Goal: Task Accomplishment & Management: Manage account settings

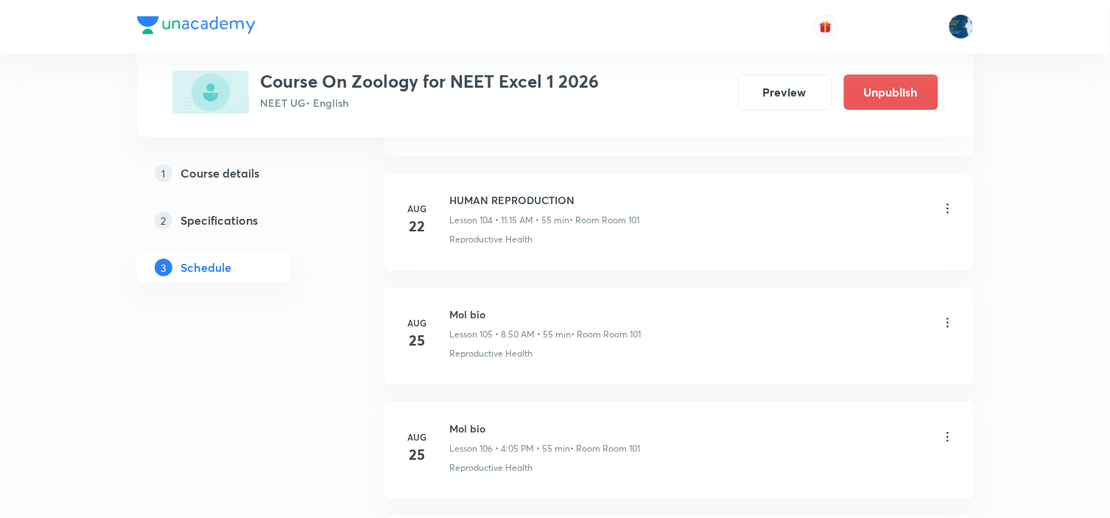
scroll to position [13210, 0]
click at [453, 188] on h6 "Mol bio" at bounding box center [544, 194] width 189 height 15
copy h6 "Mol bio"
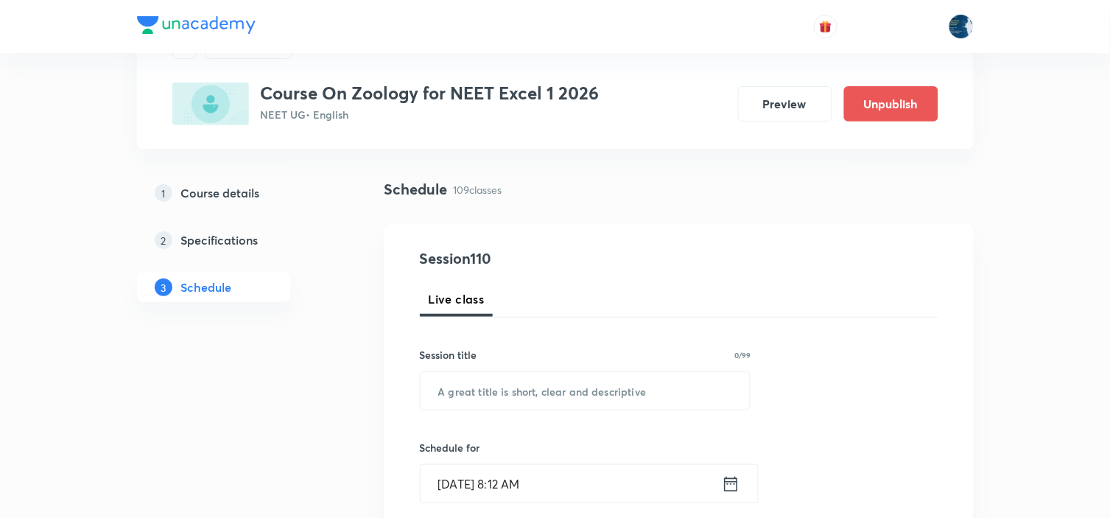
scroll to position [163, 0]
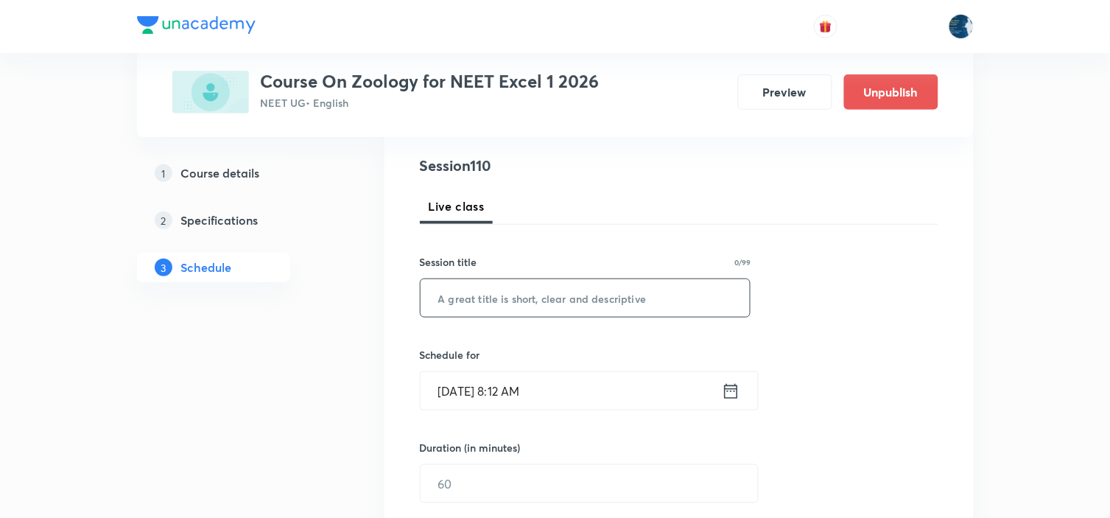
click at [563, 283] on input "text" at bounding box center [585, 298] width 330 height 38
paste input "Mol bio"
type input "Mol bio"
click at [731, 388] on icon at bounding box center [730, 390] width 13 height 15
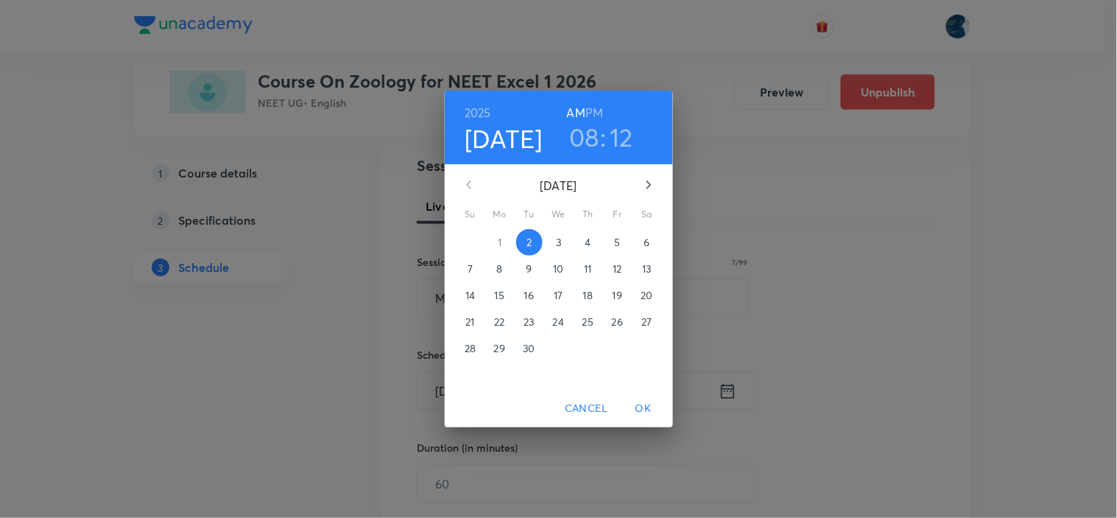
click at [598, 112] on h6 "PM" at bounding box center [594, 112] width 18 height 21
click at [592, 137] on h3 "08" at bounding box center [584, 136] width 30 height 31
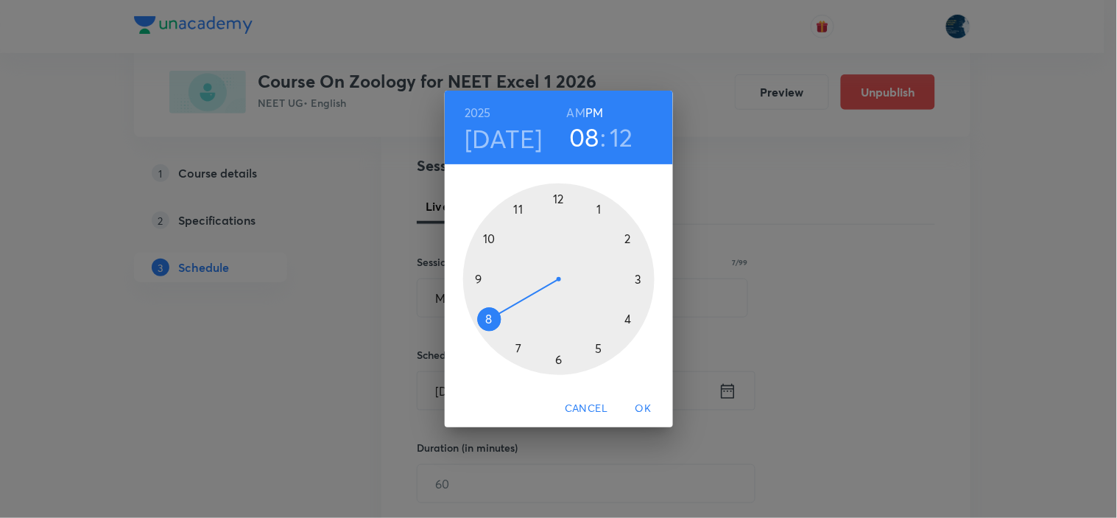
click at [637, 278] on div at bounding box center [558, 278] width 191 height 191
click at [518, 350] on div at bounding box center [558, 278] width 191 height 191
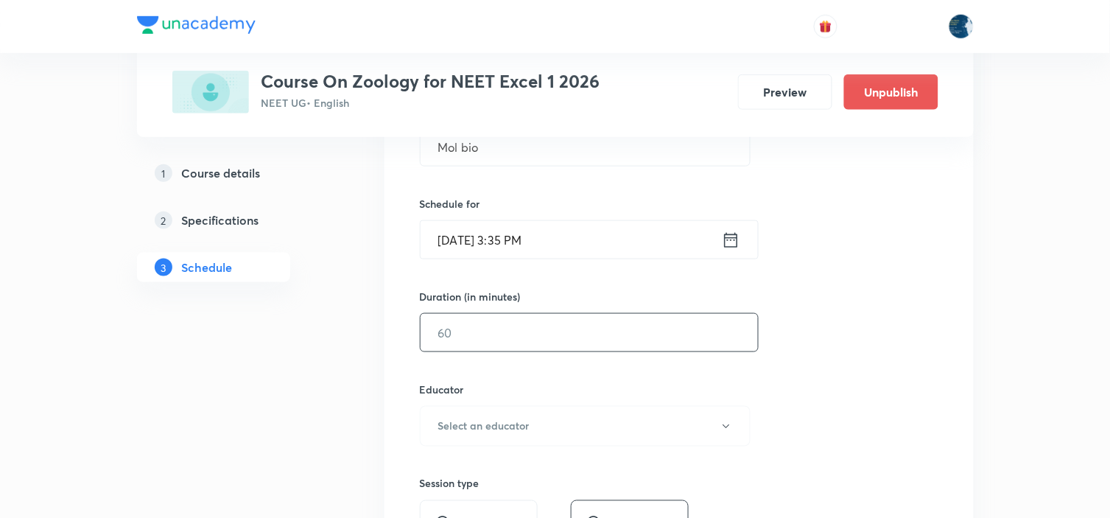
scroll to position [327, 0]
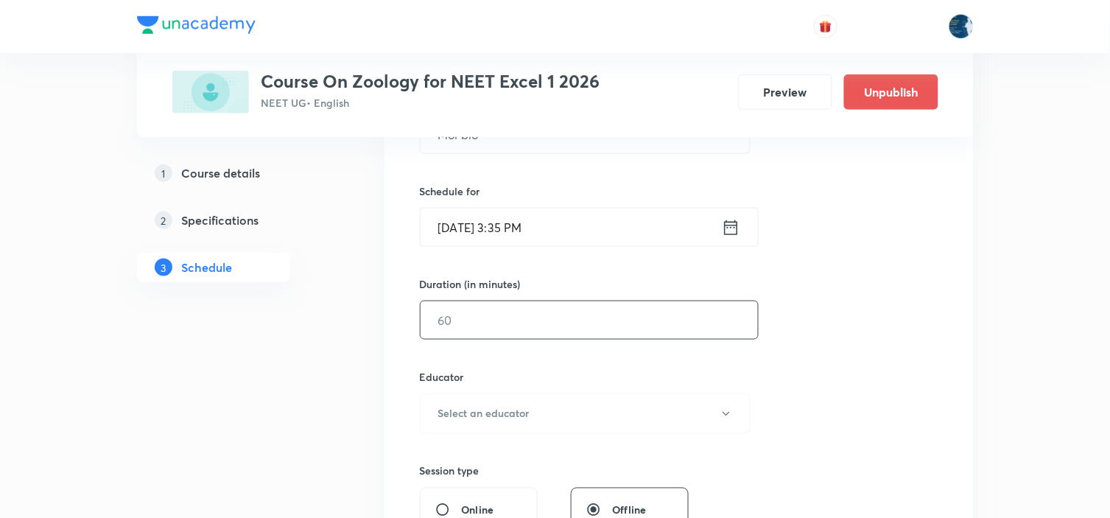
click at [518, 328] on input "text" at bounding box center [588, 320] width 337 height 38
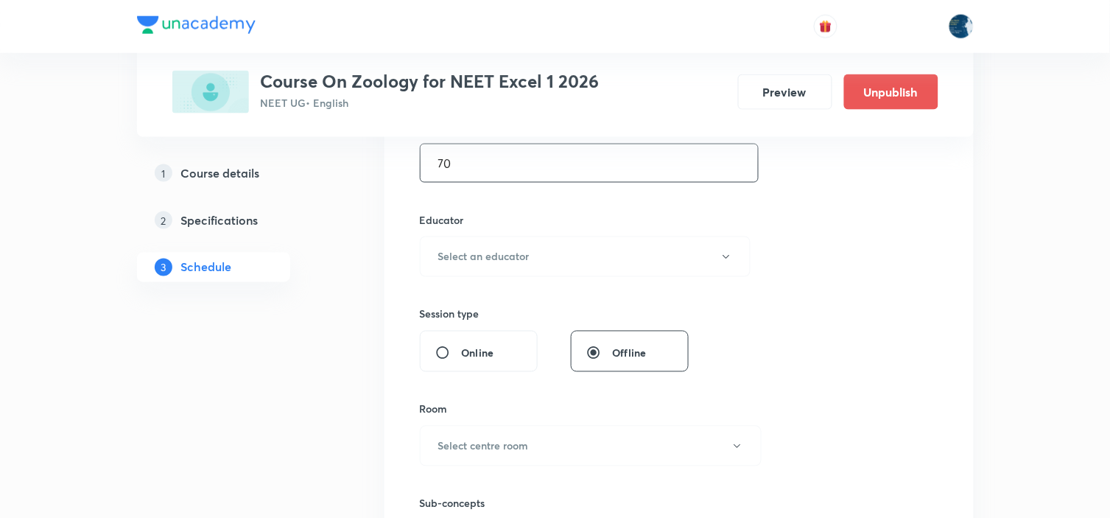
scroll to position [490, 0]
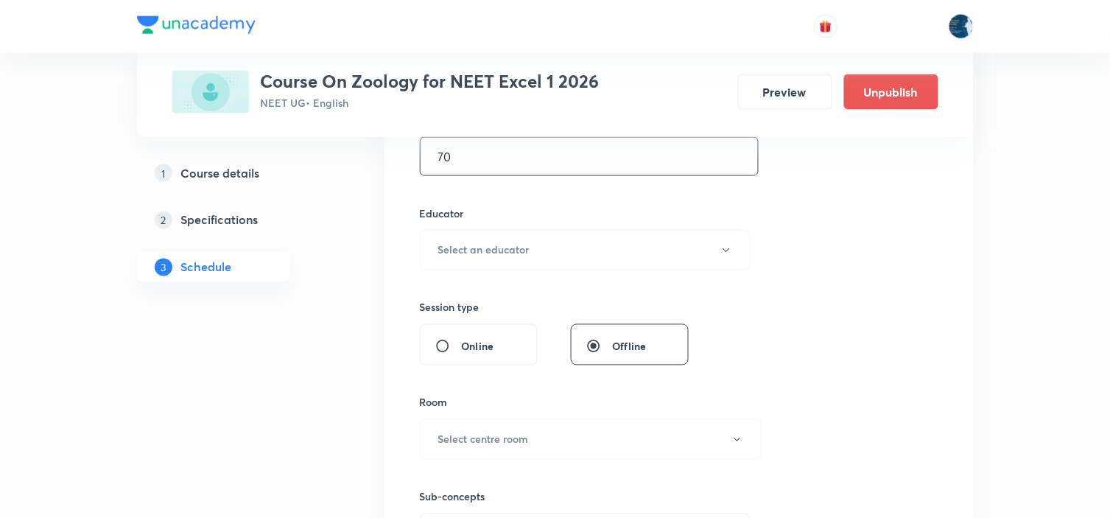
type input "70"
click at [517, 224] on div "Educator Select an educator" at bounding box center [585, 237] width 331 height 65
click at [496, 261] on button "Select an educator" at bounding box center [585, 250] width 331 height 40
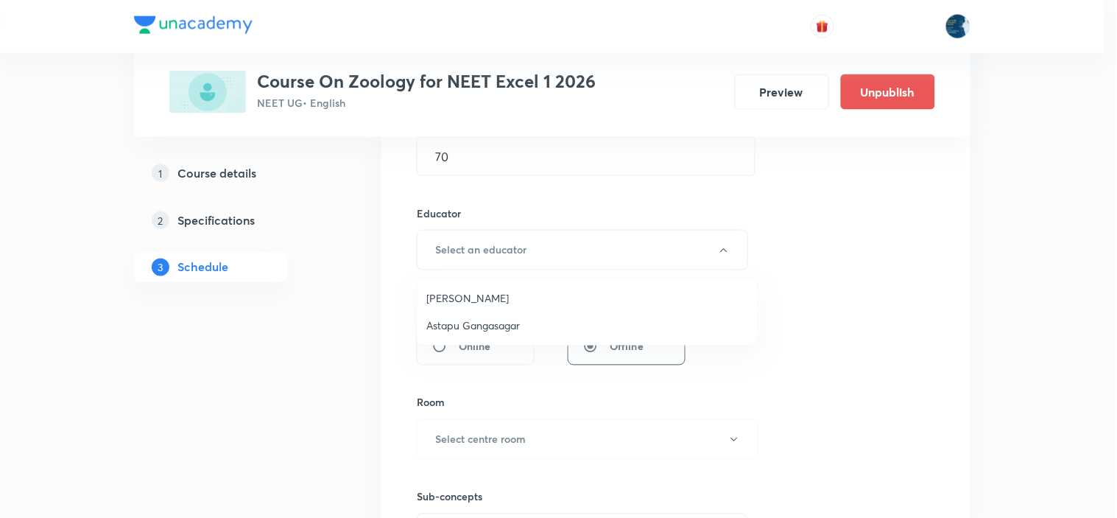
click at [476, 317] on span "Astapu Gangasagar" at bounding box center [587, 324] width 322 height 15
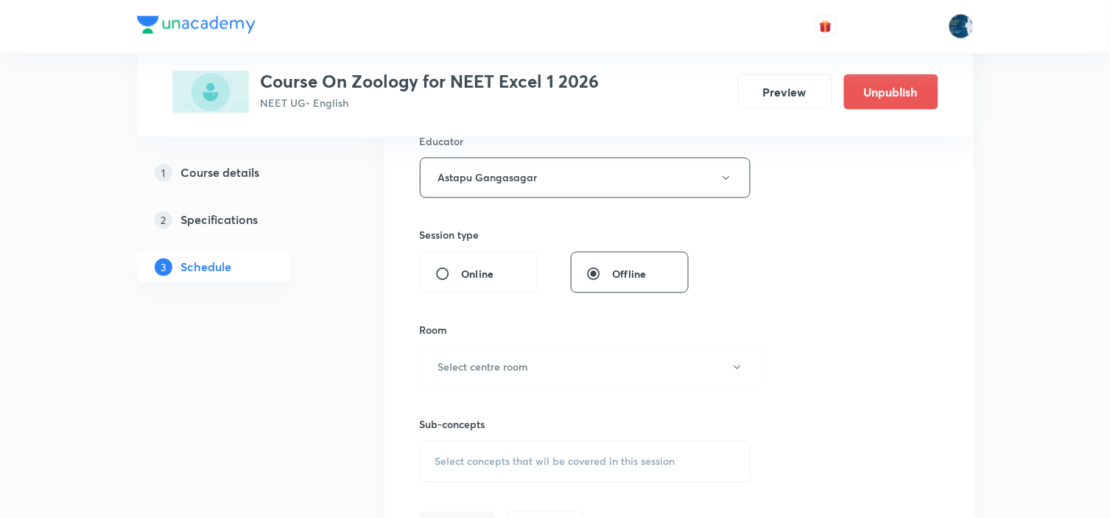
scroll to position [736, 0]
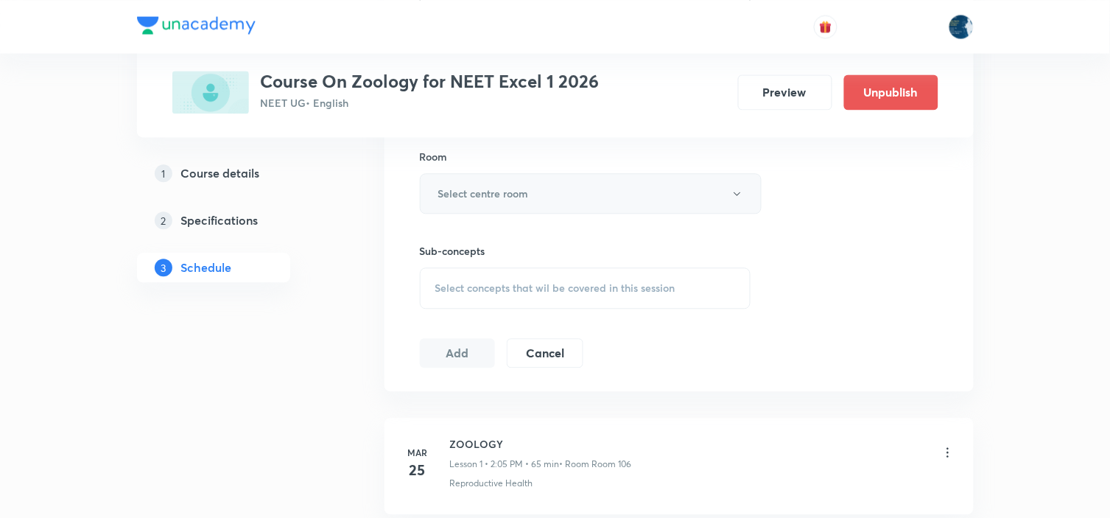
click at [496, 173] on button "Select centre room" at bounding box center [591, 193] width 342 height 40
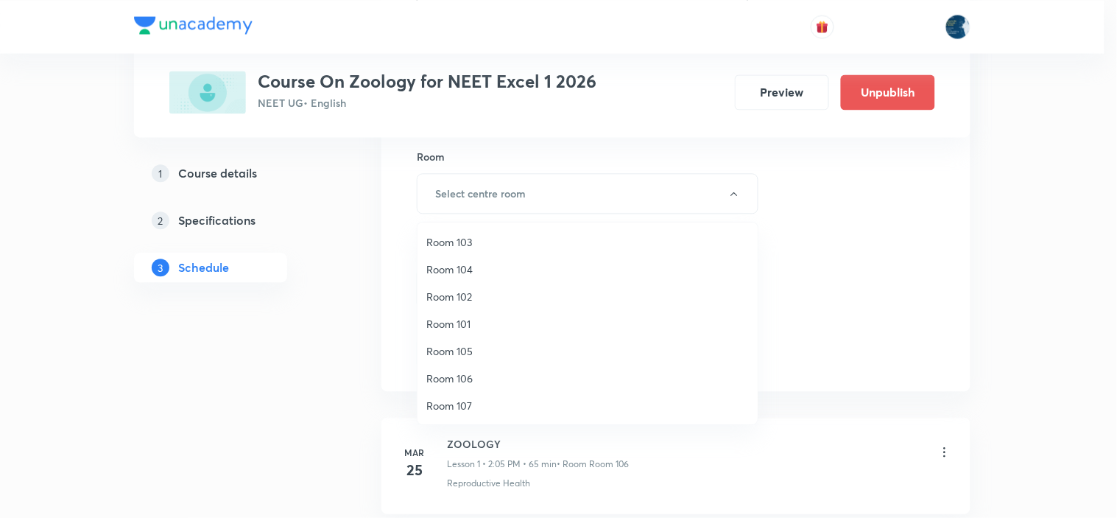
click at [462, 324] on span "Room 101" at bounding box center [587, 323] width 322 height 15
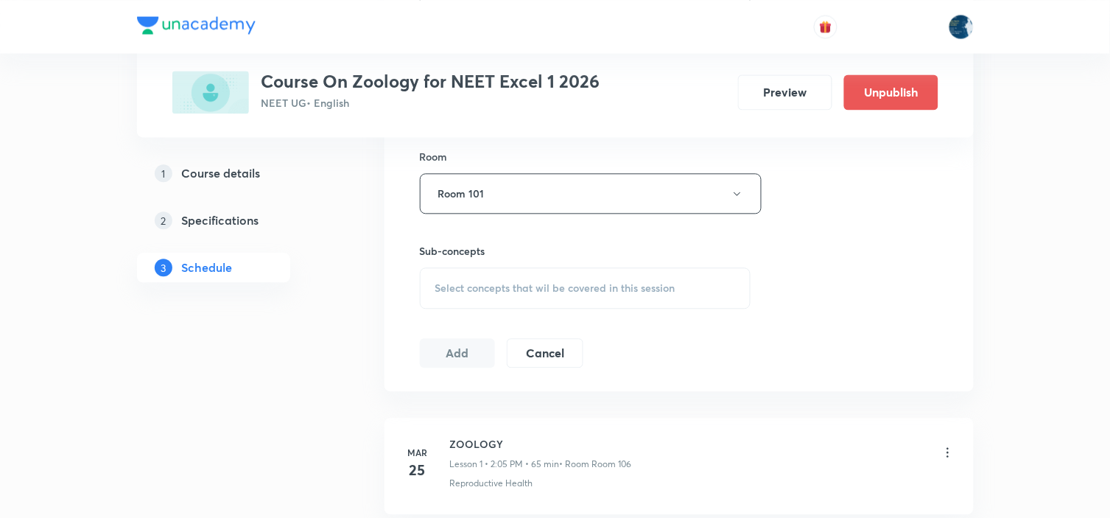
click at [516, 297] on div "Select concepts that wil be covered in this session" at bounding box center [585, 287] width 331 height 41
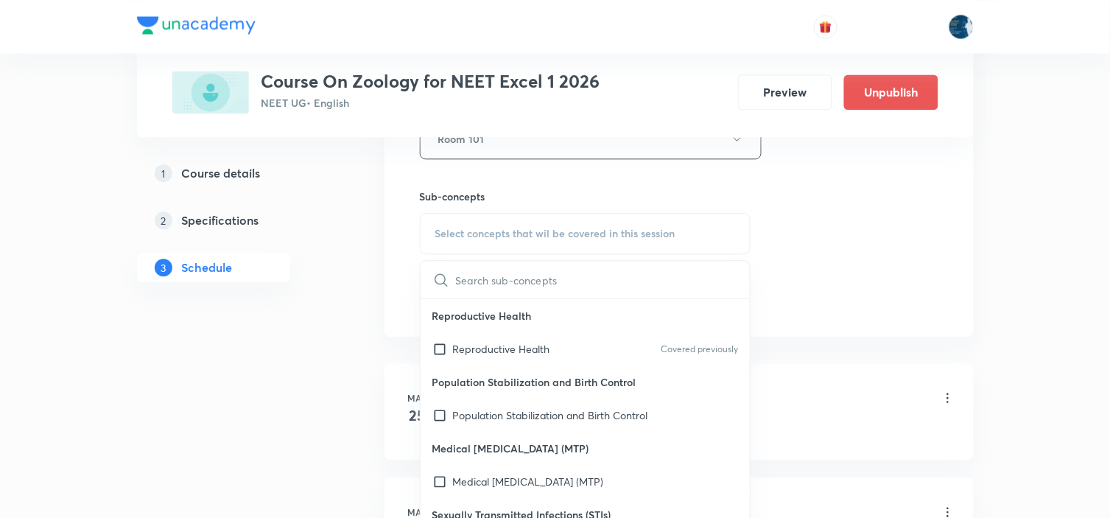
scroll to position [818, 0]
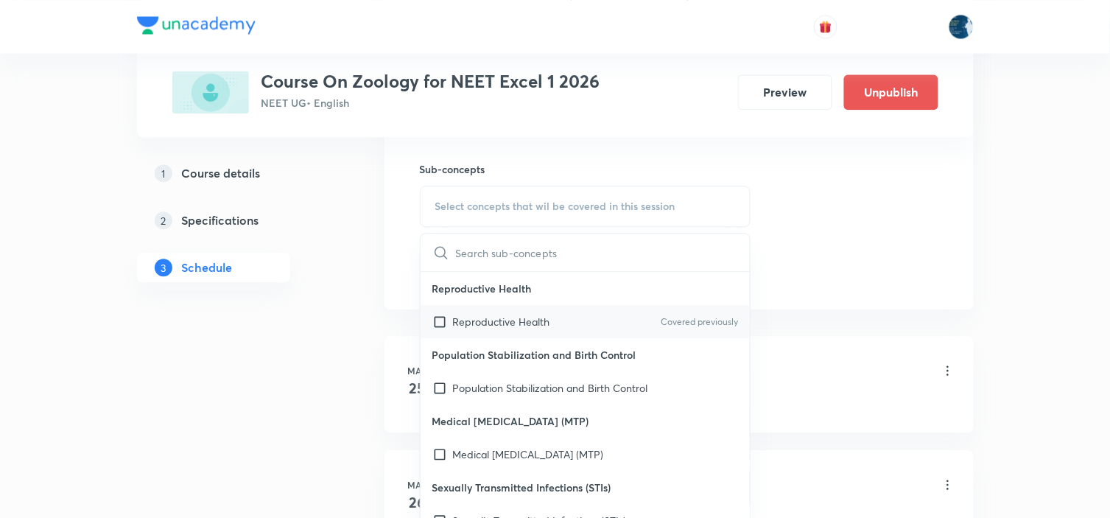
click at [719, 320] on p "Covered previously" at bounding box center [698, 321] width 77 height 13
checkbox input "true"
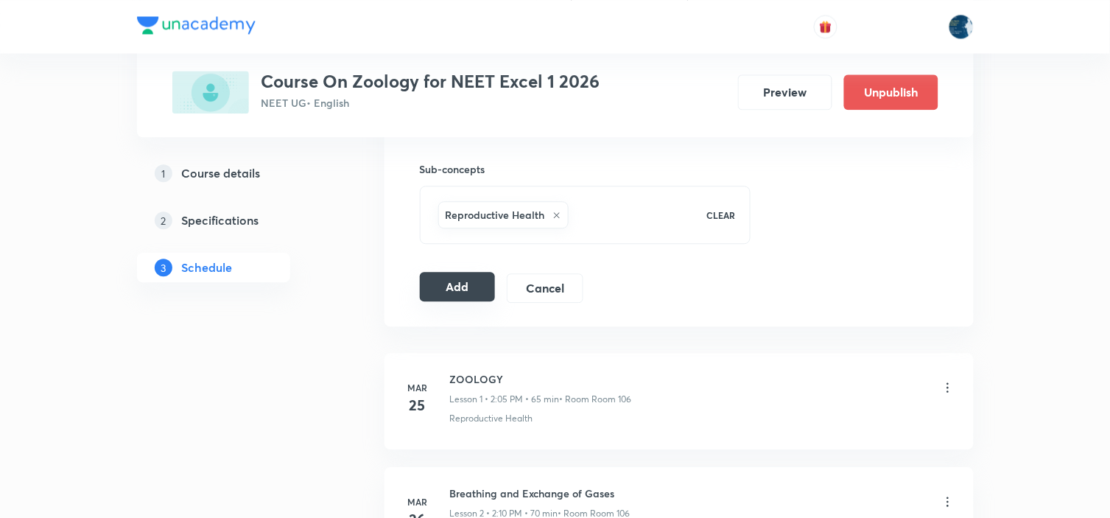
click at [445, 281] on button "Add" at bounding box center [458, 286] width 76 height 29
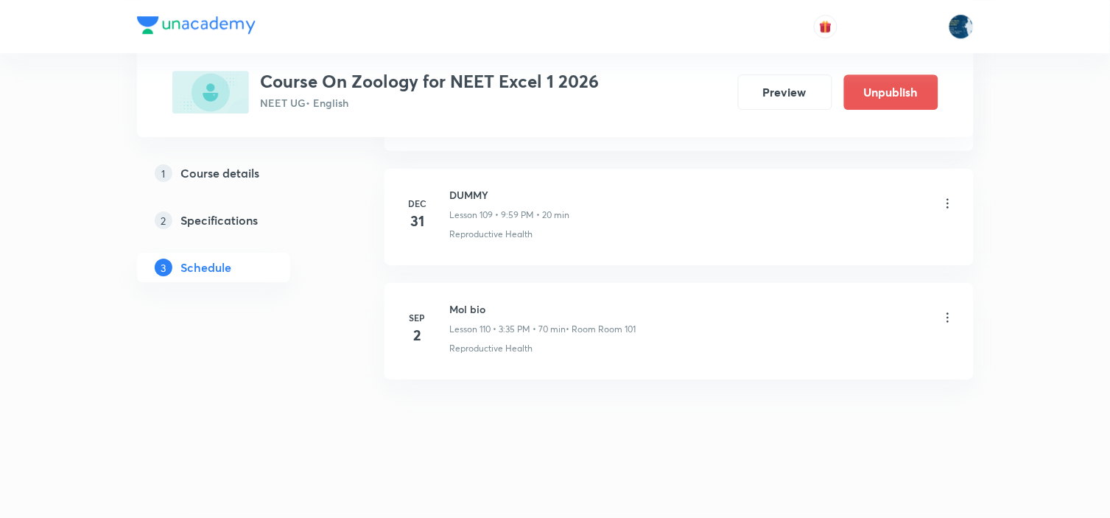
scroll to position [12554, 0]
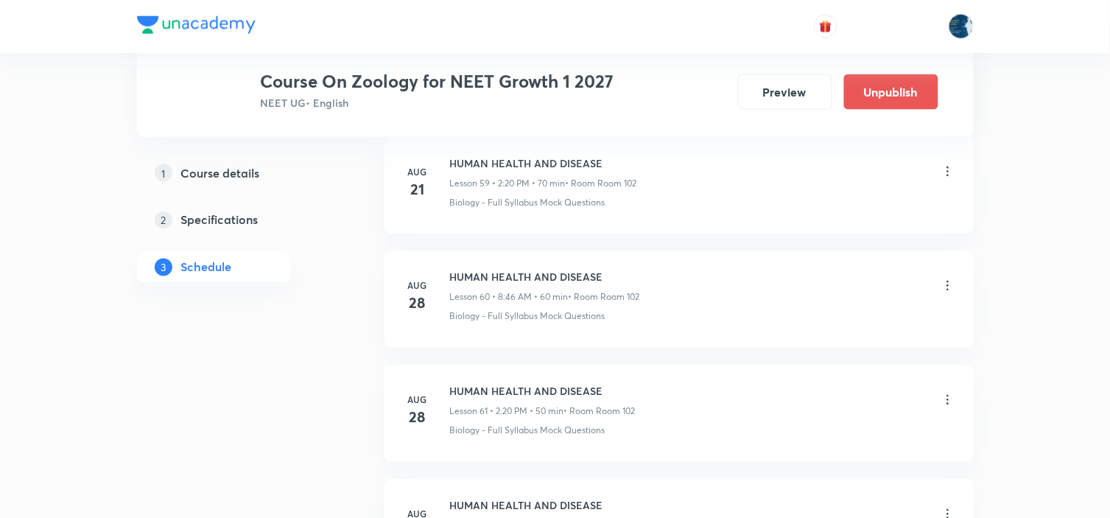
scroll to position [8070, 0]
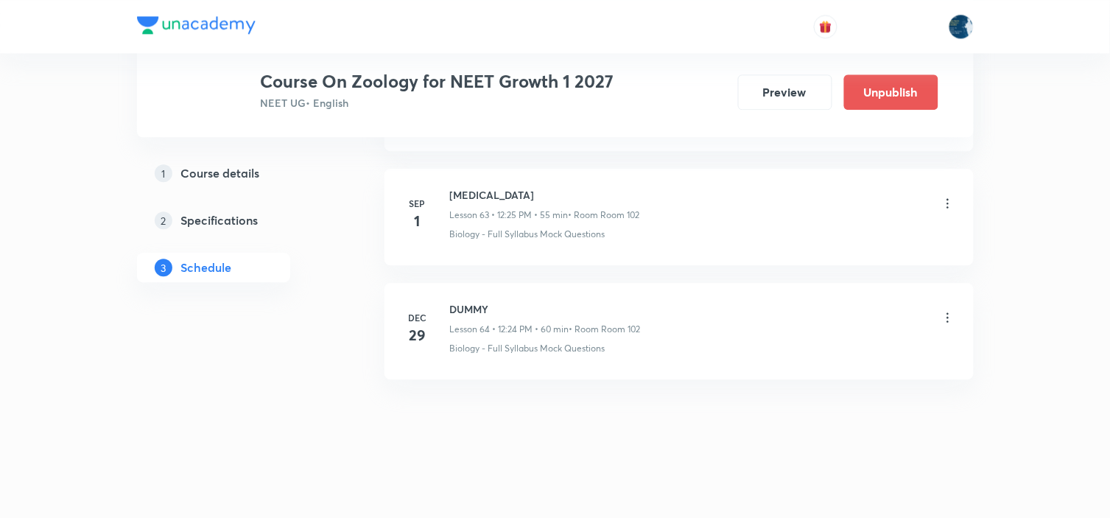
click at [461, 194] on h6 "Cancer" at bounding box center [545, 194] width 190 height 15
copy h6 "Cancer"
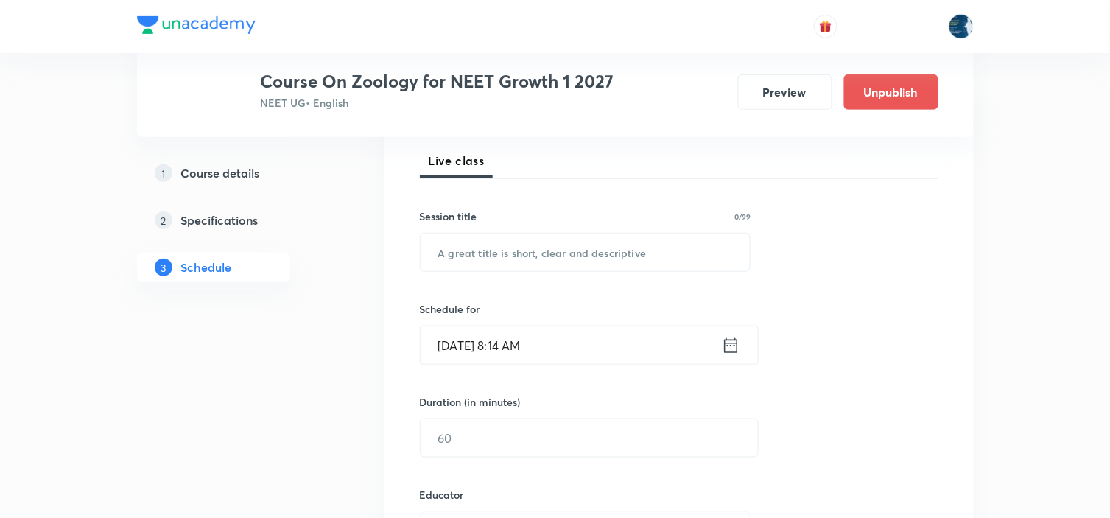
scroll to position [245, 0]
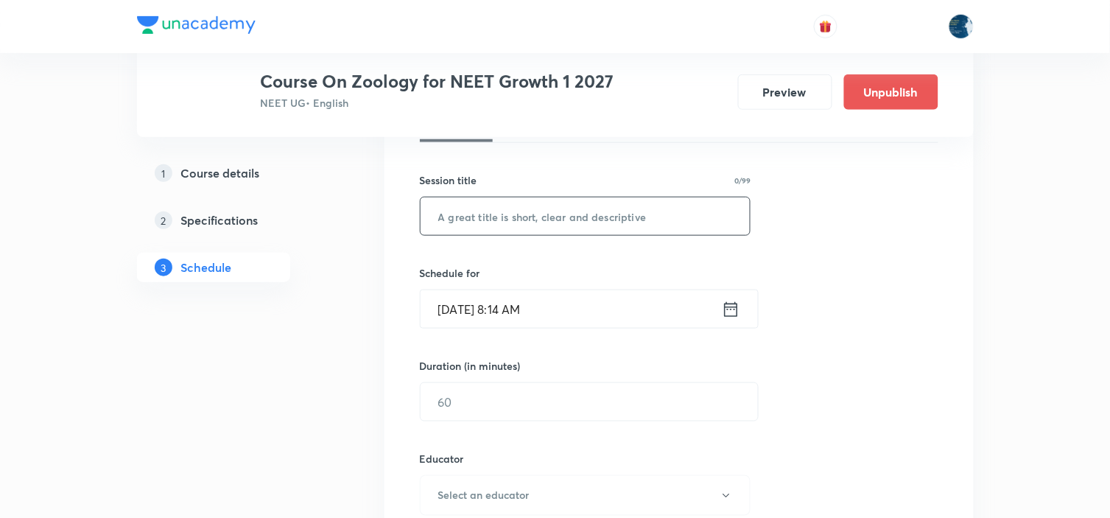
click at [496, 217] on input "text" at bounding box center [585, 216] width 330 height 38
paste input "Cancer"
type input "Cancer"
click at [727, 311] on icon at bounding box center [731, 309] width 18 height 21
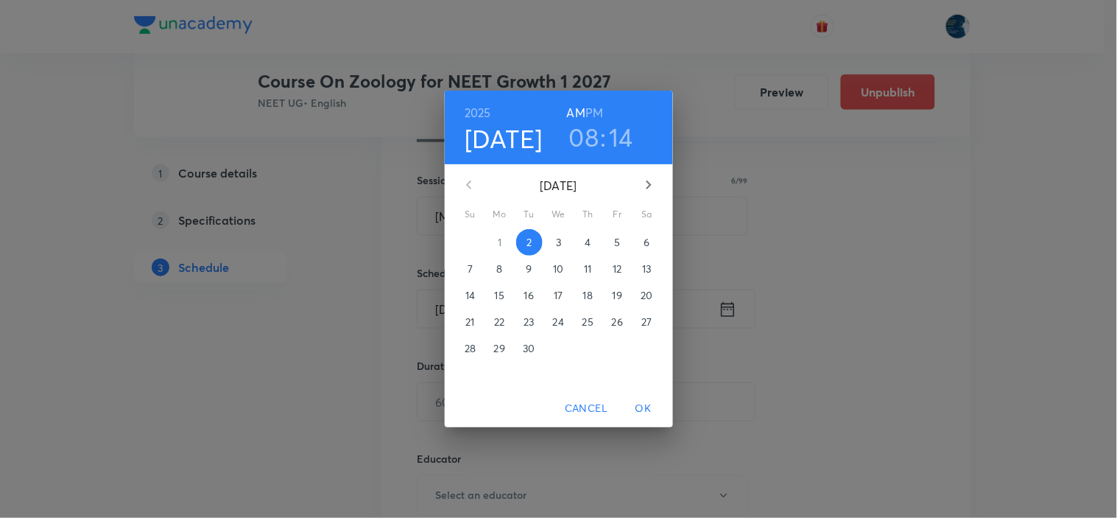
click at [630, 138] on h3 "14" at bounding box center [622, 136] width 24 height 31
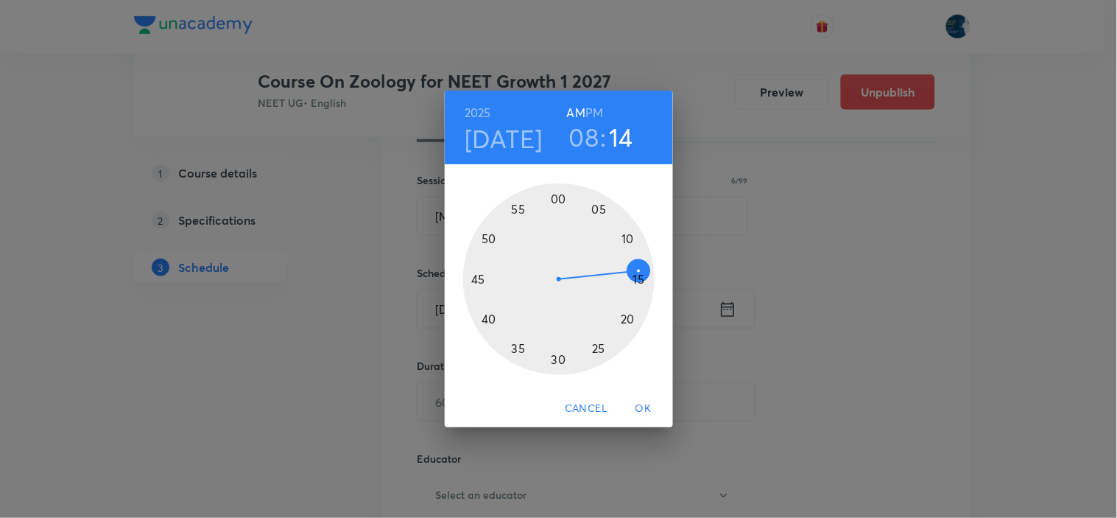
click at [519, 347] on div at bounding box center [558, 278] width 191 height 191
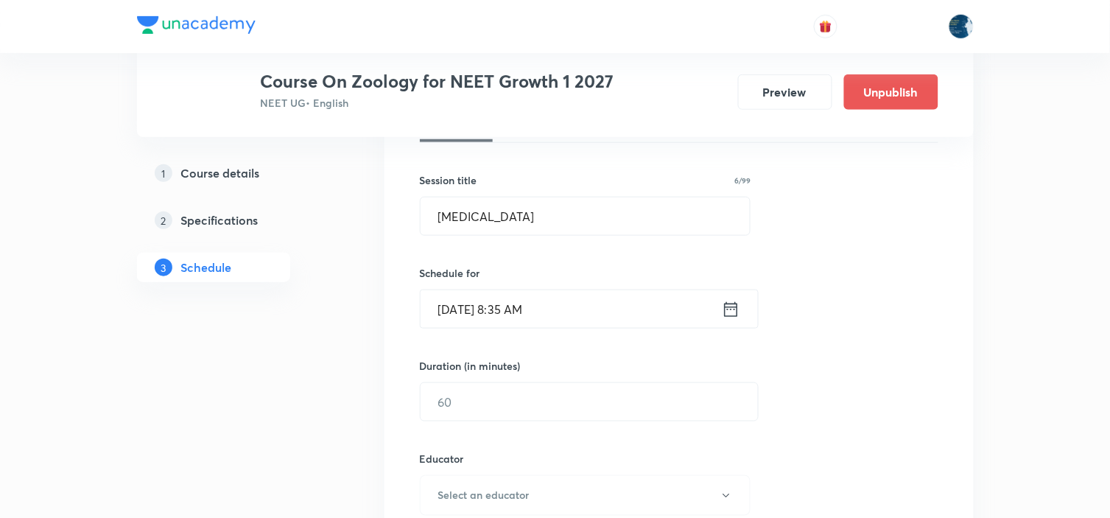
click at [725, 305] on icon at bounding box center [731, 309] width 18 height 21
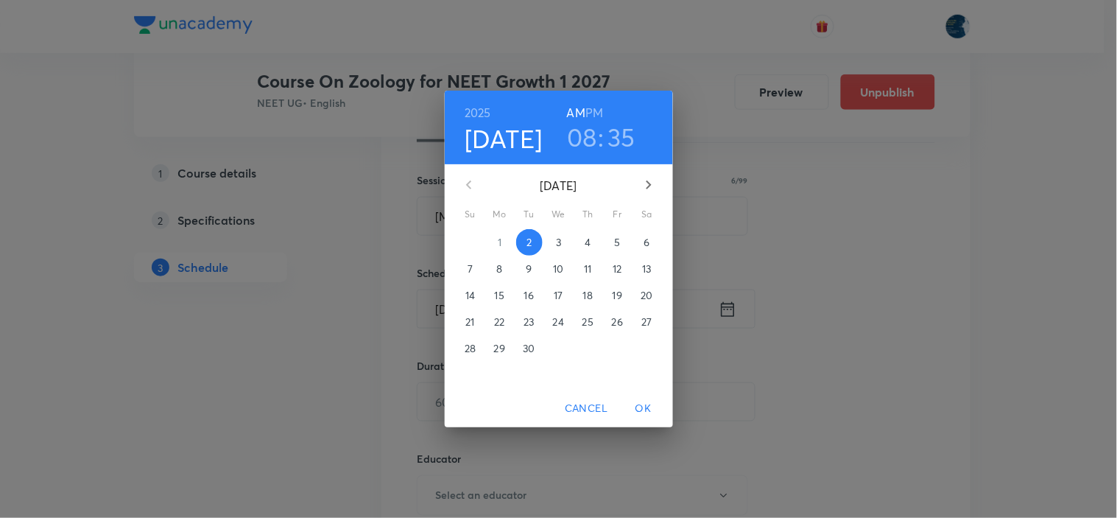
click at [620, 143] on h3 "35" at bounding box center [621, 136] width 28 height 31
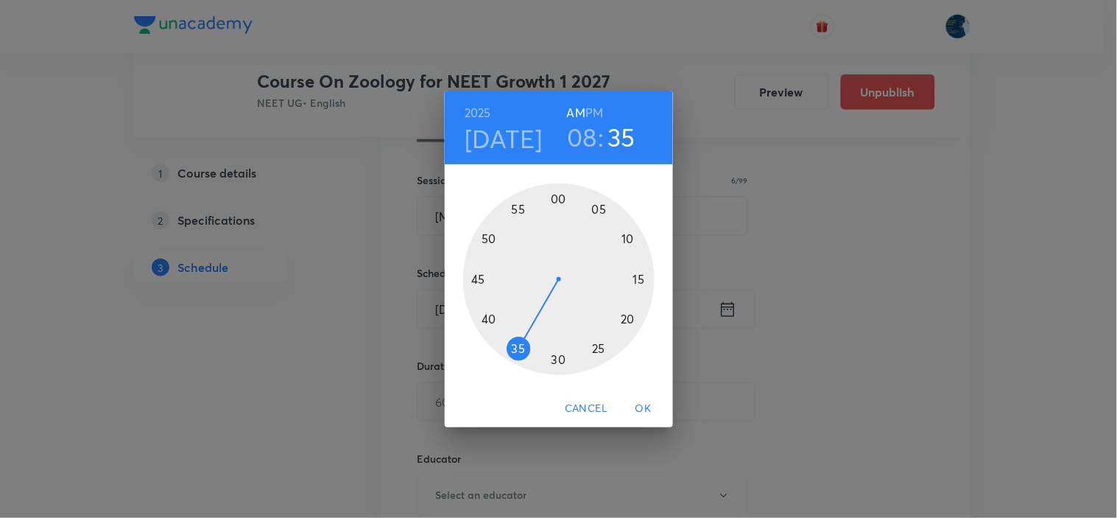
click at [471, 280] on div at bounding box center [558, 278] width 191 height 191
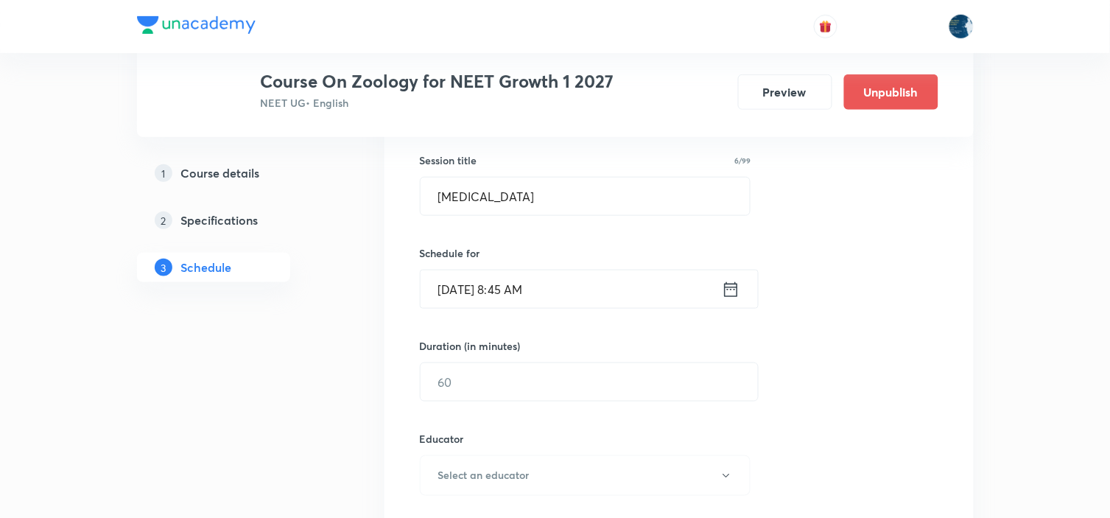
scroll to position [409, 0]
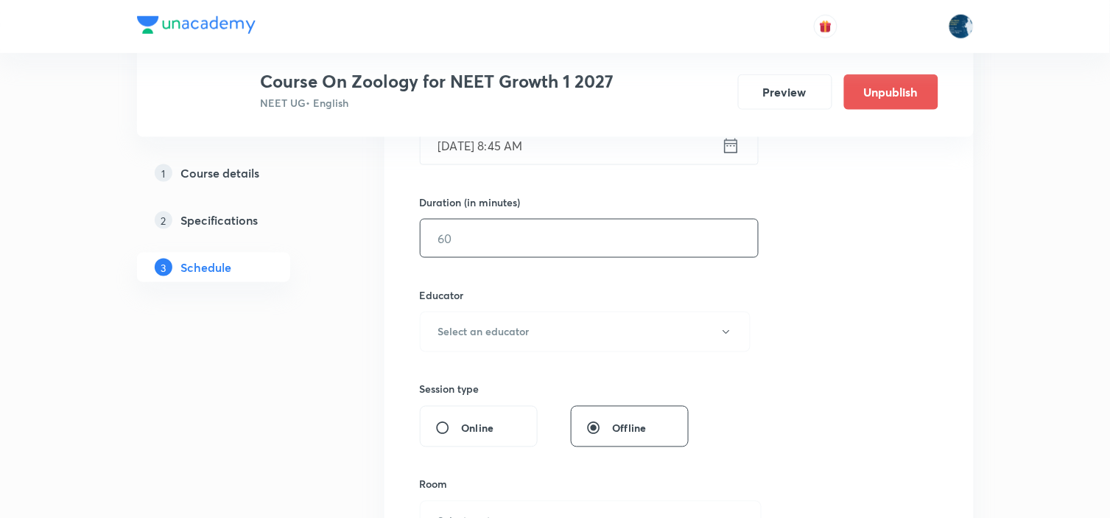
click at [495, 240] on input "text" at bounding box center [588, 238] width 337 height 38
type input "55"
click at [549, 319] on button "Select an educator" at bounding box center [585, 331] width 331 height 40
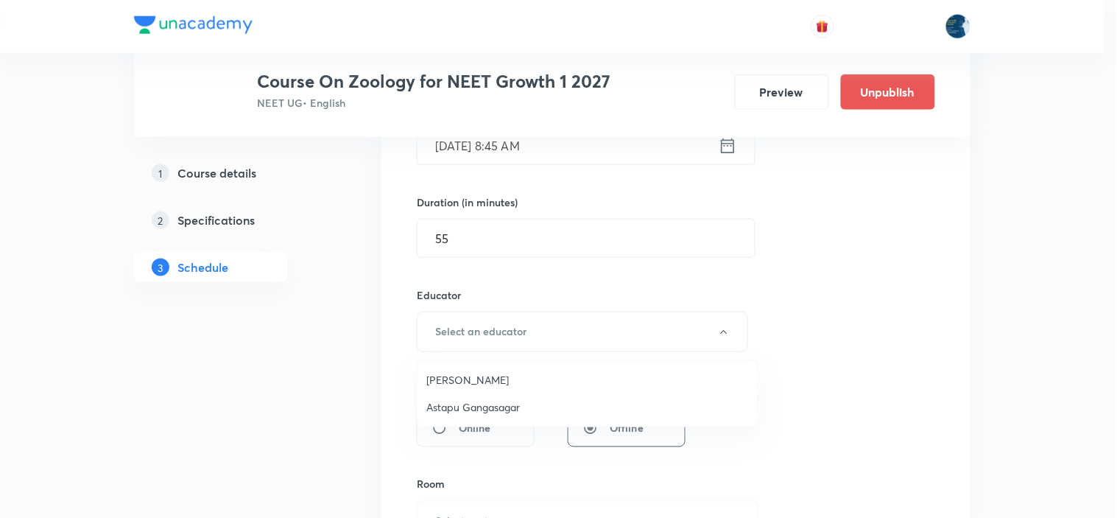
click at [521, 378] on span "Twishampati Joshi" at bounding box center [587, 379] width 322 height 15
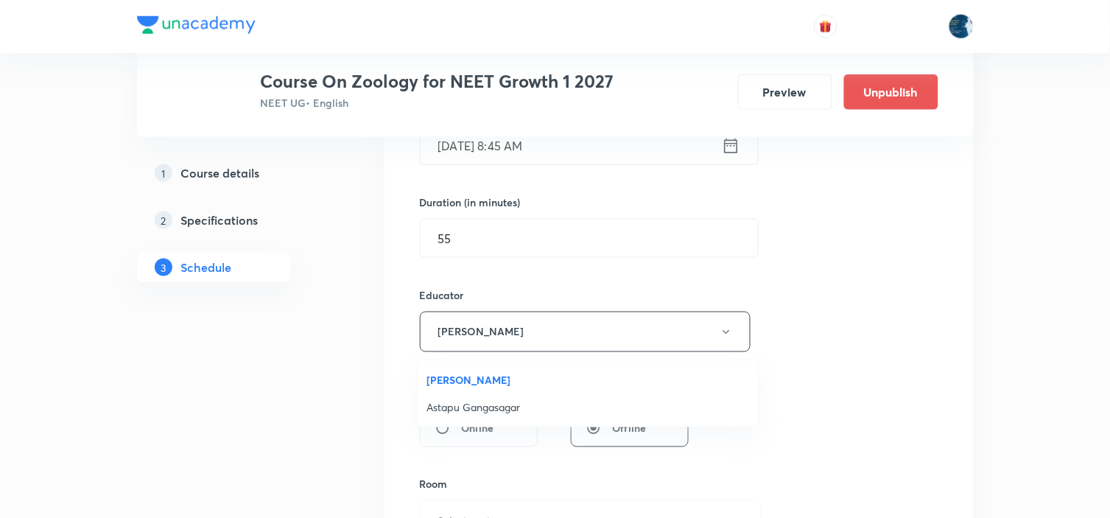
scroll to position [490, 0]
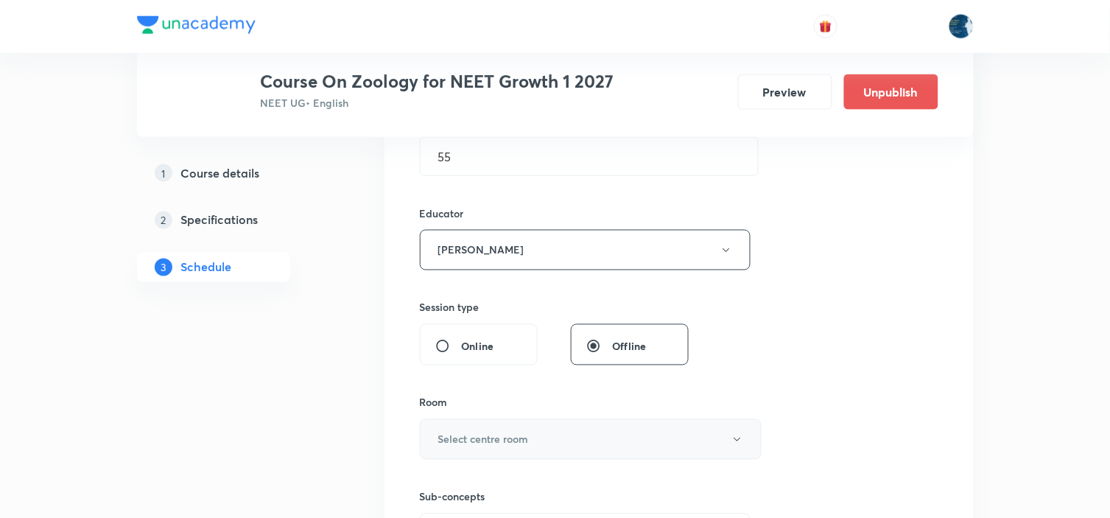
click at [505, 431] on h6 "Select centre room" at bounding box center [483, 438] width 91 height 15
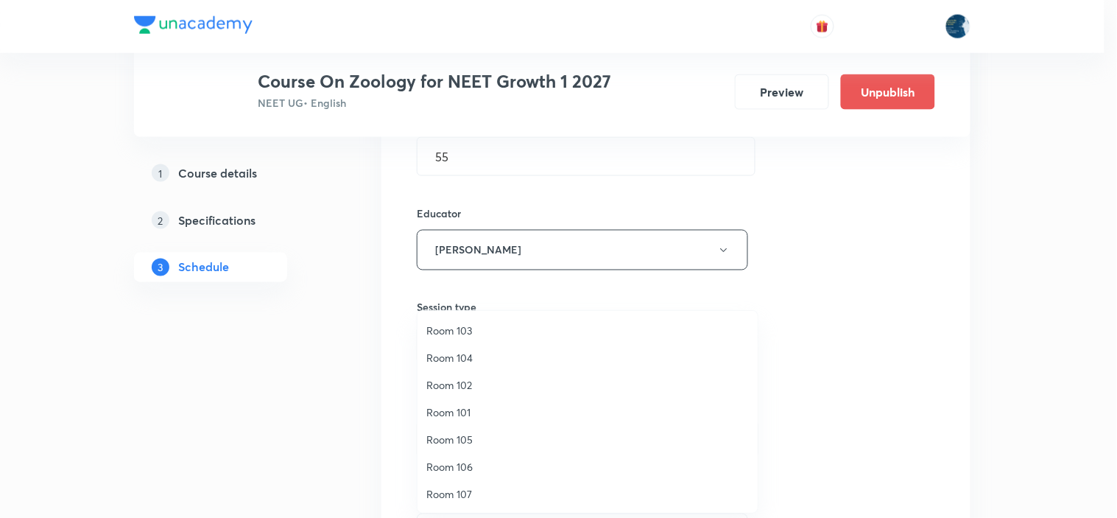
click at [456, 406] on span "Room 101" at bounding box center [587, 411] width 322 height 15
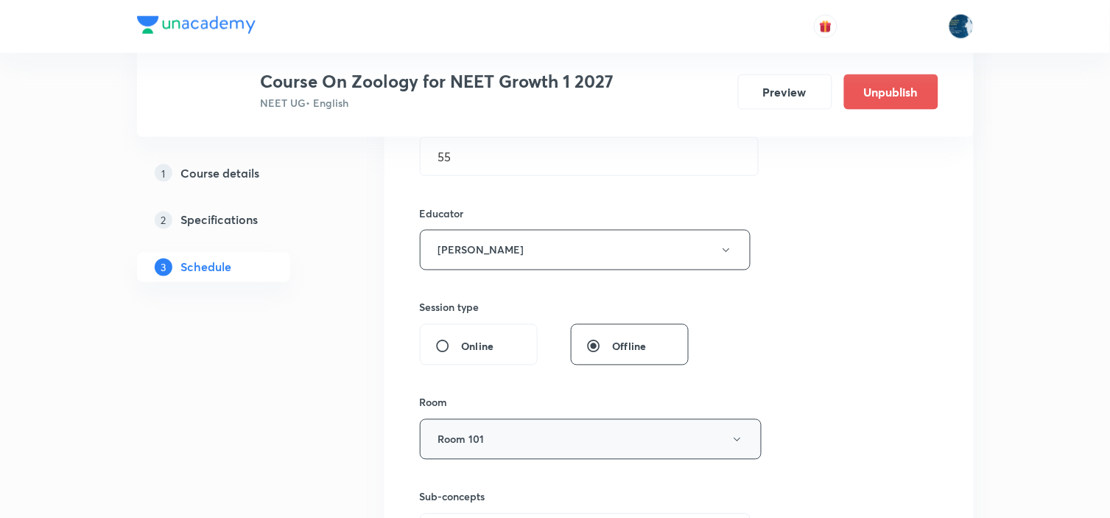
click at [515, 429] on button "Room 101" at bounding box center [591, 439] width 342 height 40
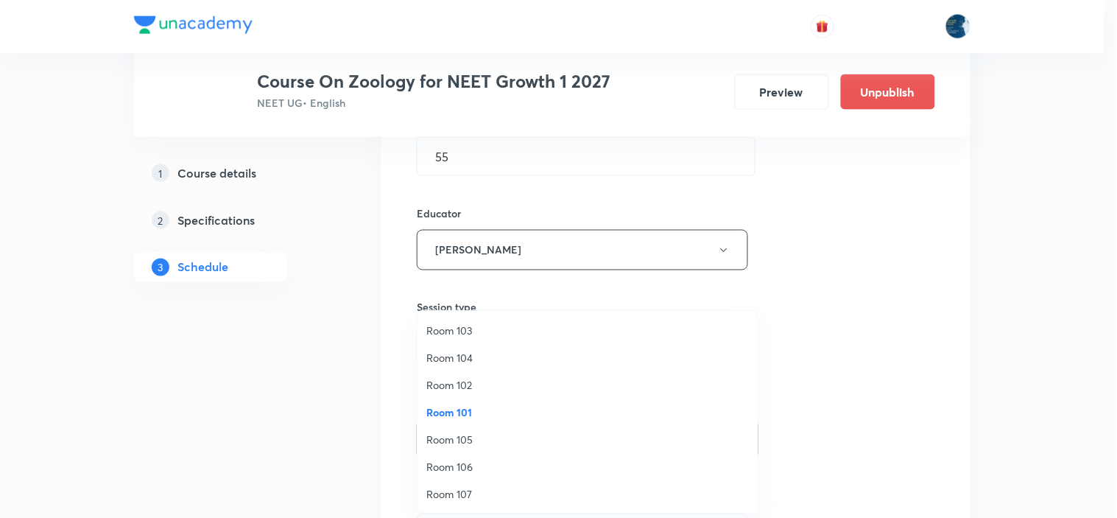
click at [489, 374] on li "Room 102" at bounding box center [587, 384] width 340 height 27
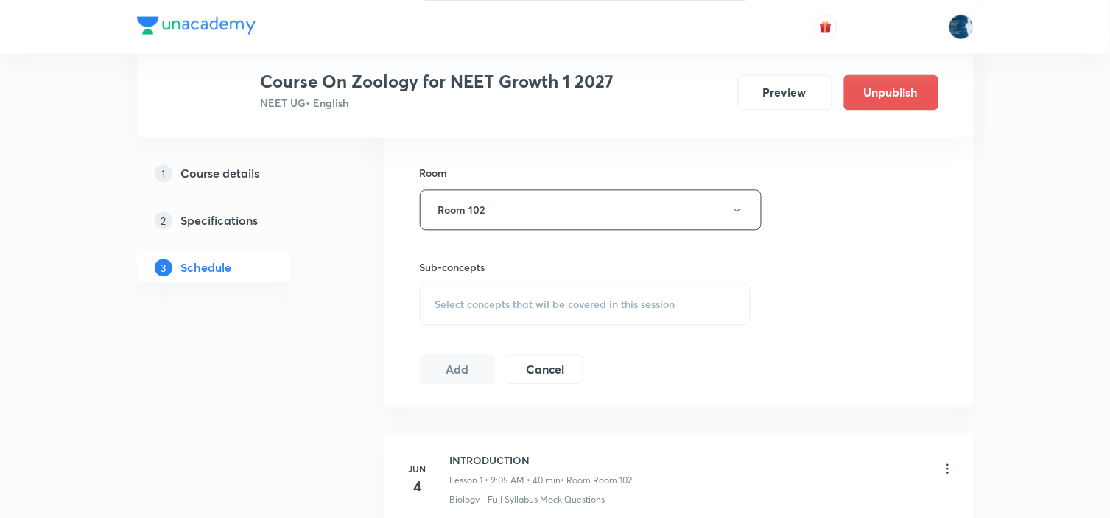
scroll to position [736, 0]
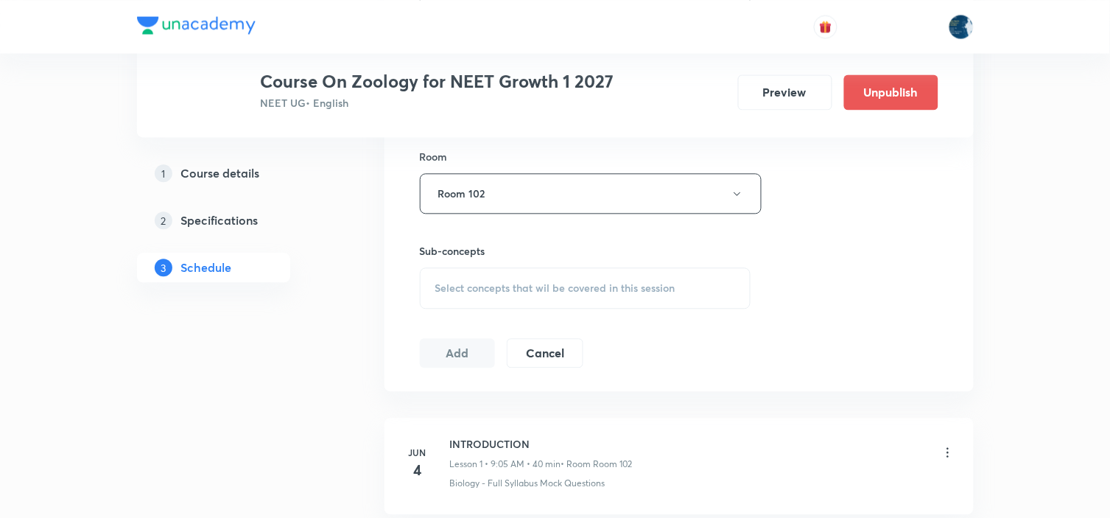
click at [535, 275] on div "Select concepts that wil be covered in this session" at bounding box center [585, 287] width 331 height 41
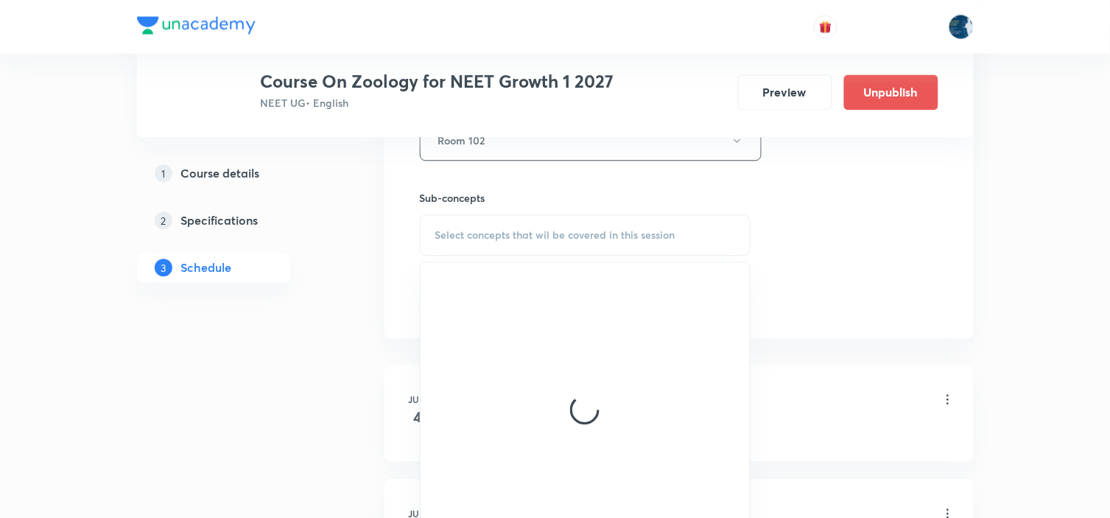
scroll to position [818, 0]
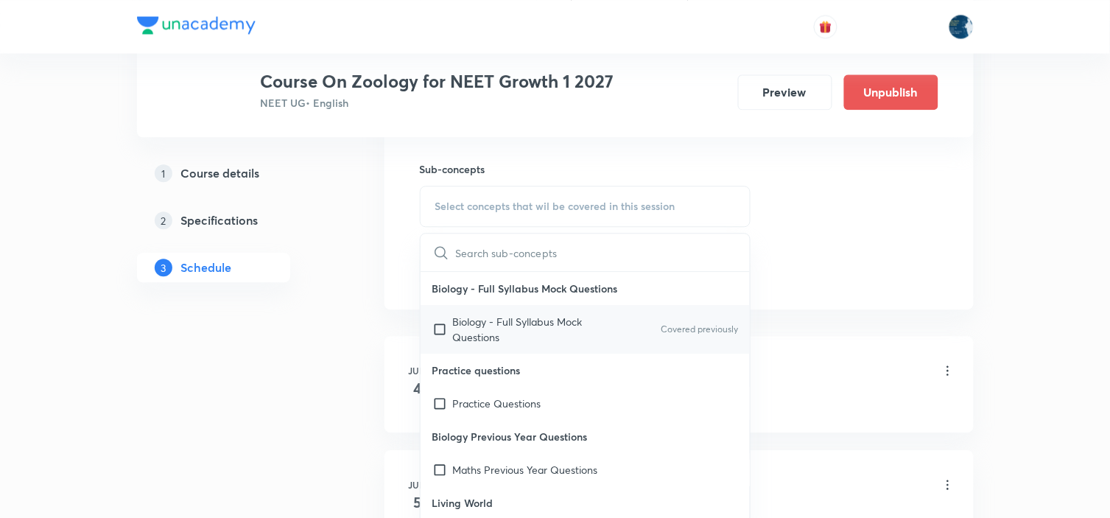
click at [660, 333] on p "Covered previously" at bounding box center [698, 328] width 77 height 13
checkbox input "true"
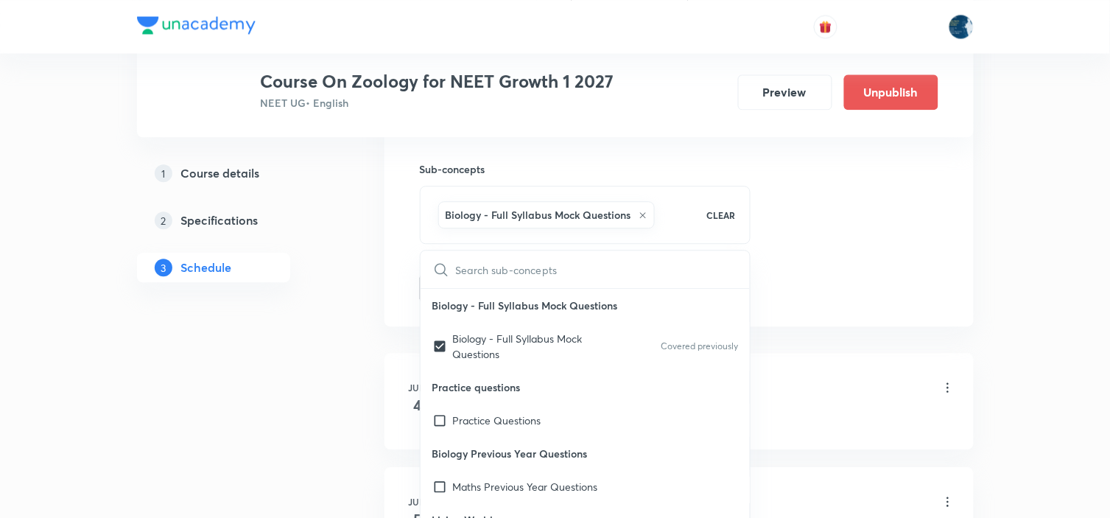
drag, startPoint x: 892, startPoint y: 261, endPoint x: 739, endPoint y: 223, distance: 157.1
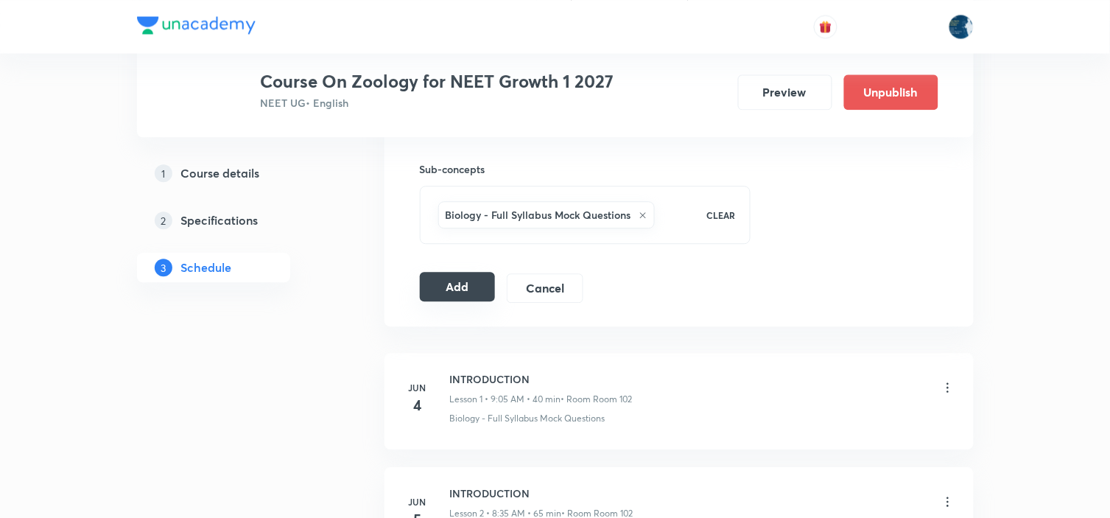
click at [475, 278] on button "Add" at bounding box center [458, 286] width 76 height 29
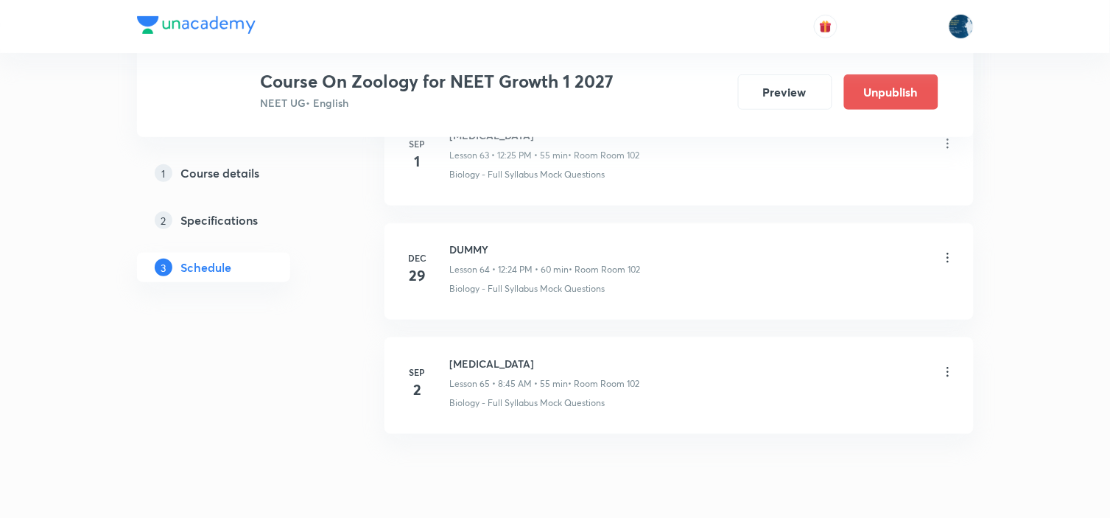
scroll to position [7411, 0]
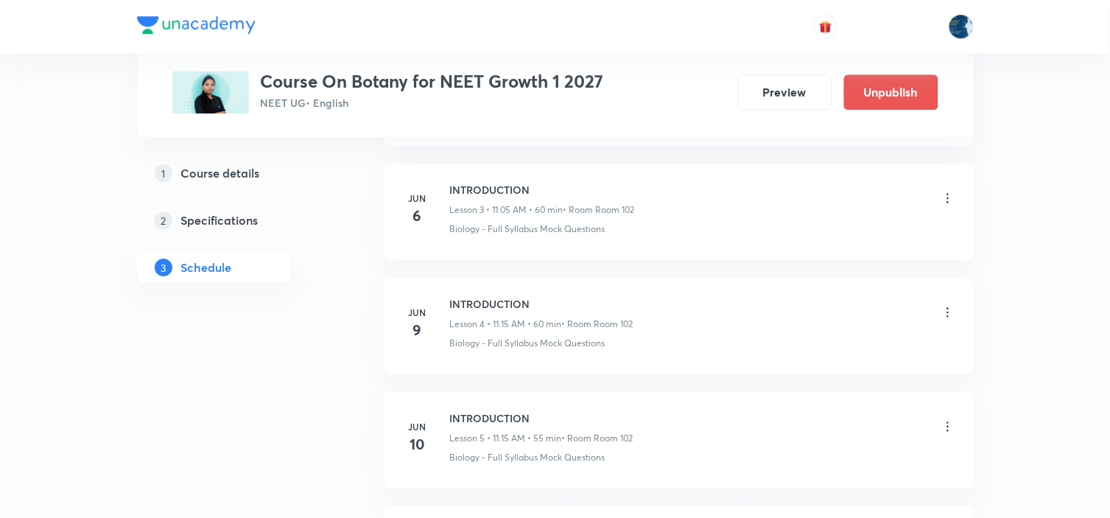
scroll to position [6604, 0]
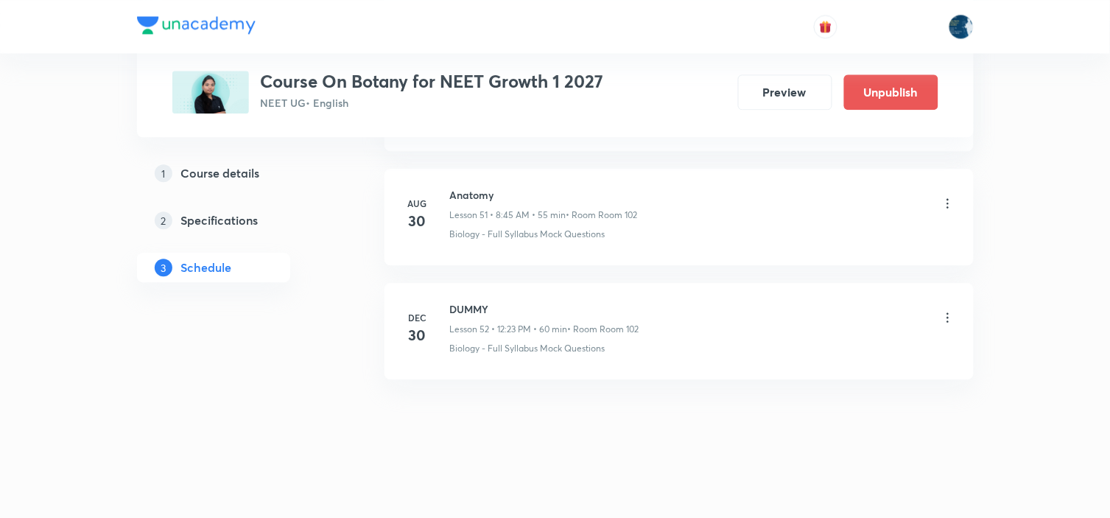
click at [470, 191] on h6 "Anatomy" at bounding box center [544, 194] width 188 height 15
copy h6 "Anatomy"
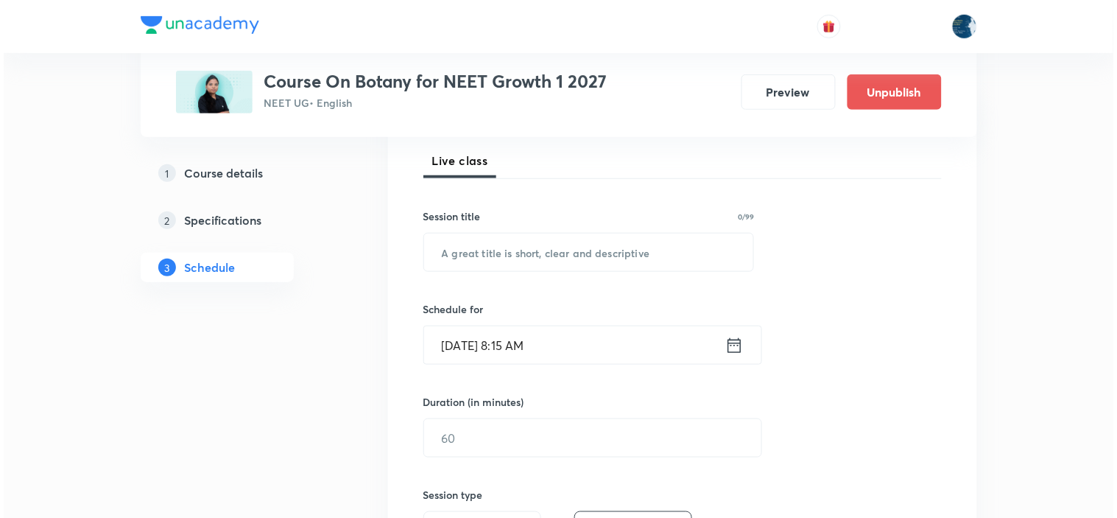
scroll to position [245, 0]
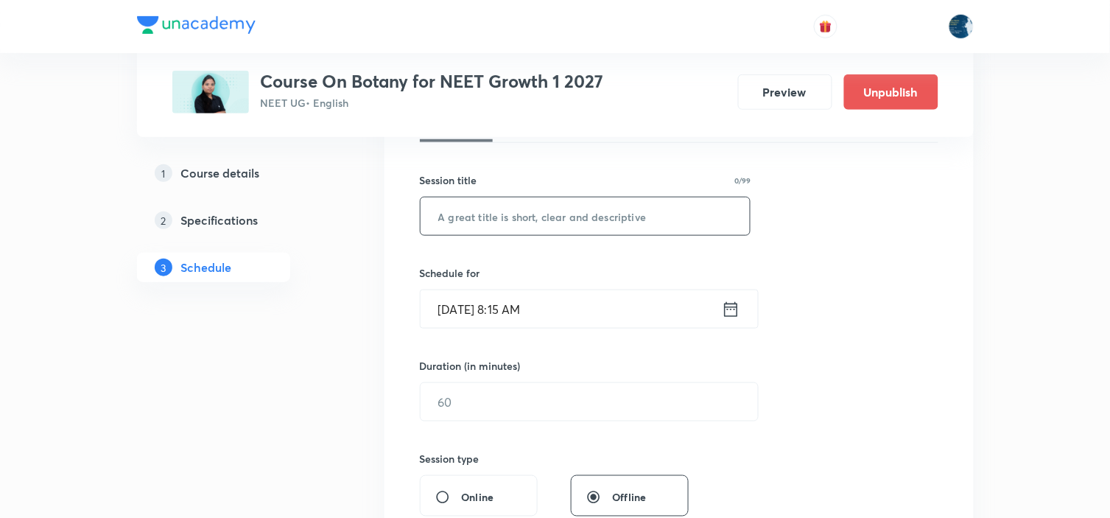
click at [524, 231] on input "text" at bounding box center [585, 216] width 330 height 38
paste input "Anatomy"
type input "Anatomy"
click at [725, 311] on icon at bounding box center [731, 309] width 18 height 21
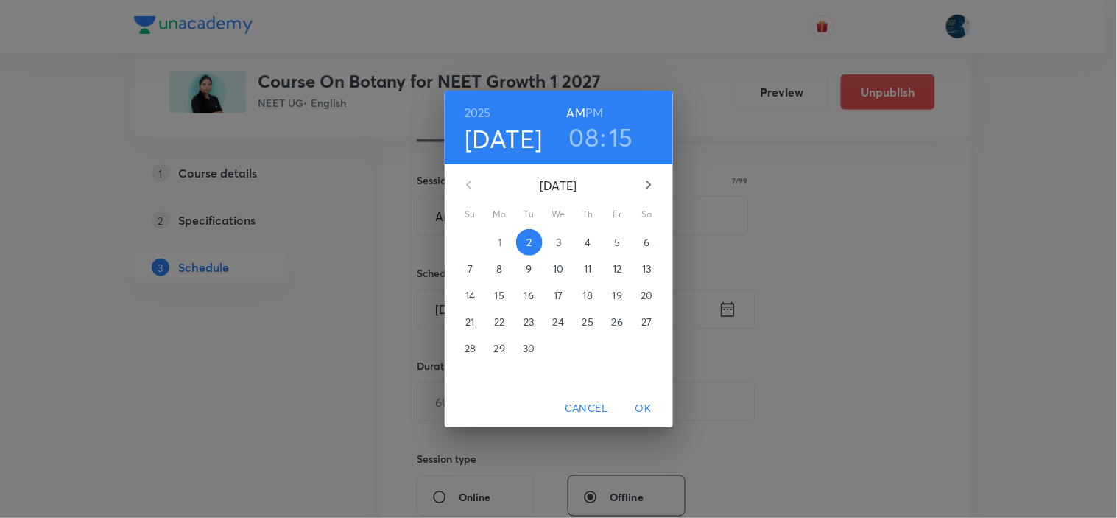
click at [602, 103] on h6 "PM" at bounding box center [594, 112] width 18 height 21
click at [578, 109] on h6 "AM" at bounding box center [576, 112] width 18 height 21
click at [584, 138] on h3 "08" at bounding box center [584, 136] width 30 height 31
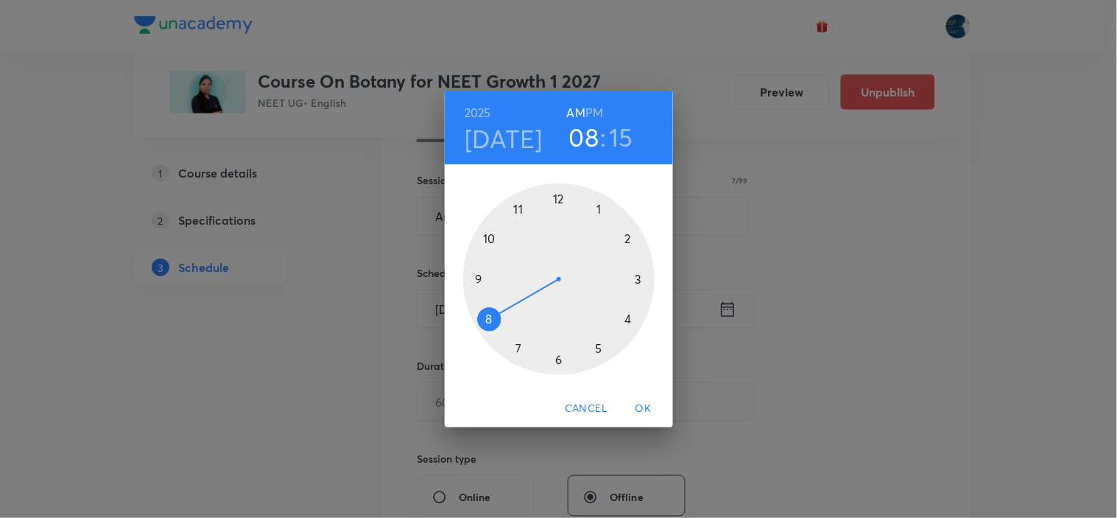
click at [490, 239] on div at bounding box center [558, 278] width 191 height 191
click at [601, 211] on div at bounding box center [558, 278] width 191 height 191
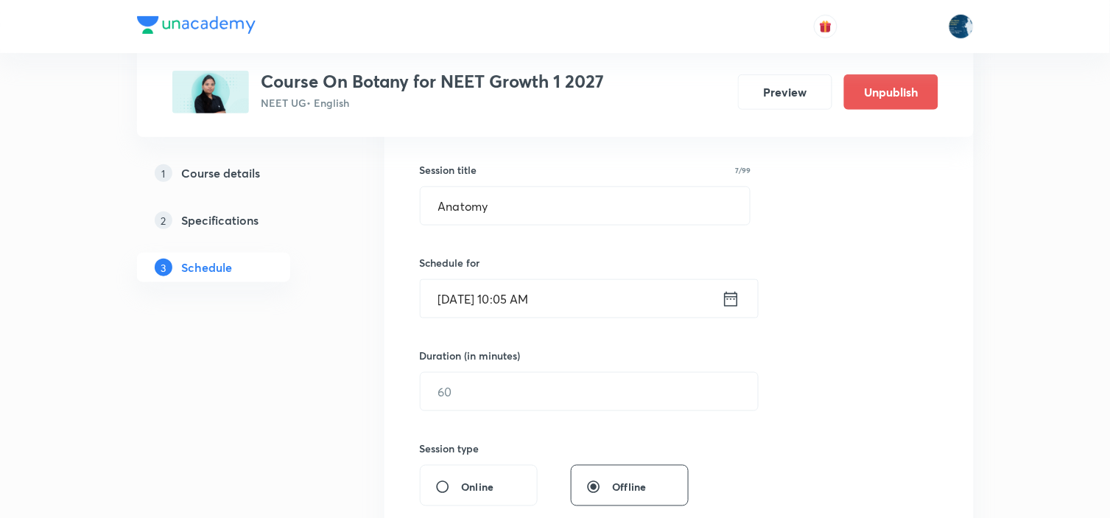
scroll to position [409, 0]
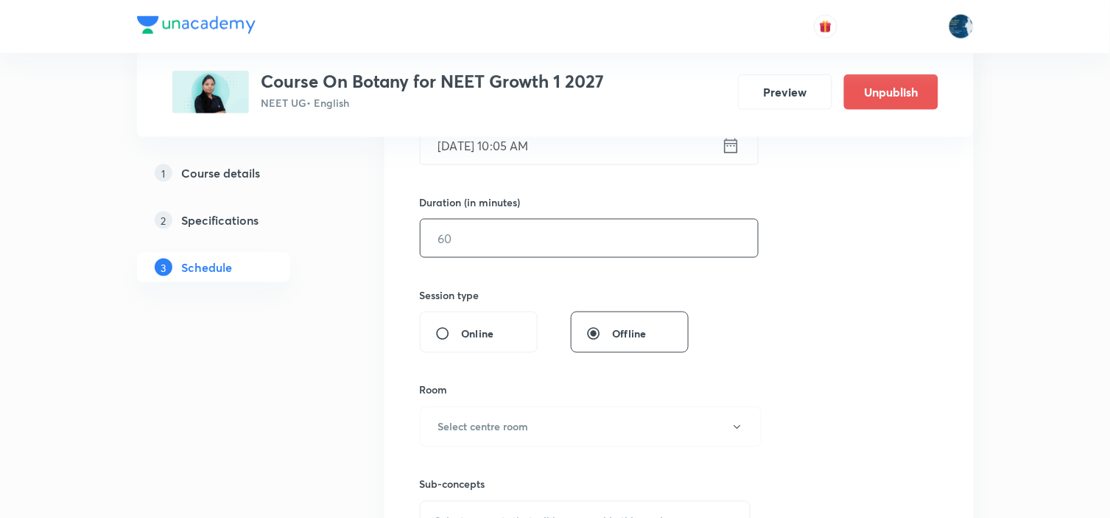
click at [598, 247] on input "text" at bounding box center [588, 238] width 337 height 38
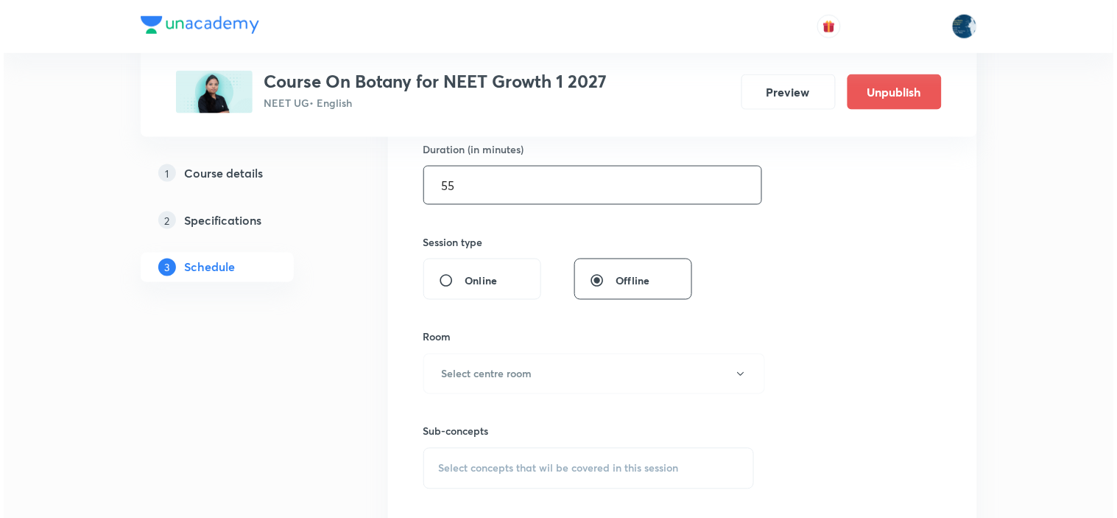
scroll to position [490, 0]
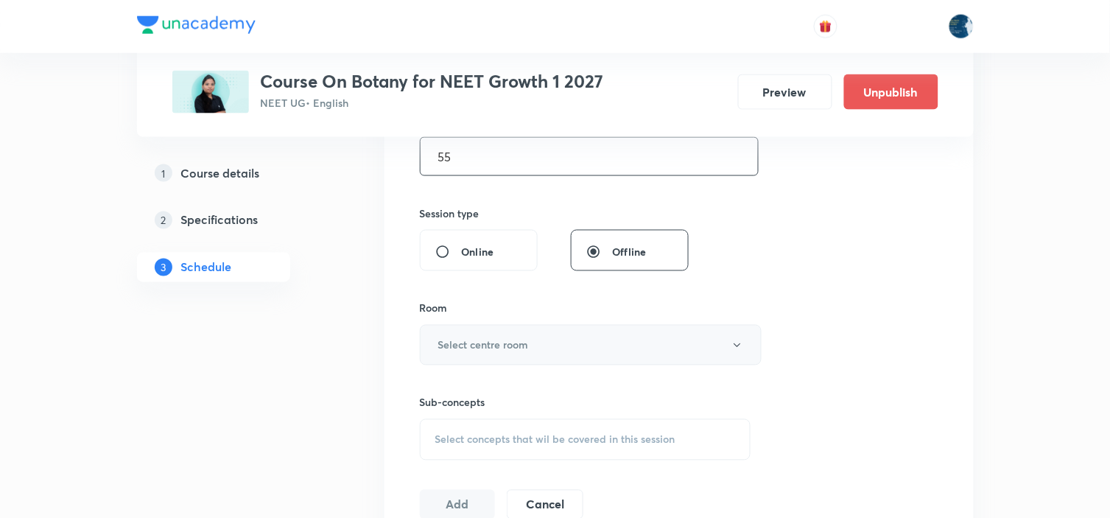
type input "55"
click at [572, 337] on button "Select centre room" at bounding box center [591, 345] width 342 height 40
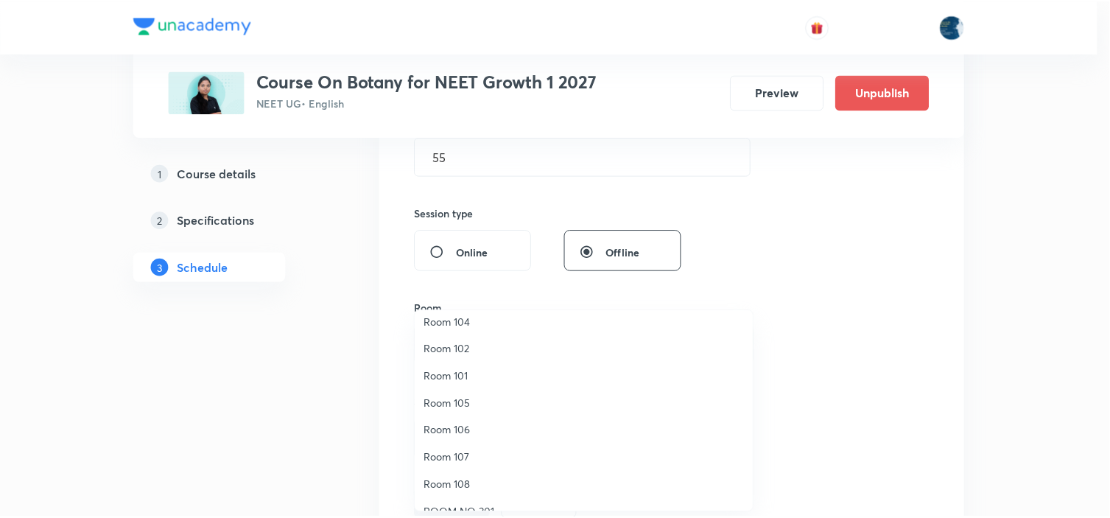
scroll to position [0, 0]
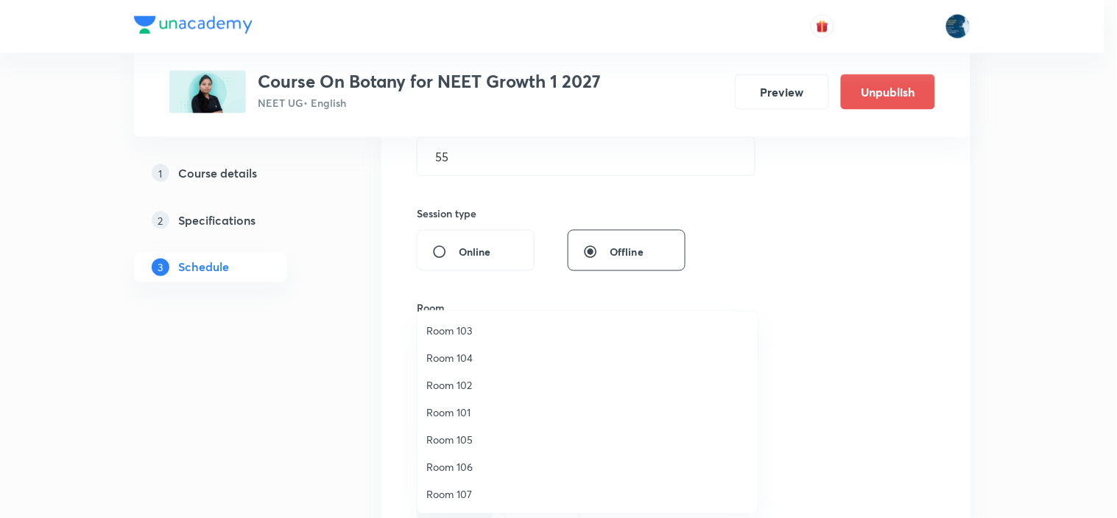
click at [475, 371] on li "Room 102" at bounding box center [587, 384] width 340 height 27
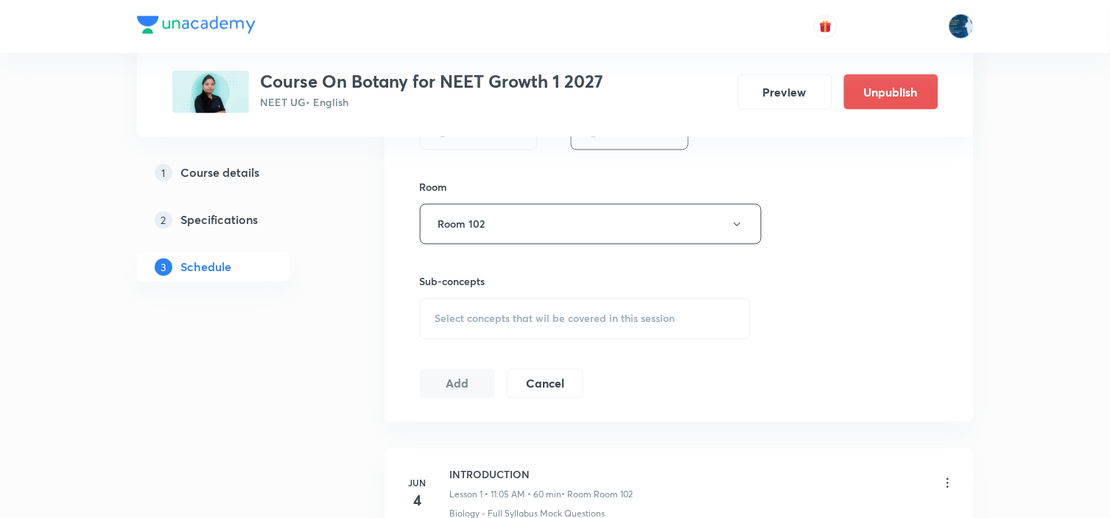
scroll to position [654, 0]
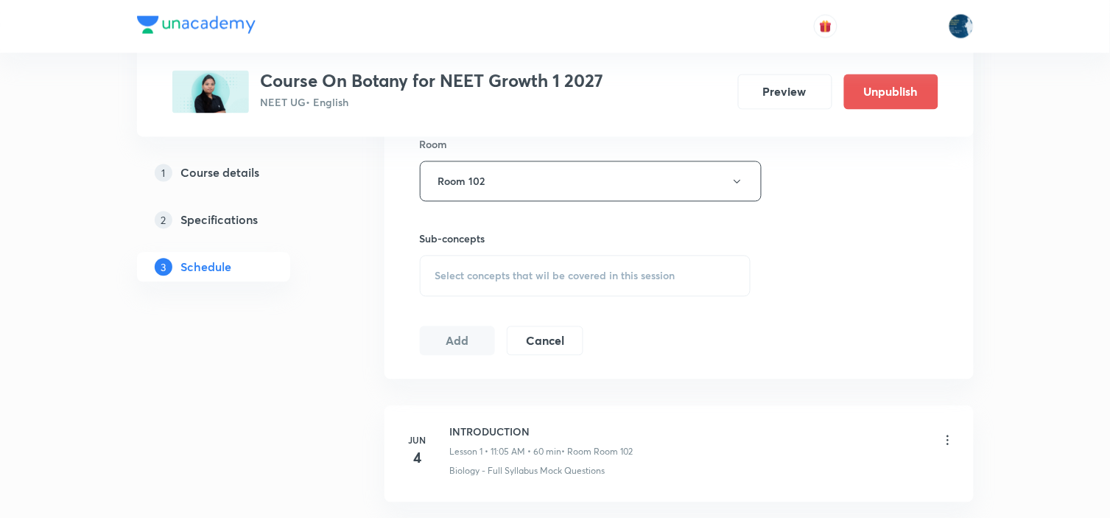
click at [589, 261] on div "Select concepts that wil be covered in this session" at bounding box center [585, 275] width 331 height 41
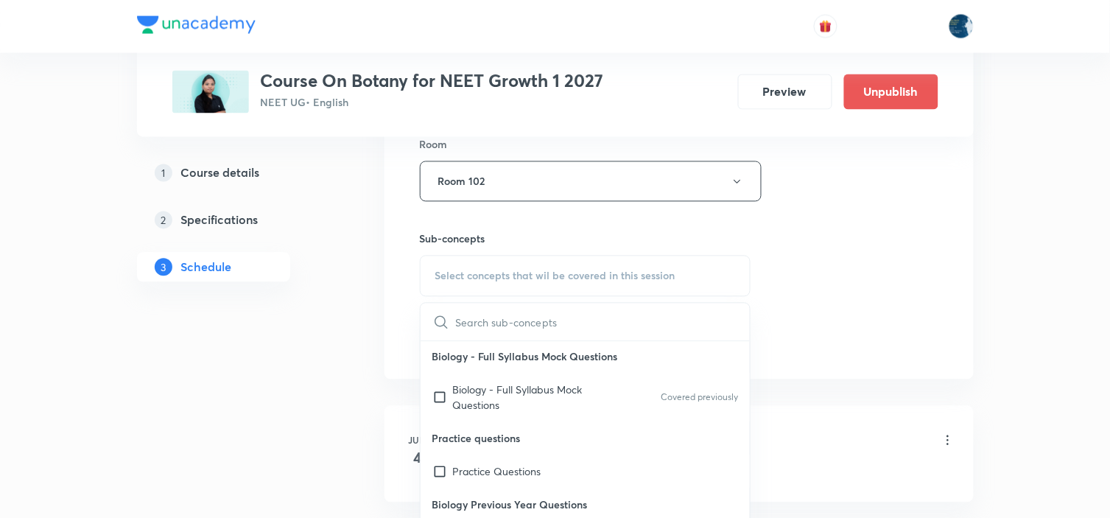
scroll to position [0, 0]
click at [643, 405] on div "Biology - Full Syllabus Mock Questions Covered previously" at bounding box center [585, 399] width 330 height 49
checkbox input "true"
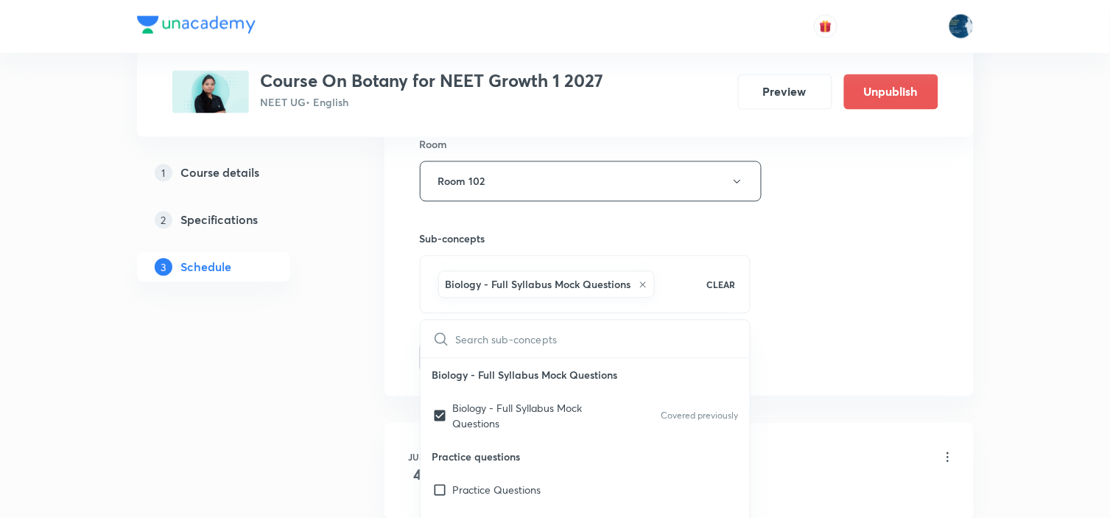
click at [810, 340] on div "Session 53 Live class Session title 7/99 Anatomy ​ Schedule for Sep 2, 2025, 10…" at bounding box center [679, 18] width 518 height 708
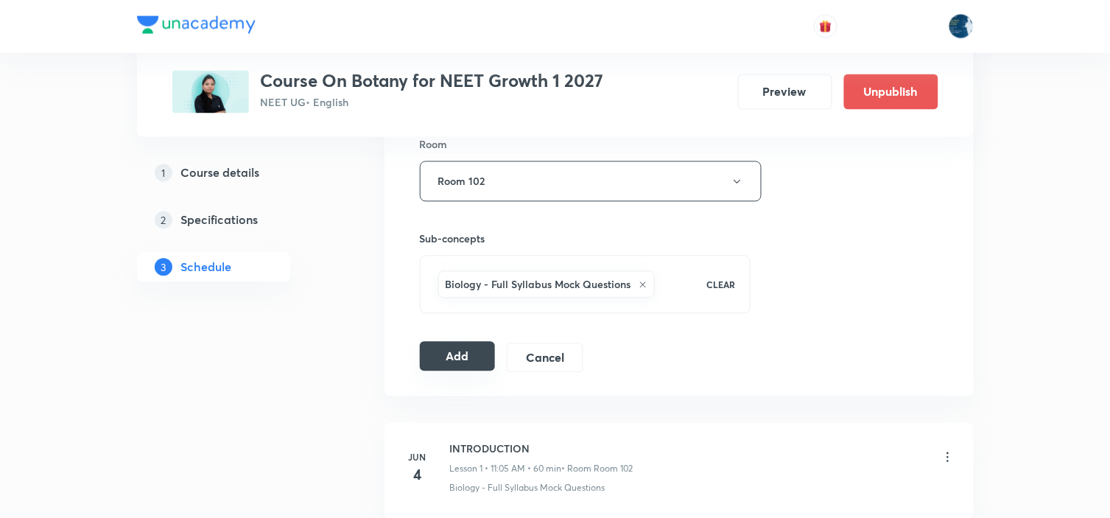
click at [468, 355] on button "Add" at bounding box center [458, 356] width 76 height 29
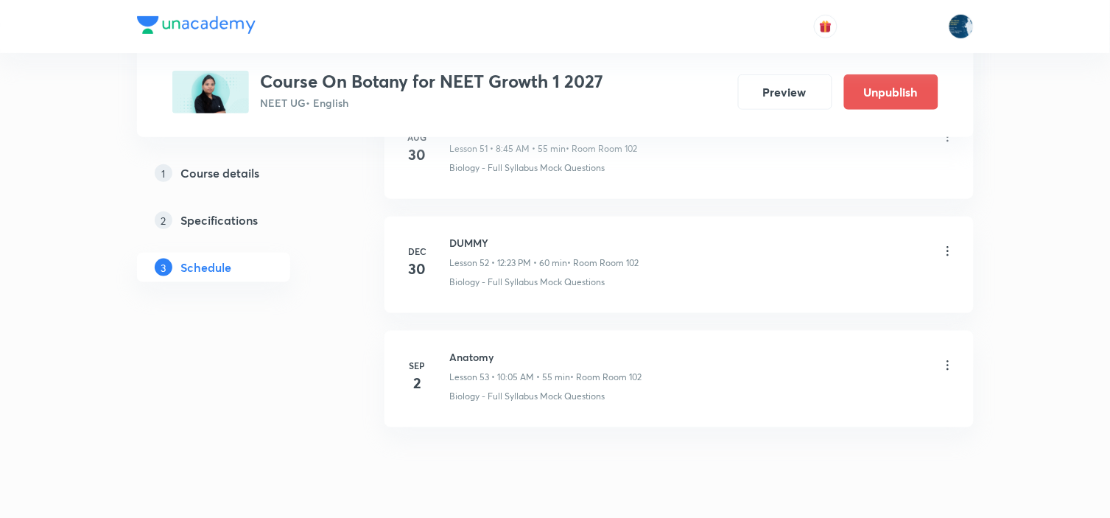
scroll to position [6040, 0]
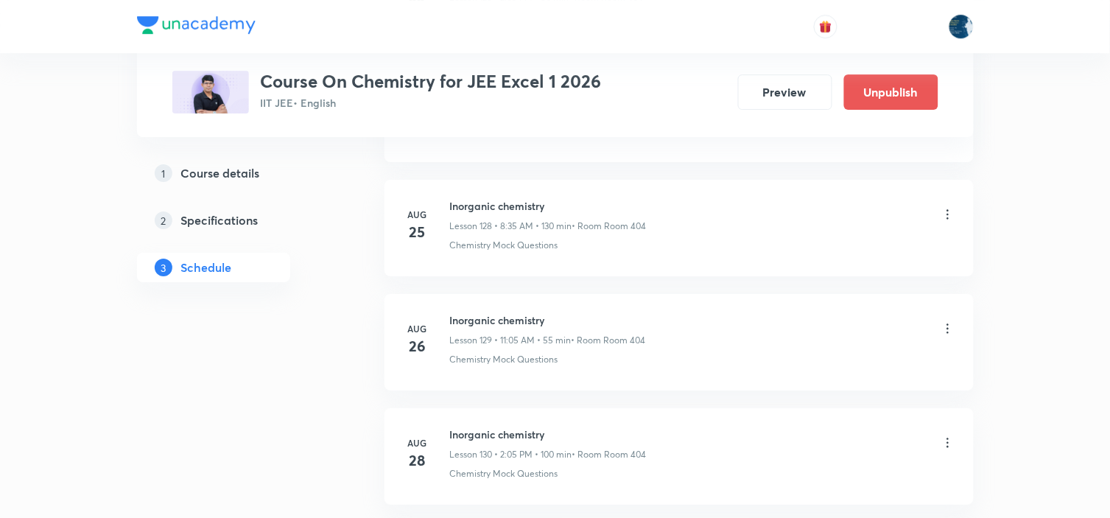
scroll to position [16181, 0]
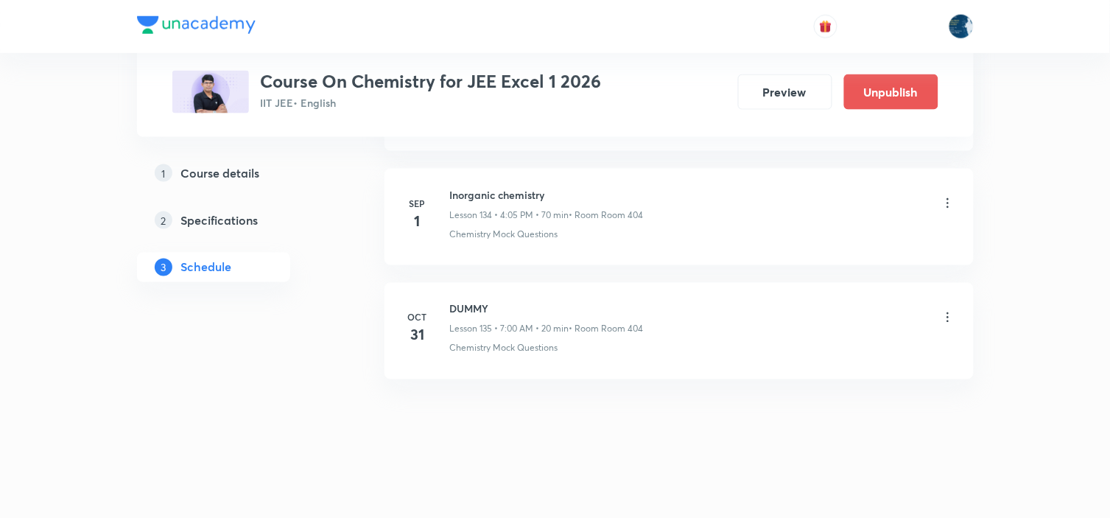
click at [465, 195] on h6 "Inorganic chemistry" at bounding box center [547, 194] width 194 height 15
copy h6 "Inorganic chemistry"
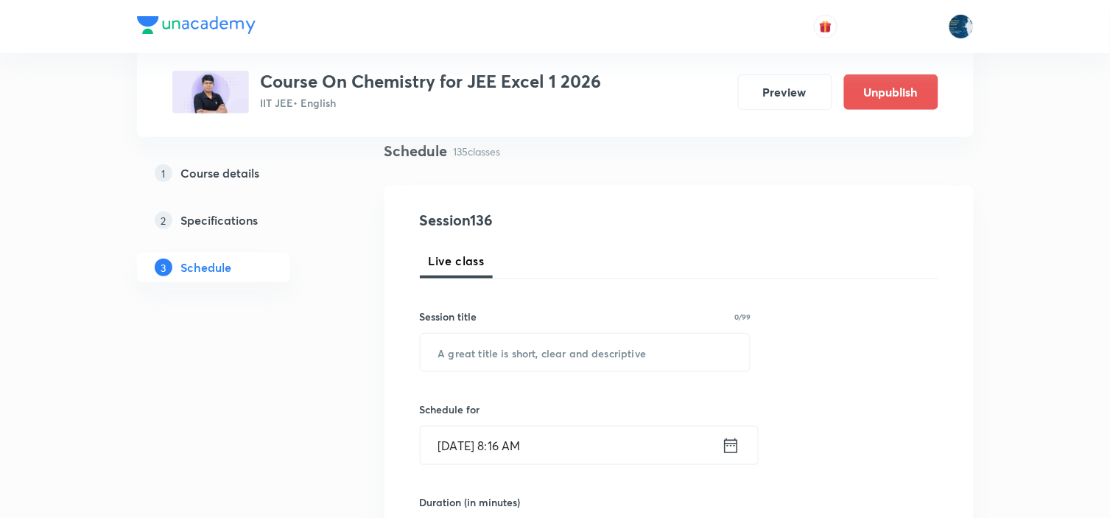
scroll to position [245, 0]
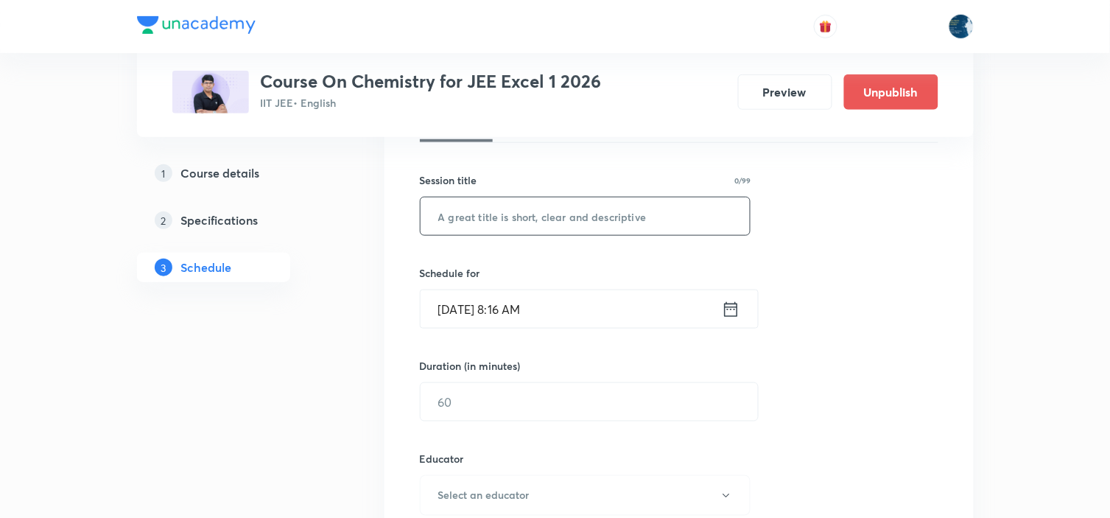
click at [568, 202] on input "text" at bounding box center [585, 216] width 330 height 38
click at [557, 225] on input "text" at bounding box center [585, 216] width 330 height 38
paste input "Inorganic chemistry"
type input "Inorganic chemistry"
click at [729, 310] on icon at bounding box center [731, 309] width 18 height 21
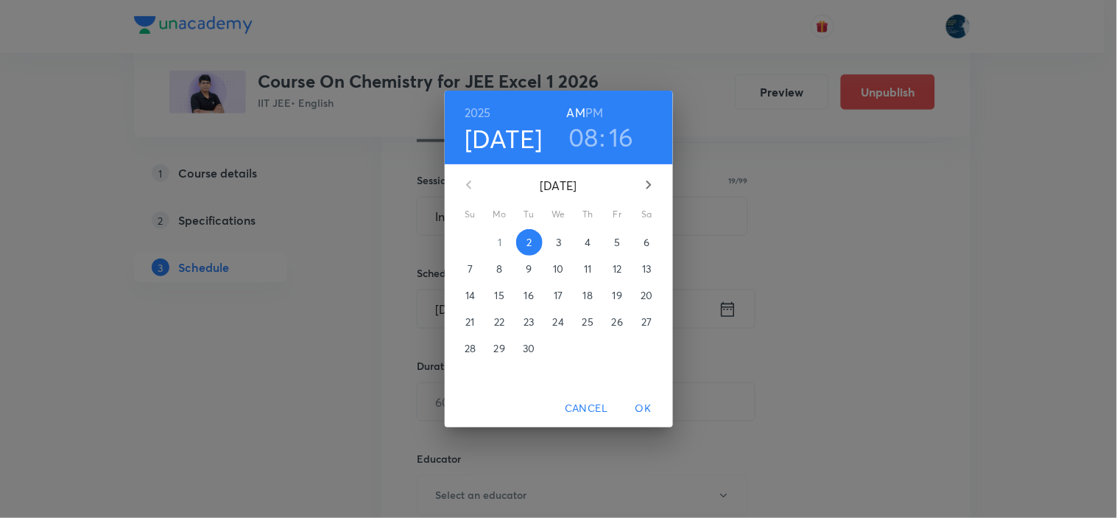
click at [585, 136] on h3 "08" at bounding box center [583, 136] width 30 height 31
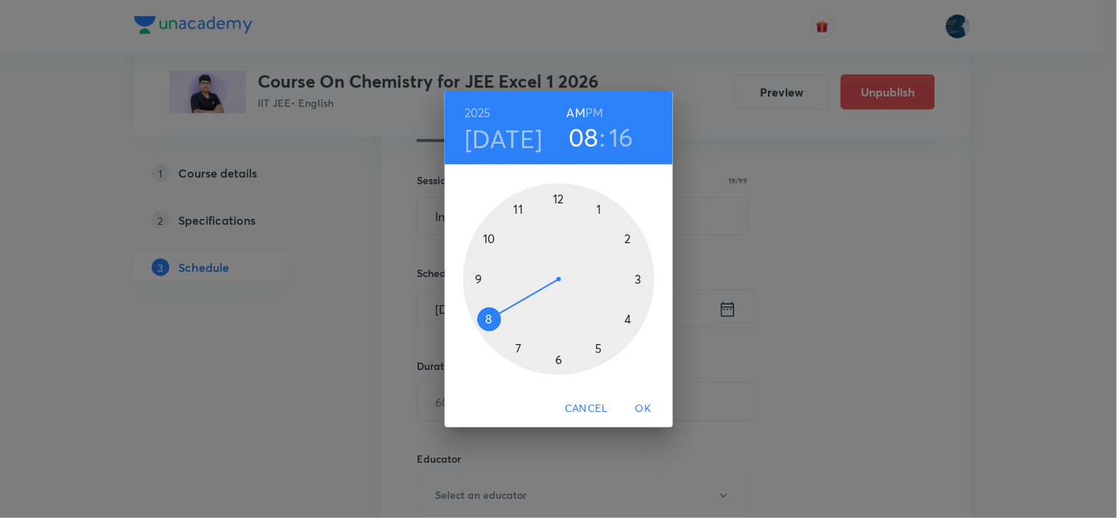
click at [519, 211] on div at bounding box center [558, 278] width 191 height 191
click at [599, 208] on div at bounding box center [558, 278] width 191 height 191
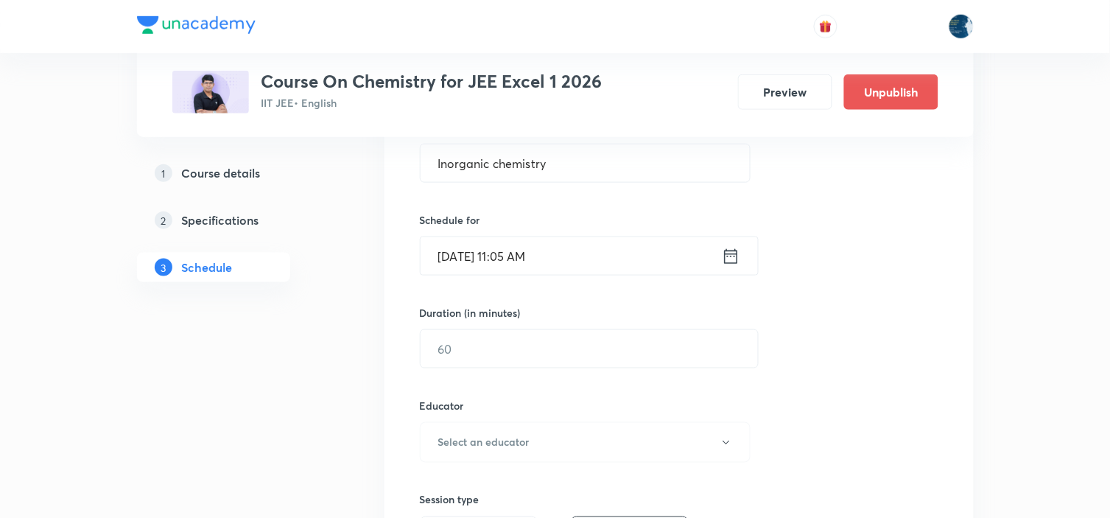
scroll to position [327, 0]
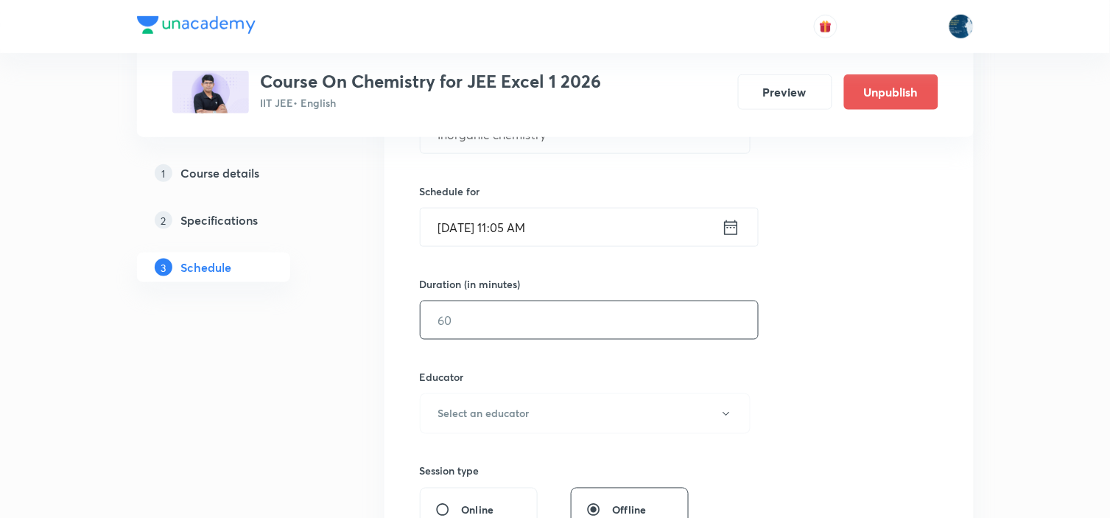
click at [548, 322] on input "text" at bounding box center [588, 320] width 337 height 38
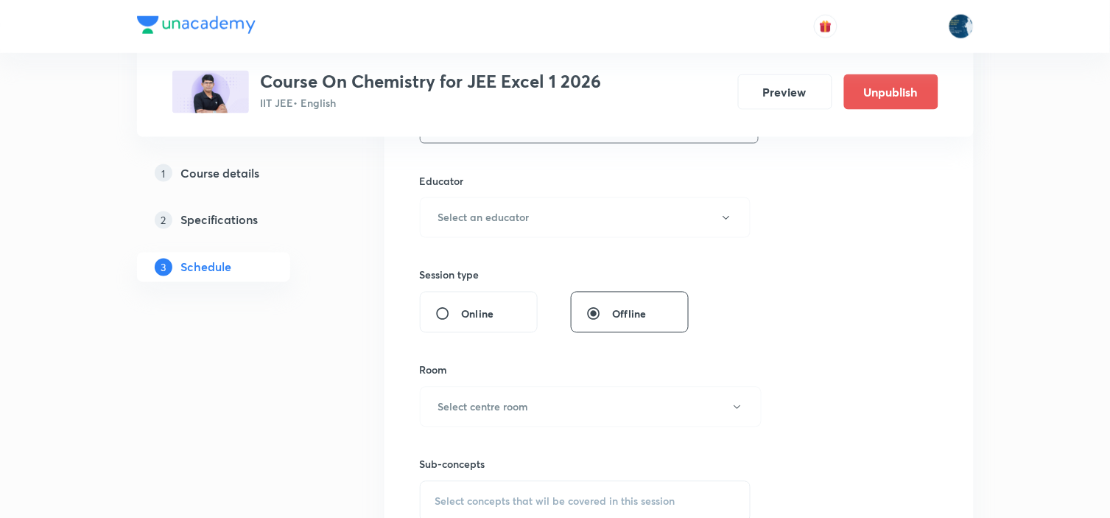
scroll to position [572, 0]
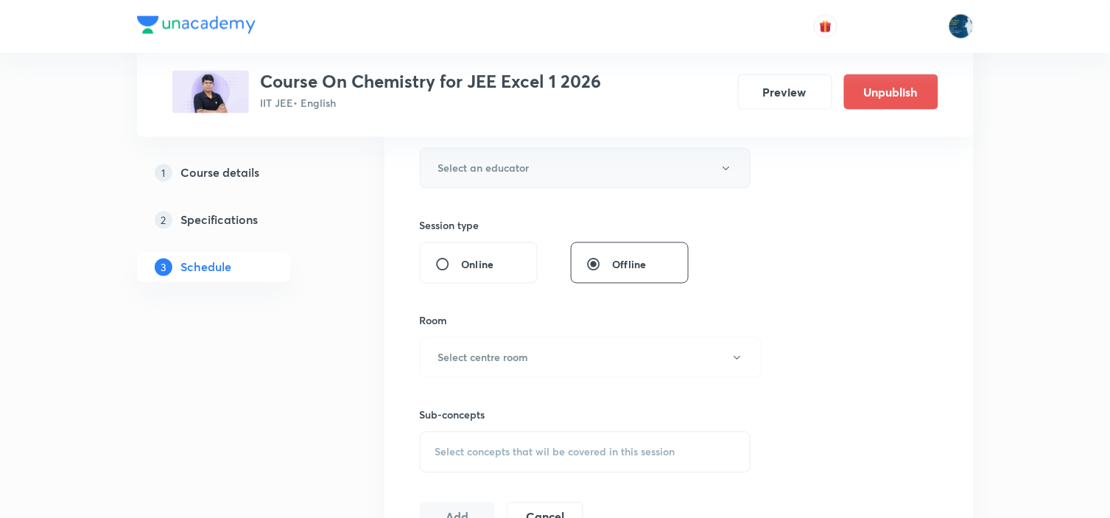
type input "55"
click at [564, 171] on button "Select an educator" at bounding box center [585, 168] width 331 height 40
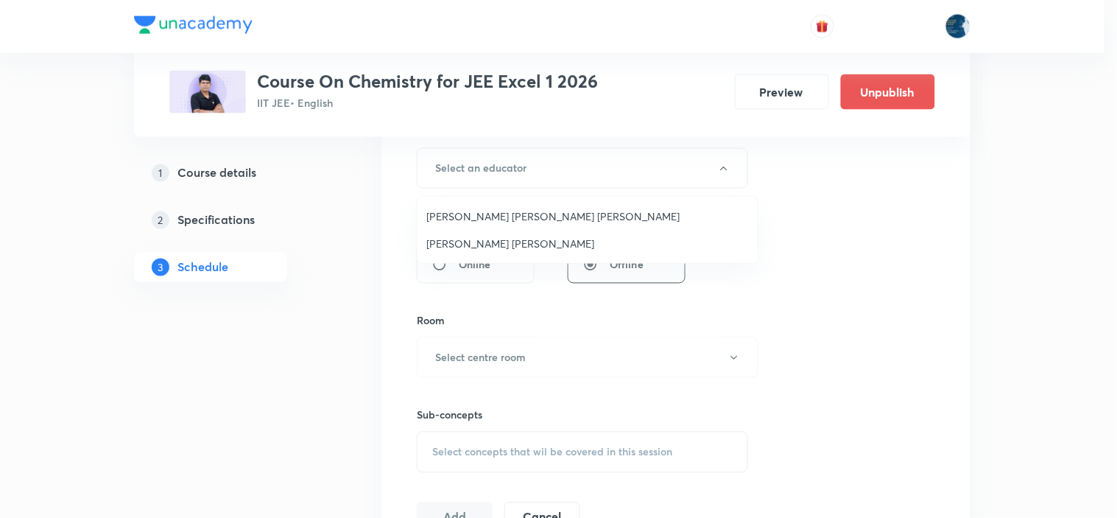
click at [531, 239] on span "Sripati Surya Dilip" at bounding box center [587, 243] width 322 height 15
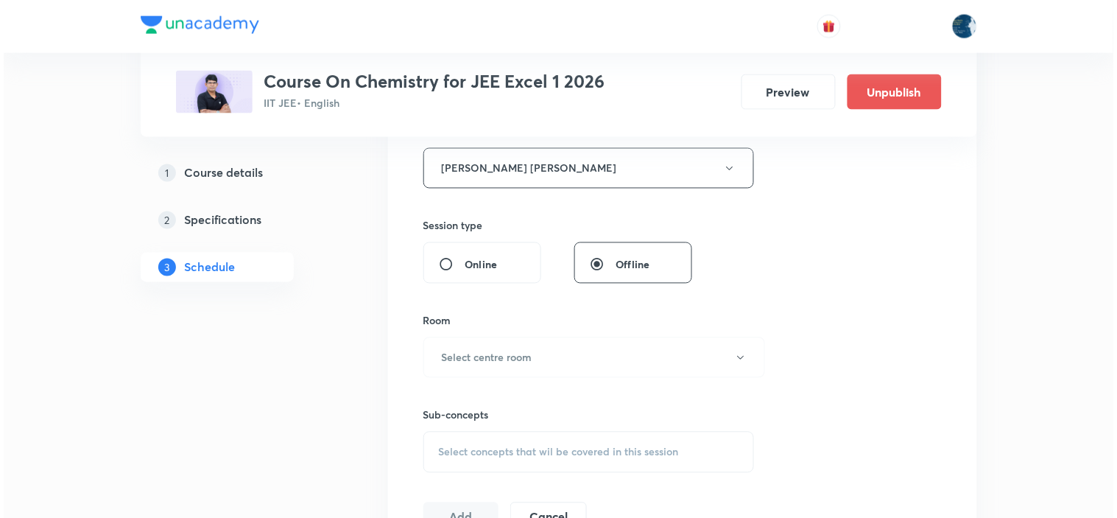
scroll to position [654, 0]
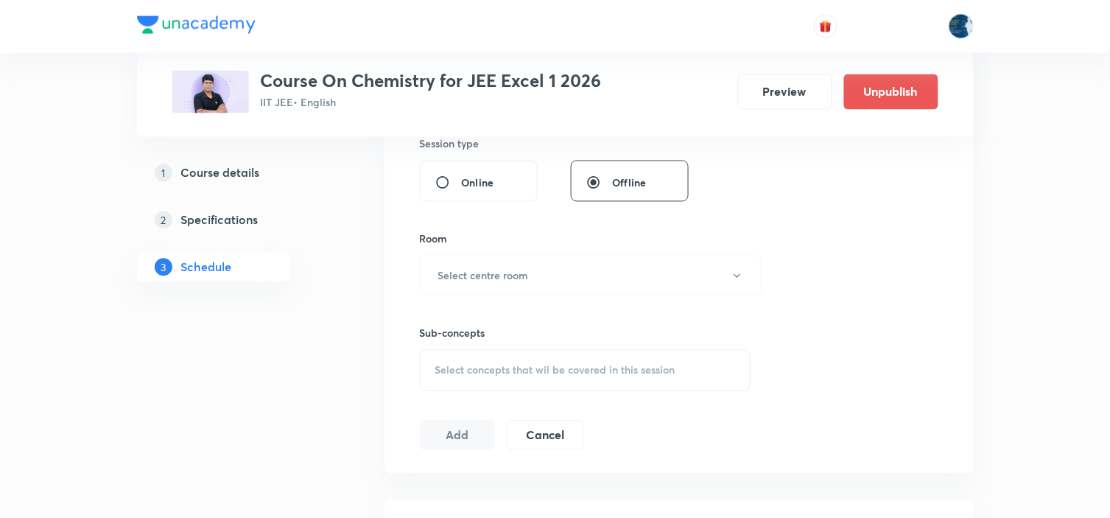
click at [536, 271] on button "Select centre room" at bounding box center [591, 275] width 342 height 40
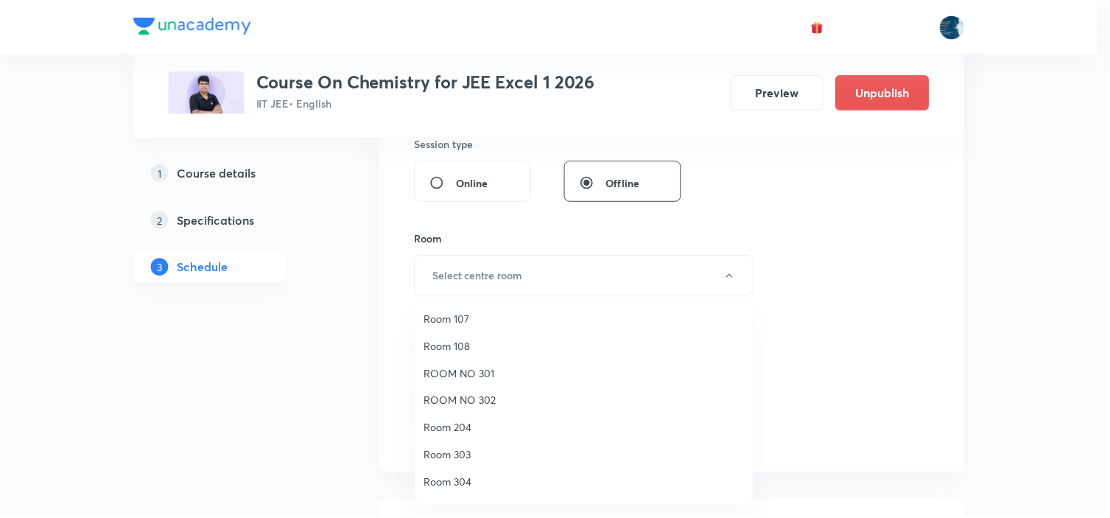
scroll to position [273, 0]
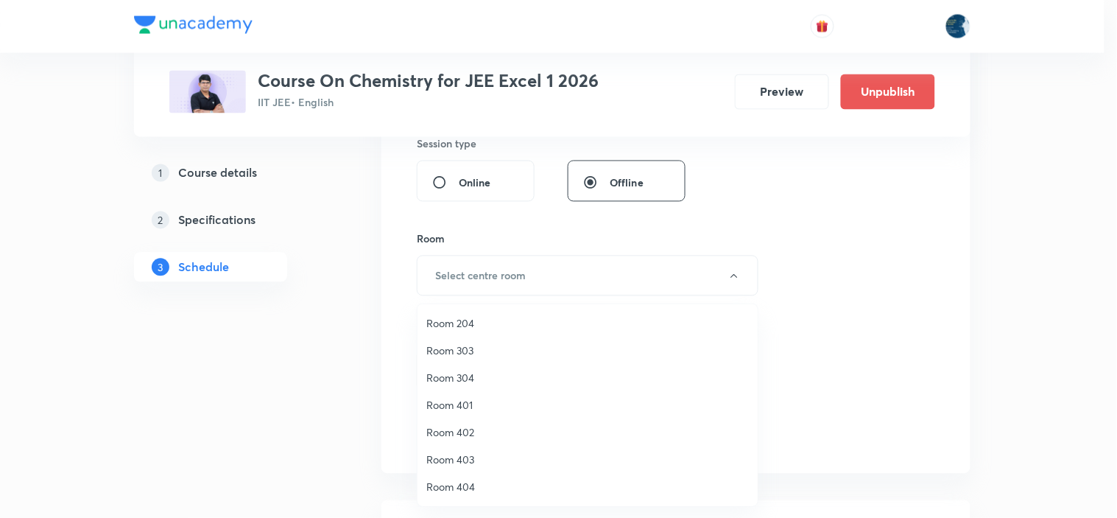
click at [465, 479] on span "Room 404" at bounding box center [587, 486] width 322 height 15
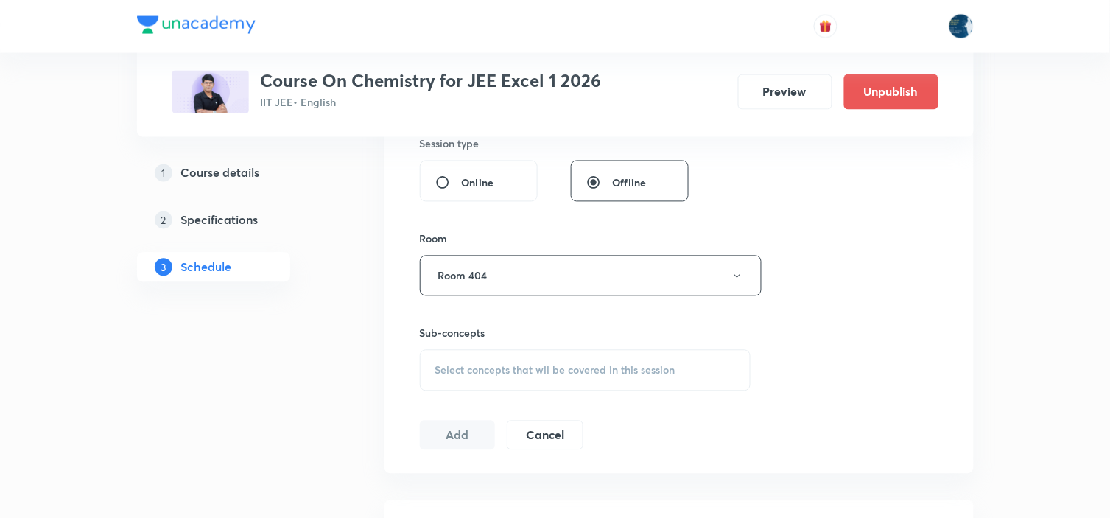
click at [583, 370] on span "Select concepts that wil be covered in this session" at bounding box center [555, 370] width 240 height 12
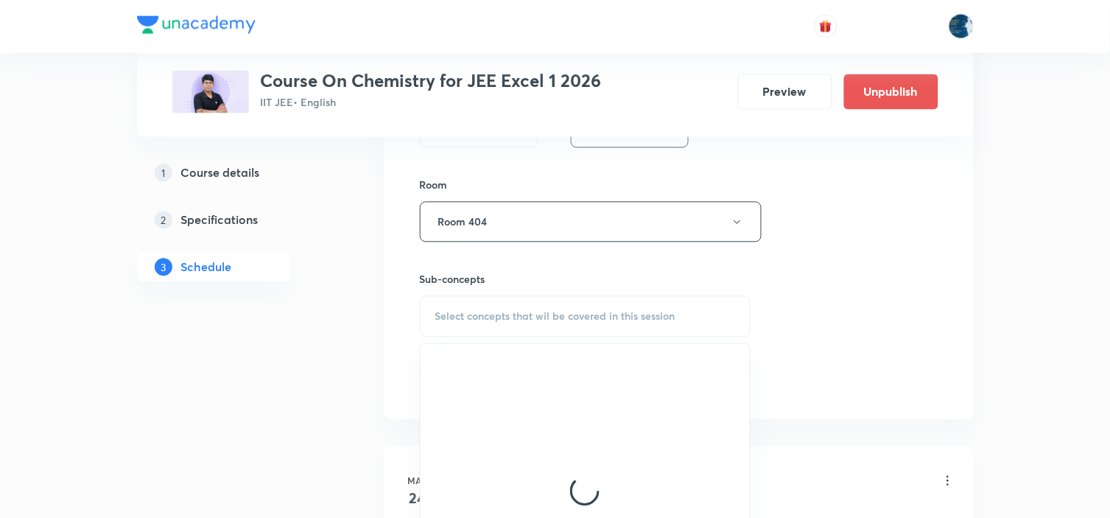
scroll to position [736, 0]
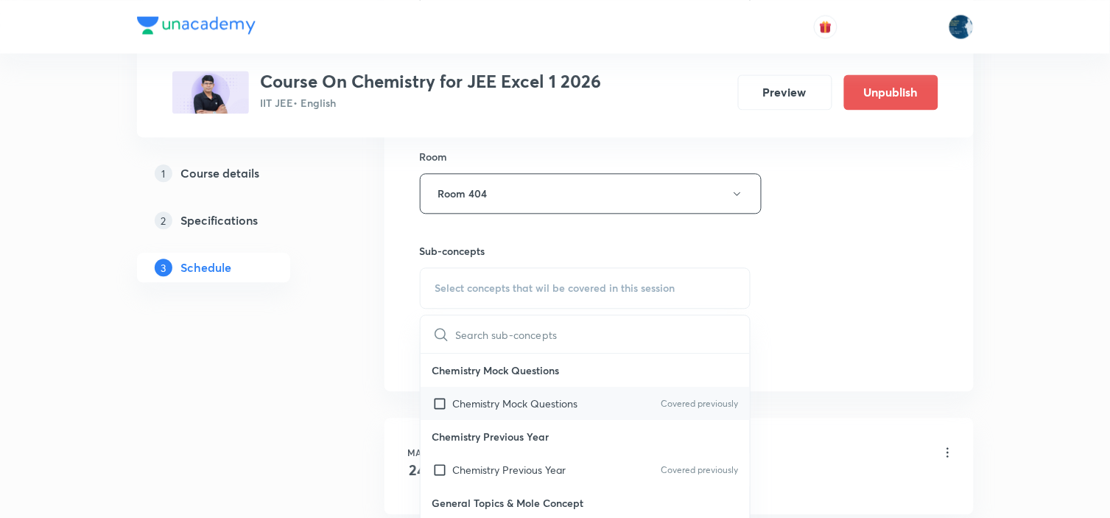
click at [681, 401] on p "Covered previously" at bounding box center [698, 403] width 77 height 13
checkbox input "true"
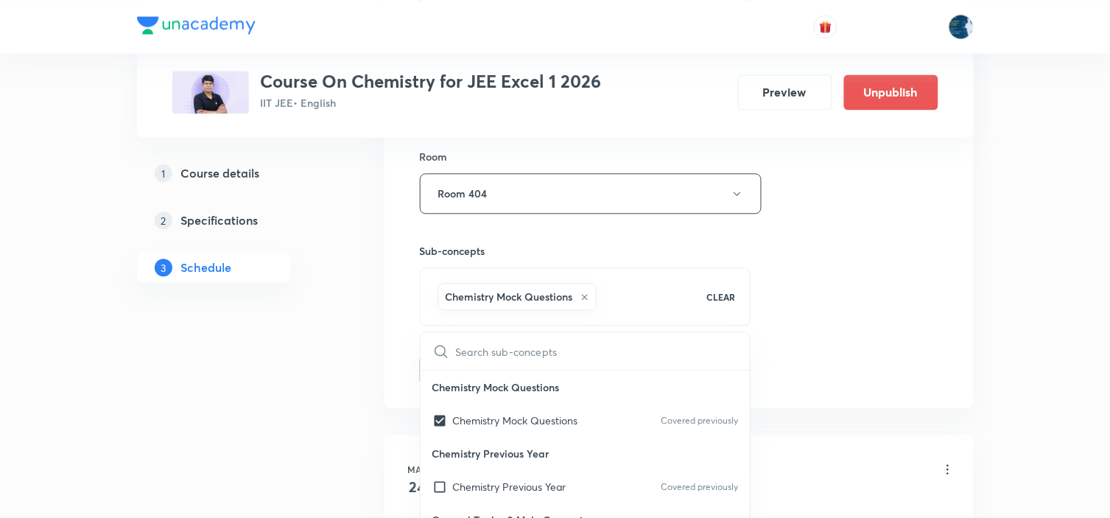
click at [744, 356] on input "text" at bounding box center [603, 351] width 295 height 38
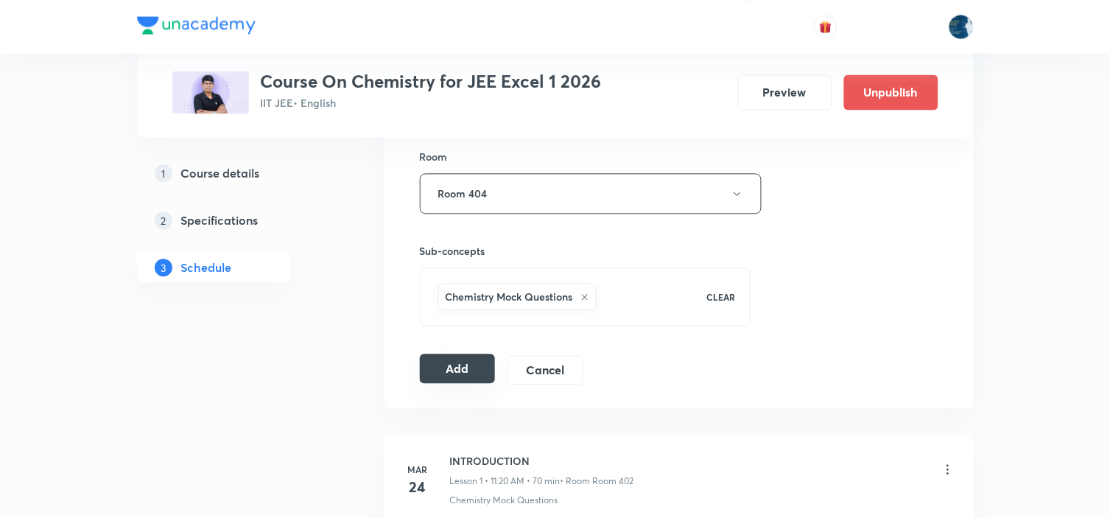
click at [464, 366] on button "Add" at bounding box center [458, 367] width 76 height 29
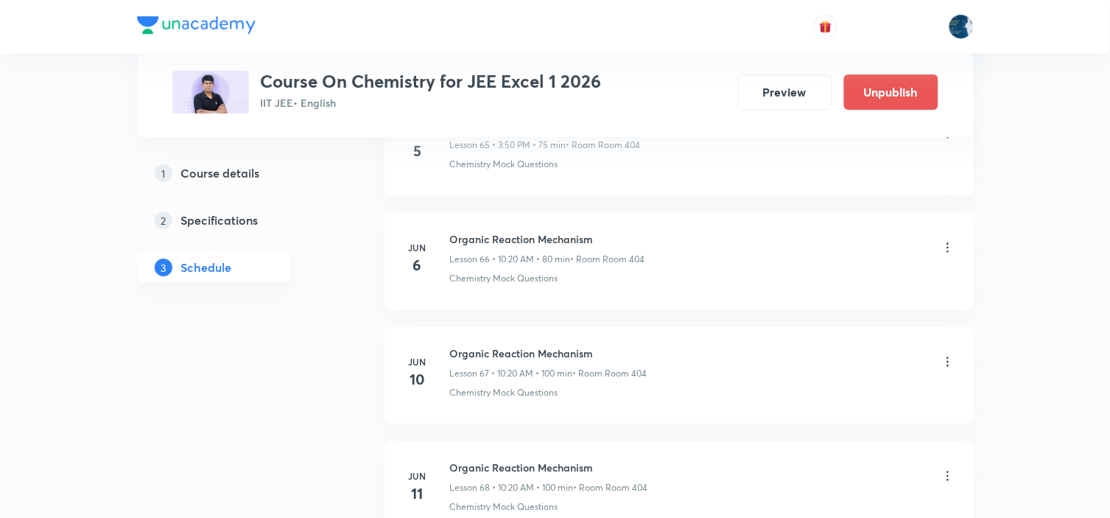
scroll to position [16198, 0]
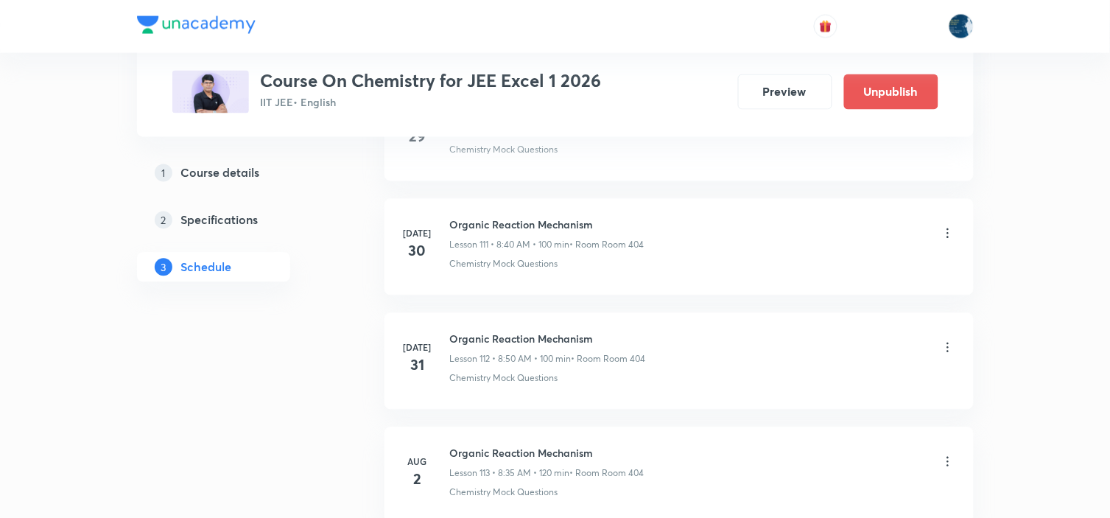
scroll to position [16295, 0]
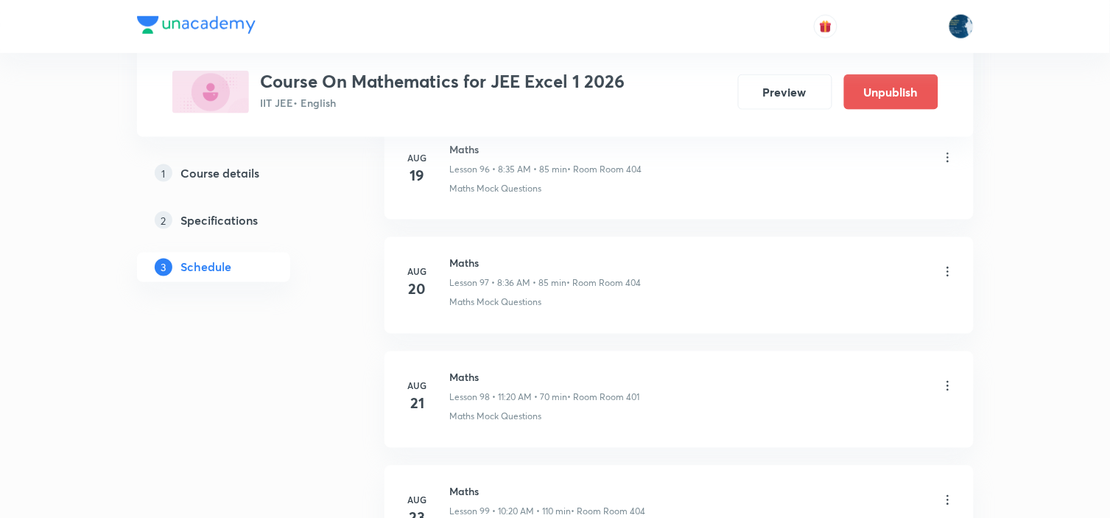
scroll to position [12754, 0]
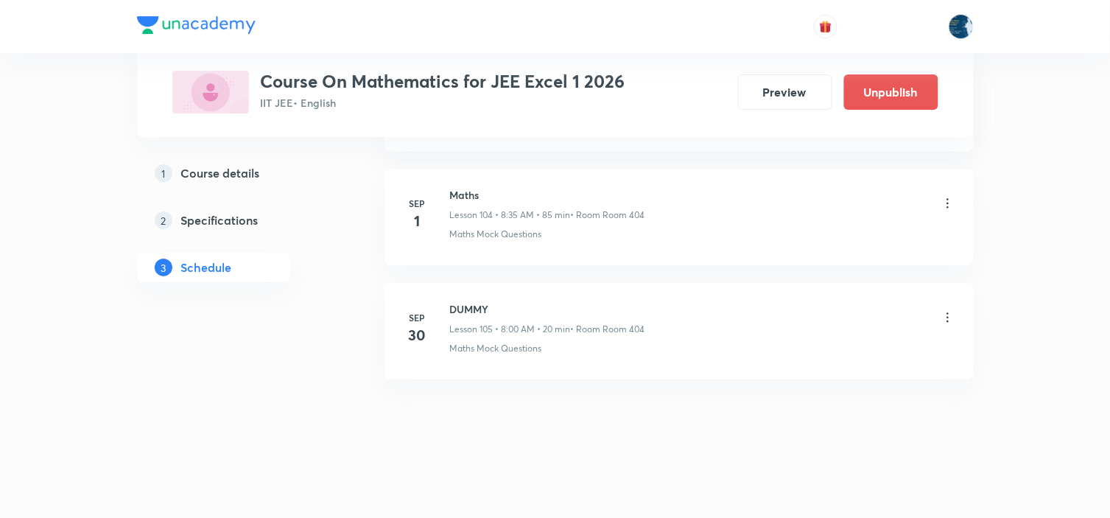
click at [458, 193] on h6 "Maths" at bounding box center [547, 194] width 195 height 15
copy h6 "Maths"
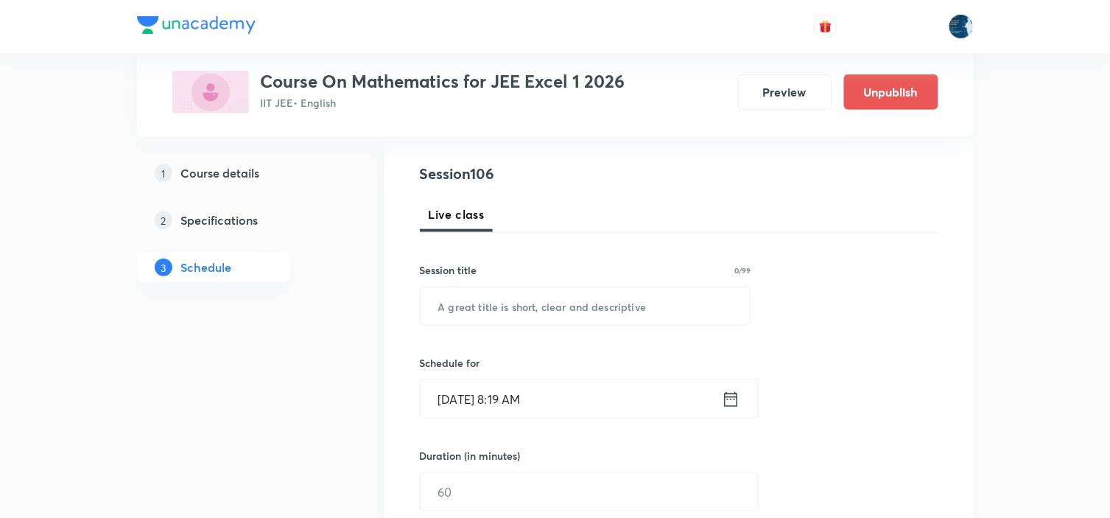
scroll to position [163, 0]
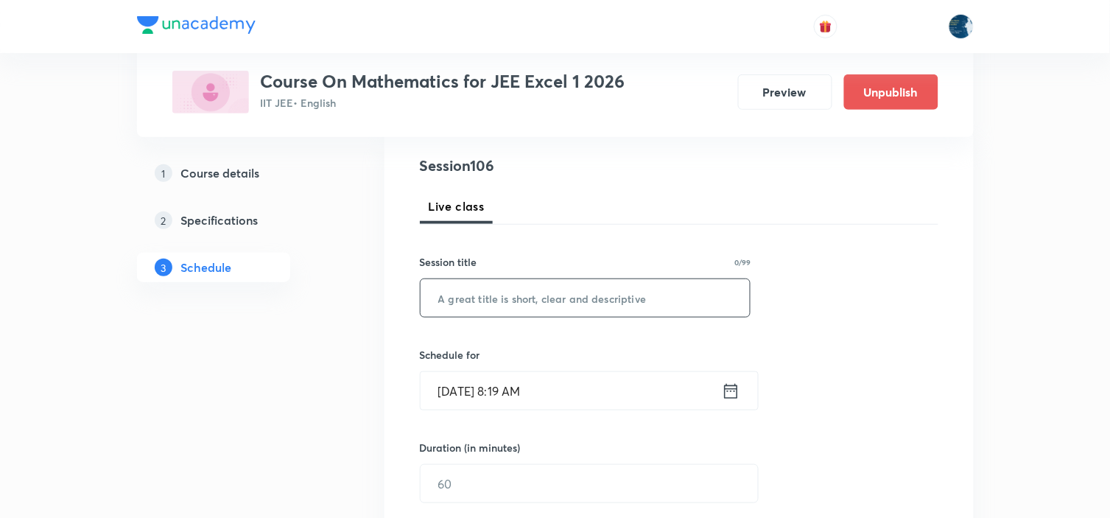
click at [493, 287] on input "text" at bounding box center [585, 298] width 330 height 38
paste input "Maths"
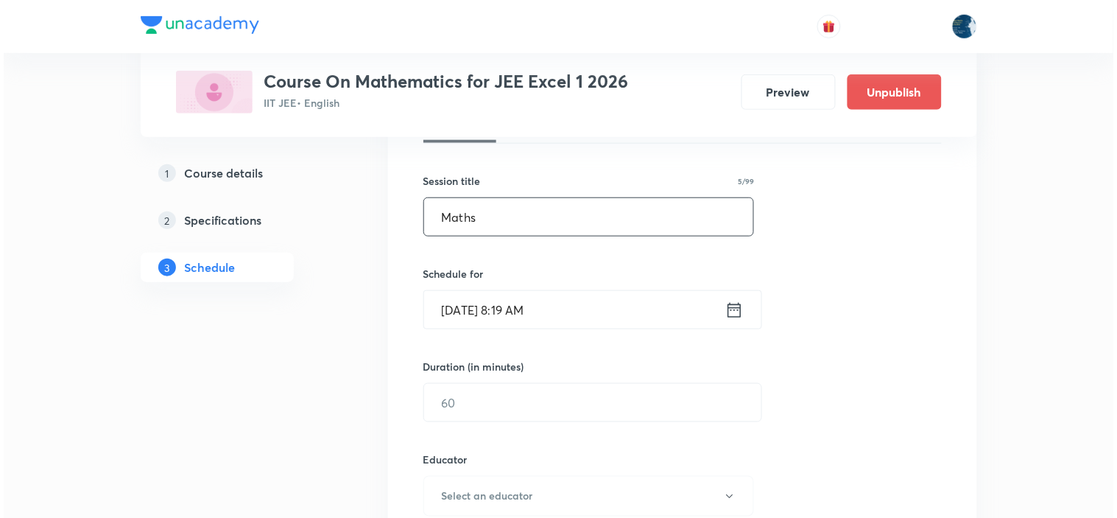
scroll to position [245, 0]
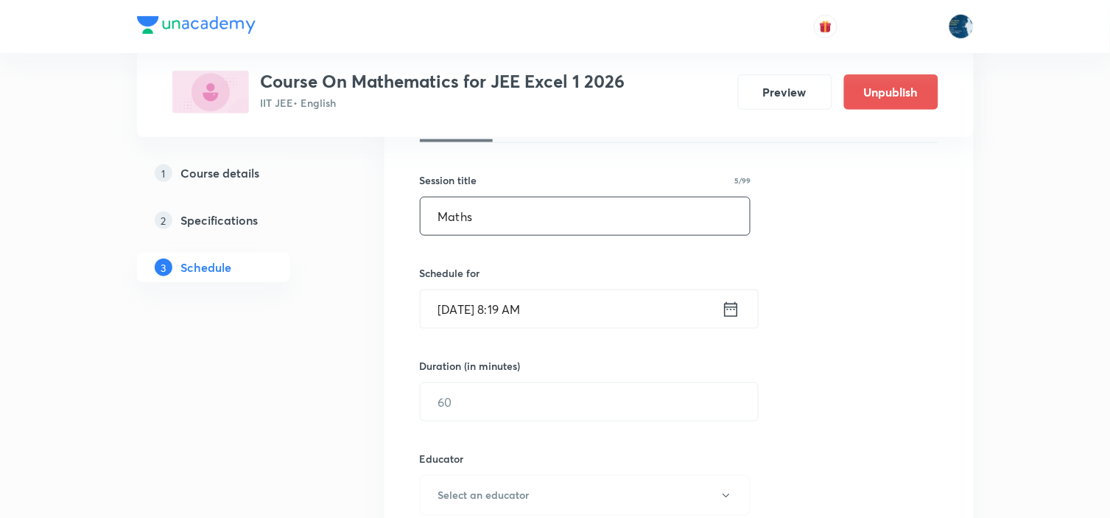
type input "Maths"
click at [733, 310] on icon at bounding box center [731, 309] width 18 height 21
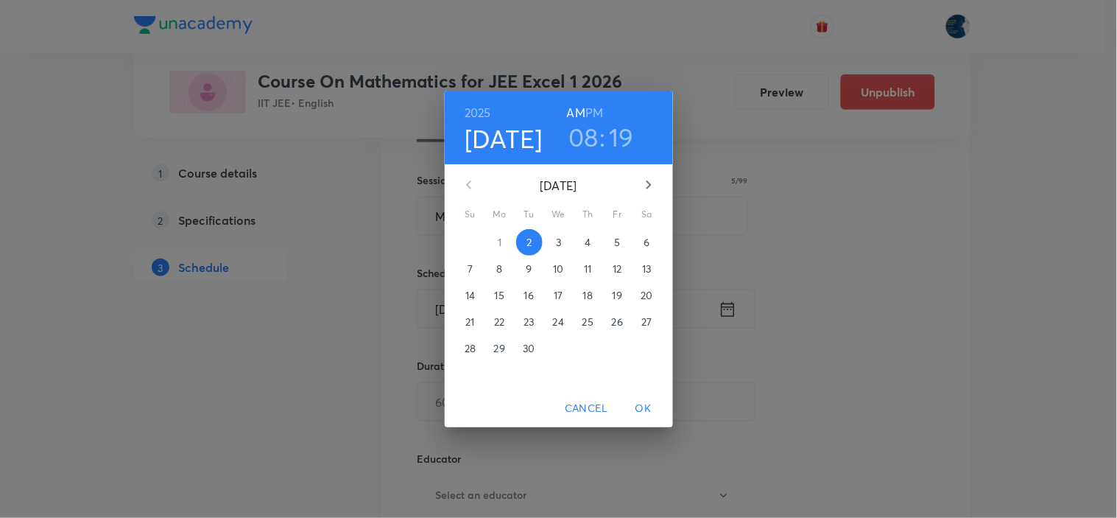
click at [590, 110] on h6 "PM" at bounding box center [594, 112] width 18 height 21
click at [585, 124] on h3 "08" at bounding box center [583, 136] width 30 height 31
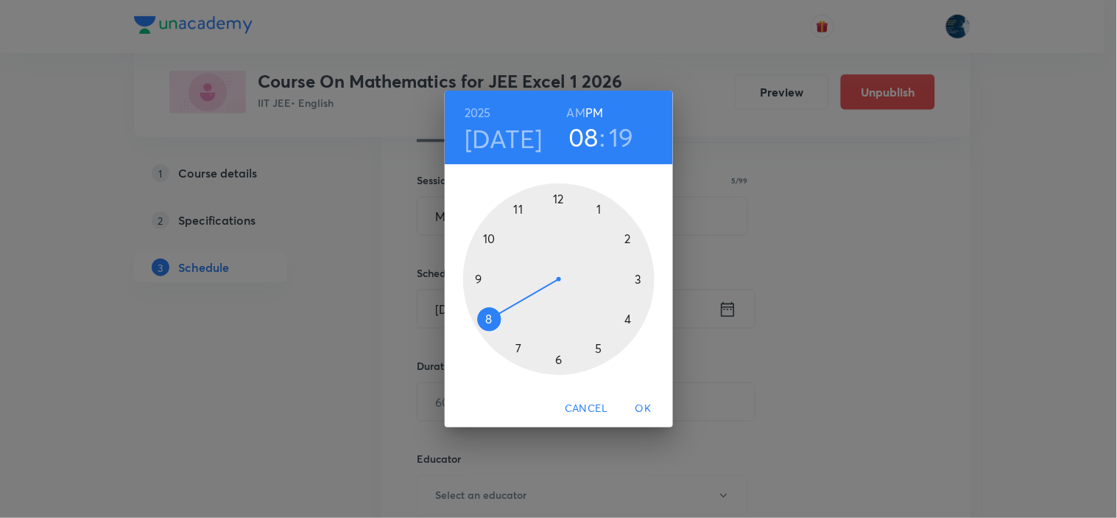
click at [598, 210] on div at bounding box center [558, 278] width 191 height 191
click at [643, 281] on div at bounding box center [558, 278] width 191 height 191
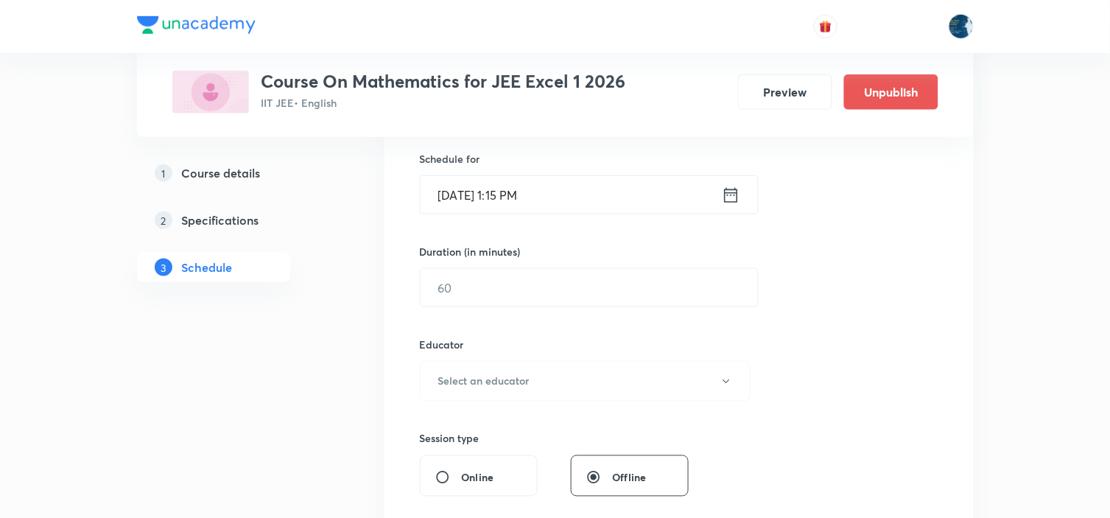
scroll to position [409, 0]
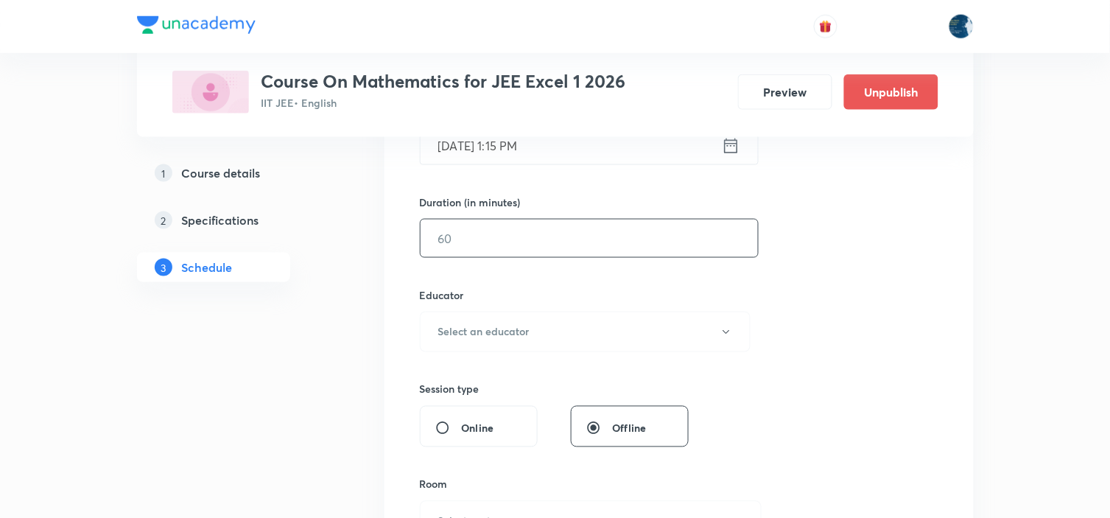
click at [628, 244] on input "text" at bounding box center [588, 238] width 337 height 38
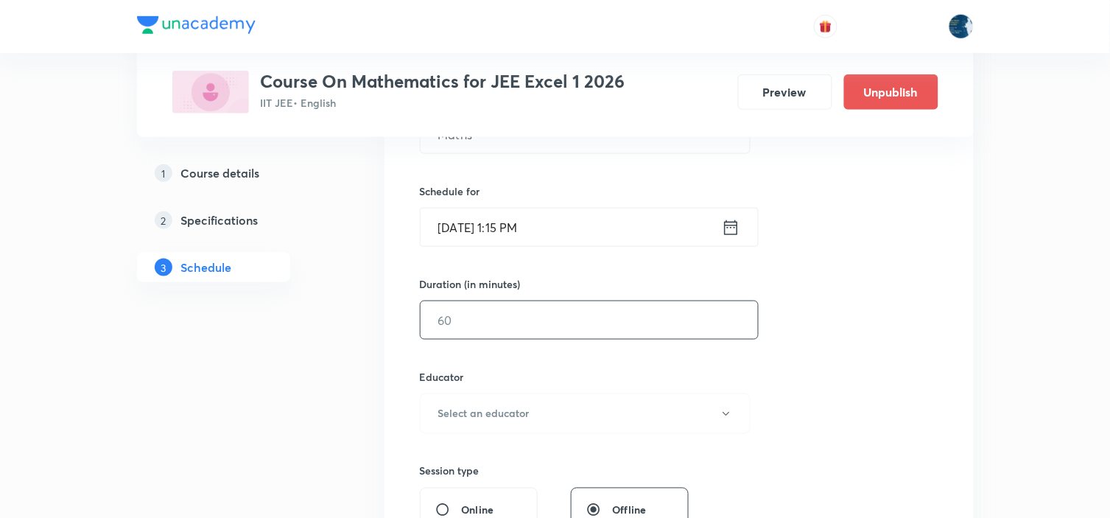
click at [730, 230] on icon at bounding box center [731, 227] width 18 height 21
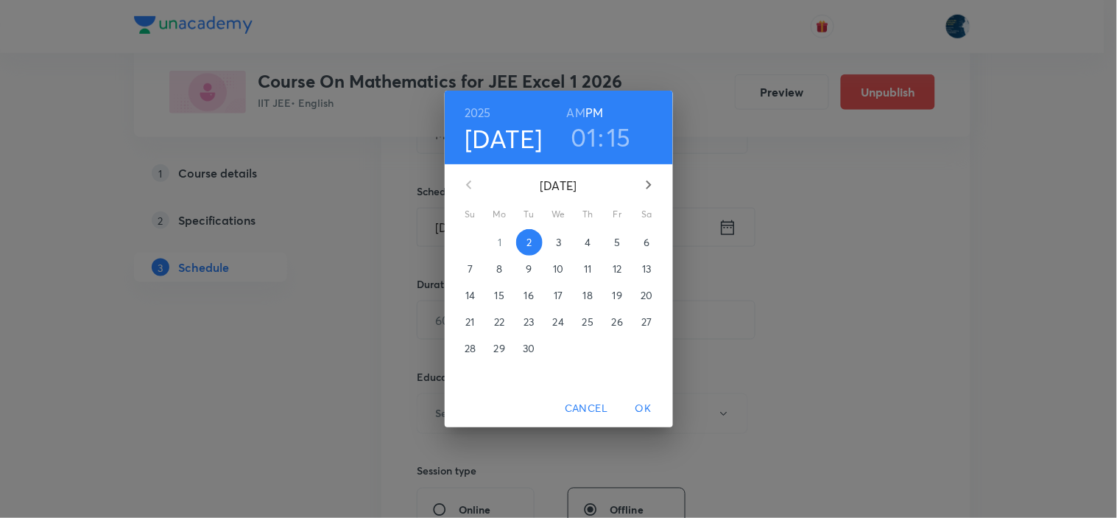
click at [584, 133] on h3 "01" at bounding box center [584, 136] width 26 height 31
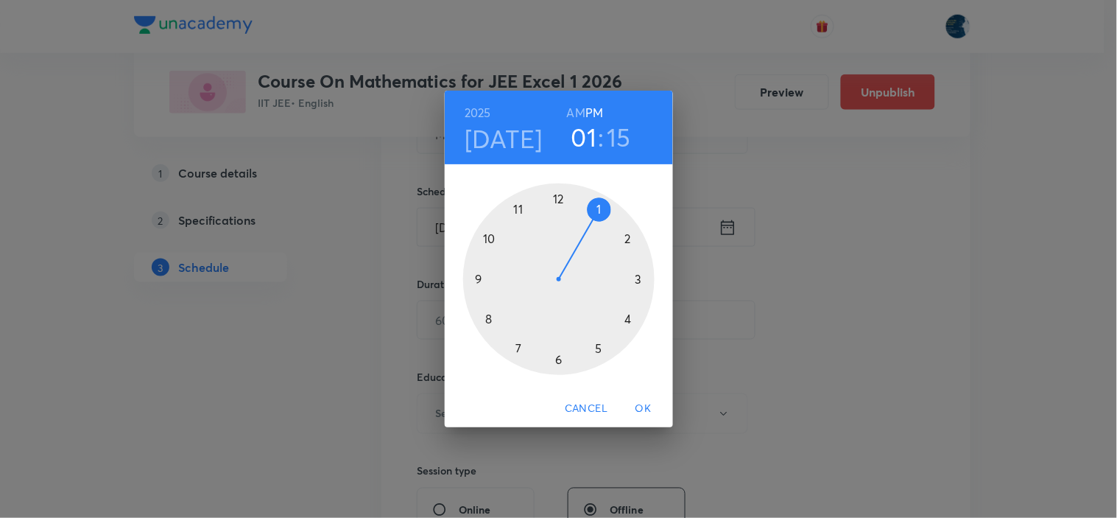
click at [560, 200] on div at bounding box center [558, 278] width 191 height 191
click at [636, 278] on div at bounding box center [558, 278] width 191 height 191
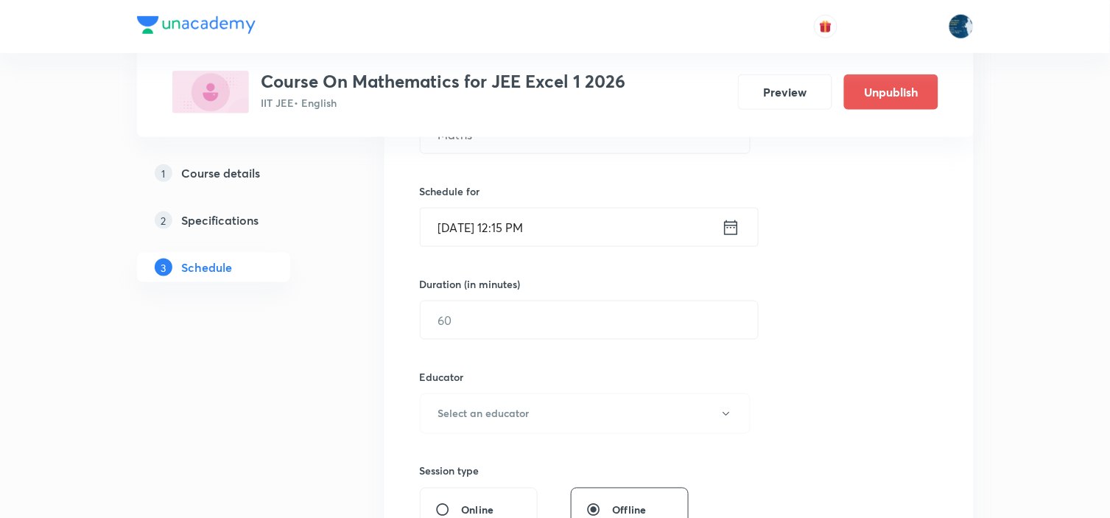
scroll to position [409, 0]
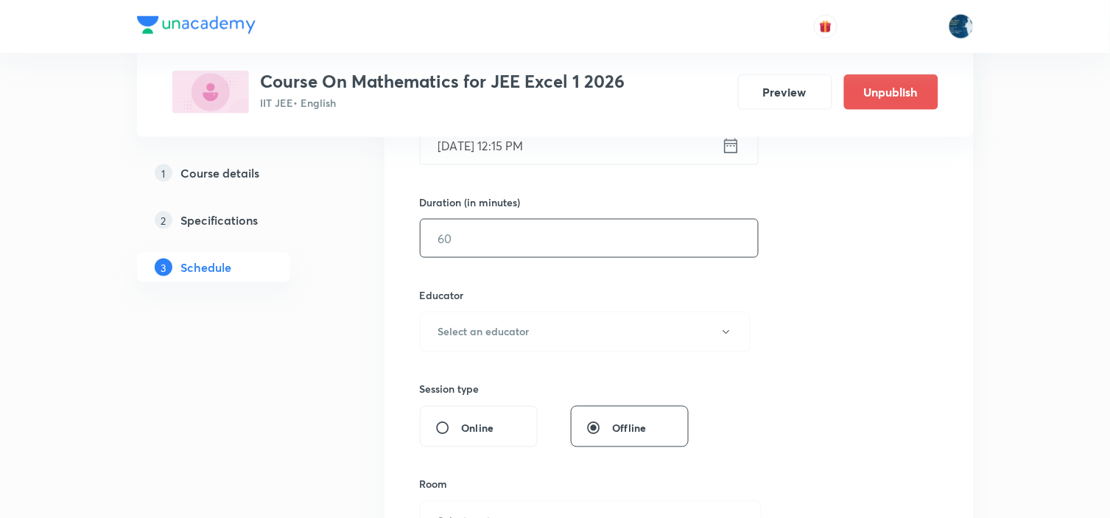
click at [593, 239] on input "text" at bounding box center [588, 238] width 337 height 38
type input "55"
click at [577, 321] on button "Select an educator" at bounding box center [585, 331] width 331 height 40
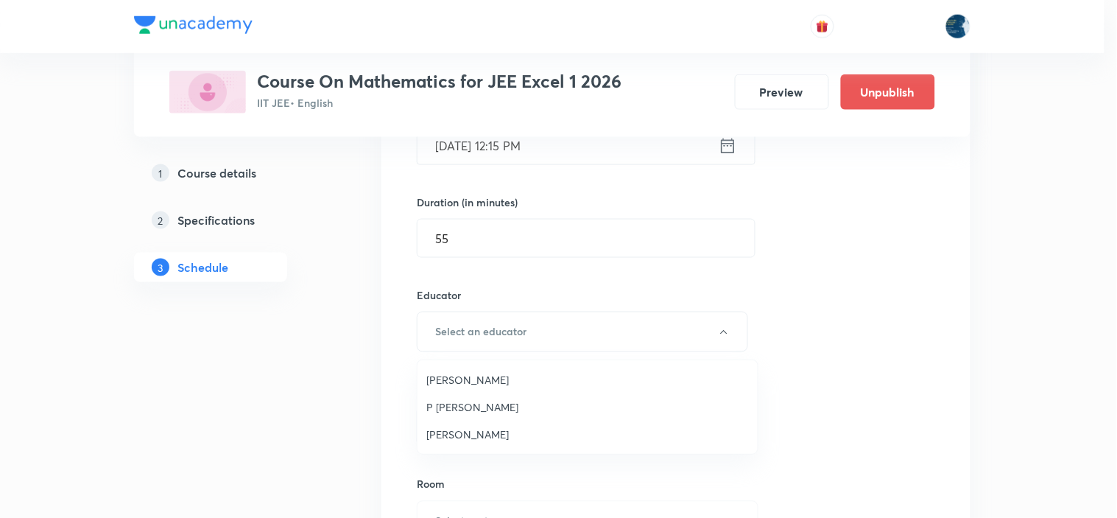
click at [518, 384] on span "Polampalli Rajesh" at bounding box center [587, 379] width 322 height 15
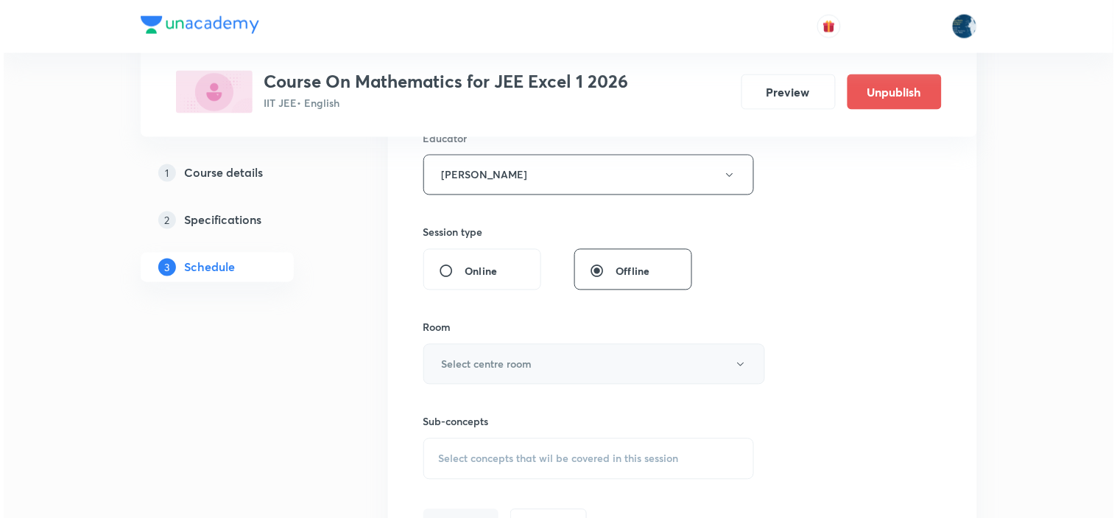
scroll to position [572, 0]
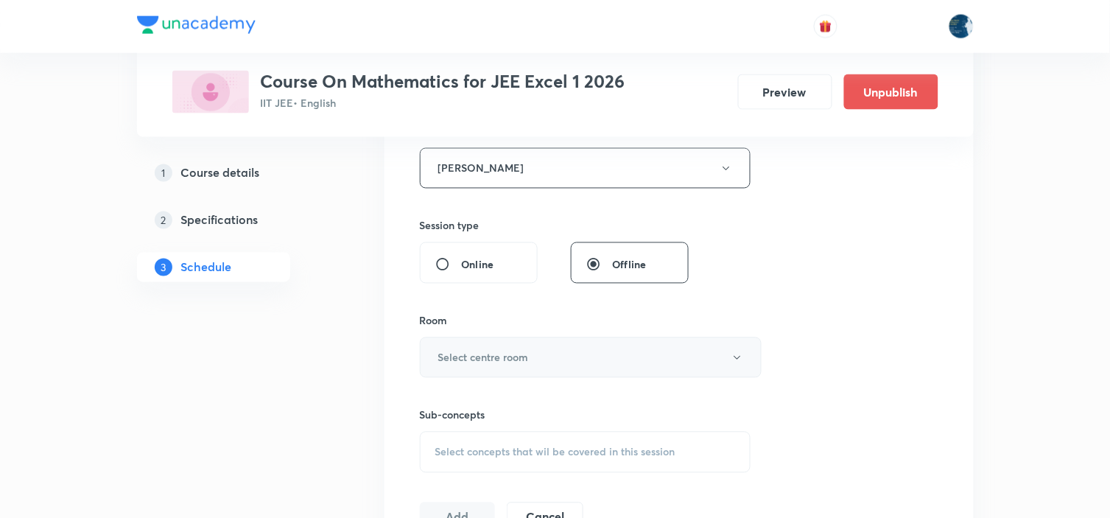
click at [548, 350] on button "Select centre room" at bounding box center [591, 357] width 342 height 40
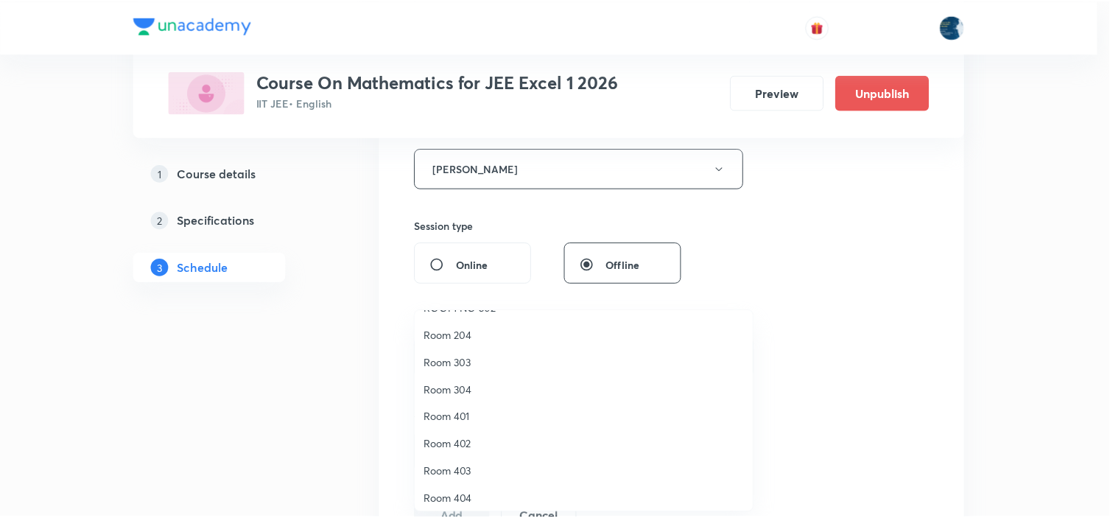
scroll to position [273, 0]
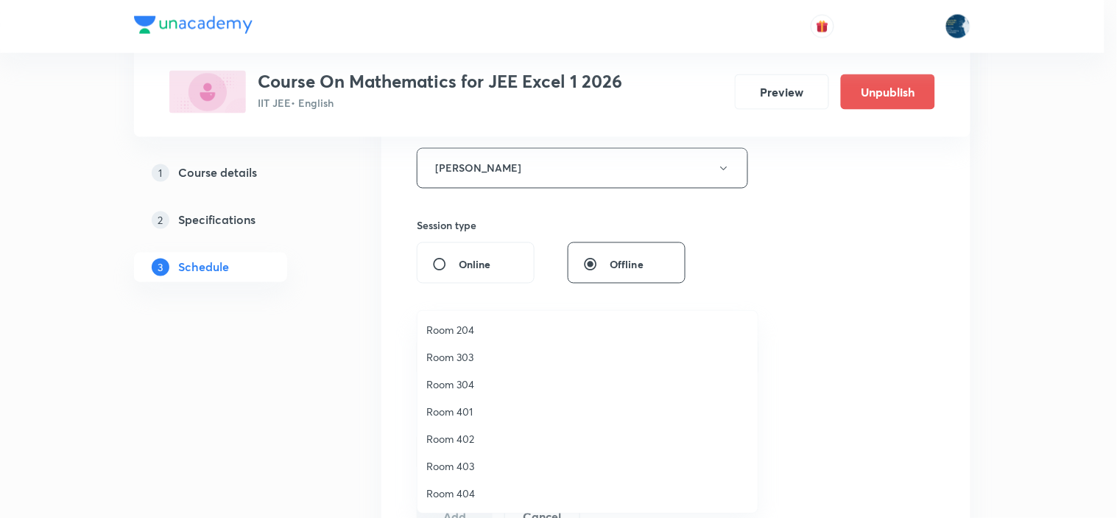
click at [473, 492] on span "Room 404" at bounding box center [587, 492] width 322 height 15
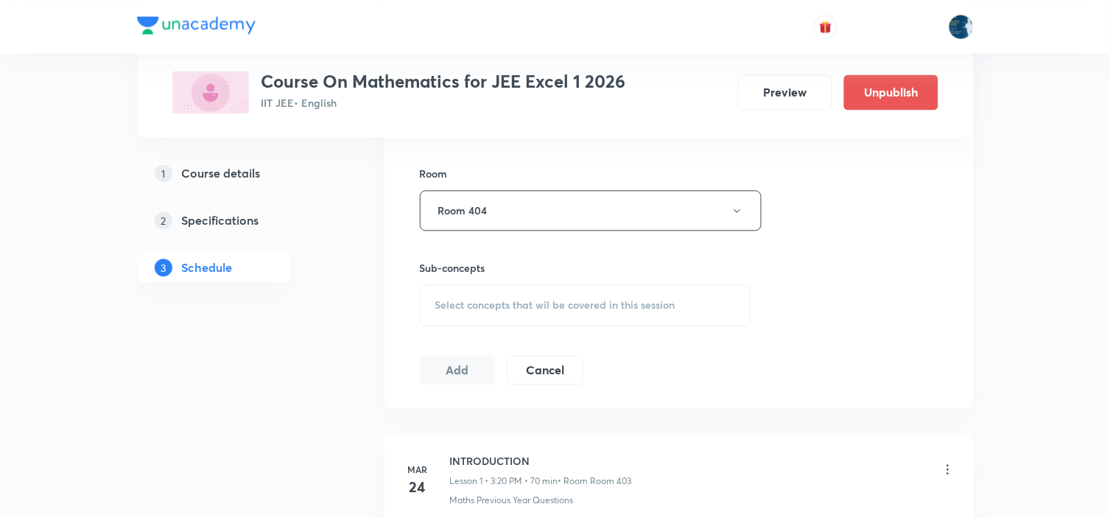
scroll to position [736, 0]
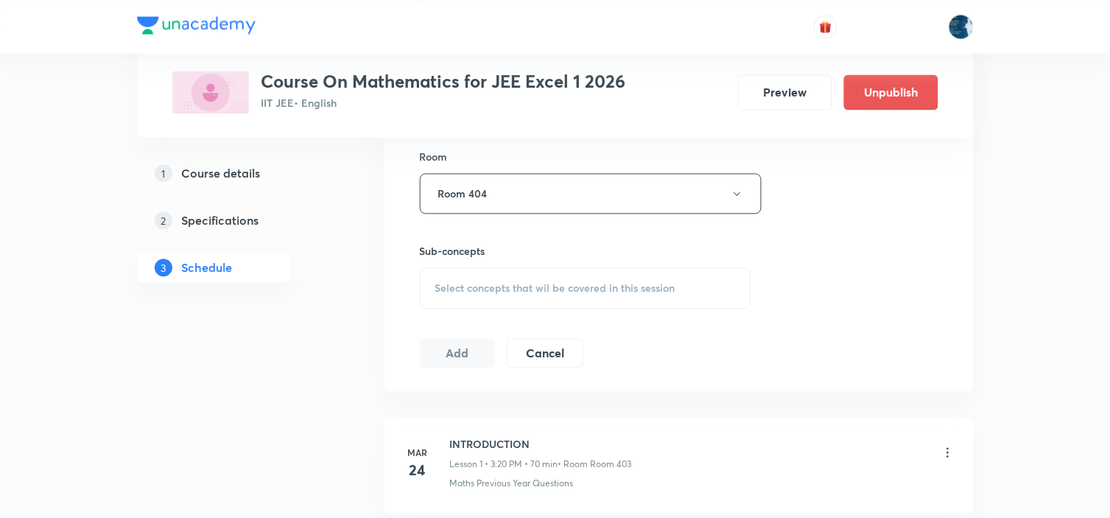
click at [554, 293] on span "Select concepts that wil be covered in this session" at bounding box center [555, 288] width 240 height 12
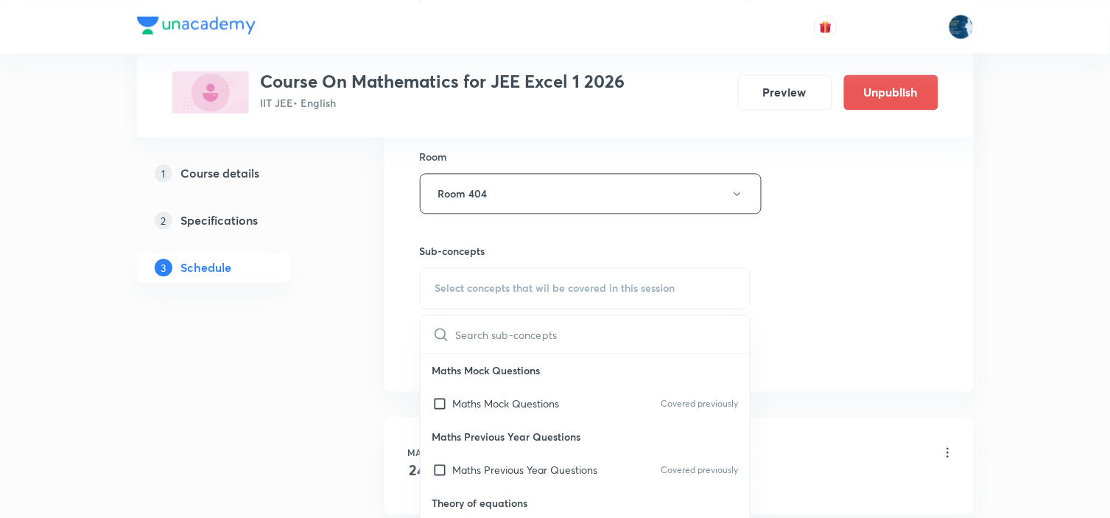
scroll to position [818, 0]
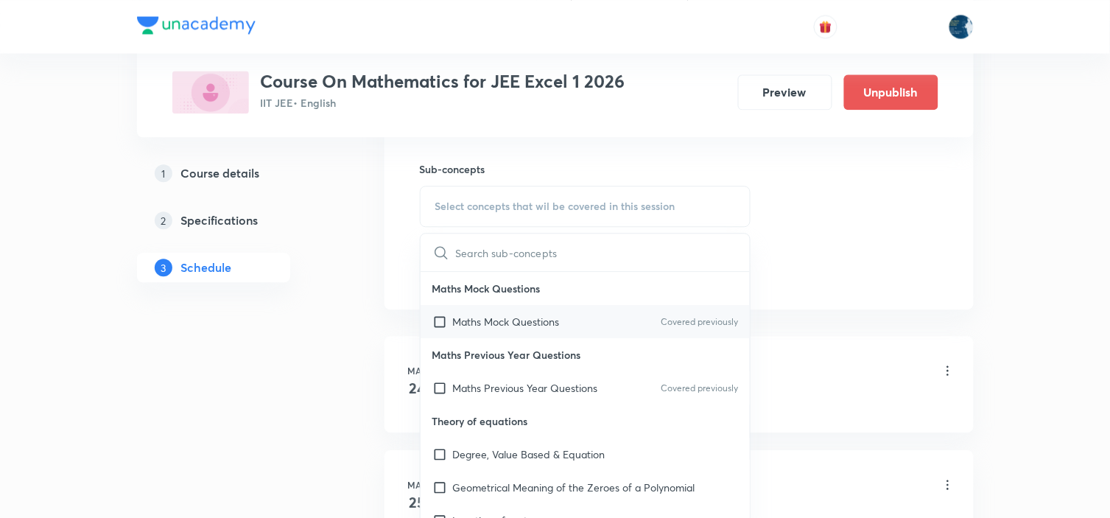
click at [720, 315] on p "Covered previously" at bounding box center [698, 321] width 77 height 13
checkbox input "true"
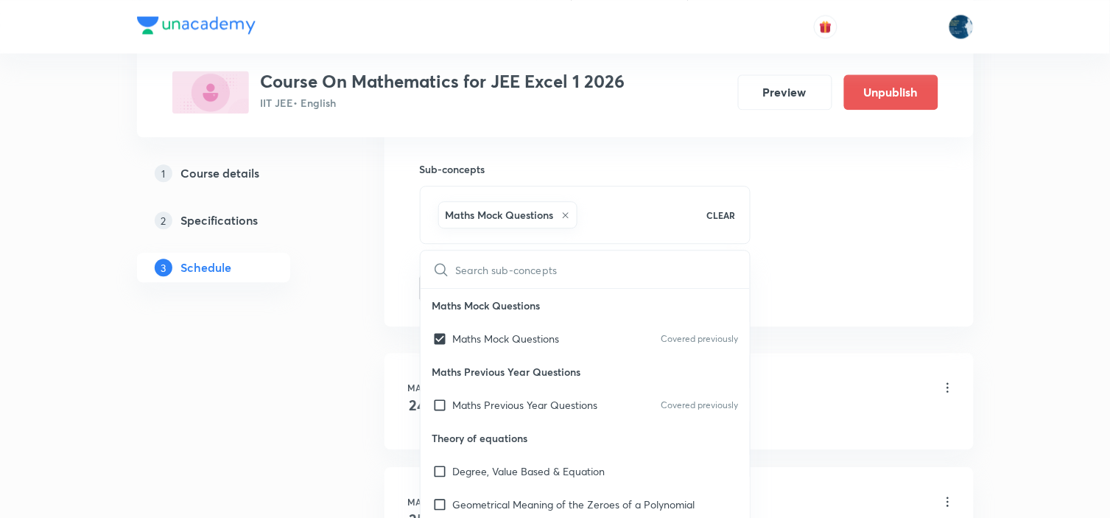
drag, startPoint x: 786, startPoint y: 275, endPoint x: 584, endPoint y: 243, distance: 204.2
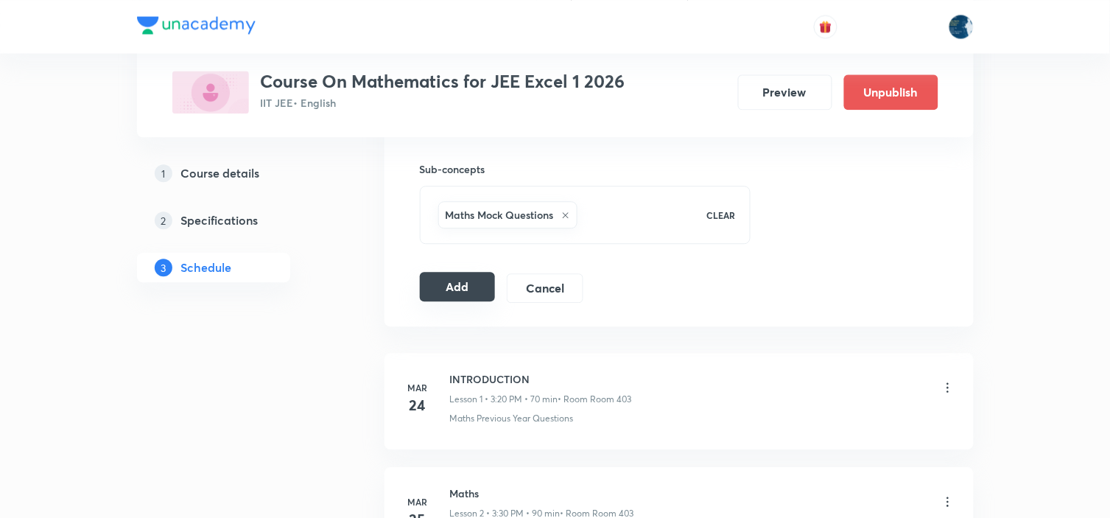
click at [471, 282] on button "Add" at bounding box center [458, 286] width 76 height 29
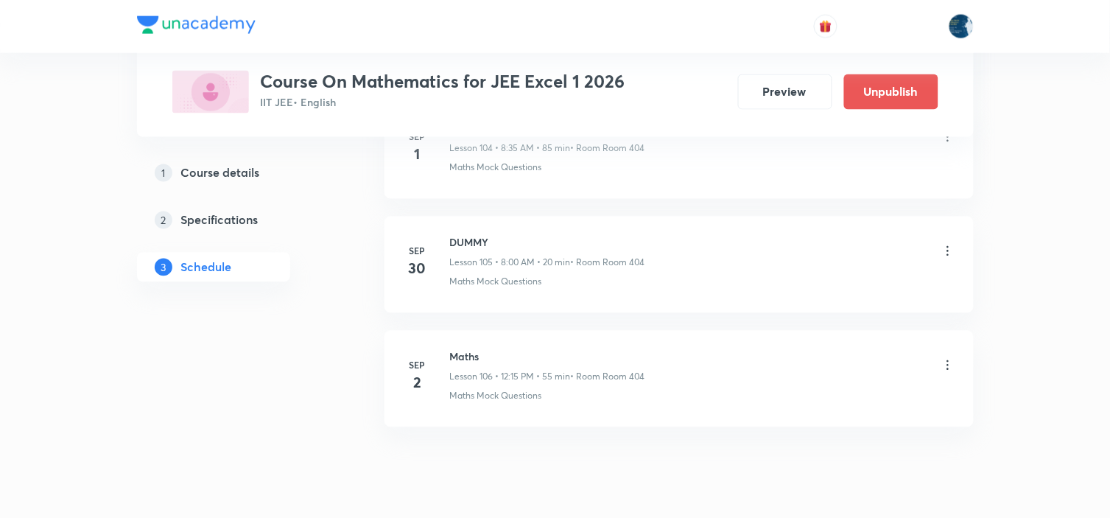
scroll to position [12096, 0]
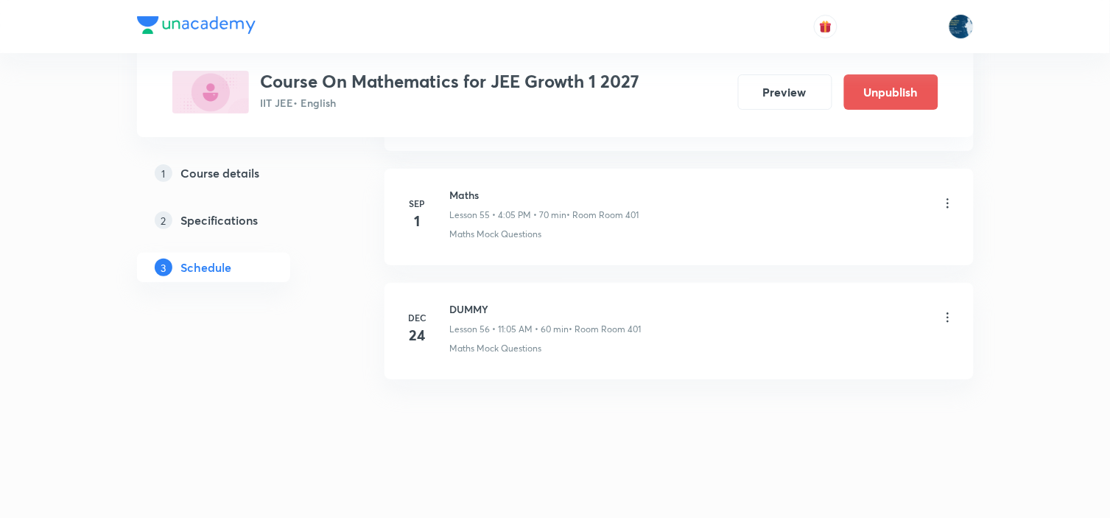
click at [472, 192] on h6 "Maths" at bounding box center [544, 194] width 189 height 15
click at [472, 191] on h6 "Maths" at bounding box center [544, 194] width 189 height 15
copy h6 "Maths"
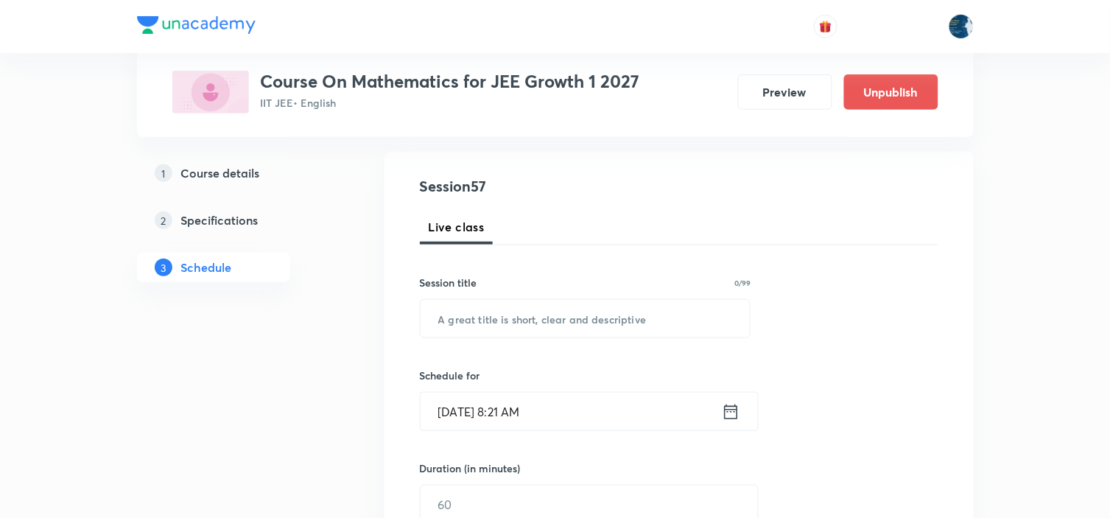
scroll to position [163, 0]
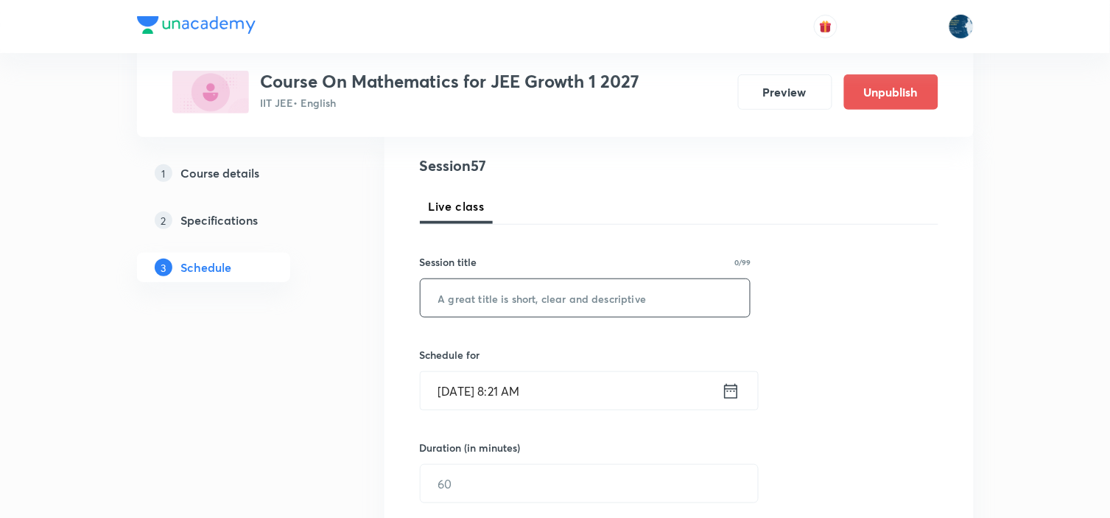
click at [529, 298] on input "text" at bounding box center [585, 298] width 330 height 38
paste input "Maths"
type input "Maths"
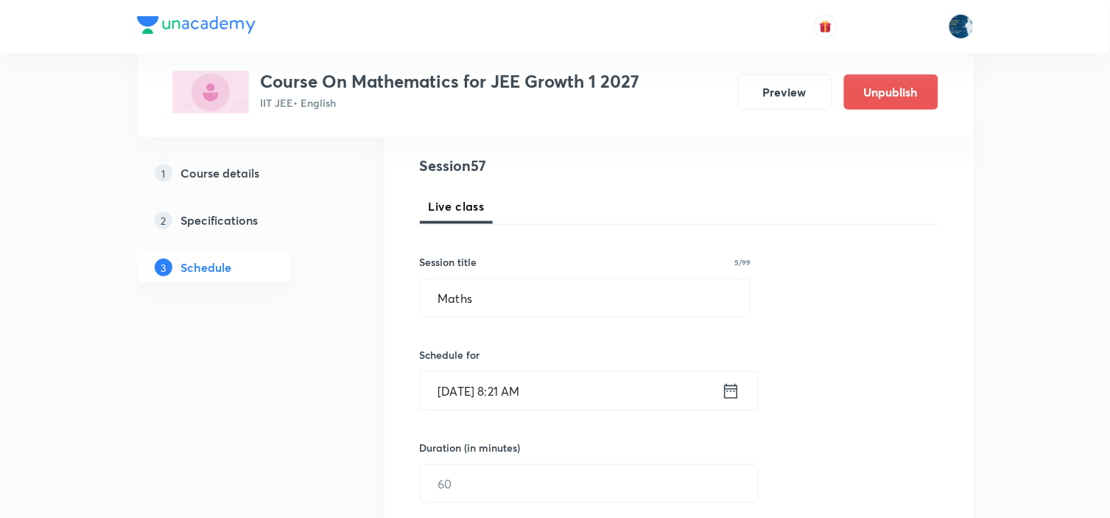
click at [727, 386] on icon at bounding box center [731, 391] width 18 height 21
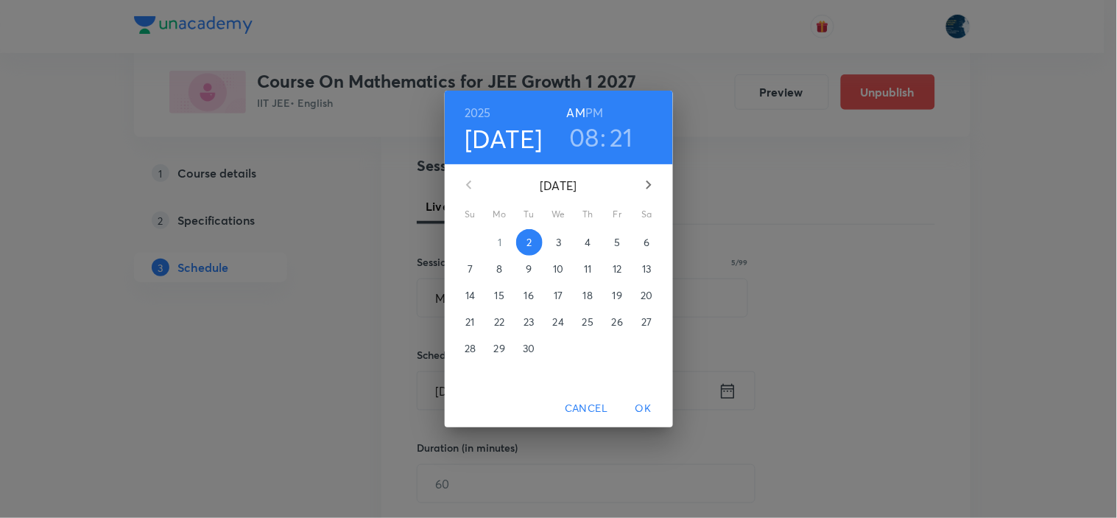
click at [588, 130] on h3 "08" at bounding box center [584, 136] width 30 height 31
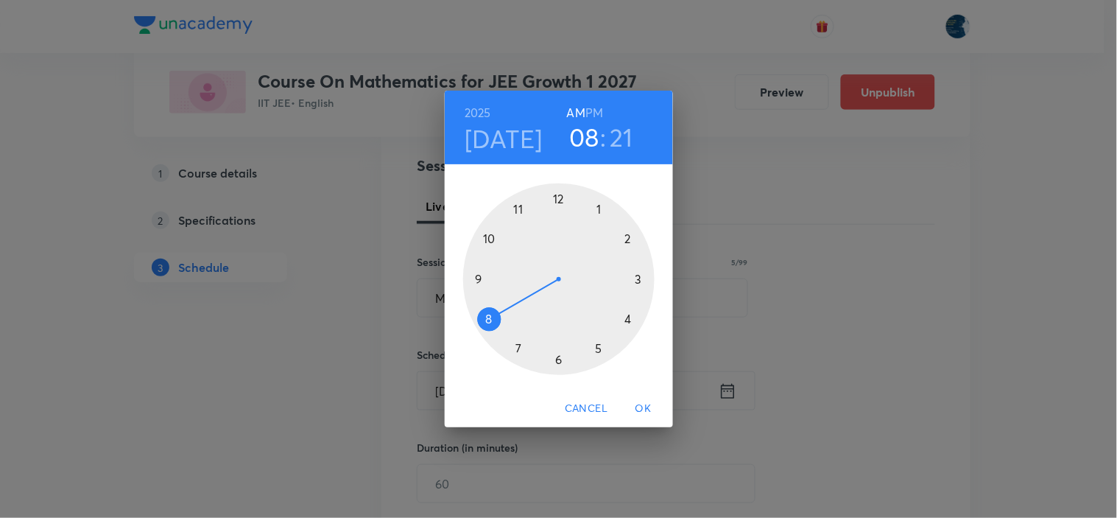
click at [487, 242] on div at bounding box center [558, 278] width 191 height 191
click at [604, 212] on div at bounding box center [558, 278] width 191 height 191
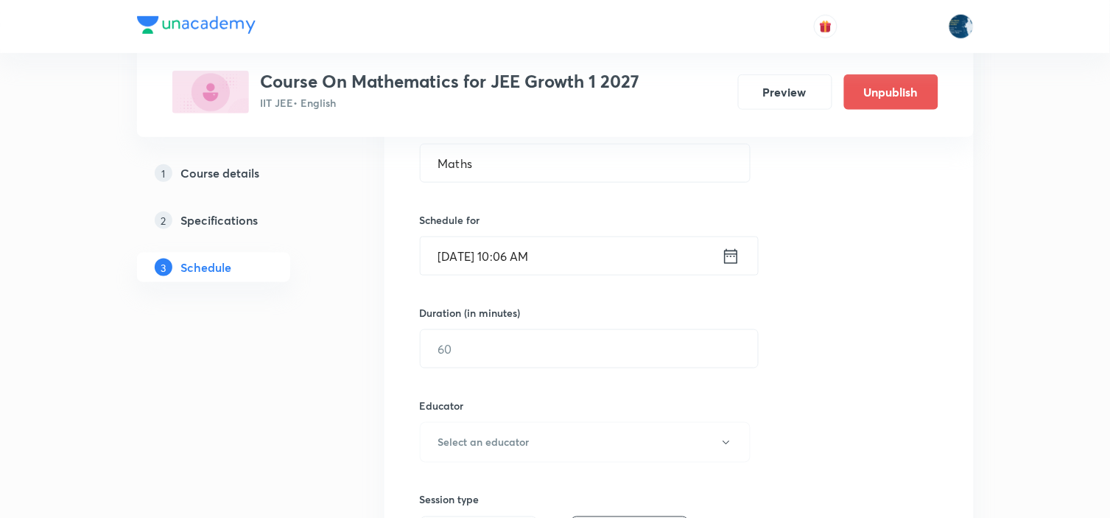
scroll to position [327, 0]
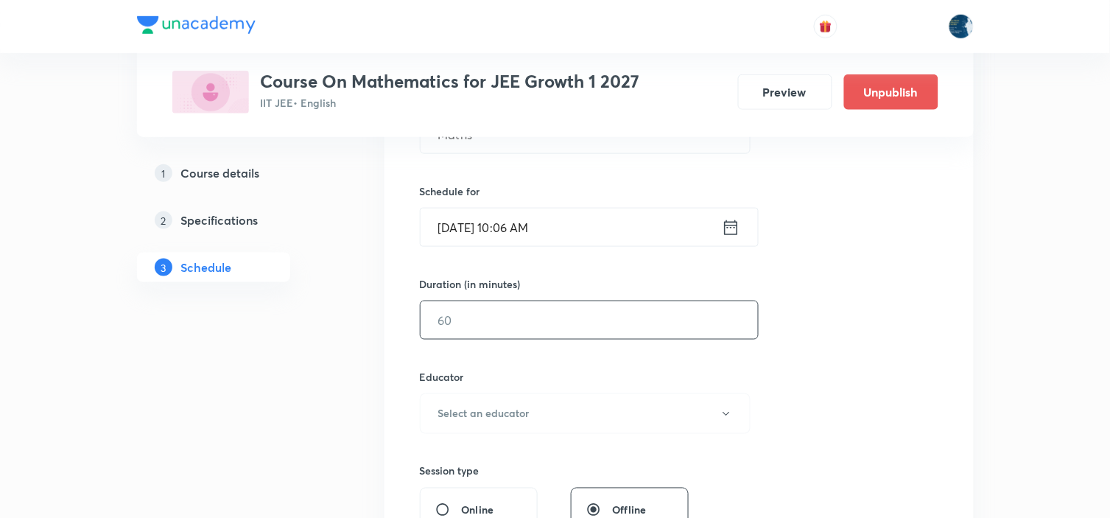
click at [589, 324] on input "text" at bounding box center [588, 320] width 337 height 38
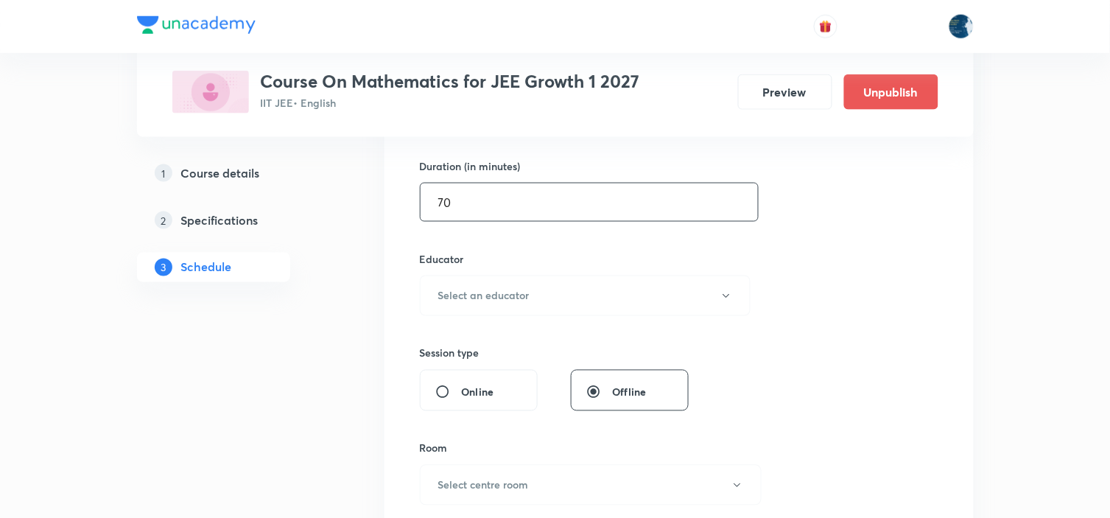
scroll to position [490, 0]
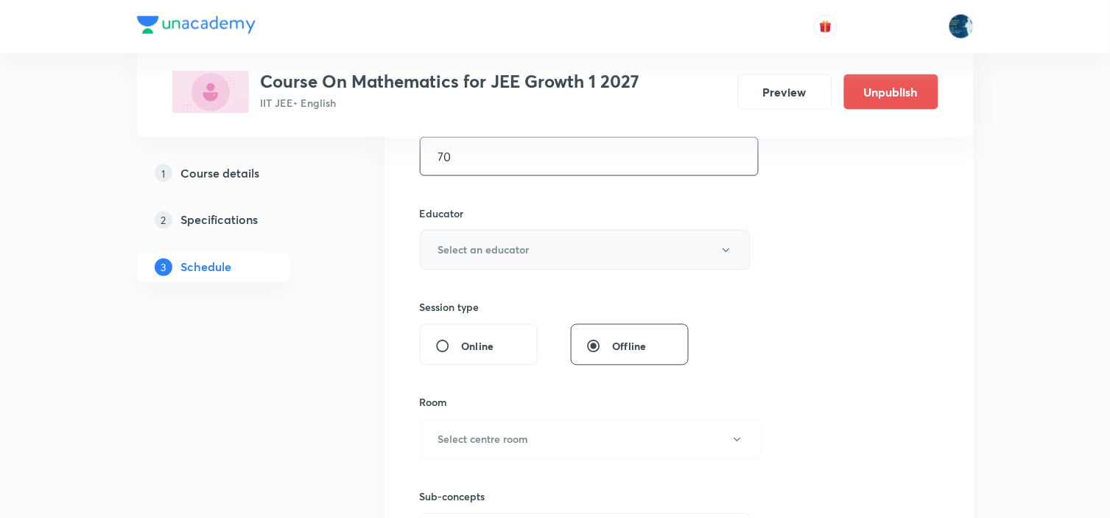
type input "70"
click at [588, 265] on button "Select an educator" at bounding box center [585, 250] width 331 height 40
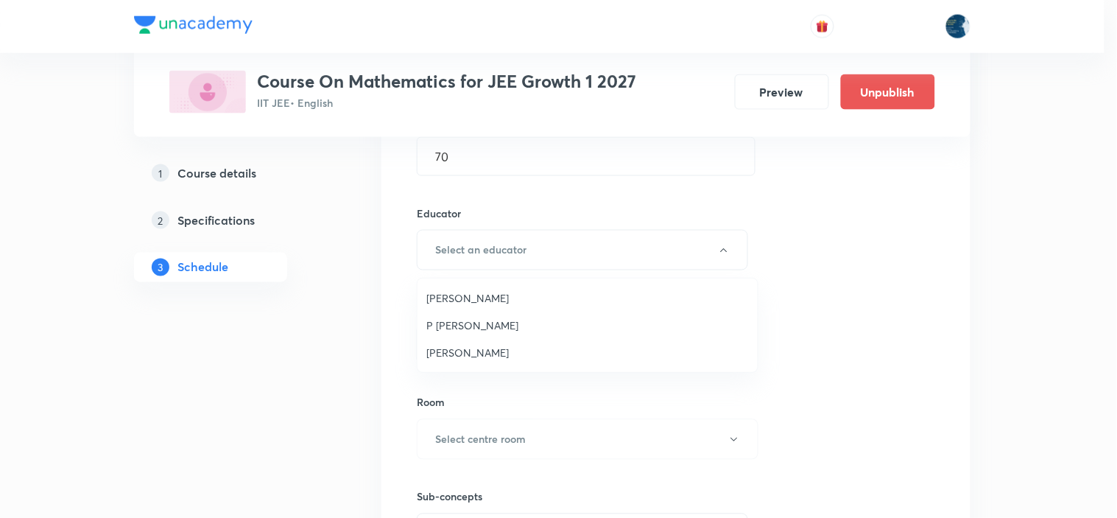
click at [552, 297] on span "Polampalli Rajesh" at bounding box center [587, 297] width 322 height 15
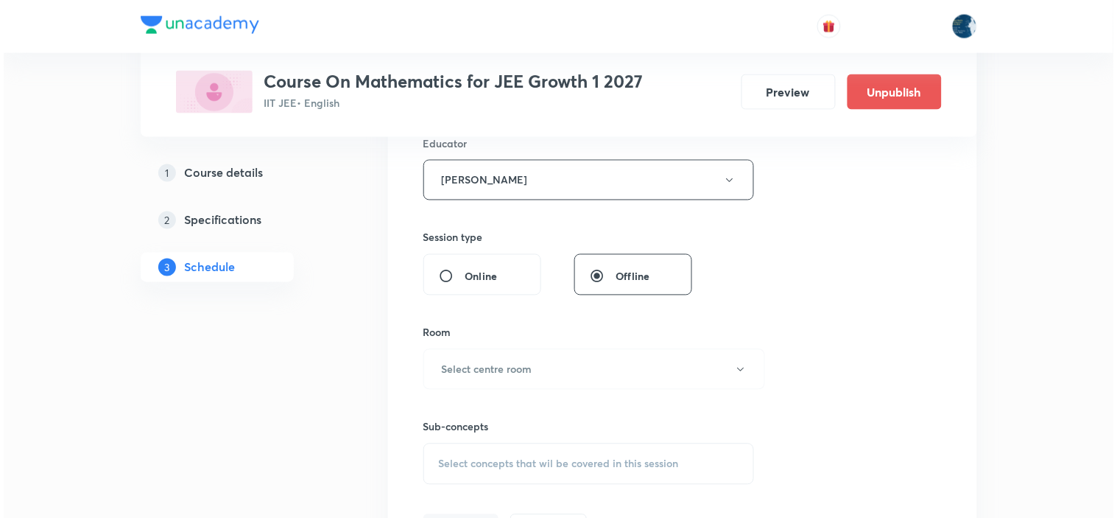
scroll to position [654, 0]
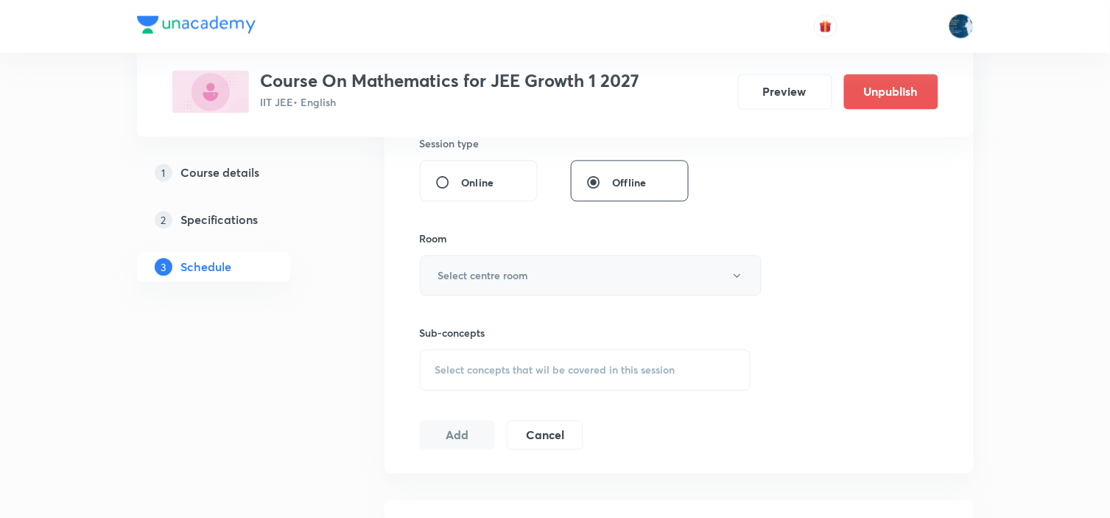
click at [556, 278] on button "Select centre room" at bounding box center [591, 275] width 342 height 40
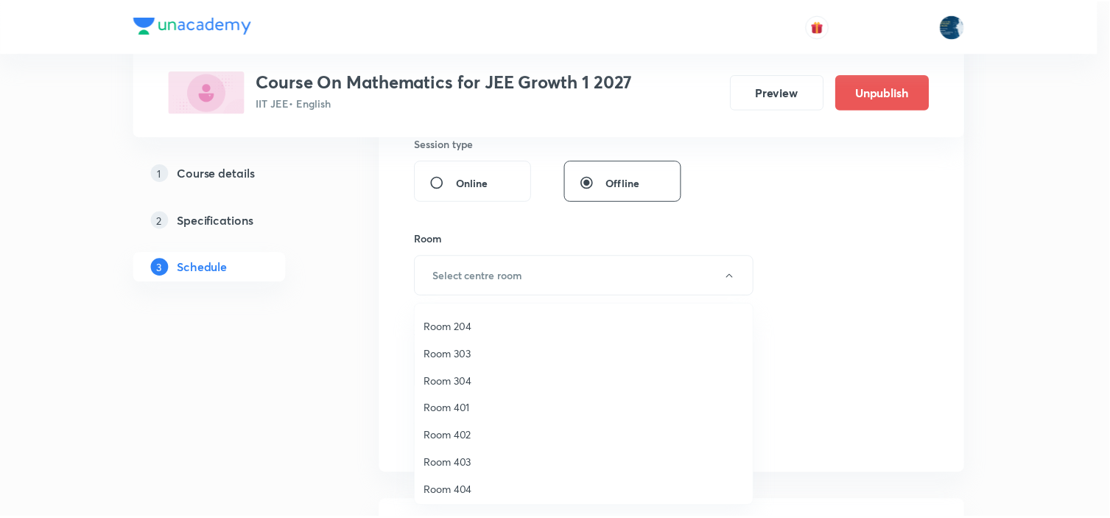
scroll to position [273, 0]
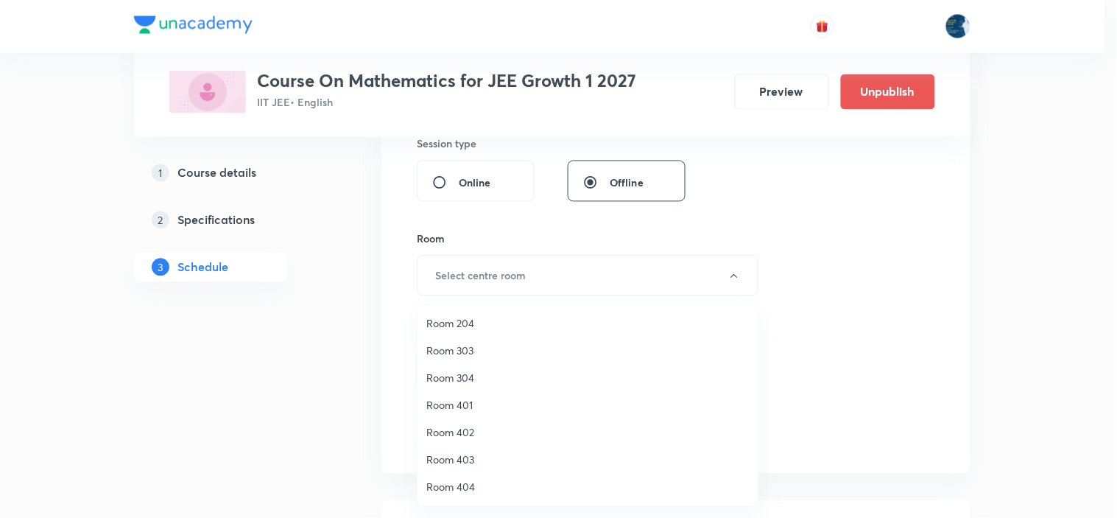
click at [471, 401] on span "Room 401" at bounding box center [587, 404] width 322 height 15
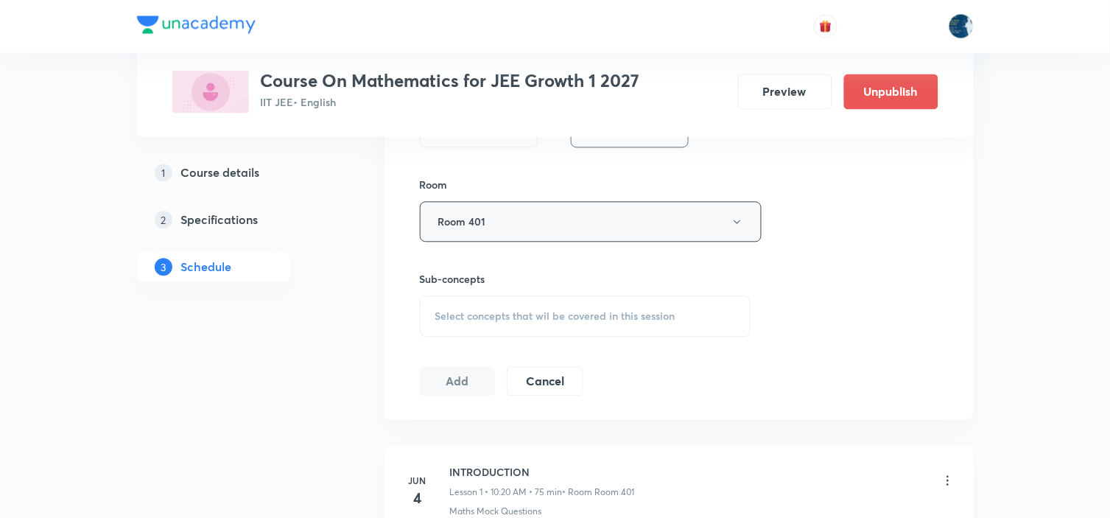
scroll to position [736, 0]
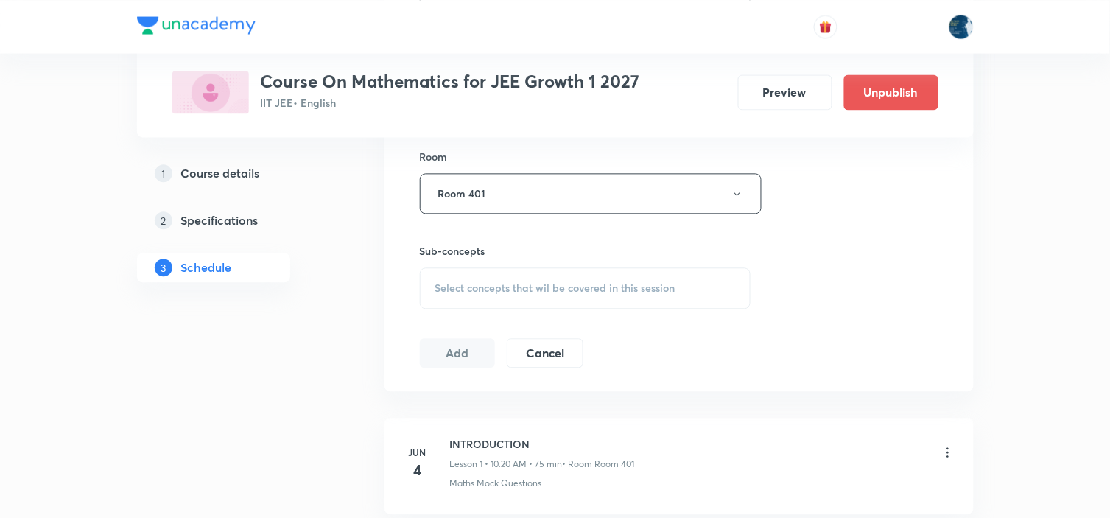
click at [637, 280] on div "Select concepts that wil be covered in this session" at bounding box center [585, 287] width 331 height 41
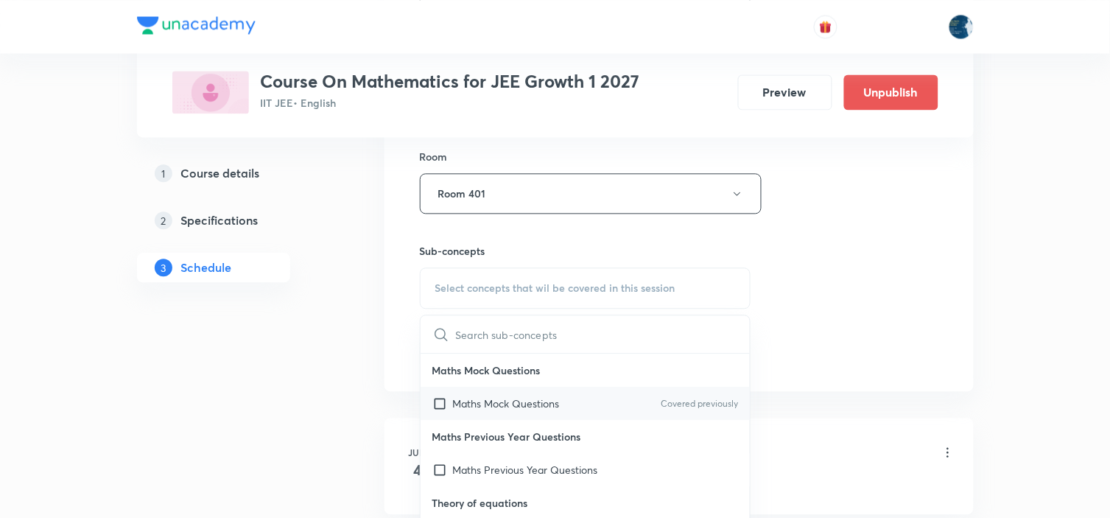
click at [716, 401] on p "Covered previously" at bounding box center [698, 403] width 77 height 13
checkbox input "true"
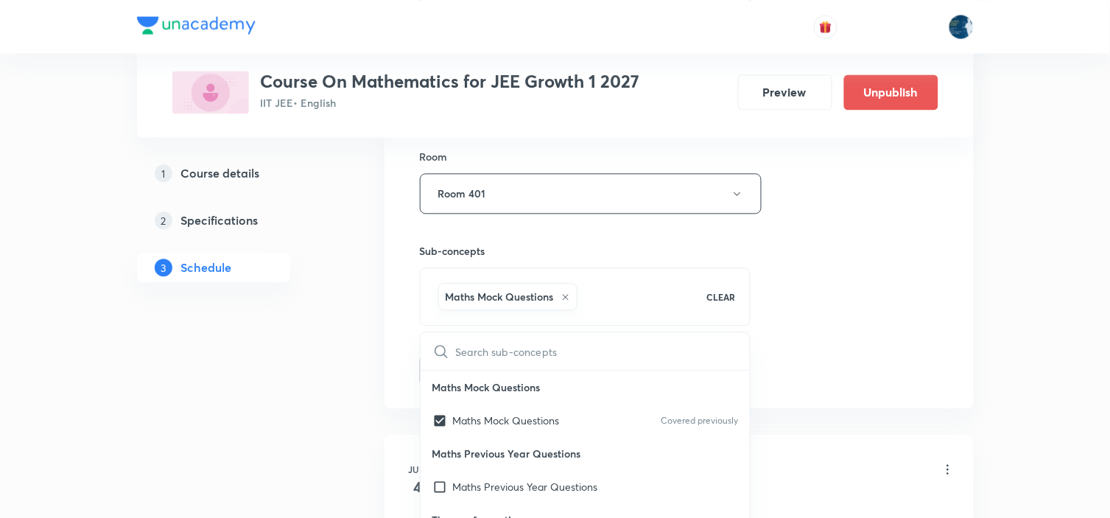
drag, startPoint x: 847, startPoint y: 336, endPoint x: 538, endPoint y: 305, distance: 310.0
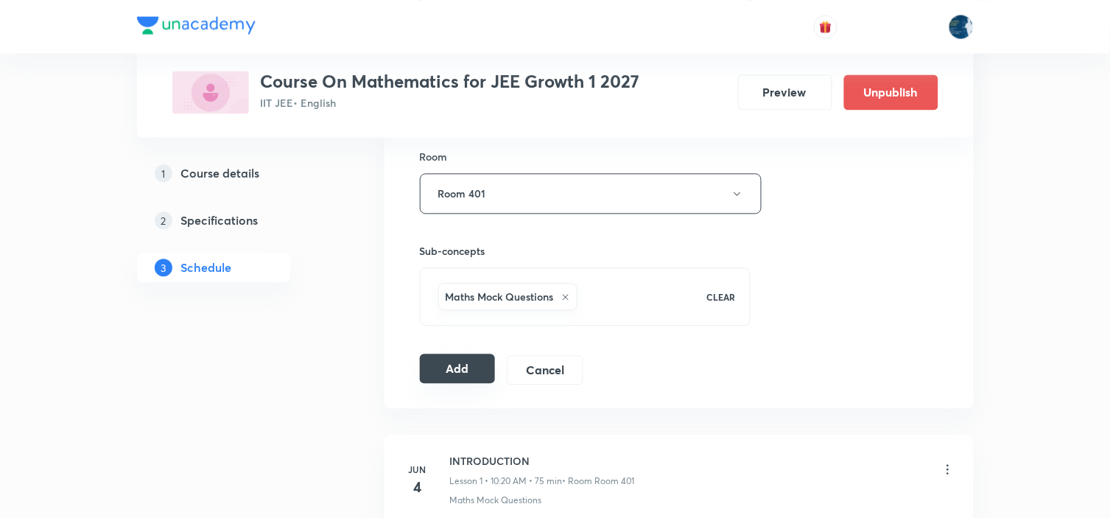
click at [438, 370] on button "Add" at bounding box center [458, 367] width 76 height 29
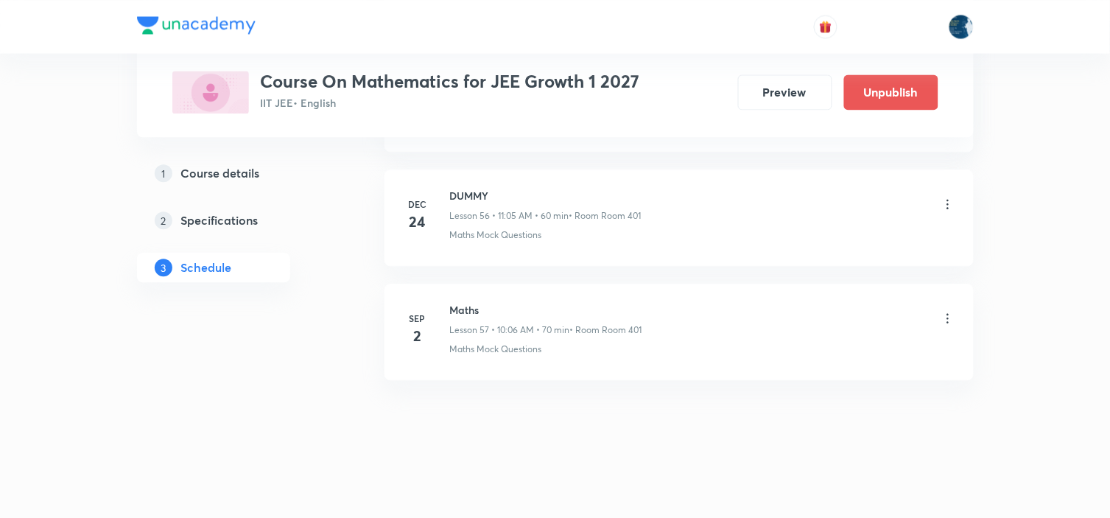
scroll to position [6498, 0]
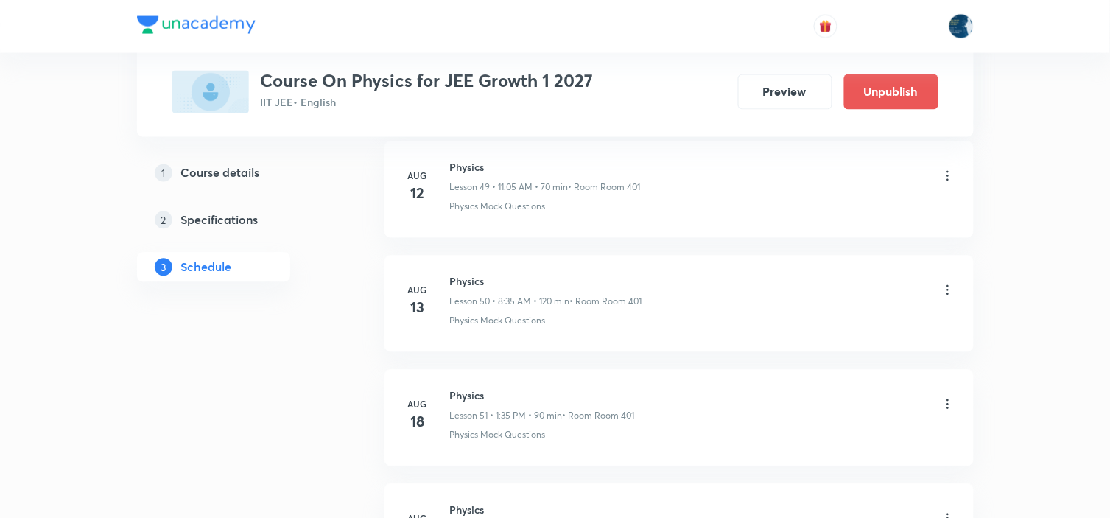
scroll to position [7632, 0]
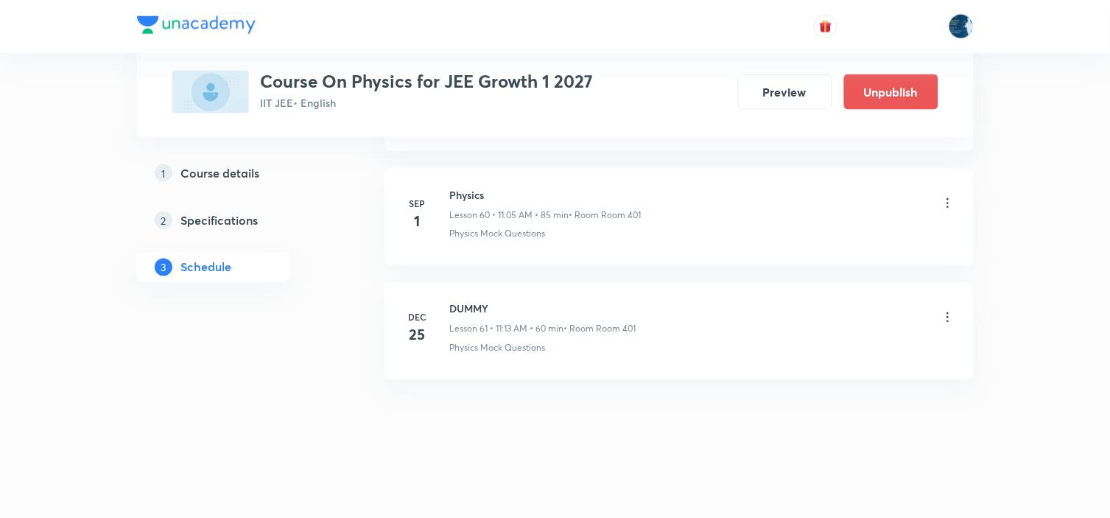
click at [470, 201] on h6 "Physics" at bounding box center [545, 194] width 191 height 15
copy h6 "Physics"
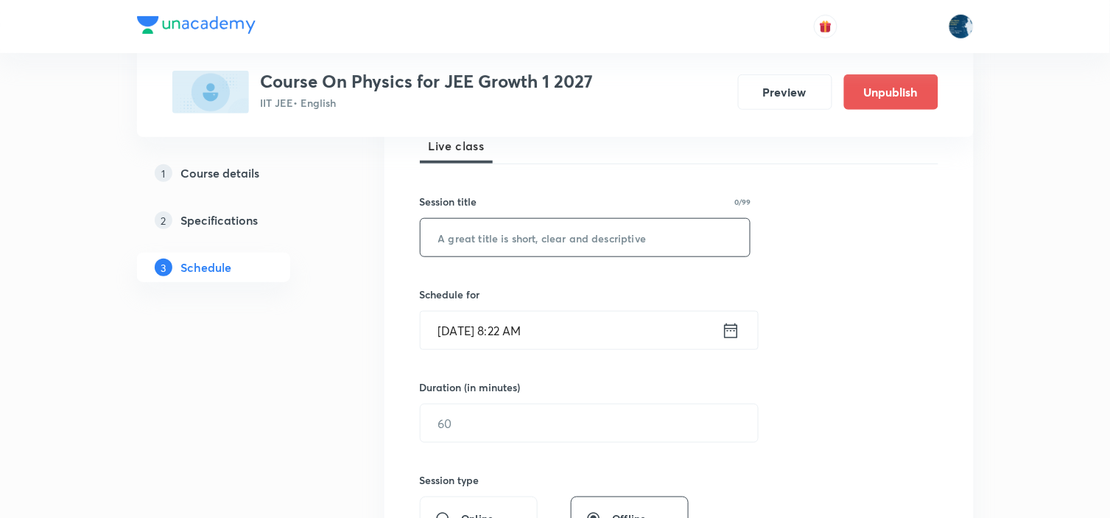
scroll to position [245, 0]
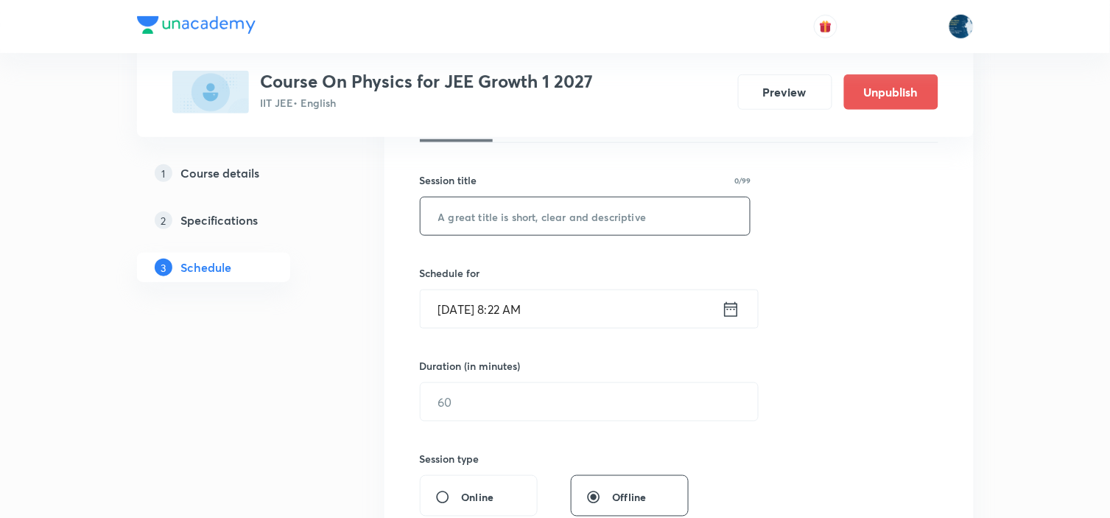
click at [573, 214] on input "text" at bounding box center [585, 216] width 330 height 38
paste input "Physics"
type input "Physics"
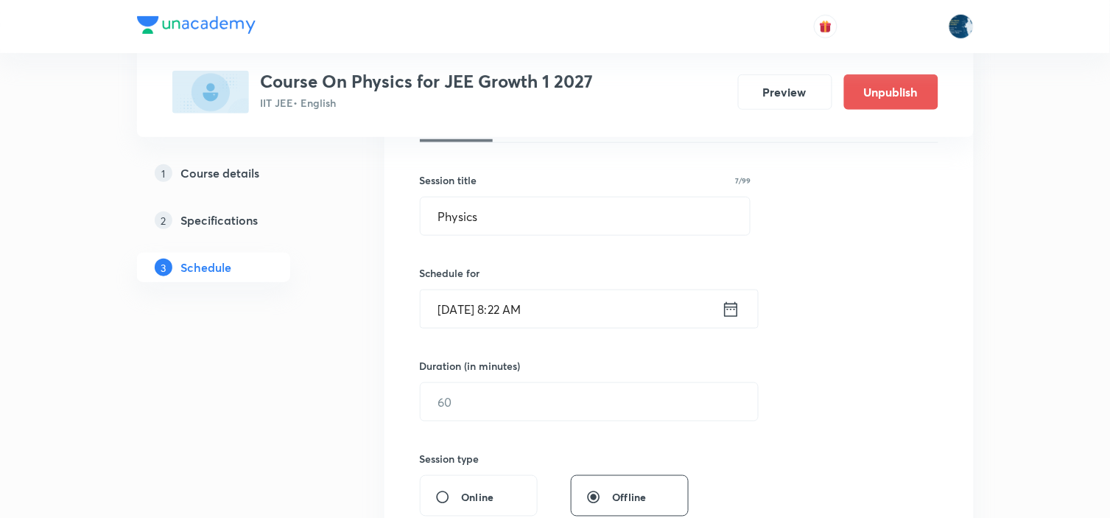
click at [736, 311] on icon at bounding box center [730, 308] width 13 height 15
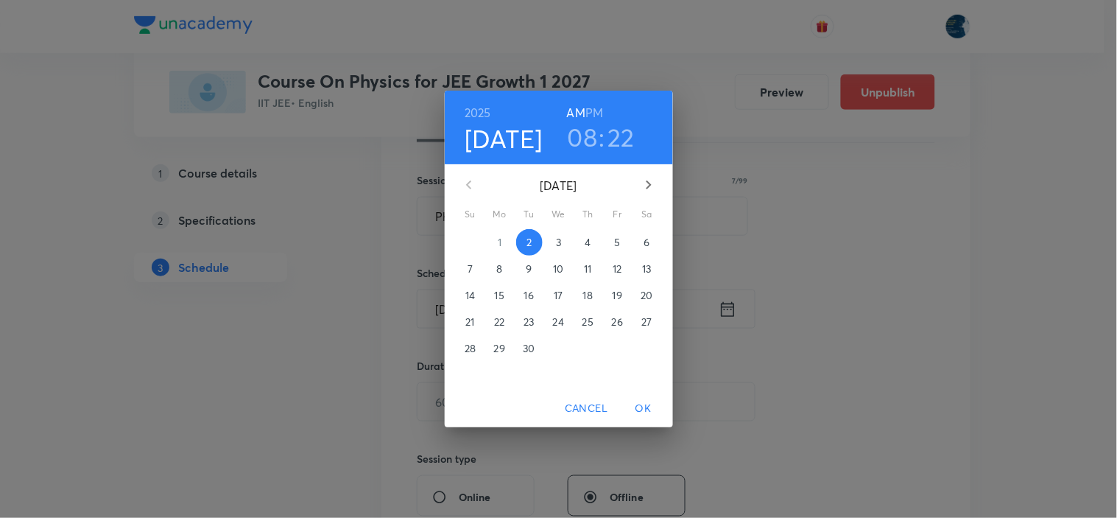
click at [582, 130] on h3 "08" at bounding box center [583, 136] width 30 height 31
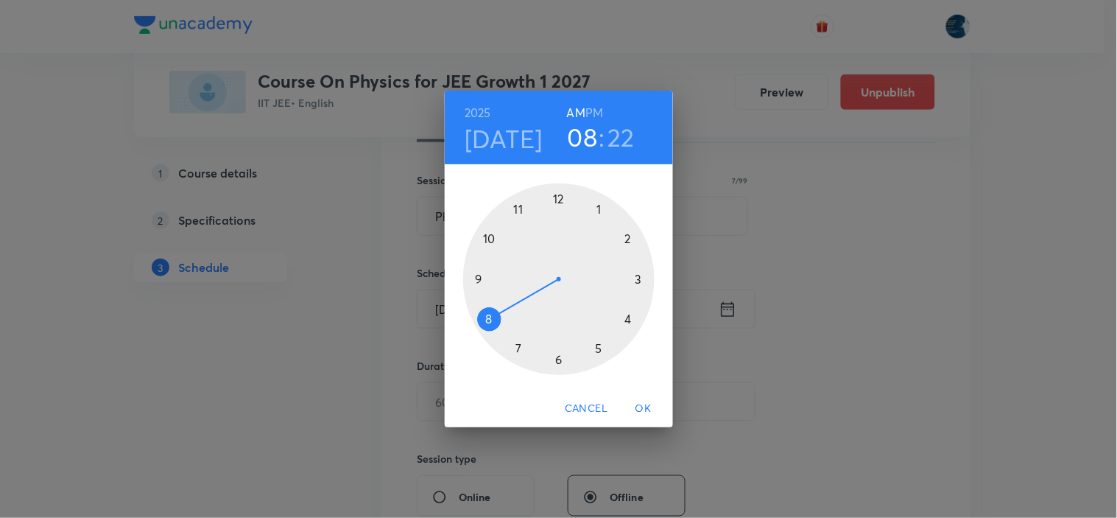
click at [518, 210] on div at bounding box center [558, 278] width 191 height 191
click at [558, 359] on div at bounding box center [558, 278] width 191 height 191
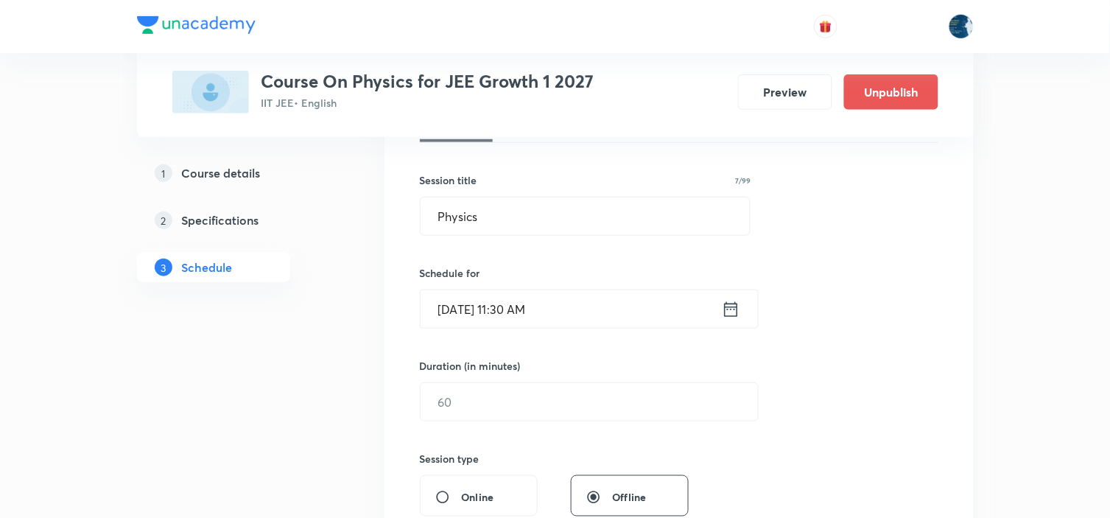
scroll to position [327, 0]
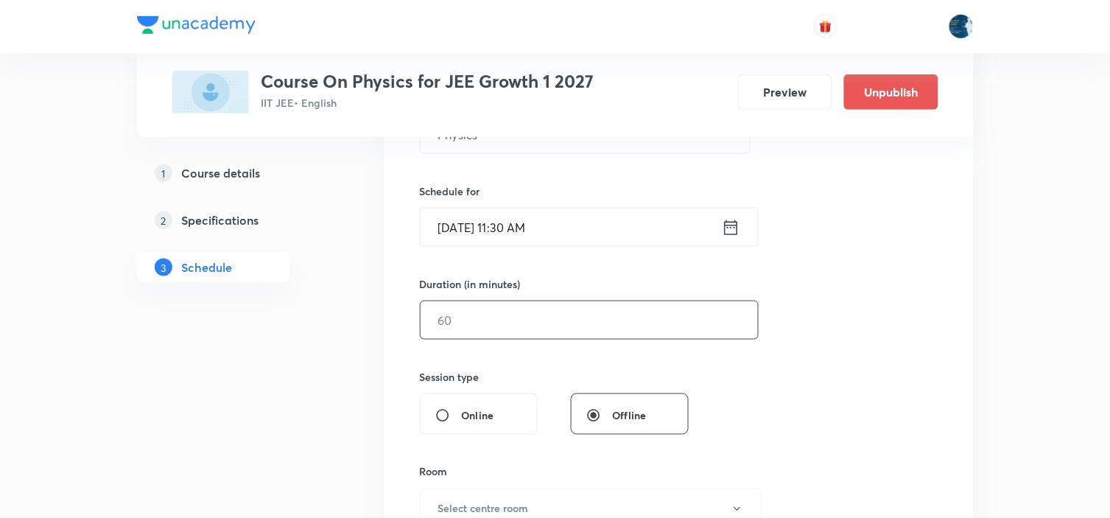
click at [560, 321] on input "text" at bounding box center [588, 320] width 337 height 38
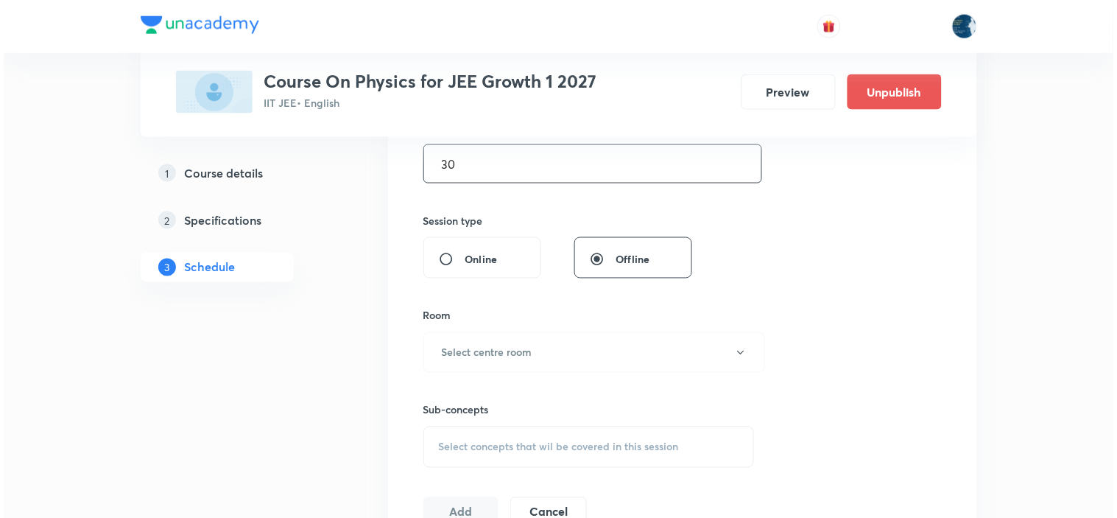
scroll to position [490, 0]
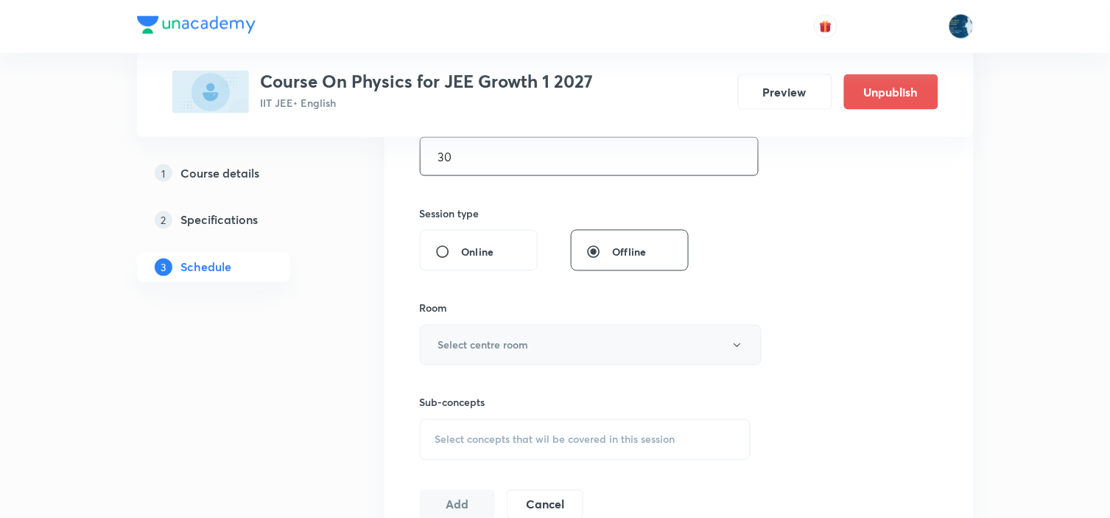
type input "30"
click at [576, 336] on button "Select centre room" at bounding box center [591, 345] width 342 height 40
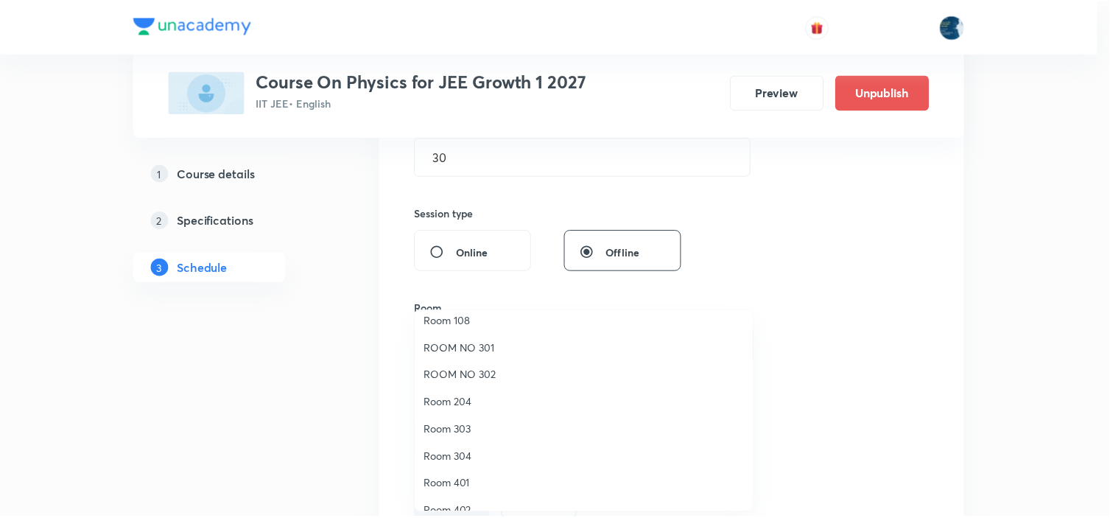
scroll to position [273, 0]
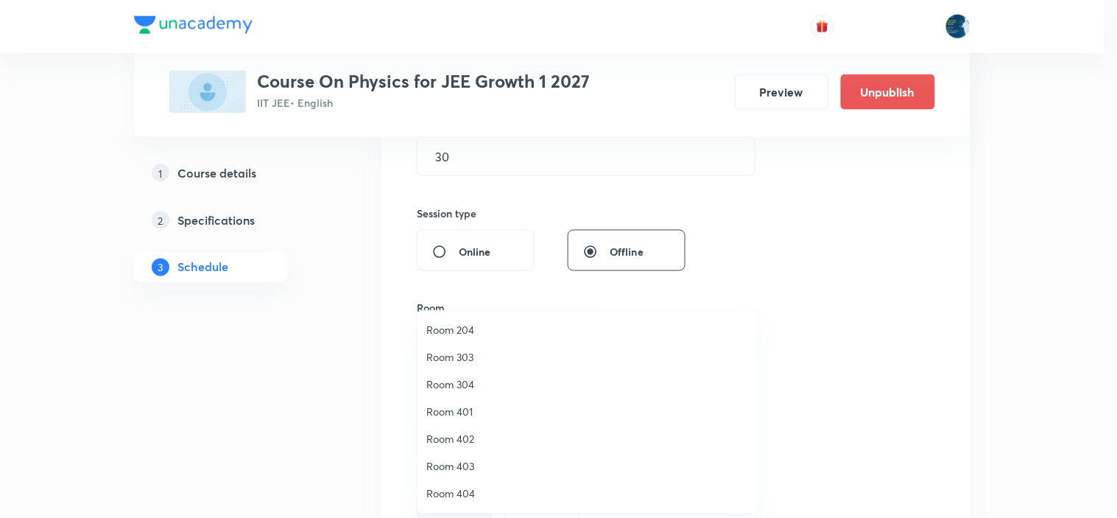
click at [482, 403] on span "Room 401" at bounding box center [587, 410] width 322 height 15
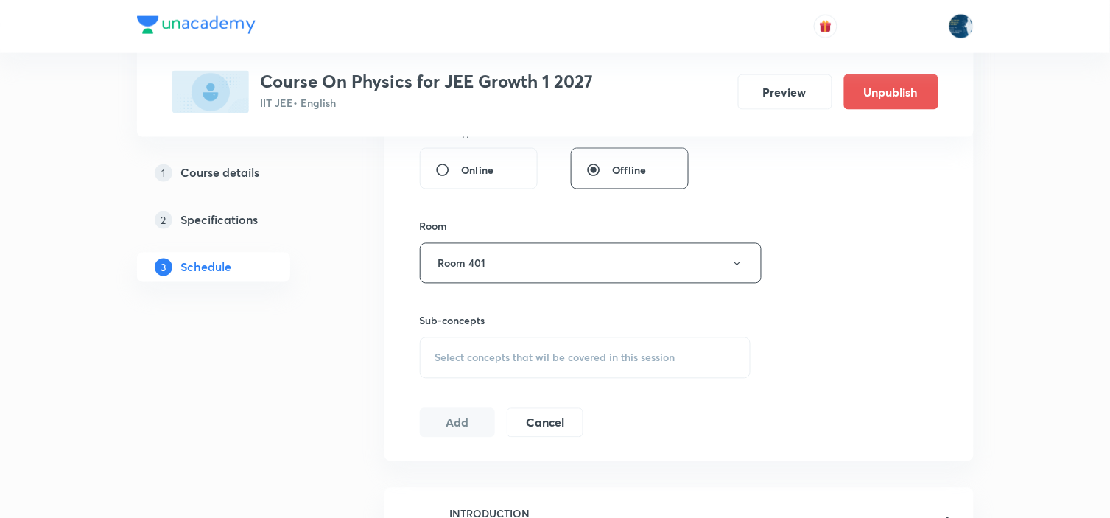
click at [621, 372] on div "Select concepts that wil be covered in this session" at bounding box center [585, 357] width 331 height 41
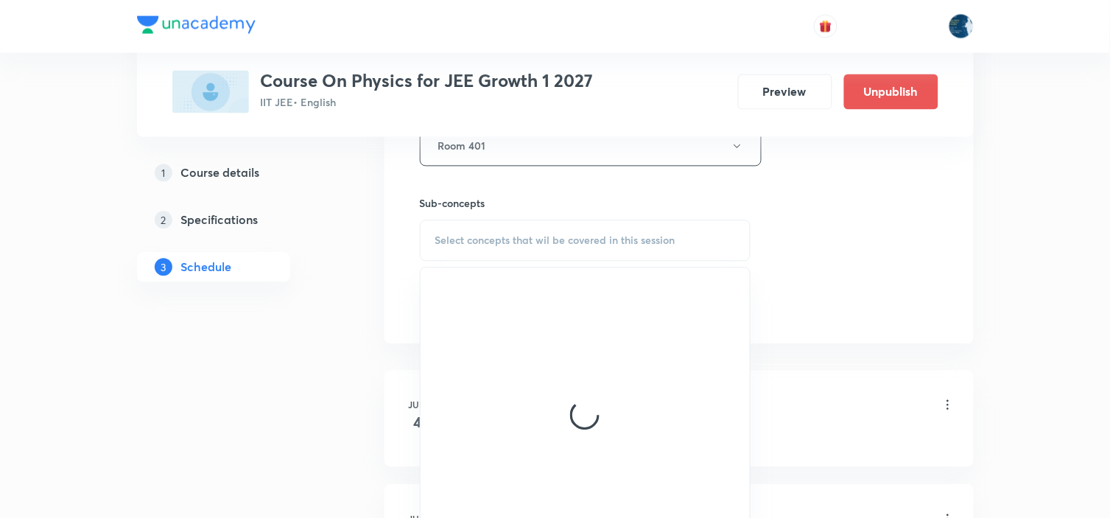
scroll to position [736, 0]
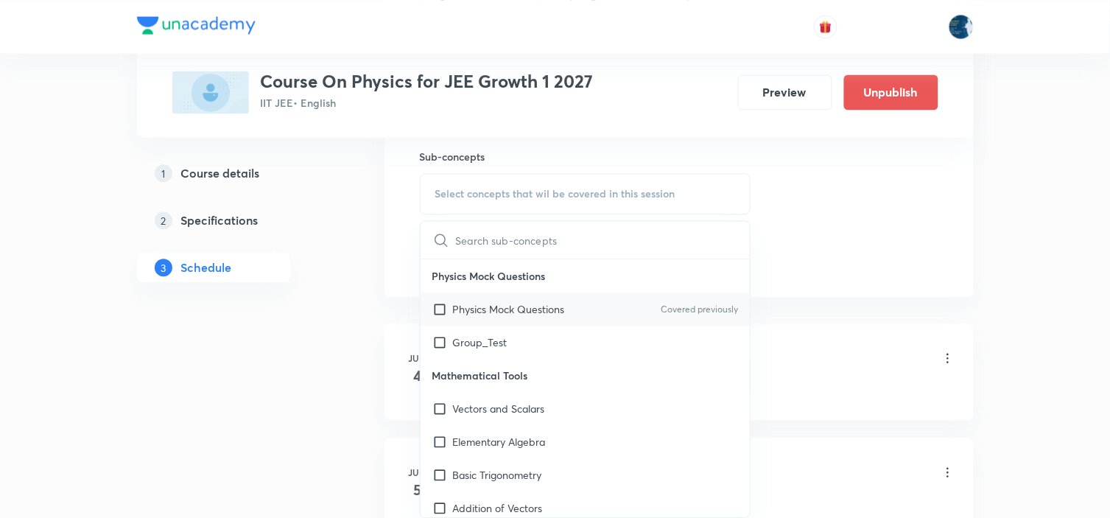
click at [699, 312] on p "Covered previously" at bounding box center [698, 309] width 77 height 13
checkbox input "true"
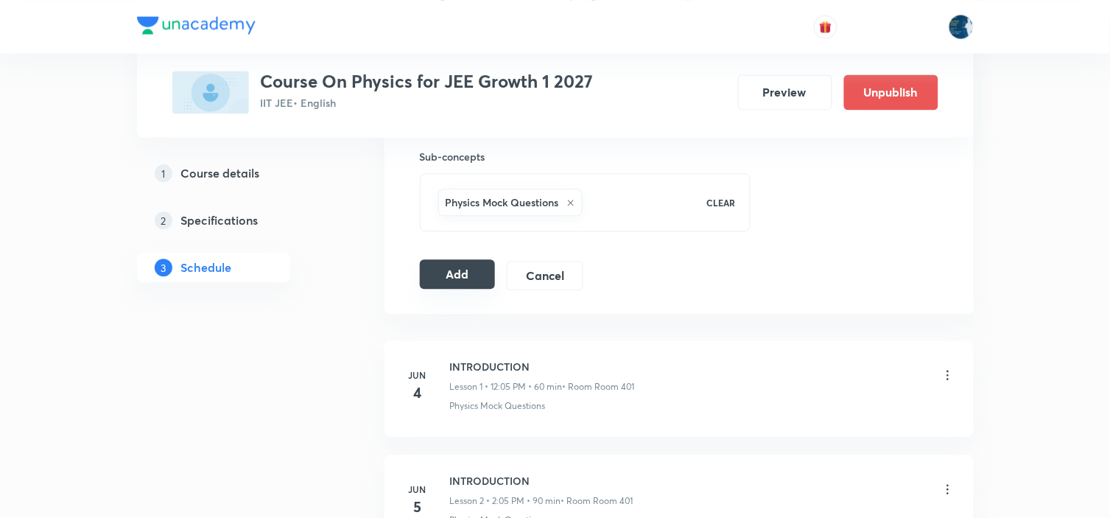
click at [447, 280] on button "Add" at bounding box center [458, 273] width 76 height 29
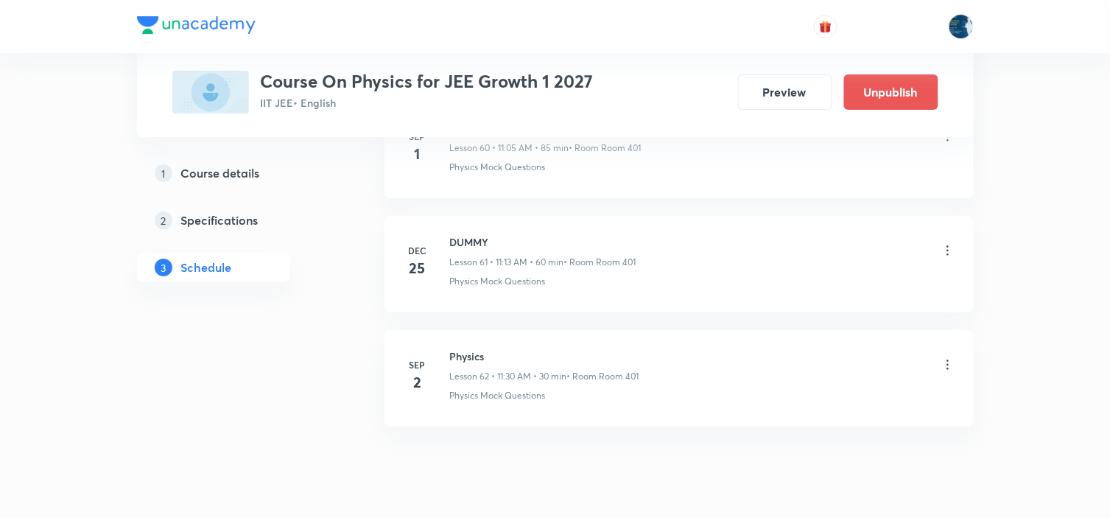
scroll to position [7069, 0]
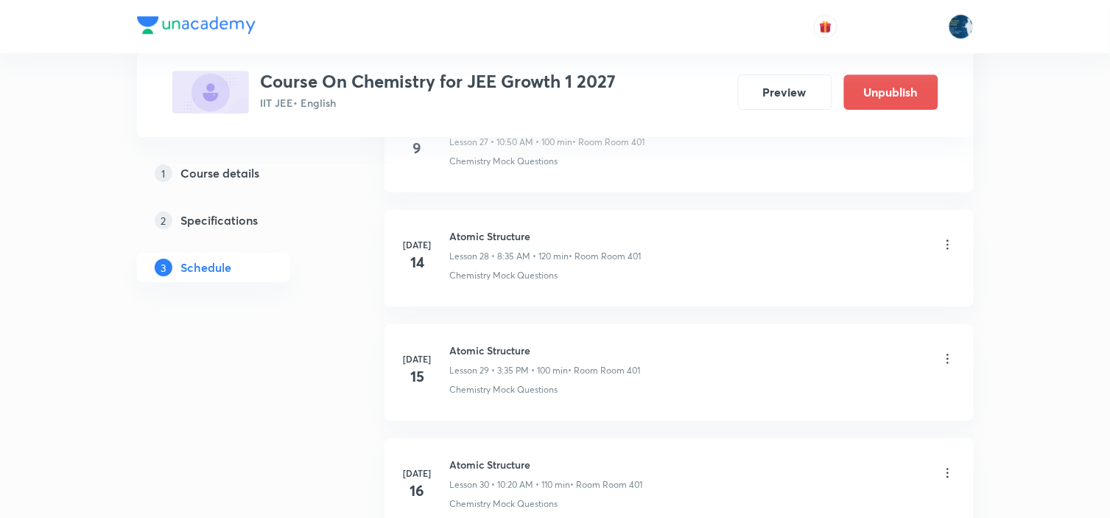
scroll to position [7840, 0]
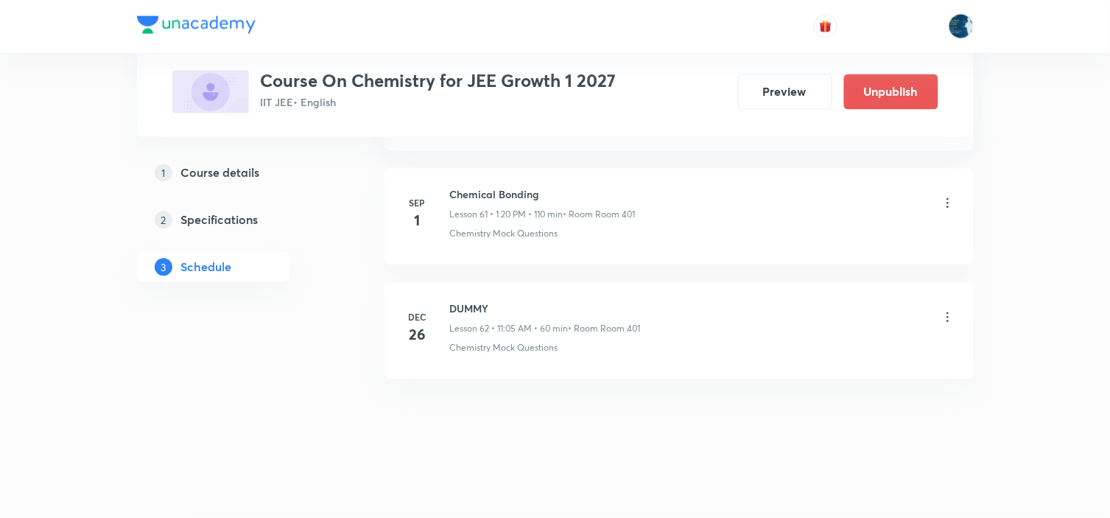
click at [458, 197] on h6 "Chemical Bonding" at bounding box center [543, 194] width 186 height 15
click at [459, 197] on h6 "Chemical Bonding" at bounding box center [543, 194] width 186 height 15
copy h6 "Chemical Bonding"
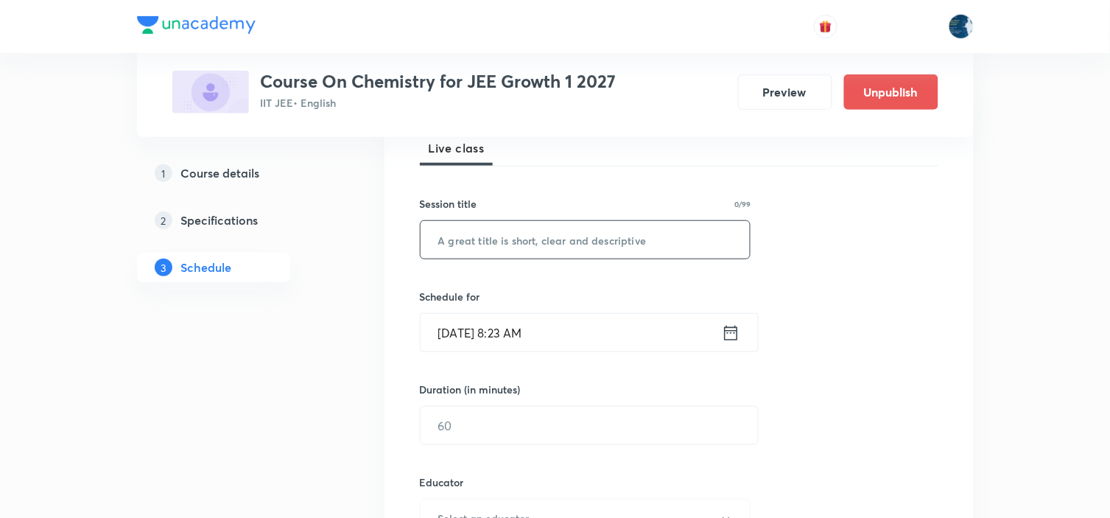
scroll to position [245, 0]
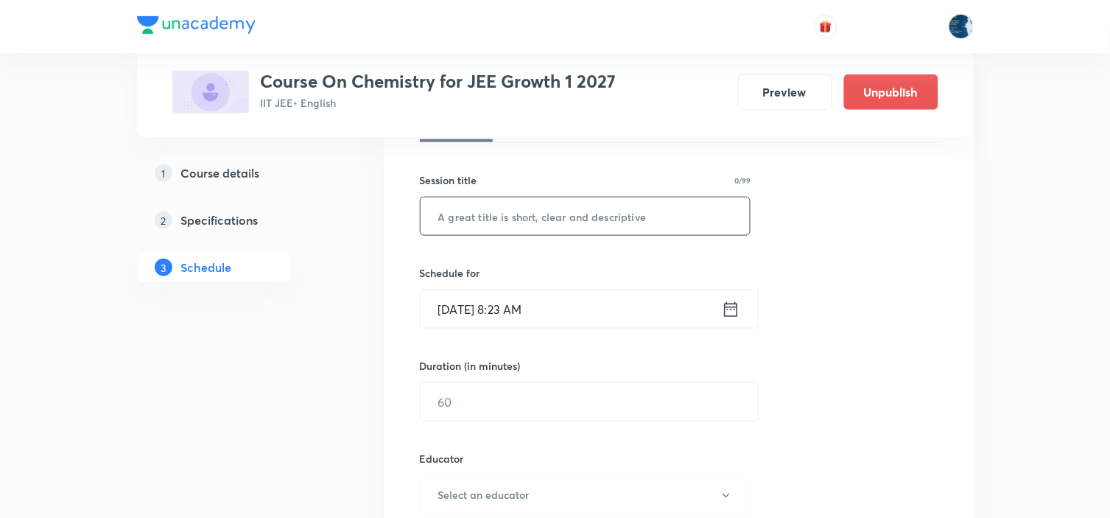
click at [545, 227] on input "text" at bounding box center [585, 216] width 330 height 38
paste input "Chemical Bonding"
type input "Chemical Bonding"
click at [730, 308] on icon at bounding box center [731, 309] width 18 height 21
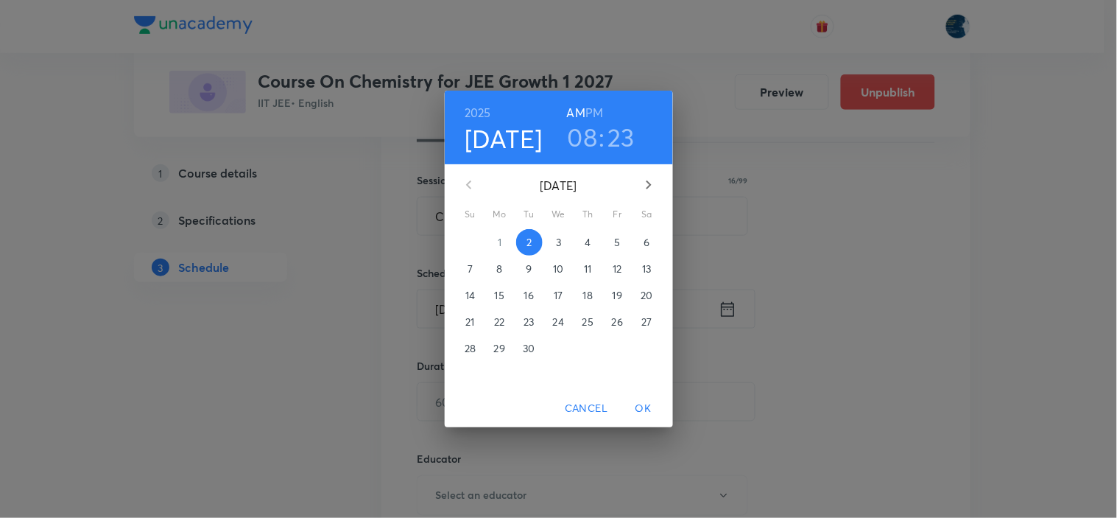
click at [604, 107] on div "2025 Sep 2 08 : 23 AM PM" at bounding box center [558, 127] width 205 height 50
click at [592, 116] on h6 "PM" at bounding box center [594, 112] width 18 height 21
click at [583, 133] on h3 "08" at bounding box center [583, 136] width 30 height 31
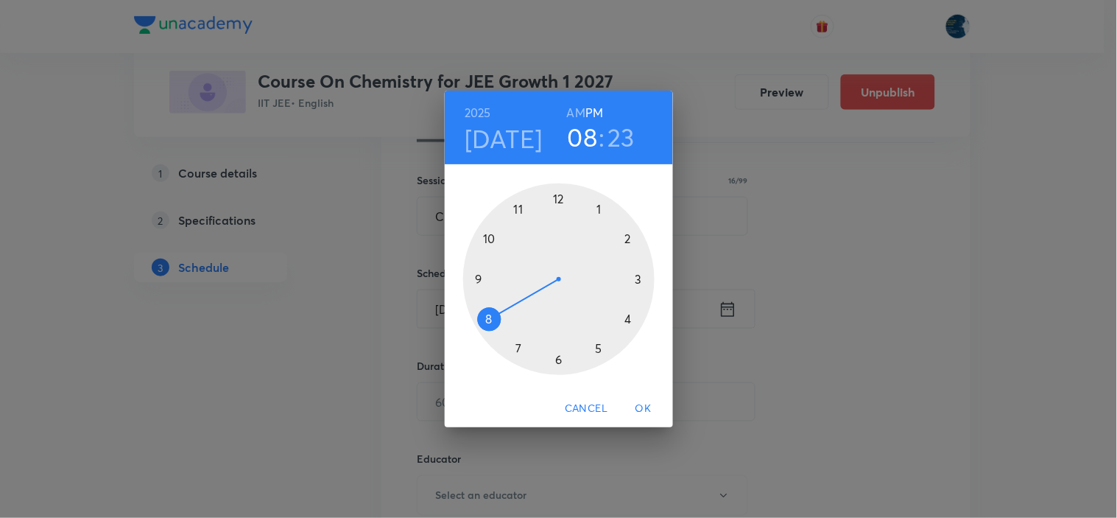
click at [557, 196] on div at bounding box center [558, 278] width 191 height 191
click at [491, 236] on div at bounding box center [558, 278] width 191 height 191
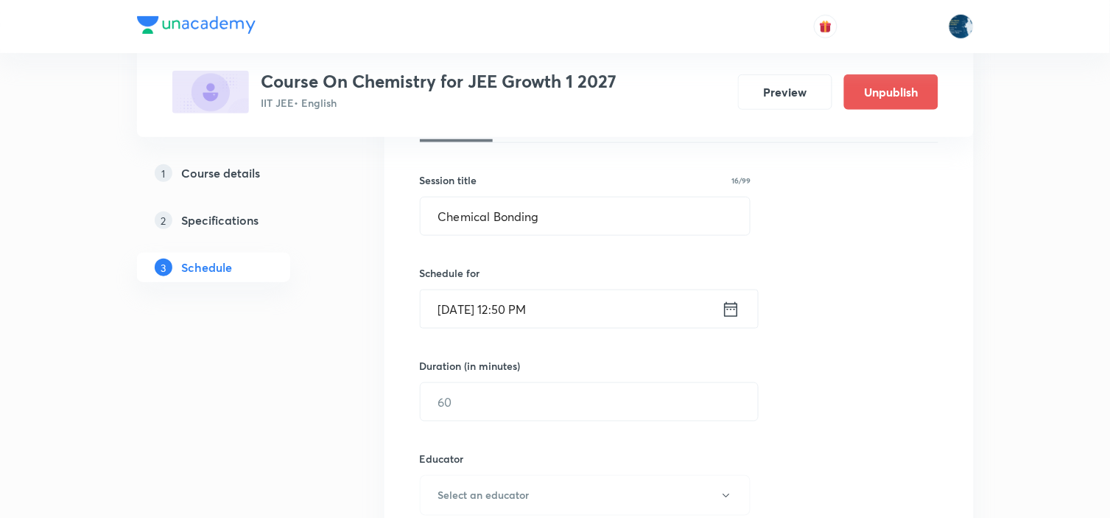
scroll to position [327, 0]
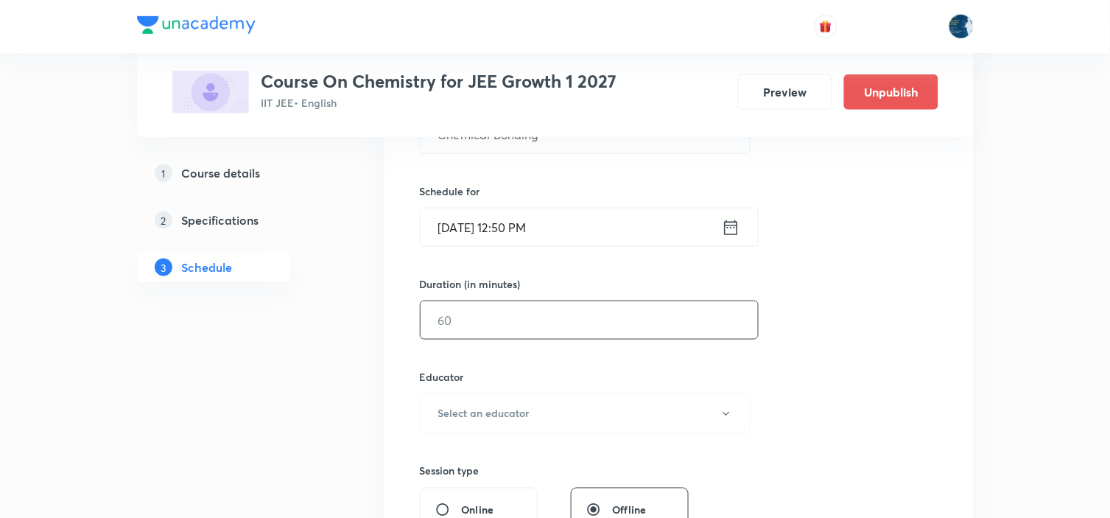
click at [598, 337] on input "text" at bounding box center [588, 320] width 337 height 38
type input "6"
type input "0"
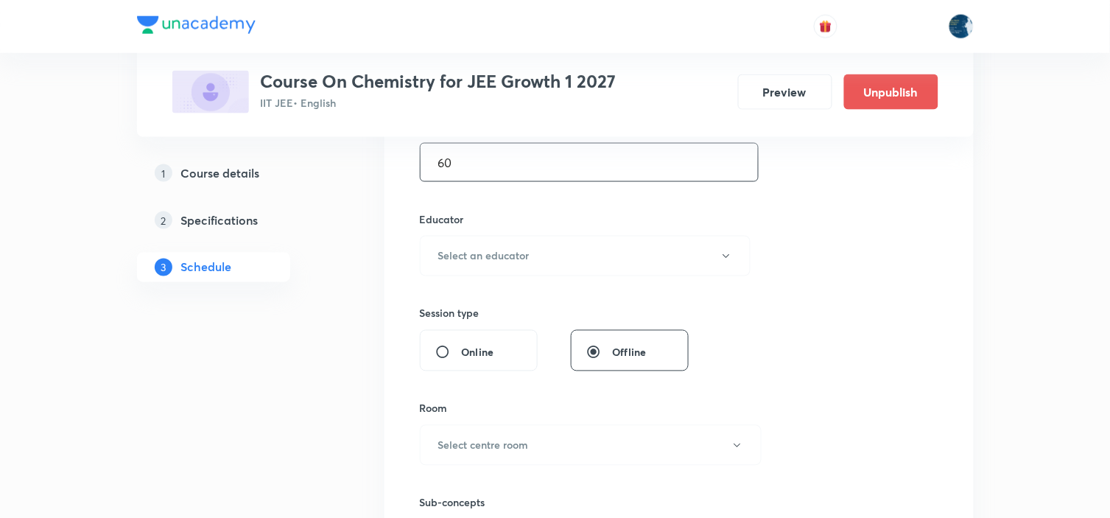
scroll to position [490, 0]
type input "60"
click at [615, 241] on button "Select an educator" at bounding box center [585, 250] width 331 height 40
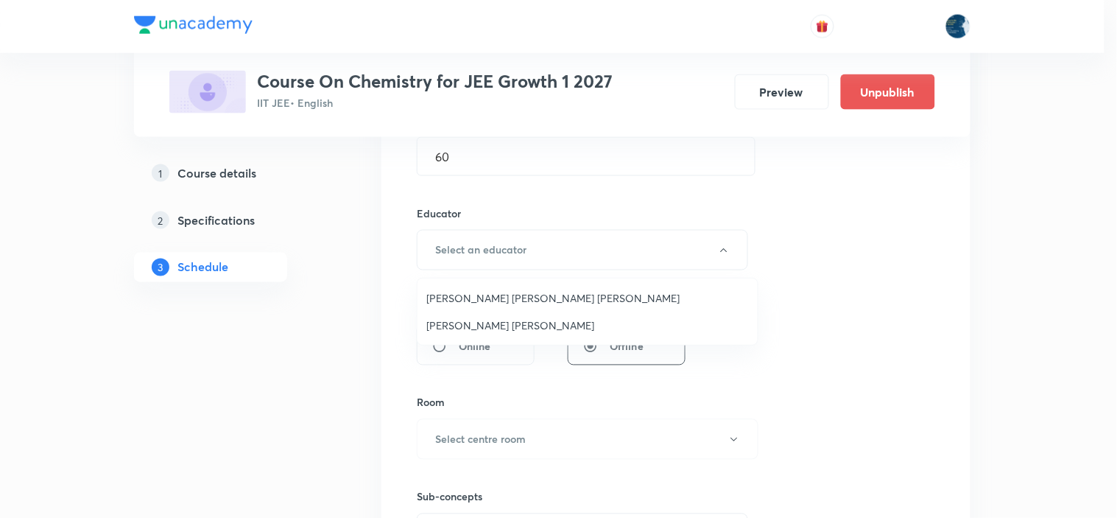
click at [458, 321] on span "Sripati Surya Dilip" at bounding box center [587, 324] width 322 height 15
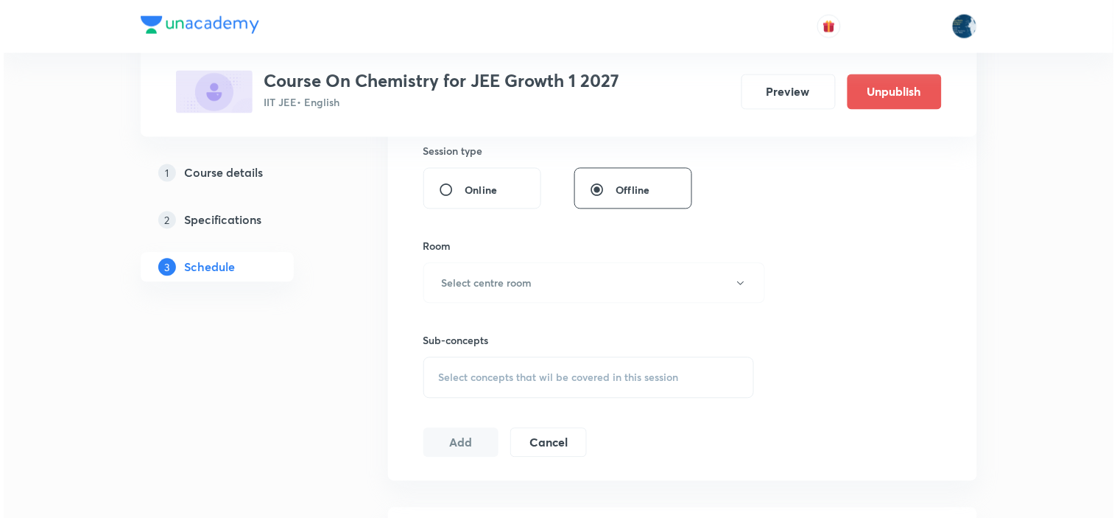
scroll to position [654, 0]
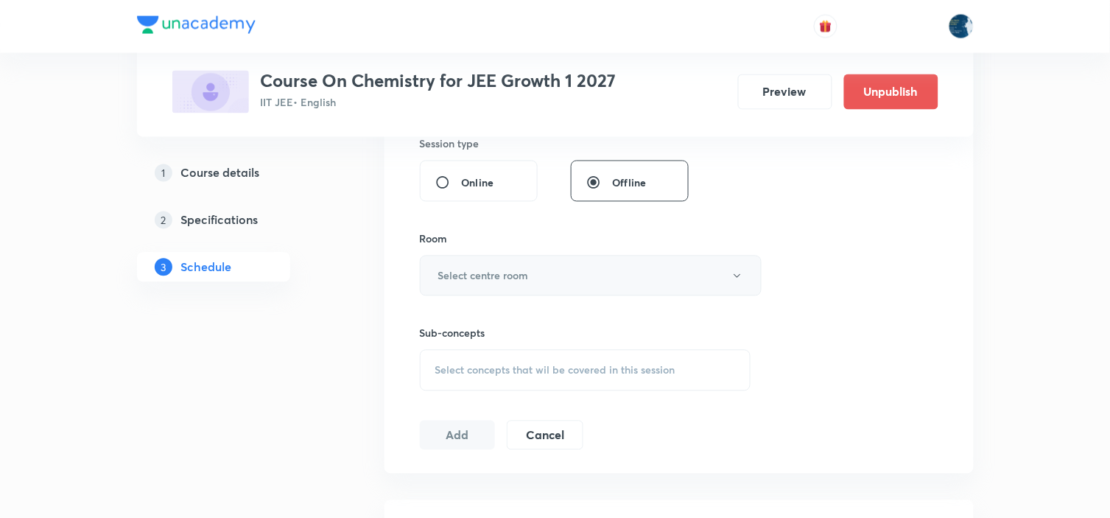
click at [514, 278] on h6 "Select centre room" at bounding box center [483, 275] width 91 height 15
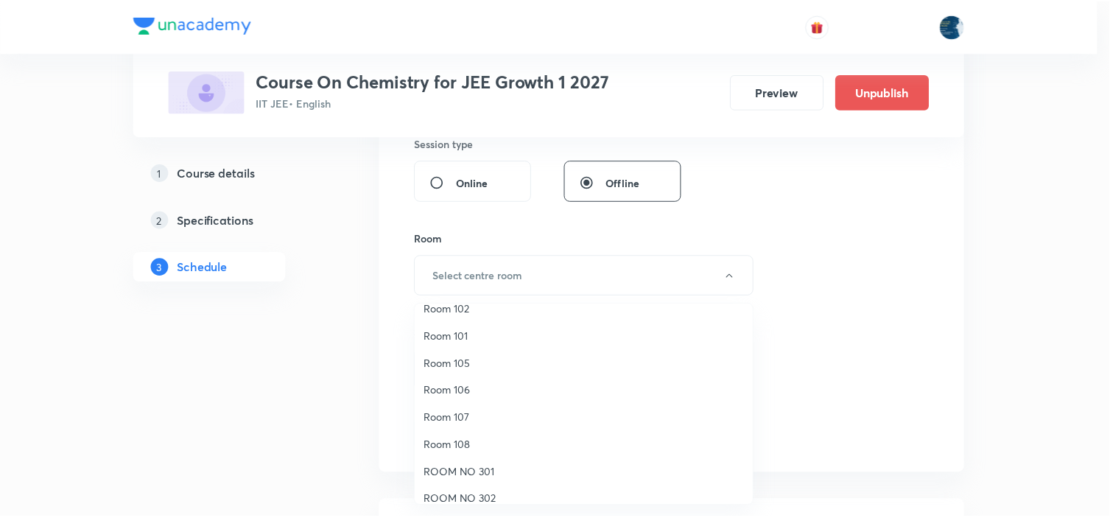
scroll to position [273, 0]
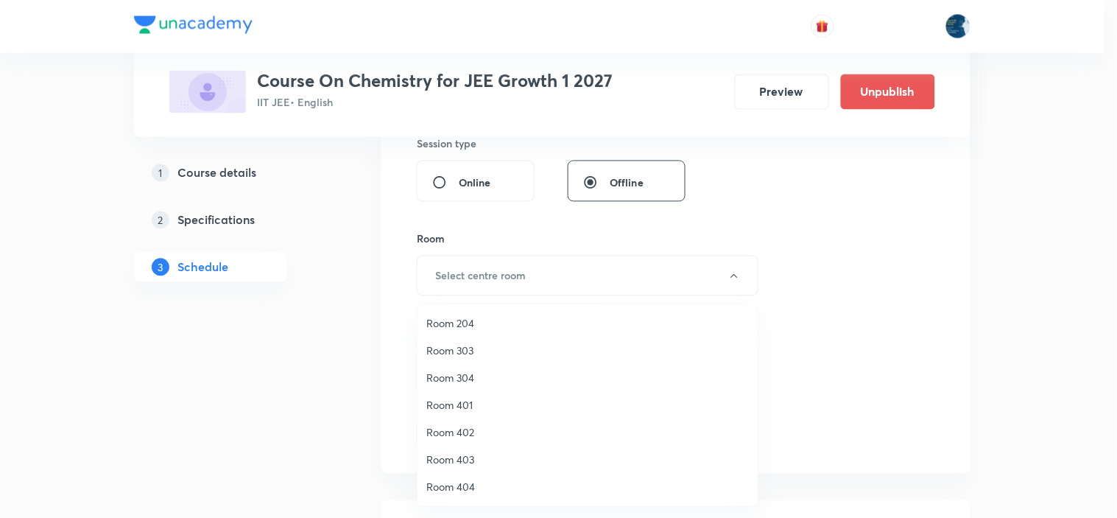
click at [440, 401] on span "Room 401" at bounding box center [587, 404] width 322 height 15
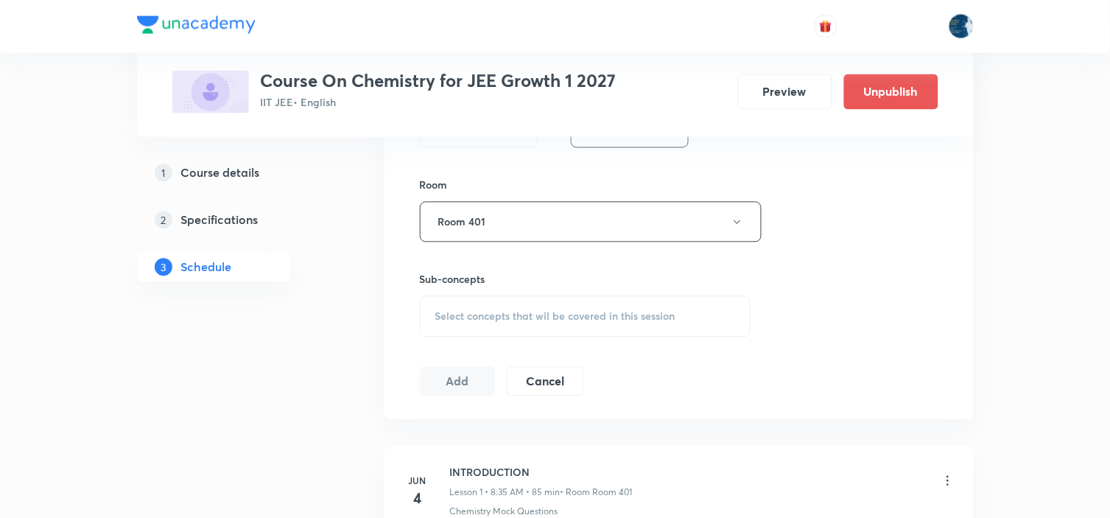
scroll to position [736, 0]
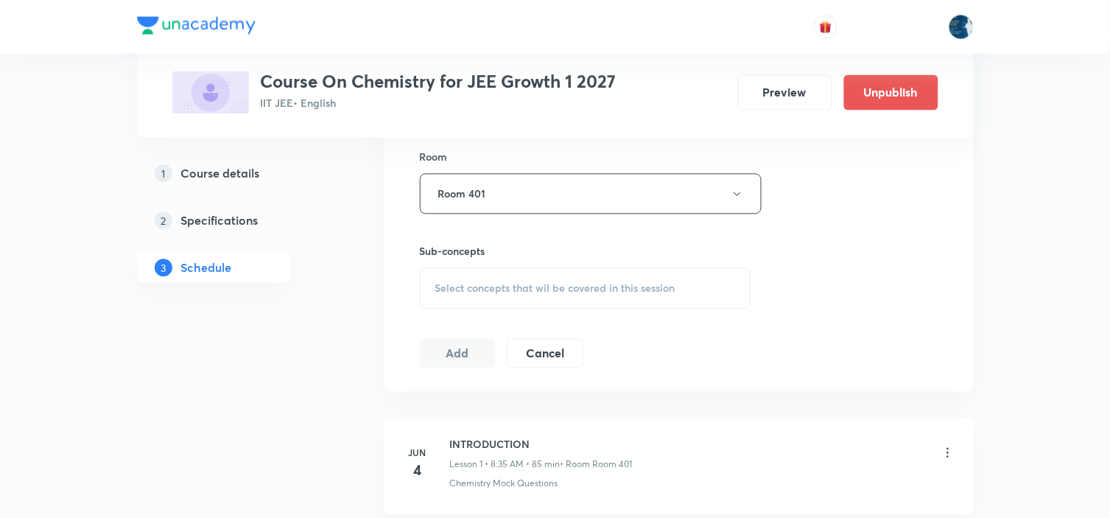
click at [618, 278] on div "Select concepts that wil be covered in this session" at bounding box center [585, 287] width 331 height 41
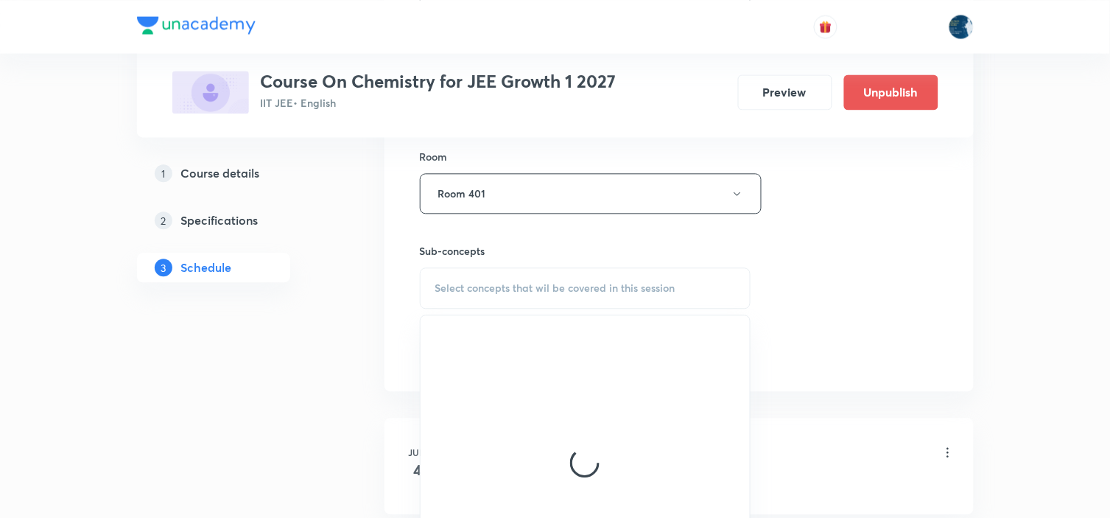
scroll to position [818, 0]
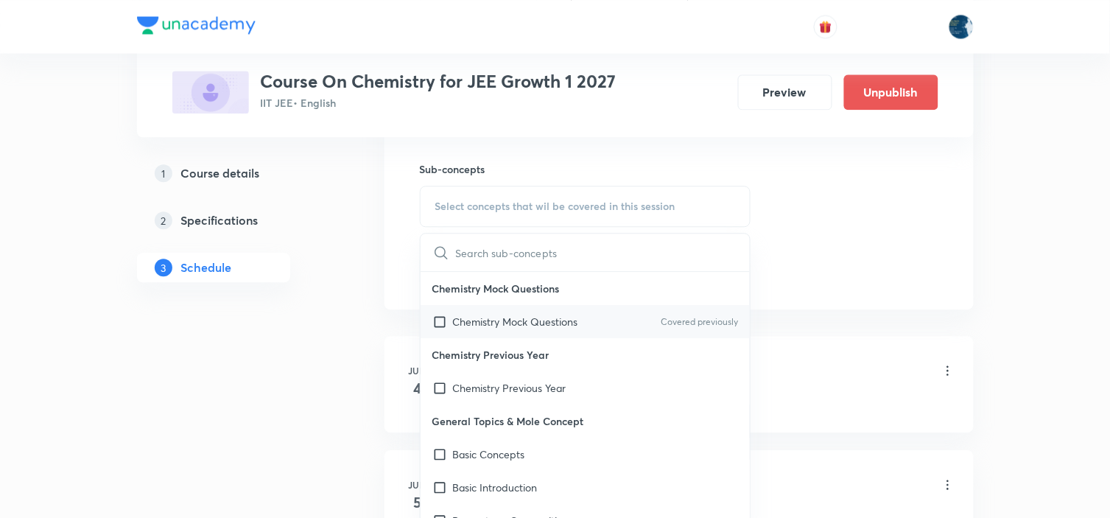
click at [637, 325] on div "Chemistry Mock Questions Covered previously" at bounding box center [585, 321] width 330 height 33
checkbox input "true"
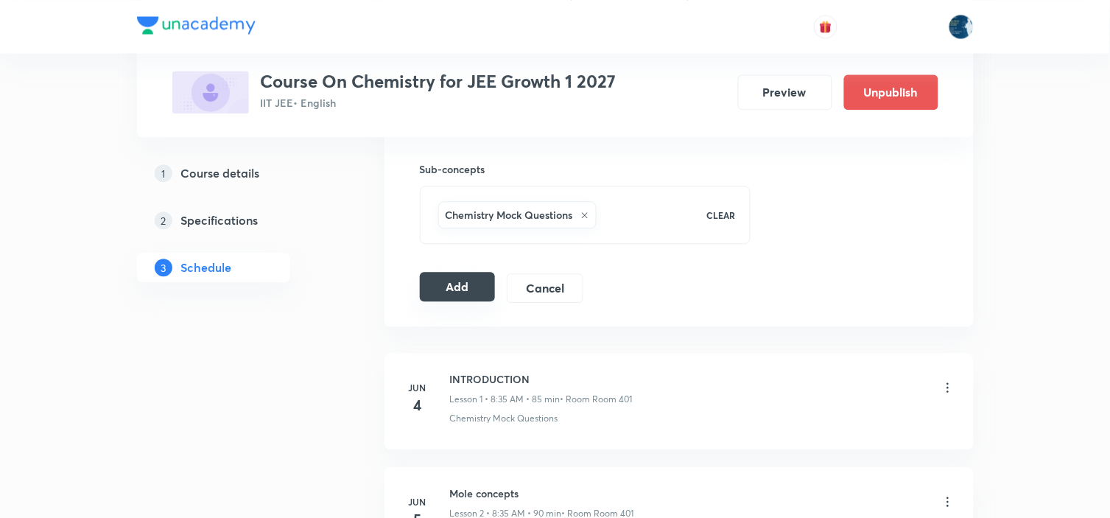
click at [456, 292] on button "Add" at bounding box center [458, 286] width 76 height 29
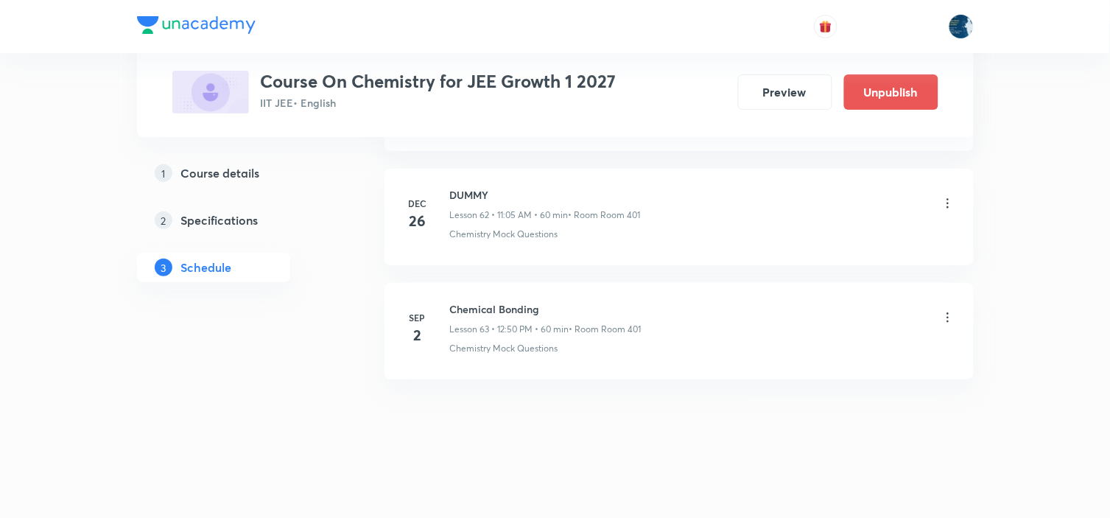
scroll to position [7183, 0]
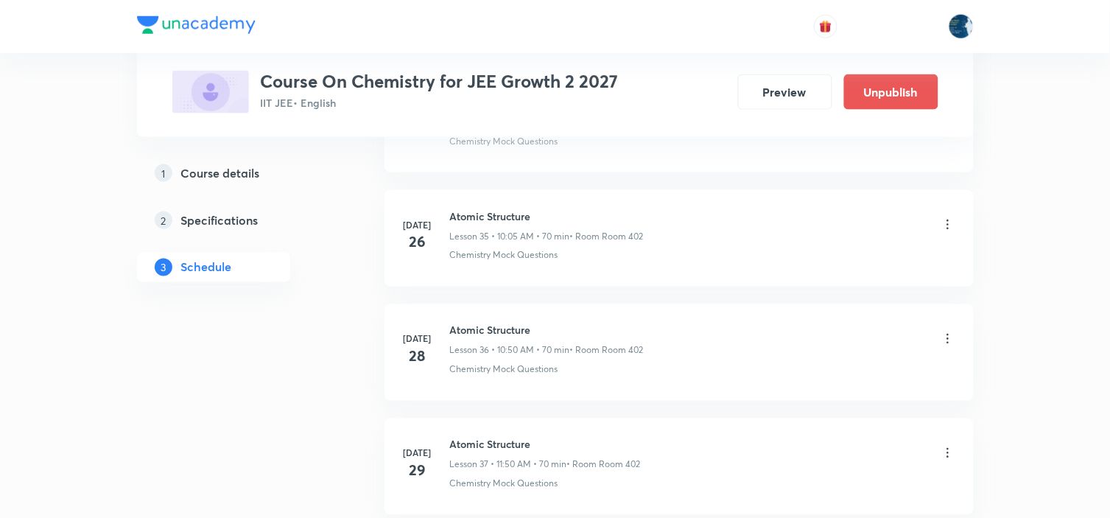
scroll to position [7518, 0]
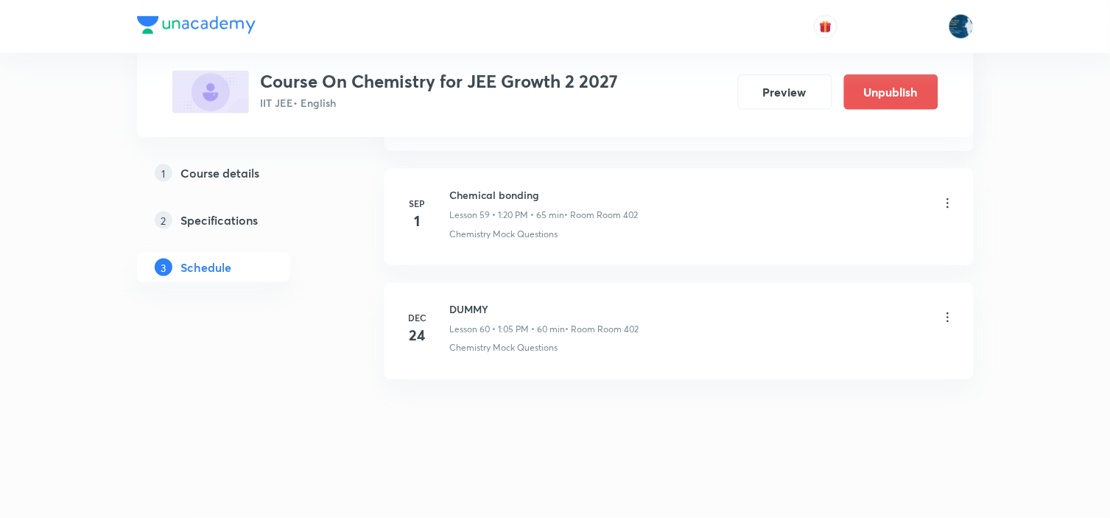
click at [475, 200] on h6 "Chemical bonding" at bounding box center [544, 194] width 188 height 15
copy h6 "Chemical bonding"
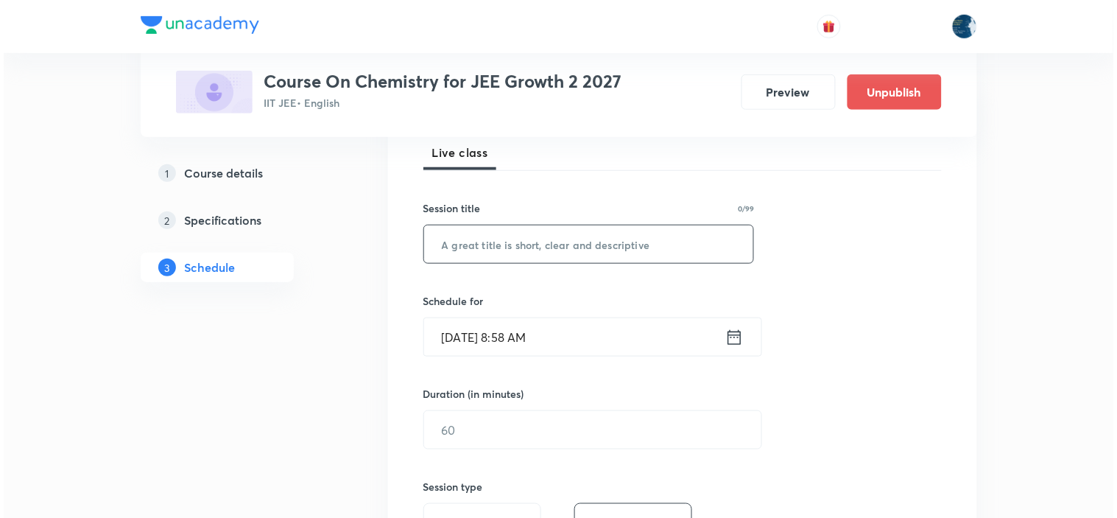
scroll to position [245, 0]
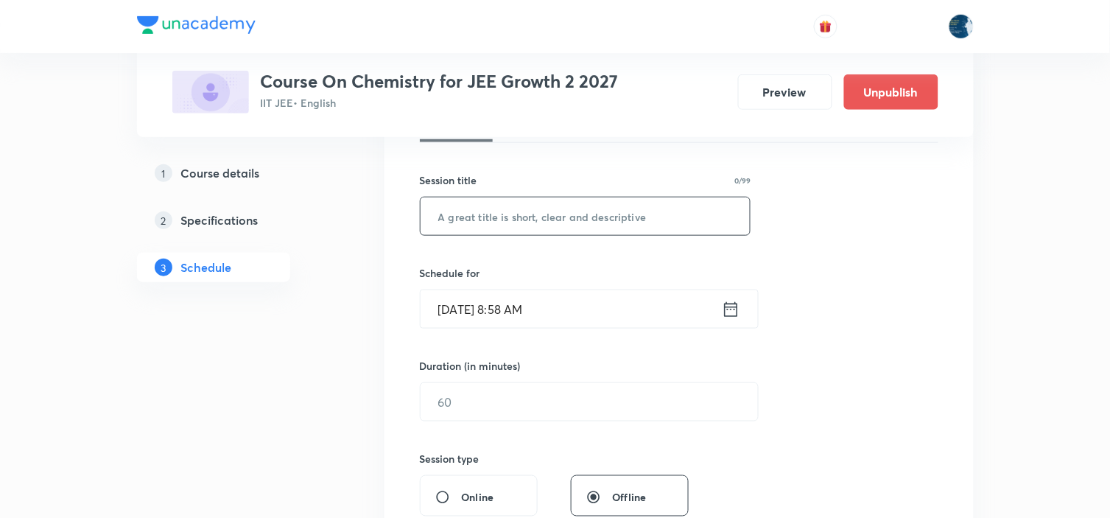
click at [550, 224] on input "text" at bounding box center [585, 216] width 330 height 38
paste input "Chemical bonding"
type input "Chemical bonding"
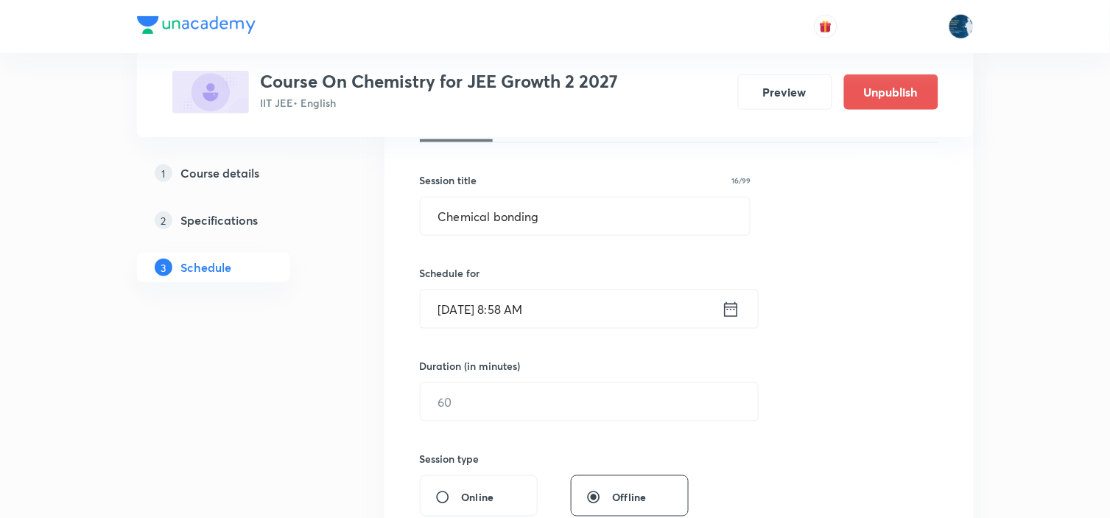
click at [724, 309] on icon at bounding box center [730, 308] width 13 height 15
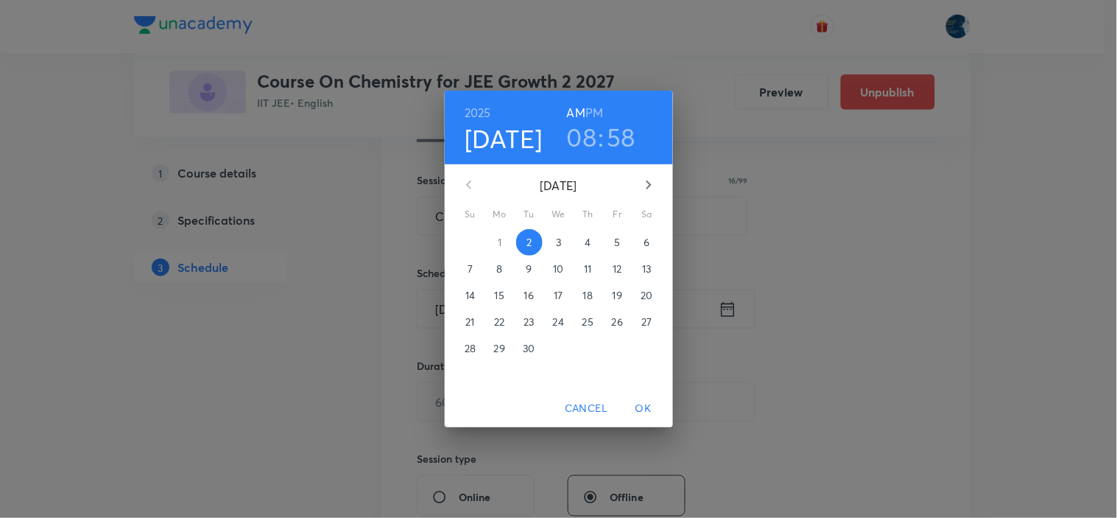
click at [576, 133] on h3 "08" at bounding box center [582, 136] width 30 height 31
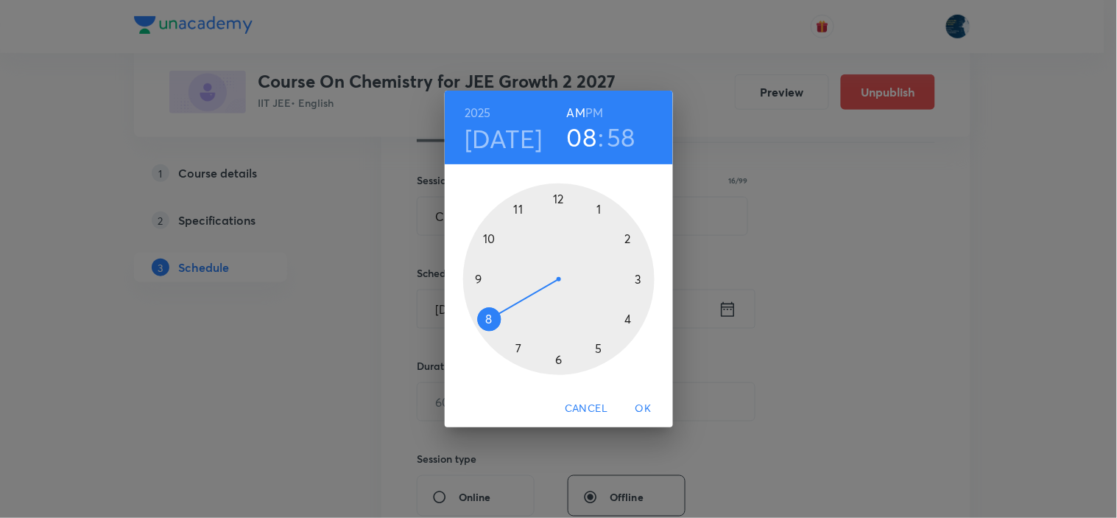
click at [490, 240] on div at bounding box center [558, 278] width 191 height 191
click at [599, 209] on div at bounding box center [558, 278] width 191 height 191
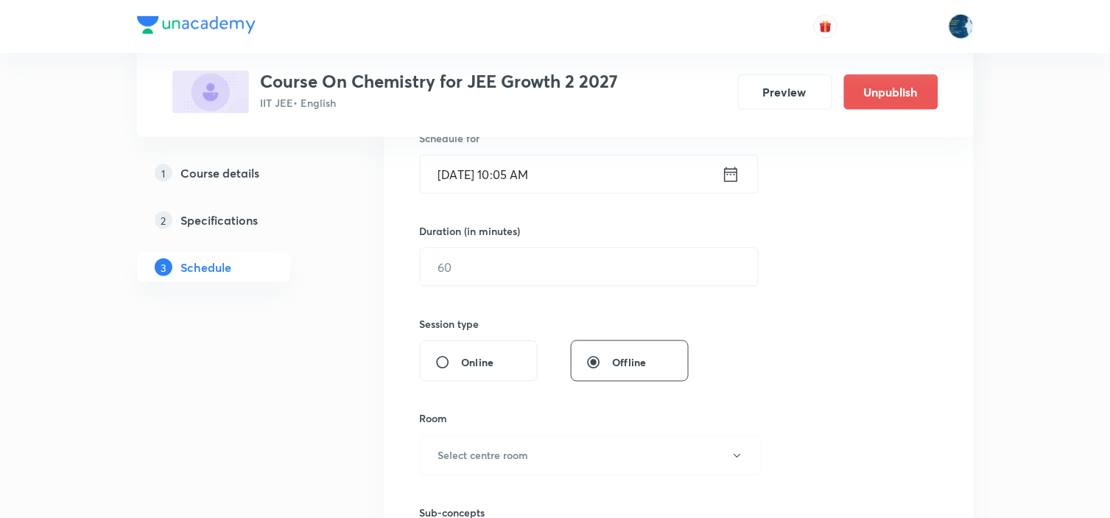
scroll to position [409, 0]
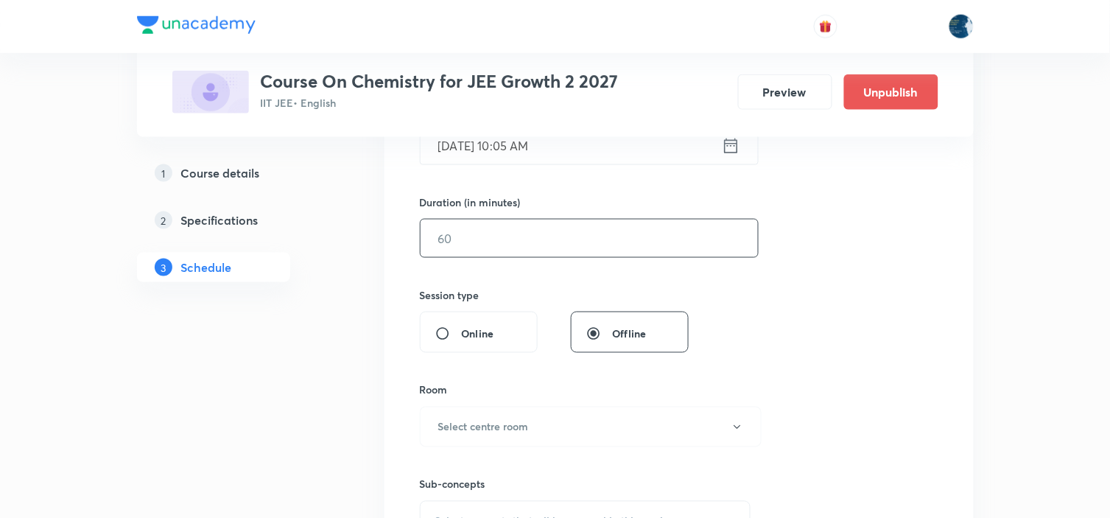
click at [615, 245] on input "text" at bounding box center [588, 238] width 337 height 38
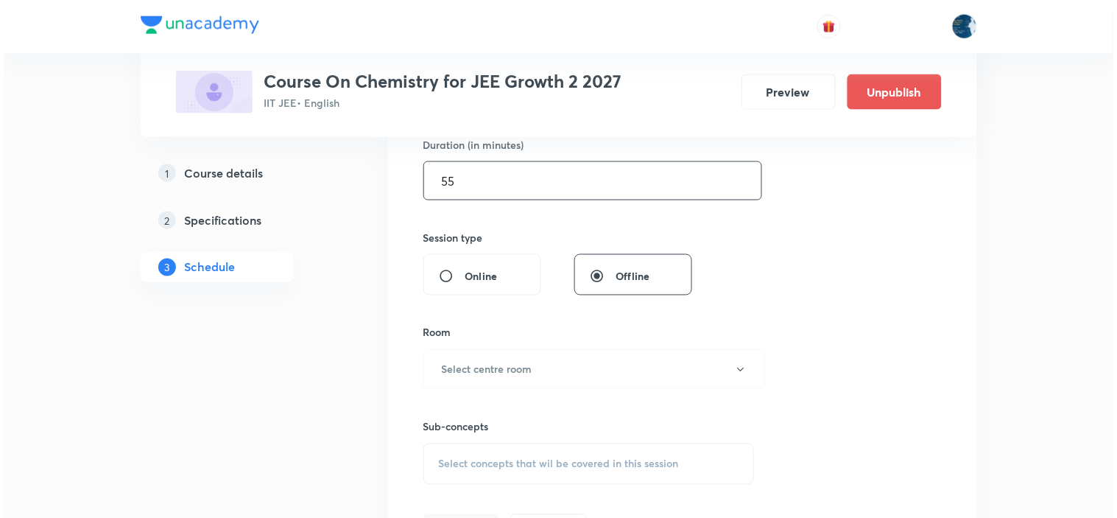
scroll to position [490, 0]
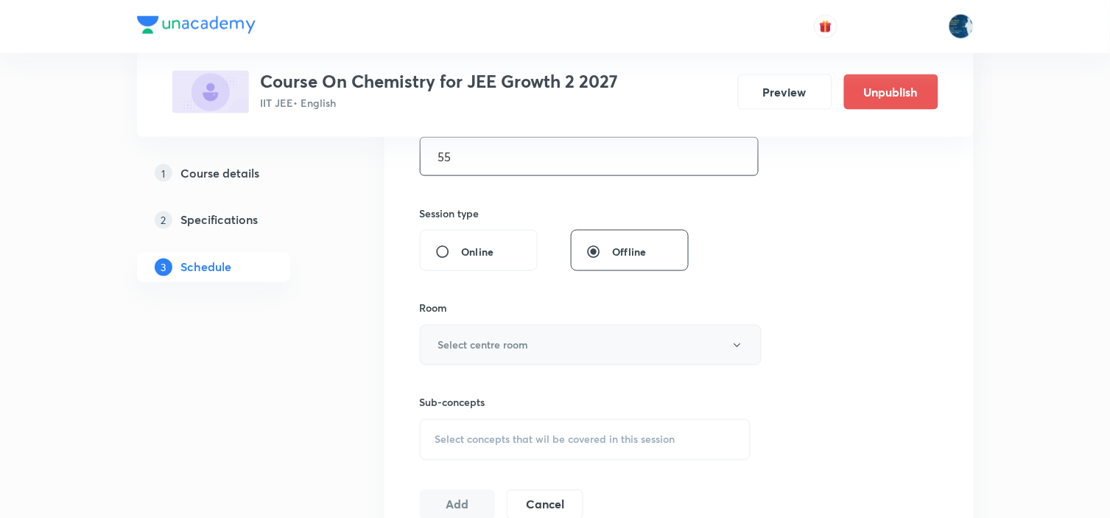
type input "55"
click at [616, 327] on button "Select centre room" at bounding box center [591, 345] width 342 height 40
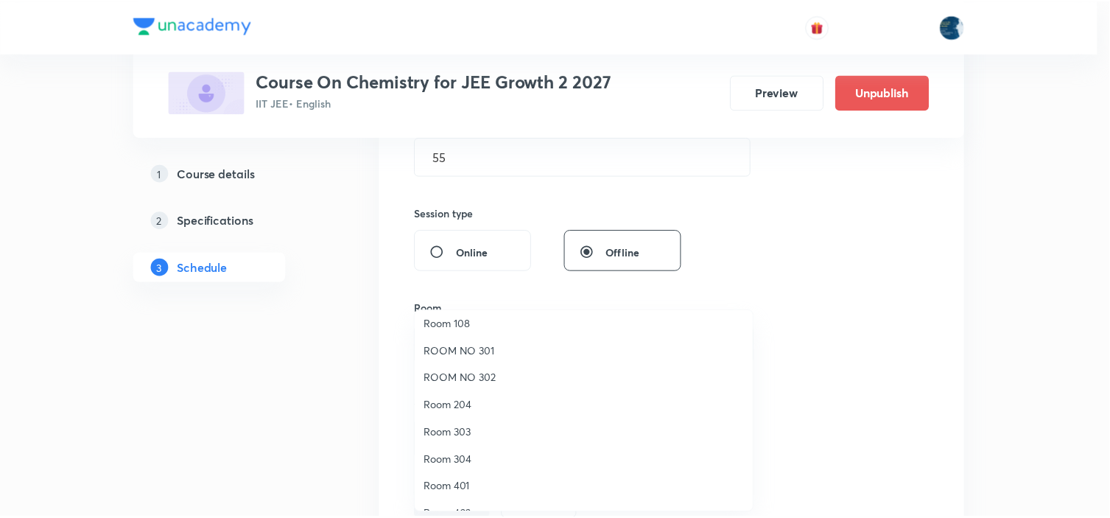
scroll to position [273, 0]
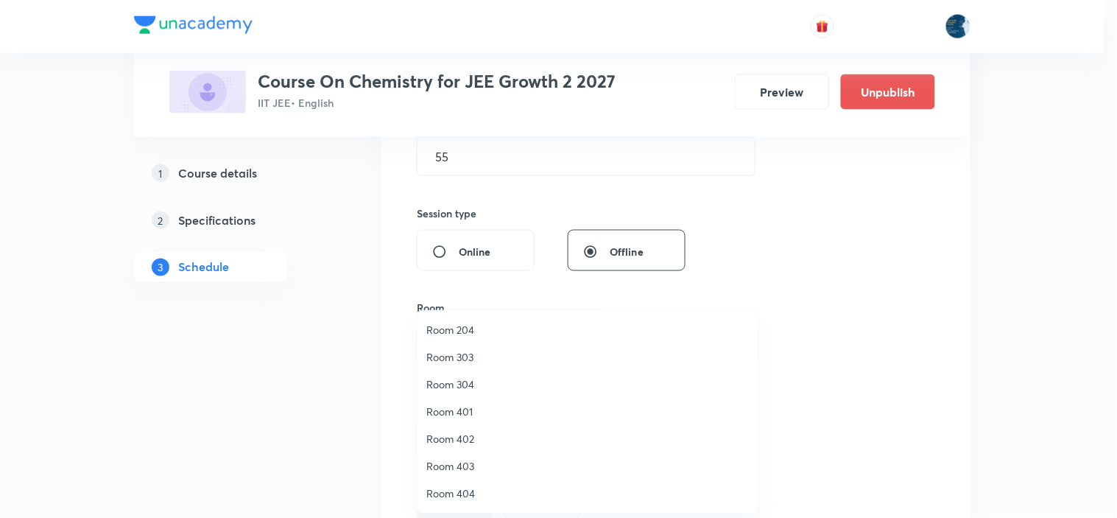
click at [490, 425] on li "Room 402" at bounding box center [587, 438] width 340 height 27
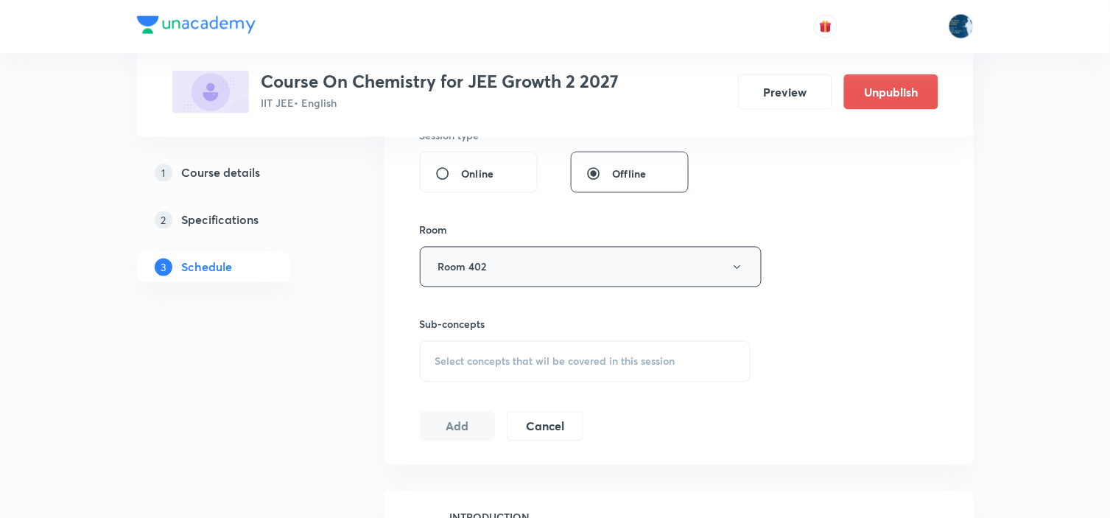
scroll to position [572, 0]
click at [590, 353] on span "Select concepts that wil be covered in this session" at bounding box center [555, 358] width 240 height 12
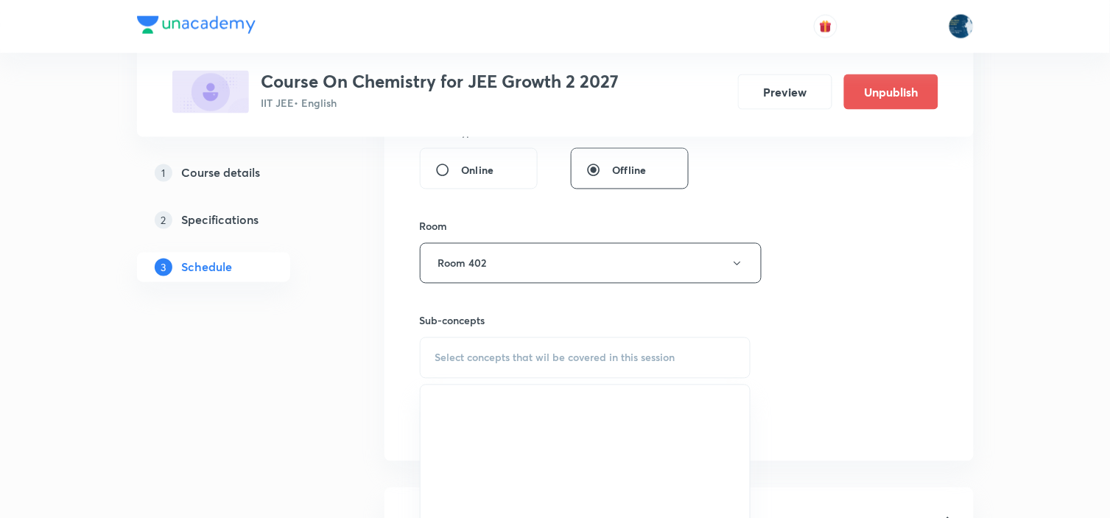
scroll to position [654, 0]
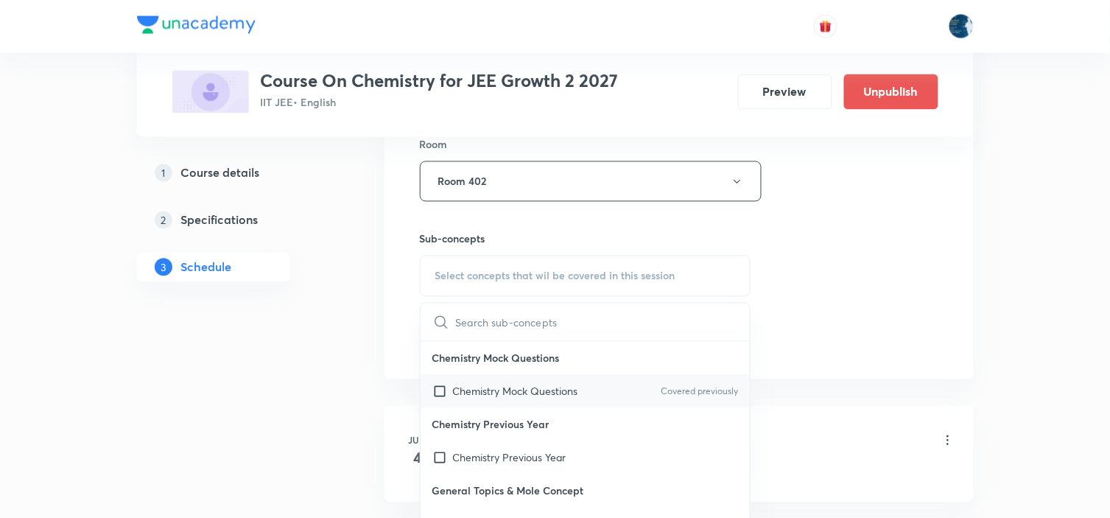
click at [694, 383] on div "Chemistry Mock Questions Covered previously" at bounding box center [585, 391] width 330 height 33
checkbox input "true"
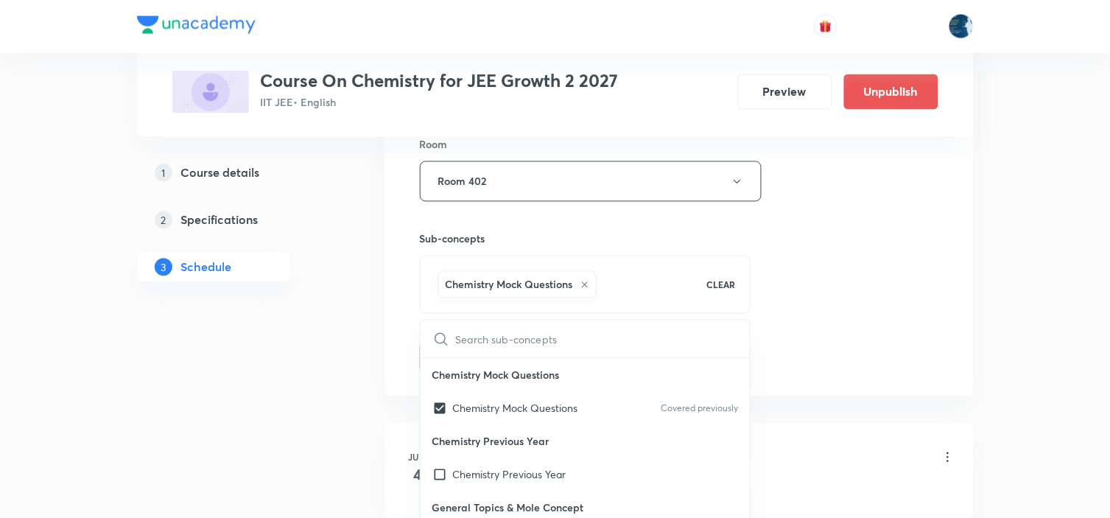
drag, startPoint x: 820, startPoint y: 285, endPoint x: 807, endPoint y: 281, distance: 14.0
click at [819, 285] on div "Session 61 Live class Session title 16/99 Chemical bonding ​ Schedule for Sep 2…" at bounding box center [679, 18] width 518 height 708
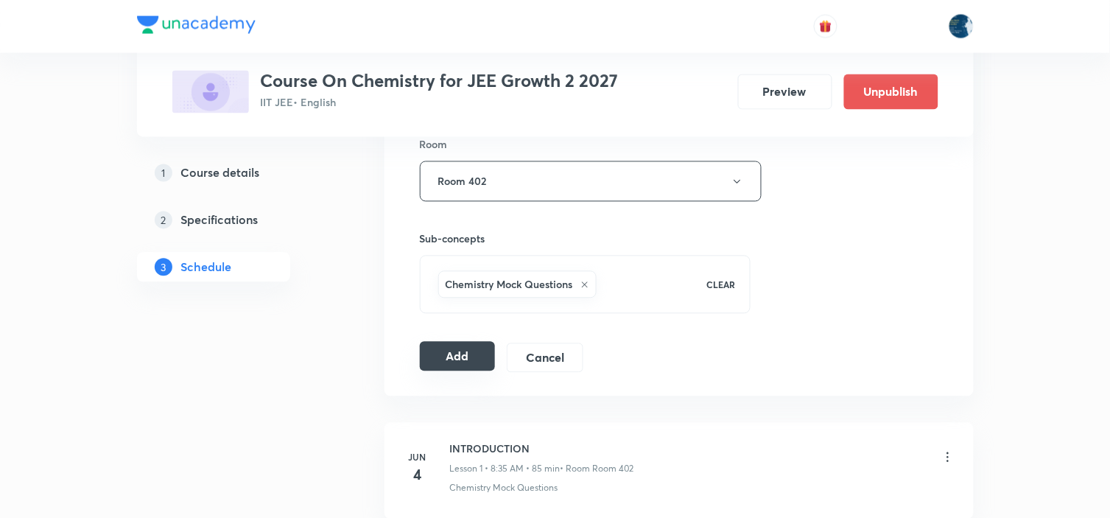
click at [444, 349] on button "Add" at bounding box center [458, 356] width 76 height 29
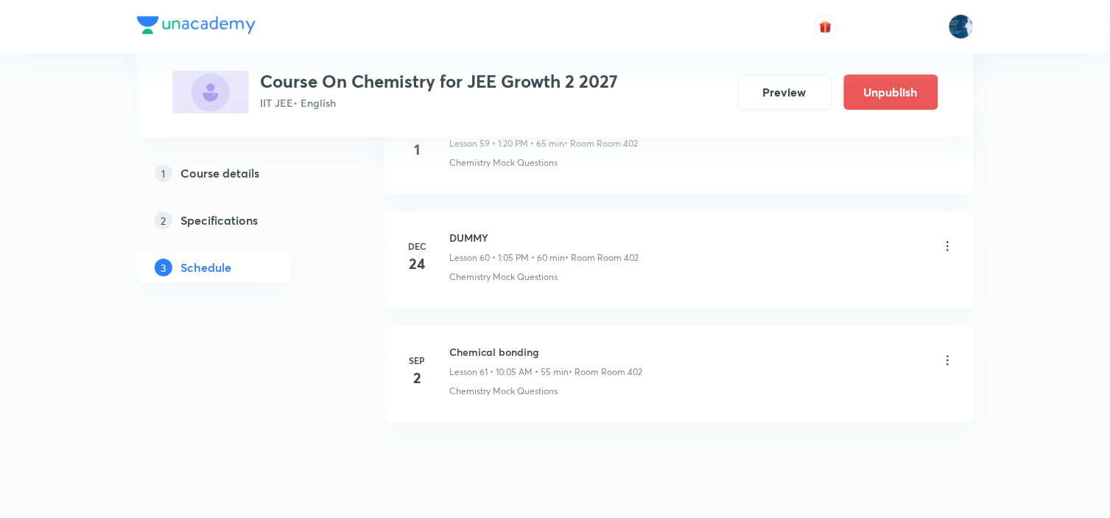
scroll to position [6955, 0]
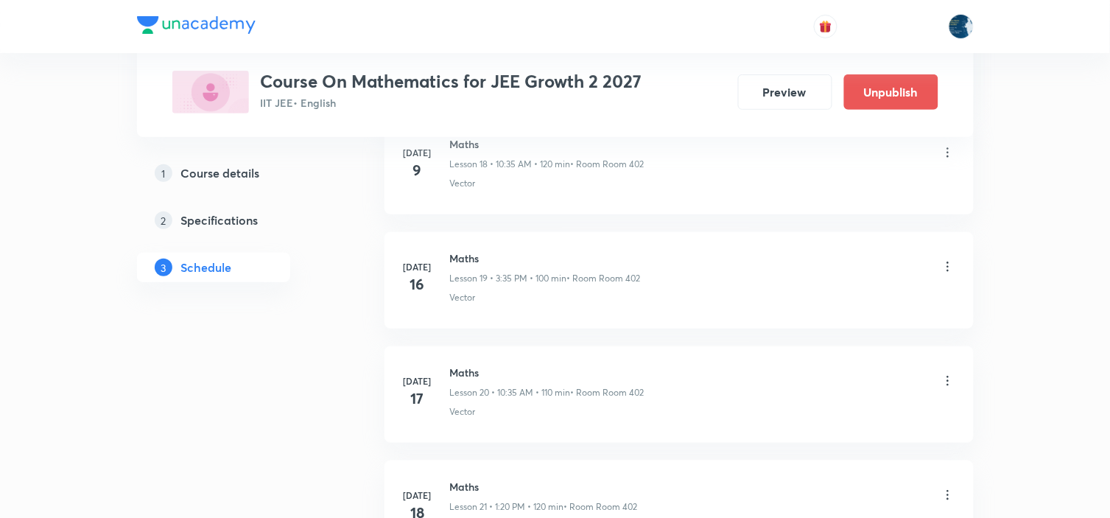
scroll to position [6241, 0]
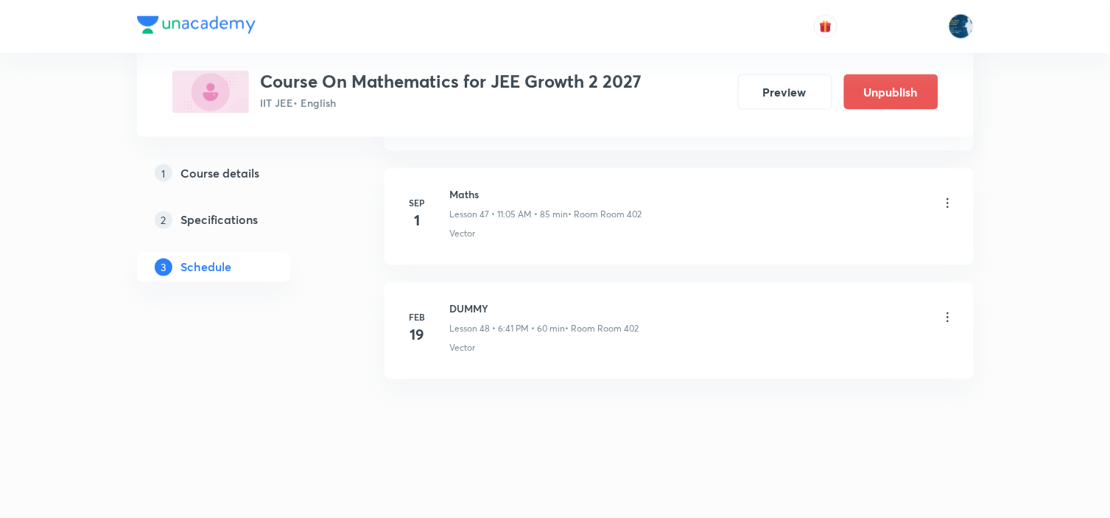
click at [468, 200] on h6 "Maths" at bounding box center [546, 194] width 192 height 15
copy h6 "Maths"
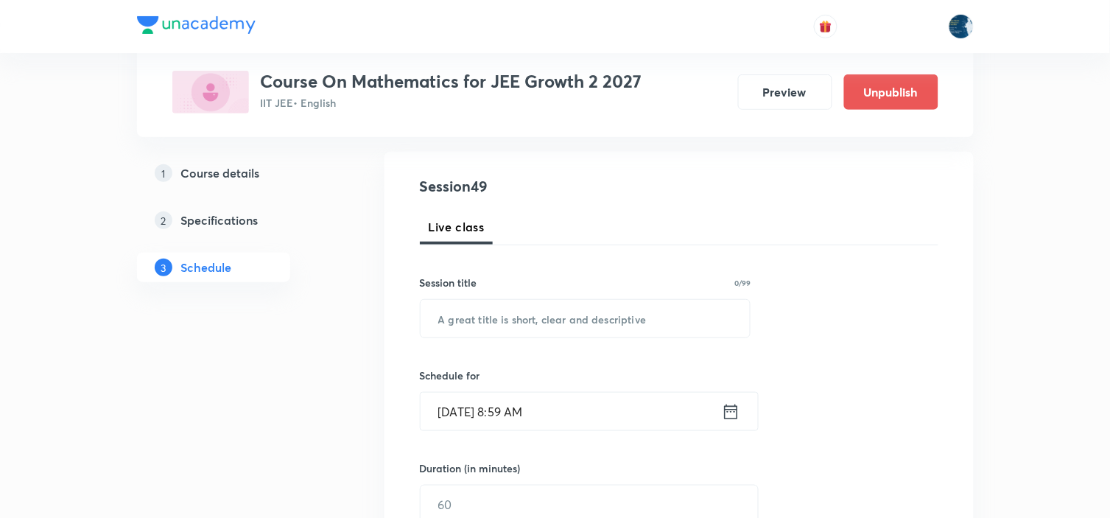
scroll to position [163, 0]
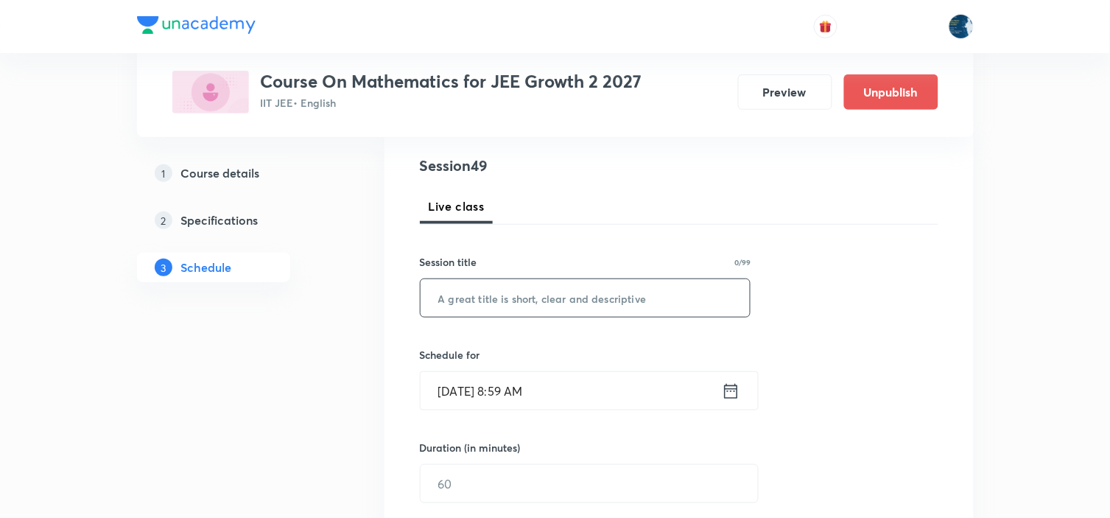
click at [568, 290] on input "text" at bounding box center [585, 298] width 330 height 38
paste input "Maths"
type input "Maths"
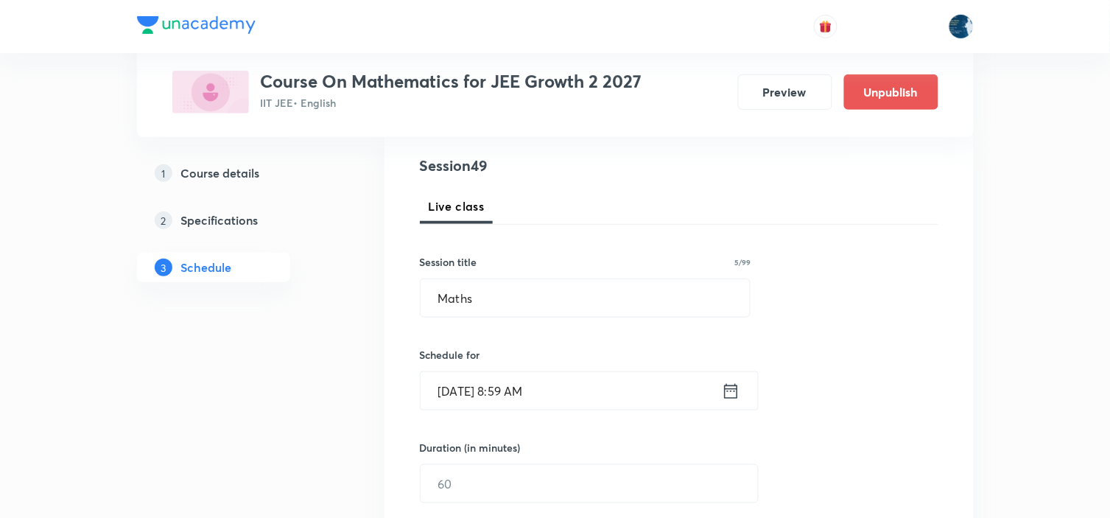
click at [727, 392] on icon at bounding box center [731, 391] width 18 height 21
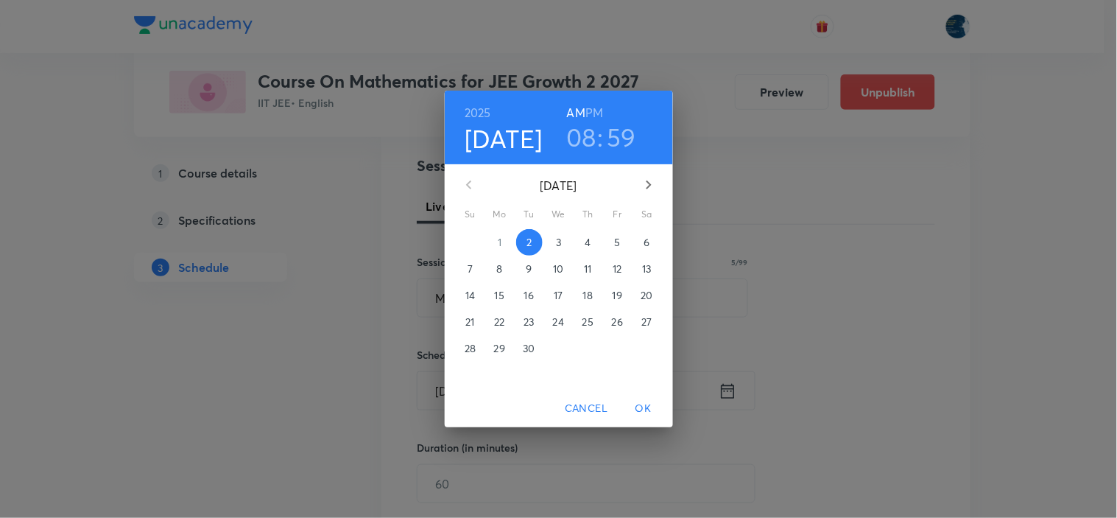
click at [592, 104] on h6 "PM" at bounding box center [594, 112] width 18 height 21
click at [572, 162] on div "2025 Sep 2 08 : 59 AM PM" at bounding box center [559, 128] width 228 height 74
click at [597, 134] on div "08 : 59" at bounding box center [601, 136] width 102 height 31
click at [592, 133] on h3 "08" at bounding box center [581, 136] width 30 height 31
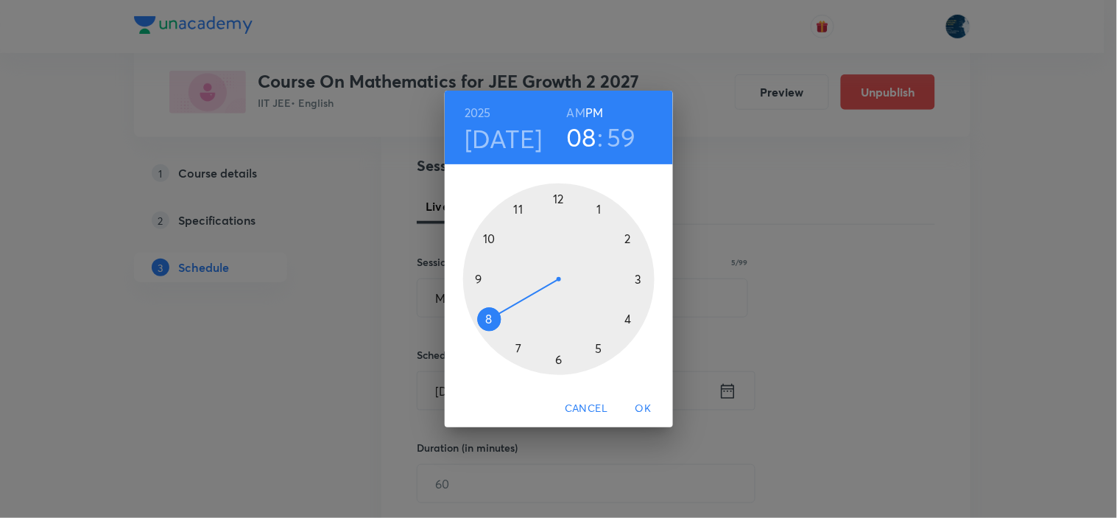
click at [599, 209] on div at bounding box center [558, 278] width 191 height 191
click at [600, 349] on div at bounding box center [558, 278] width 191 height 191
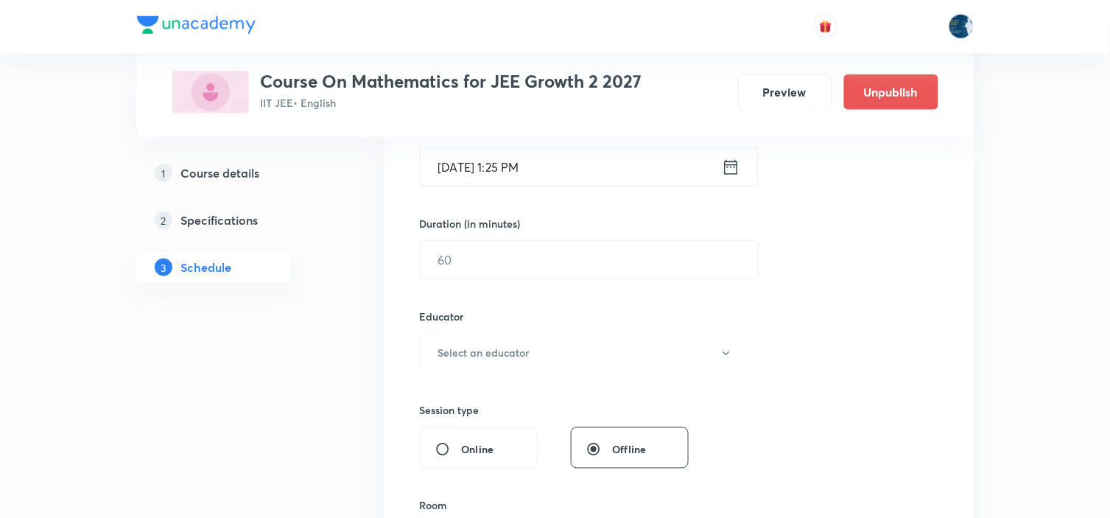
scroll to position [409, 0]
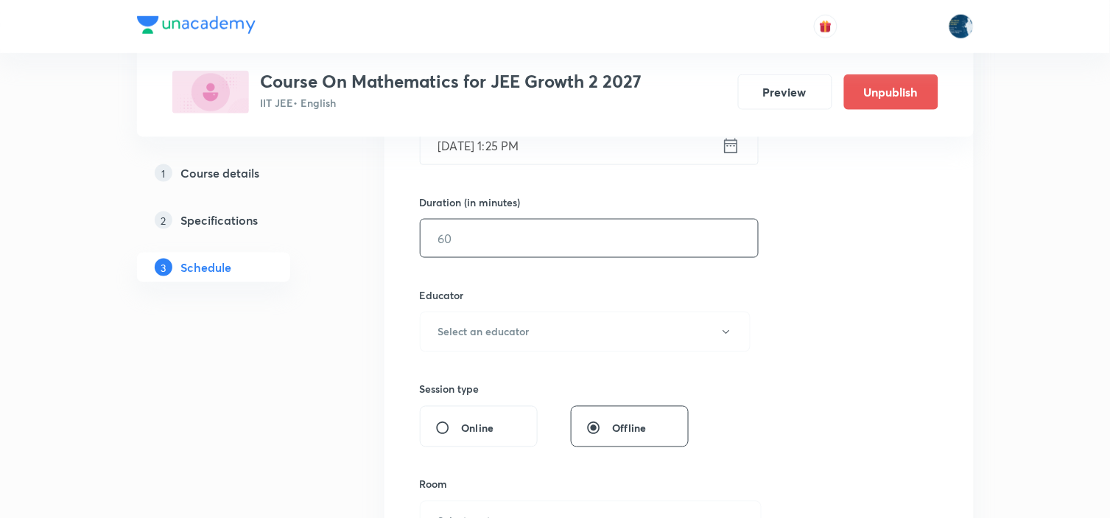
click at [568, 239] on input "text" at bounding box center [588, 238] width 337 height 38
type input "30"
click at [561, 318] on button "Select an educator" at bounding box center [585, 331] width 331 height 40
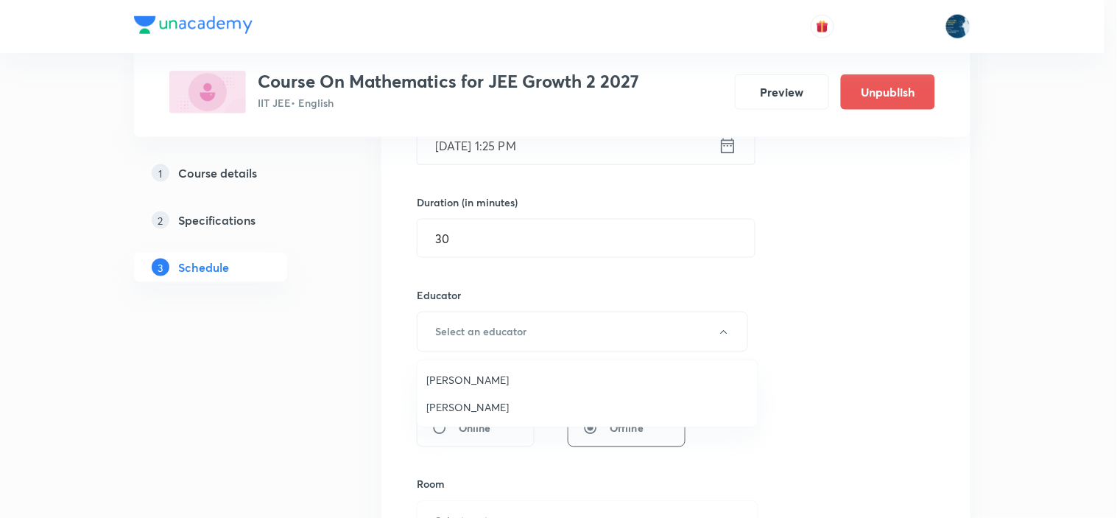
click at [540, 373] on span "Polampalli Rajesh" at bounding box center [587, 379] width 322 height 15
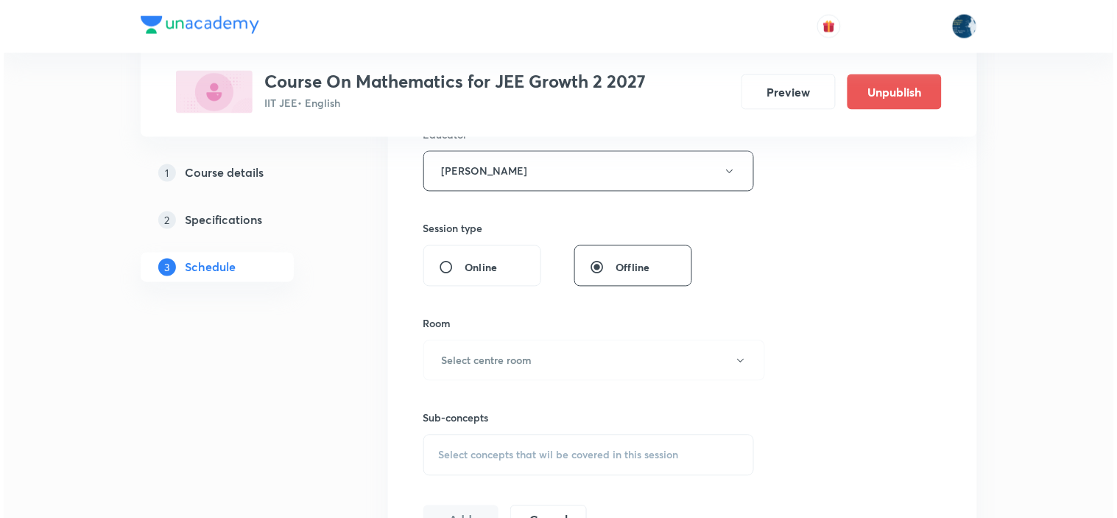
scroll to position [572, 0]
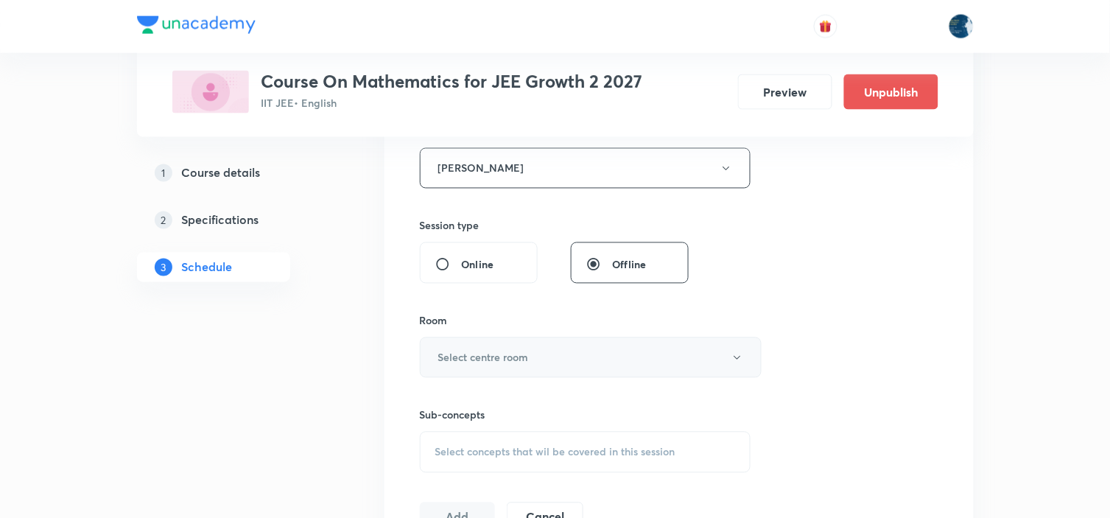
click at [537, 368] on button "Select centre room" at bounding box center [591, 357] width 342 height 40
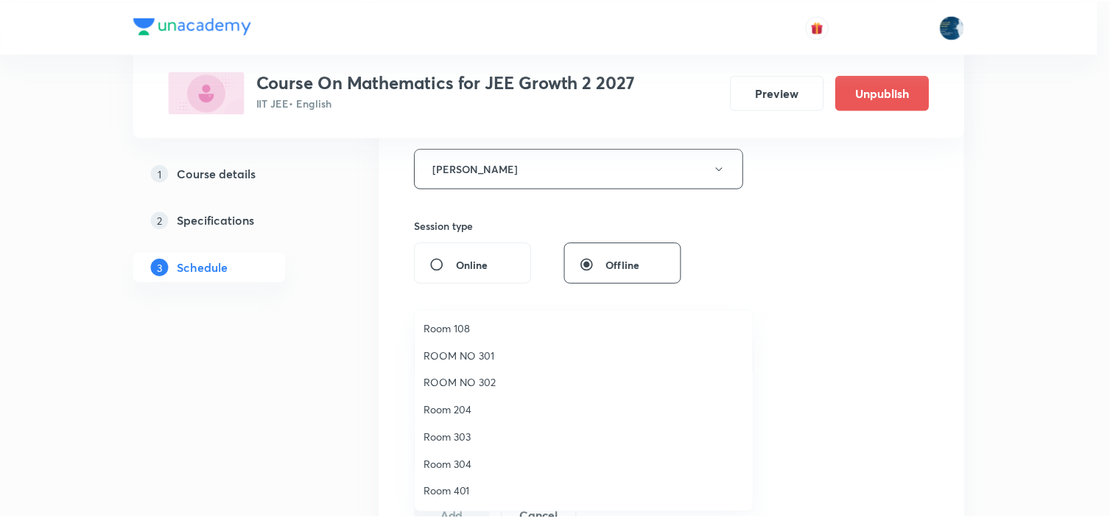
scroll to position [273, 0]
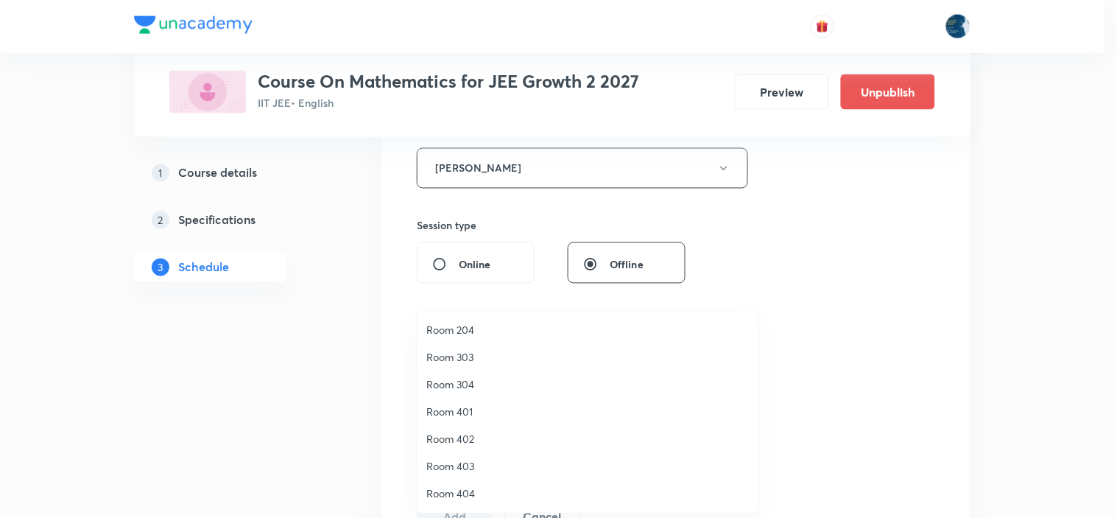
click at [466, 443] on span "Room 402" at bounding box center [587, 438] width 322 height 15
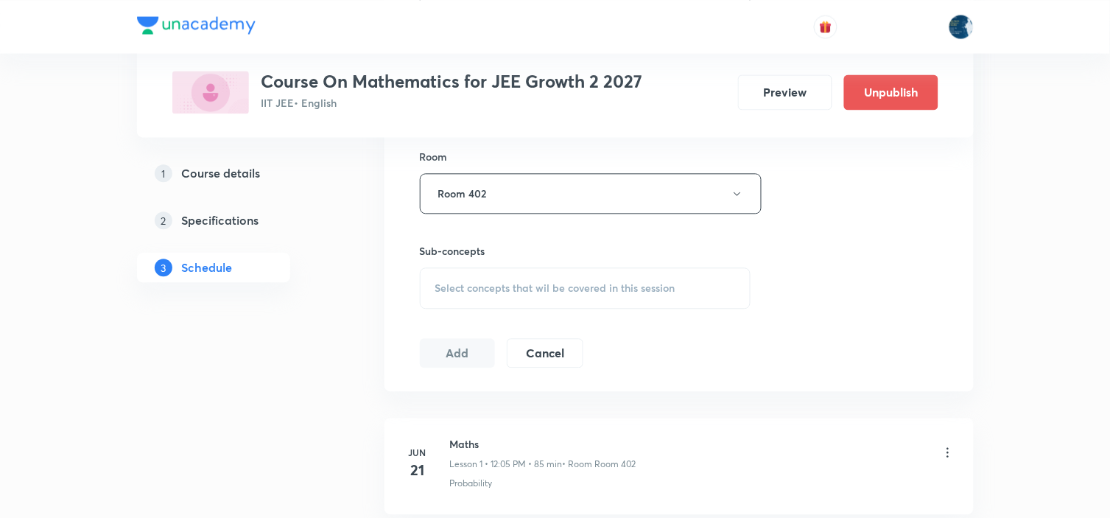
click at [609, 287] on span "Select concepts that wil be covered in this session" at bounding box center [555, 288] width 240 height 12
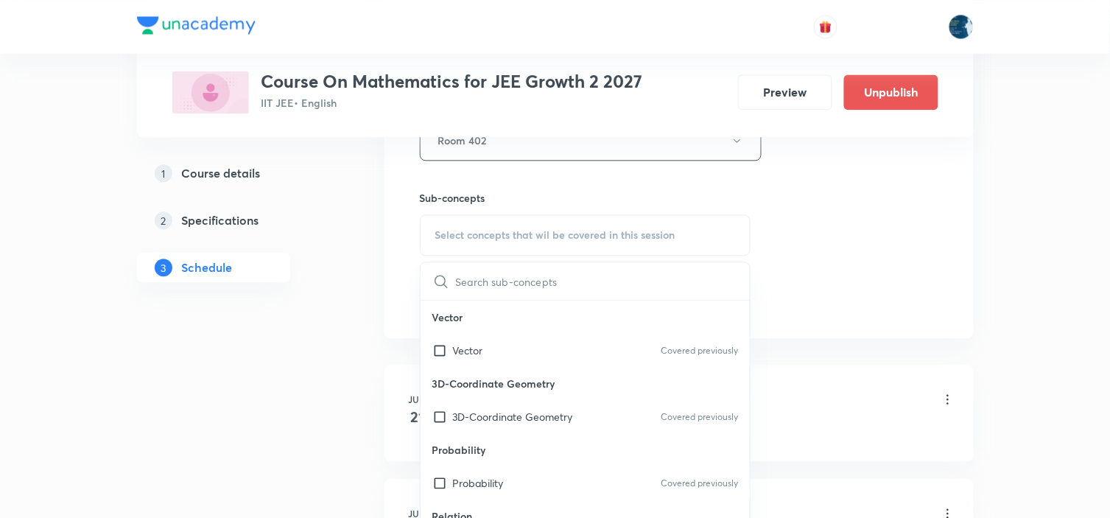
scroll to position [818, 0]
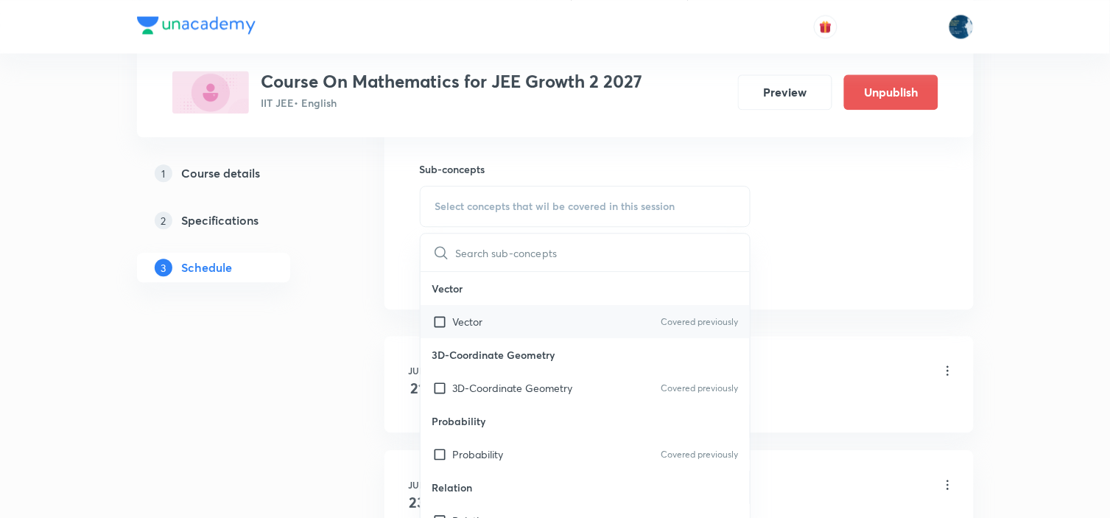
click at [645, 315] on div "Vector Covered previously" at bounding box center [585, 321] width 330 height 33
checkbox input "true"
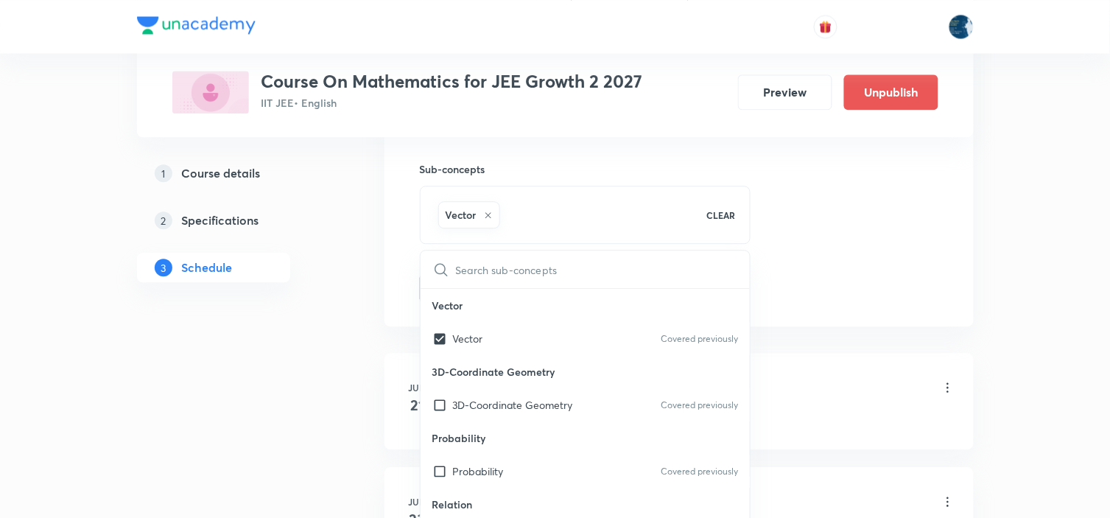
drag, startPoint x: 839, startPoint y: 250, endPoint x: 793, endPoint y: 233, distance: 49.6
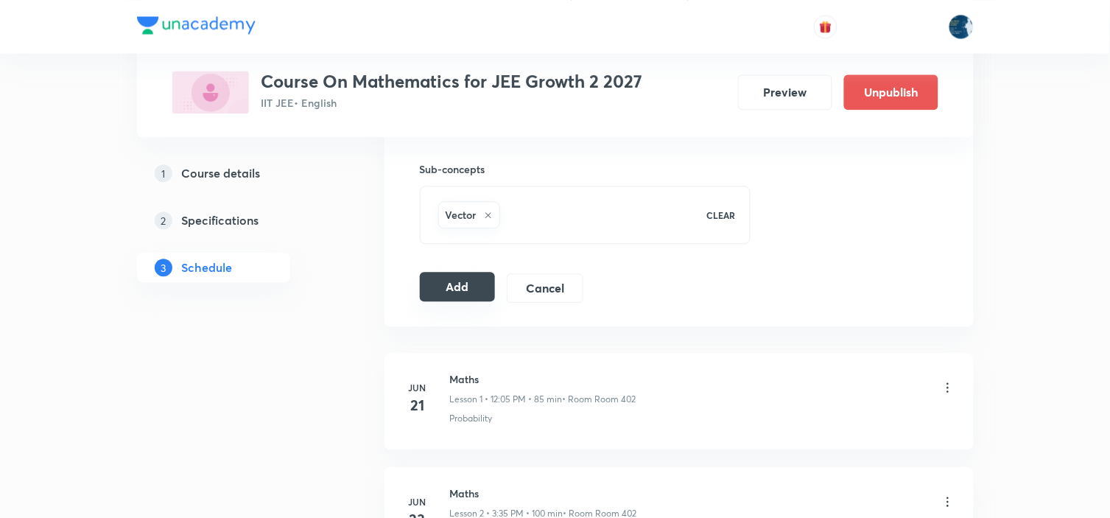
click at [445, 283] on button "Add" at bounding box center [458, 286] width 76 height 29
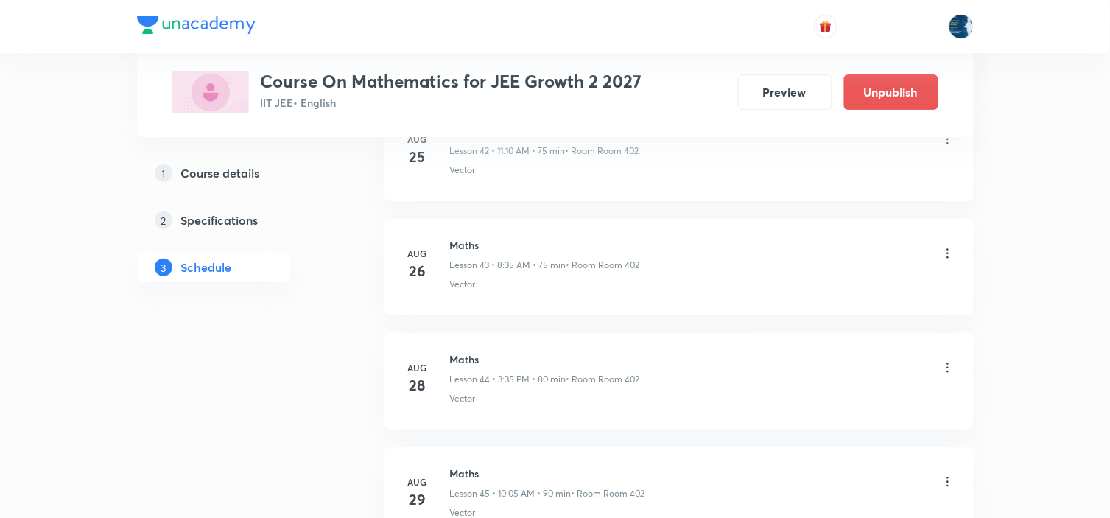
scroll to position [6258, 0]
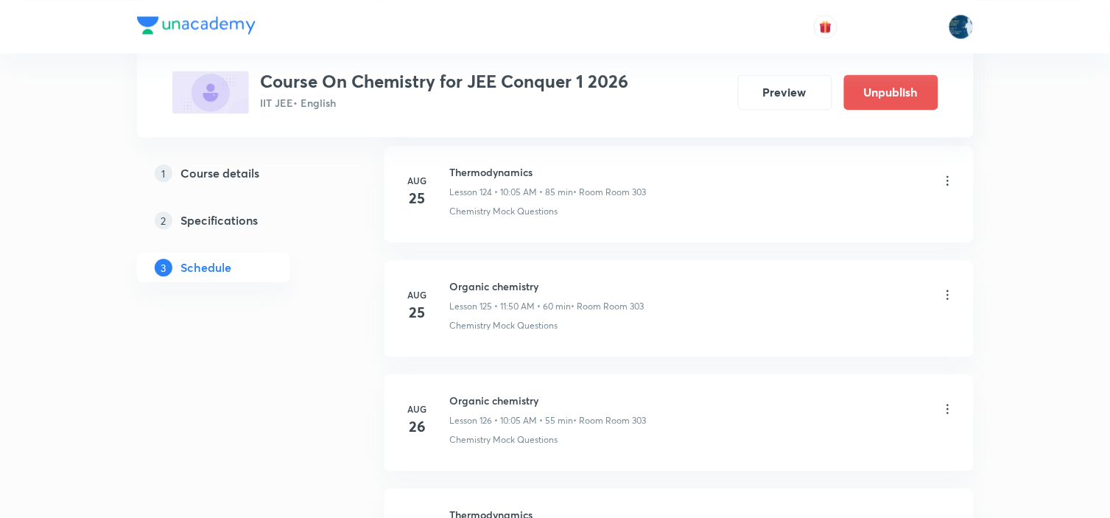
scroll to position [16181, 0]
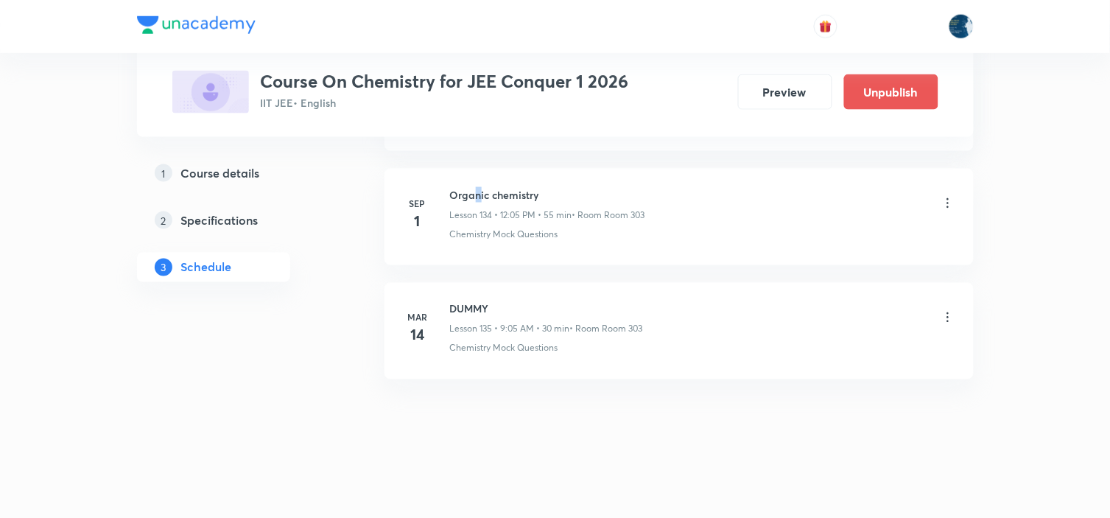
click at [476, 181] on li "Sep 1 Organic chemistry Lesson 134 • 12:05 PM • 55 min • Room Room 303 Chemistr…" at bounding box center [678, 217] width 589 height 96
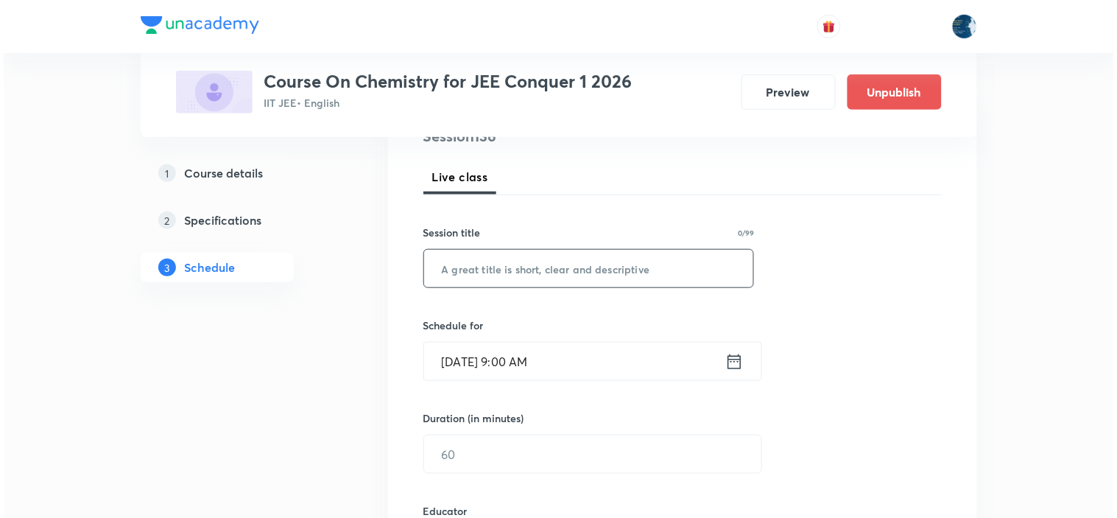
scroll to position [245, 0]
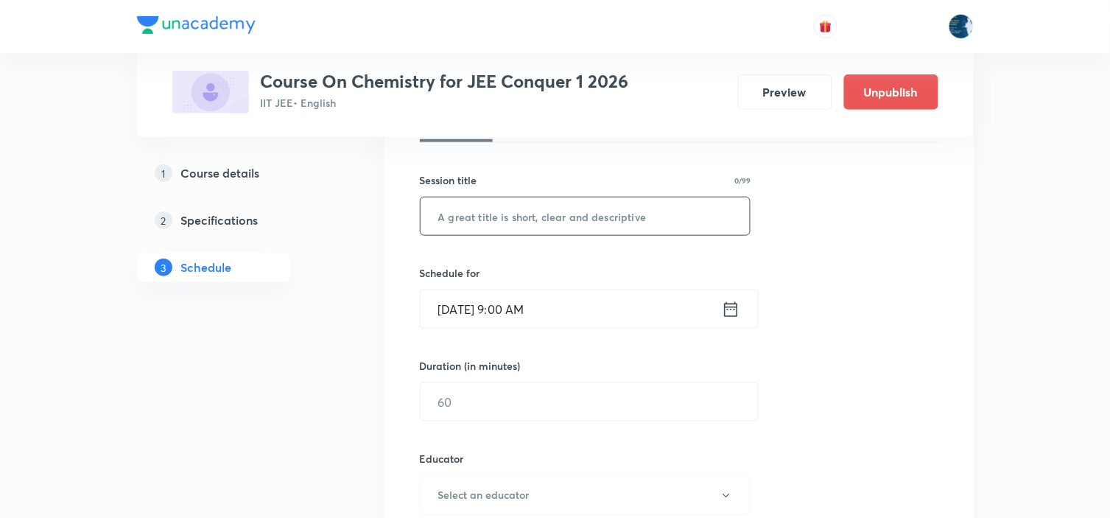
click at [515, 223] on input "text" at bounding box center [585, 216] width 330 height 38
paste input "Organic chemistry"
type input "Organic chemistry"
click at [729, 306] on icon at bounding box center [730, 308] width 13 height 15
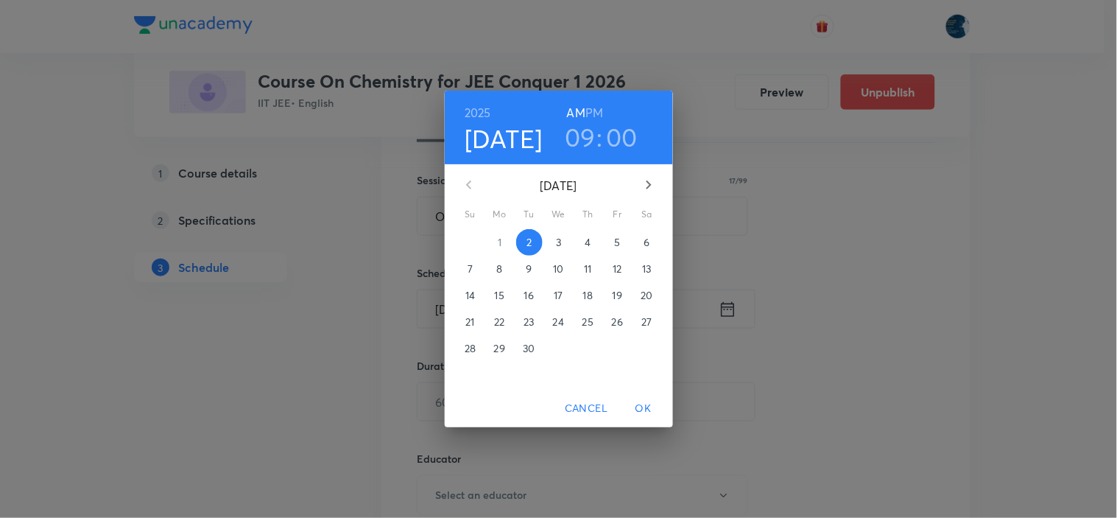
click at [586, 138] on h3 "09" at bounding box center [580, 136] width 31 height 31
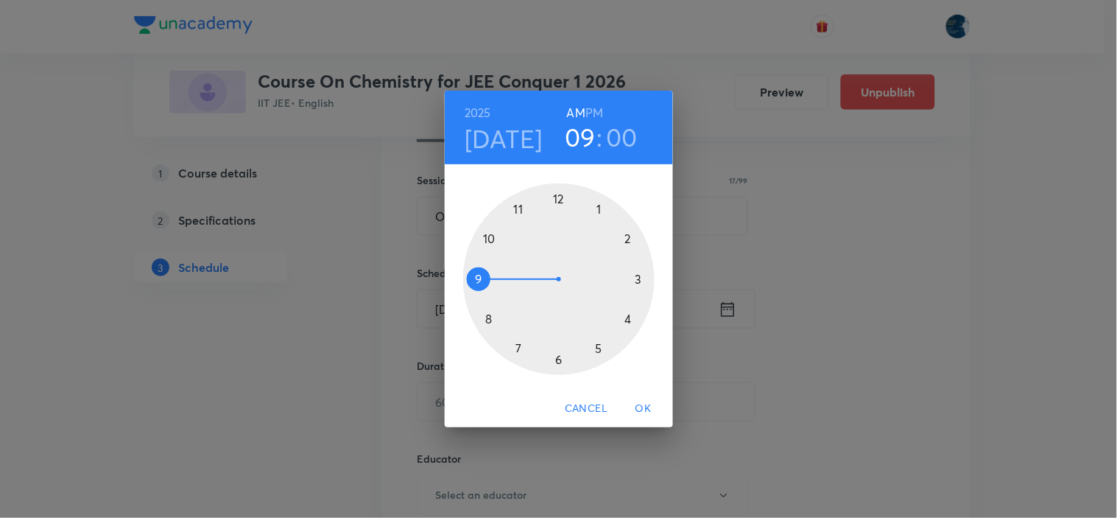
click at [490, 238] on div at bounding box center [558, 278] width 191 height 191
click at [599, 208] on div at bounding box center [558, 278] width 191 height 191
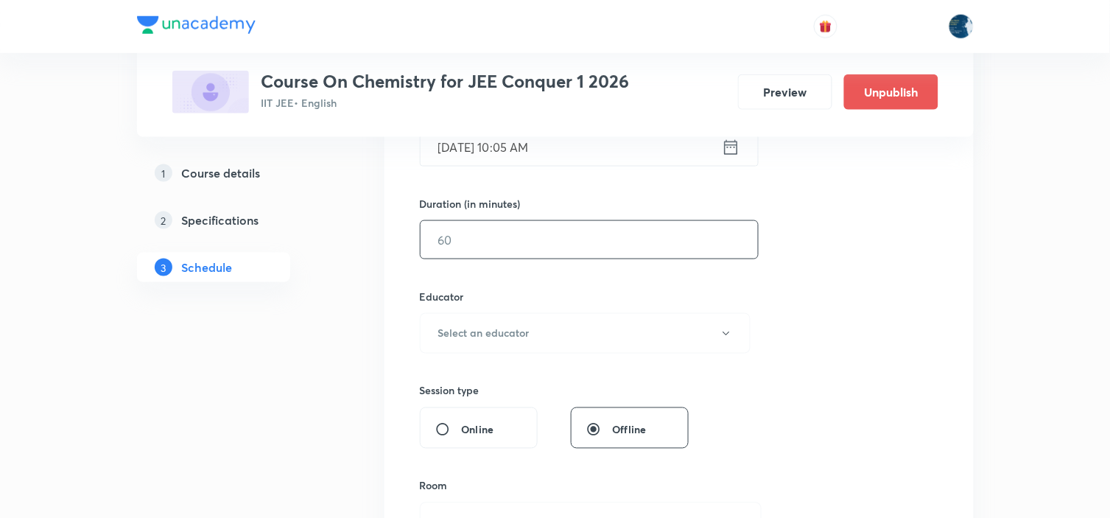
scroll to position [409, 0]
click at [620, 244] on input "text" at bounding box center [588, 238] width 337 height 38
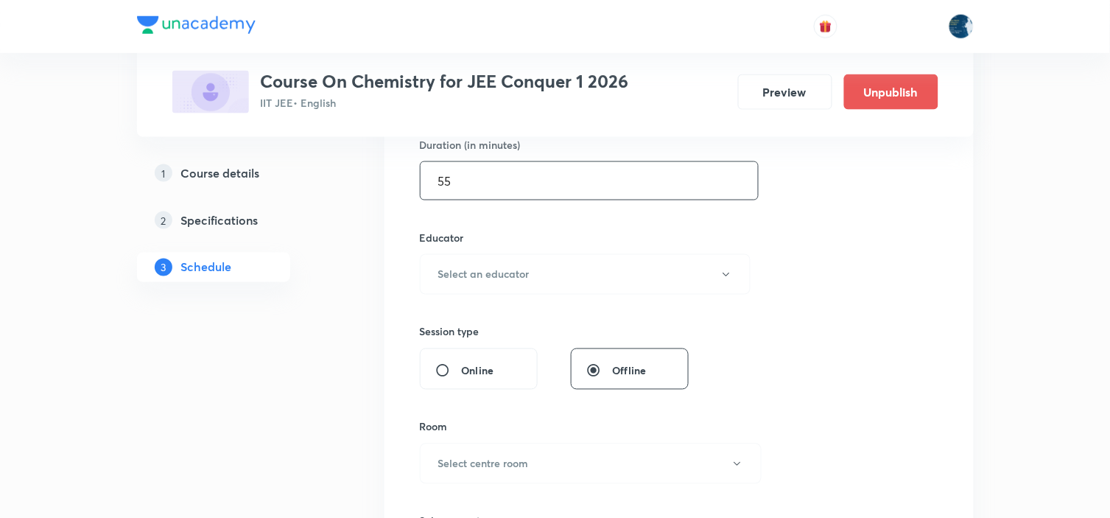
scroll to position [490, 0]
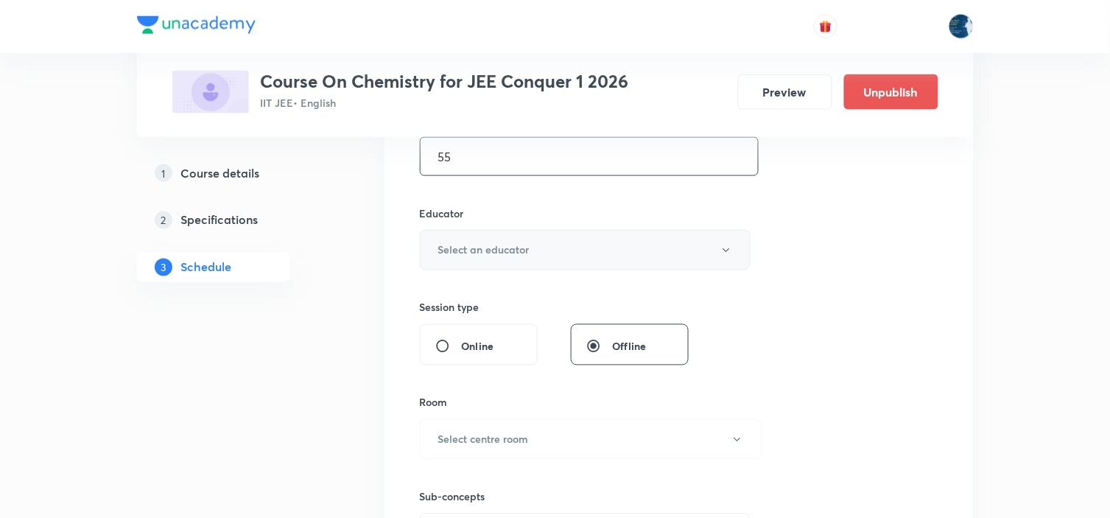
type input "55"
click at [617, 238] on button "Select an educator" at bounding box center [585, 250] width 331 height 40
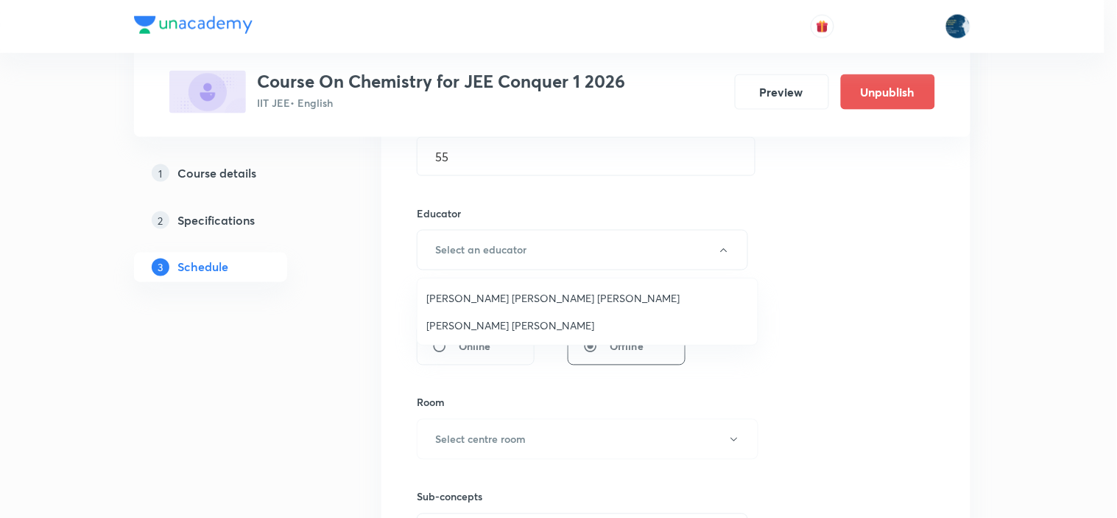
click at [501, 324] on span "Sripati Surya Dilip" at bounding box center [587, 324] width 322 height 15
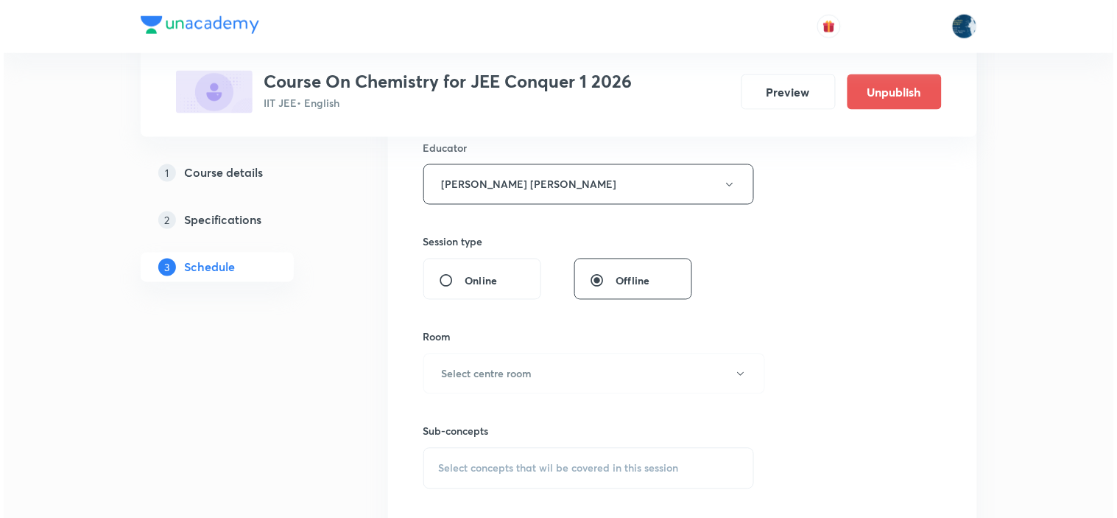
scroll to position [654, 0]
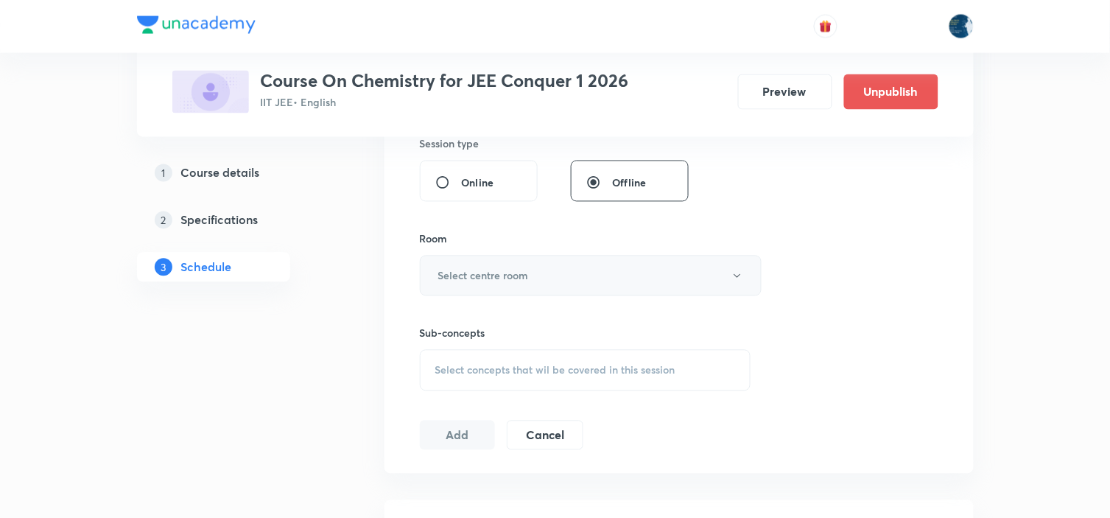
click at [518, 284] on button "Select centre room" at bounding box center [591, 275] width 342 height 40
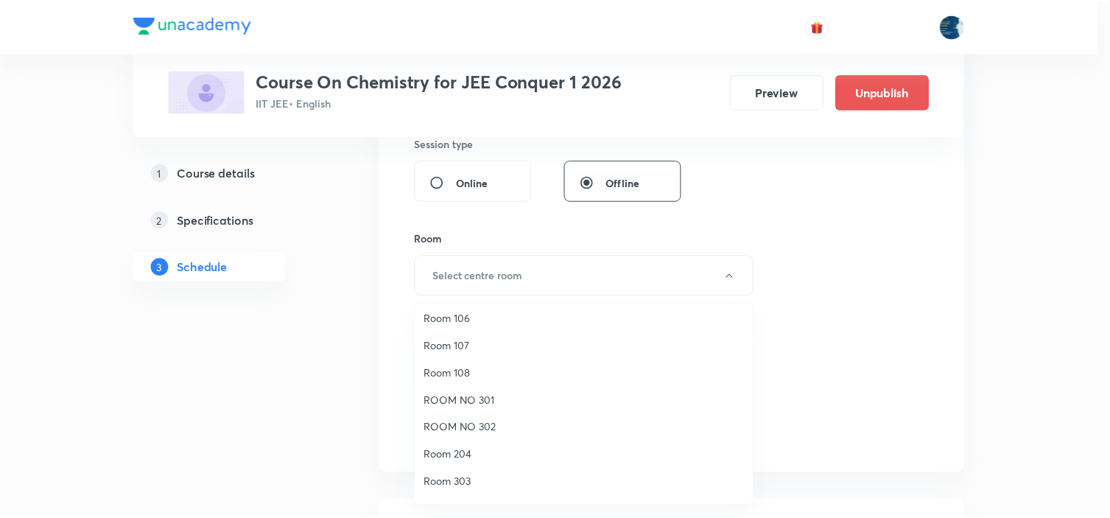
scroll to position [273, 0]
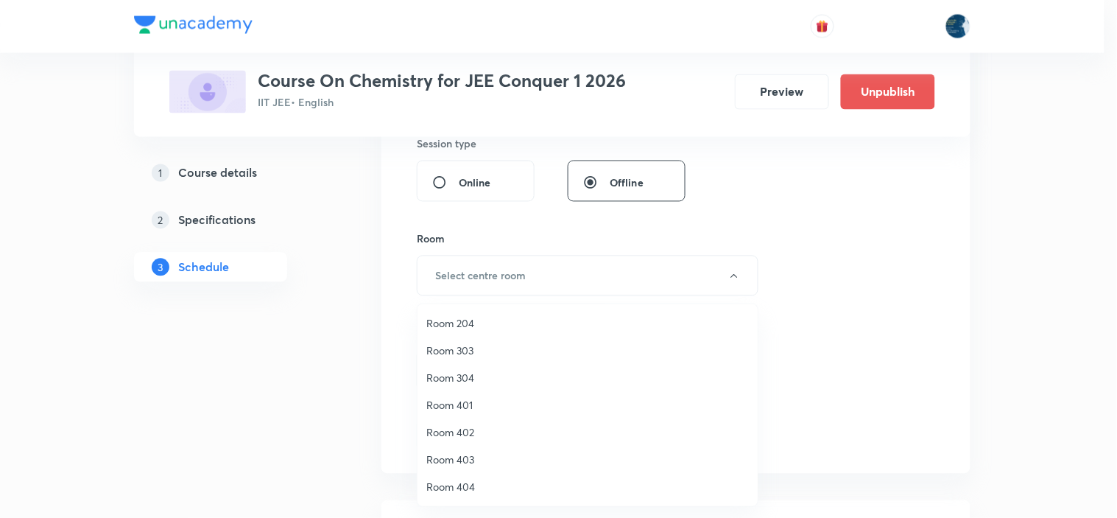
click at [470, 344] on span "Room 303" at bounding box center [587, 349] width 322 height 15
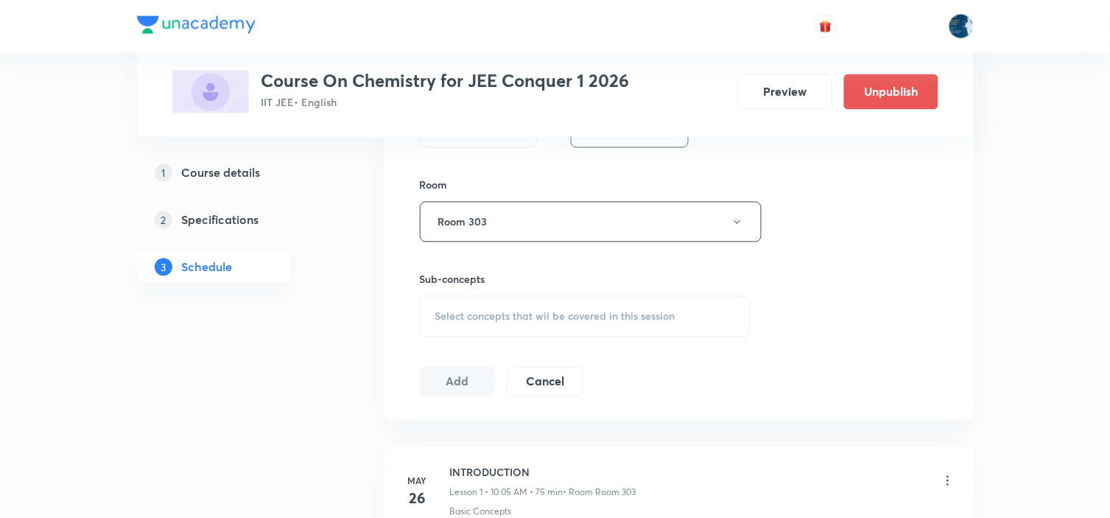
scroll to position [736, 0]
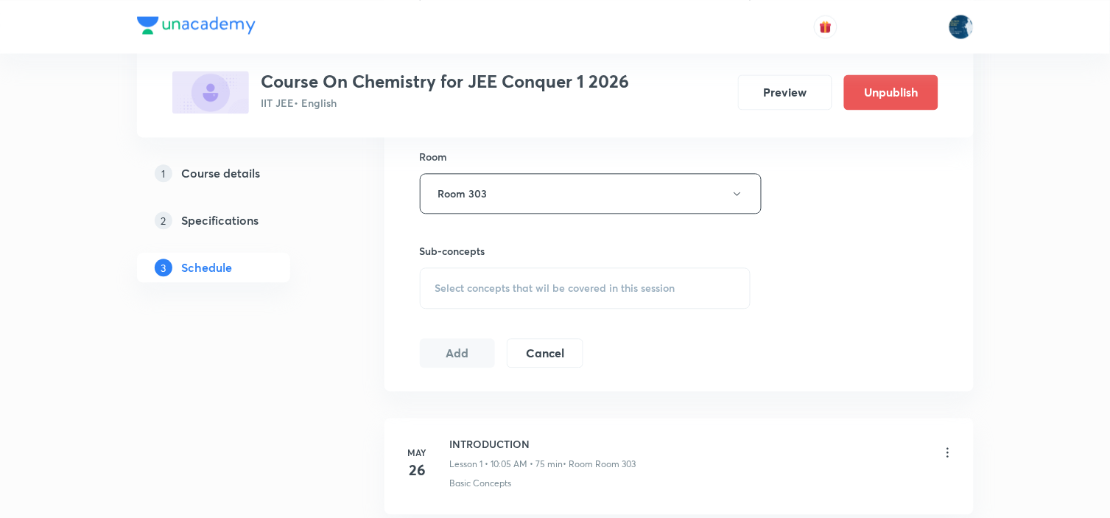
click at [637, 278] on div "Select concepts that wil be covered in this session" at bounding box center [585, 287] width 331 height 41
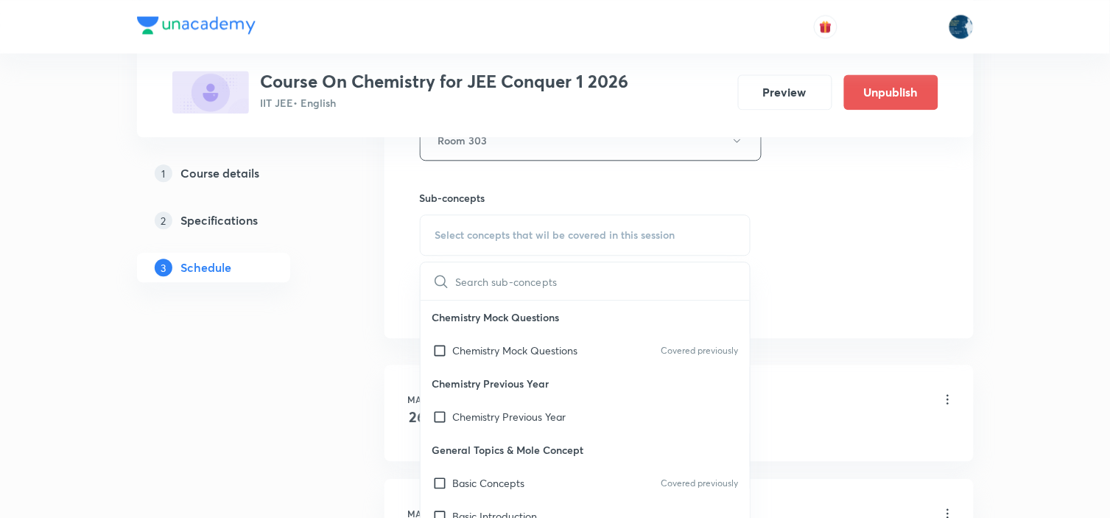
scroll to position [818, 0]
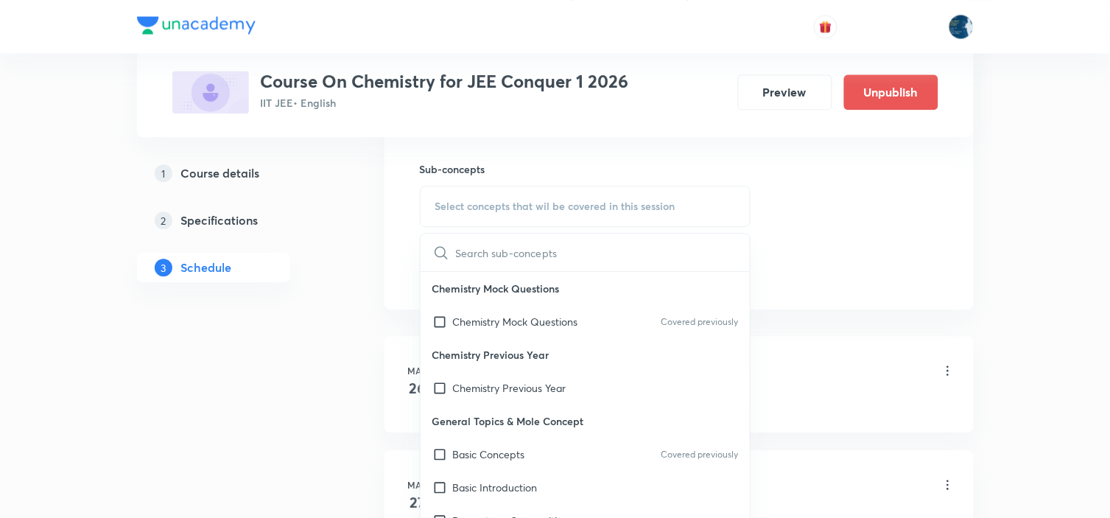
drag, startPoint x: 618, startPoint y: 328, endPoint x: 820, endPoint y: 253, distance: 215.5
click at [619, 328] on div "Chemistry Mock Questions Covered previously" at bounding box center [585, 321] width 330 height 33
checkbox input "true"
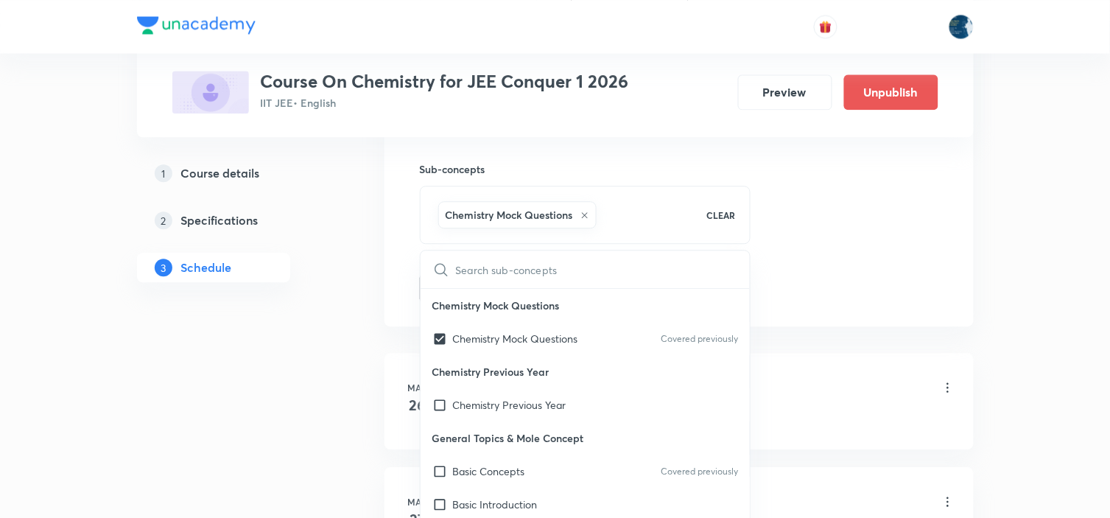
drag, startPoint x: 822, startPoint y: 252, endPoint x: 773, endPoint y: 238, distance: 50.6
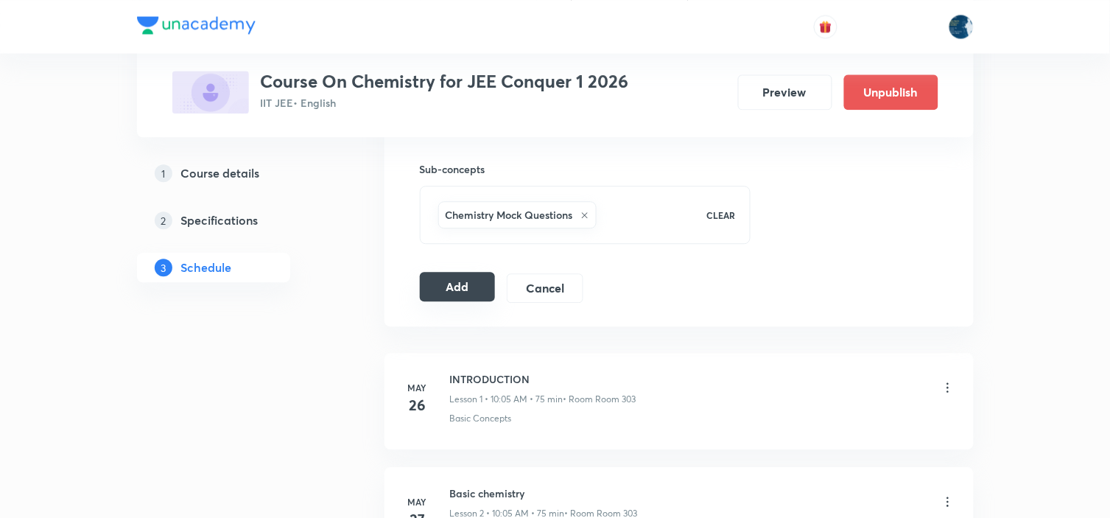
click at [460, 295] on button "Add" at bounding box center [458, 286] width 76 height 29
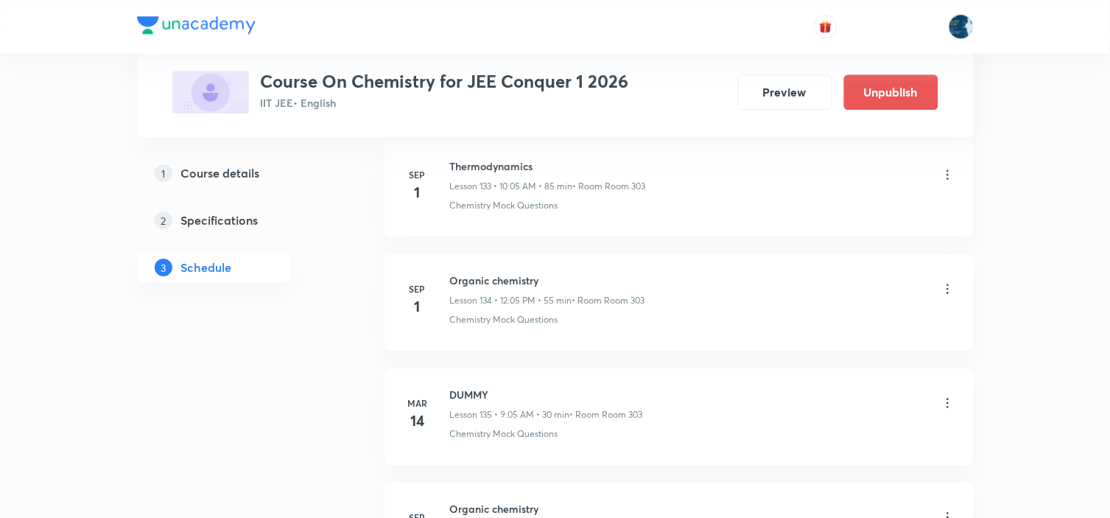
scroll to position [15279, 0]
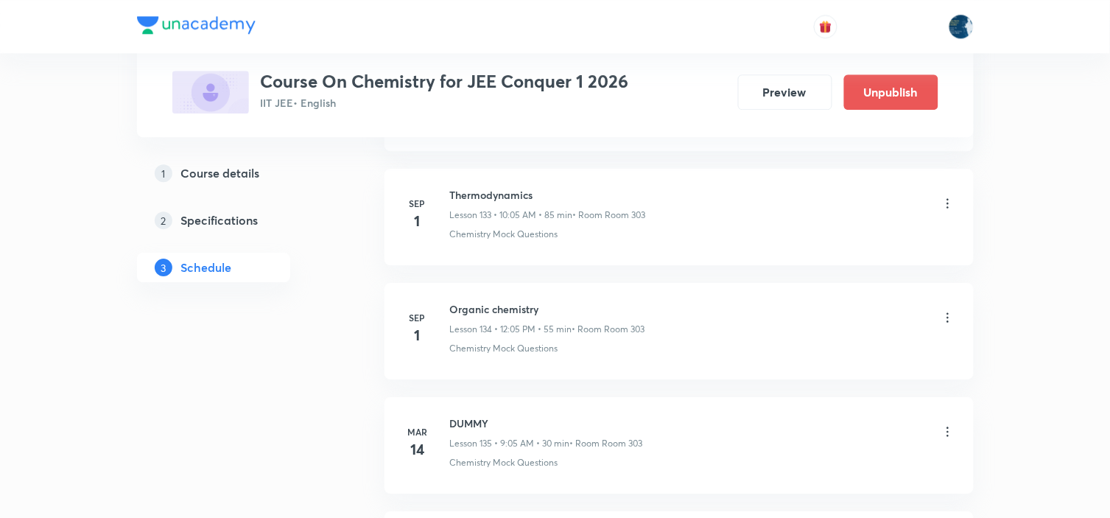
click at [464, 202] on h6 "Thermodynamics" at bounding box center [548, 194] width 196 height 15
copy h6 "Thermodynamics"
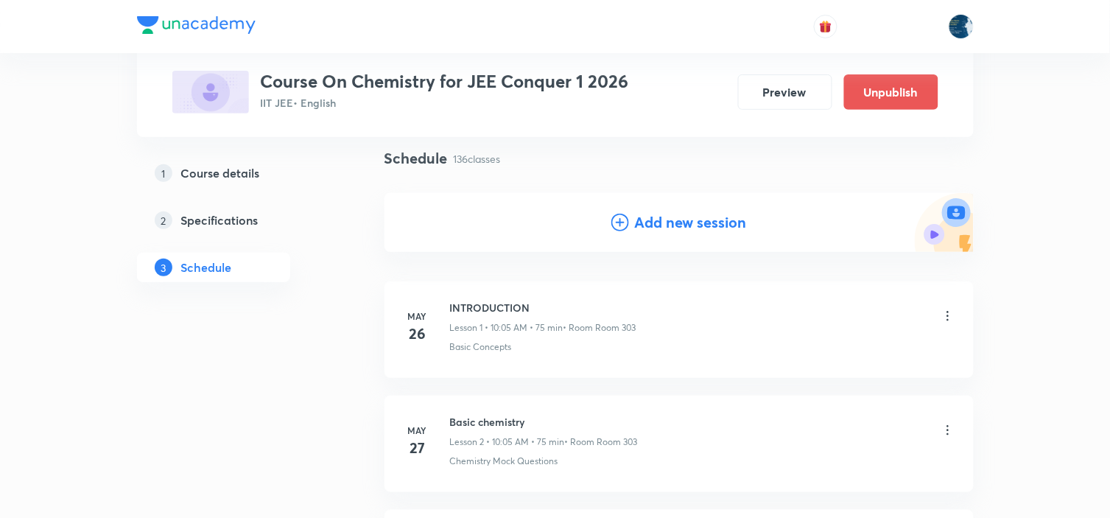
scroll to position [163, 0]
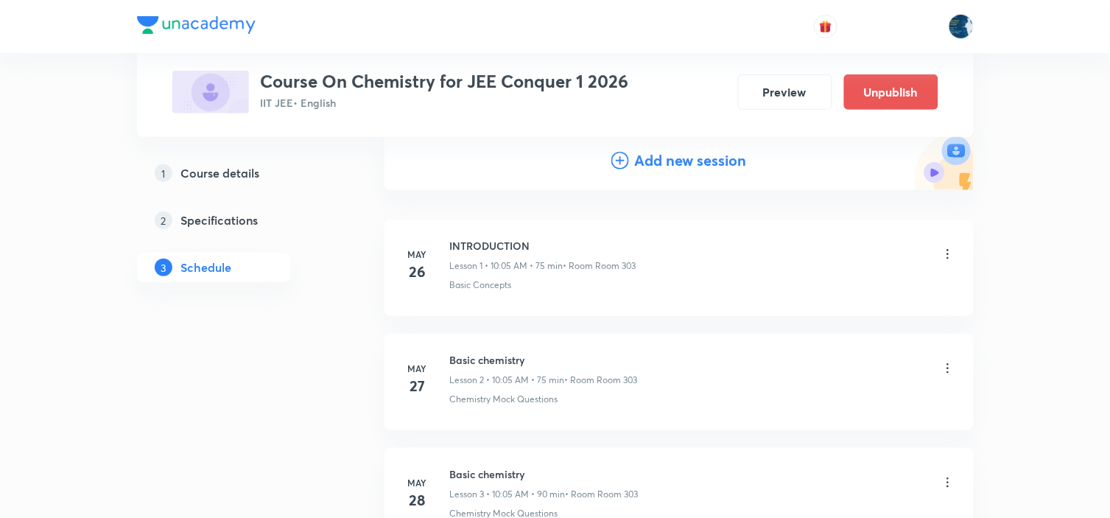
click at [613, 155] on icon at bounding box center [620, 161] width 18 height 18
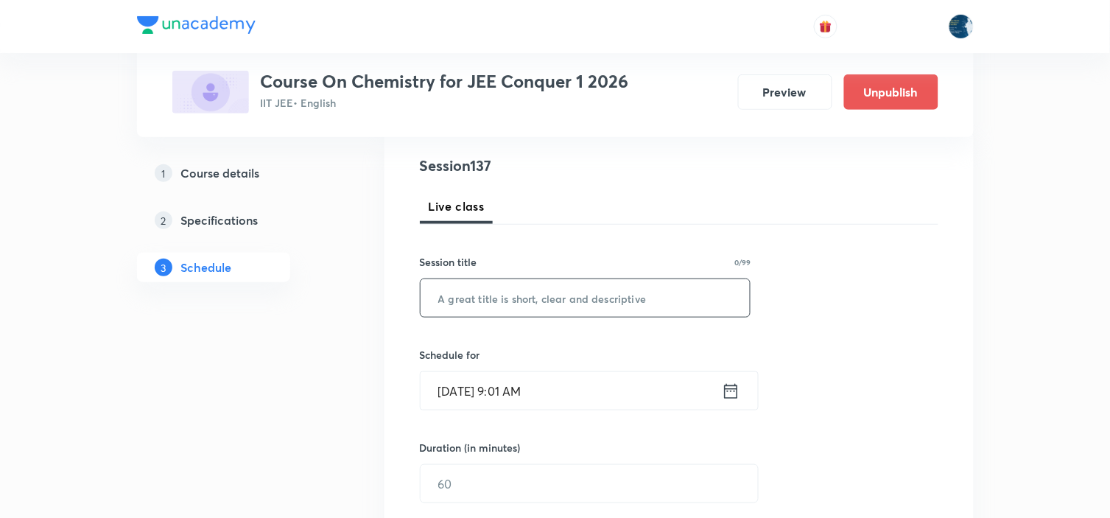
click at [521, 299] on input "text" at bounding box center [585, 298] width 330 height 38
paste input "Thermodynamics"
type input "Thermodynamics"
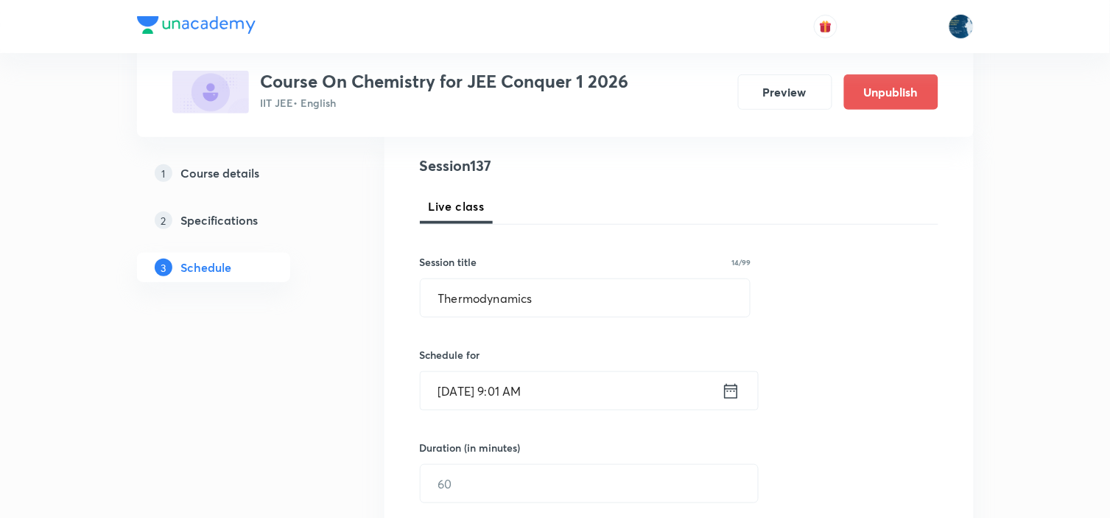
click at [722, 385] on icon at bounding box center [731, 391] width 18 height 21
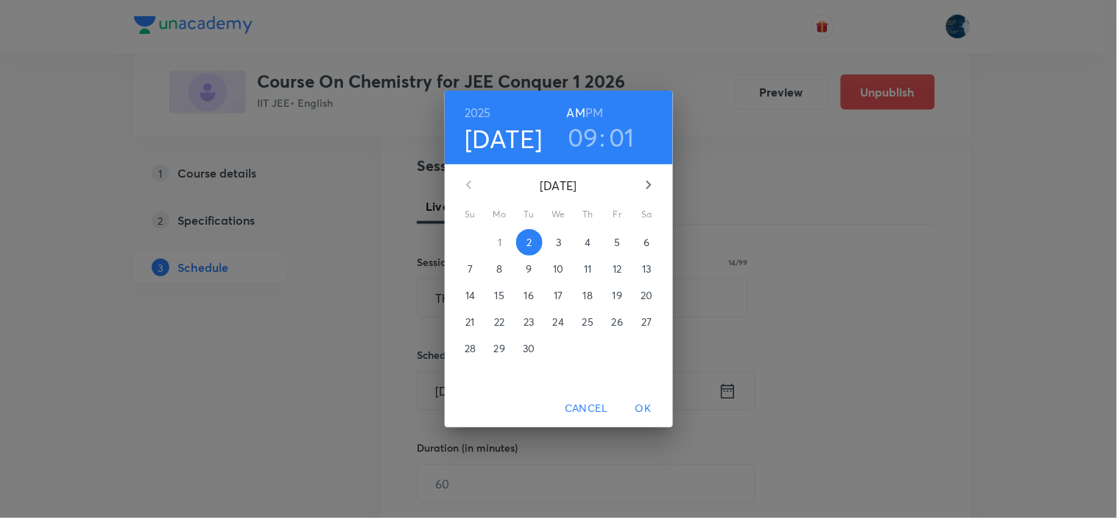
click at [573, 138] on h3 "09" at bounding box center [583, 136] width 31 height 31
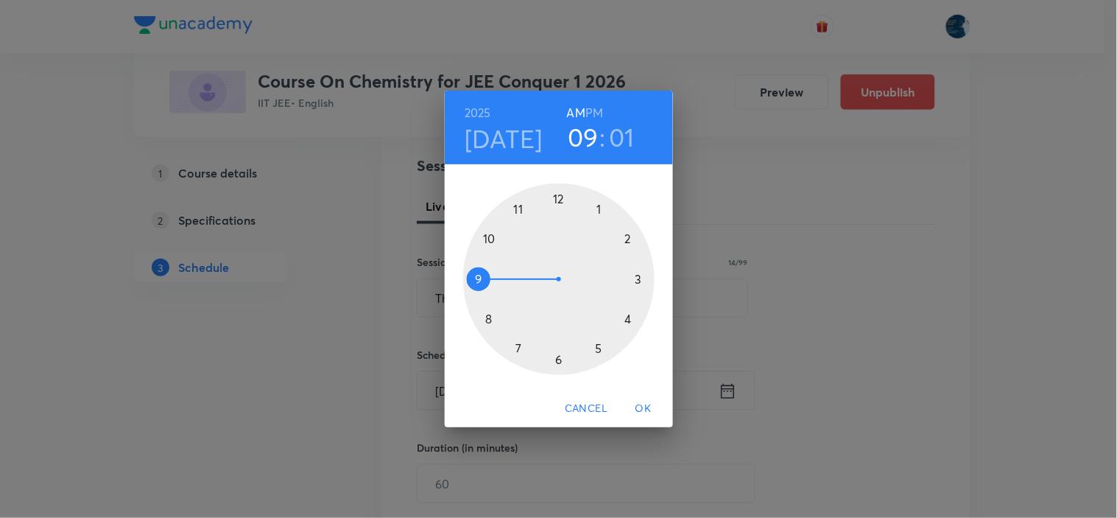
click at [518, 209] on div at bounding box center [558, 278] width 191 height 191
click at [638, 278] on div at bounding box center [558, 278] width 191 height 191
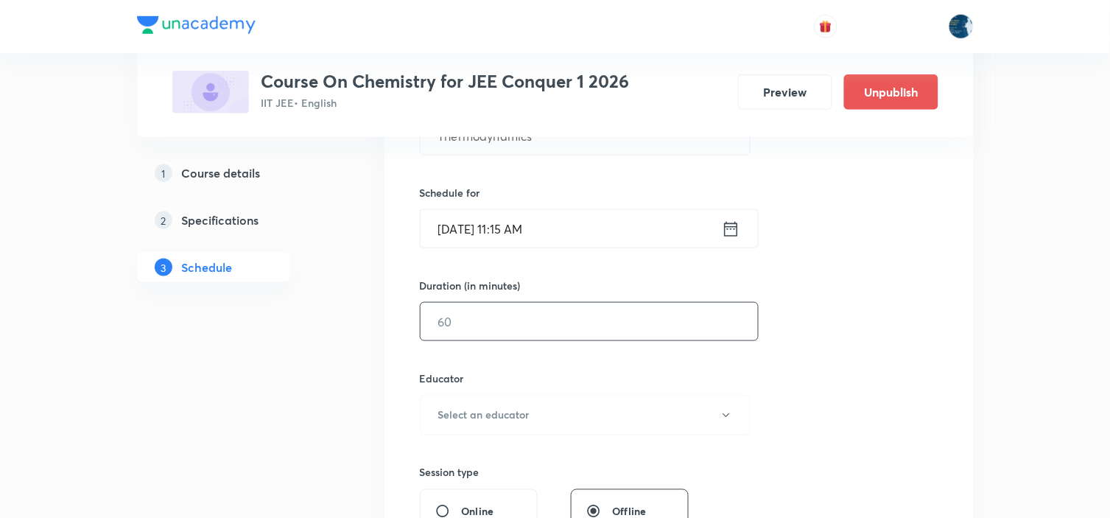
scroll to position [327, 0]
click at [608, 328] on input "text" at bounding box center [588, 320] width 337 height 38
type input "5"
type input "0"
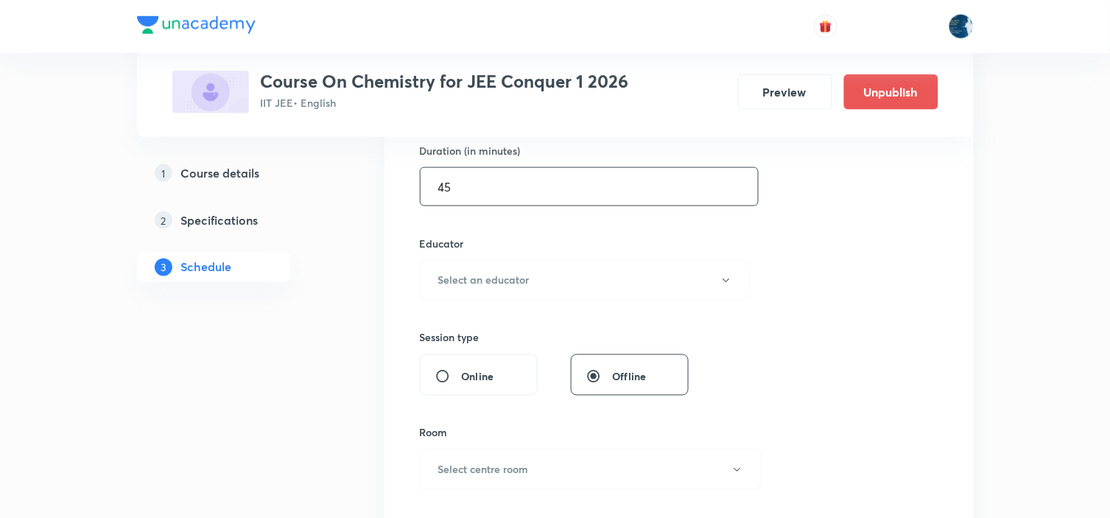
scroll to position [490, 0]
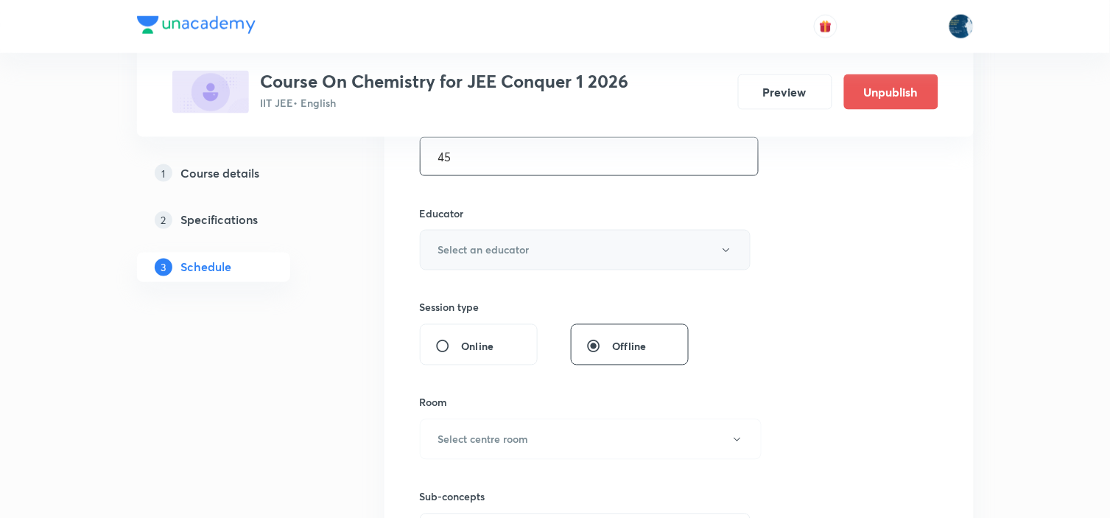
type input "45"
click at [549, 250] on button "Select an educator" at bounding box center [585, 250] width 331 height 40
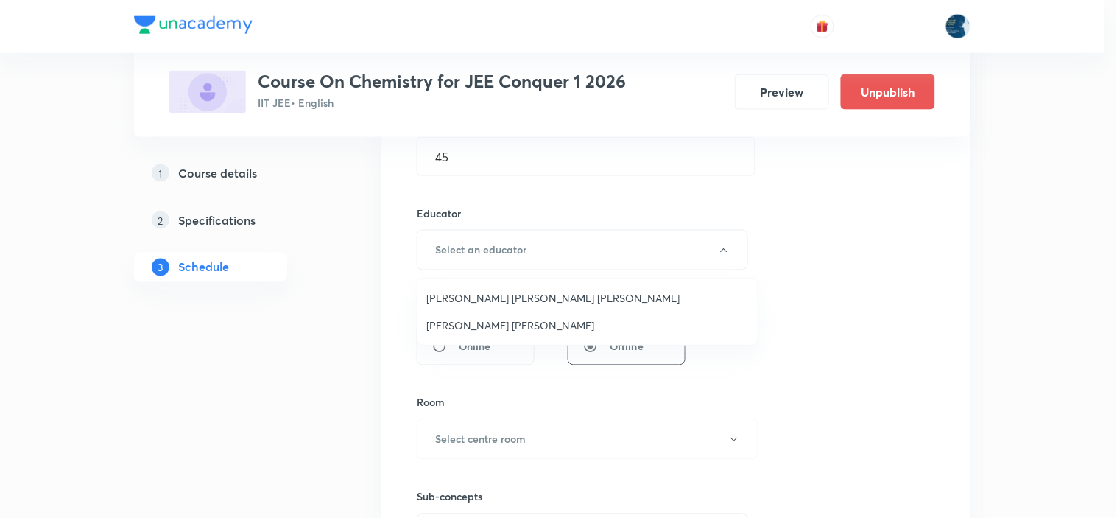
click at [496, 297] on span "Parimi Venkata Ramana Dinesh Kumar" at bounding box center [587, 297] width 322 height 15
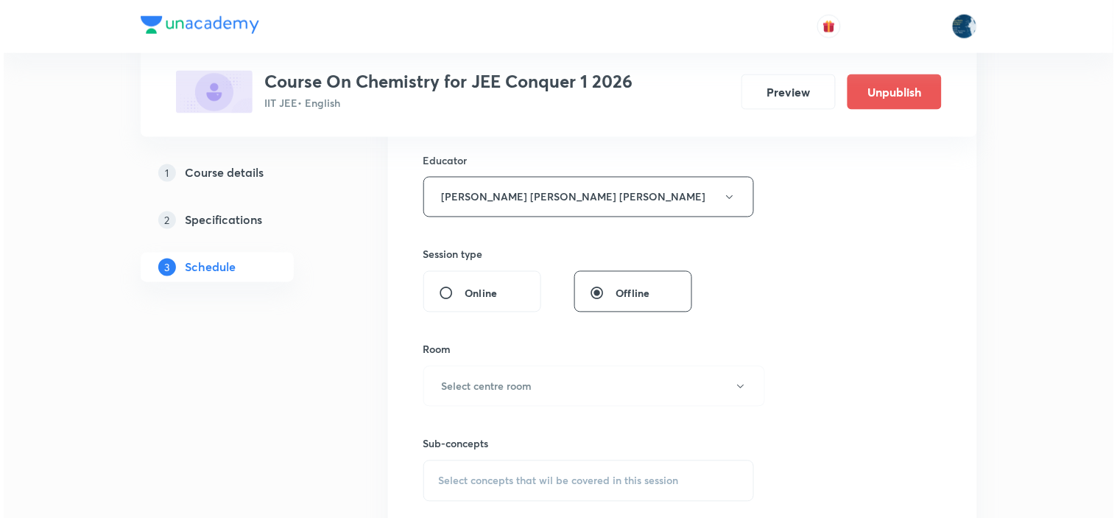
scroll to position [572, 0]
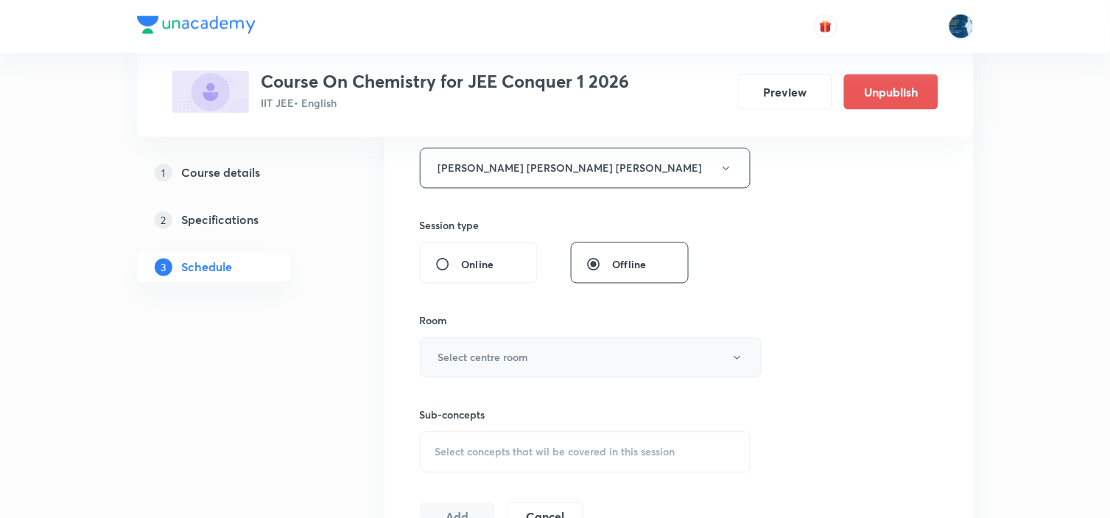
click at [596, 346] on button "Select centre room" at bounding box center [591, 357] width 342 height 40
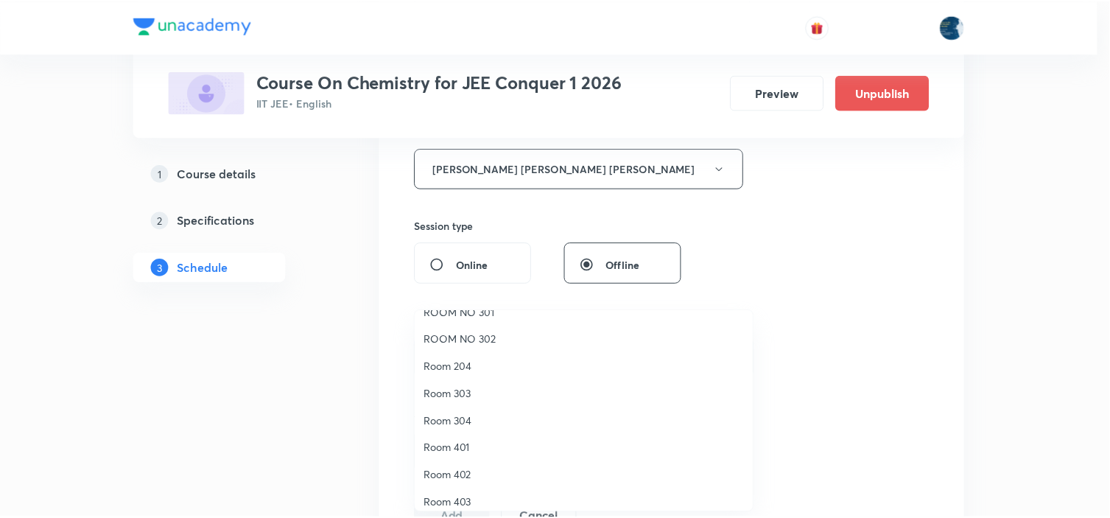
scroll to position [273, 0]
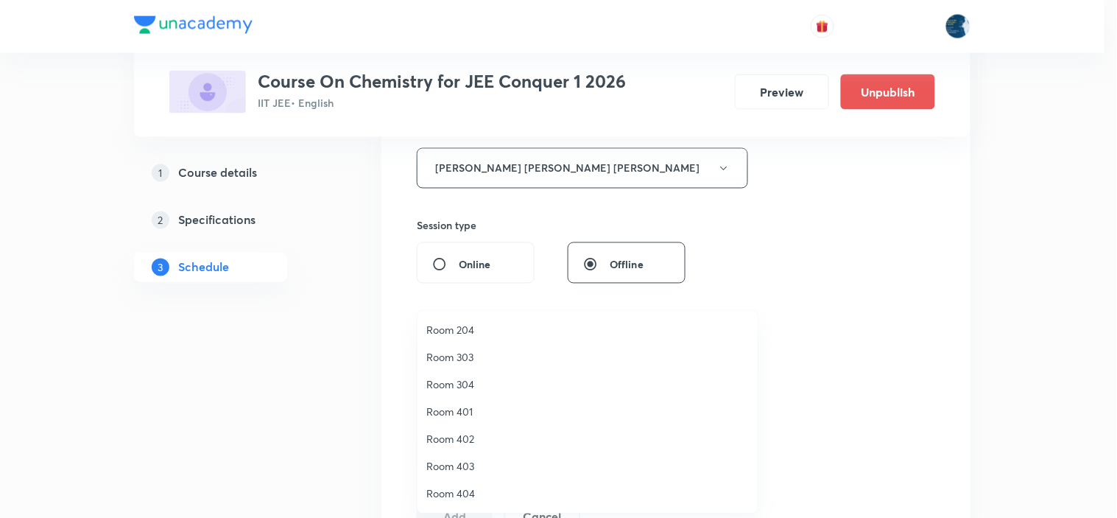
click at [473, 348] on li "Room 303" at bounding box center [587, 356] width 340 height 27
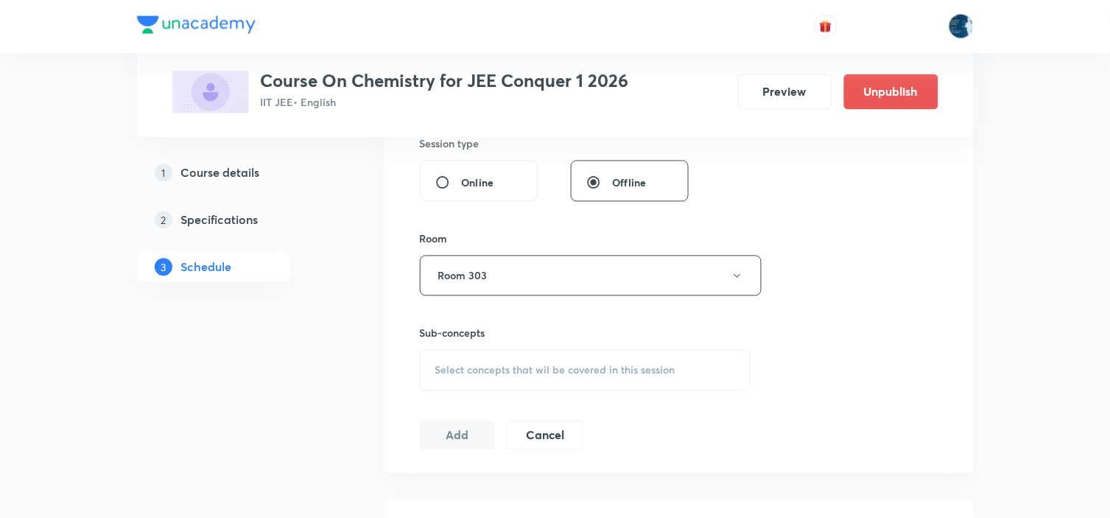
scroll to position [736, 0]
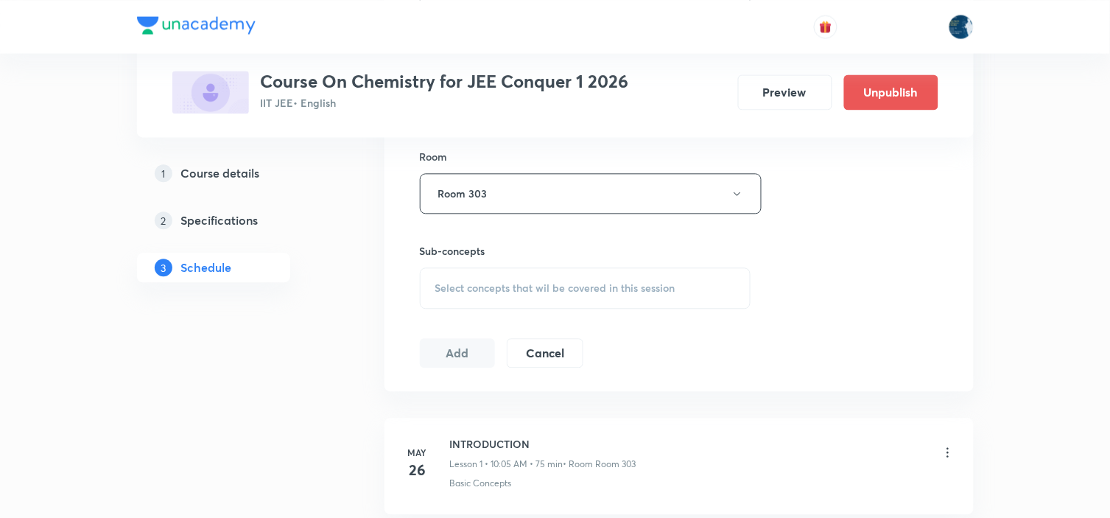
click at [663, 281] on div "Select concepts that wil be covered in this session" at bounding box center [585, 287] width 331 height 41
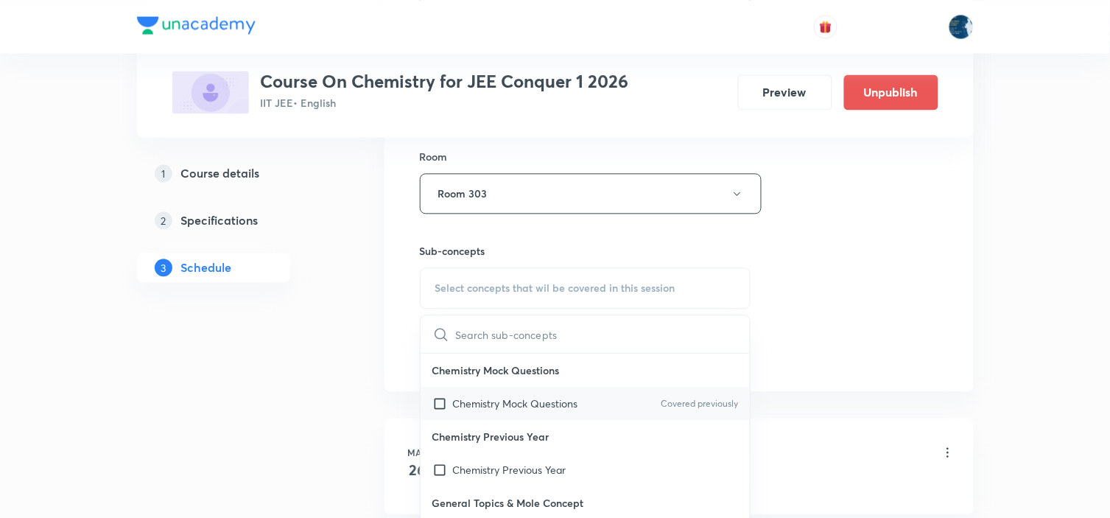
click at [702, 395] on div "Chemistry Mock Questions Covered previously" at bounding box center [585, 403] width 330 height 33
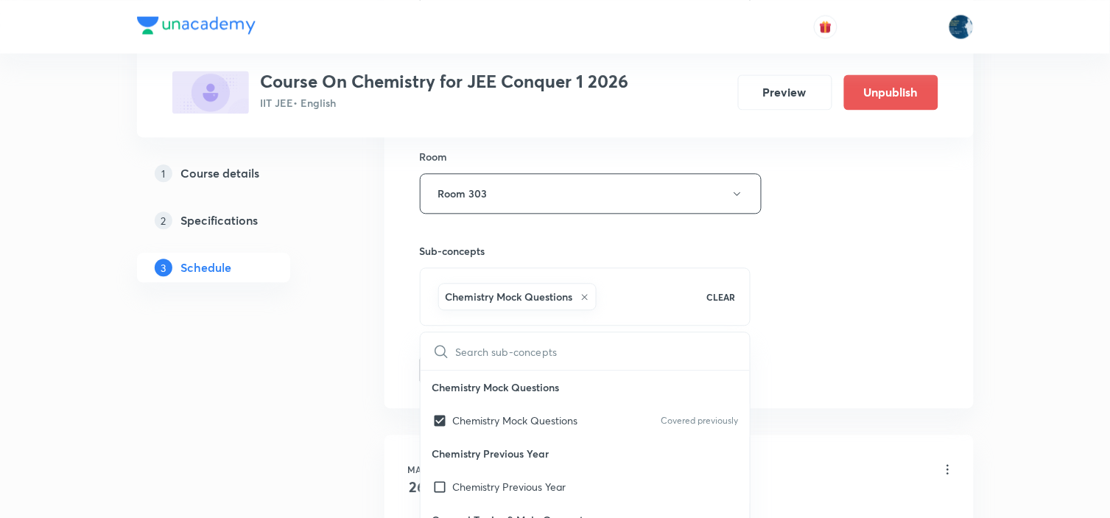
drag, startPoint x: 900, startPoint y: 304, endPoint x: 852, endPoint y: 300, distance: 48.7
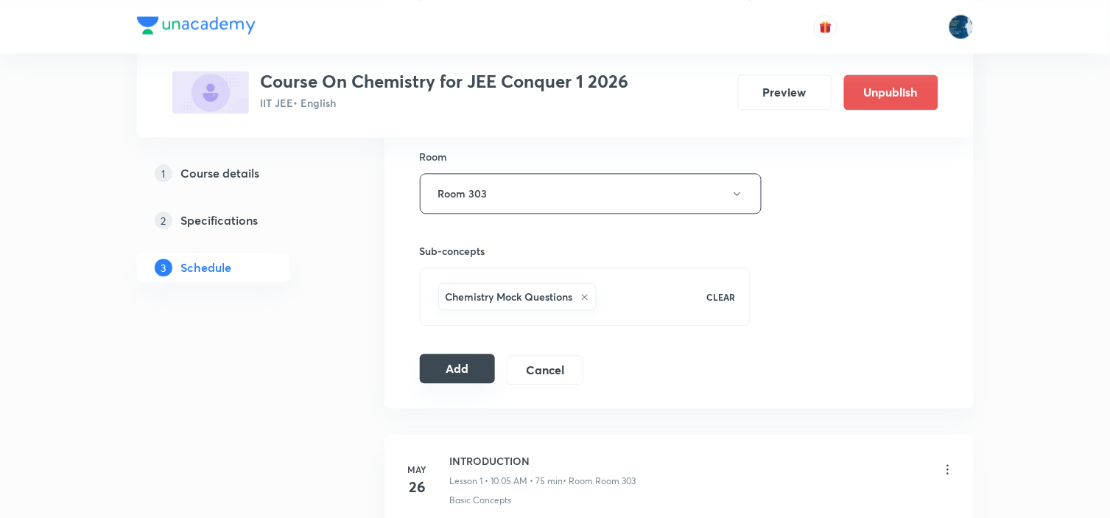
click at [468, 354] on button "Add" at bounding box center [458, 367] width 76 height 29
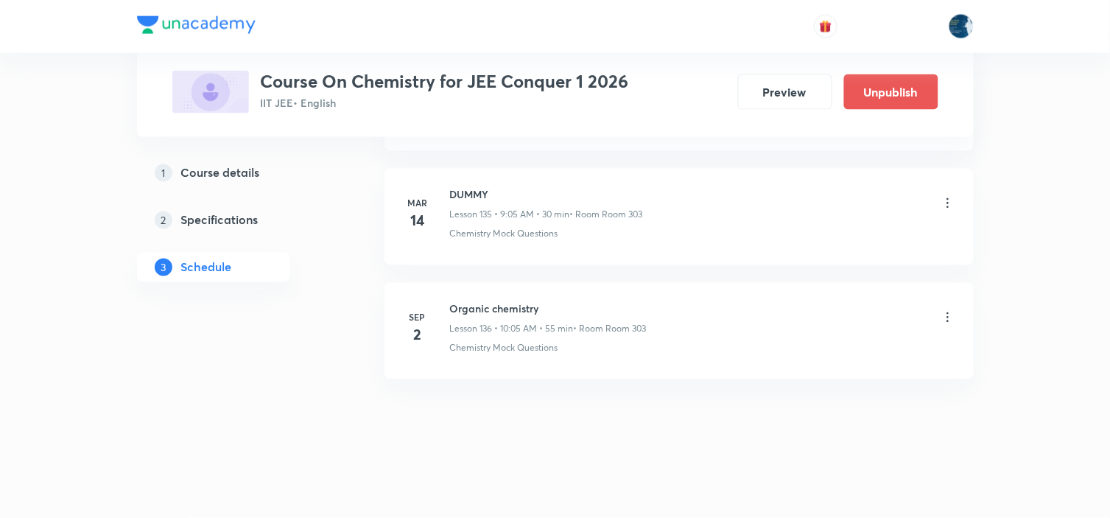
scroll to position [15524, 0]
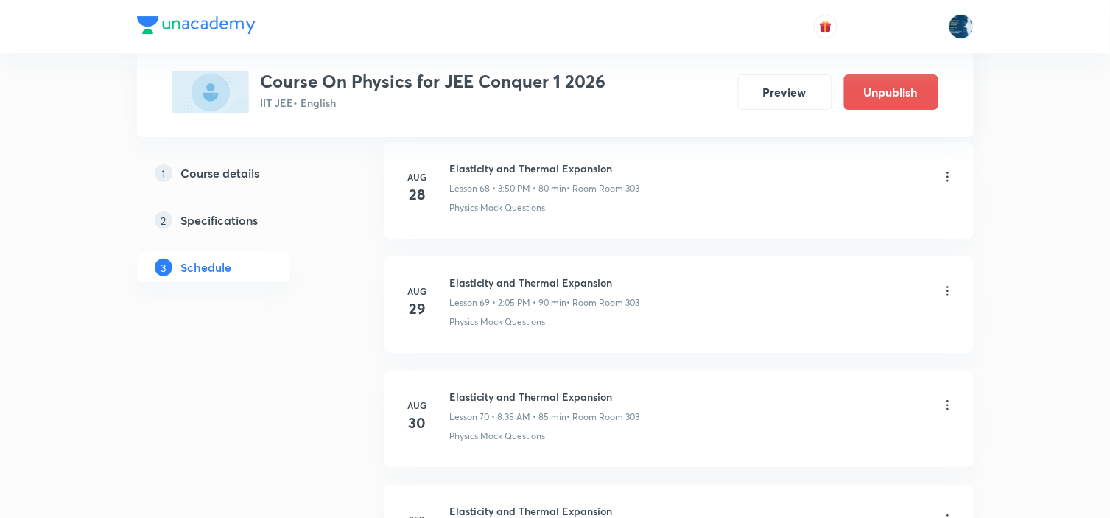
scroll to position [8889, 0]
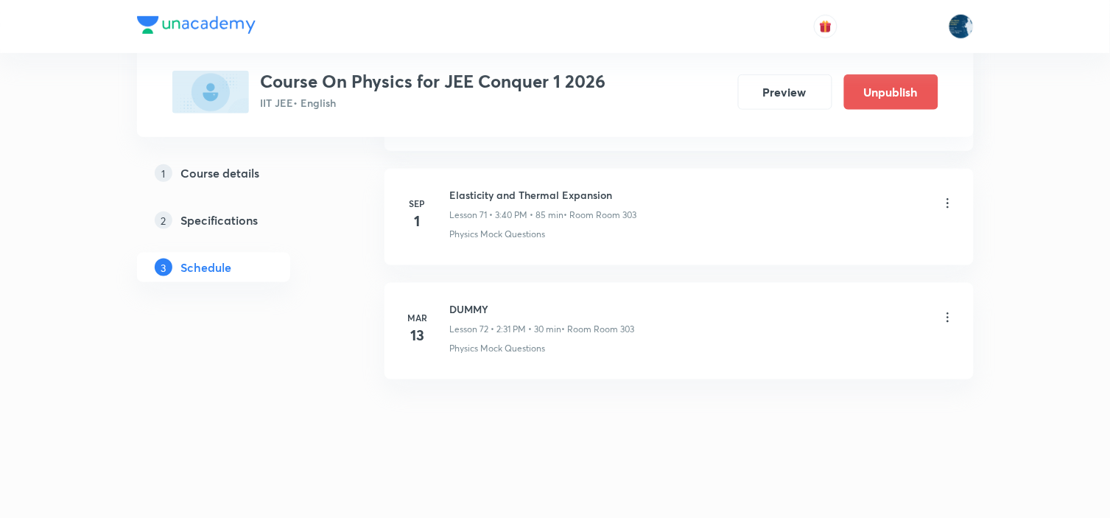
click at [473, 185] on li "[DATE] Elasticity and Thermal Expansion Lesson 71 • 3:40 PM • 85 min • Room Roo…" at bounding box center [678, 217] width 589 height 96
copy h6 "Elasticity and Thermal Expansion"
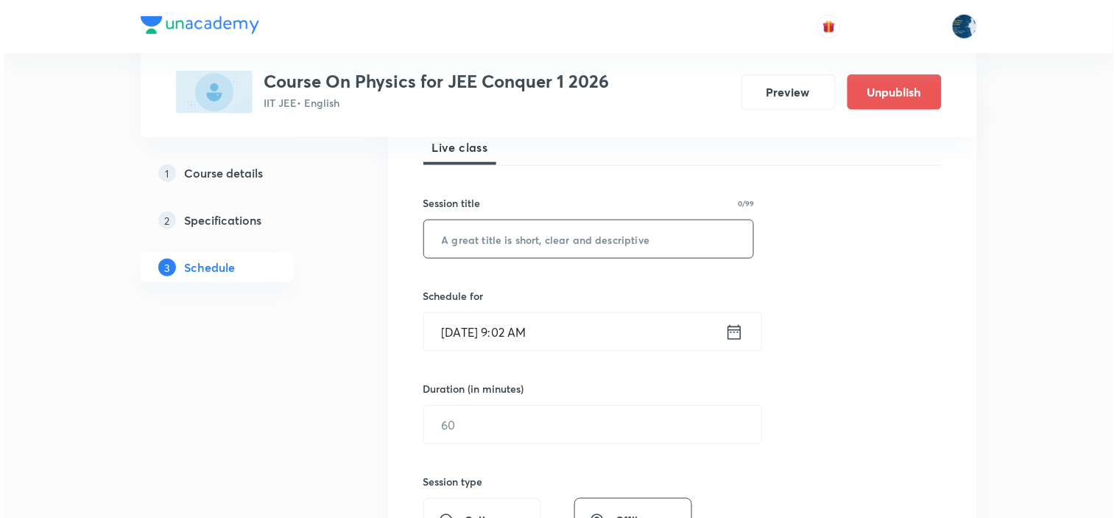
scroll to position [245, 0]
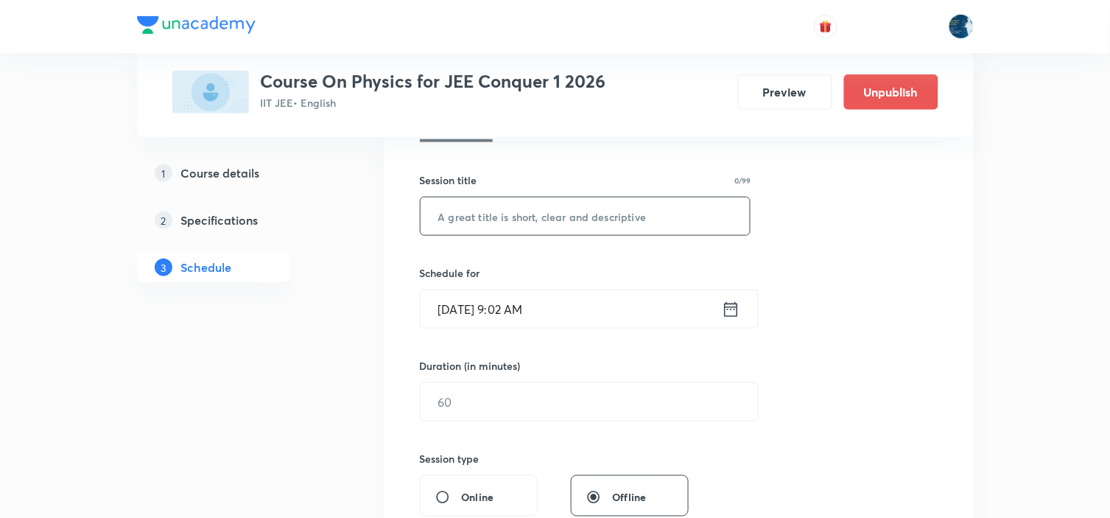
click at [495, 215] on input "text" at bounding box center [585, 216] width 330 height 38
paste input "Elasticity and Thermal Expansion"
type input "Elasticity and Thermal Expansion"
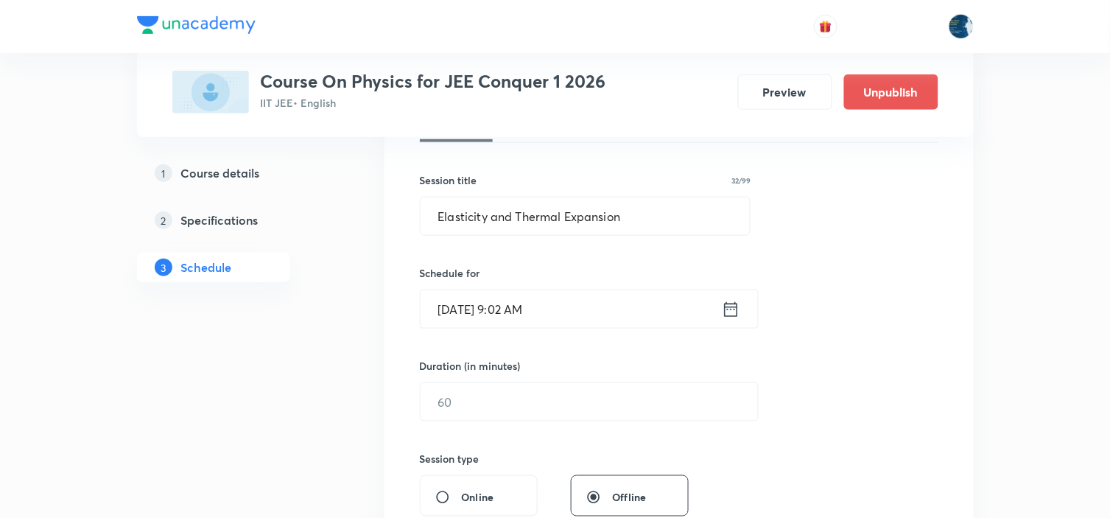
click at [732, 311] on icon at bounding box center [731, 309] width 18 height 21
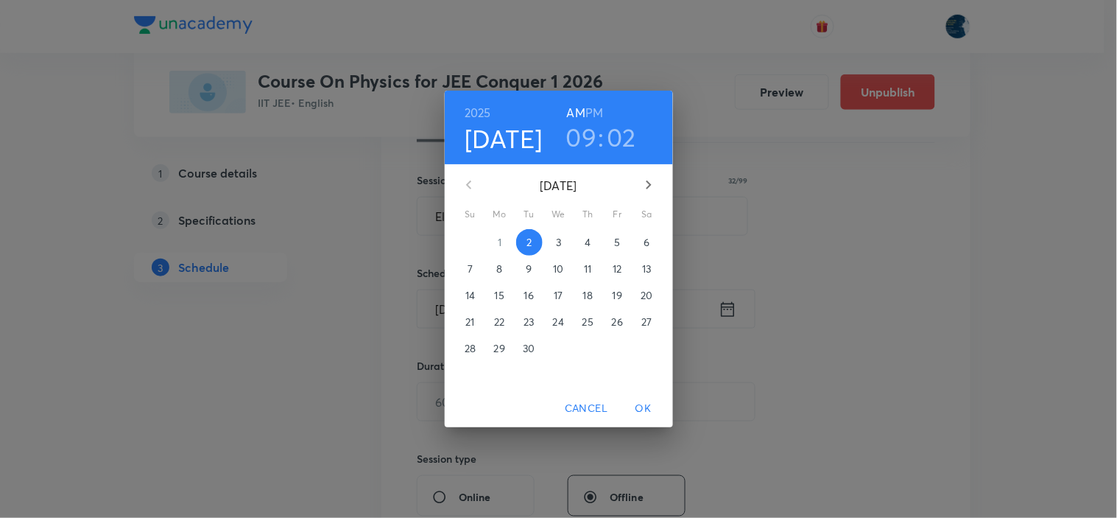
click at [594, 105] on h6 "PM" at bounding box center [594, 112] width 18 height 21
click at [578, 143] on h3 "09" at bounding box center [581, 136] width 31 height 31
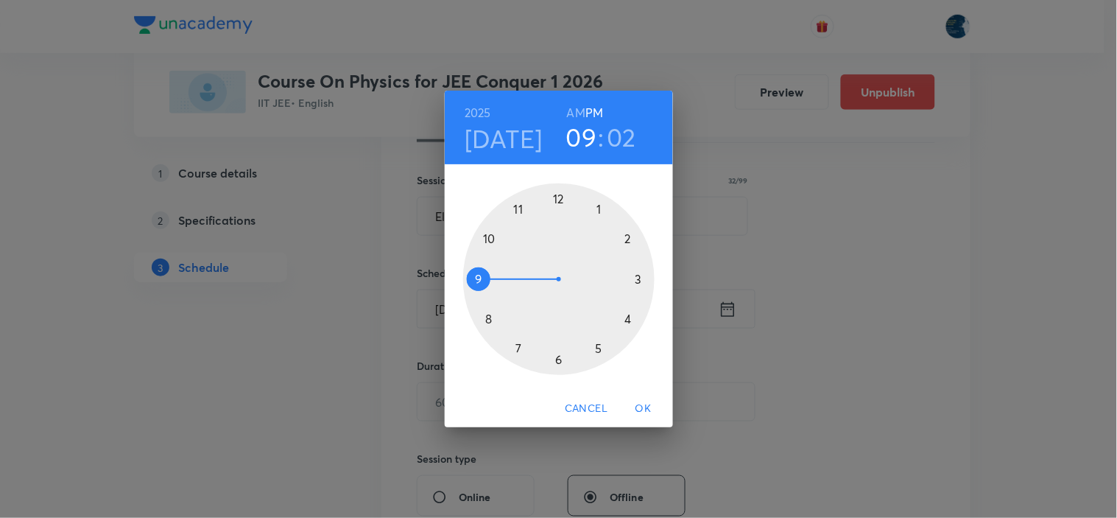
click at [627, 241] on div at bounding box center [558, 278] width 191 height 191
click at [599, 210] on div at bounding box center [558, 278] width 191 height 191
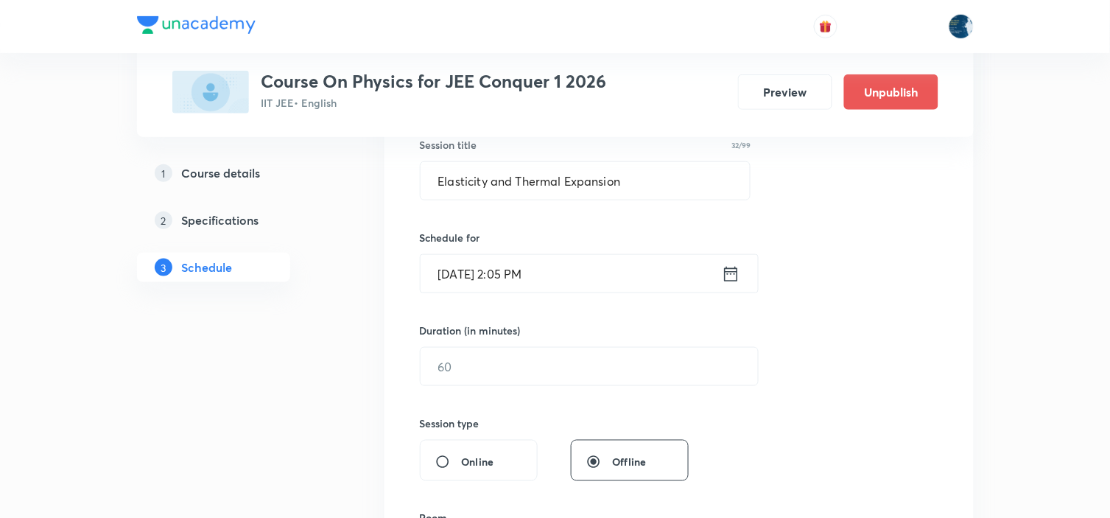
scroll to position [409, 0]
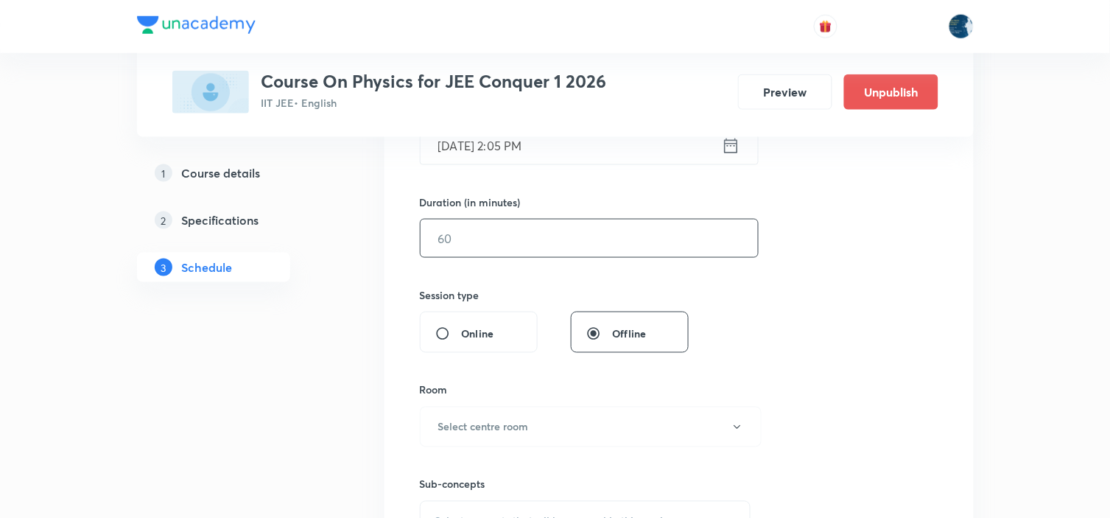
click at [593, 248] on input "text" at bounding box center [588, 238] width 337 height 38
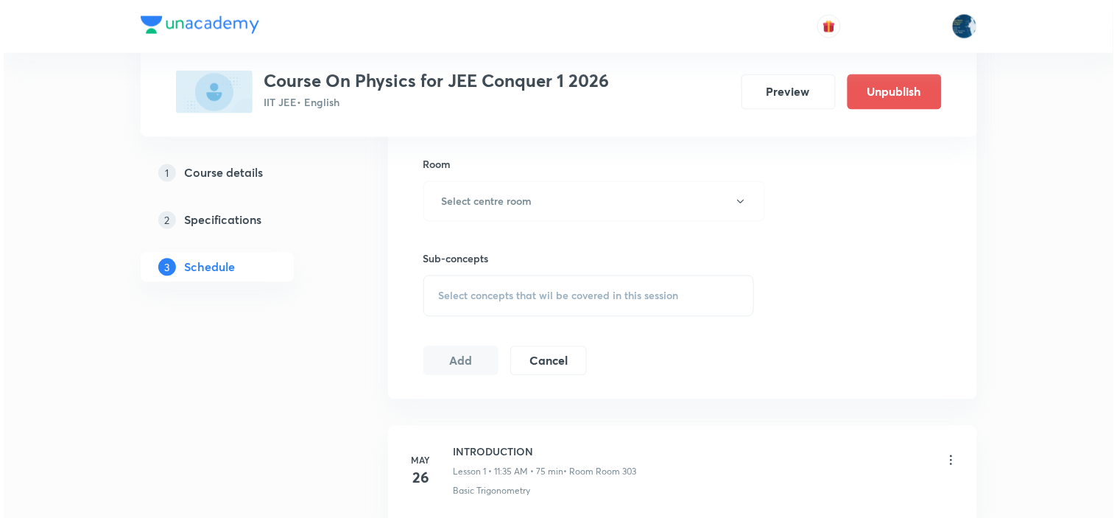
scroll to position [654, 0]
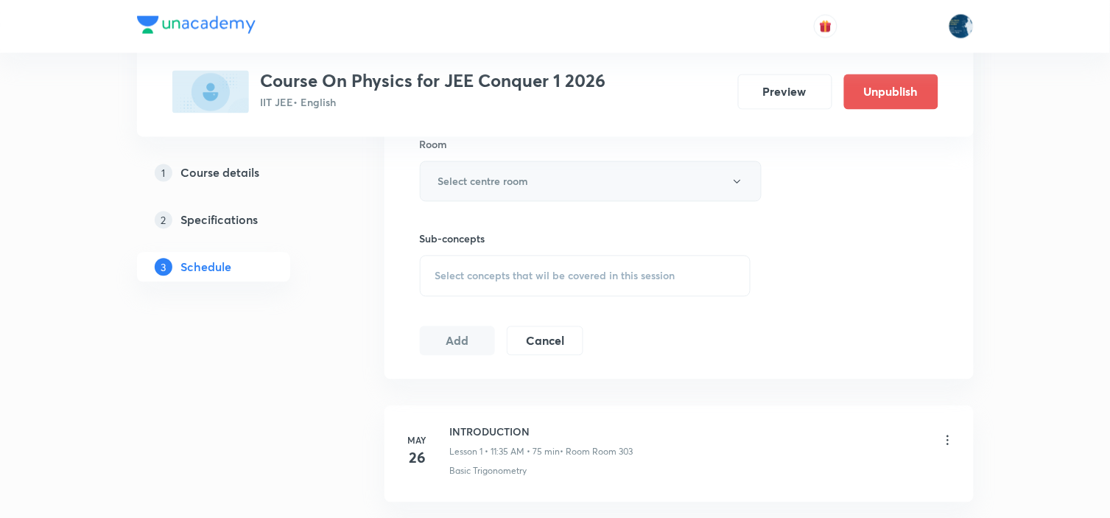
type input "85"
click at [585, 174] on button "Select centre room" at bounding box center [591, 181] width 342 height 40
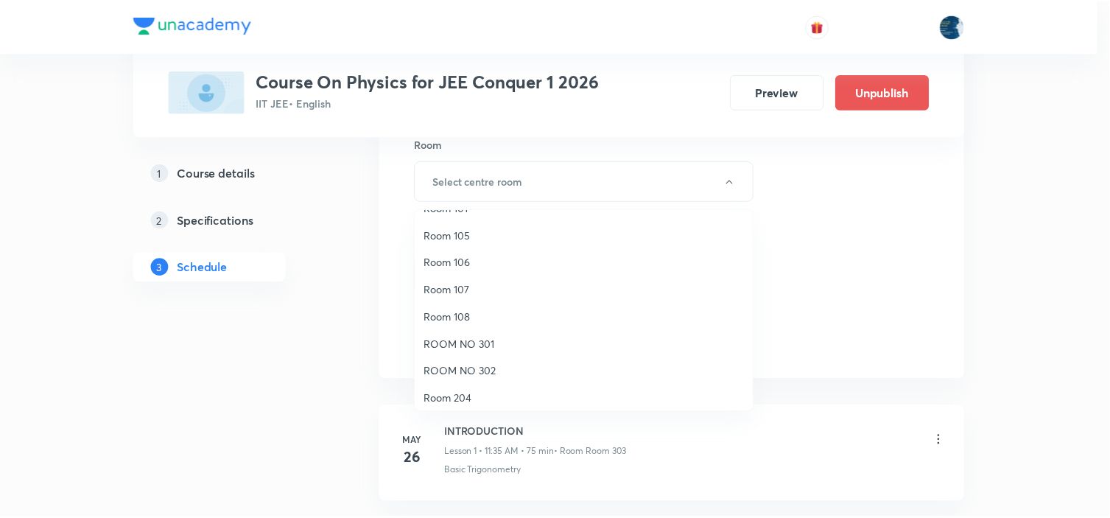
scroll to position [273, 0]
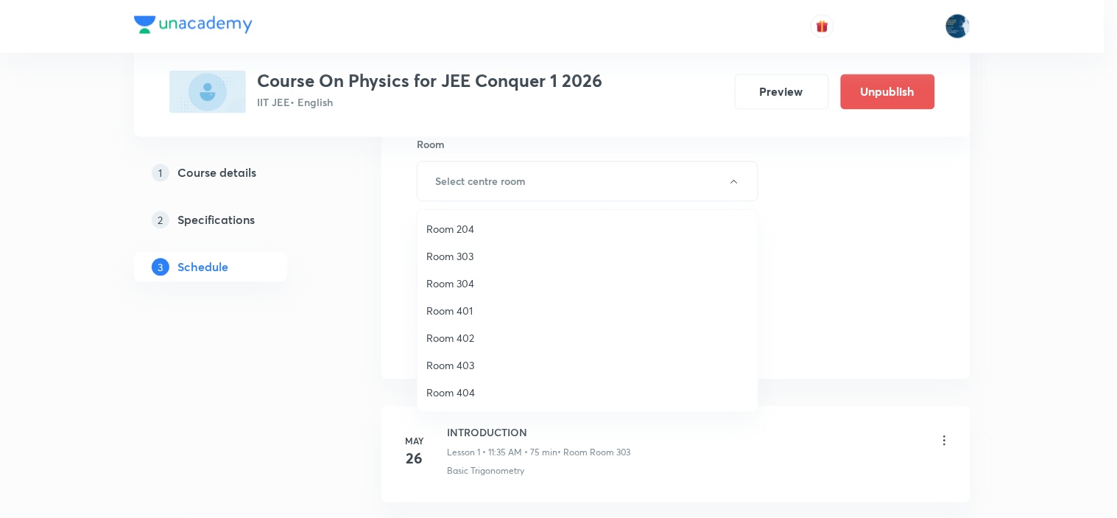
click at [498, 255] on span "Room 303" at bounding box center [587, 255] width 322 height 15
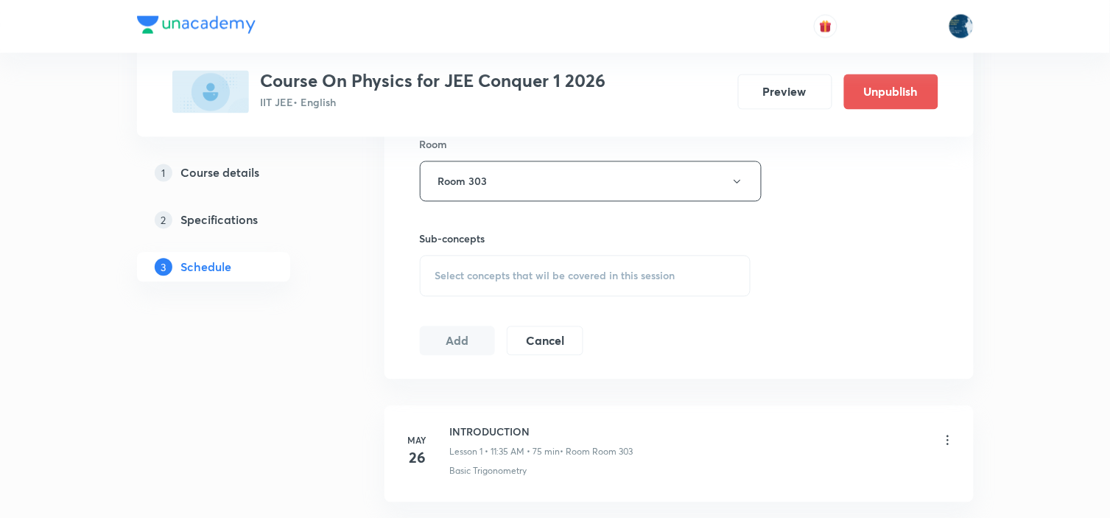
click at [505, 270] on span "Select concepts that wil be covered in this session" at bounding box center [555, 276] width 240 height 12
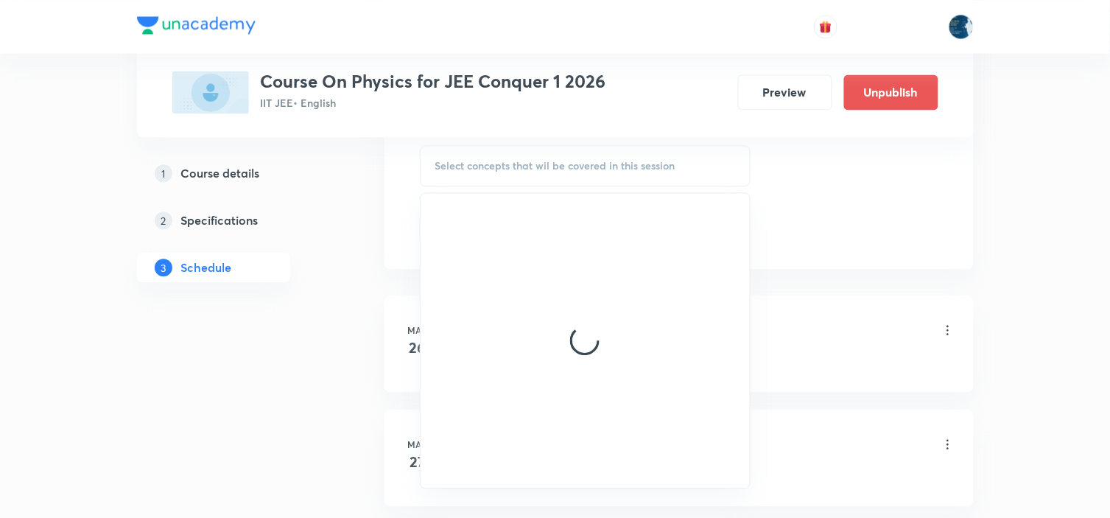
scroll to position [736, 0]
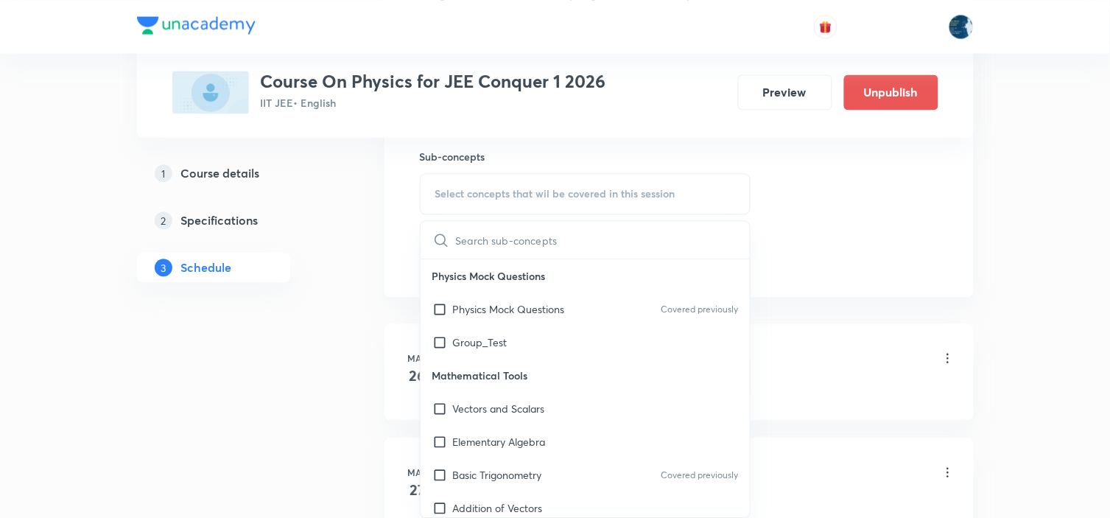
drag, startPoint x: 701, startPoint y: 302, endPoint x: 778, endPoint y: 259, distance: 87.7
click at [702, 303] on div "Physics Mock Questions Covered previously" at bounding box center [585, 308] width 330 height 33
checkbox input "true"
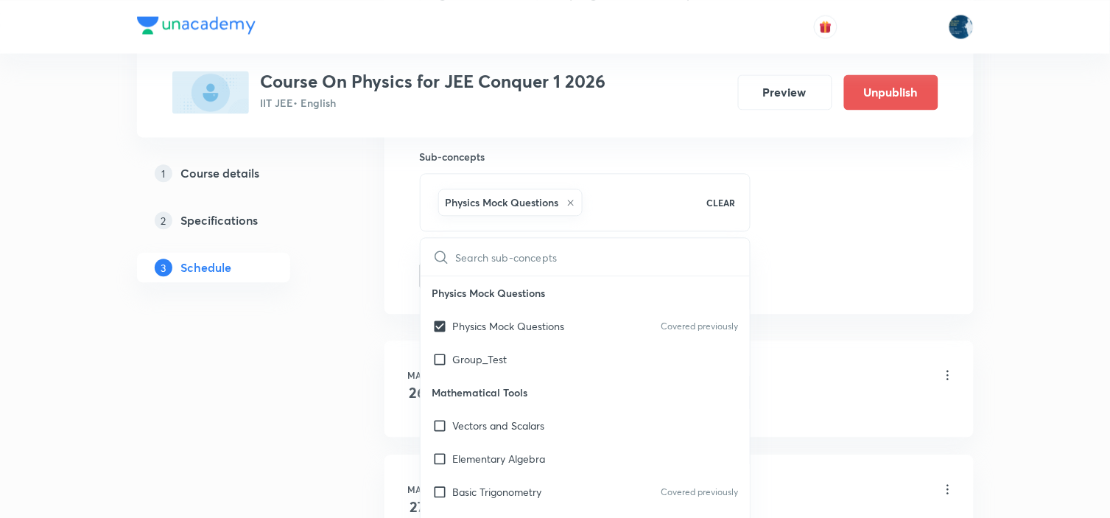
drag, startPoint x: 796, startPoint y: 246, endPoint x: 761, endPoint y: 233, distance: 37.7
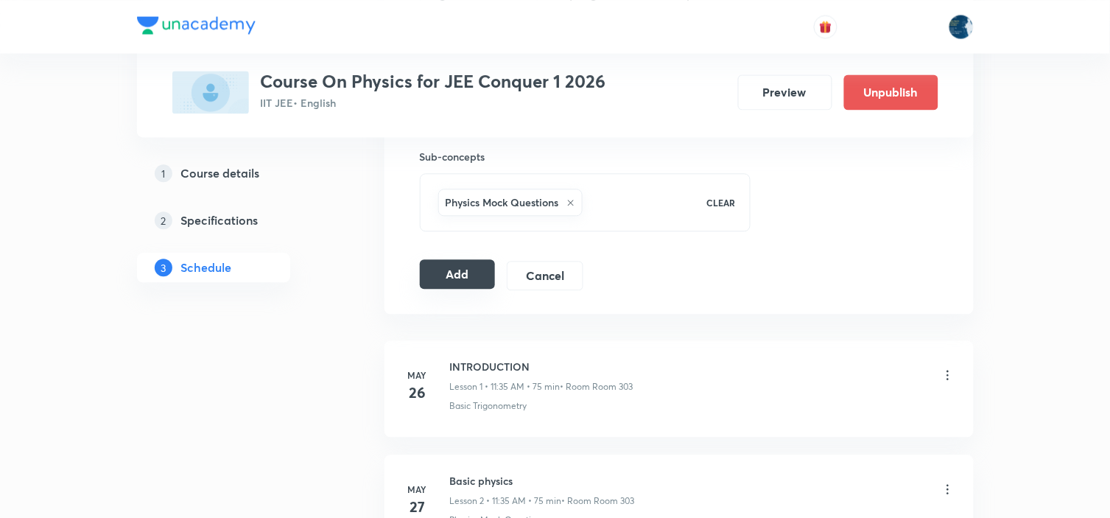
click at [479, 267] on button "Add" at bounding box center [458, 273] width 76 height 29
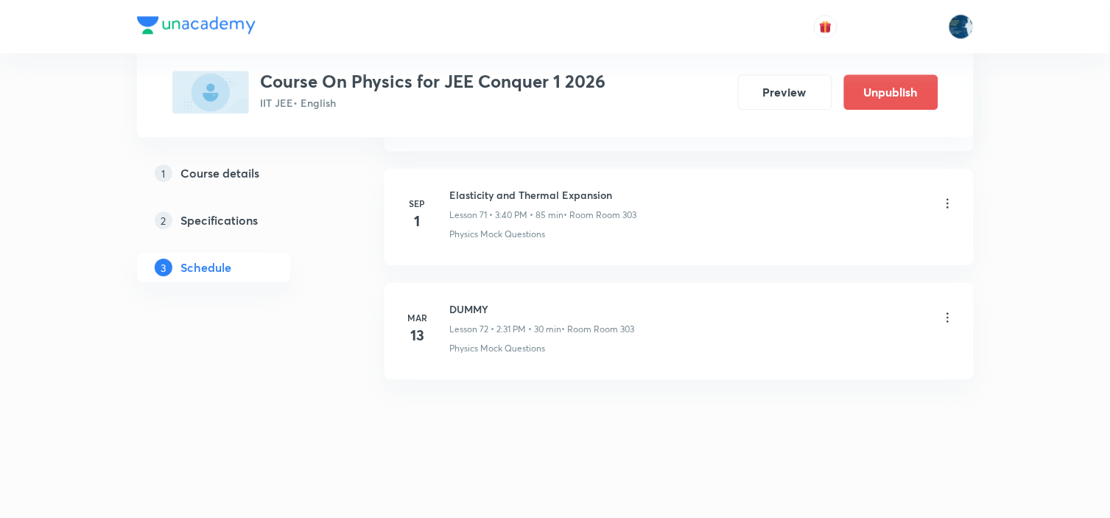
scroll to position [8212, 0]
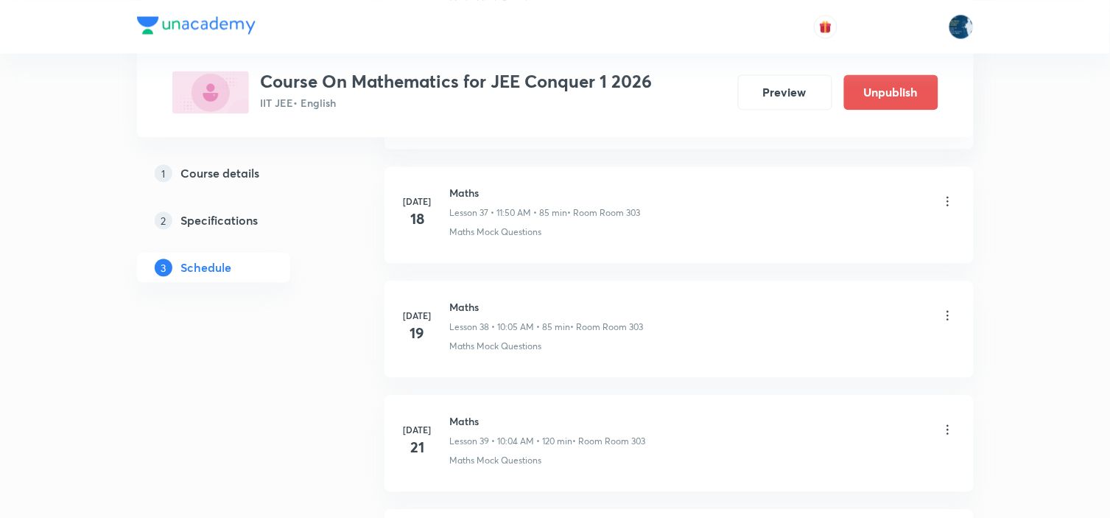
scroll to position [8298, 0]
click at [464, 193] on h6 "Maths" at bounding box center [544, 194] width 188 height 15
copy h6 "Maths"
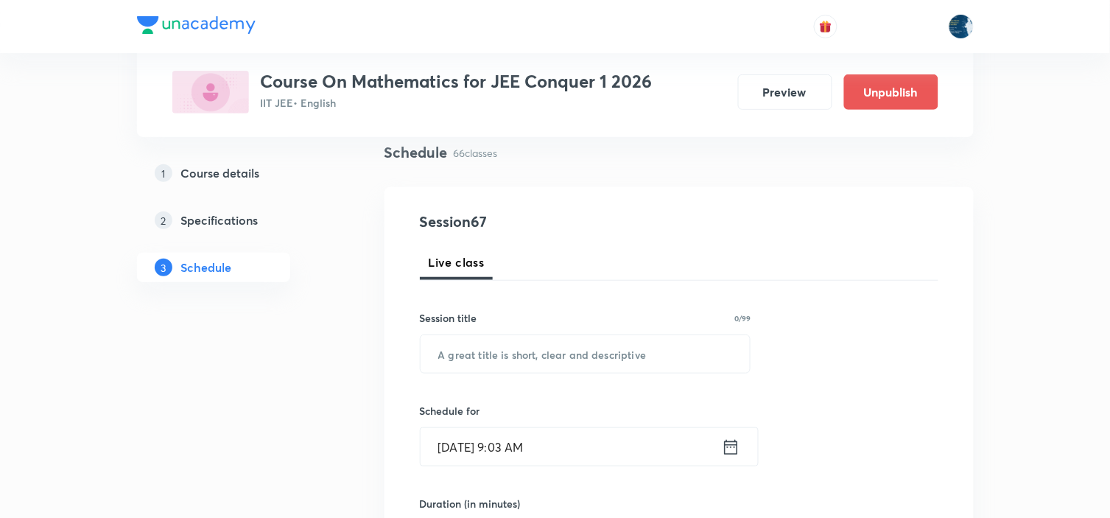
scroll to position [163, 0]
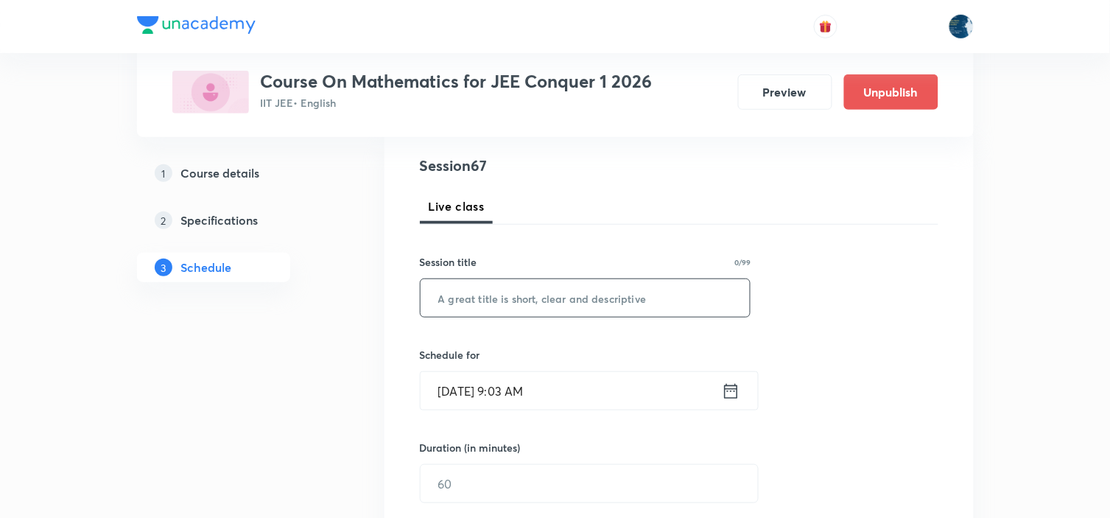
click at [531, 302] on input "text" at bounding box center [585, 298] width 330 height 38
paste input "Maths"
type input "Maths"
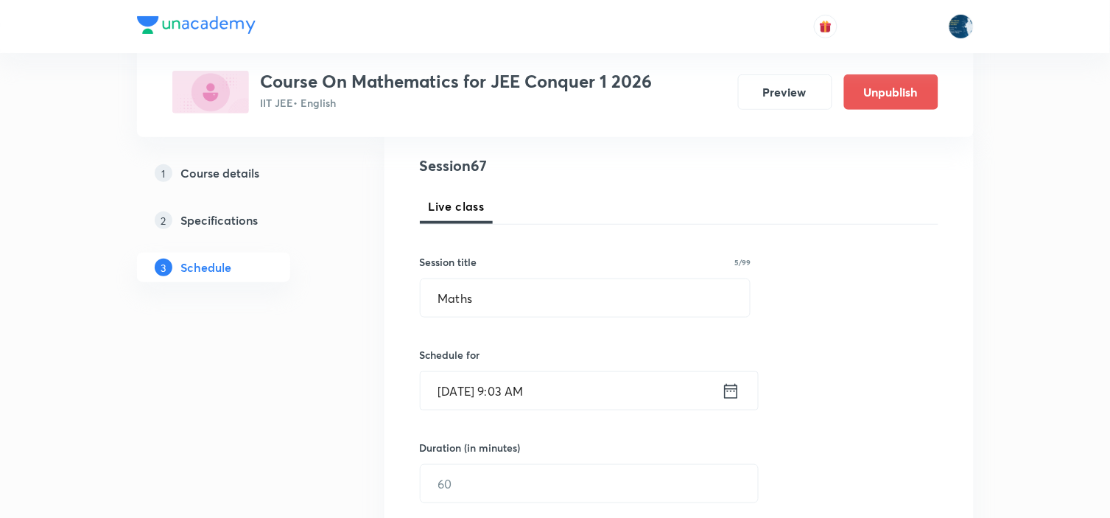
click at [731, 390] on icon at bounding box center [731, 391] width 18 height 21
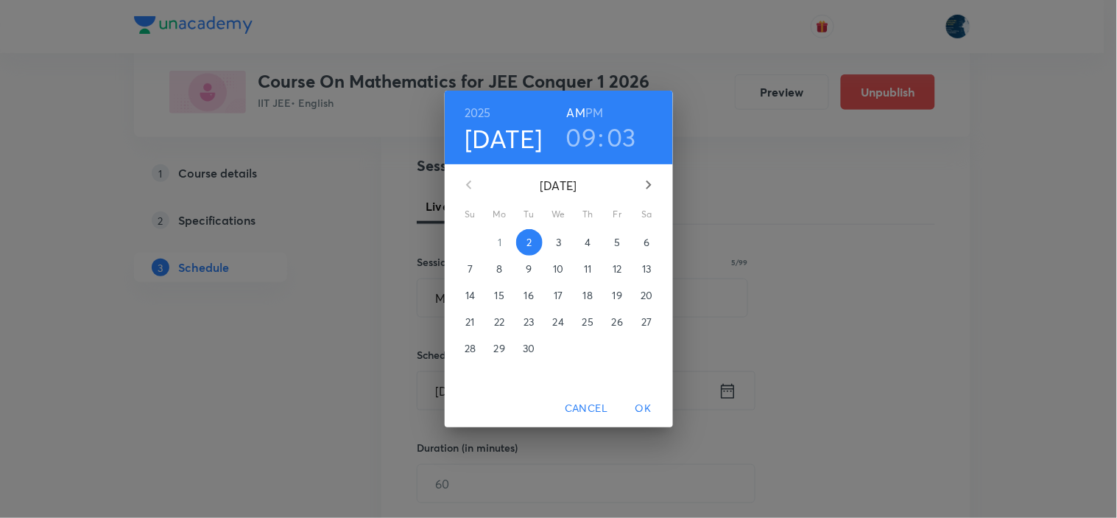
click at [599, 119] on h6 "PM" at bounding box center [594, 112] width 18 height 21
click at [590, 131] on h3 "09" at bounding box center [581, 136] width 31 height 31
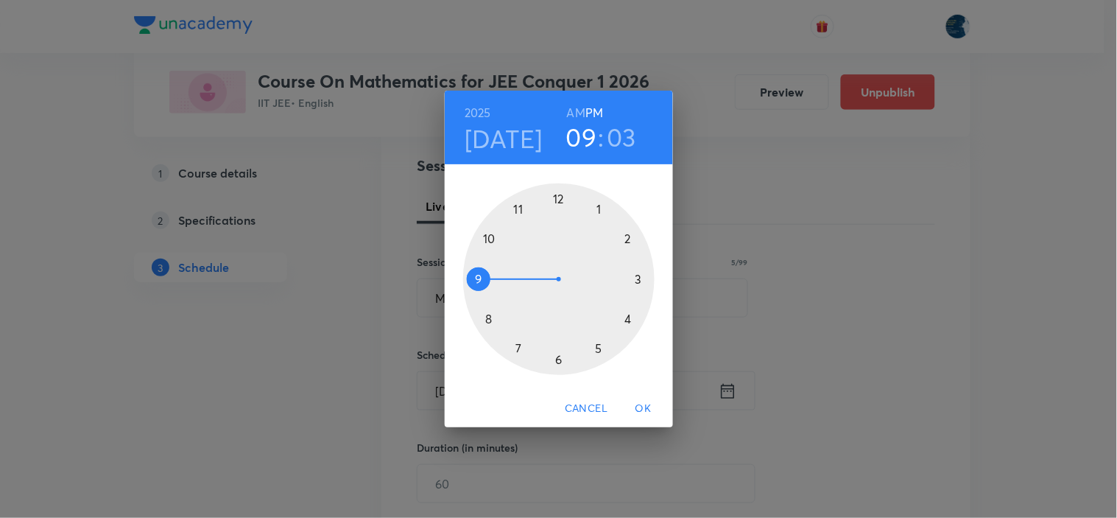
click at [637, 277] on div at bounding box center [558, 278] width 191 height 191
click at [487, 236] on div at bounding box center [558, 278] width 191 height 191
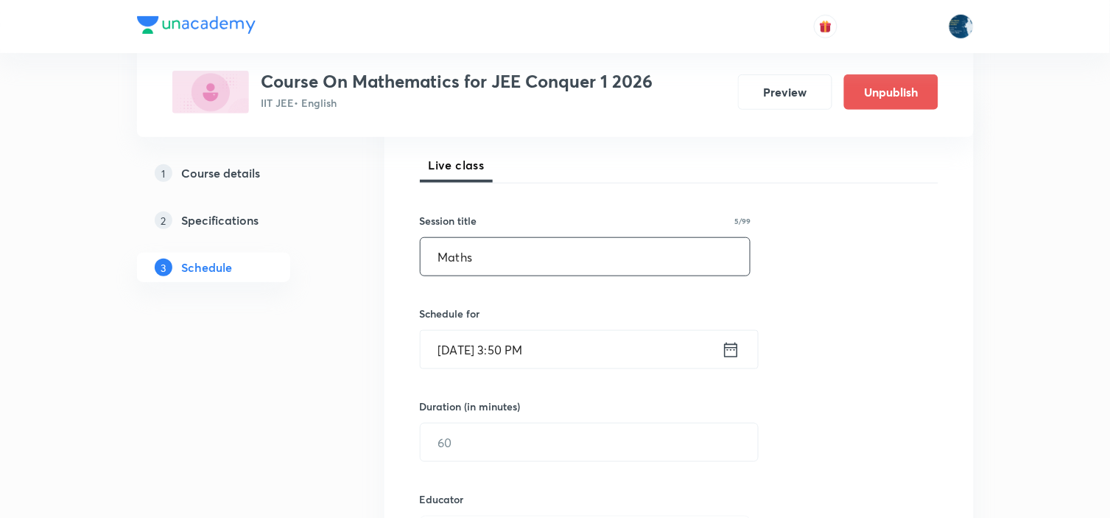
scroll to position [327, 0]
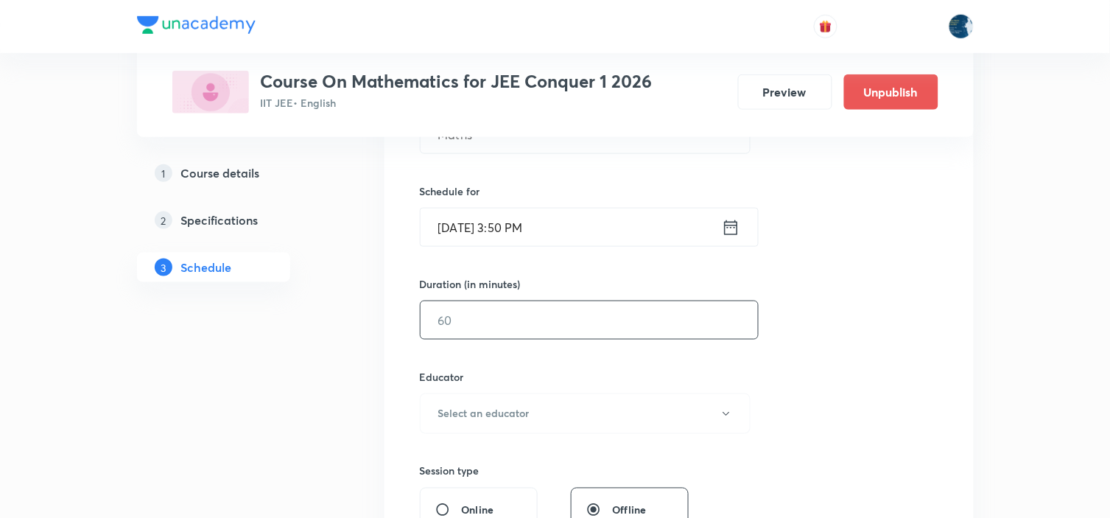
click at [565, 314] on input "text" at bounding box center [588, 320] width 337 height 38
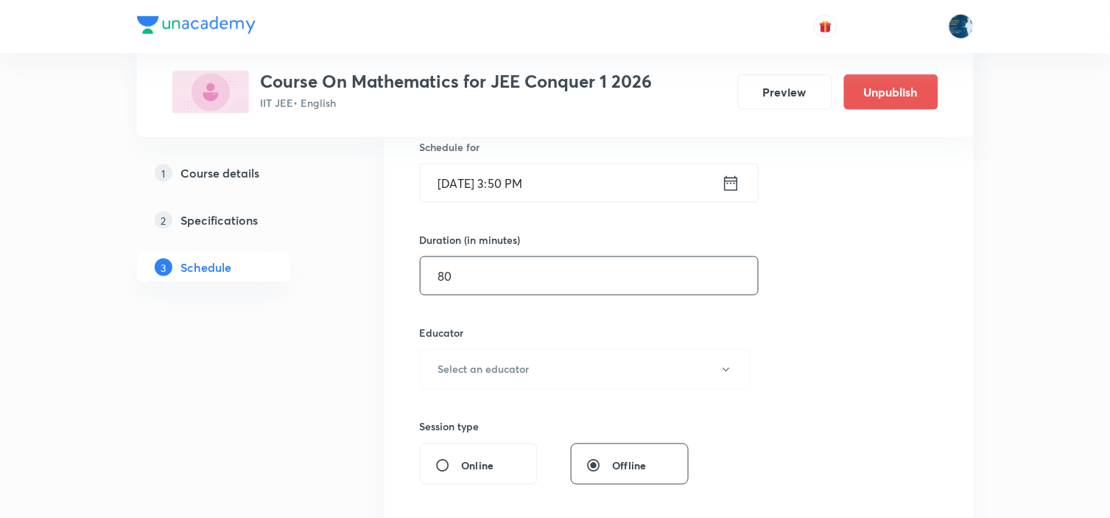
scroll to position [490, 0]
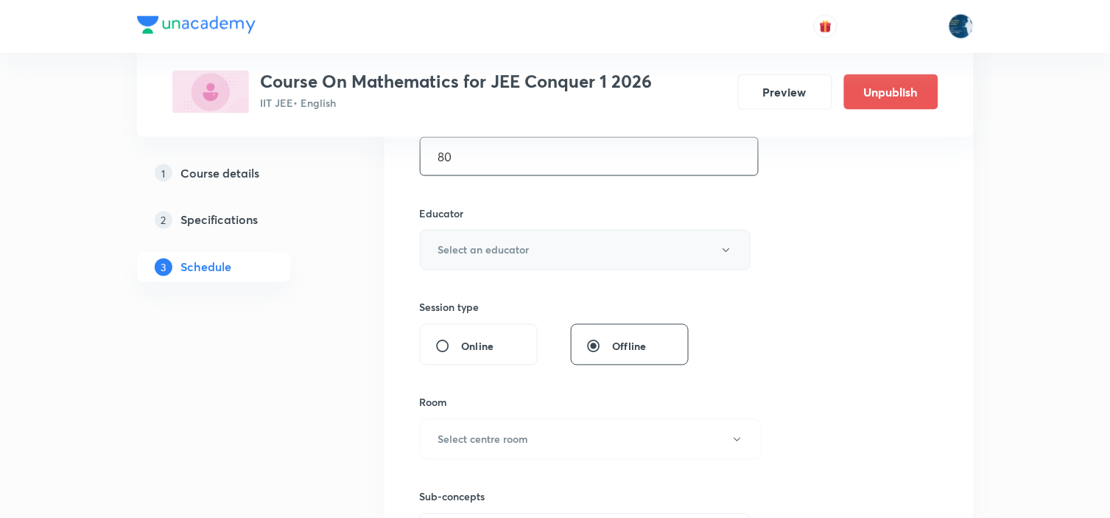
type input "80"
click at [557, 237] on button "Select an educator" at bounding box center [585, 250] width 331 height 40
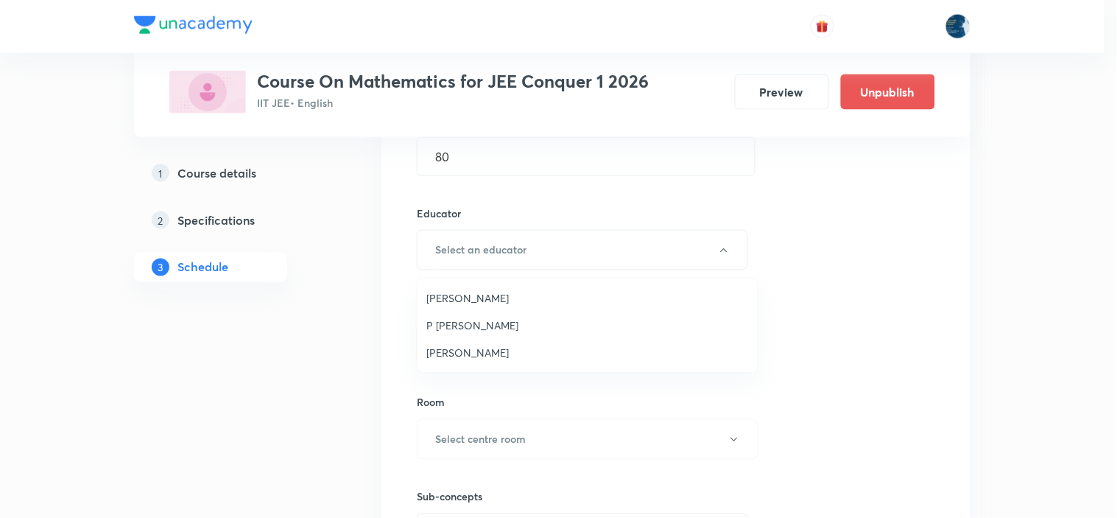
click at [521, 300] on span "Polampalli Rajesh" at bounding box center [587, 297] width 322 height 15
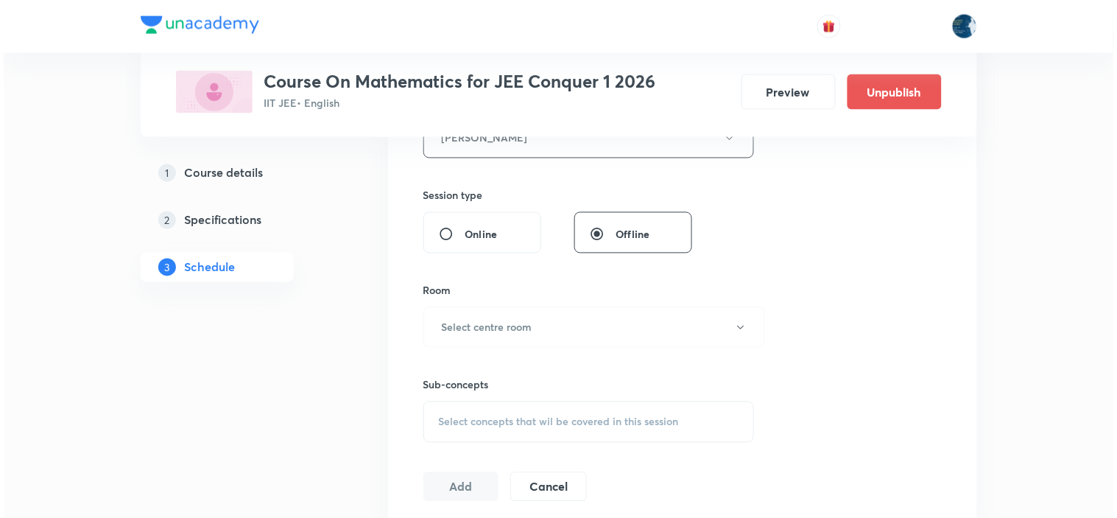
scroll to position [654, 0]
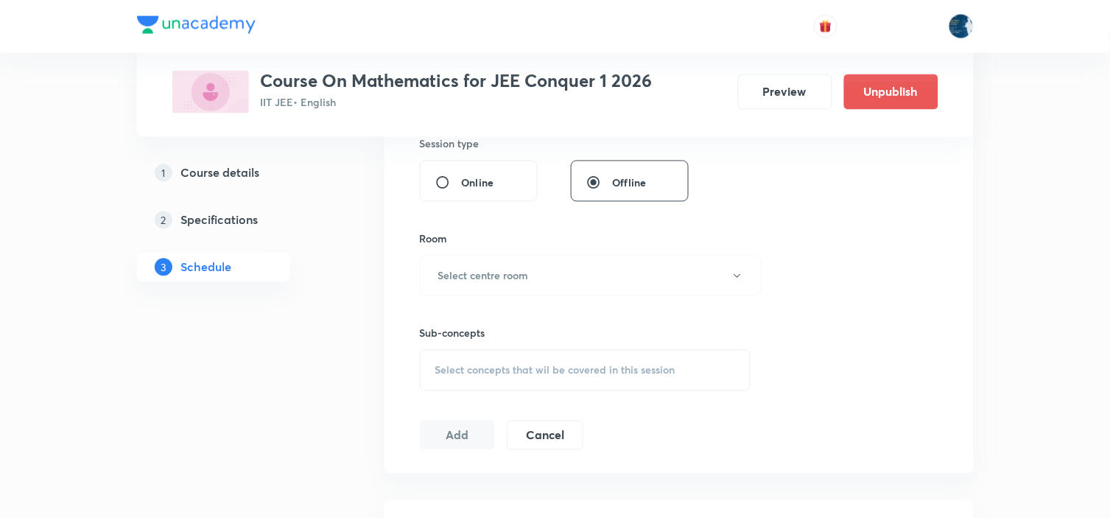
click at [523, 300] on div "Sub-concepts Select concepts that wil be covered in this session" at bounding box center [585, 343] width 331 height 95
click at [529, 282] on button "Select centre room" at bounding box center [591, 275] width 342 height 40
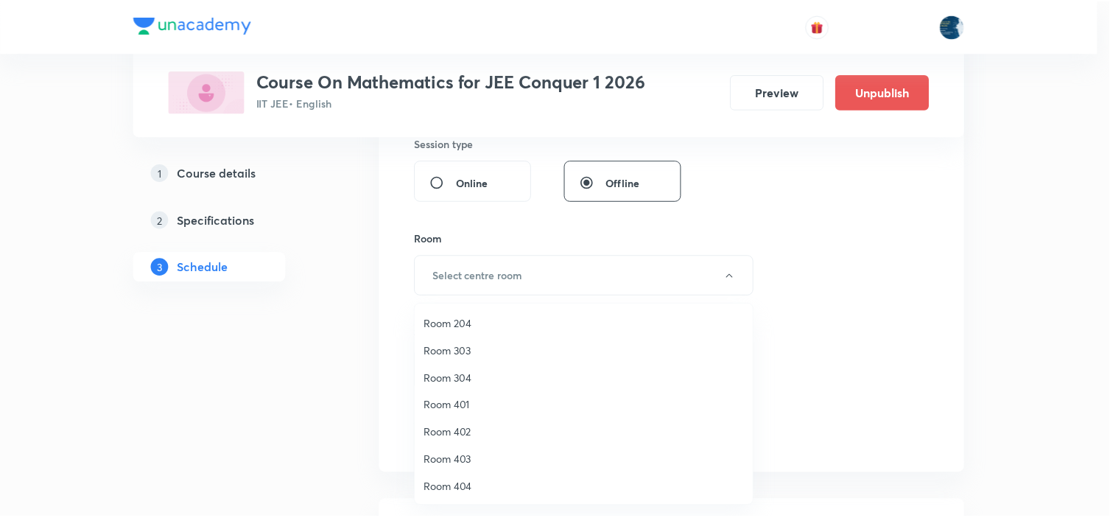
scroll to position [273, 0]
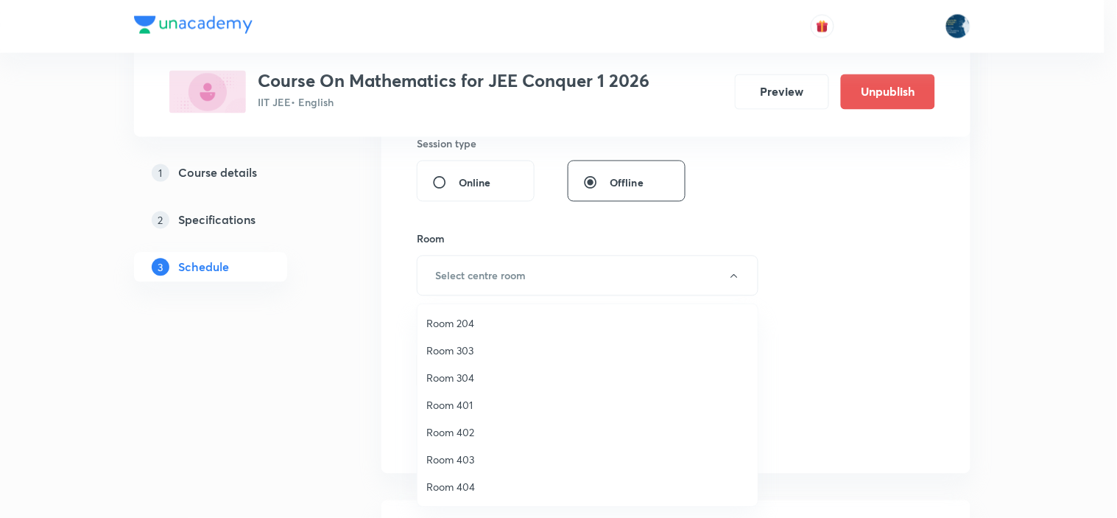
click at [462, 349] on span "Room 303" at bounding box center [587, 349] width 322 height 15
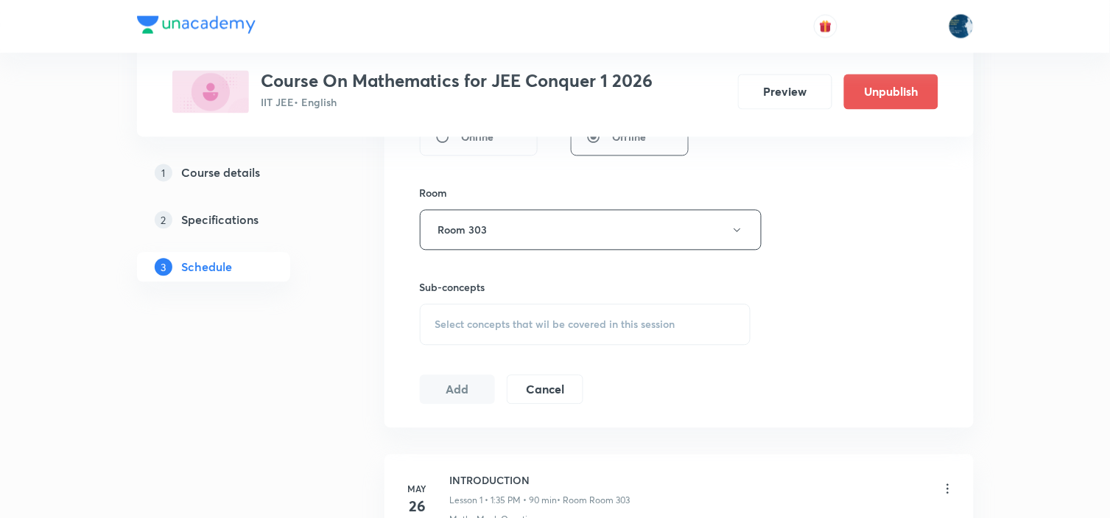
scroll to position [736, 0]
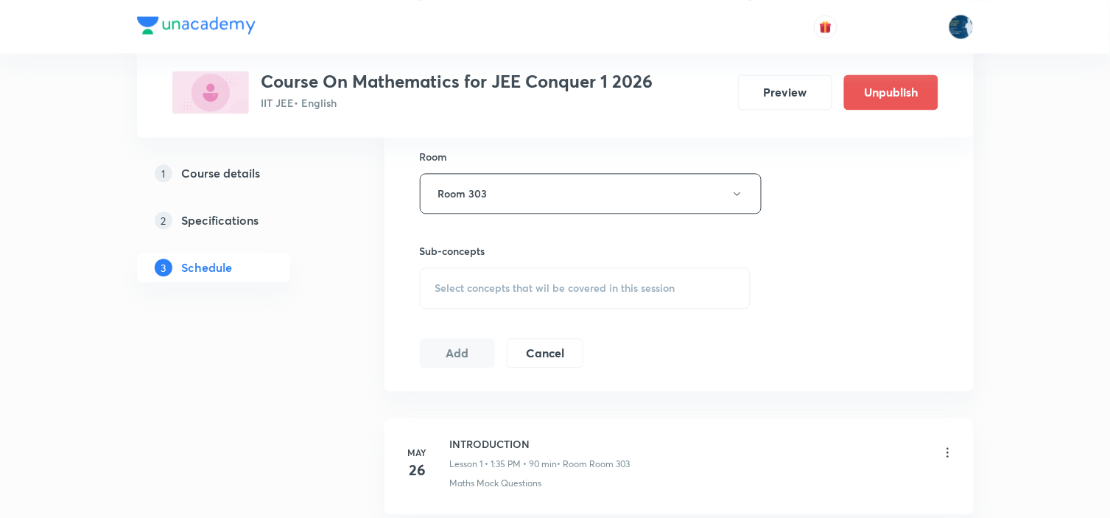
click at [513, 269] on div "Select concepts that wil be covered in this session" at bounding box center [585, 287] width 331 height 41
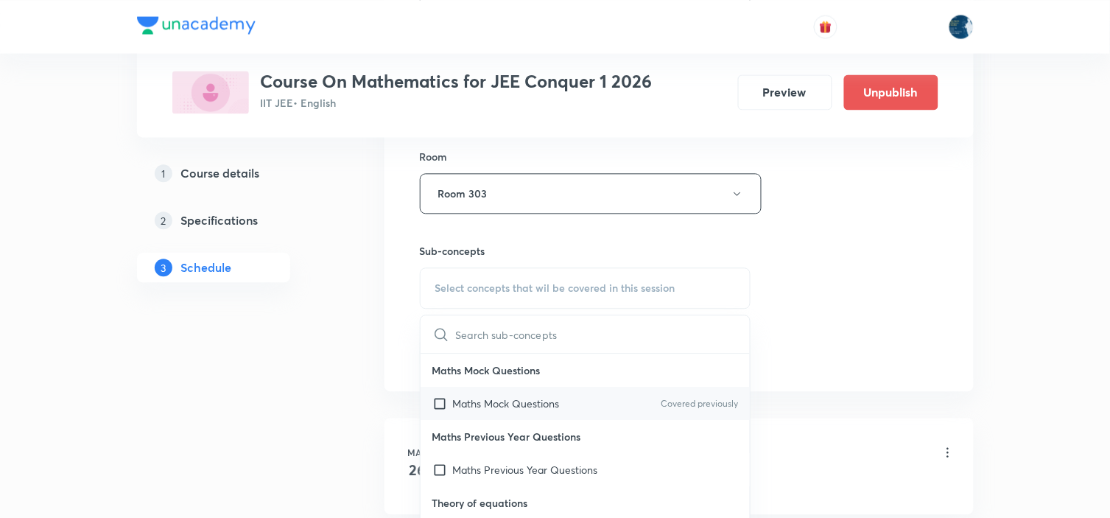
click at [658, 395] on div "Maths Mock Questions Covered previously" at bounding box center [585, 403] width 330 height 33
checkbox input "true"
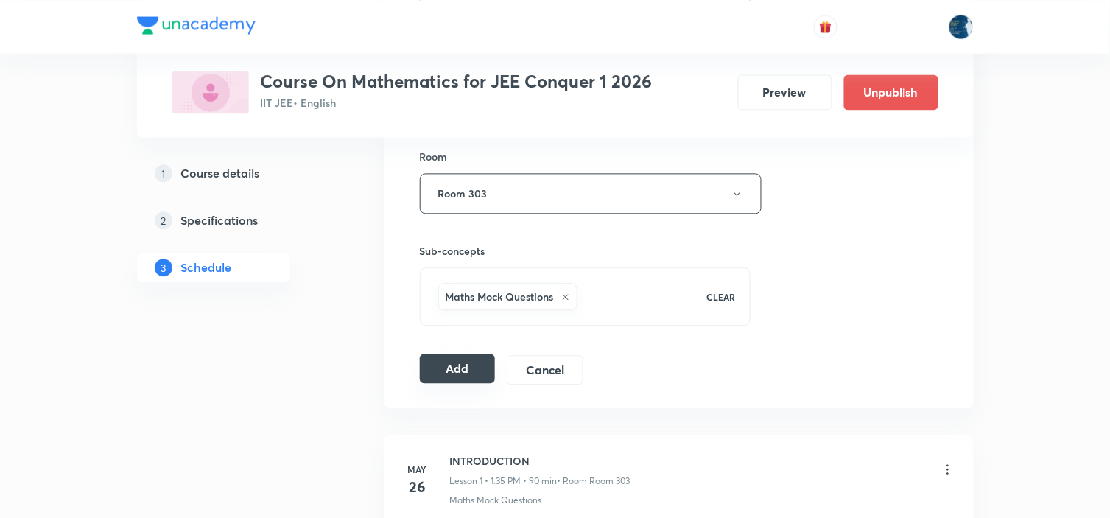
click at [458, 373] on button "Add" at bounding box center [458, 367] width 76 height 29
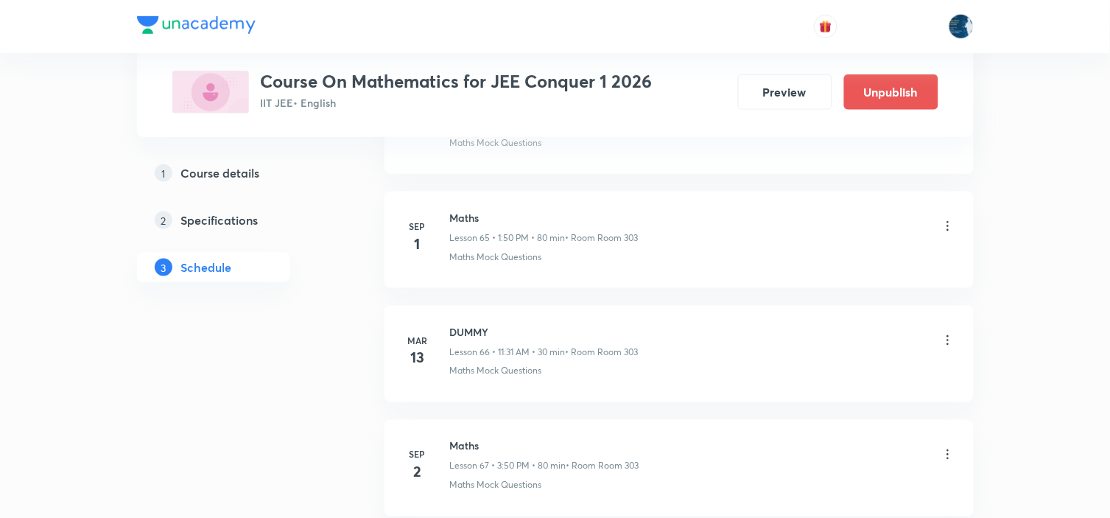
scroll to position [7640, 0]
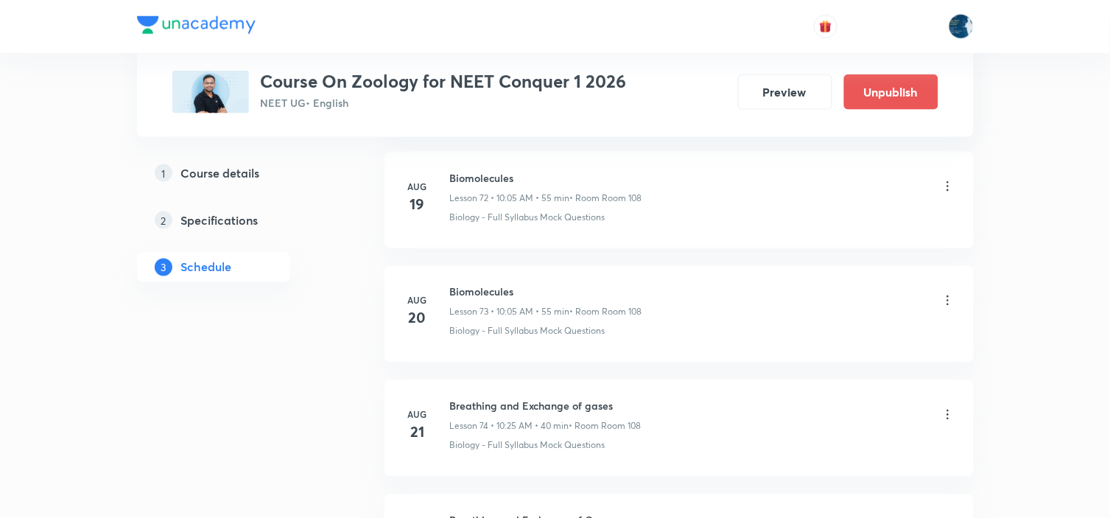
scroll to position [9918, 0]
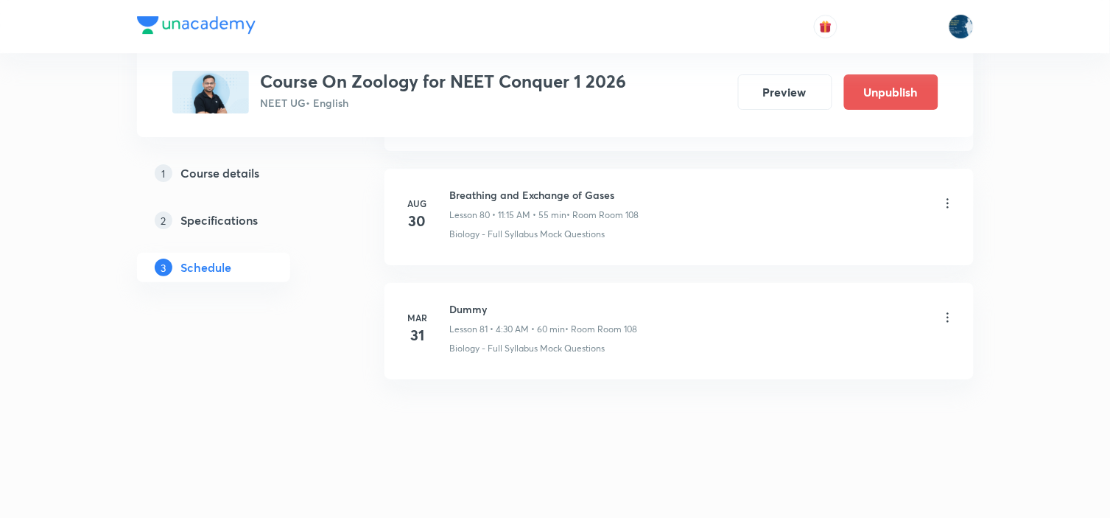
click at [470, 188] on h6 "Breathing and Exchange of Gases" at bounding box center [544, 194] width 189 height 15
copy h6 "Breathing and Exchange of Gases"
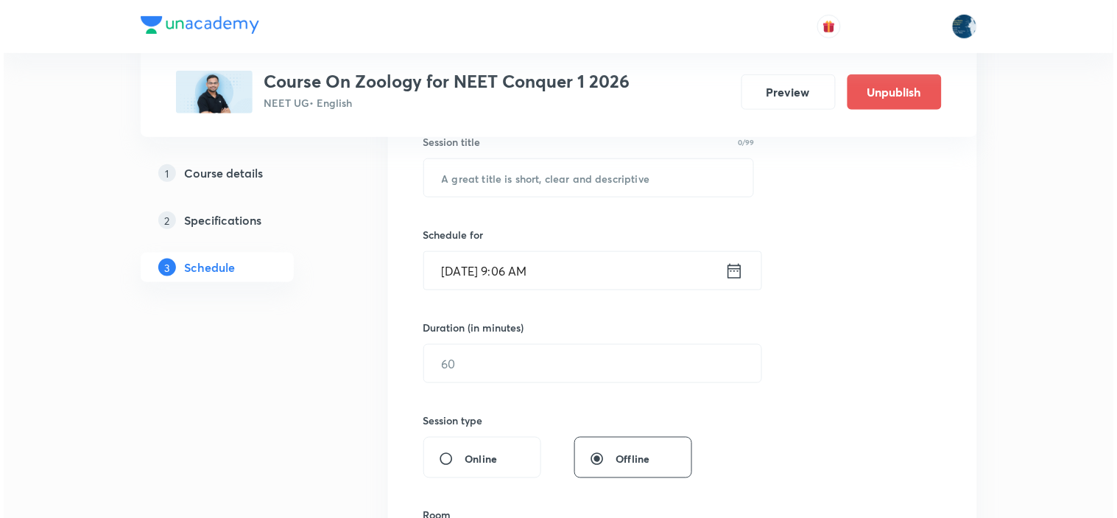
scroll to position [245, 0]
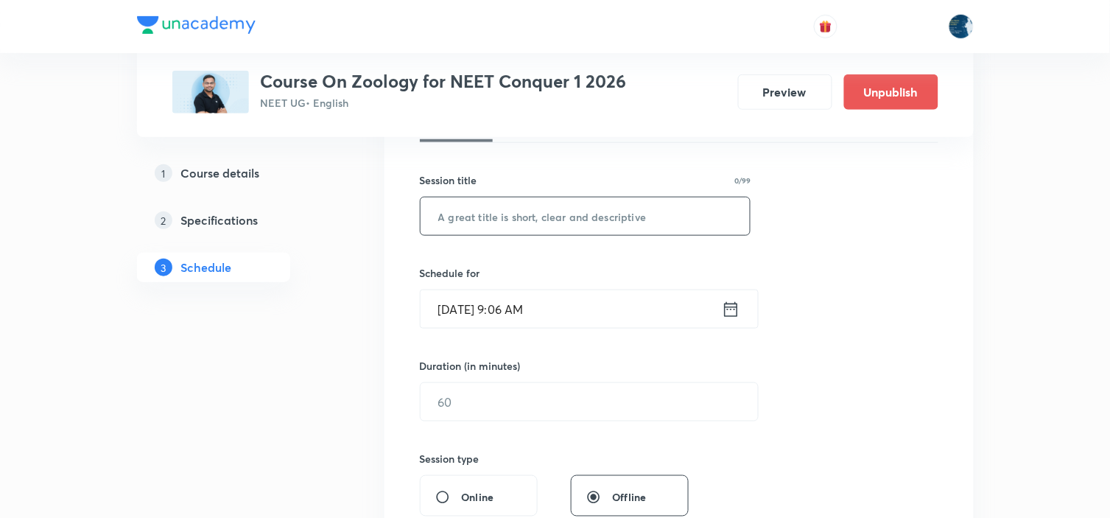
click at [527, 208] on input "text" at bounding box center [585, 216] width 330 height 38
paste input "Breathing and Exchange of Gases"
type input "Breathing and Exchange of Gases"
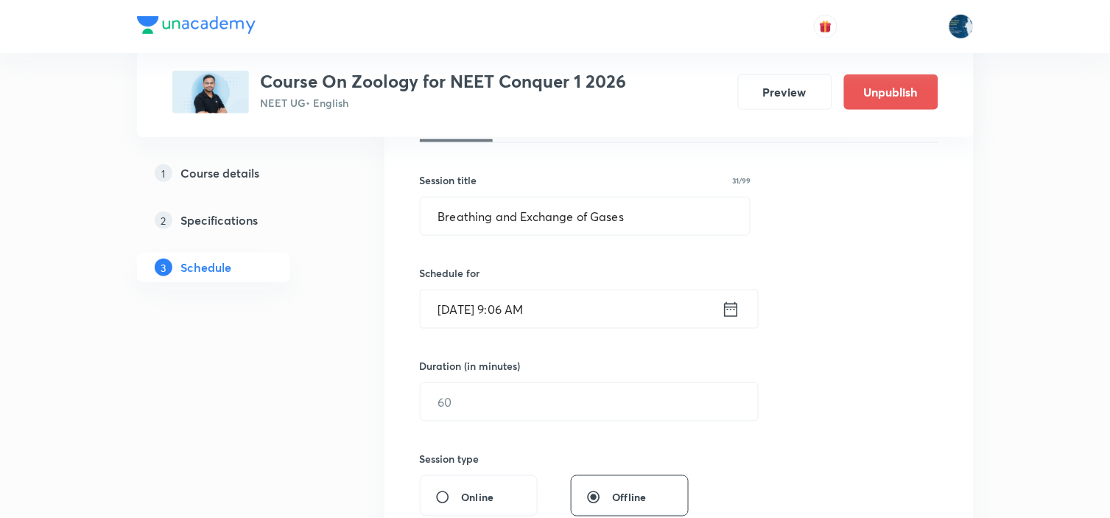
click at [732, 308] on icon at bounding box center [731, 309] width 18 height 21
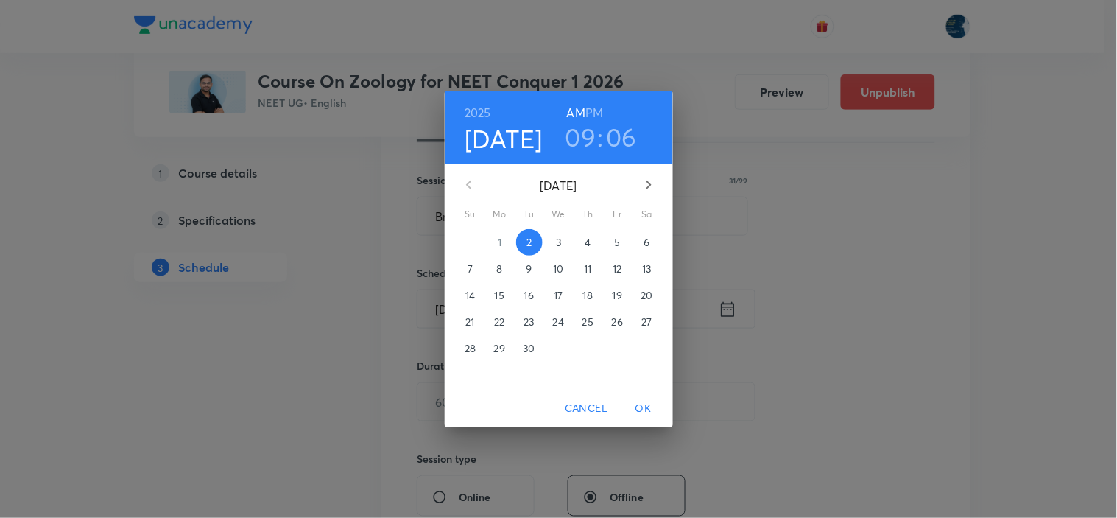
click at [582, 133] on h3 "09" at bounding box center [580, 136] width 31 height 31
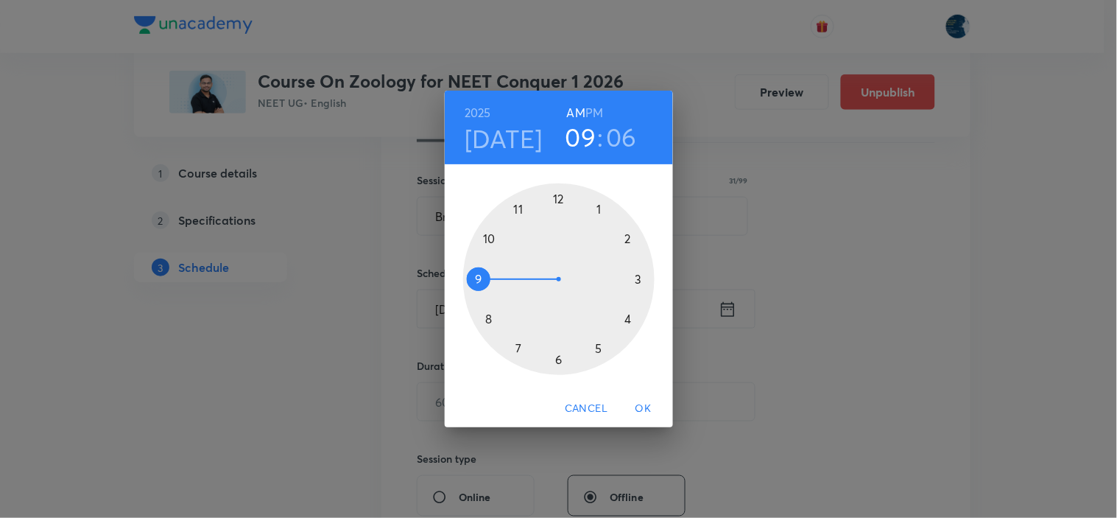
click at [518, 209] on div at bounding box center [558, 278] width 191 height 191
click at [641, 278] on div at bounding box center [558, 278] width 191 height 191
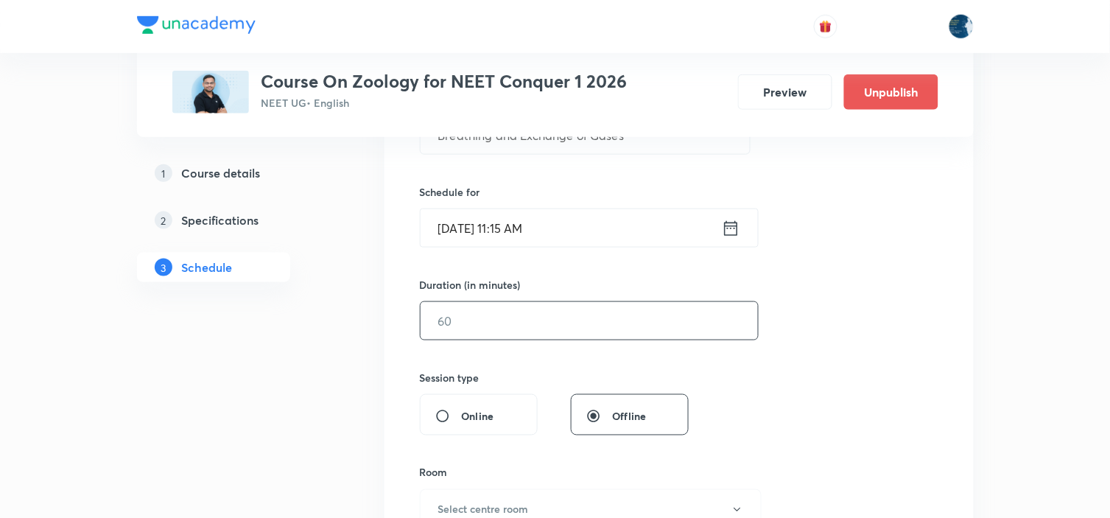
scroll to position [327, 0]
click at [553, 336] on input "text" at bounding box center [588, 320] width 337 height 38
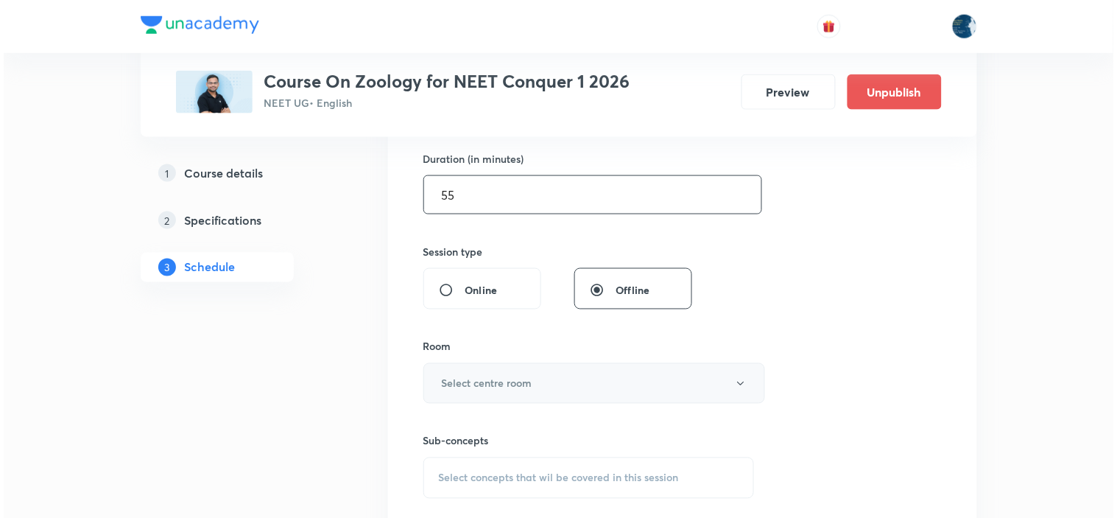
scroll to position [490, 0]
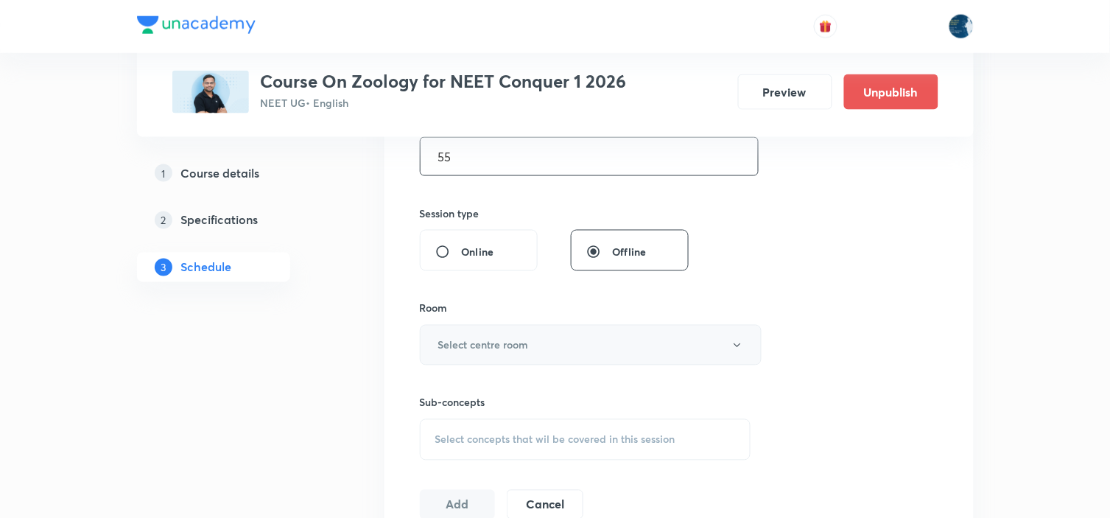
type input "55"
click at [560, 346] on button "Select centre room" at bounding box center [591, 345] width 342 height 40
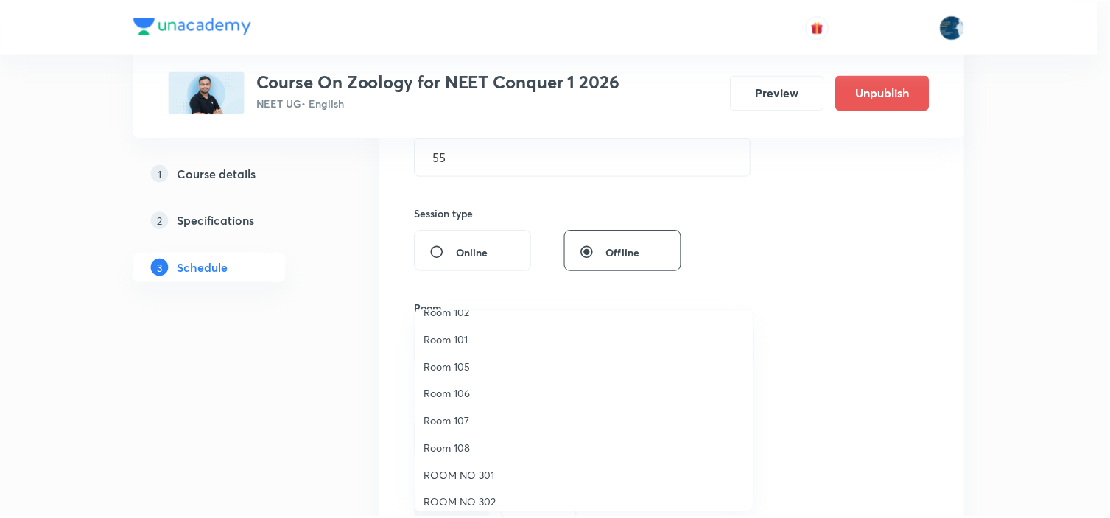
scroll to position [191, 0]
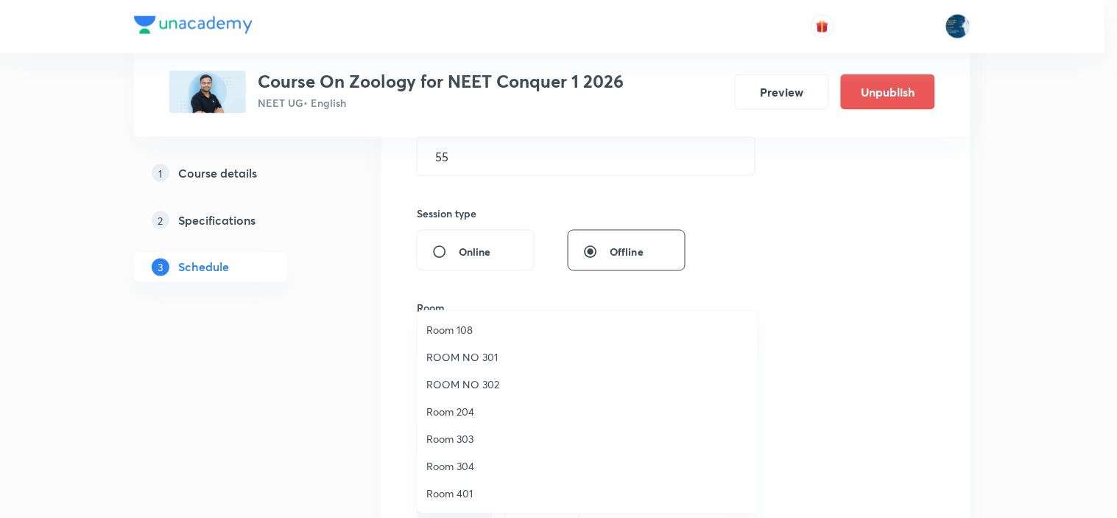
click at [461, 326] on span "Room 108" at bounding box center [587, 329] width 322 height 15
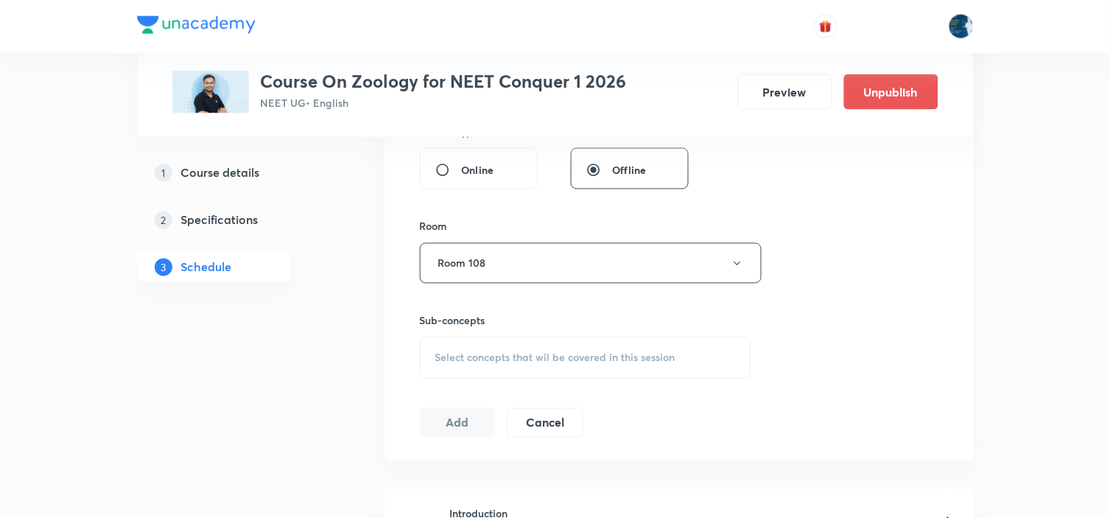
click at [584, 353] on span "Select concepts that wil be covered in this session" at bounding box center [555, 358] width 240 height 12
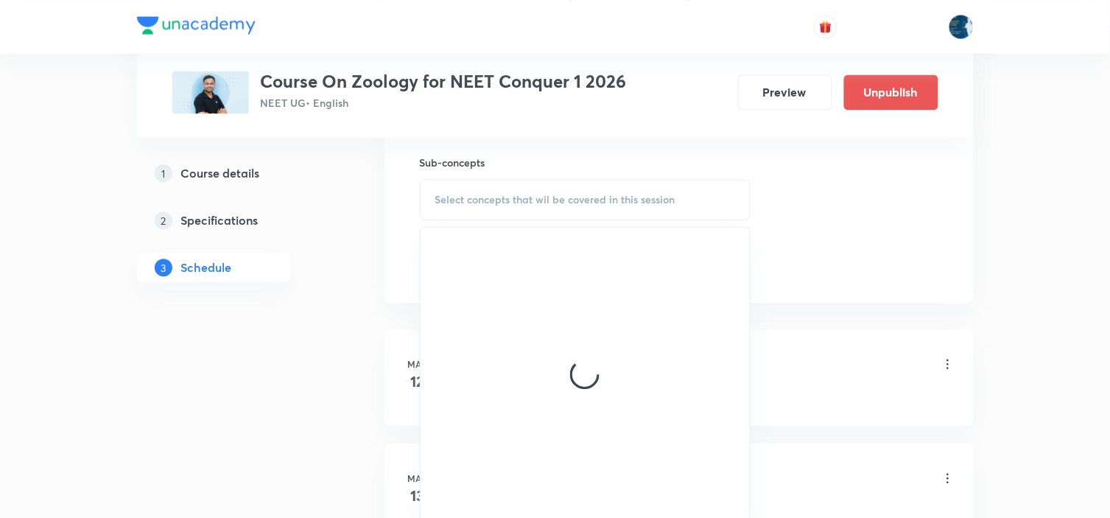
scroll to position [736, 0]
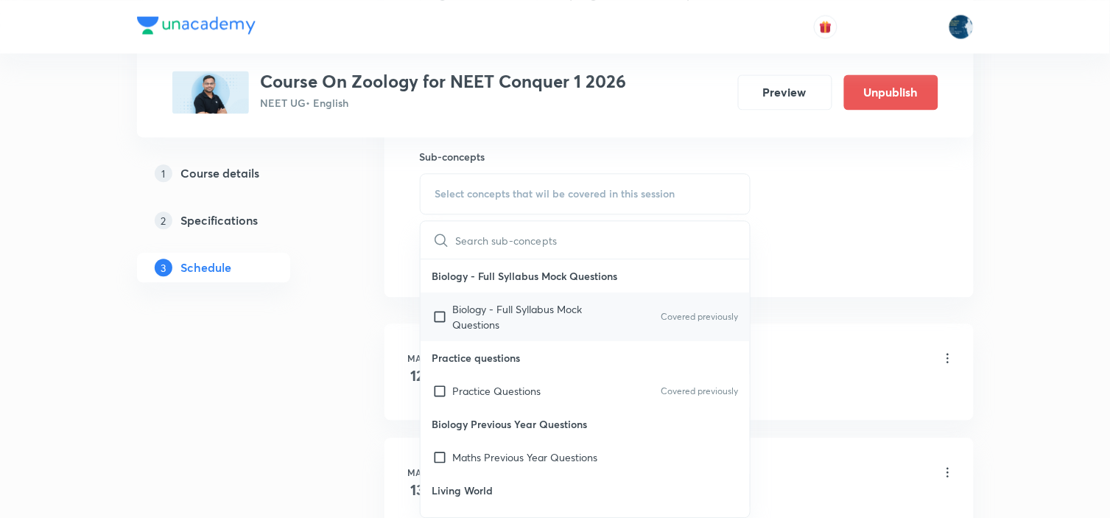
click at [688, 314] on p "Covered previously" at bounding box center [698, 316] width 77 height 13
checkbox input "true"
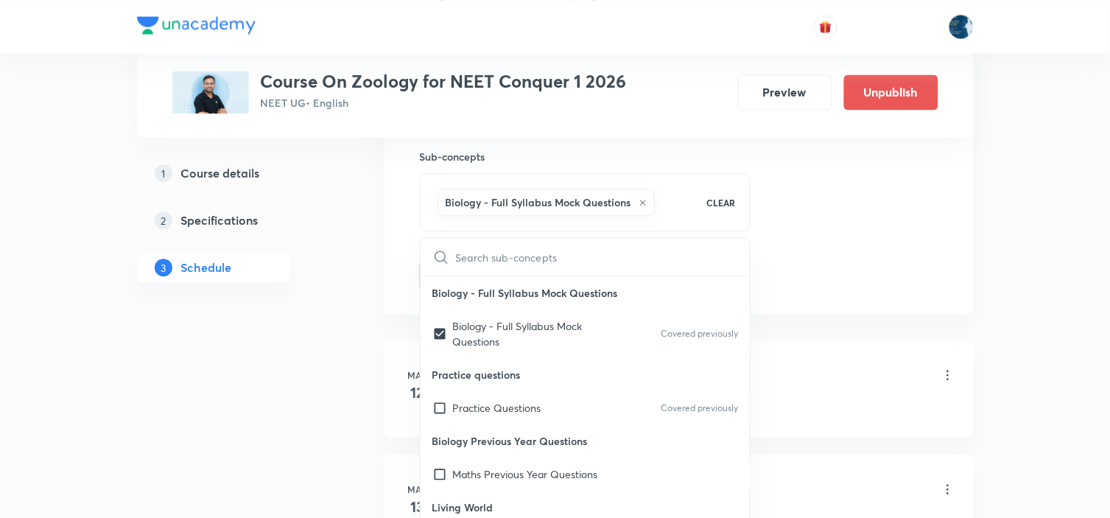
drag, startPoint x: 876, startPoint y: 276, endPoint x: 856, endPoint y: 267, distance: 22.7
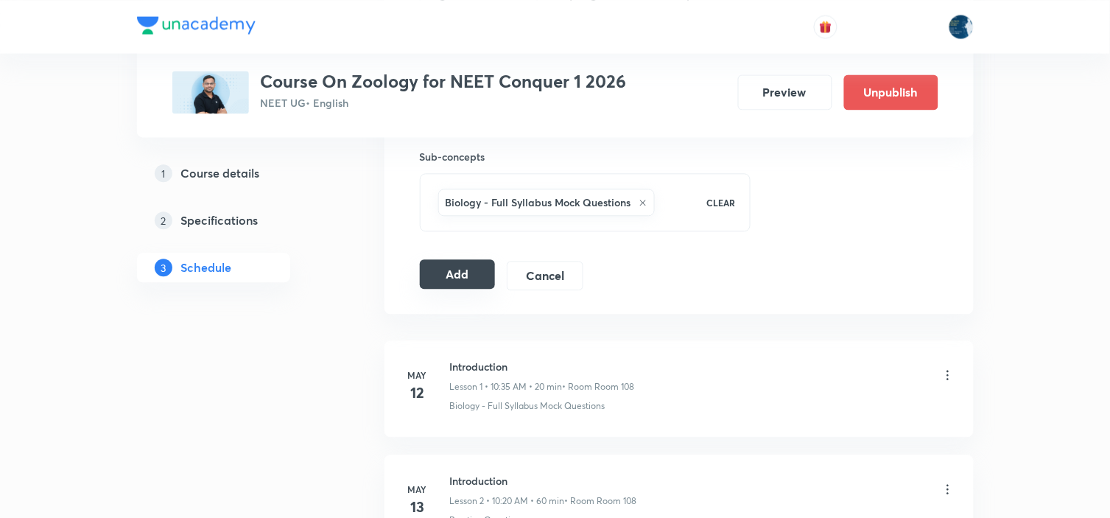
click at [440, 284] on button "Add" at bounding box center [458, 273] width 76 height 29
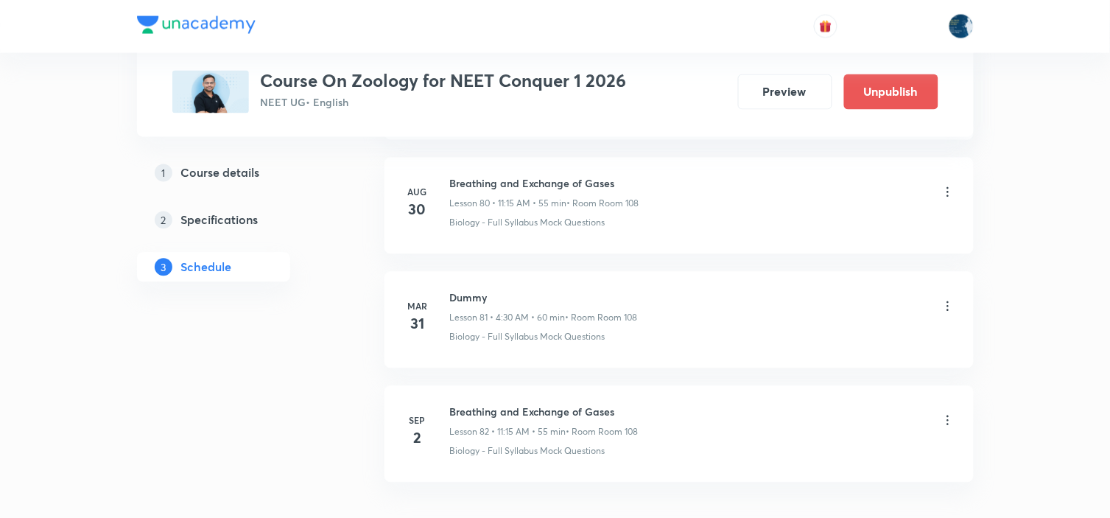
scroll to position [9354, 0]
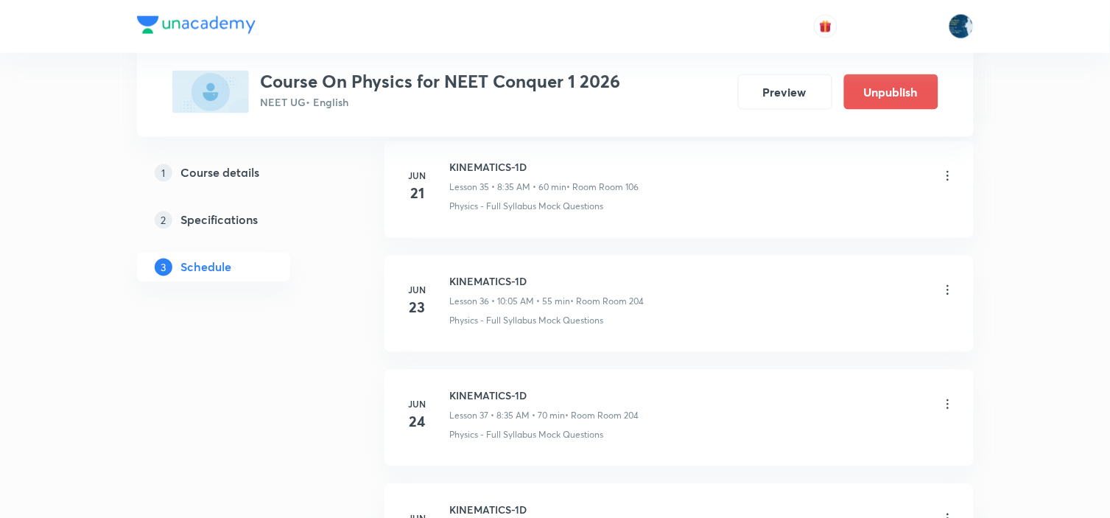
scroll to position [9441, 0]
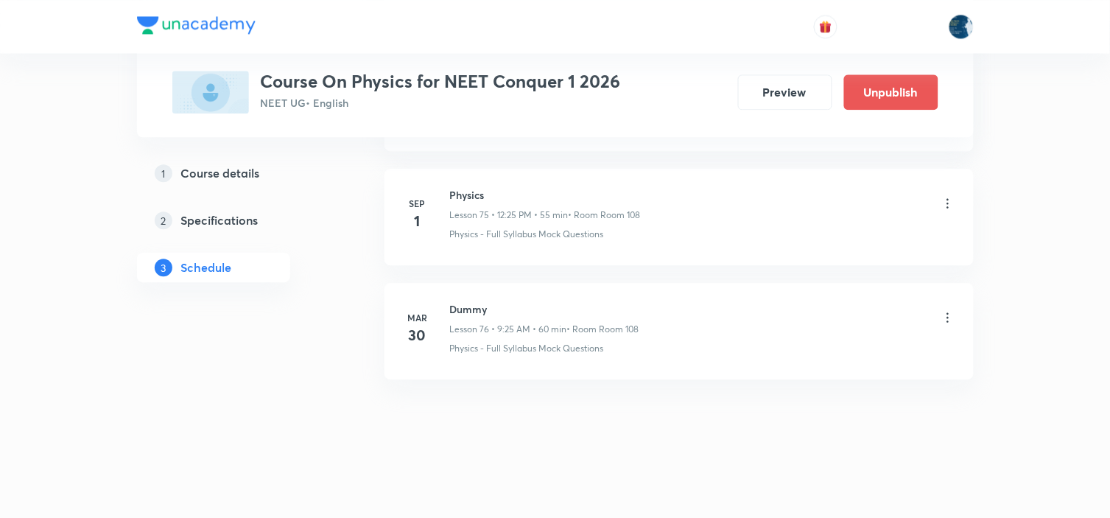
click at [468, 192] on h6 "Physics" at bounding box center [545, 194] width 191 height 15
copy h6 "Physics"
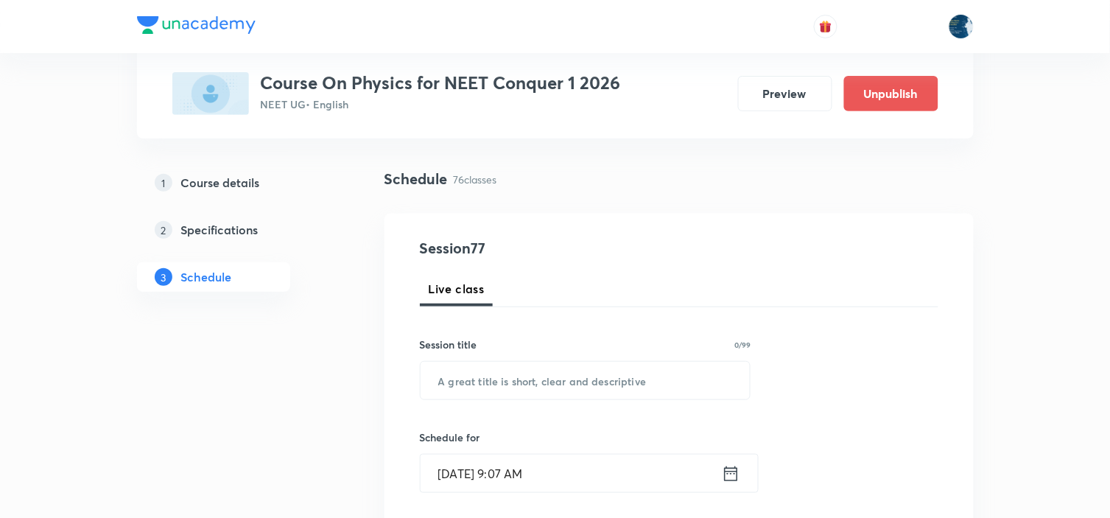
scroll to position [82, 0]
click at [587, 365] on input "text" at bounding box center [585, 380] width 330 height 38
paste input "Physics"
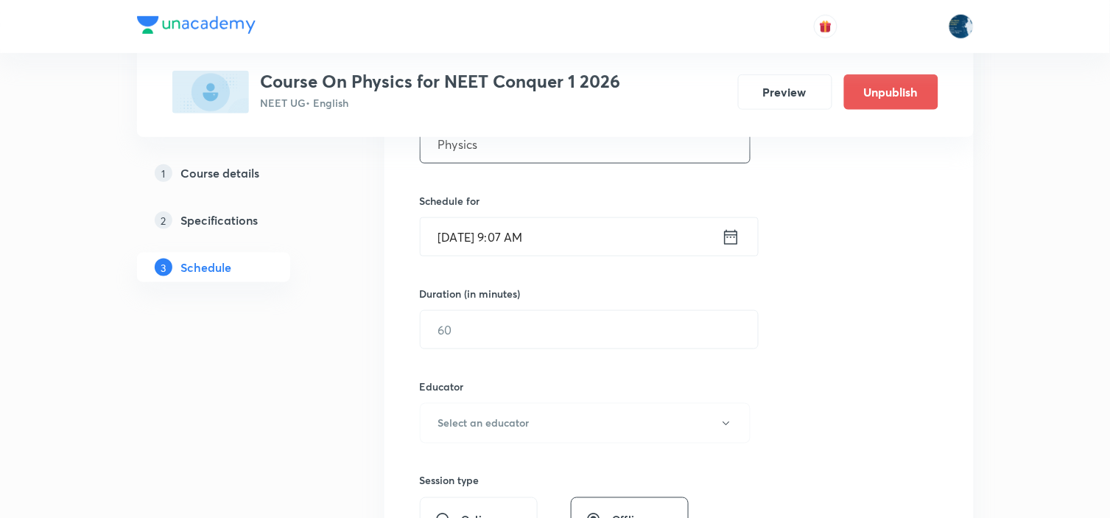
scroll to position [327, 0]
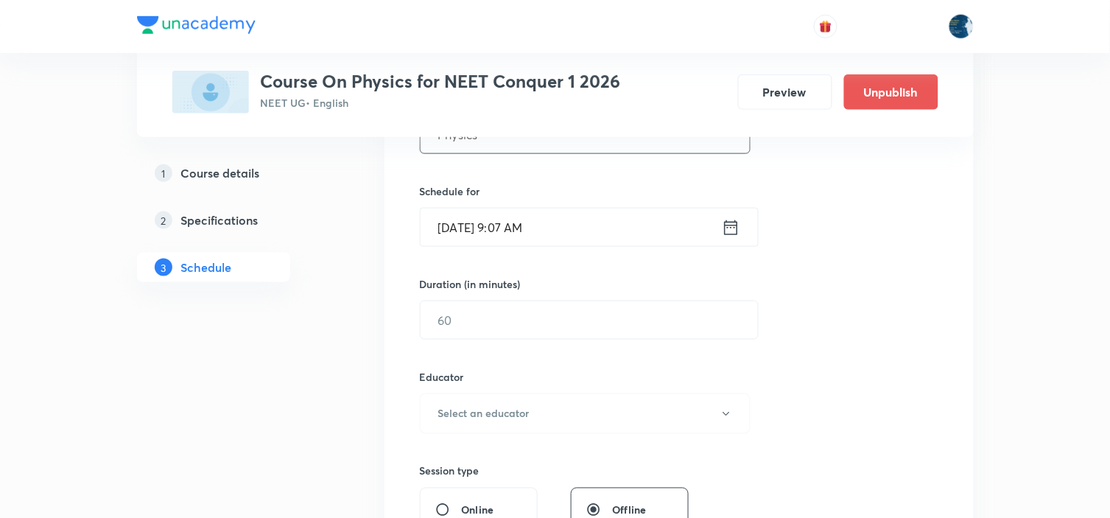
type input "Physics"
click at [735, 225] on icon at bounding box center [731, 227] width 18 height 21
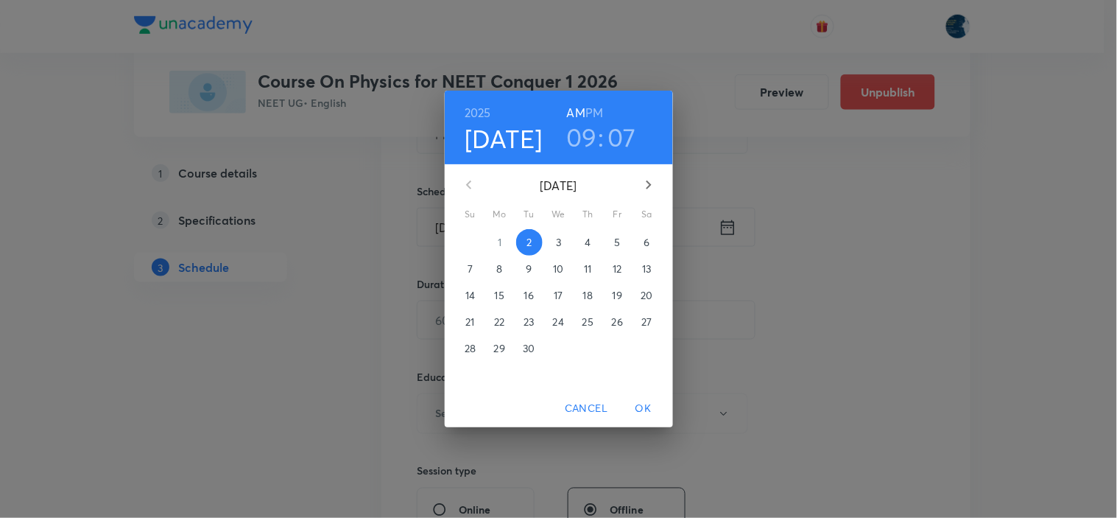
click at [593, 107] on h6 "PM" at bounding box center [594, 112] width 18 height 21
click at [589, 129] on h3 "09" at bounding box center [581, 136] width 31 height 31
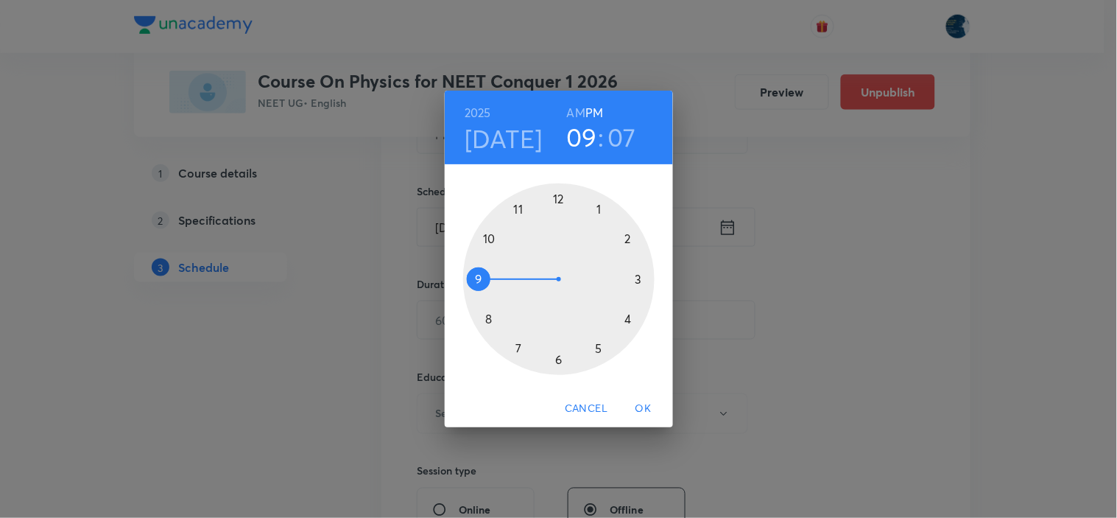
drag, startPoint x: 560, startPoint y: 201, endPoint x: 568, endPoint y: 233, distance: 32.5
click at [560, 201] on div at bounding box center [558, 278] width 191 height 191
click at [600, 343] on div at bounding box center [558, 278] width 191 height 191
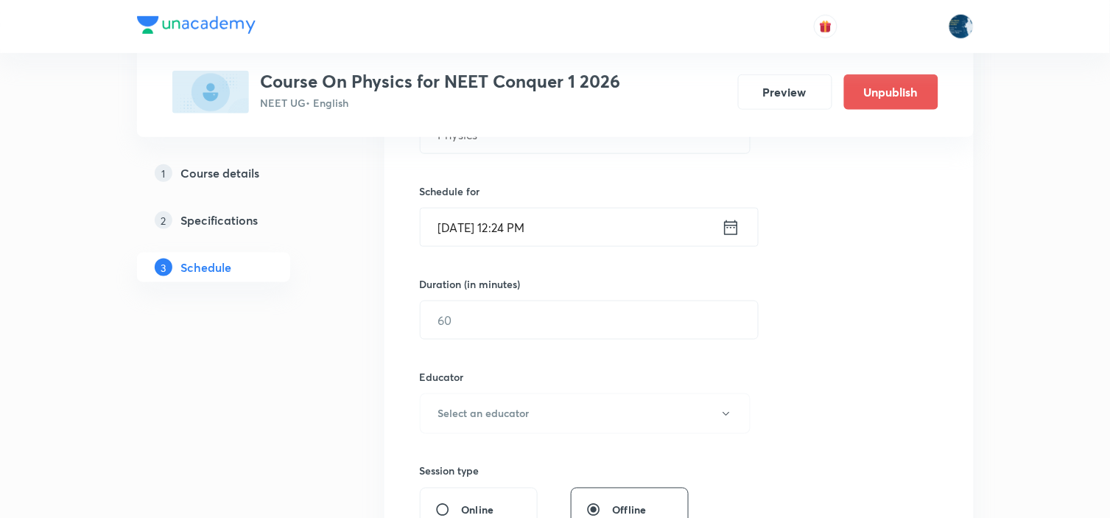
click at [736, 226] on icon at bounding box center [730, 226] width 13 height 15
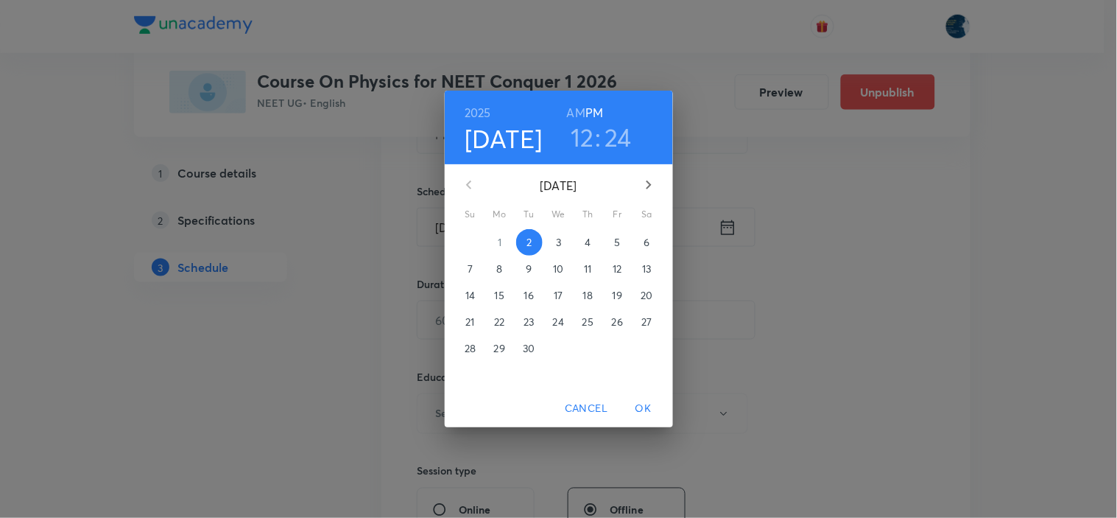
click at [618, 138] on h3 "24" at bounding box center [617, 136] width 27 height 31
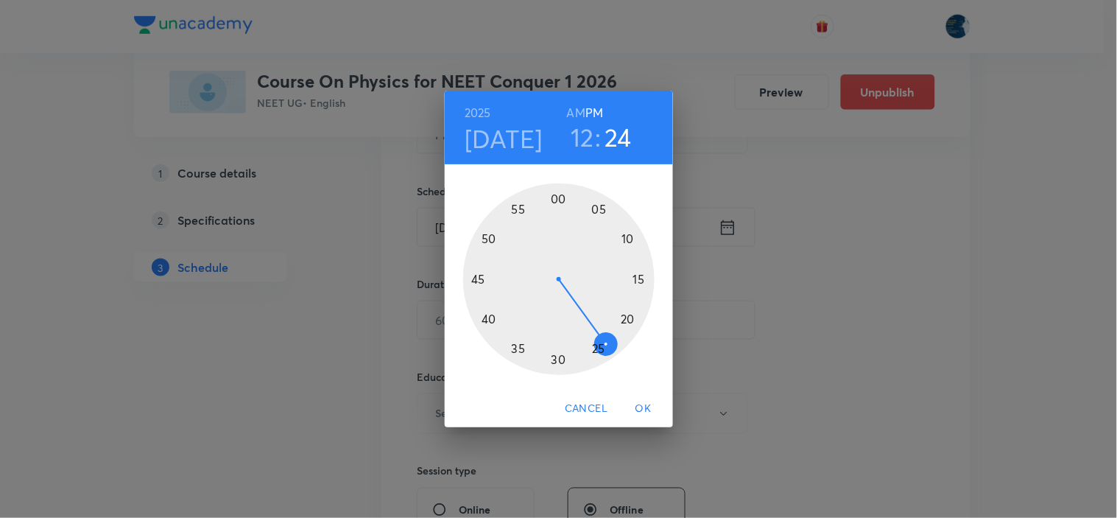
click at [597, 348] on div at bounding box center [558, 278] width 191 height 191
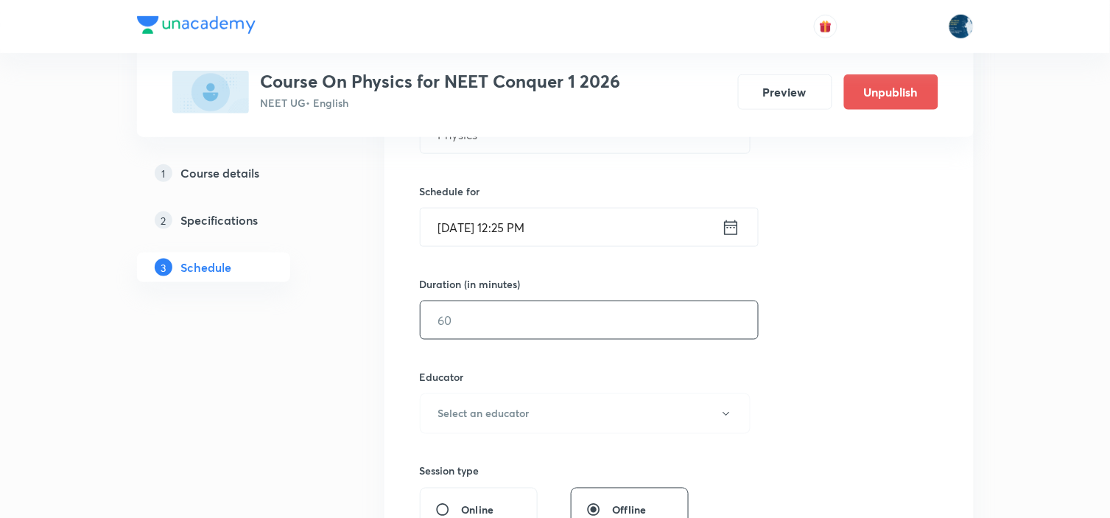
click at [607, 325] on input "text" at bounding box center [588, 320] width 337 height 38
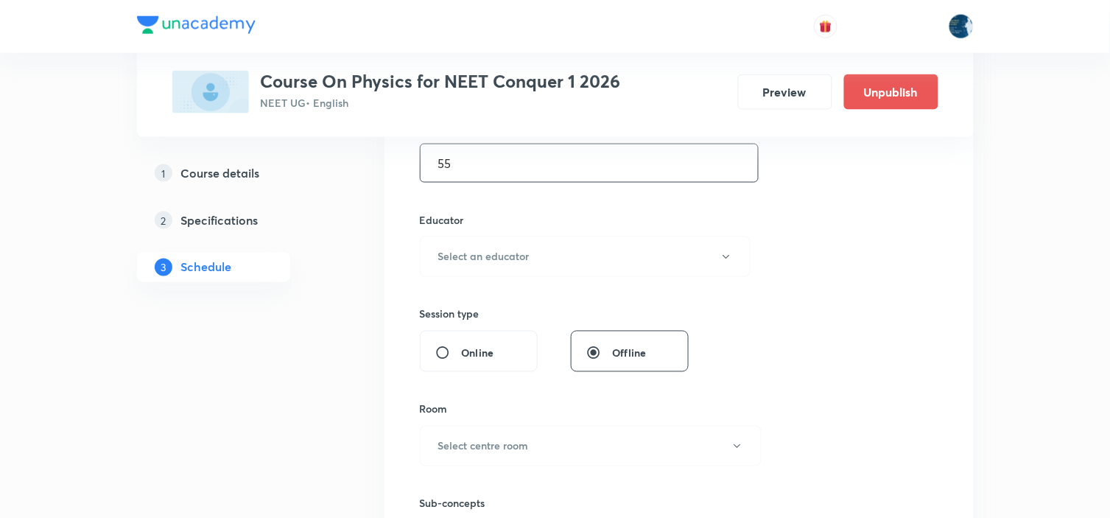
scroll to position [490, 0]
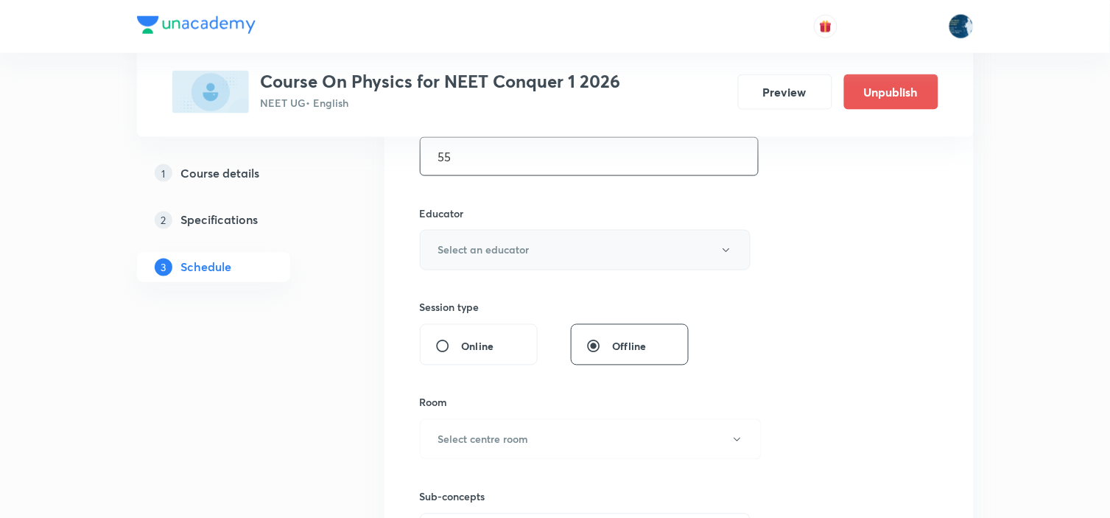
type input "55"
click at [602, 248] on button "Select an educator" at bounding box center [585, 250] width 331 height 40
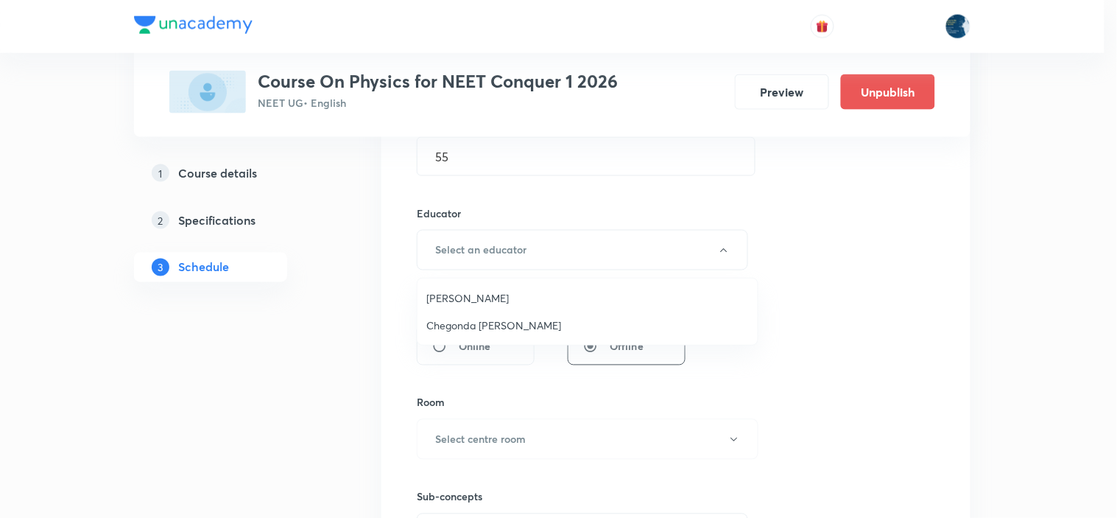
click at [508, 322] on span "Chegonda [PERSON_NAME]" at bounding box center [587, 324] width 322 height 15
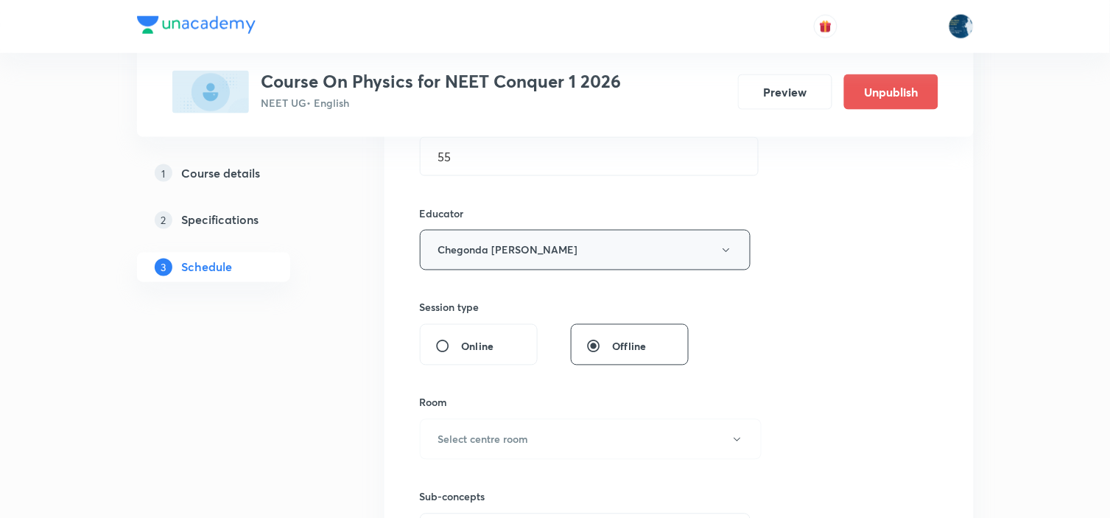
click at [534, 243] on button "Chegonda Mahender" at bounding box center [585, 250] width 331 height 40
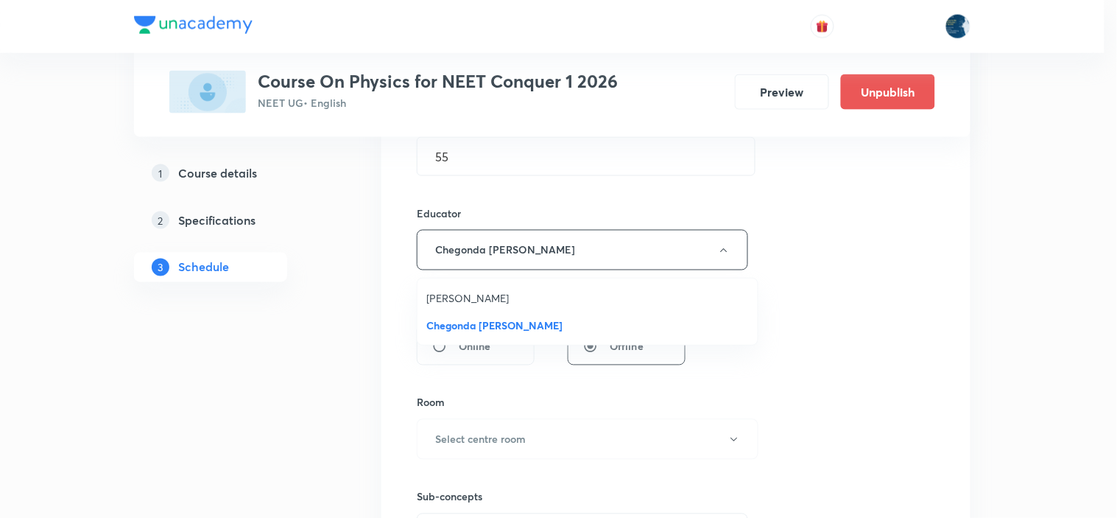
click at [512, 300] on span "Piyush Baranwal" at bounding box center [587, 297] width 322 height 15
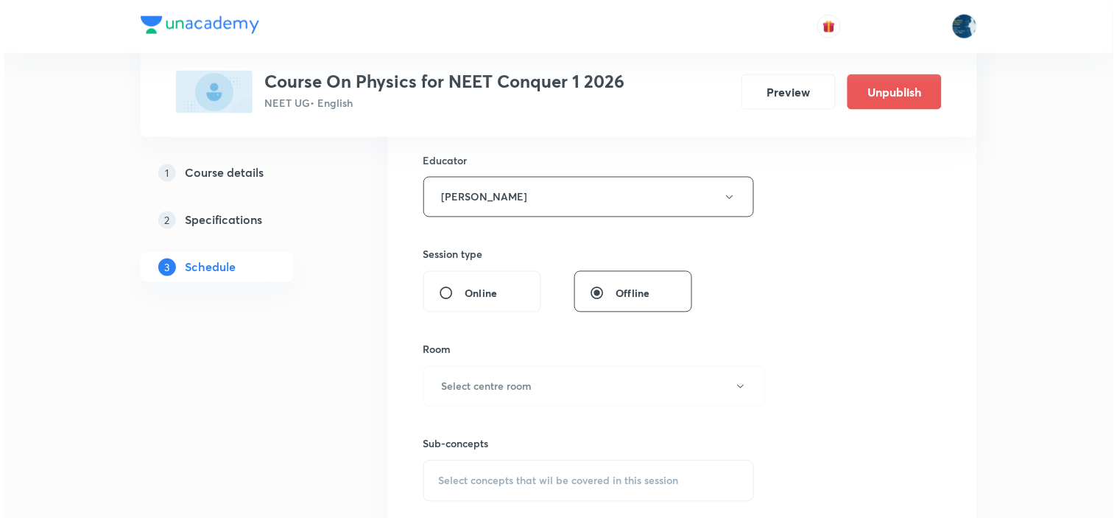
scroll to position [572, 0]
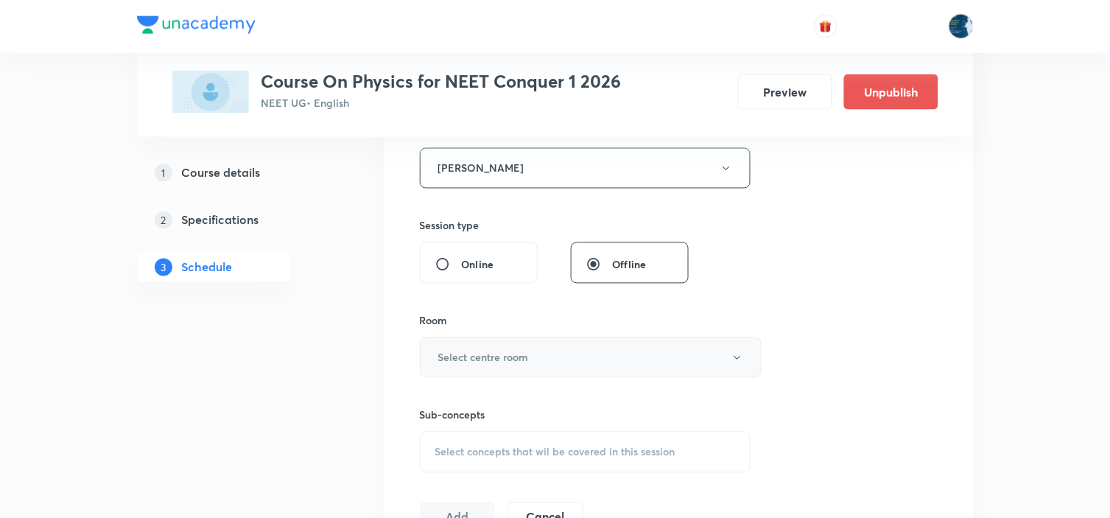
click at [582, 352] on button "Select centre room" at bounding box center [591, 357] width 342 height 40
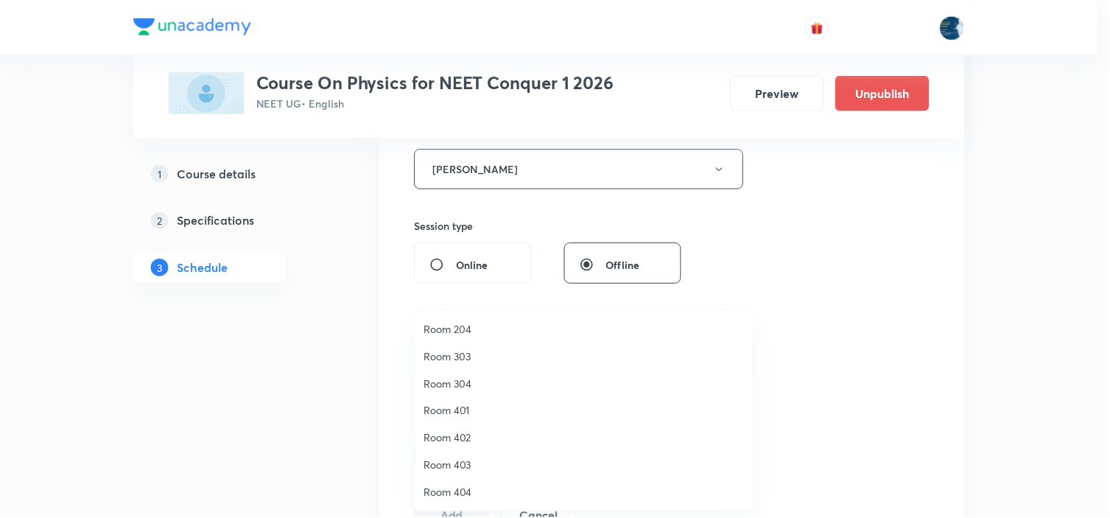
scroll to position [191, 0]
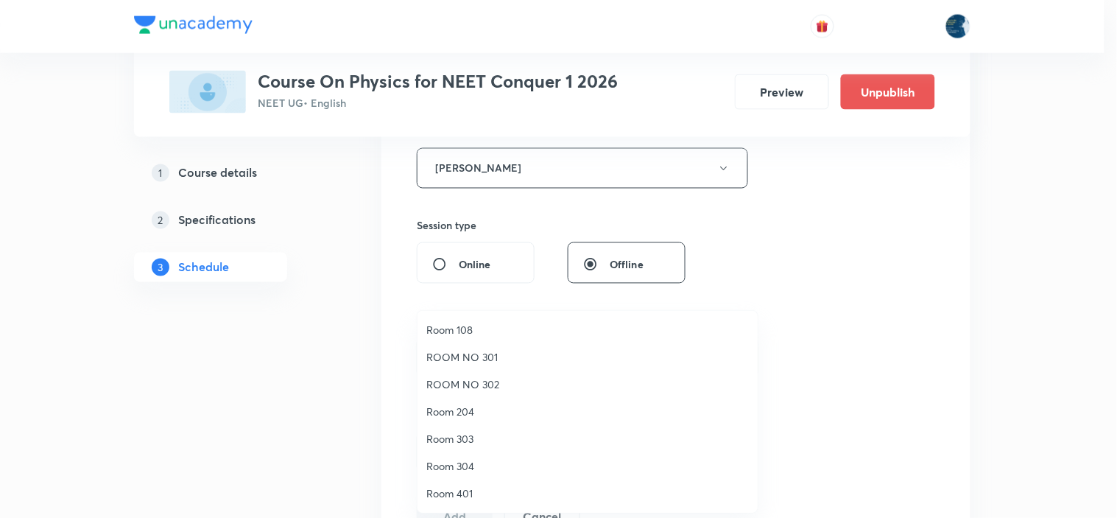
click at [479, 324] on span "Room 108" at bounding box center [587, 329] width 322 height 15
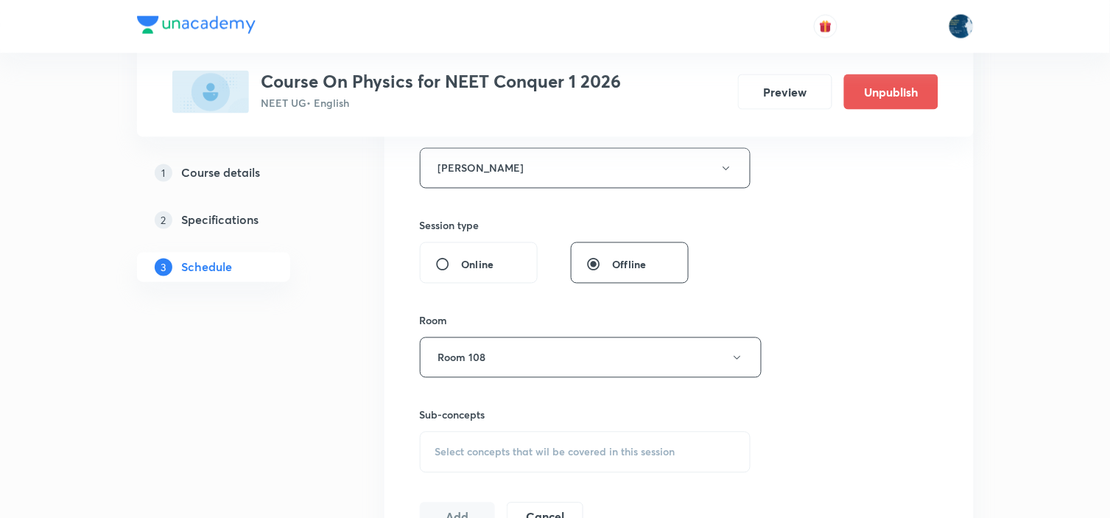
scroll to position [654, 0]
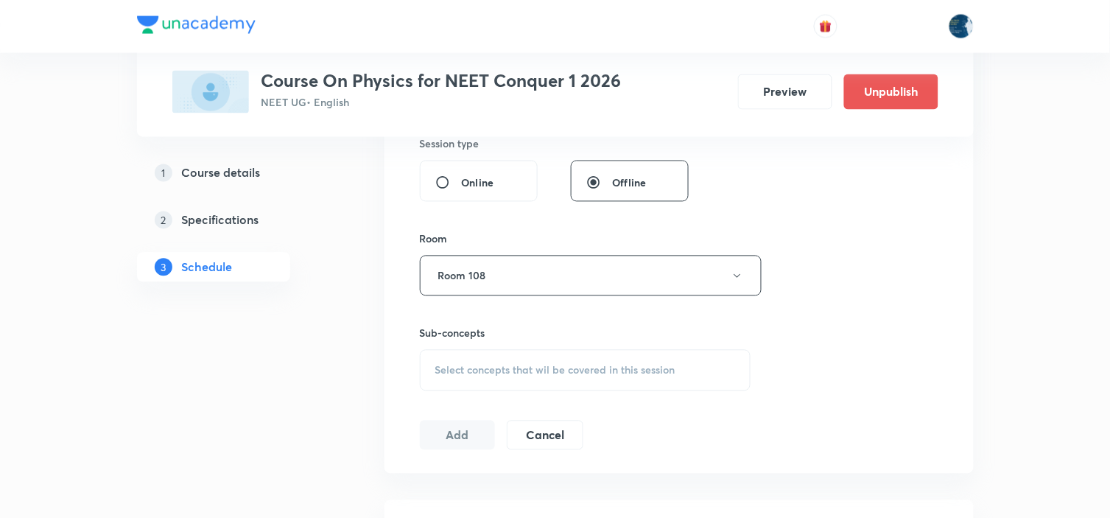
click at [576, 369] on span "Select concepts that wil be covered in this session" at bounding box center [555, 370] width 240 height 12
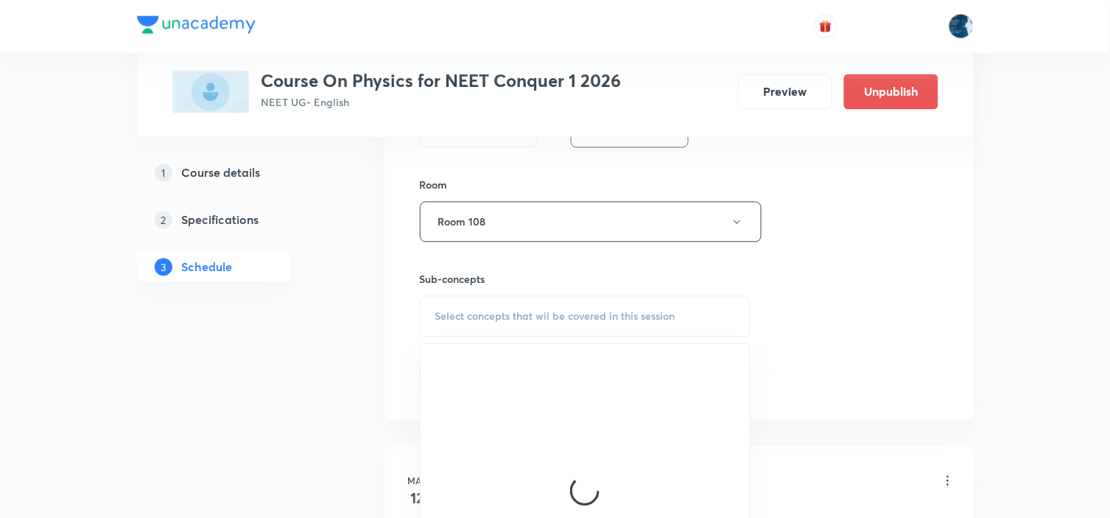
scroll to position [736, 0]
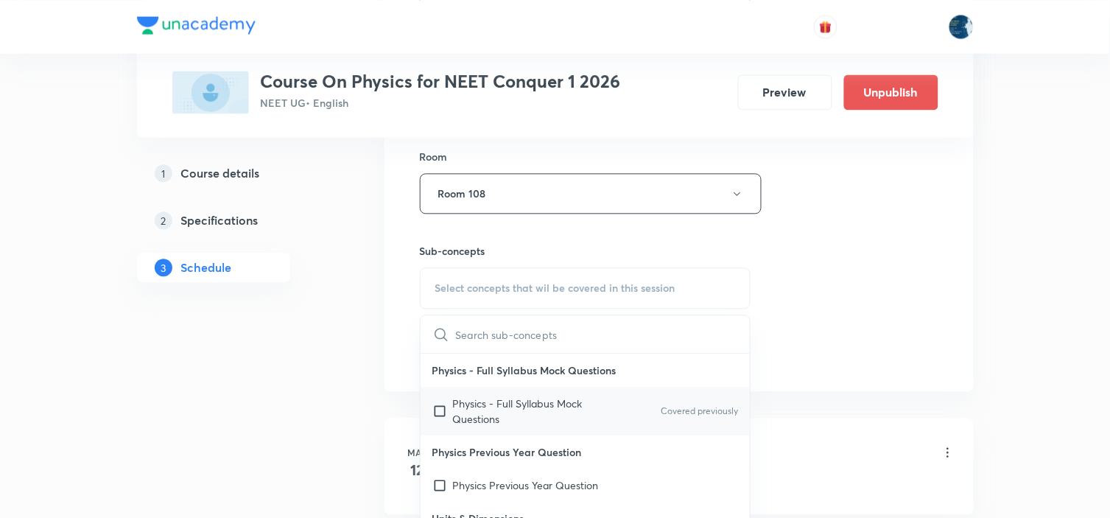
click at [675, 392] on div "Physics - Full Syllabus Mock Questions Covered previously" at bounding box center [585, 411] width 330 height 49
checkbox input "true"
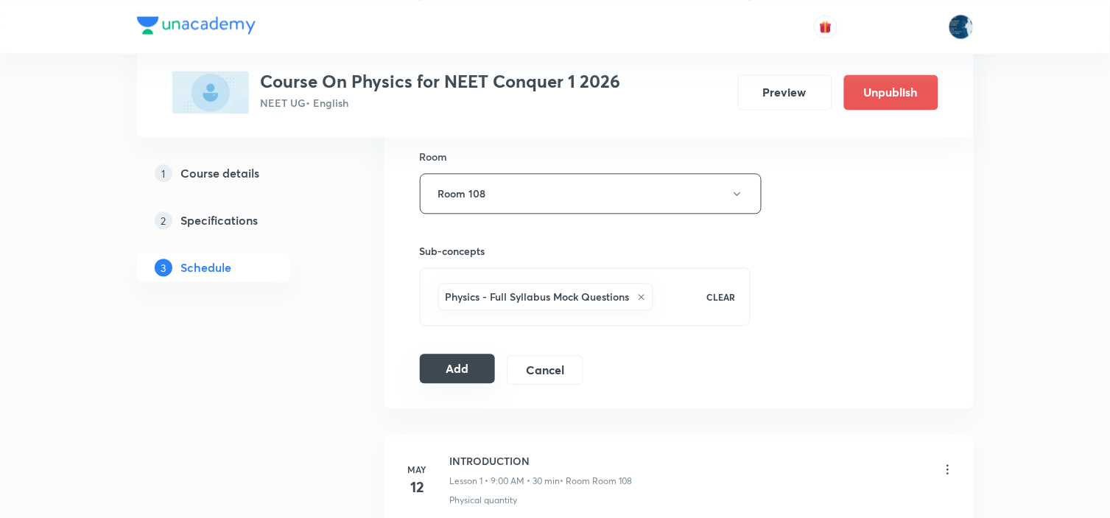
click at [462, 366] on button "Add" at bounding box center [458, 367] width 76 height 29
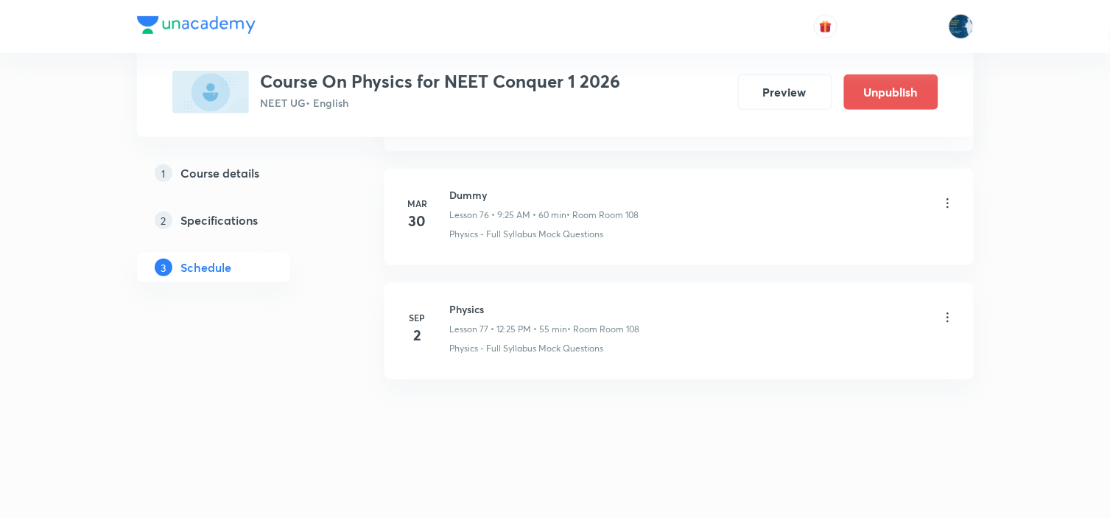
scroll to position [8782, 0]
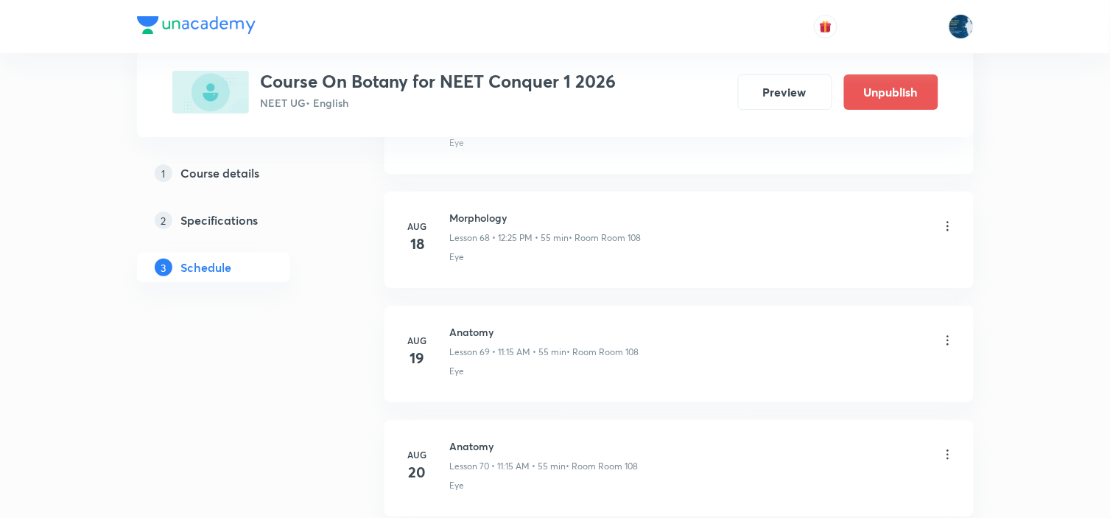
scroll to position [9460, 0]
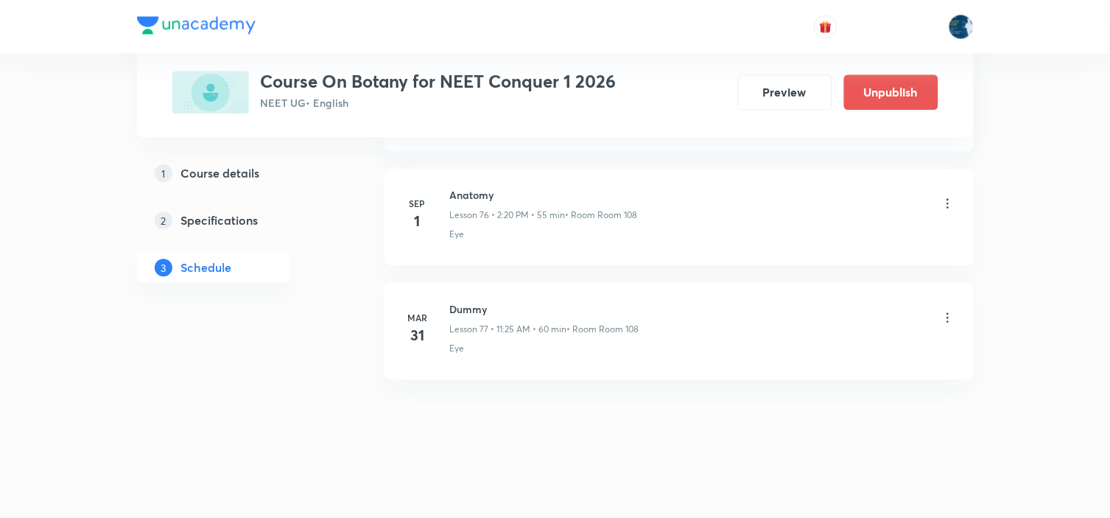
click at [481, 205] on div "Anatomy Lesson 76 • 2:20 PM • 55 min • Room Room 108" at bounding box center [544, 204] width 188 height 35
click at [474, 184] on li "[DATE] Anatomy Lesson 76 • 2:20 PM • 55 min • Room Room 108 Eye" at bounding box center [678, 217] width 589 height 96
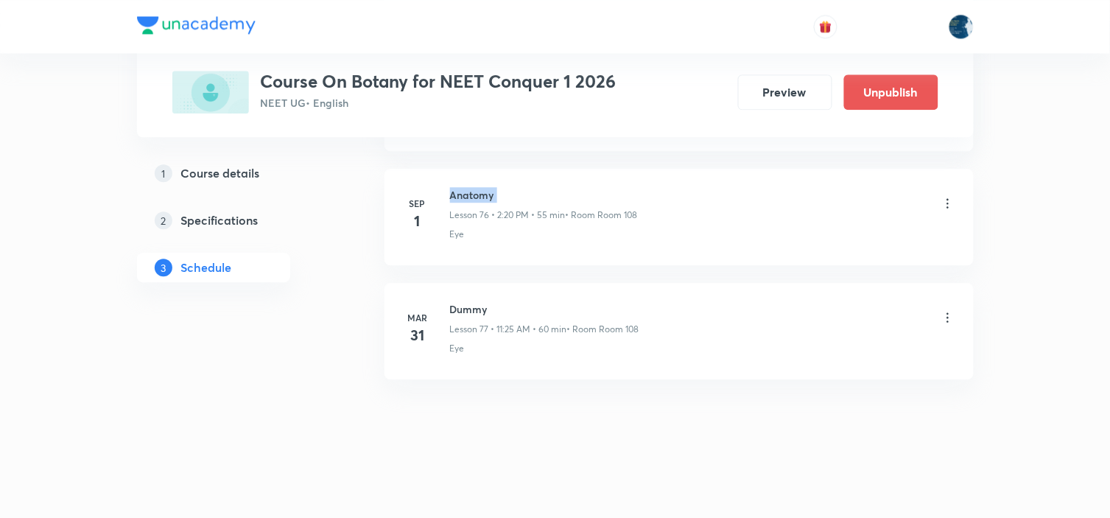
copy h6 "Anatomy"
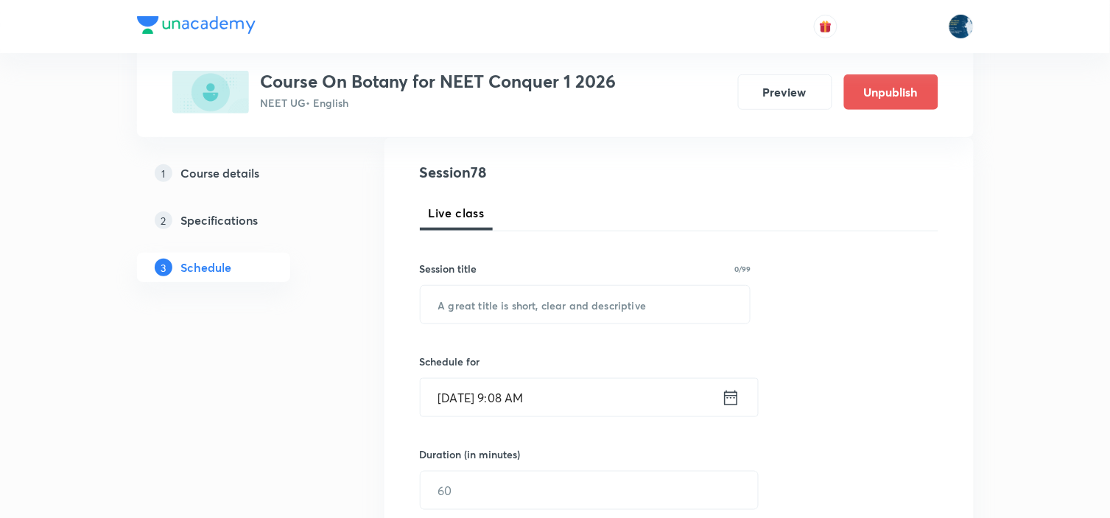
scroll to position [163, 0]
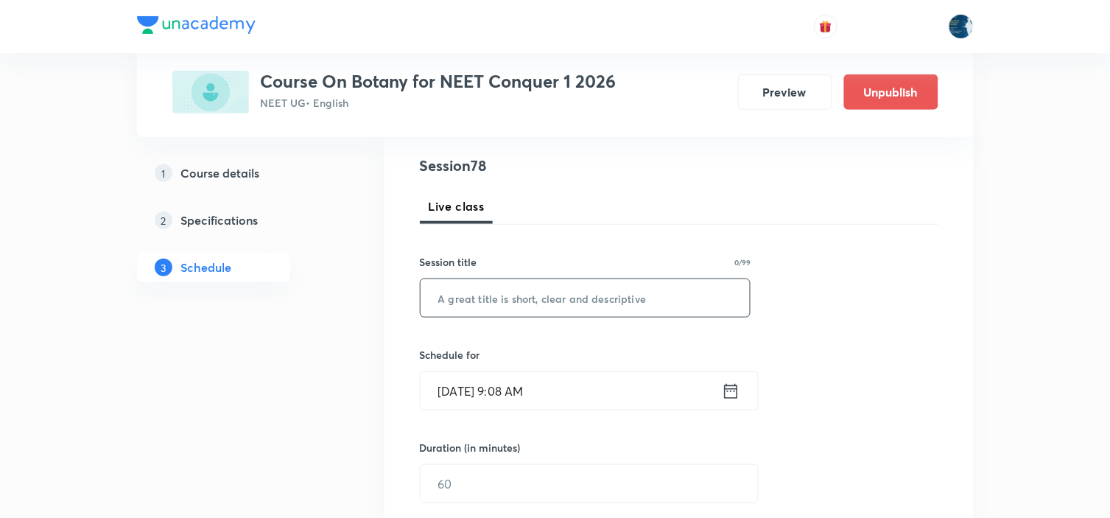
click at [569, 293] on input "text" at bounding box center [585, 298] width 330 height 38
paste input "Anatomy"
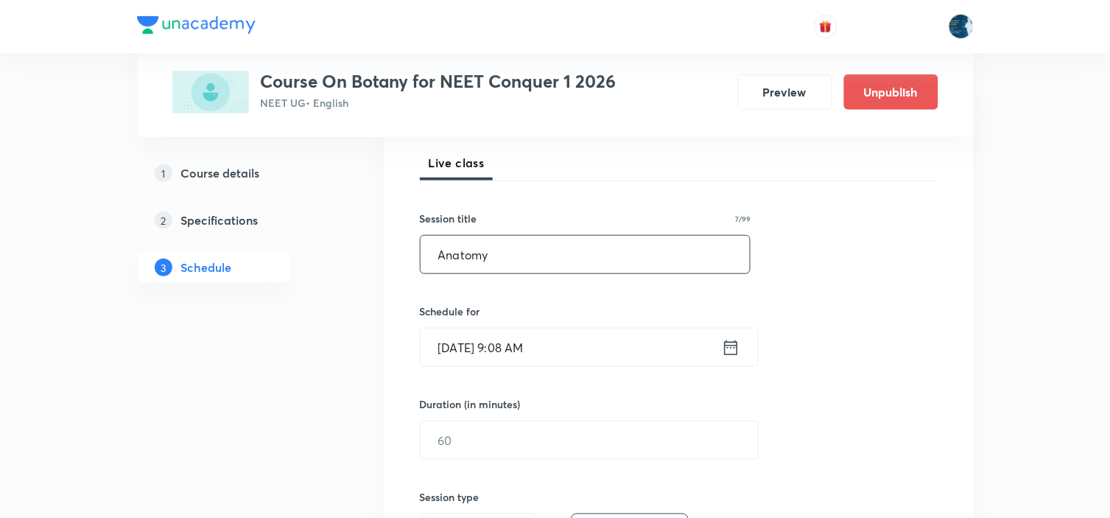
scroll to position [245, 0]
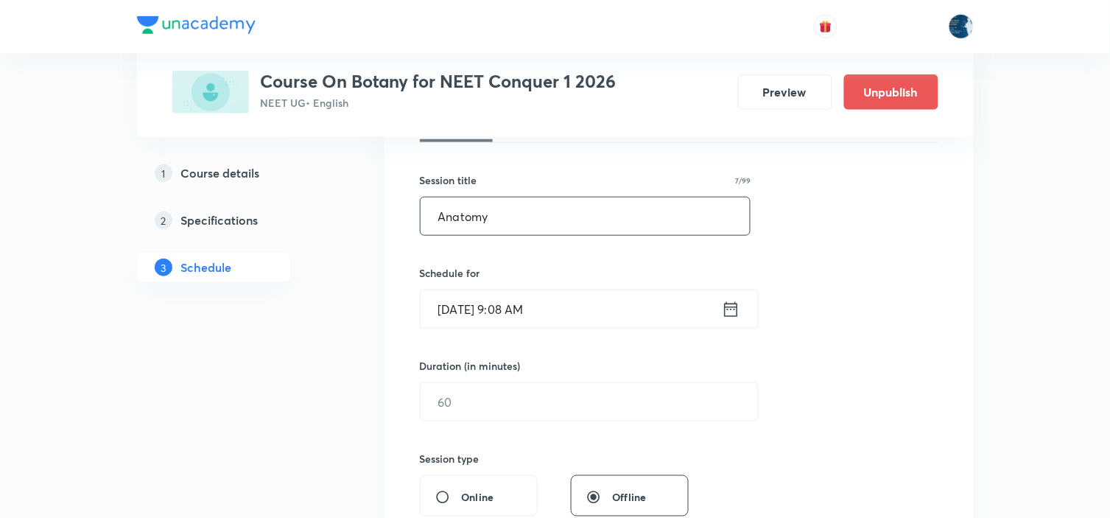
type input "Anatomy"
click at [722, 303] on icon at bounding box center [731, 309] width 18 height 21
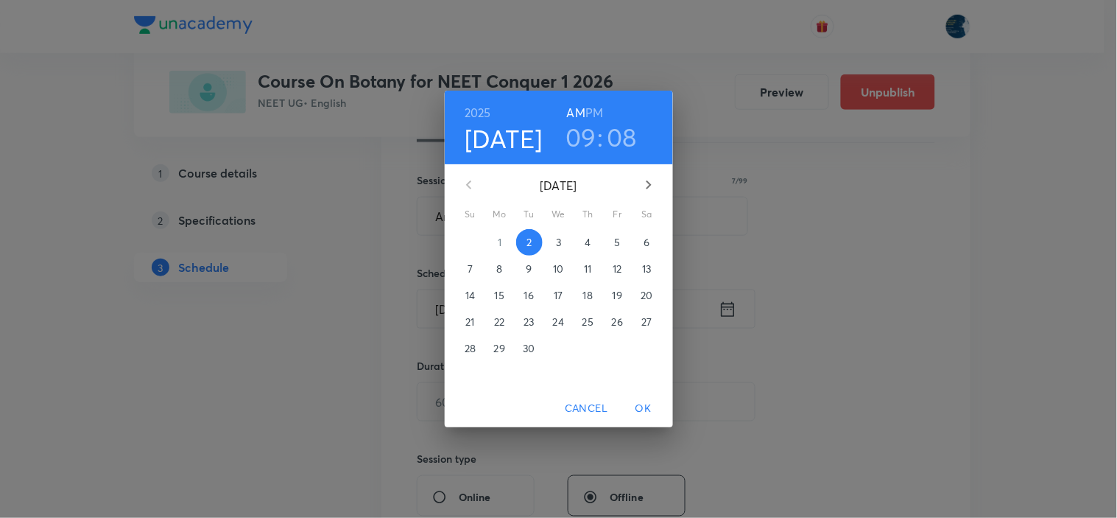
click at [594, 107] on h6 "PM" at bounding box center [594, 112] width 18 height 21
click at [584, 133] on h3 "09" at bounding box center [580, 136] width 31 height 31
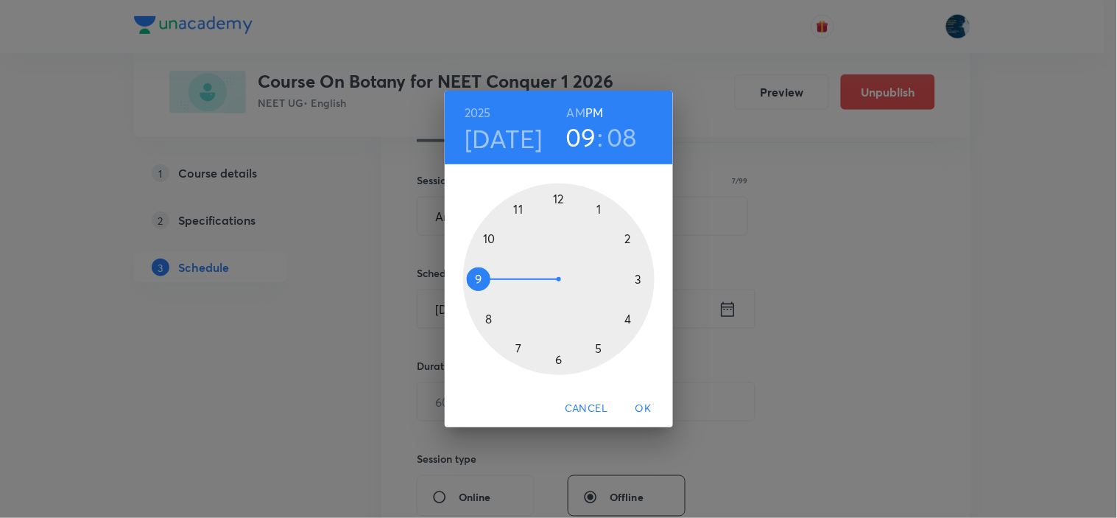
click at [627, 239] on div at bounding box center [558, 278] width 191 height 191
click at [630, 319] on div at bounding box center [558, 278] width 191 height 191
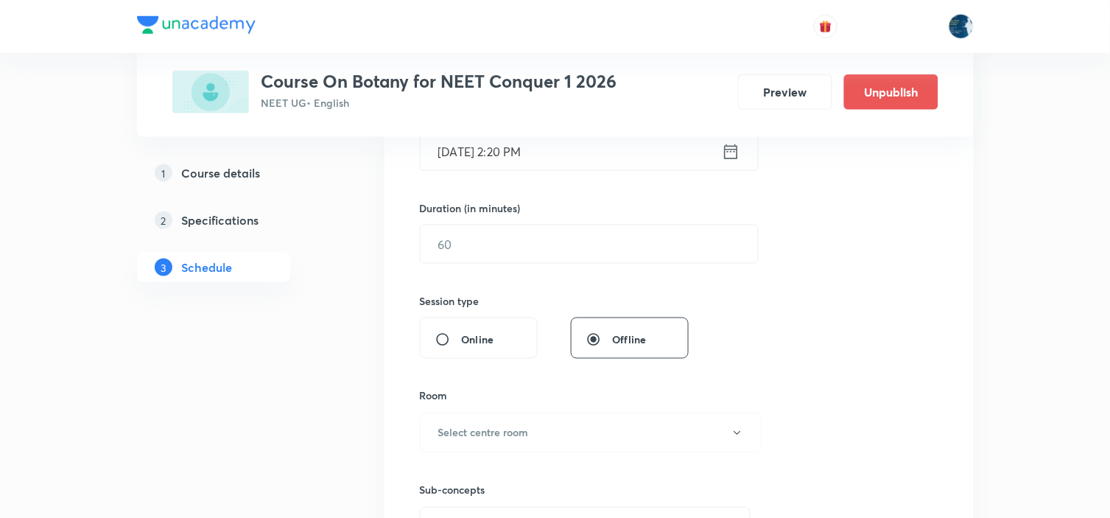
scroll to position [409, 0]
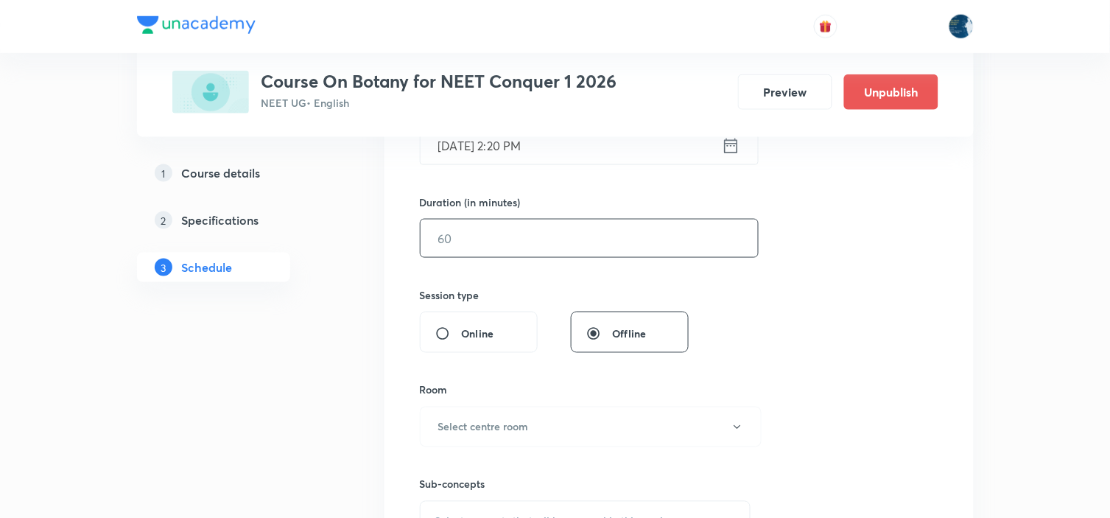
click at [600, 236] on input "text" at bounding box center [588, 238] width 337 height 38
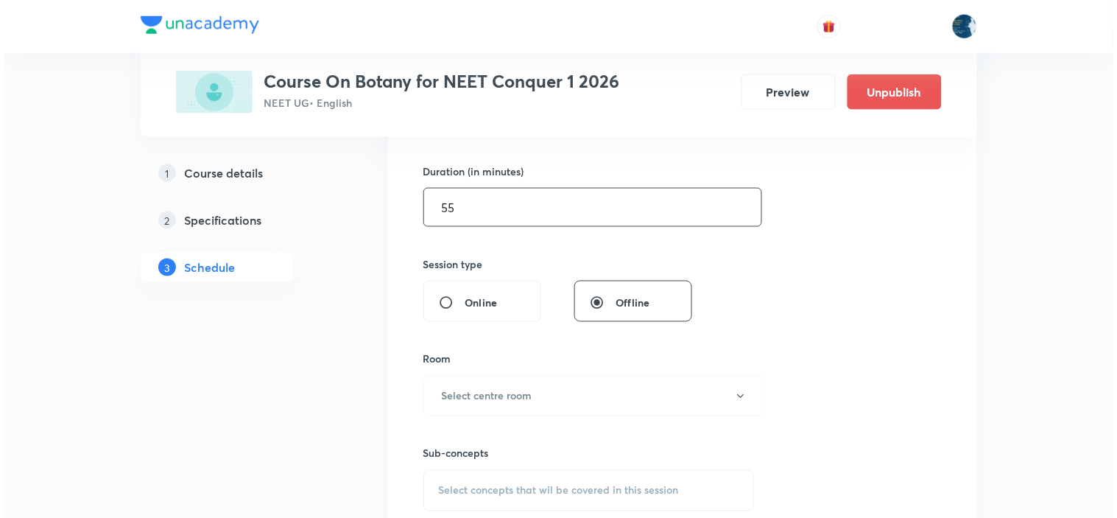
scroll to position [490, 0]
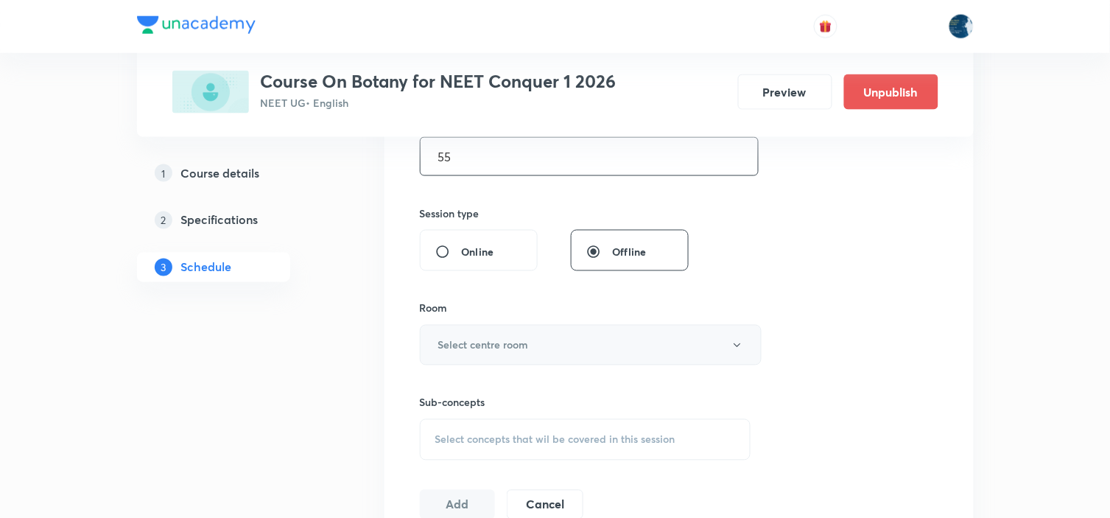
type input "55"
click at [574, 350] on button "Select centre room" at bounding box center [591, 345] width 342 height 40
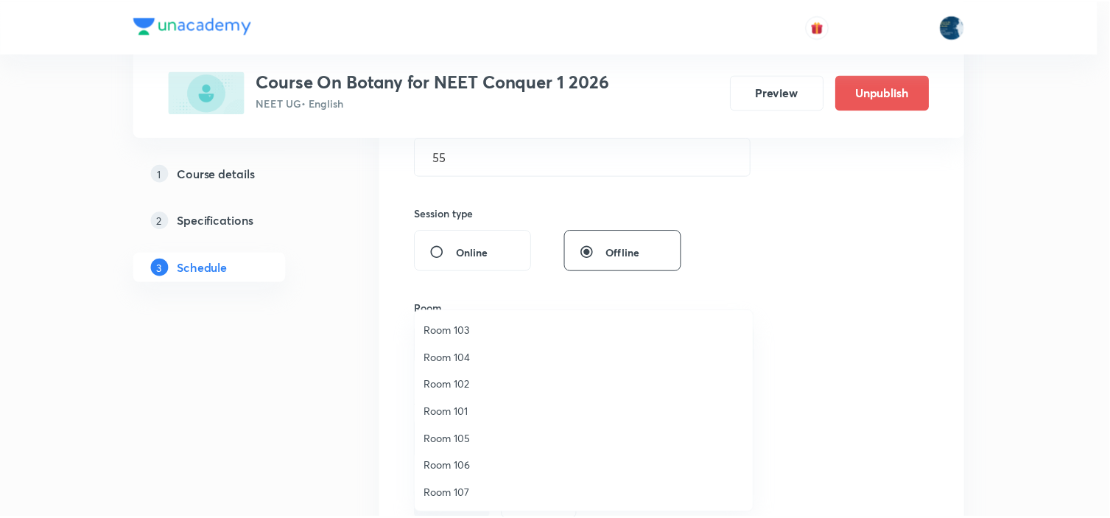
scroll to position [82, 0]
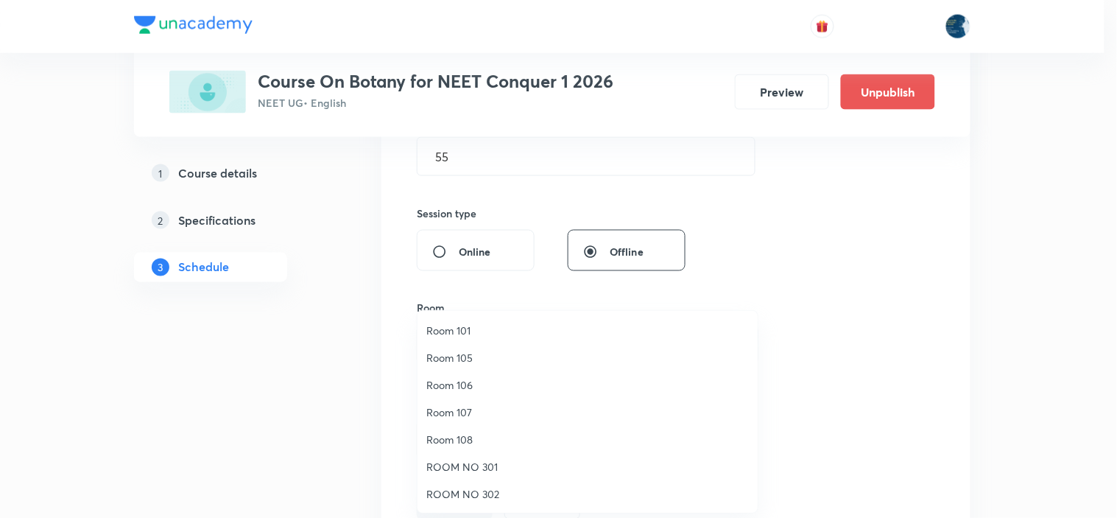
click at [461, 433] on span "Room 108" at bounding box center [587, 438] width 322 height 15
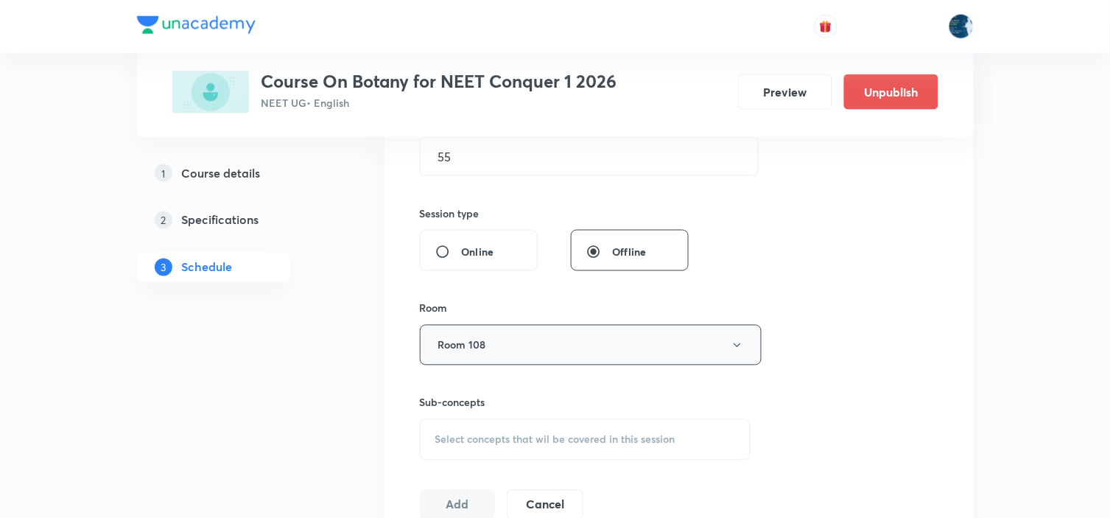
scroll to position [572, 0]
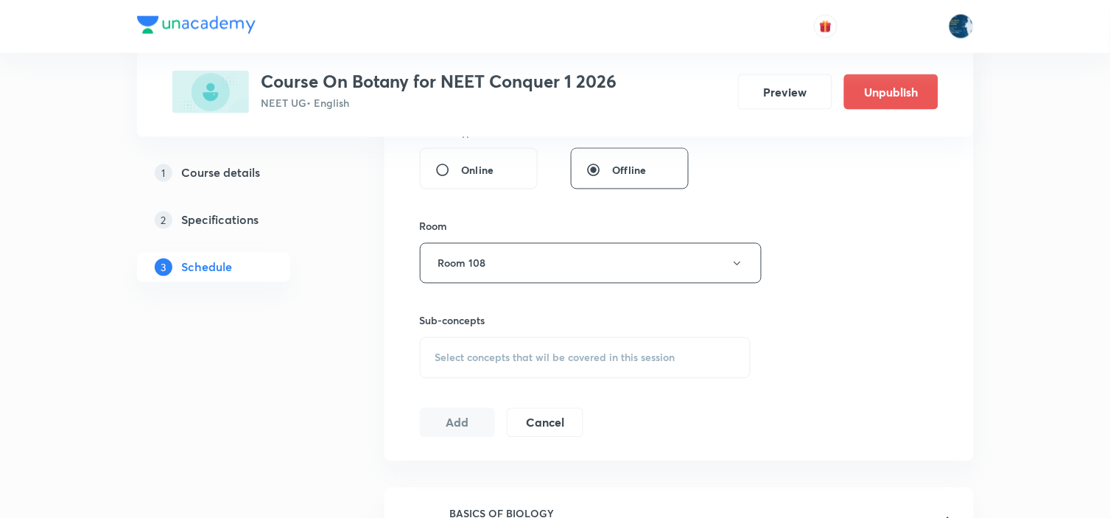
click at [573, 347] on div "Select concepts that wil be covered in this session" at bounding box center [585, 357] width 331 height 41
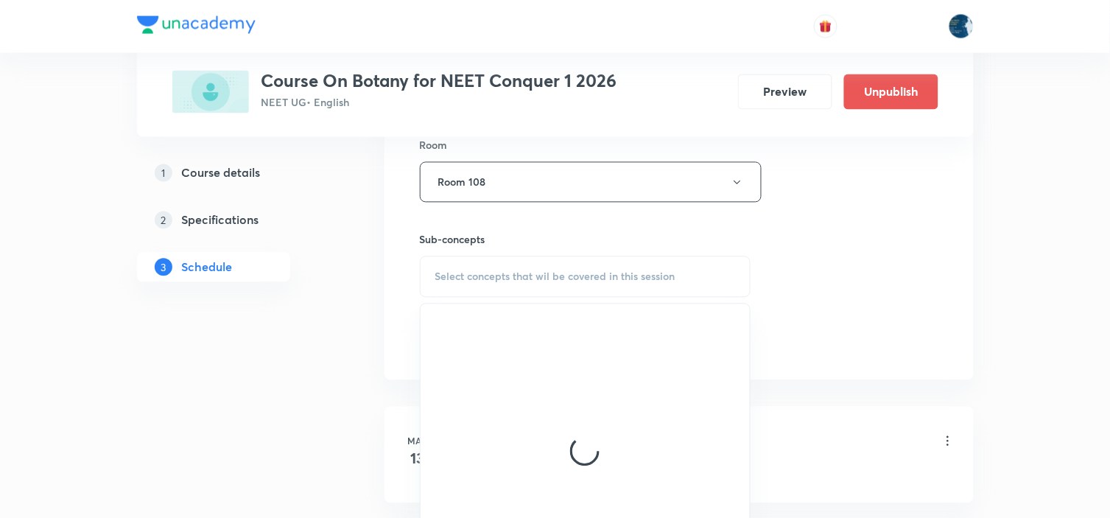
scroll to position [654, 0]
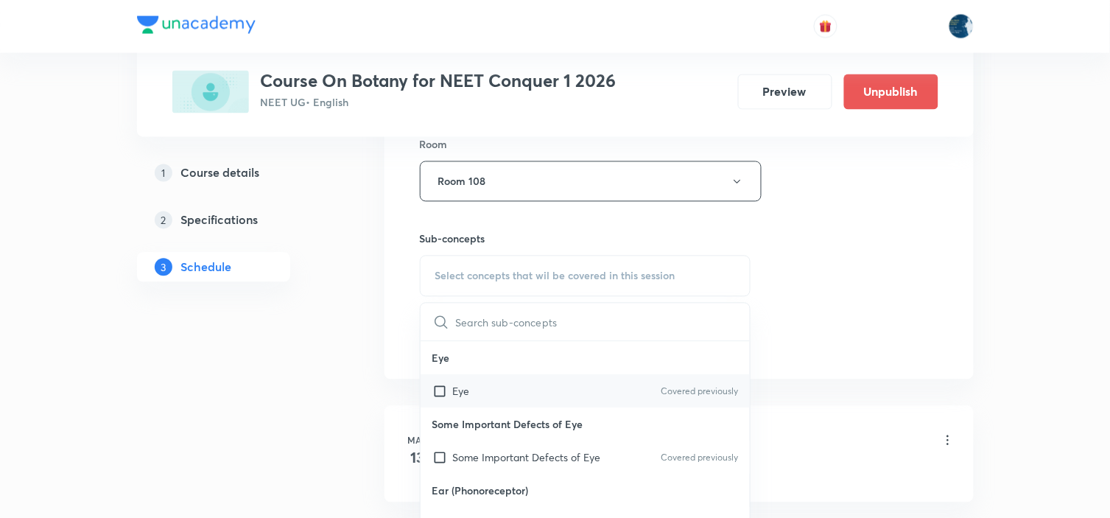
click at [675, 384] on div "Eye Covered previously" at bounding box center [585, 391] width 330 height 33
checkbox input "true"
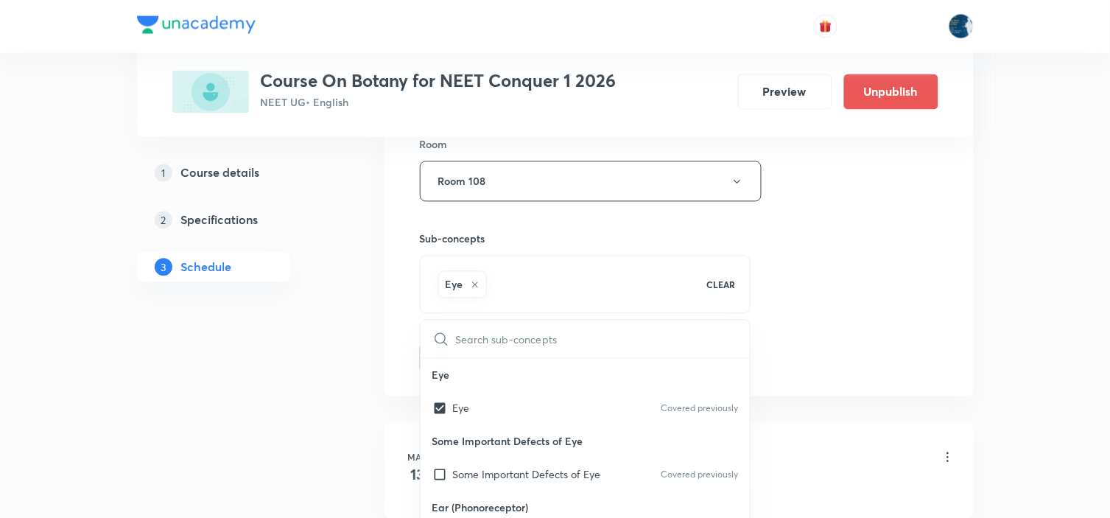
drag, startPoint x: 829, startPoint y: 283, endPoint x: 819, endPoint y: 278, distance: 11.2
click at [822, 281] on div "Session 78 Live class Session title 7/99 Anatomy ​ Schedule for [DATE] 2:20 PM …" at bounding box center [679, 18] width 518 height 708
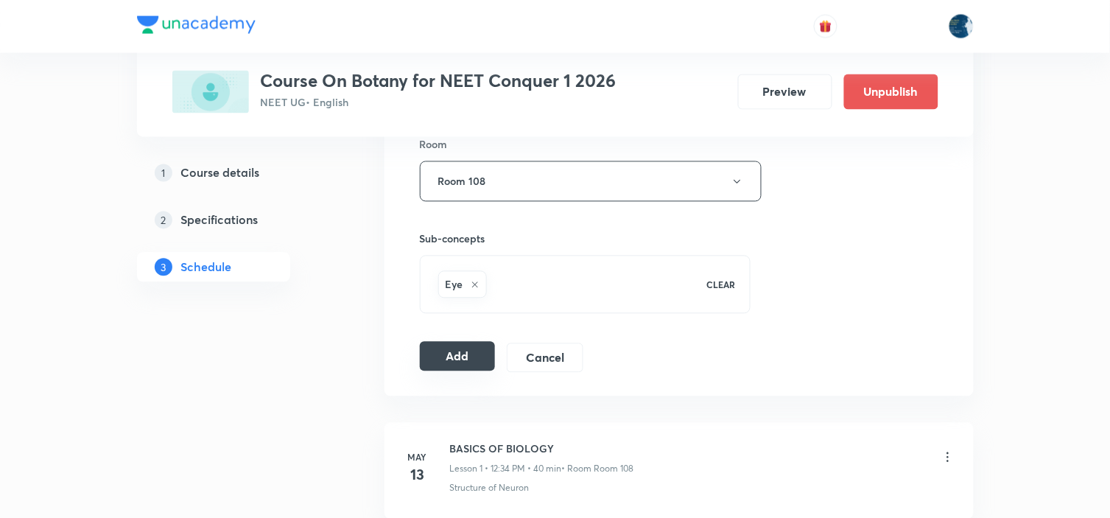
click at [460, 351] on button "Add" at bounding box center [458, 356] width 76 height 29
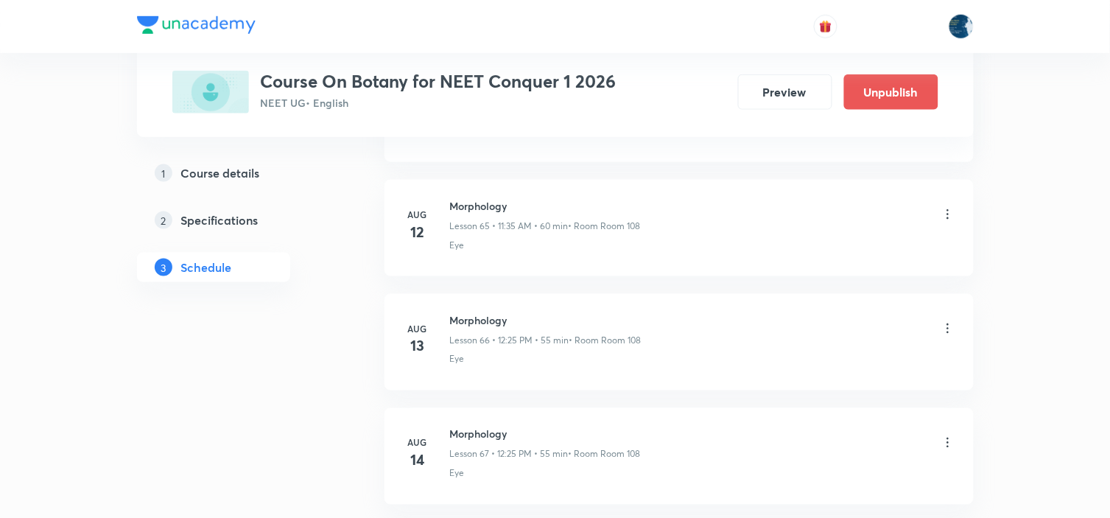
scroll to position [8897, 0]
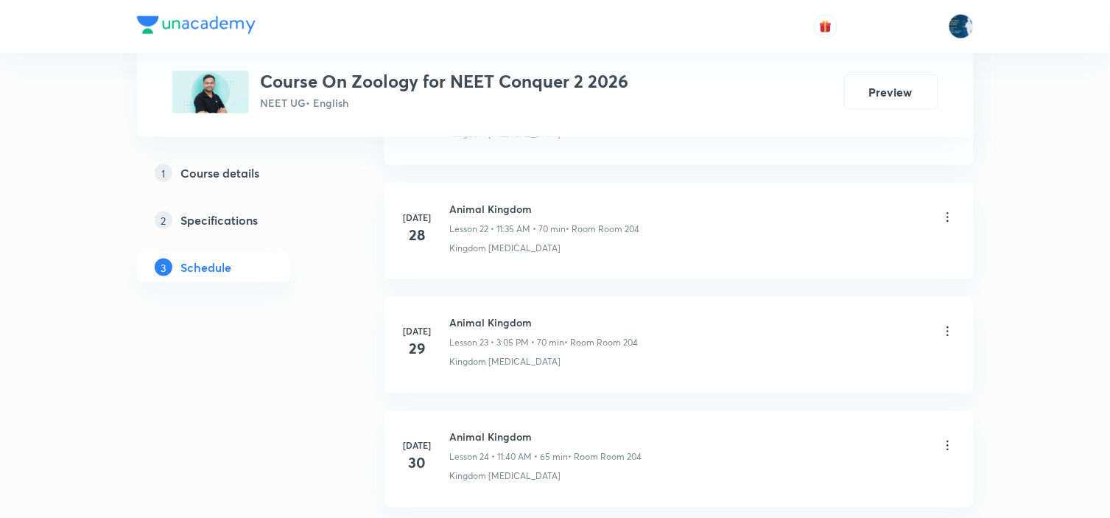
scroll to position [6146, 0]
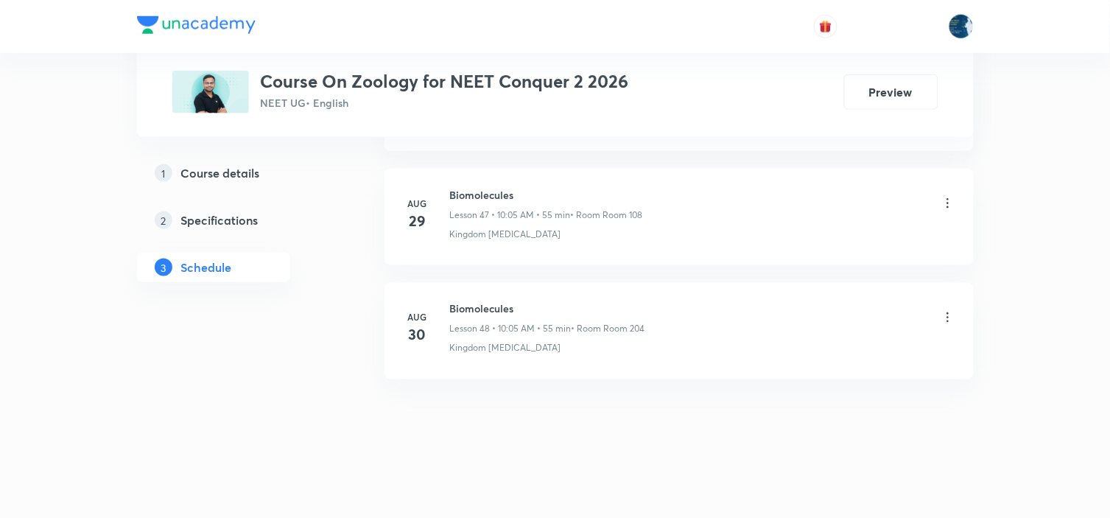
click at [479, 305] on h6 "Biomolecules" at bounding box center [547, 308] width 195 height 15
copy h6 "Biomolecules"
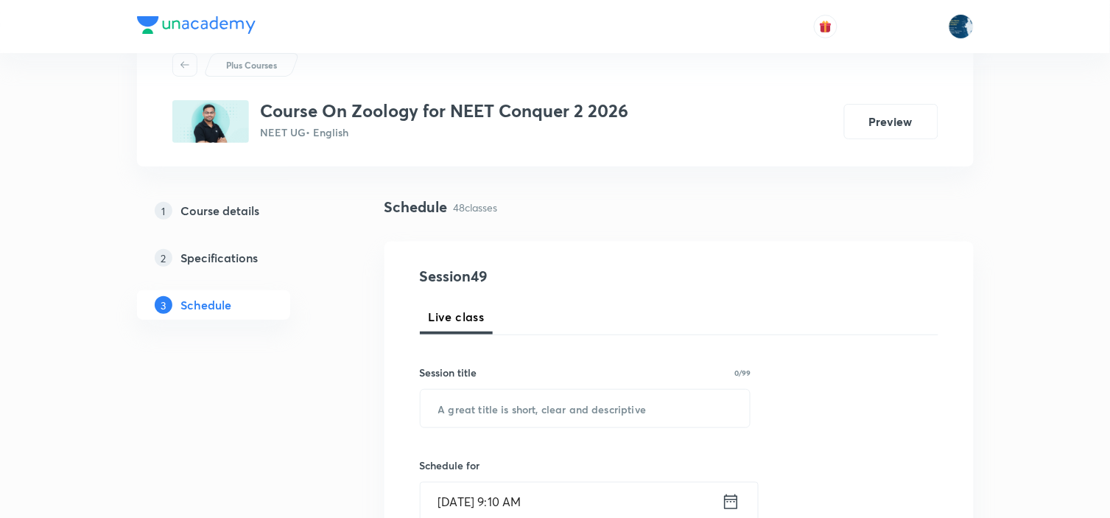
scroll to position [82, 0]
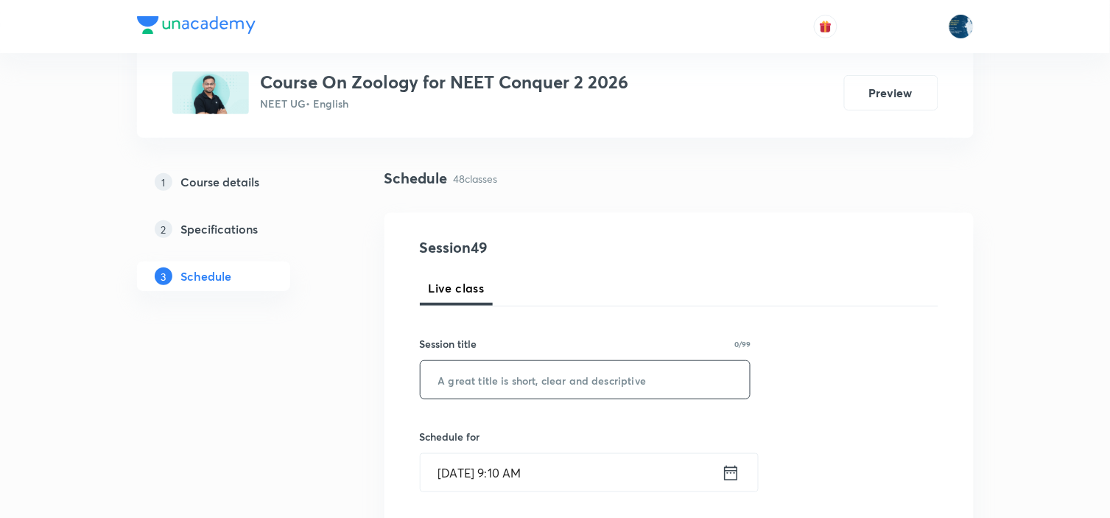
click at [495, 374] on input "text" at bounding box center [585, 380] width 330 height 38
paste input "Biomolecules"
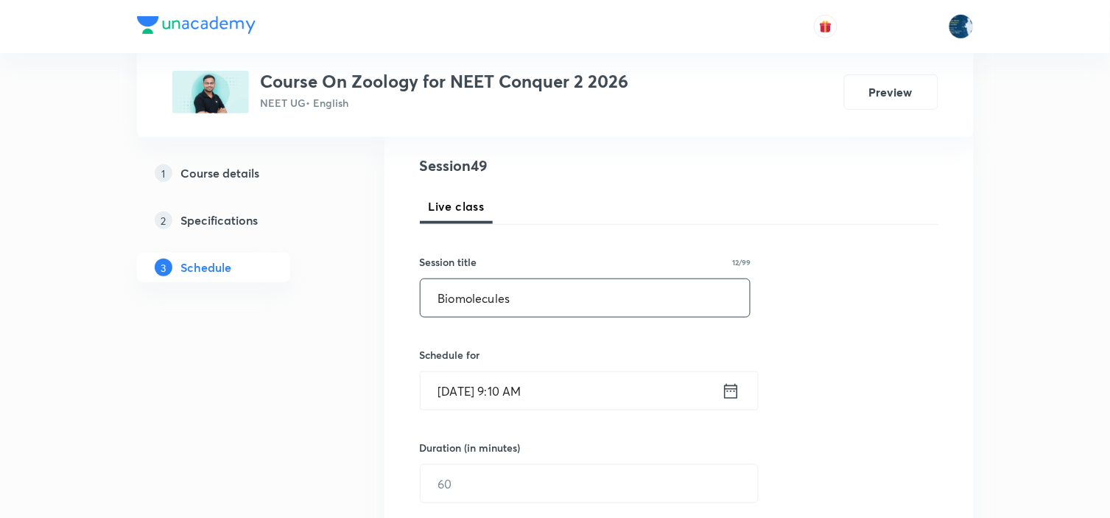
scroll to position [245, 0]
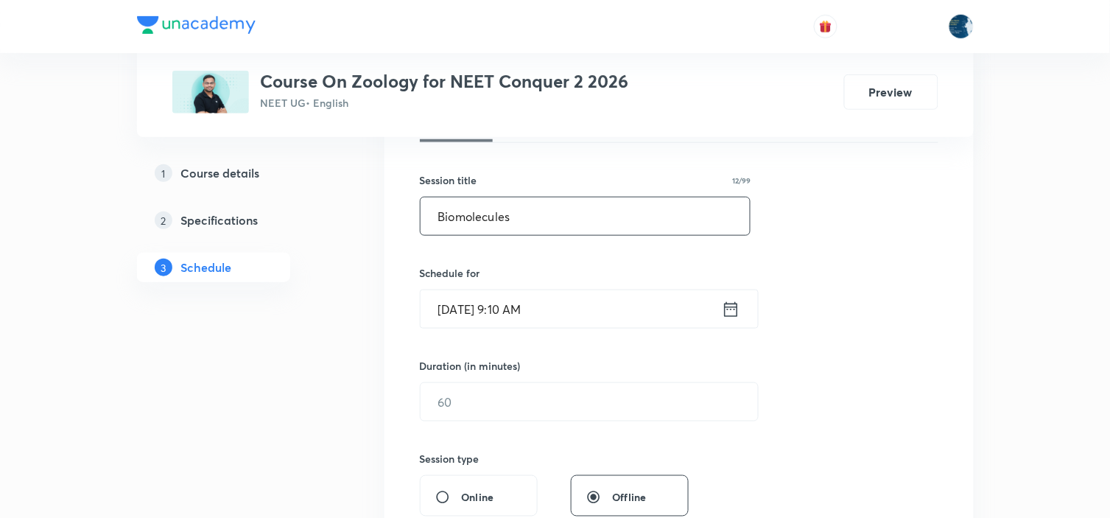
type input "Biomolecules"
click at [725, 306] on icon at bounding box center [730, 308] width 13 height 15
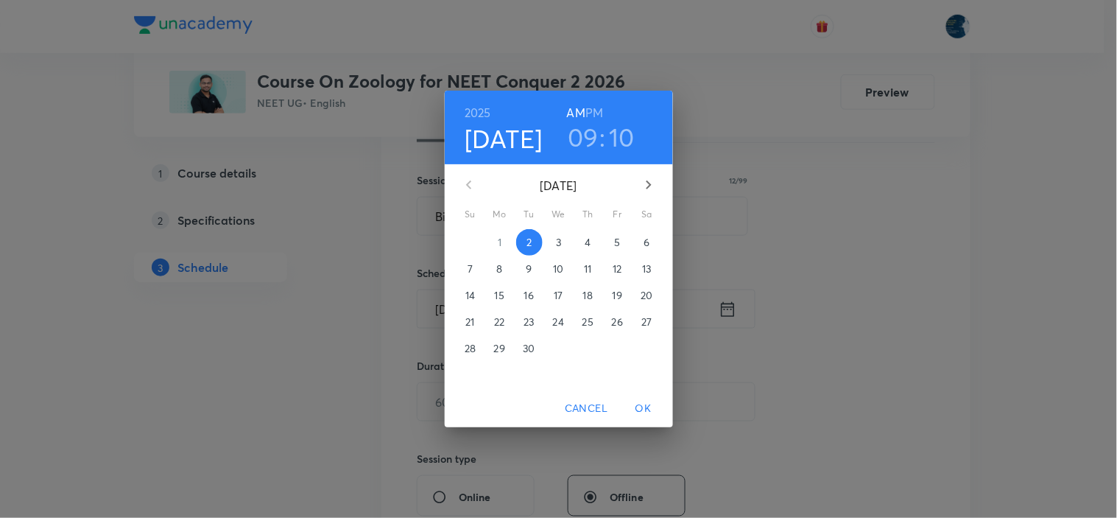
click at [586, 131] on h3 "09" at bounding box center [583, 136] width 31 height 31
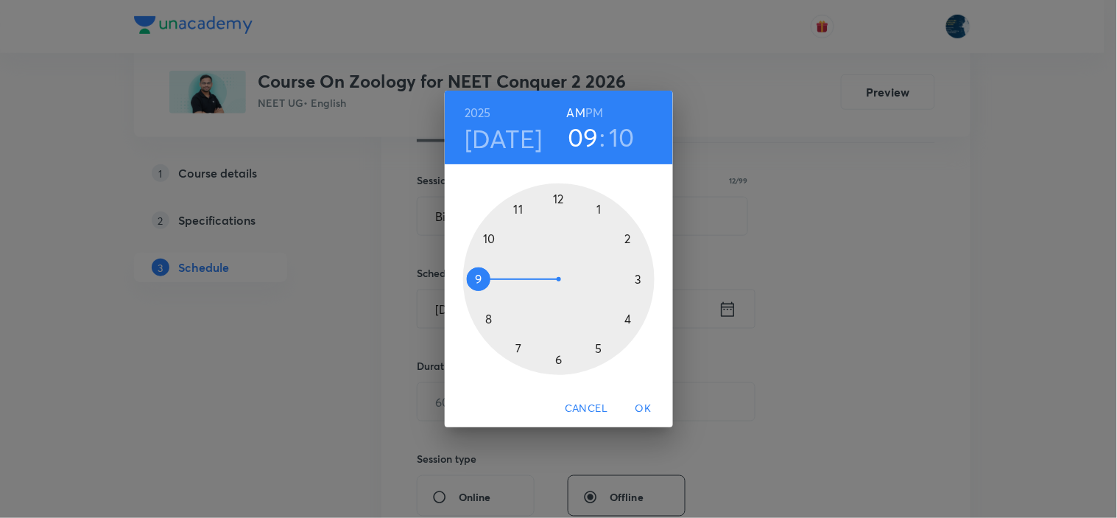
click at [491, 241] on div at bounding box center [558, 278] width 191 height 191
click at [595, 208] on div at bounding box center [558, 278] width 191 height 191
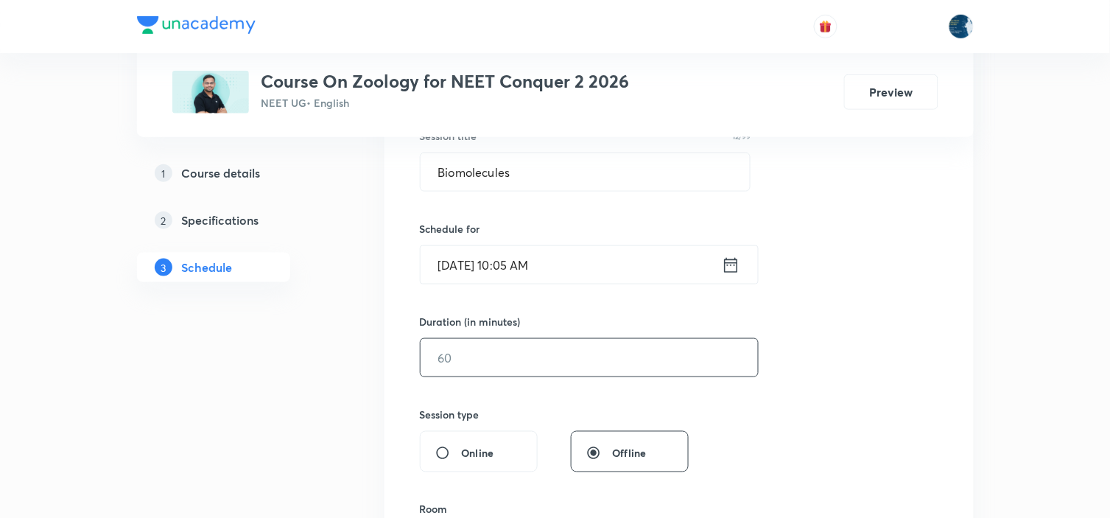
scroll to position [327, 0]
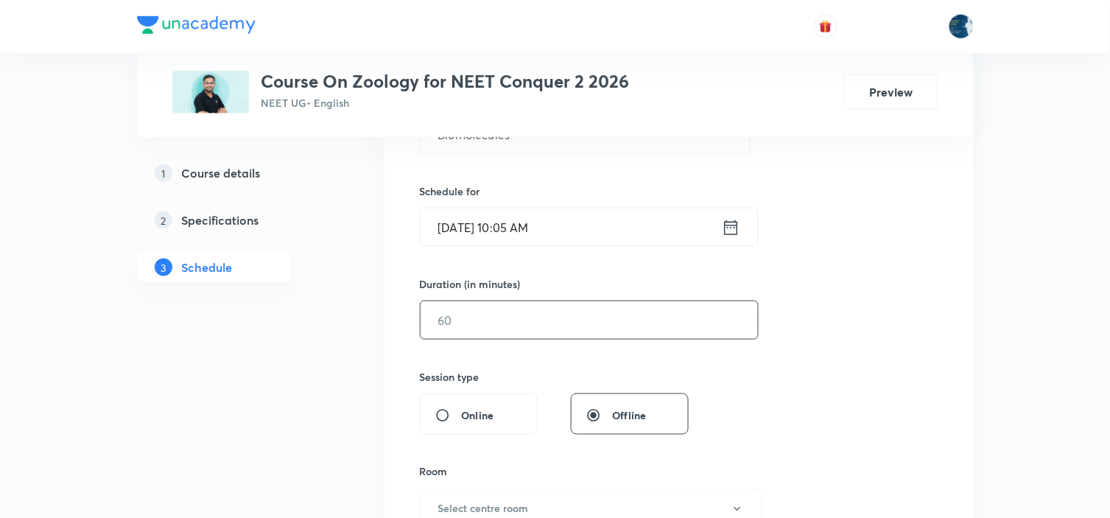
click at [644, 310] on input "text" at bounding box center [588, 320] width 337 height 38
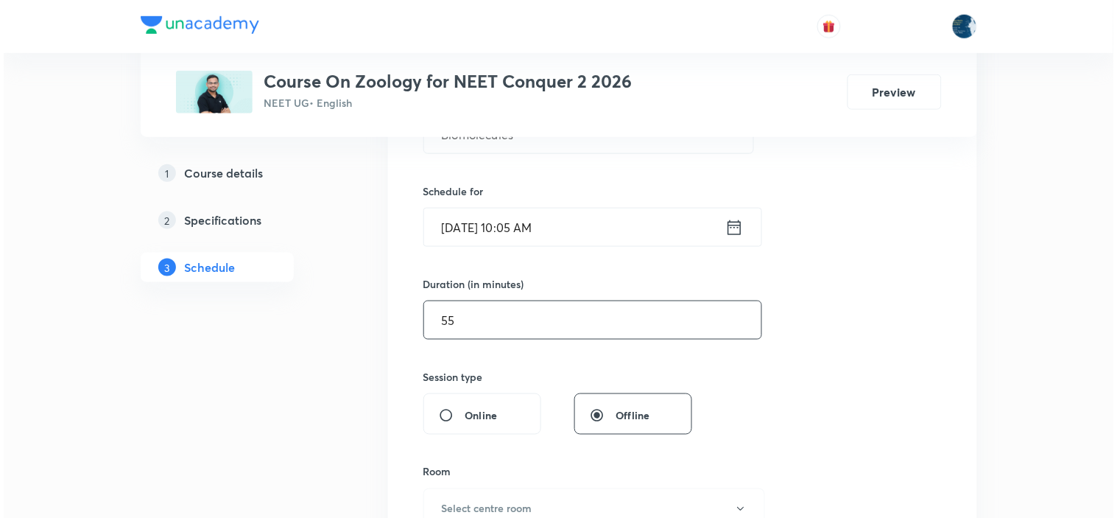
scroll to position [409, 0]
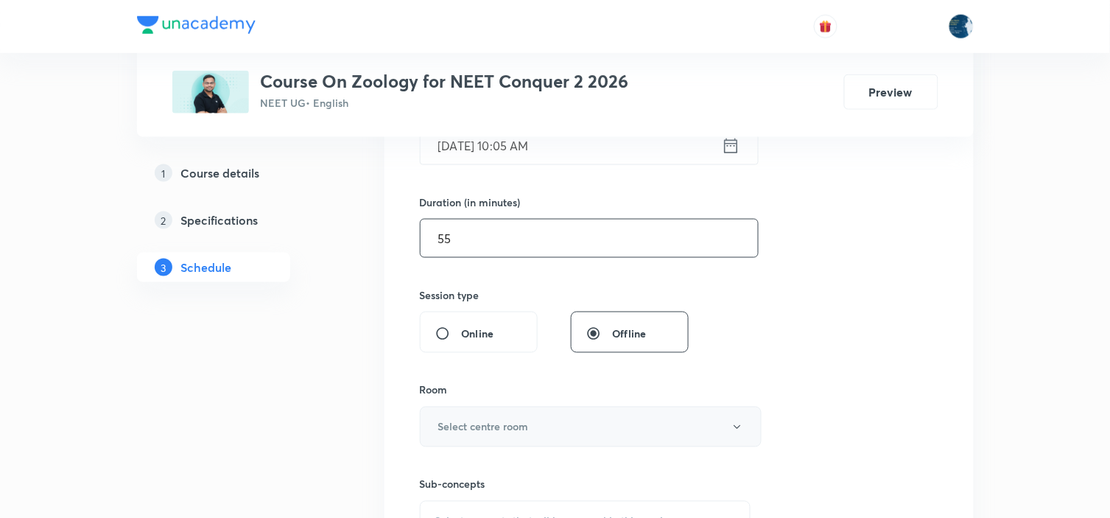
type input "55"
click at [606, 437] on button "Select centre room" at bounding box center [591, 426] width 342 height 40
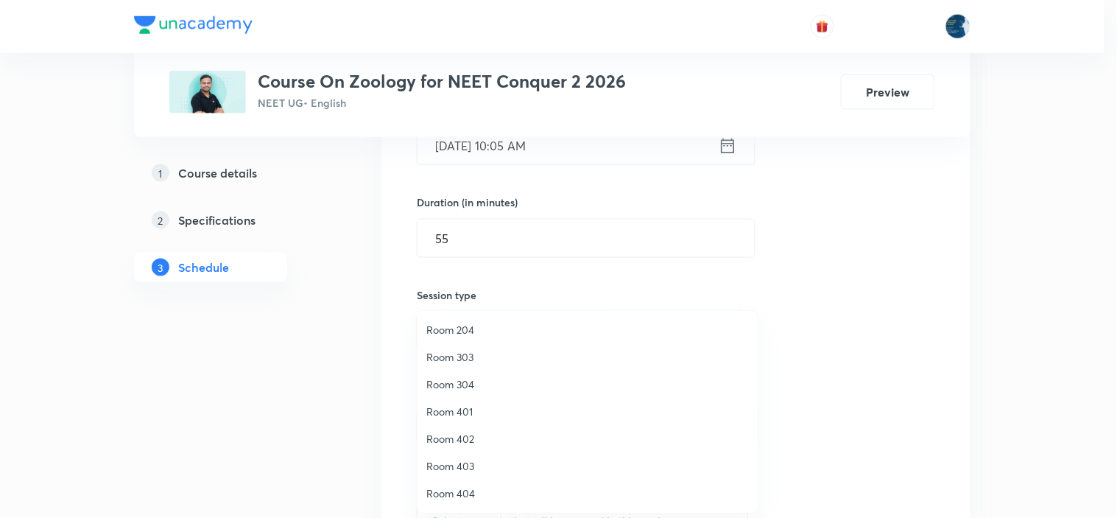
scroll to position [109, 0]
click at [474, 409] on span "Room 108" at bounding box center [587, 411] width 322 height 15
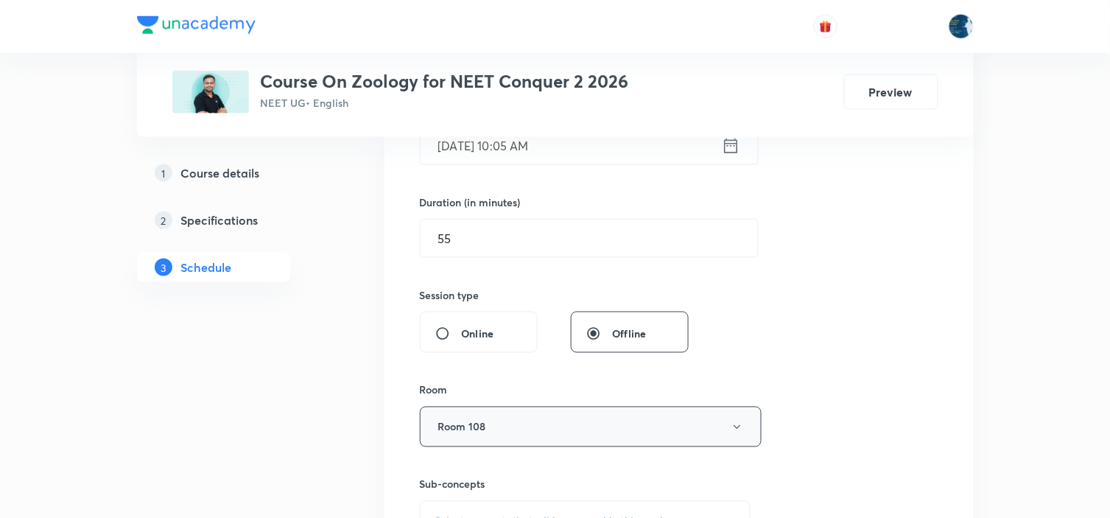
click at [630, 417] on button "Room 108" at bounding box center [591, 426] width 342 height 40
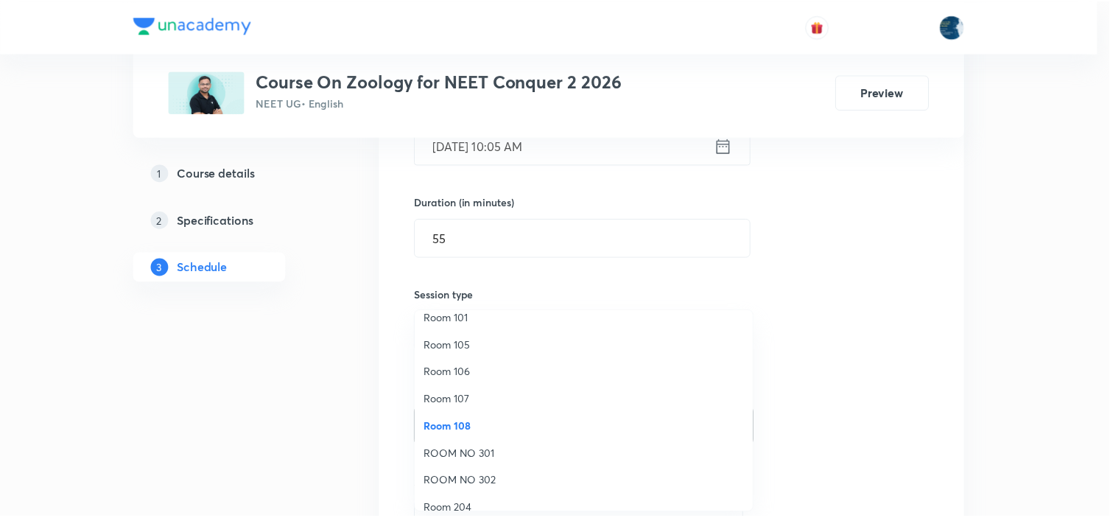
scroll to position [273, 0]
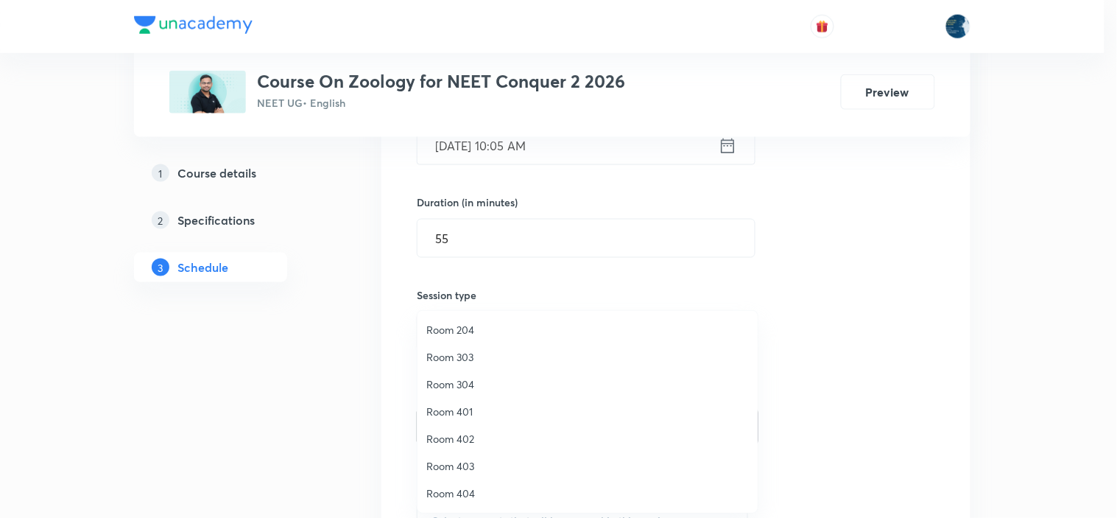
click at [510, 331] on span "Room 204" at bounding box center [587, 329] width 322 height 15
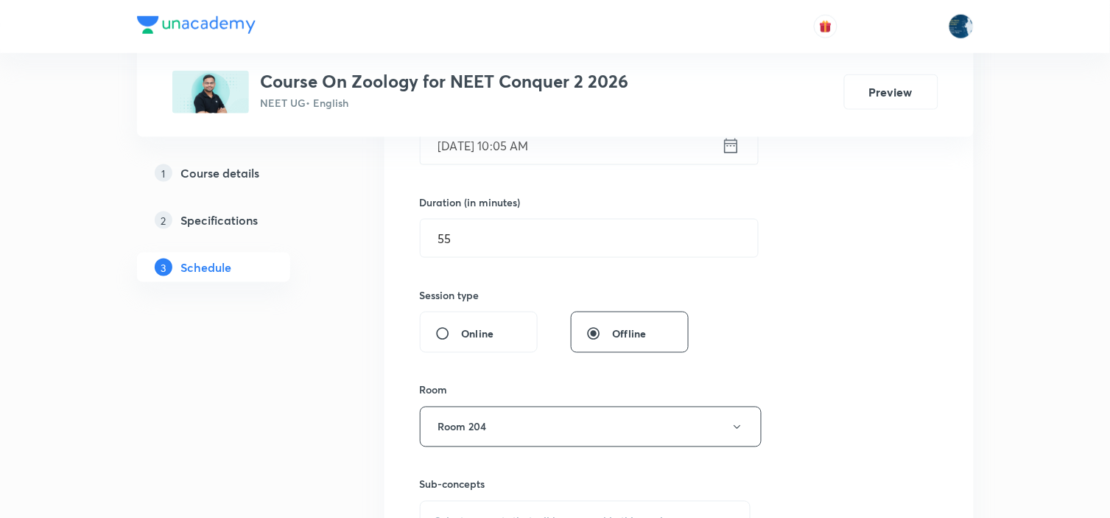
scroll to position [572, 0]
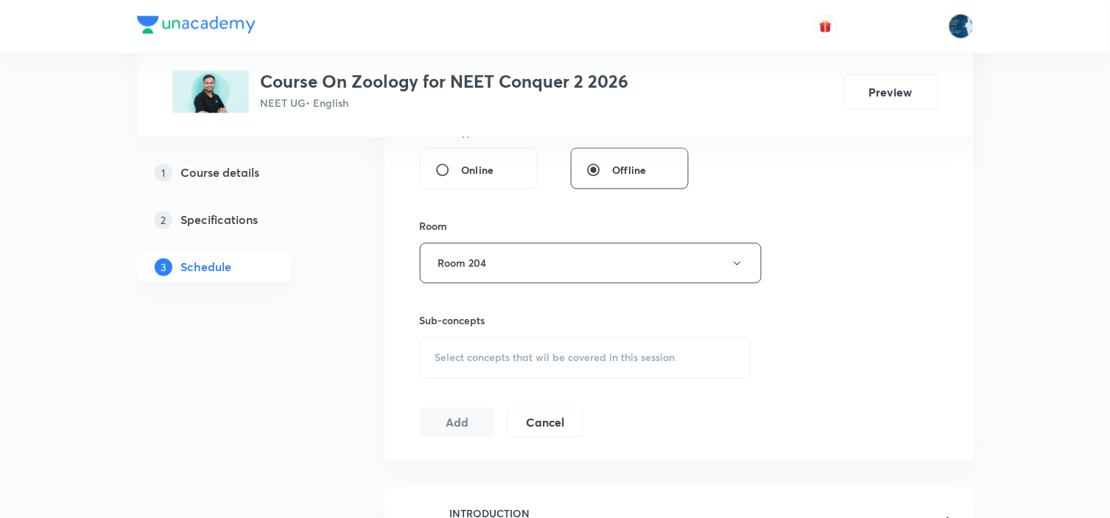
click at [560, 359] on span "Select concepts that wil be covered in this session" at bounding box center [555, 358] width 240 height 12
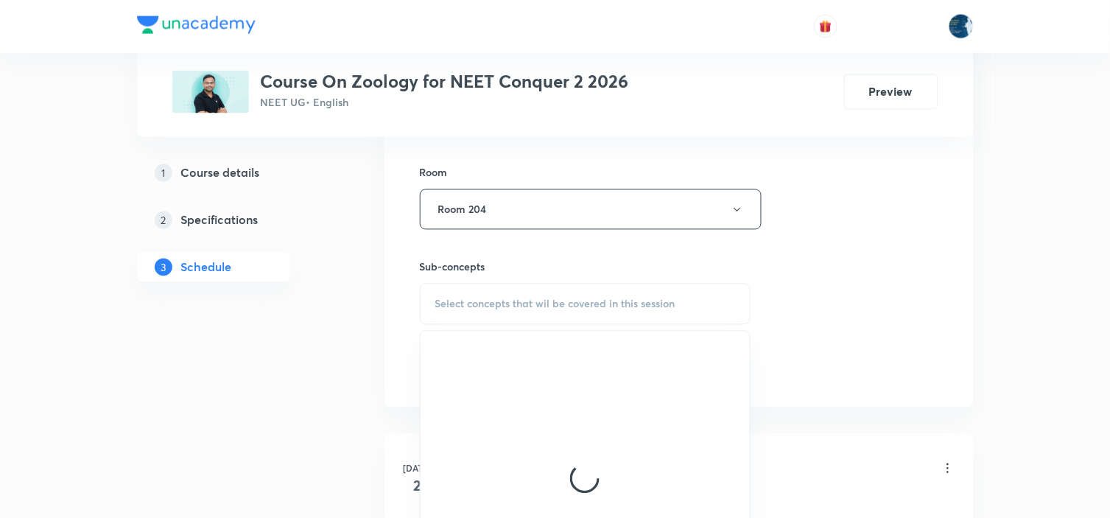
scroll to position [654, 0]
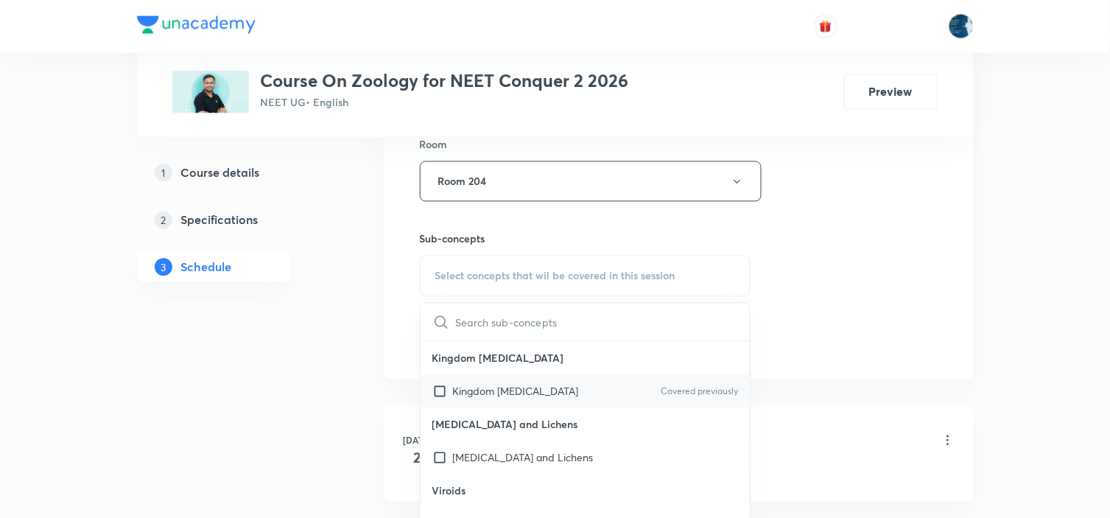
click at [696, 389] on p "Covered previously" at bounding box center [698, 391] width 77 height 13
checkbox input "true"
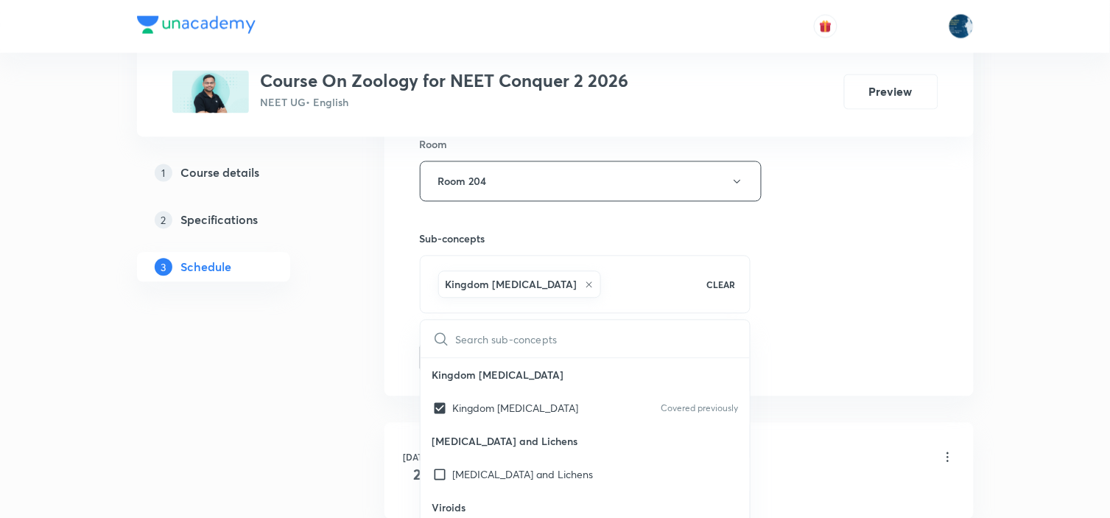
drag, startPoint x: 864, startPoint y: 287, endPoint x: 755, endPoint y: 276, distance: 110.3
click at [860, 285] on div "Session 49 Live class Session title 12/99 Biomolecules ​ Schedule for Sep 2, 20…" at bounding box center [679, 18] width 518 height 708
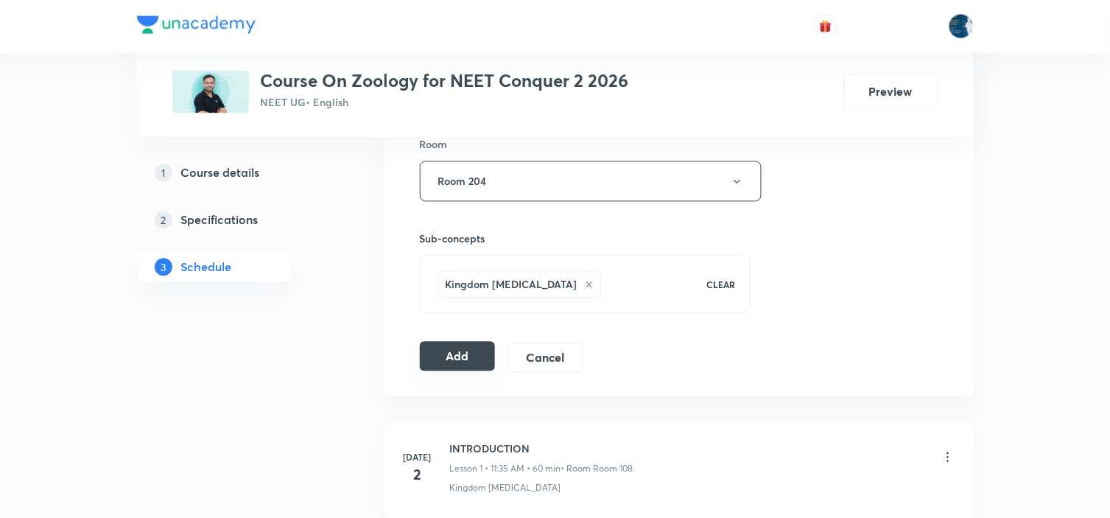
click at [457, 369] on button "Add" at bounding box center [458, 356] width 76 height 29
drag, startPoint x: 1109, startPoint y: 74, endPoint x: 1116, endPoint y: 136, distance: 62.3
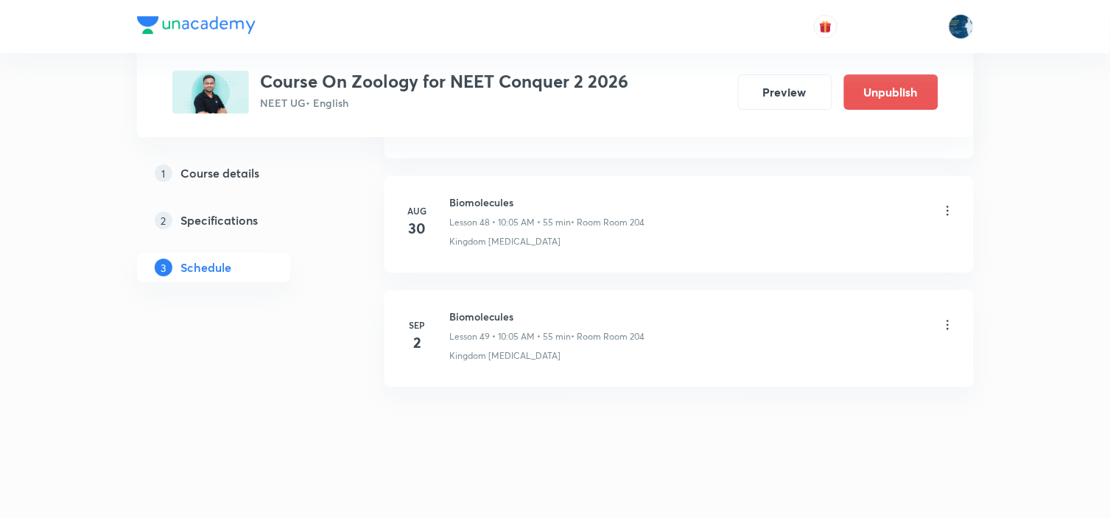
scroll to position [5584, 0]
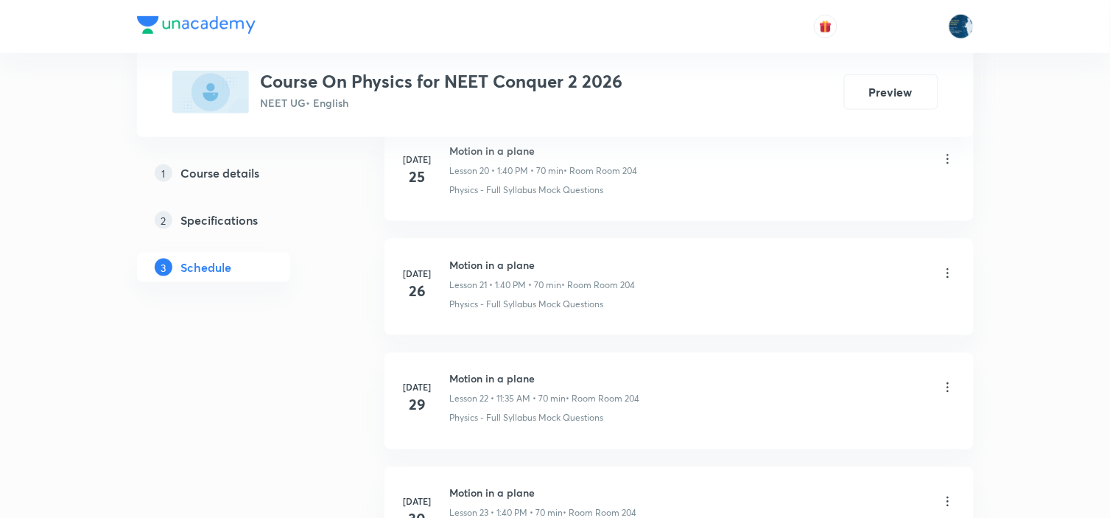
scroll to position [4642, 0]
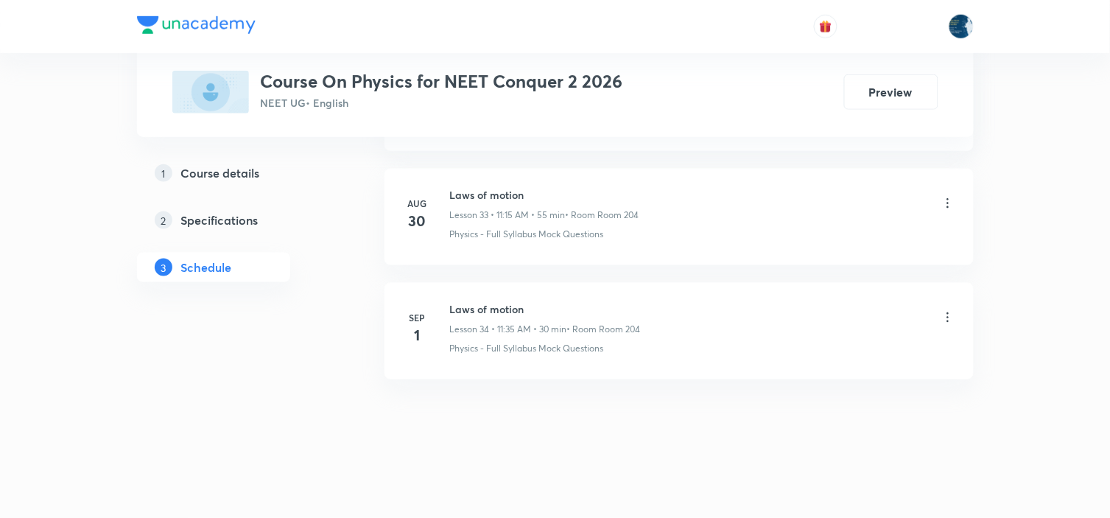
click at [479, 307] on h6 "Laws of motion" at bounding box center [545, 308] width 191 height 15
copy h6 "Laws of motion"
click at [459, 309] on h6 "Laws of motion" at bounding box center [545, 308] width 191 height 15
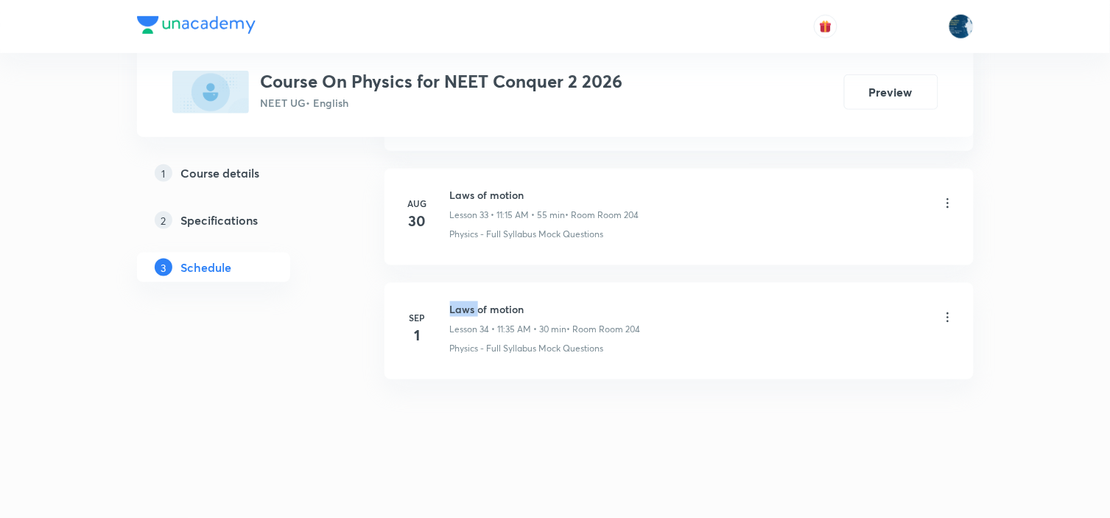
click at [459, 309] on h6 "Laws of motion" at bounding box center [545, 308] width 191 height 15
copy h6 "Laws of motion"
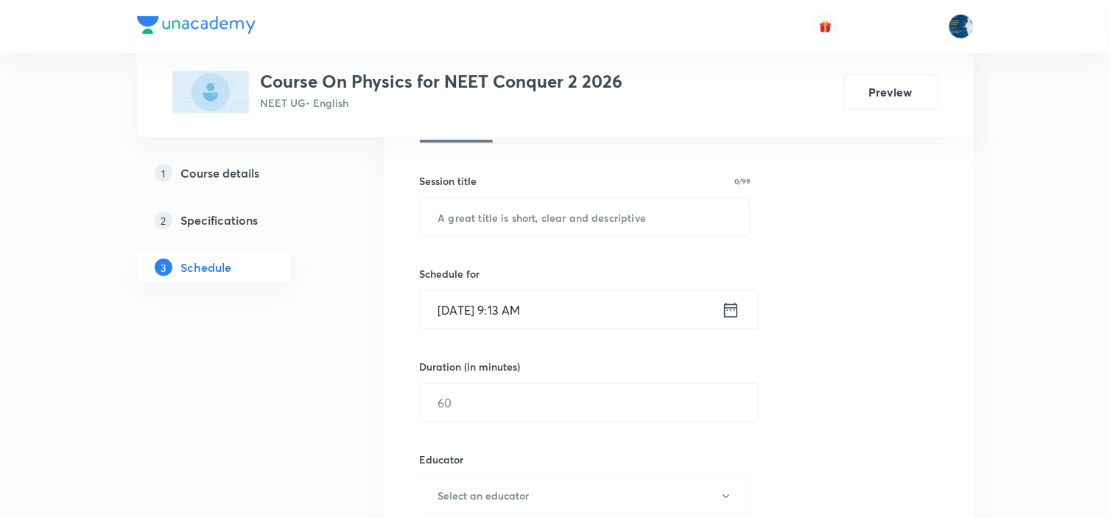
scroll to position [245, 0]
click at [501, 216] on input "text" at bounding box center [585, 216] width 330 height 38
paste input "Laws of motion"
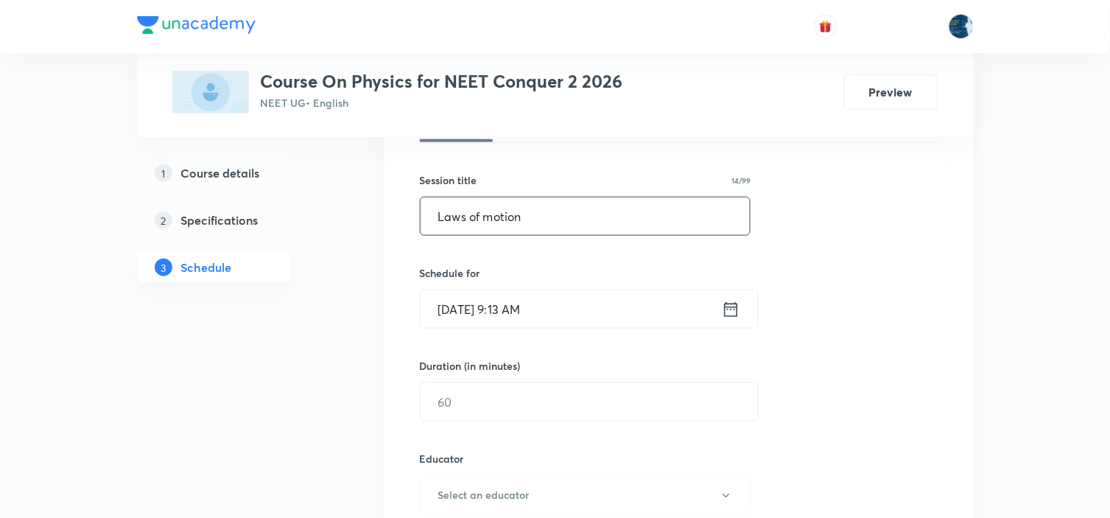
type input "Laws of motion"
click at [729, 306] on icon at bounding box center [730, 308] width 13 height 15
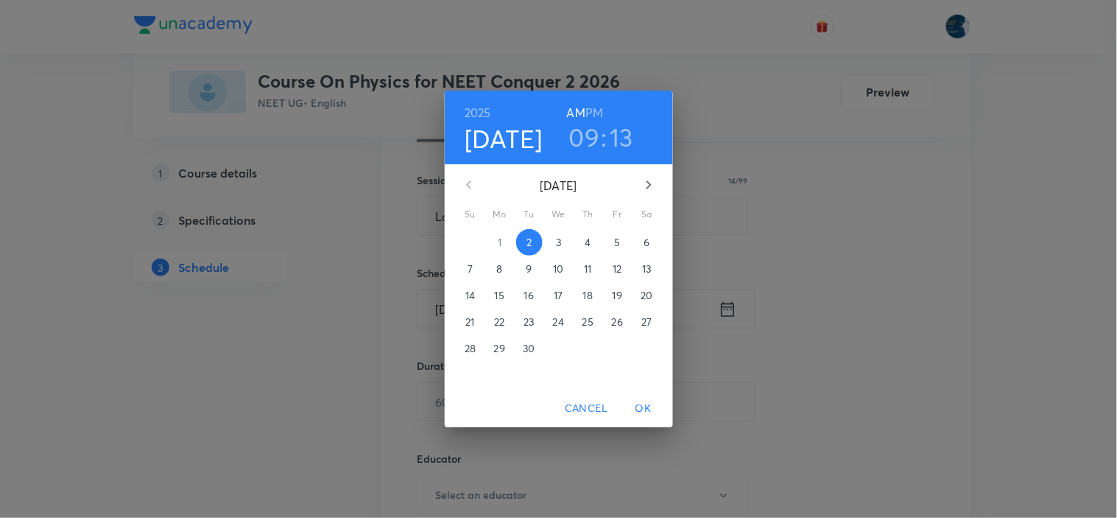
click at [582, 134] on h3 "09" at bounding box center [584, 136] width 31 height 31
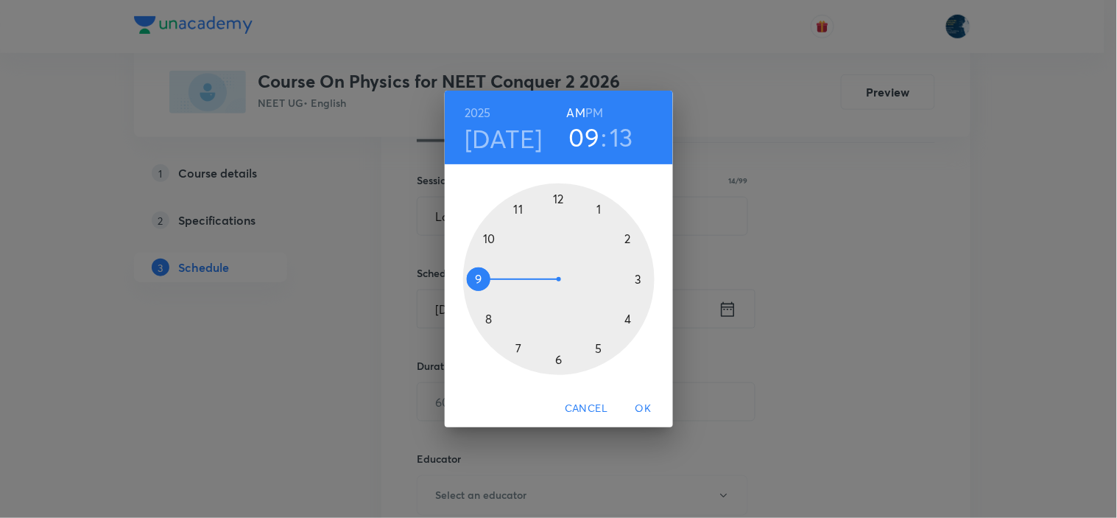
click at [517, 209] on div at bounding box center [558, 278] width 191 height 191
click at [638, 281] on div at bounding box center [558, 278] width 191 height 191
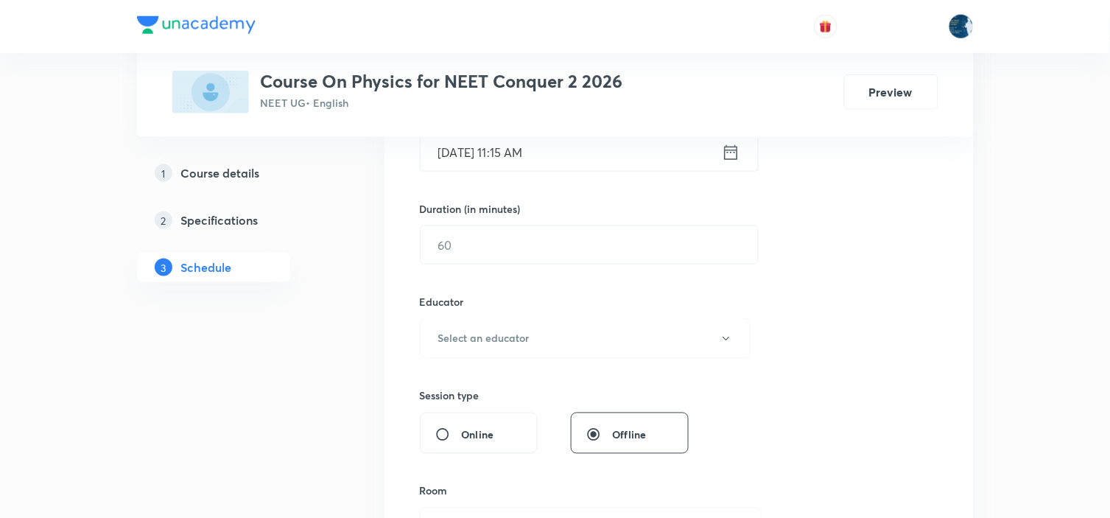
scroll to position [409, 0]
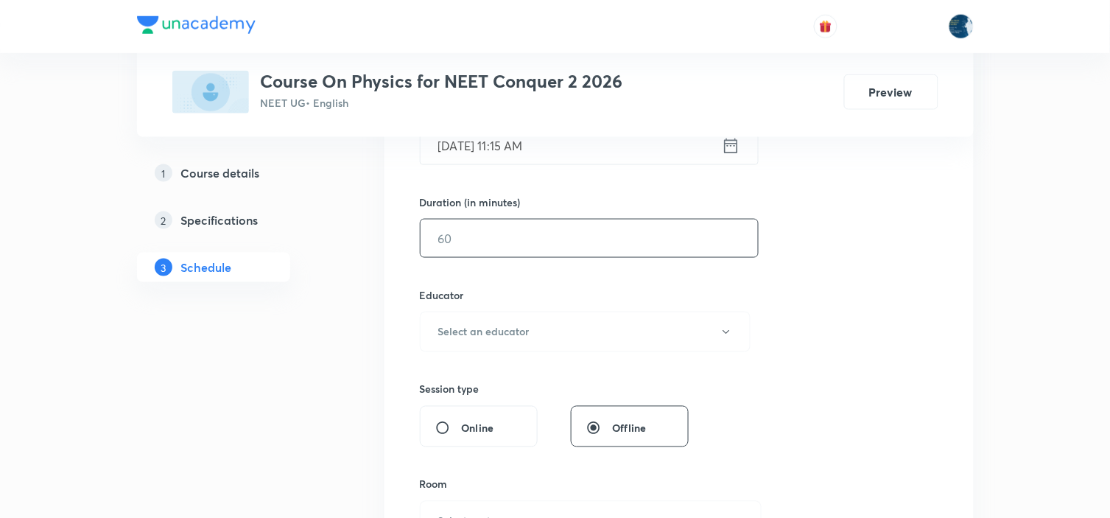
click at [607, 240] on input "text" at bounding box center [588, 238] width 337 height 38
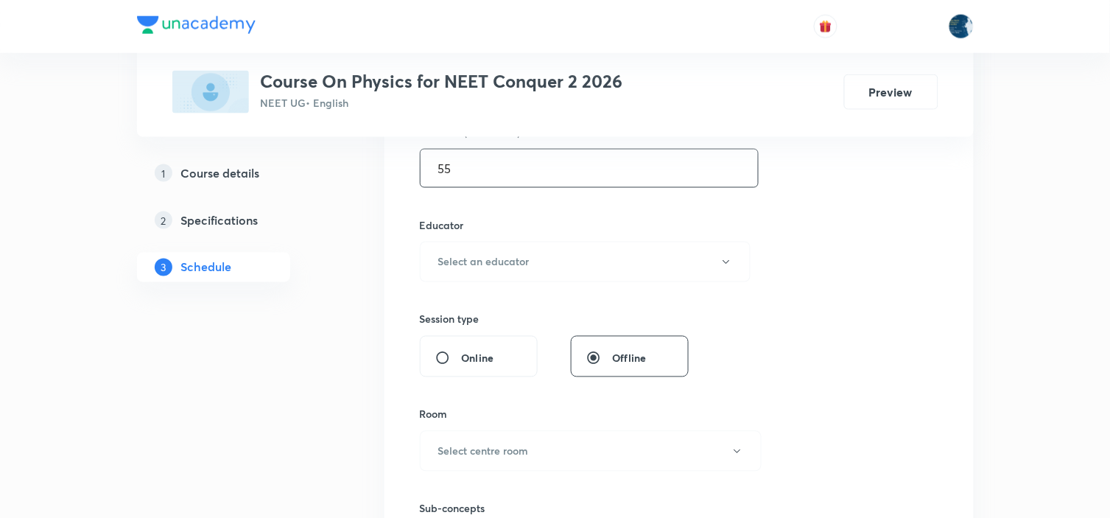
scroll to position [572, 0]
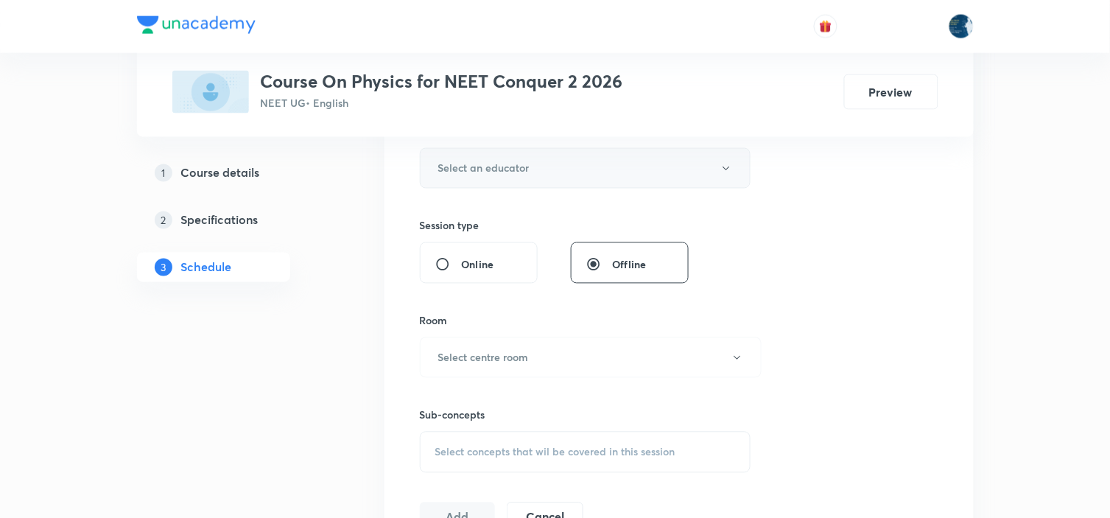
type input "55"
click at [610, 163] on button "Select an educator" at bounding box center [585, 168] width 331 height 40
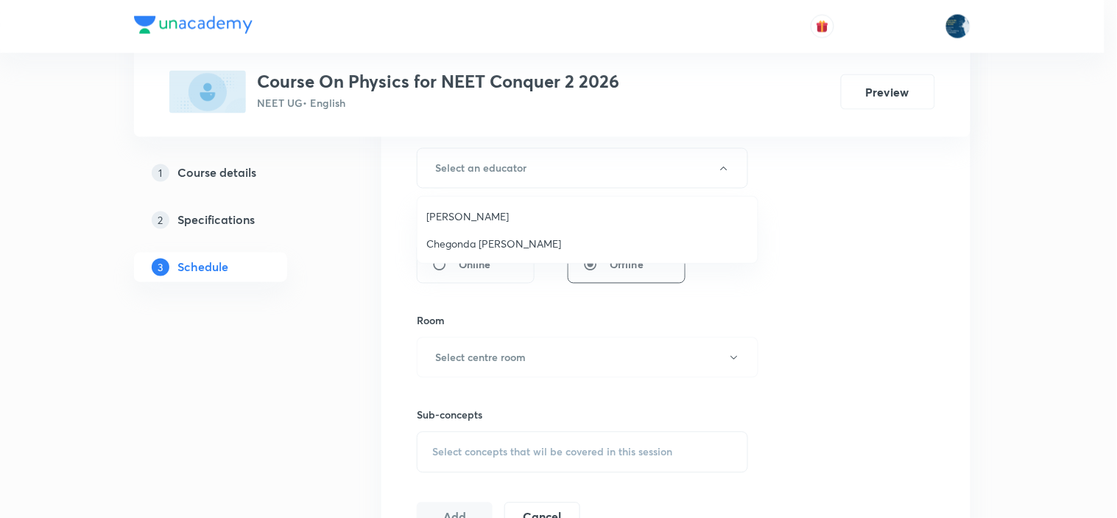
click at [520, 215] on span "[PERSON_NAME]" at bounding box center [587, 215] width 322 height 15
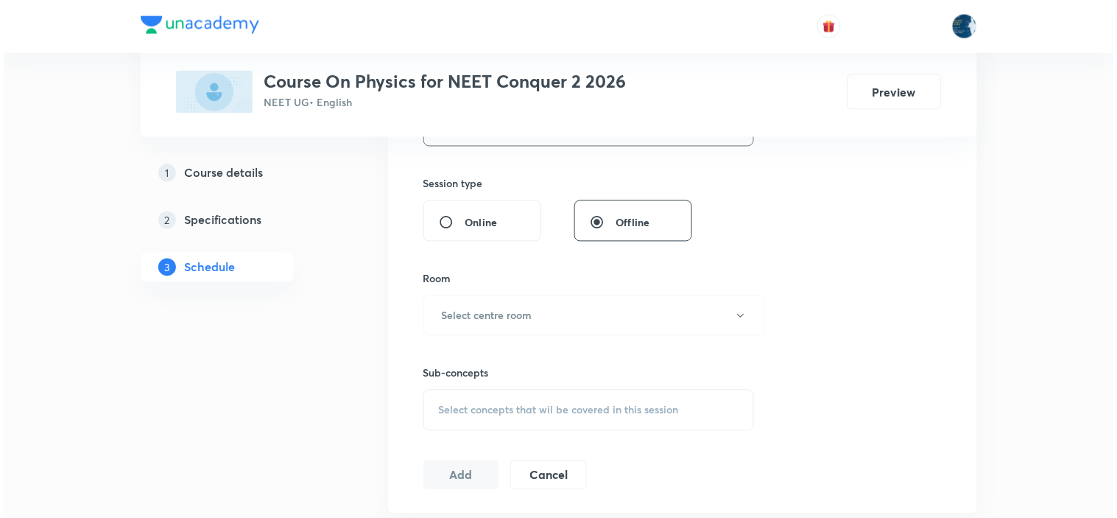
scroll to position [654, 0]
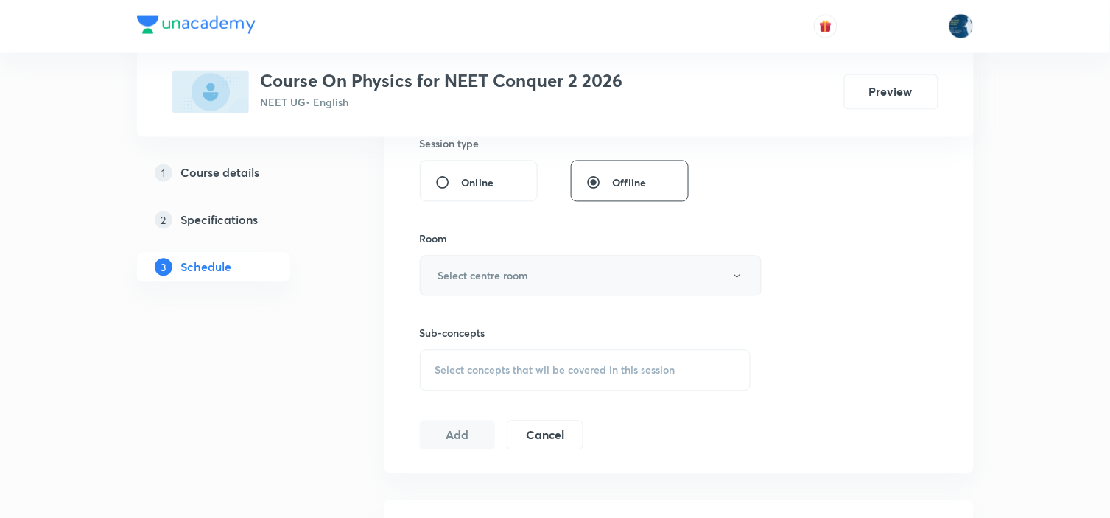
click at [563, 267] on button "Select centre room" at bounding box center [591, 275] width 342 height 40
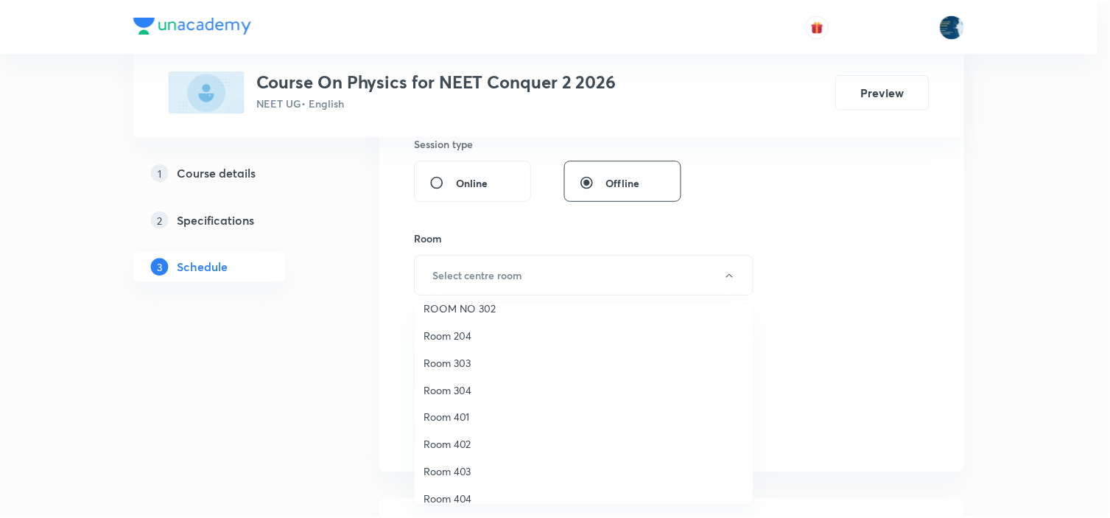
scroll to position [273, 0]
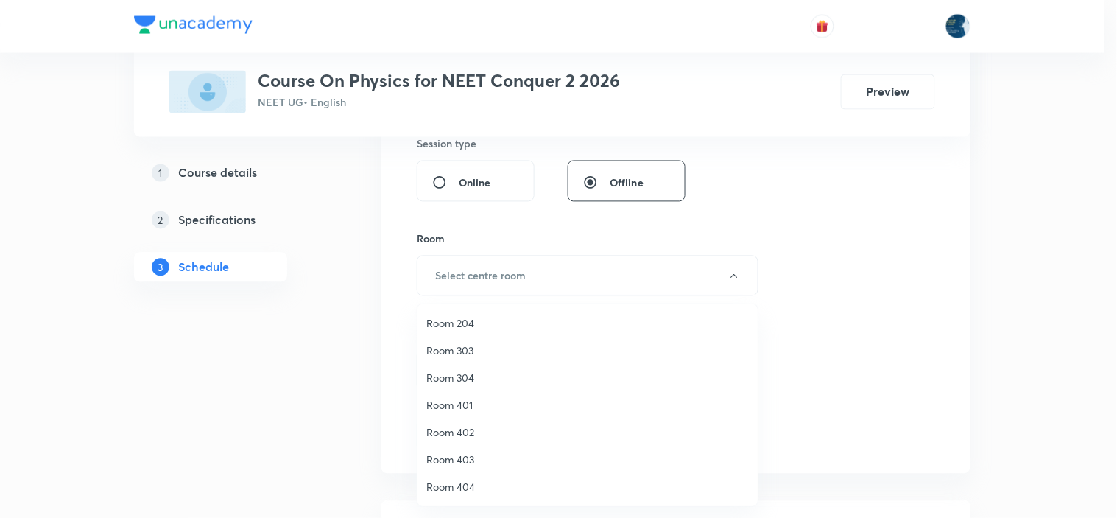
click at [471, 317] on span "Room 204" at bounding box center [587, 322] width 322 height 15
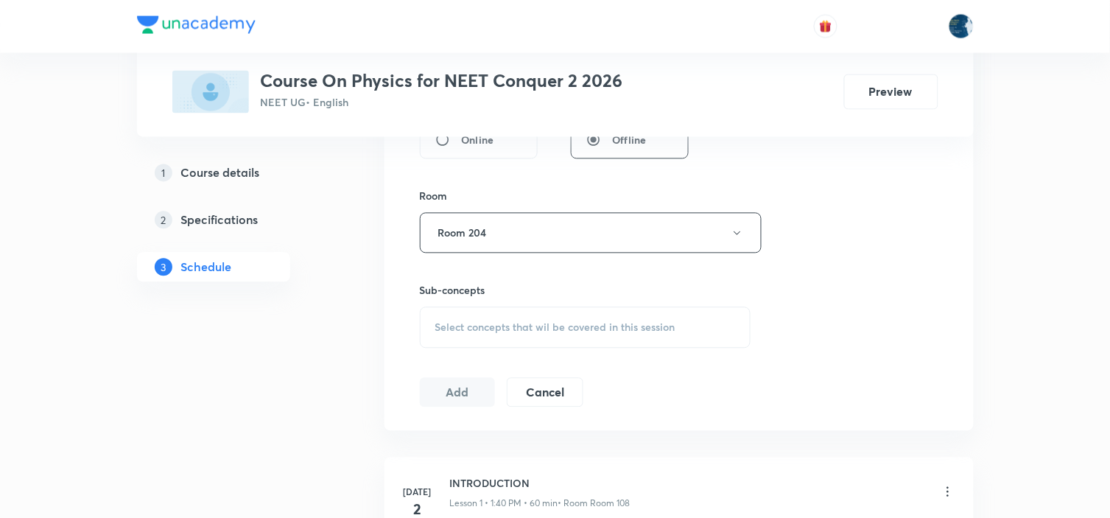
scroll to position [736, 0]
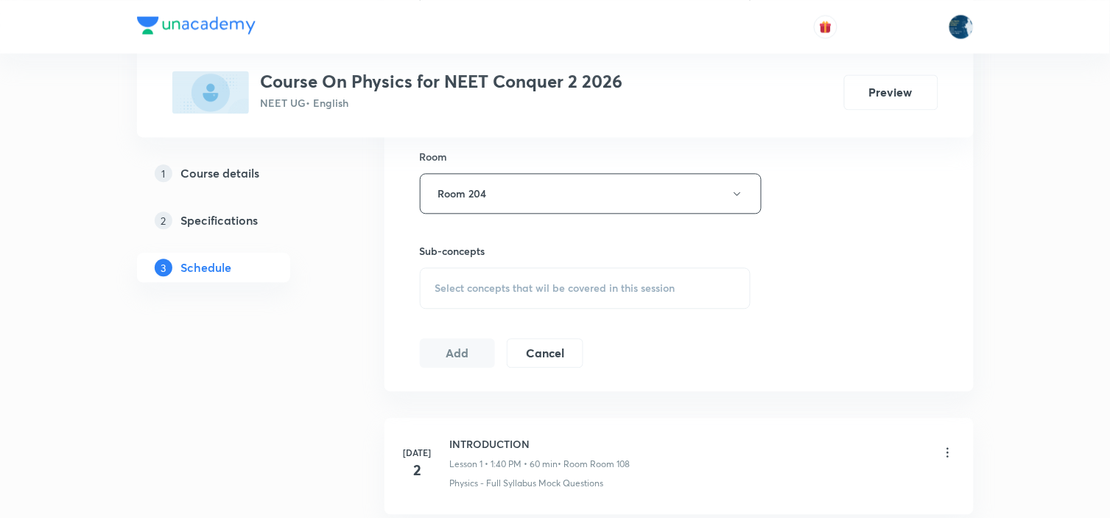
click at [657, 292] on span "Select concepts that wil be covered in this session" at bounding box center [555, 288] width 240 height 12
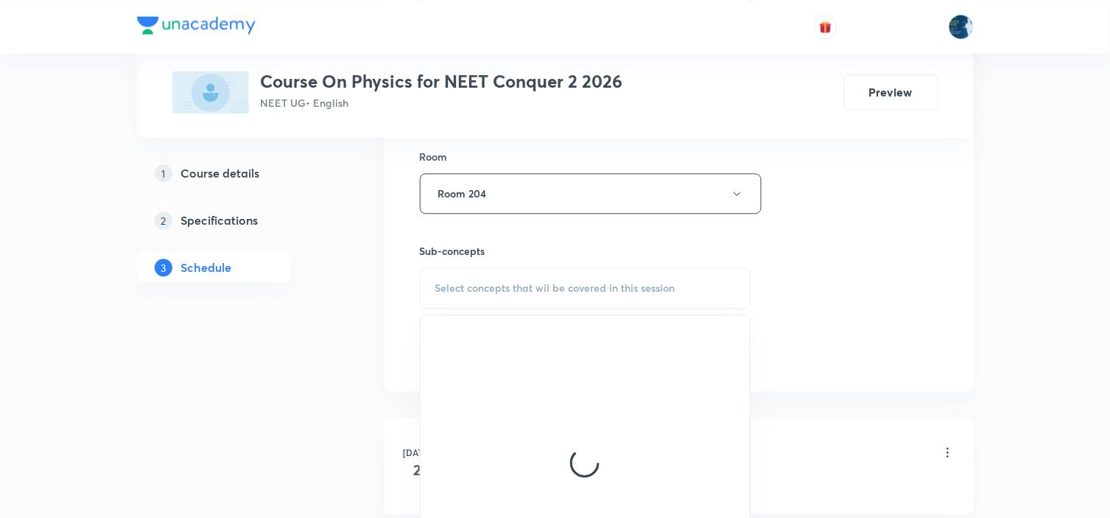
scroll to position [818, 0]
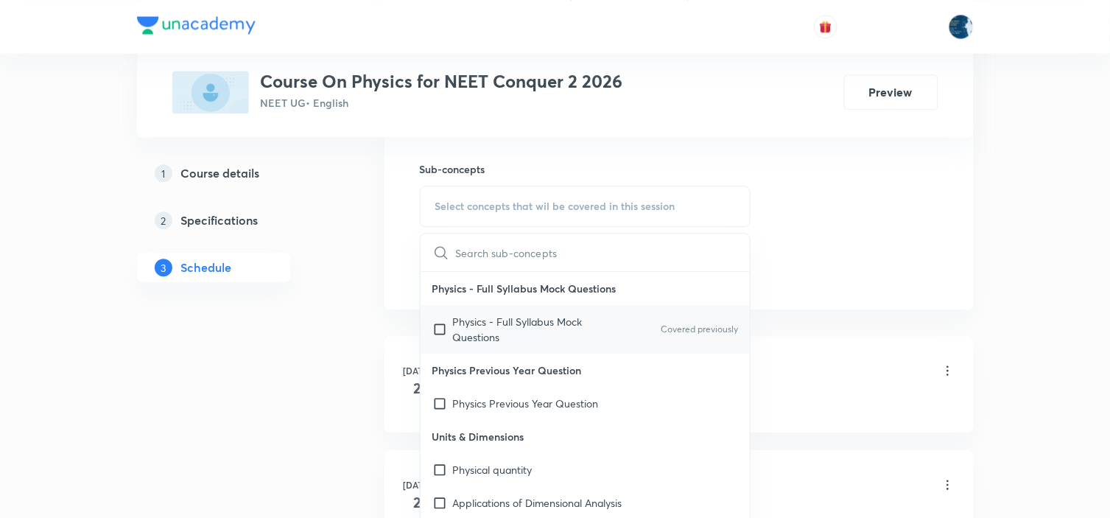
click at [700, 314] on div "Physics - Full Syllabus Mock Questions Covered previously" at bounding box center [585, 329] width 330 height 49
checkbox input "true"
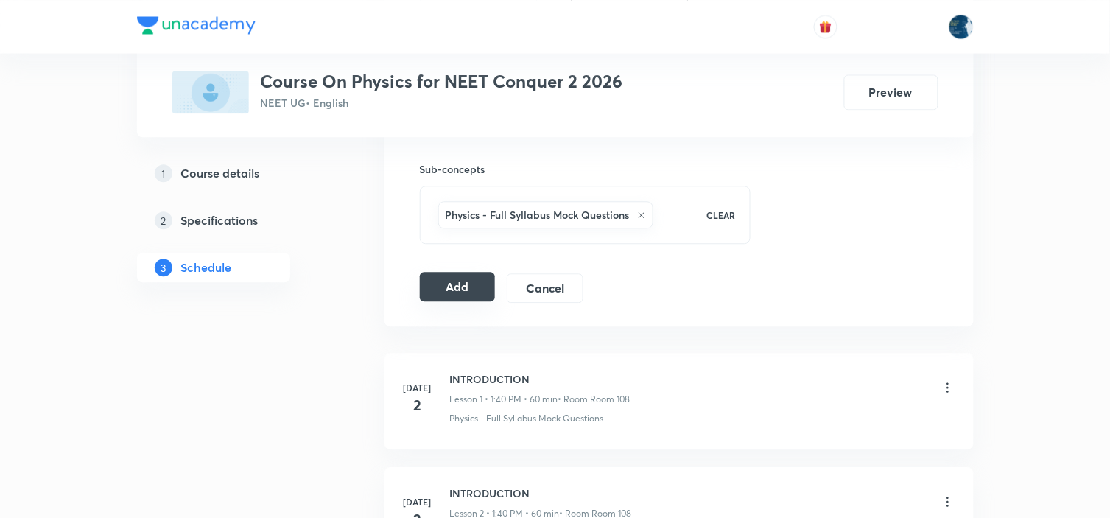
click at [465, 292] on button "Add" at bounding box center [458, 286] width 76 height 29
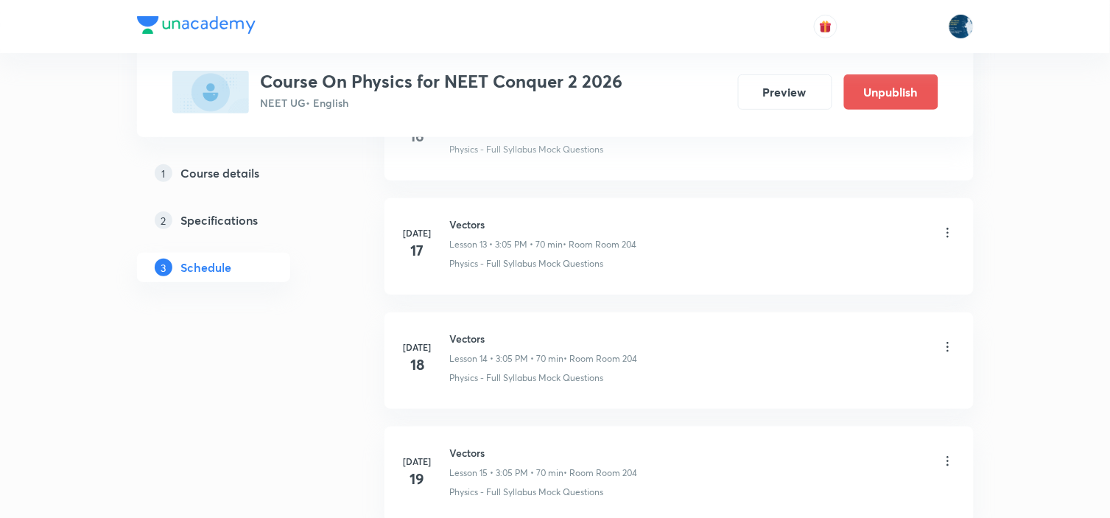
scroll to position [3984, 0]
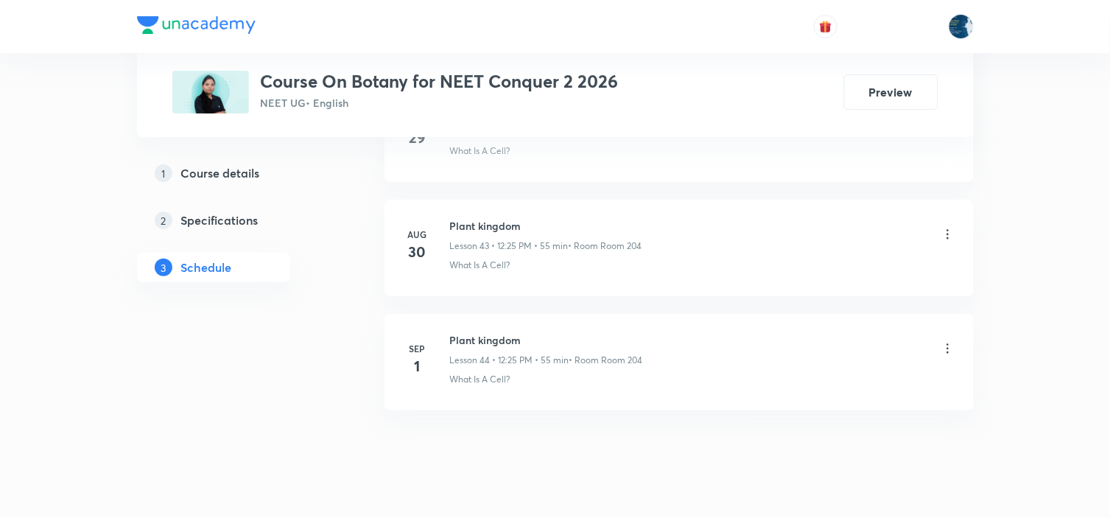
scroll to position [5689, 0]
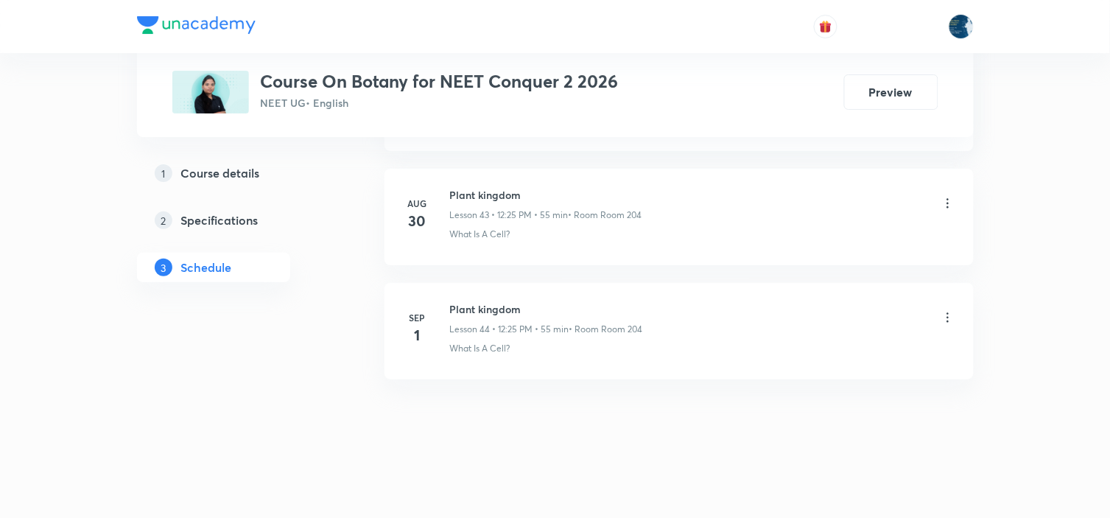
click at [472, 306] on h6 "Plant kingdom" at bounding box center [546, 308] width 193 height 15
copy h6 "Plant kingdom"
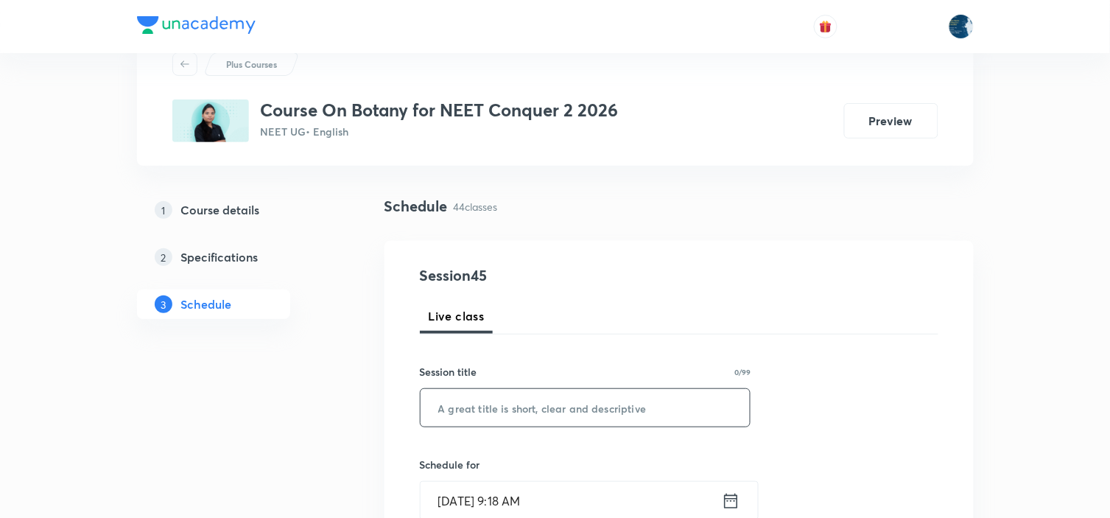
scroll to position [82, 0]
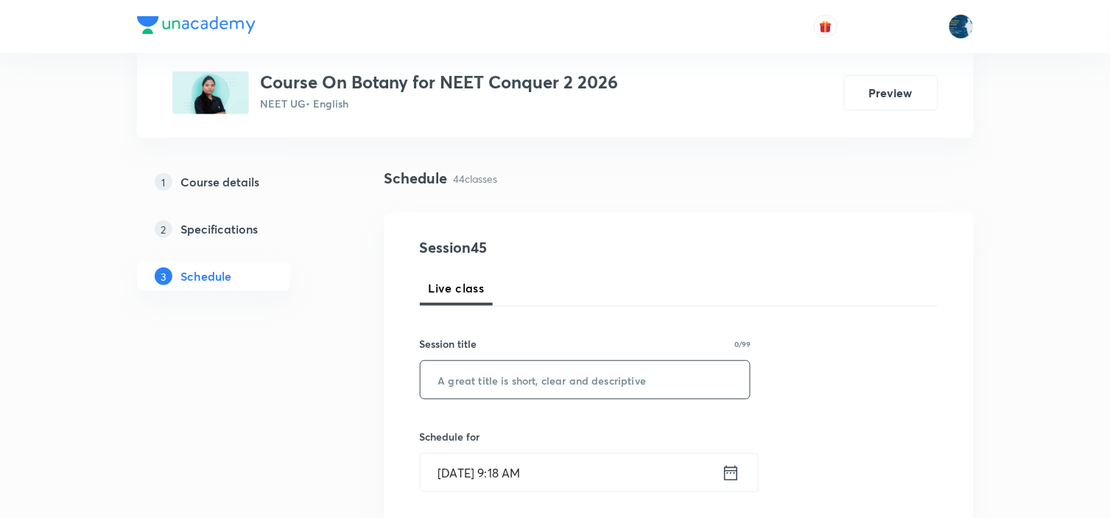
click at [475, 361] on input "text" at bounding box center [585, 380] width 330 height 38
click at [490, 386] on input "text" at bounding box center [585, 380] width 330 height 38
paste input "Plant kingdom"
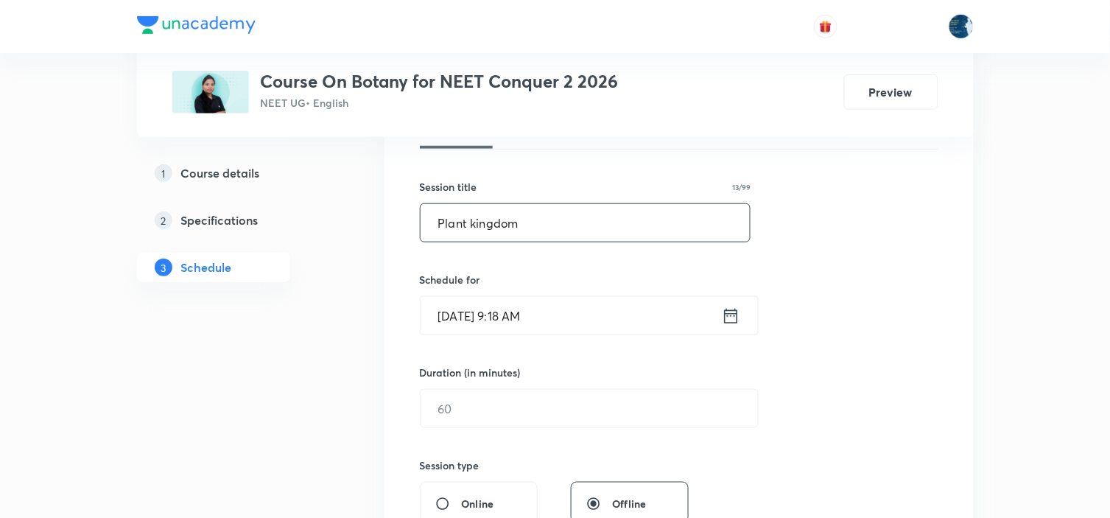
scroll to position [245, 0]
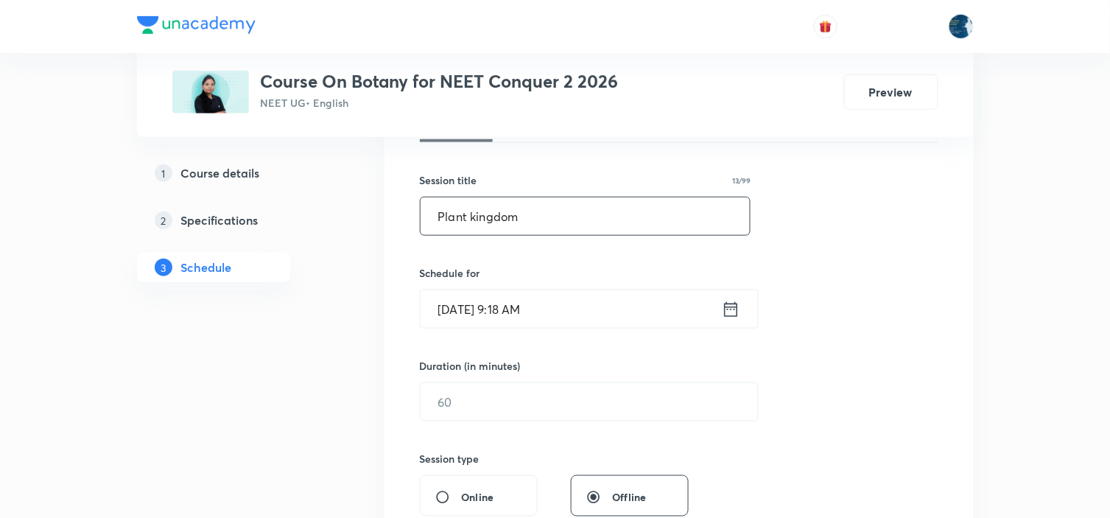
type input "Plant kingdom"
click at [724, 306] on icon at bounding box center [730, 308] width 13 height 15
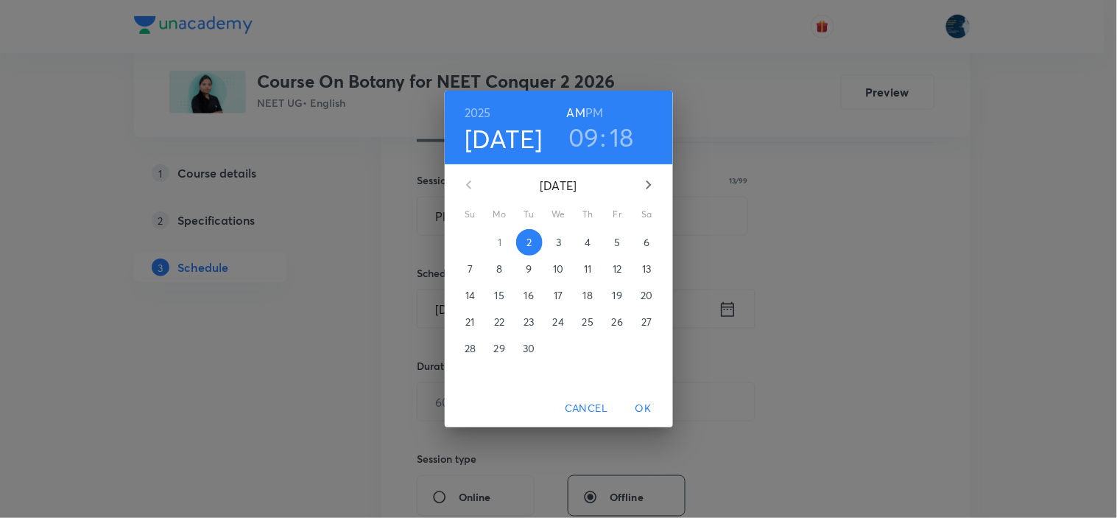
click at [595, 111] on h6 "PM" at bounding box center [594, 112] width 18 height 21
click at [585, 130] on h3 "09" at bounding box center [583, 136] width 31 height 31
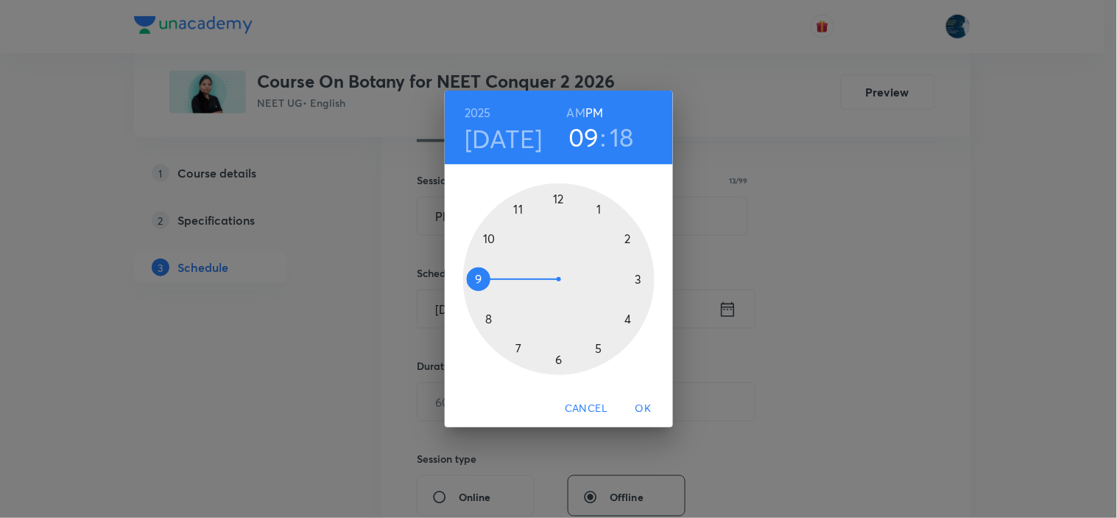
click at [557, 199] on div at bounding box center [558, 278] width 191 height 191
click at [601, 350] on div at bounding box center [558, 278] width 191 height 191
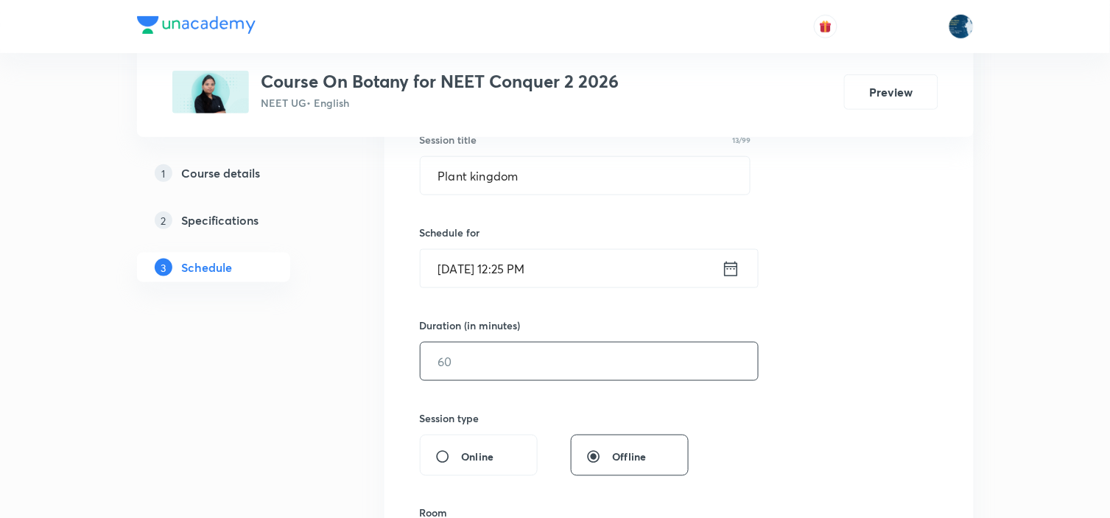
scroll to position [327, 0]
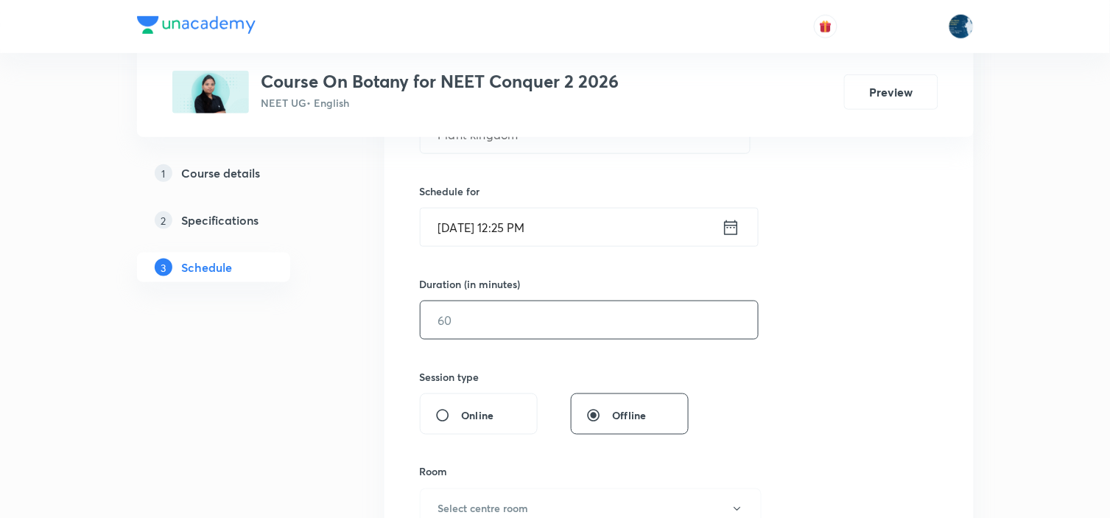
click at [586, 314] on input "text" at bounding box center [588, 320] width 337 height 38
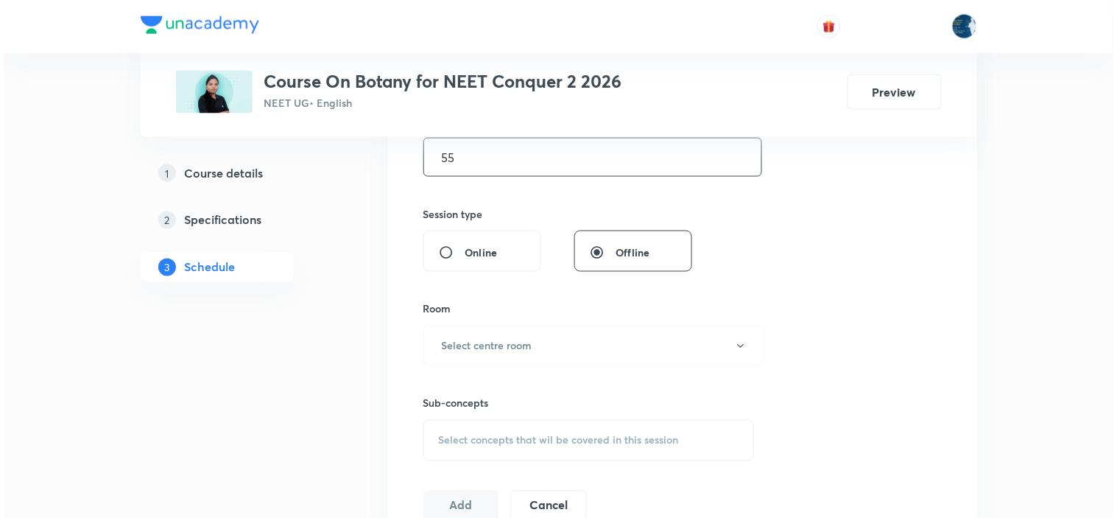
scroll to position [490, 0]
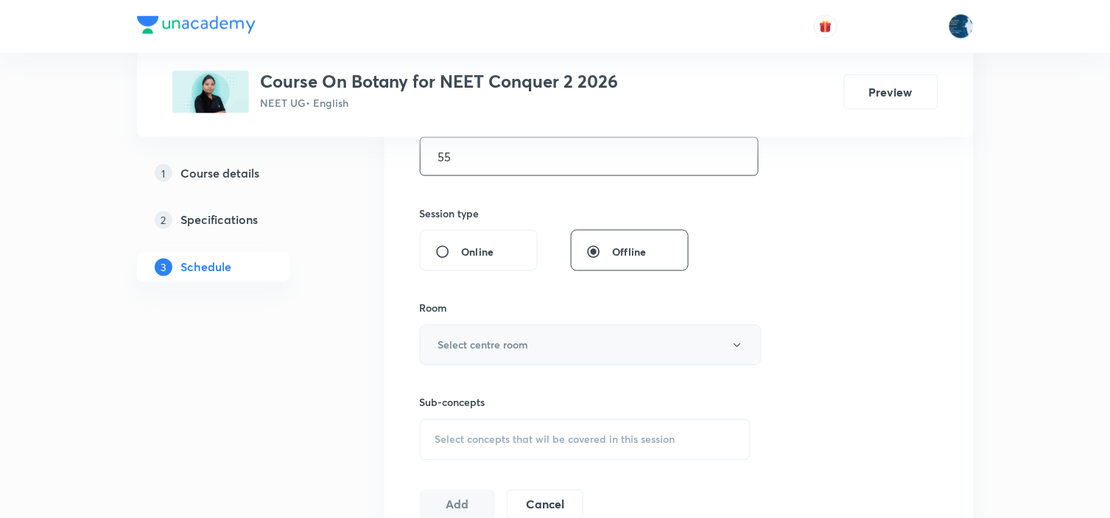
type input "55"
click at [562, 336] on button "Select centre room" at bounding box center [591, 345] width 342 height 40
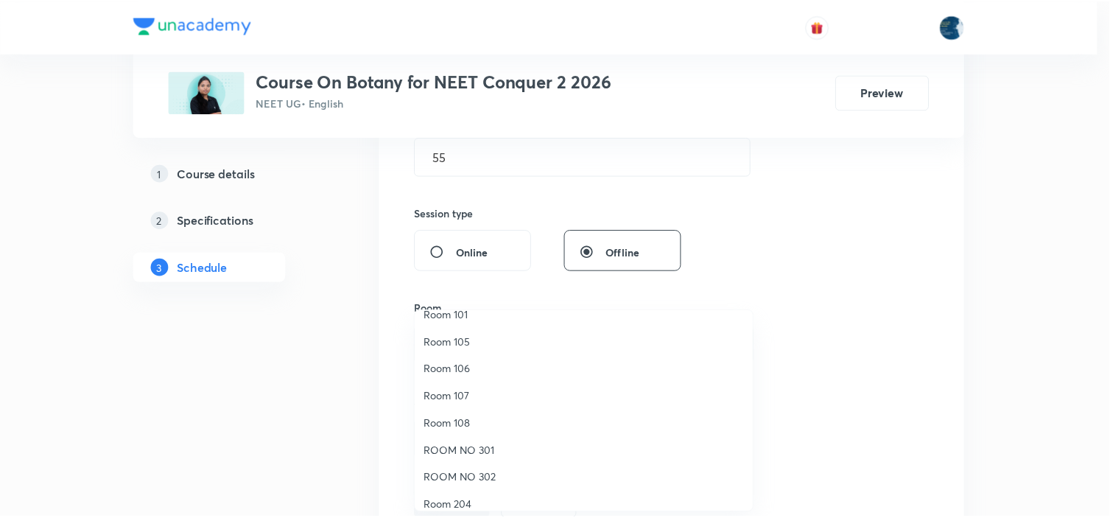
scroll to position [273, 0]
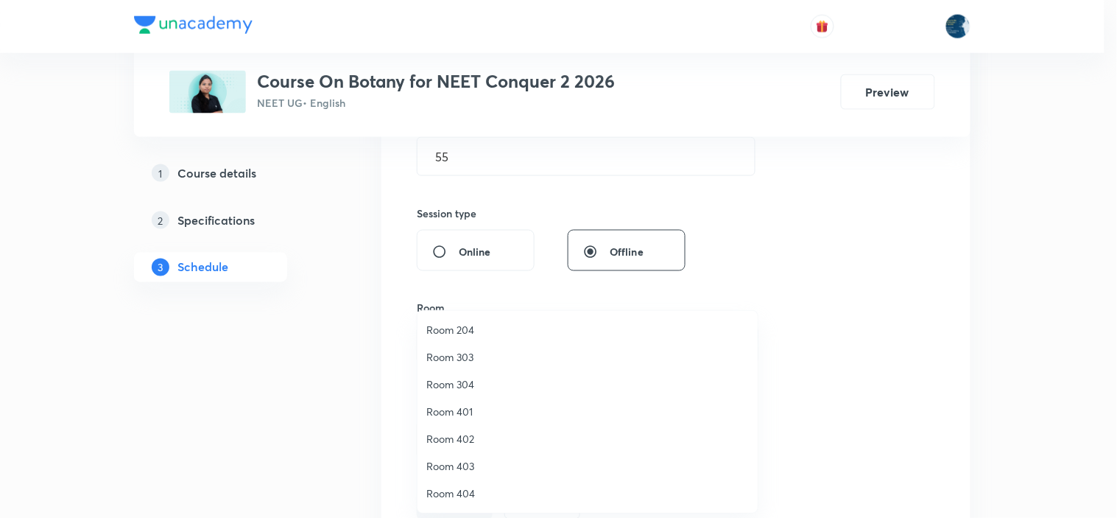
click at [526, 320] on li "Room 204" at bounding box center [587, 329] width 340 height 27
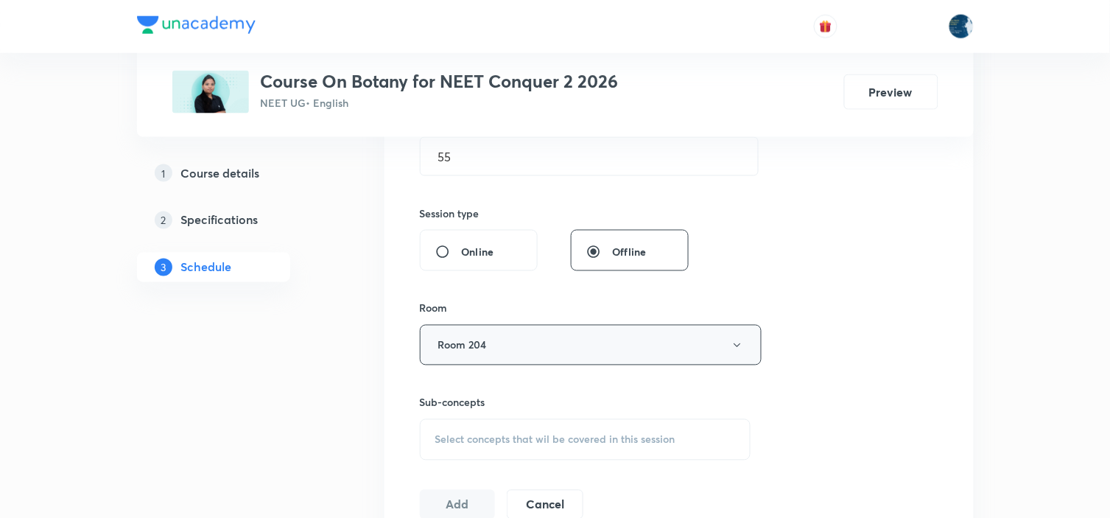
scroll to position [572, 0]
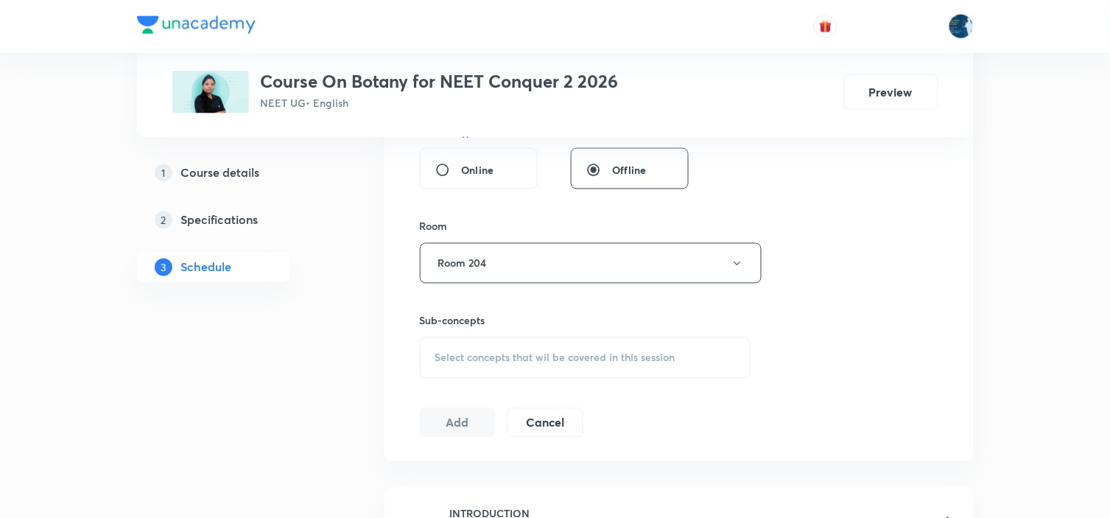
click at [560, 332] on div "Sub-concepts Select concepts that wil be covered in this session" at bounding box center [585, 346] width 331 height 66
click at [557, 344] on div "Select concepts that wil be covered in this session" at bounding box center [585, 357] width 331 height 41
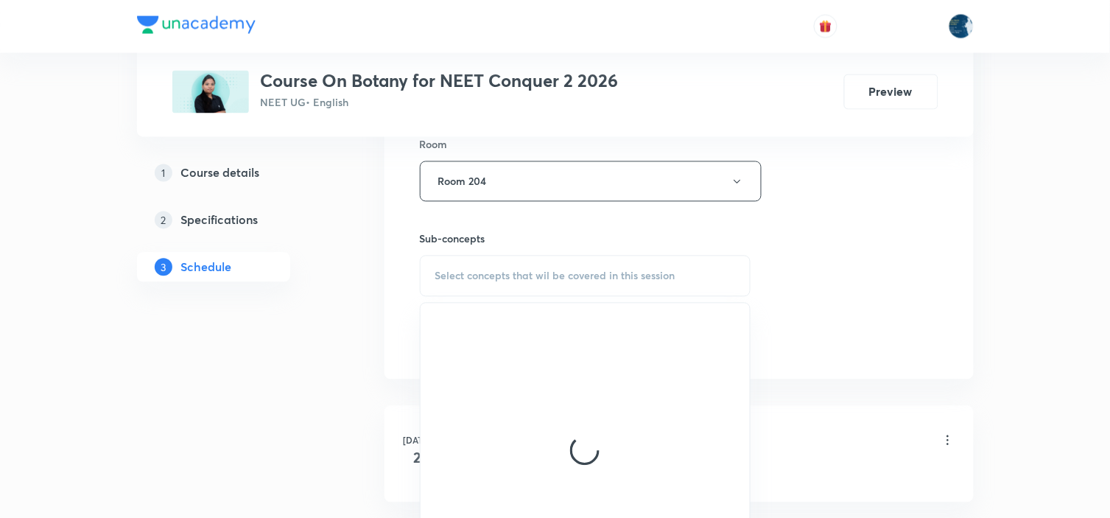
scroll to position [736, 0]
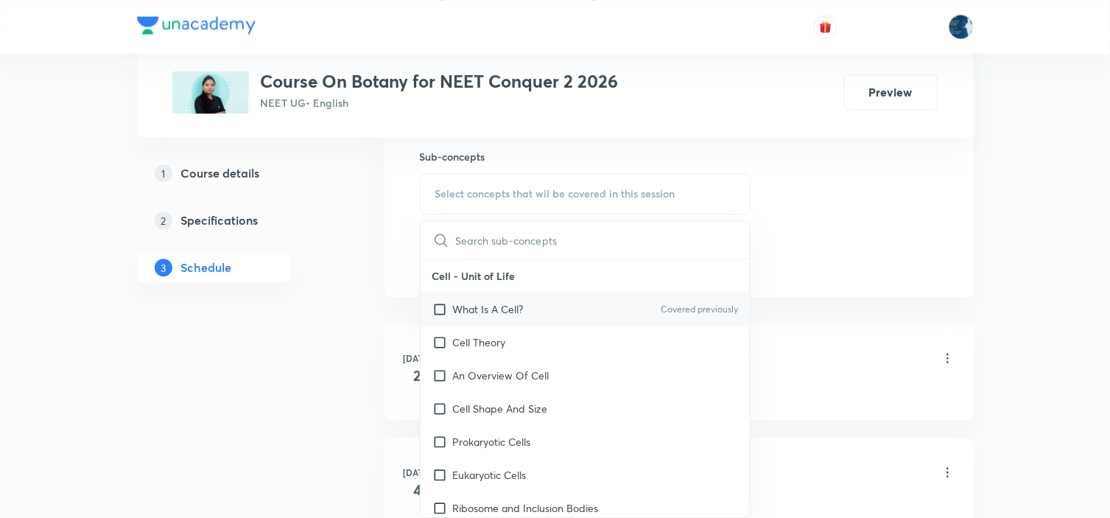
click at [696, 300] on div "What Is A Cell? Covered previously" at bounding box center [585, 308] width 330 height 33
checkbox input "true"
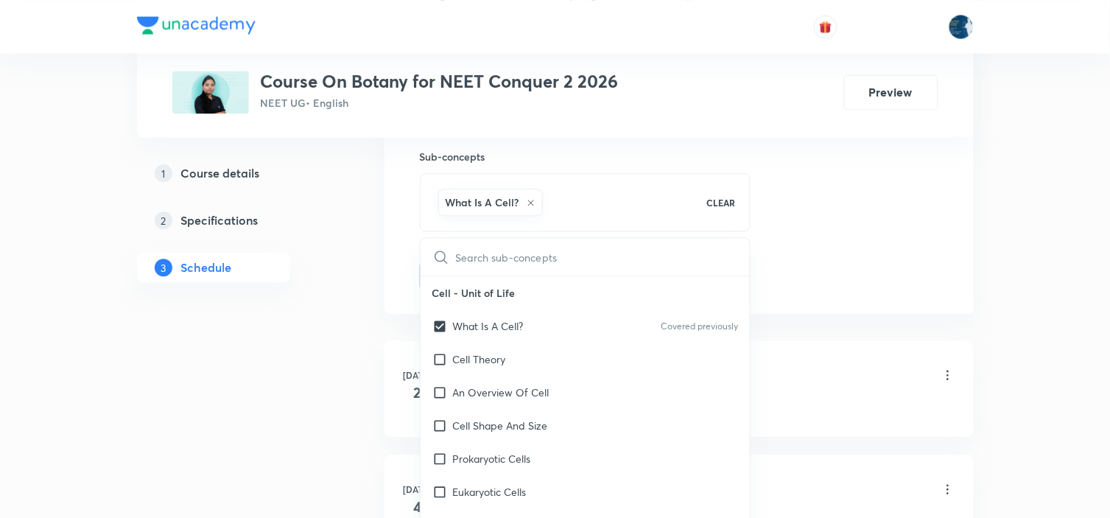
drag, startPoint x: 805, startPoint y: 248, endPoint x: 764, endPoint y: 238, distance: 42.5
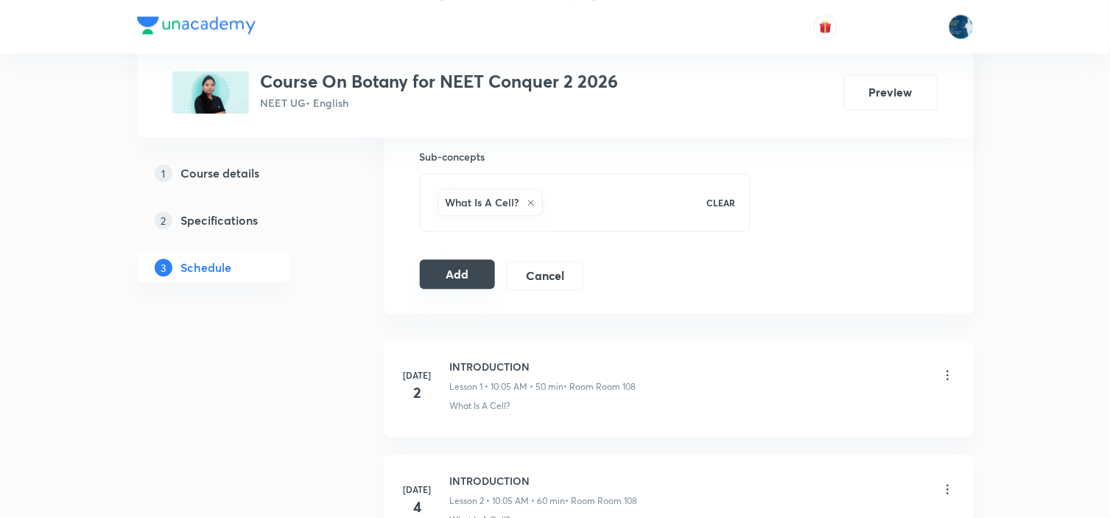
click at [483, 273] on button "Add" at bounding box center [458, 273] width 76 height 29
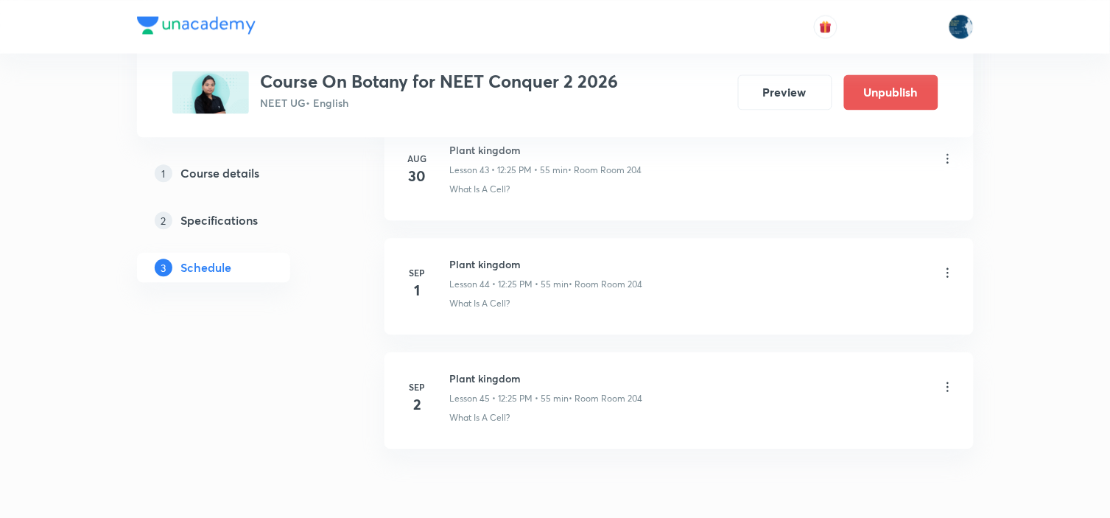
scroll to position [5127, 0]
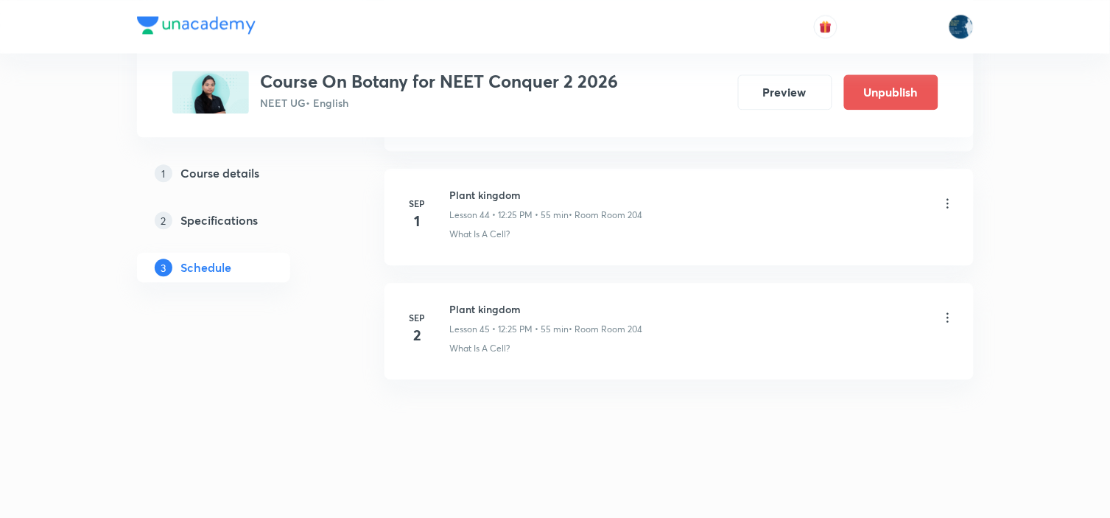
click at [948, 320] on icon at bounding box center [947, 317] width 15 height 15
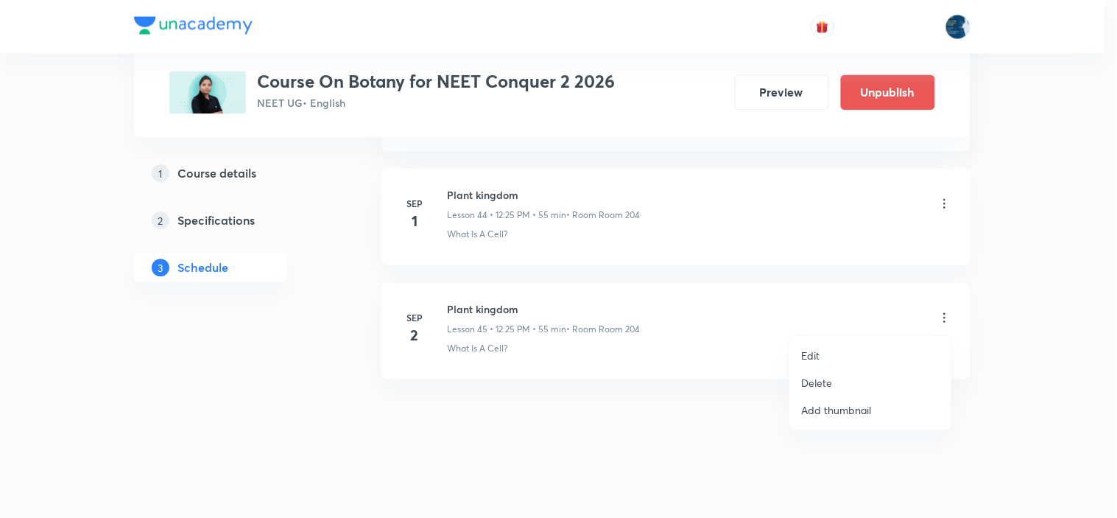
click at [871, 345] on li "Edit" at bounding box center [870, 355] width 161 height 27
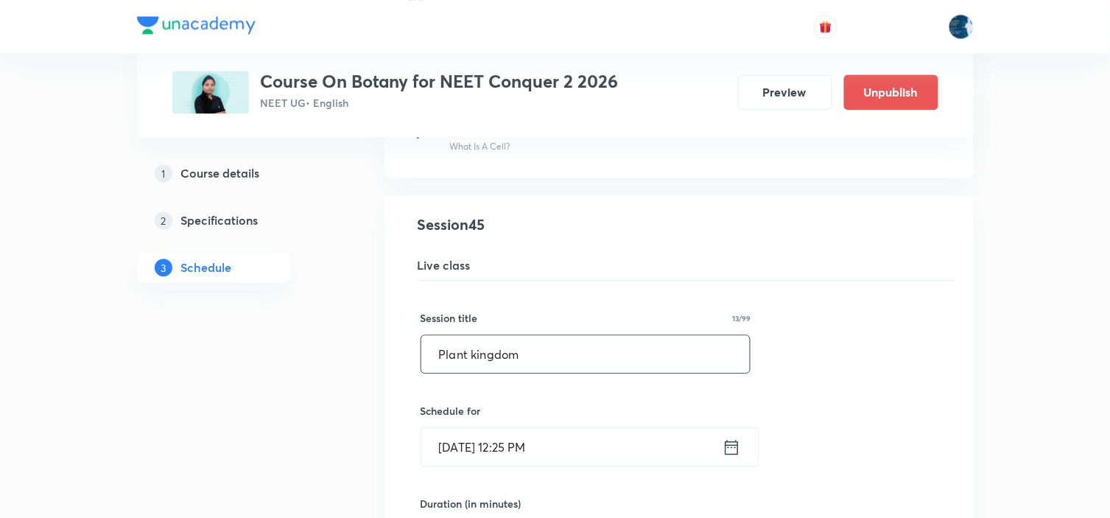
click at [563, 348] on input "Plant kingdom" at bounding box center [585, 354] width 329 height 38
click at [563, 348] on input "text" at bounding box center [585, 354] width 329 height 38
type input "c"
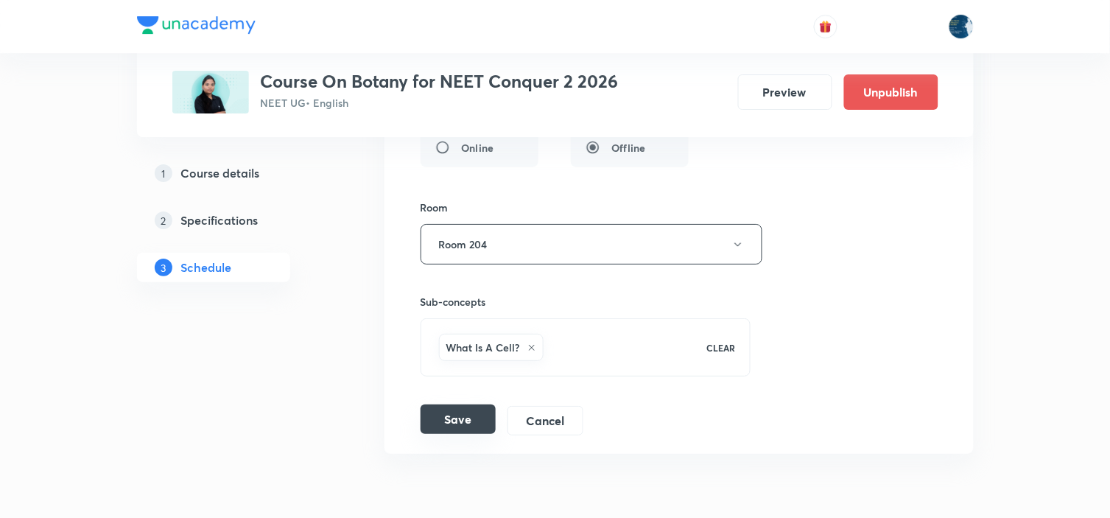
scroll to position [5618, 0]
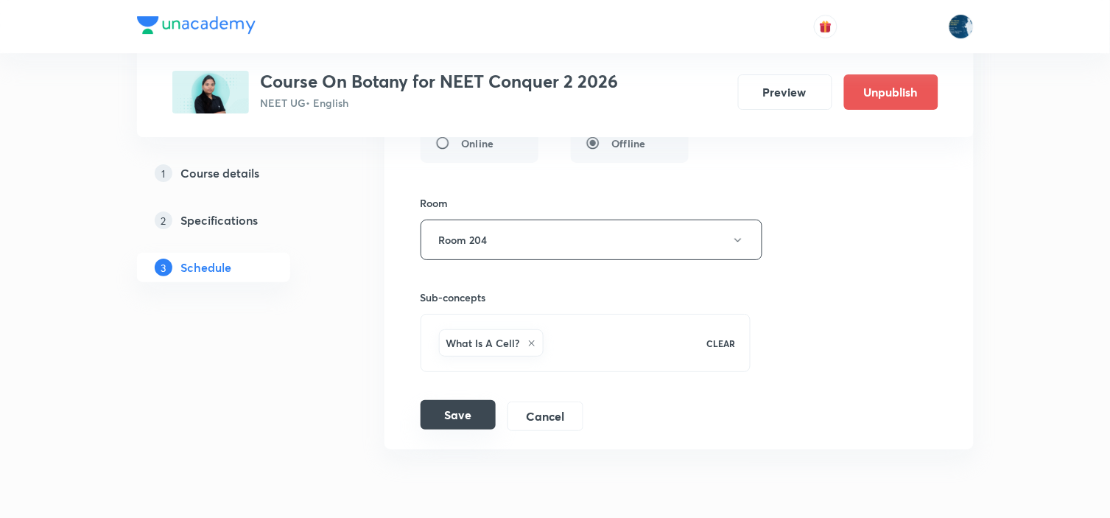
type input "Cell cycle"
click at [449, 423] on button "Save" at bounding box center [457, 414] width 75 height 29
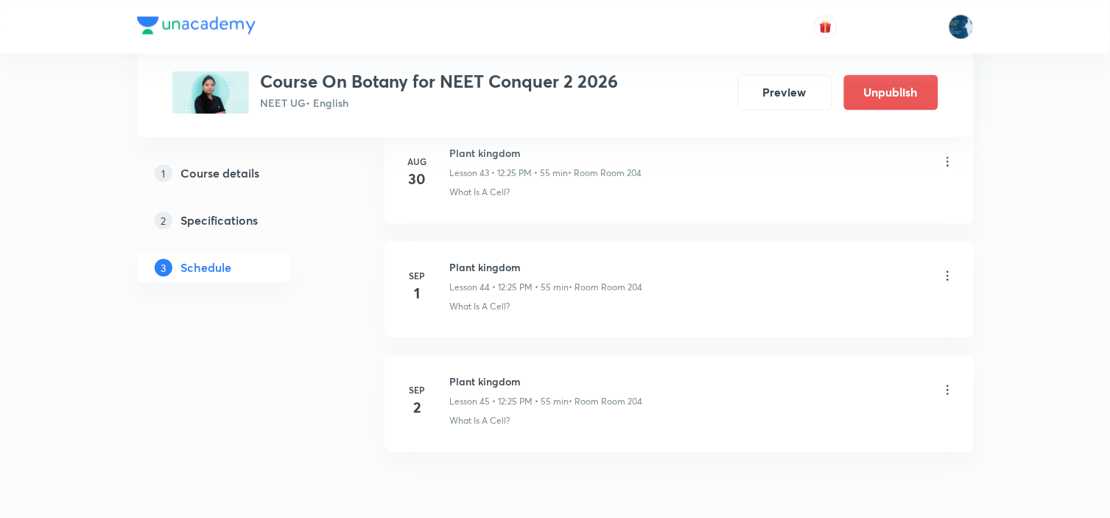
scroll to position [5127, 0]
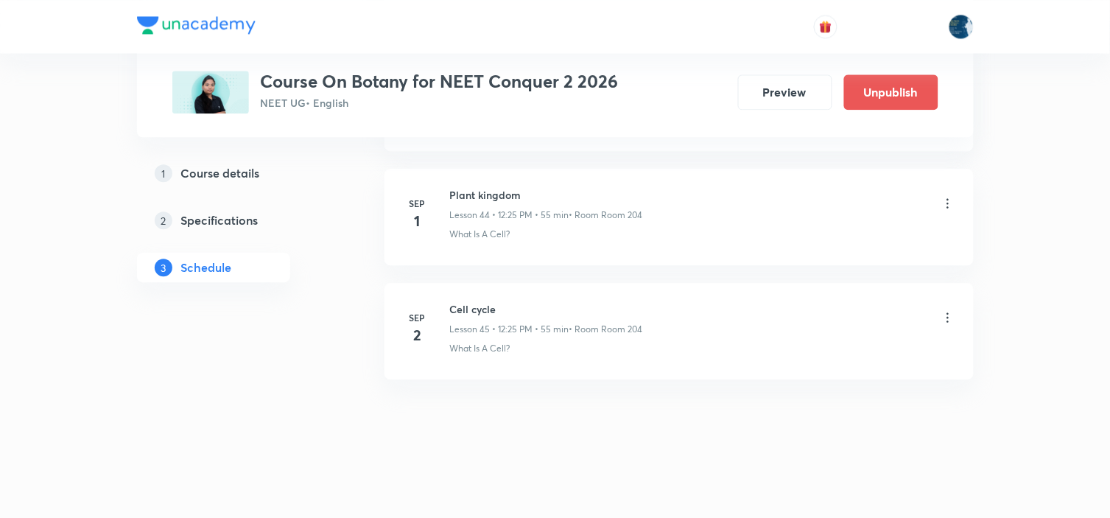
click at [945, 317] on icon at bounding box center [947, 317] width 15 height 15
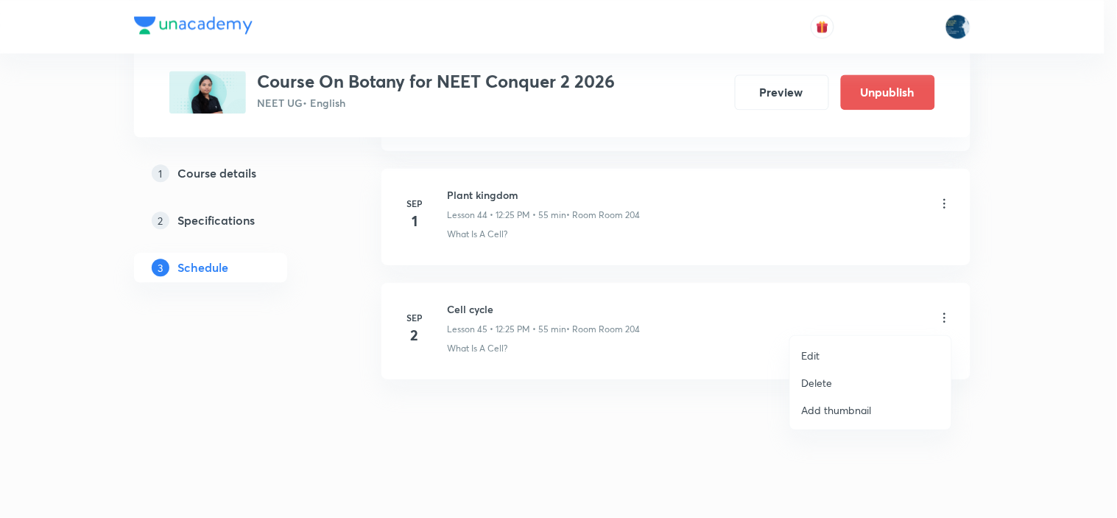
click at [833, 362] on li "Edit" at bounding box center [870, 355] width 161 height 27
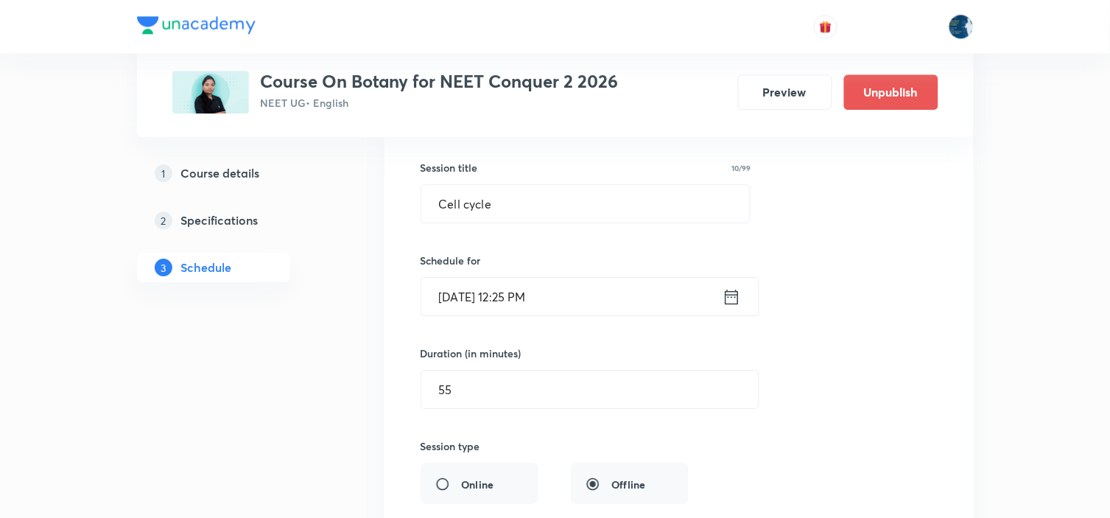
scroll to position [5290, 0]
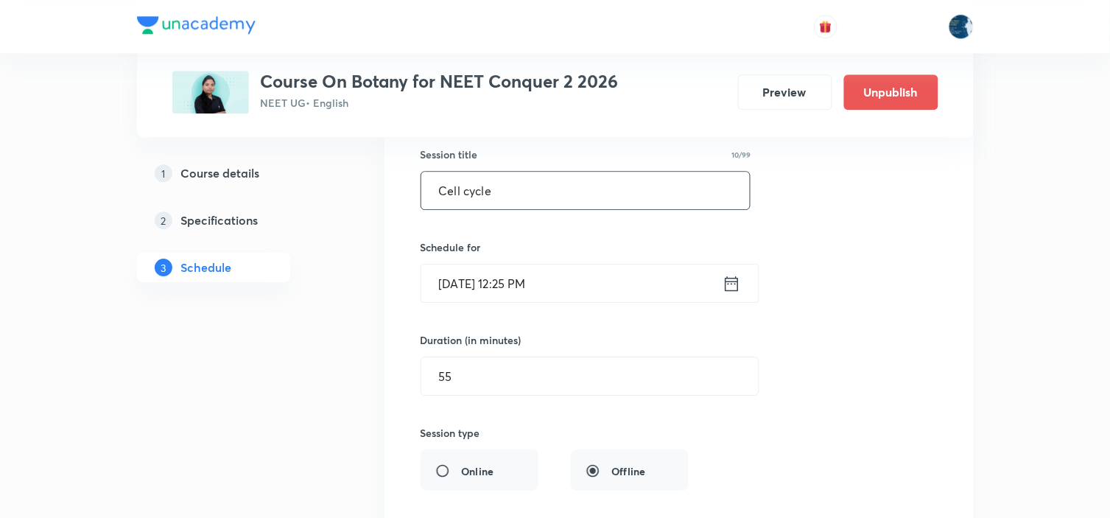
click at [493, 185] on input "Cell cycle" at bounding box center [585, 191] width 329 height 38
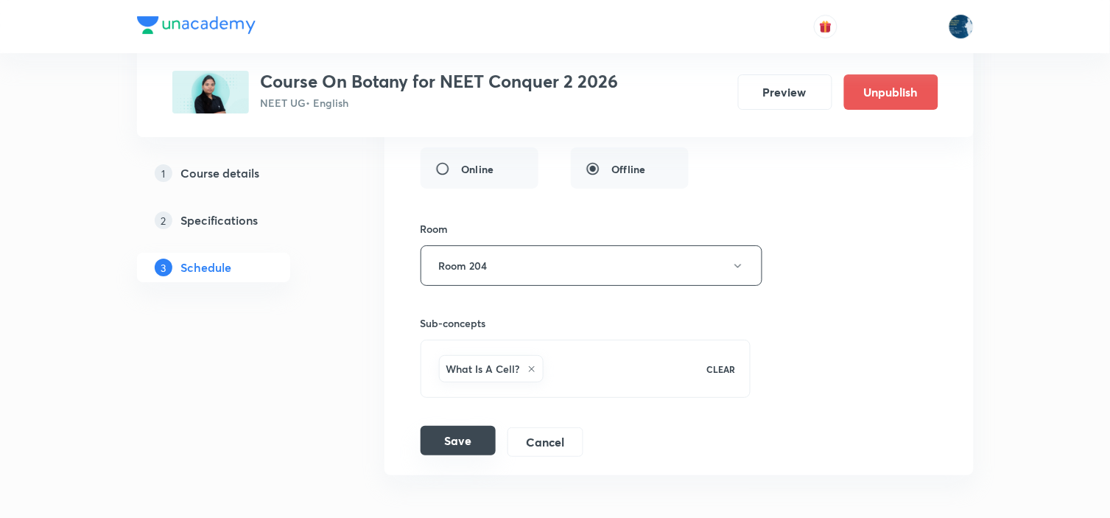
scroll to position [5694, 0]
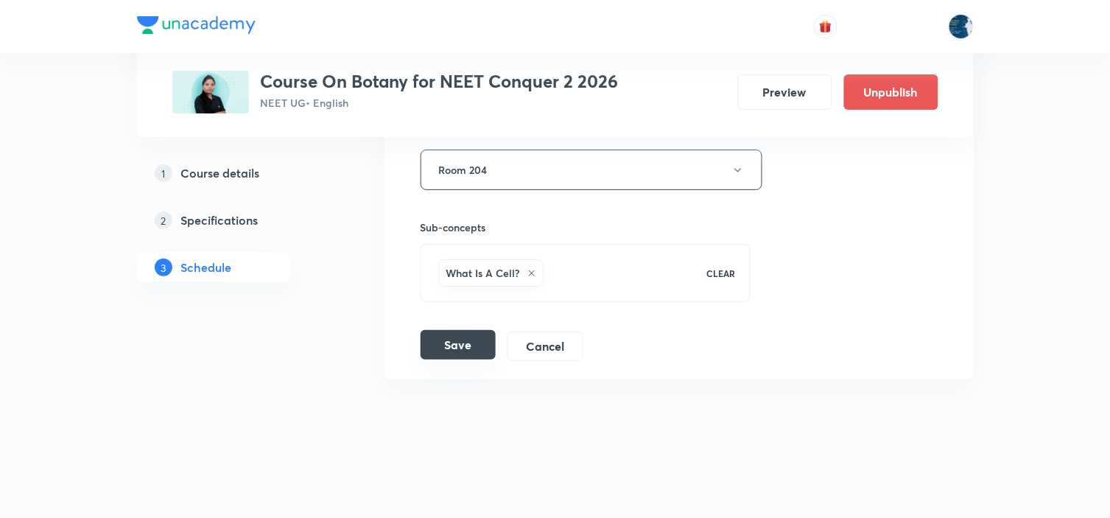
type input "Morphology"
click at [451, 354] on button "Save" at bounding box center [457, 344] width 75 height 29
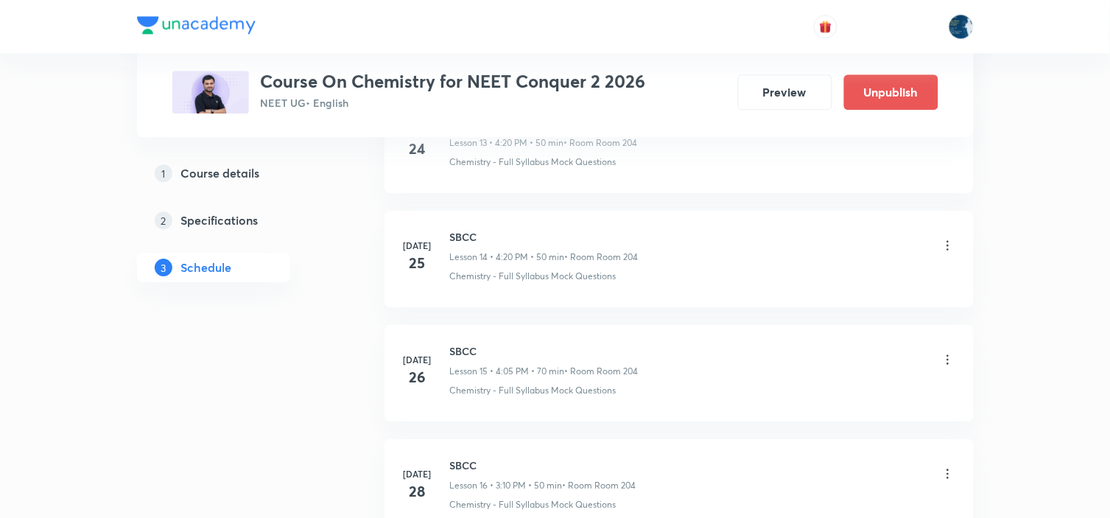
scroll to position [4985, 0]
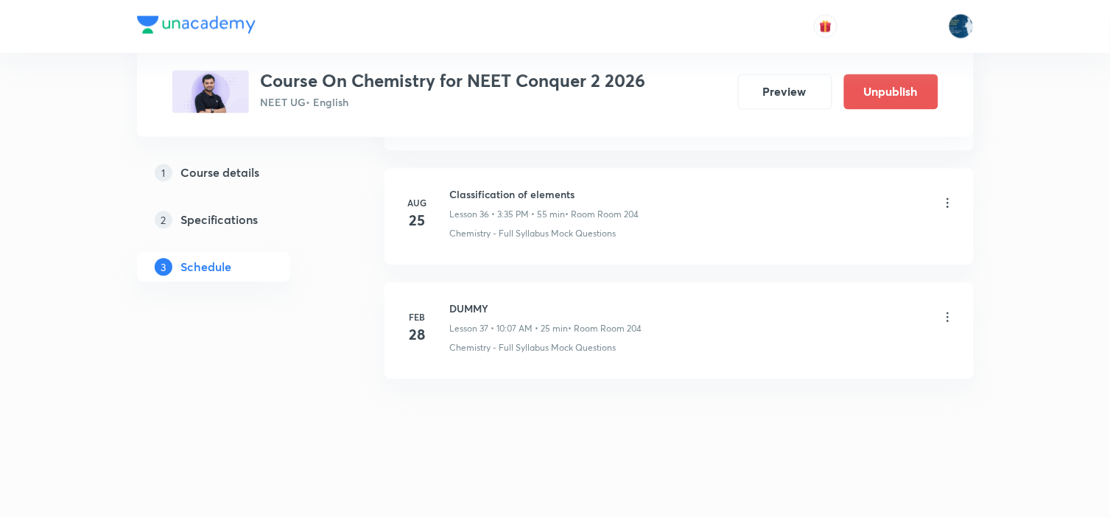
click at [475, 187] on h6 "Classification of elements" at bounding box center [544, 194] width 189 height 15
copy h6 "Classification of elements"
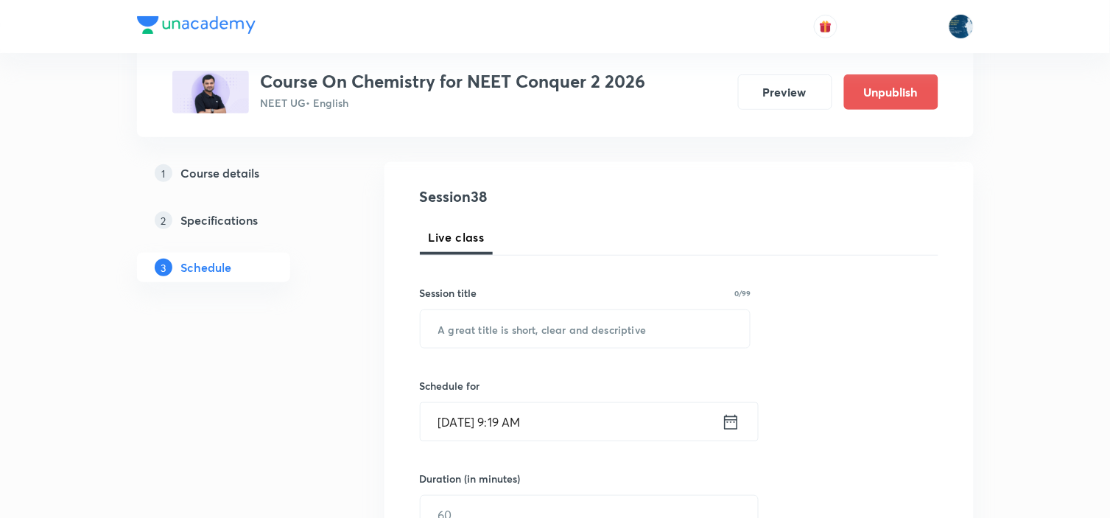
scroll to position [163, 0]
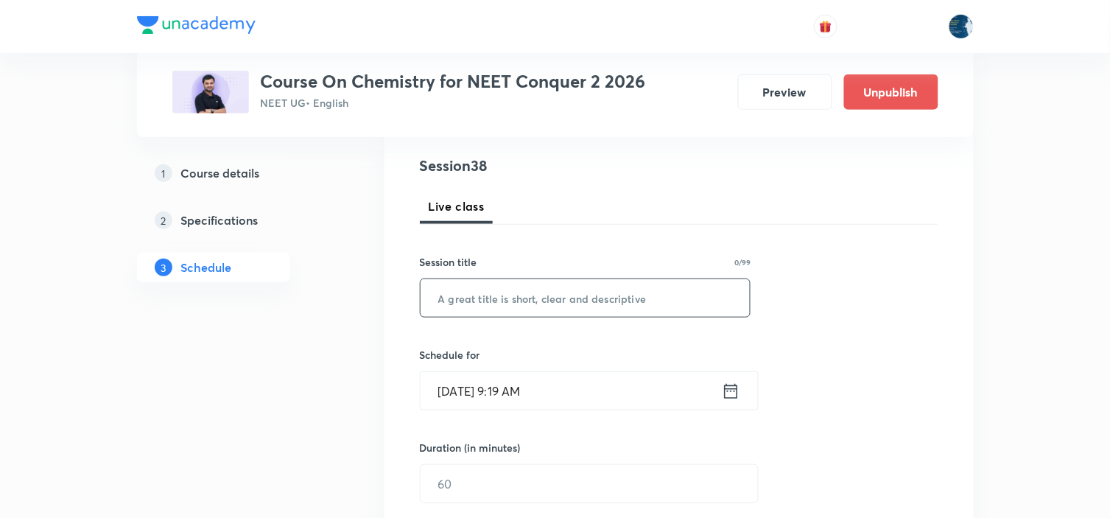
click at [519, 293] on input "text" at bounding box center [585, 298] width 330 height 38
paste input "Classification of elements"
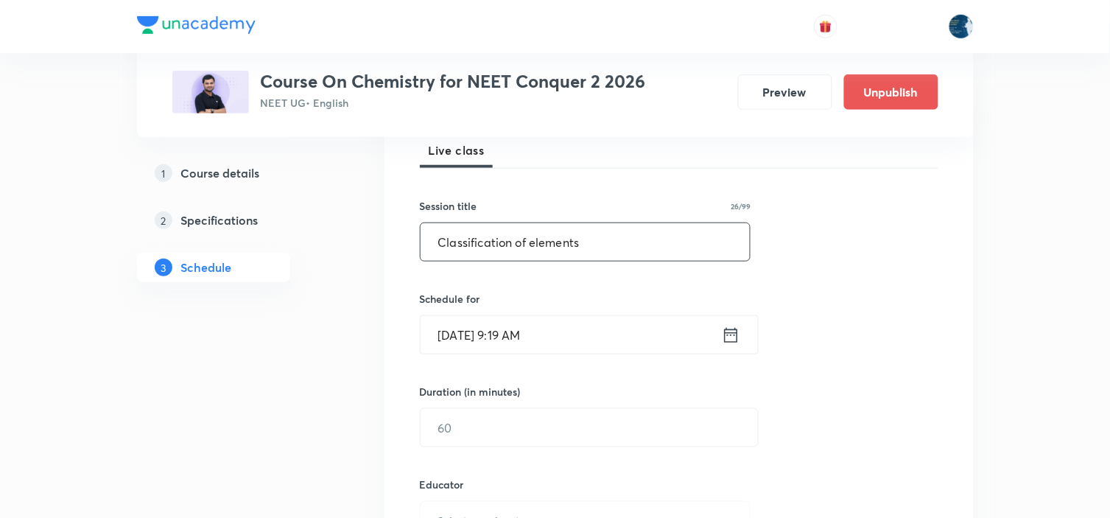
scroll to position [327, 0]
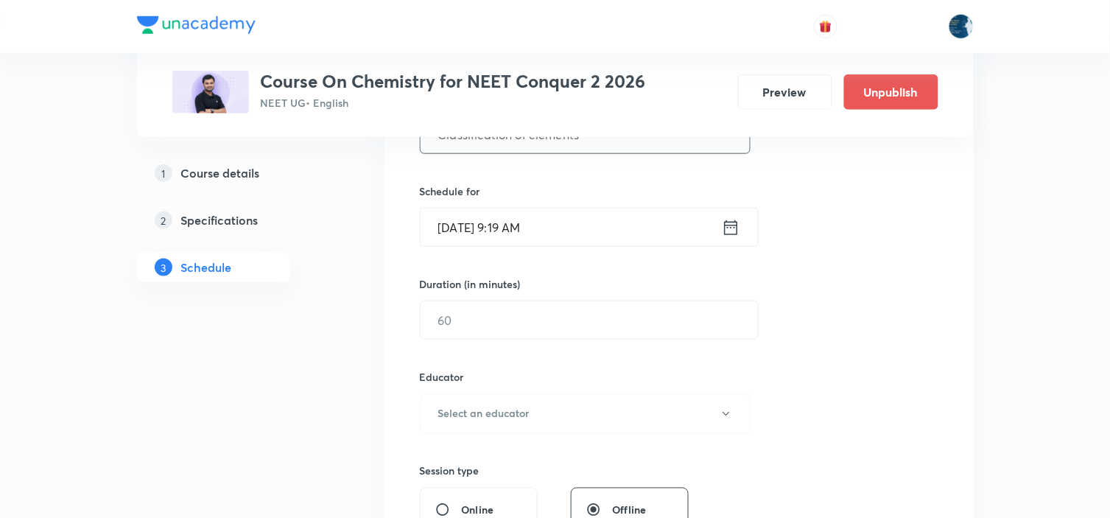
type input "Classification of elements"
click at [730, 230] on icon at bounding box center [731, 227] width 18 height 21
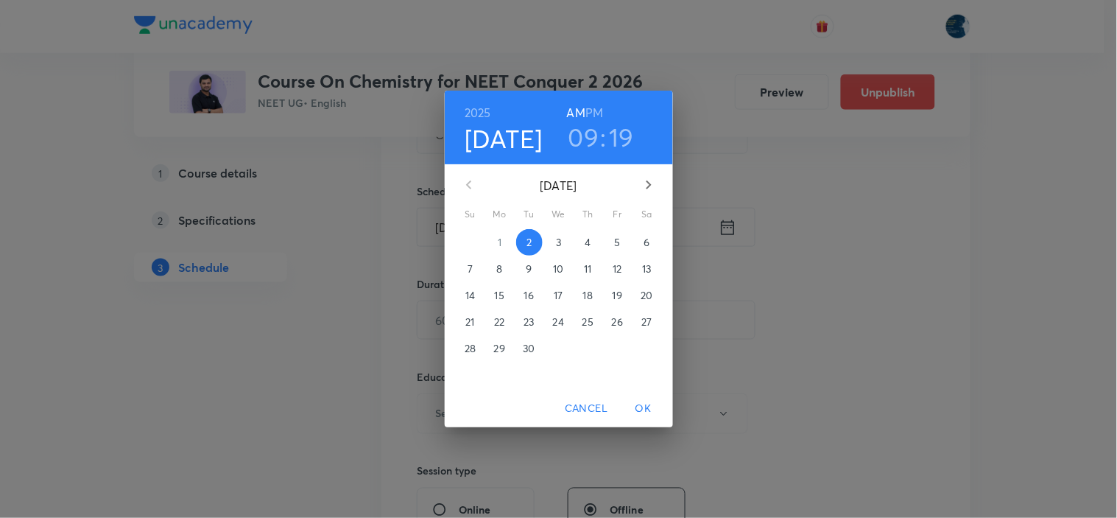
click at [593, 119] on h6 "PM" at bounding box center [594, 112] width 18 height 21
click at [585, 133] on h3 "09" at bounding box center [583, 136] width 31 height 31
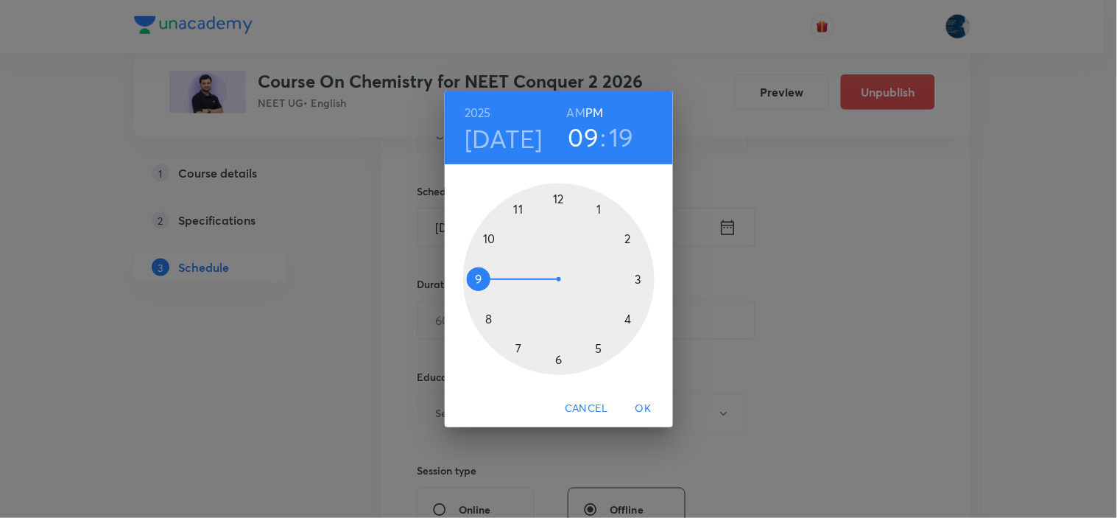
click at [638, 278] on div at bounding box center [558, 278] width 191 height 191
click at [519, 349] on div at bounding box center [558, 278] width 191 height 191
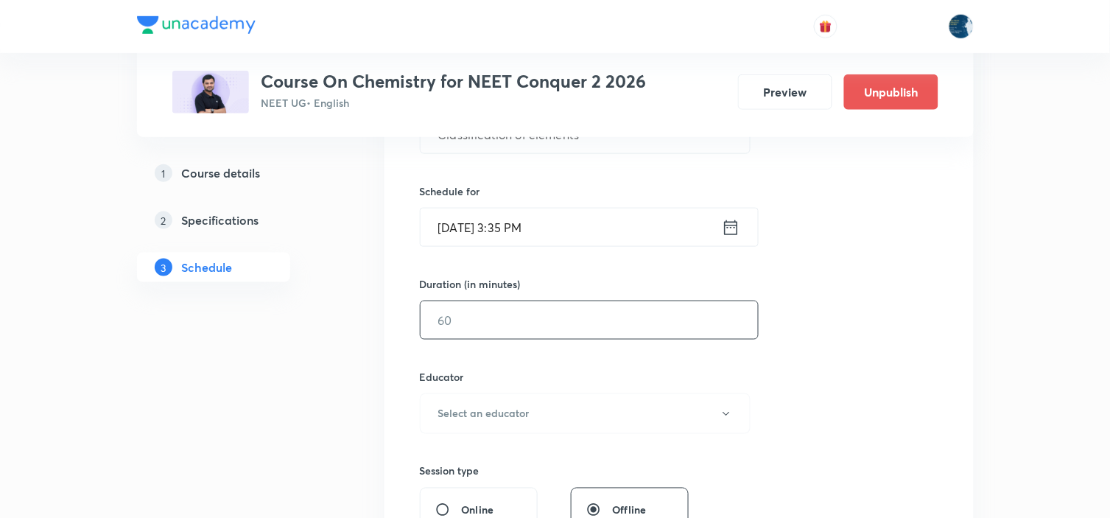
click at [530, 335] on input "text" at bounding box center [588, 320] width 337 height 38
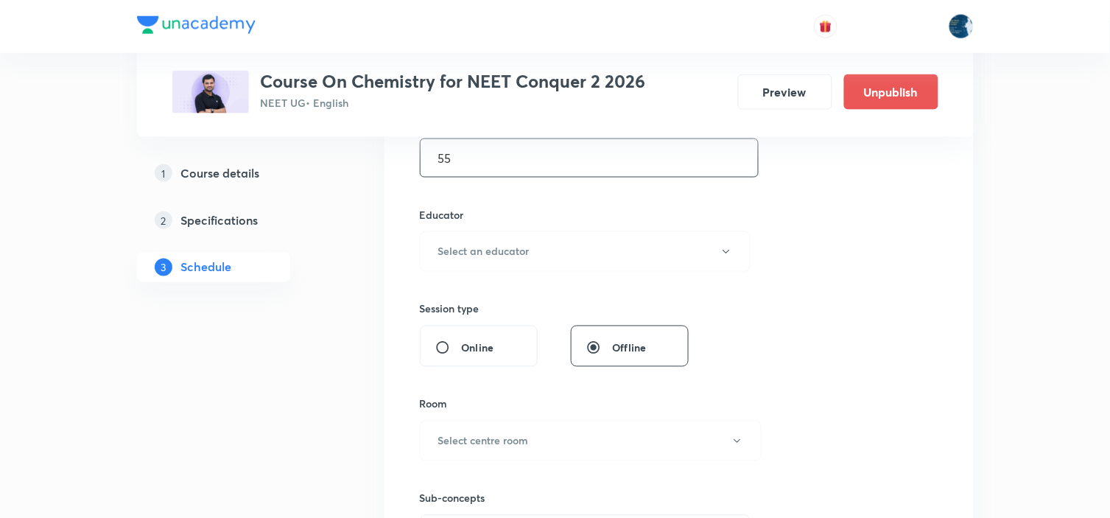
scroll to position [490, 0]
type input "55"
click at [577, 234] on button "Select an educator" at bounding box center [585, 250] width 331 height 40
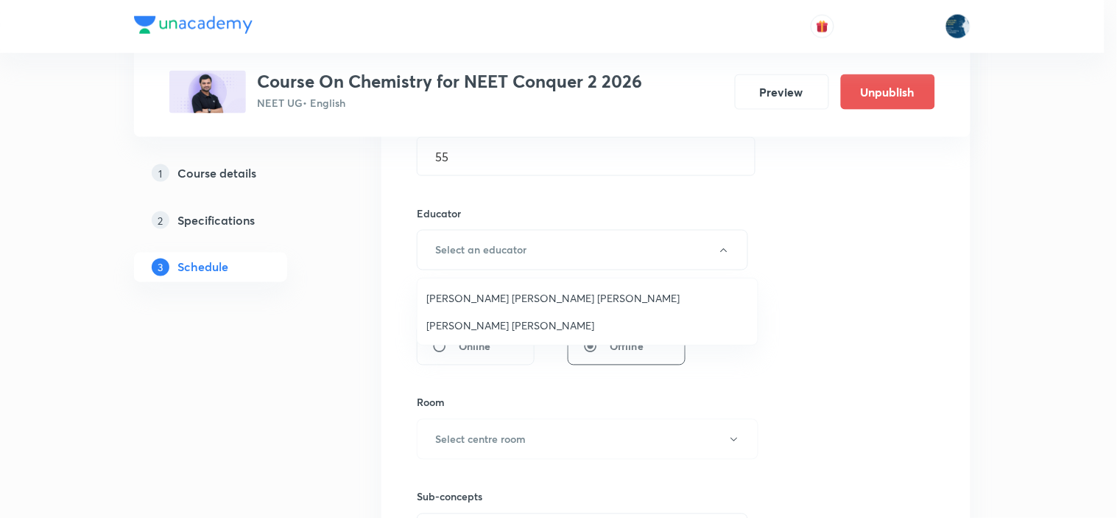
click at [509, 290] on span "[PERSON_NAME] [PERSON_NAME] [PERSON_NAME]" at bounding box center [587, 297] width 322 height 15
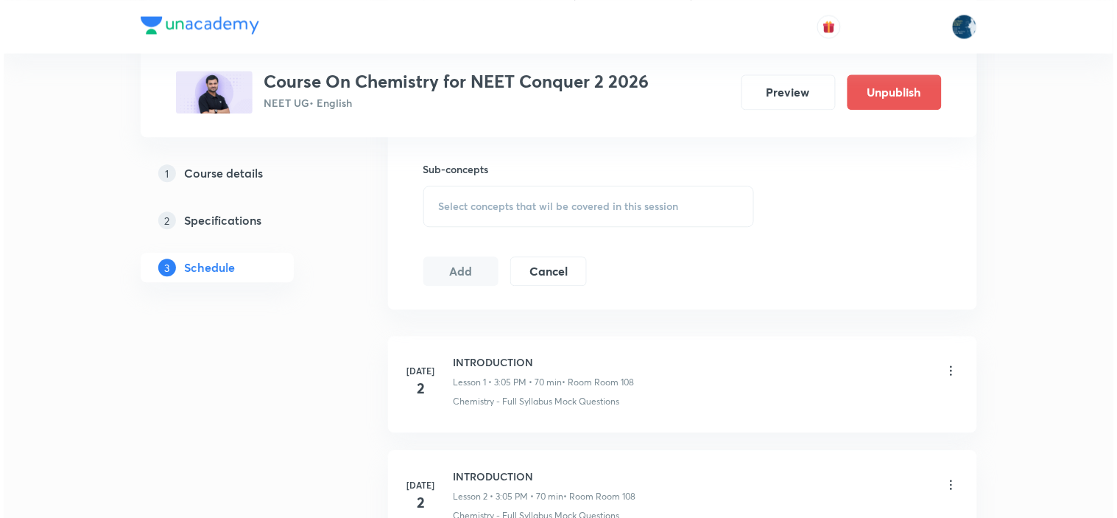
scroll to position [736, 0]
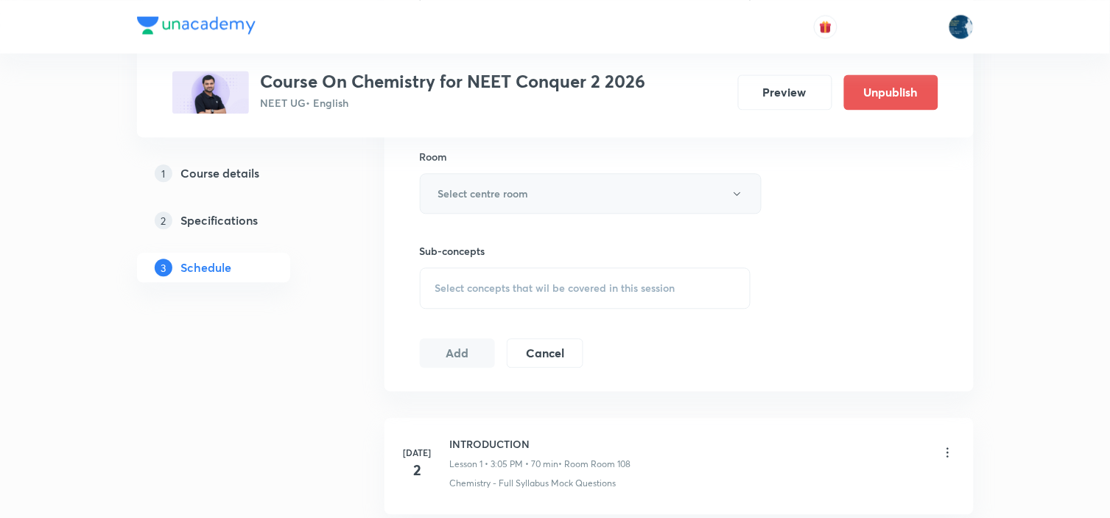
click at [535, 184] on button "Select centre room" at bounding box center [591, 193] width 342 height 40
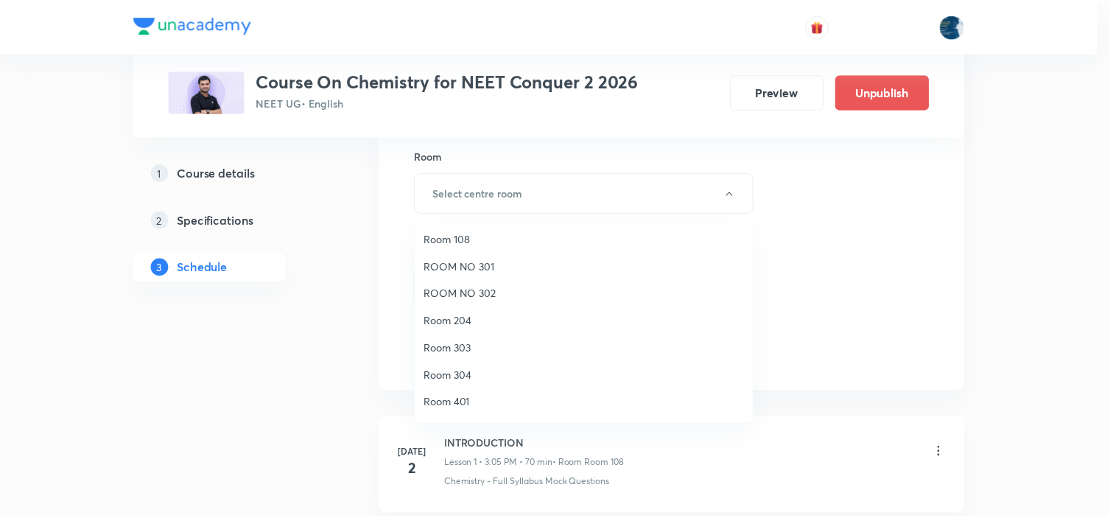
scroll to position [273, 0]
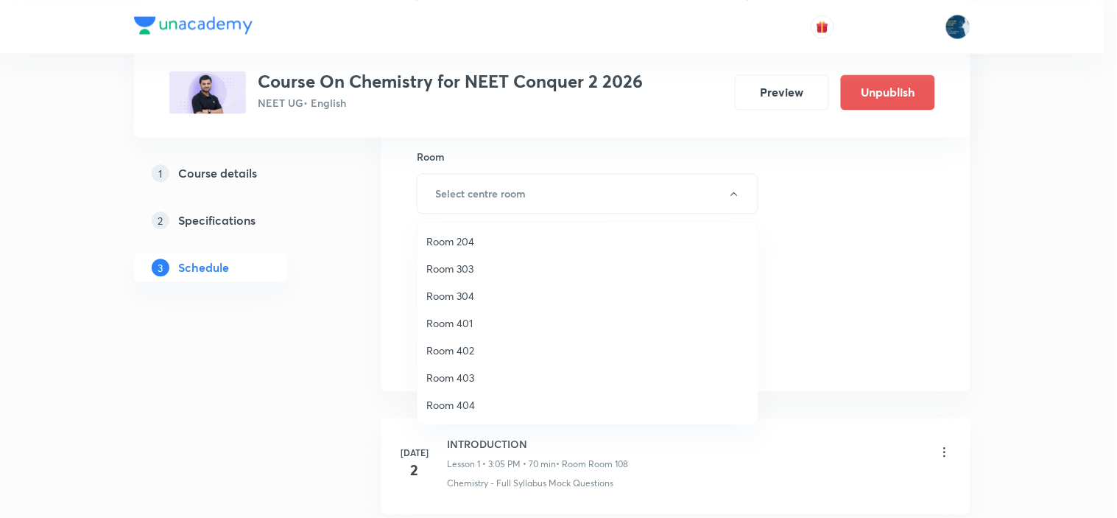
click at [468, 228] on li "Room 204" at bounding box center [587, 241] width 340 height 27
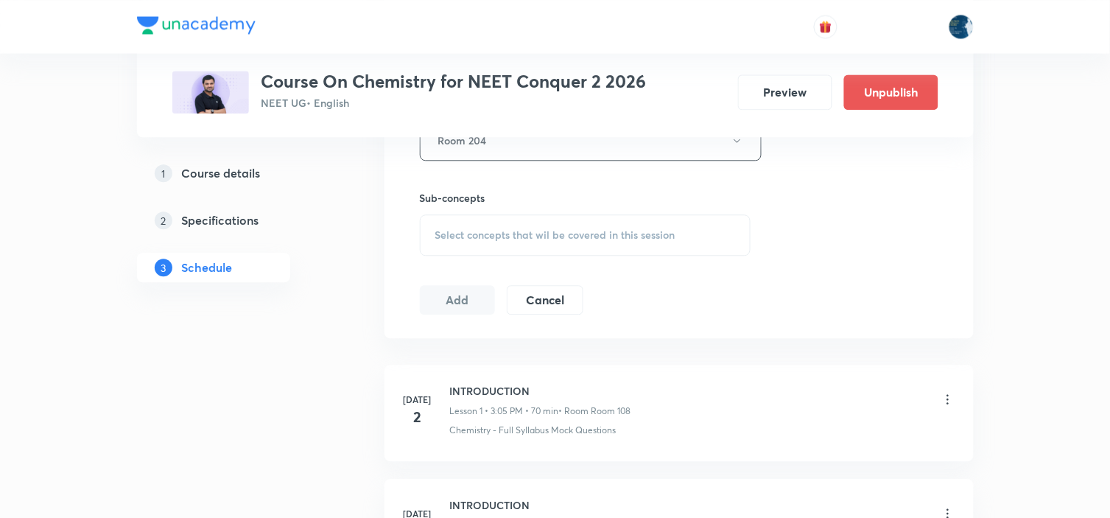
scroll to position [818, 0]
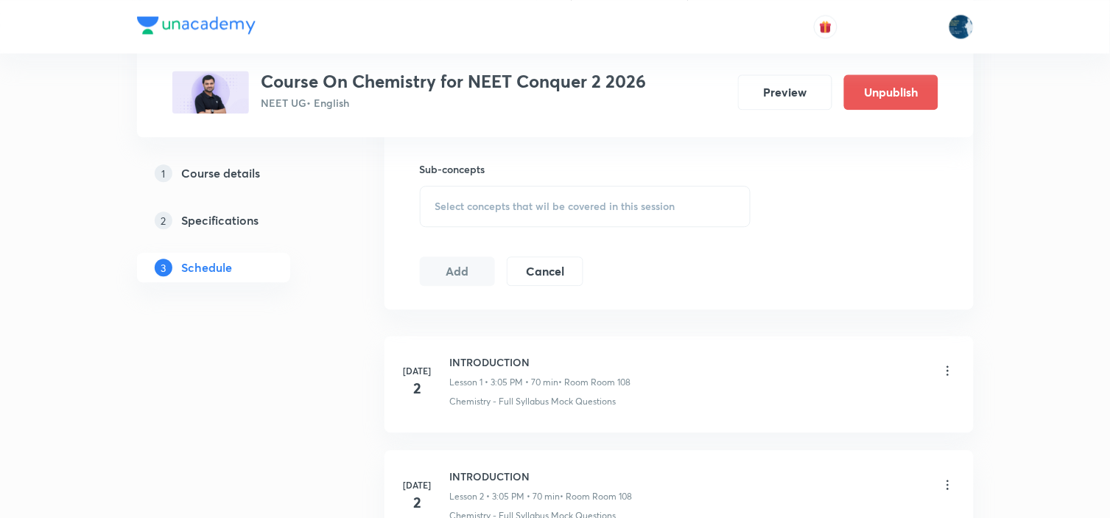
click at [621, 217] on div "Select concepts that wil be covered in this session" at bounding box center [585, 206] width 331 height 41
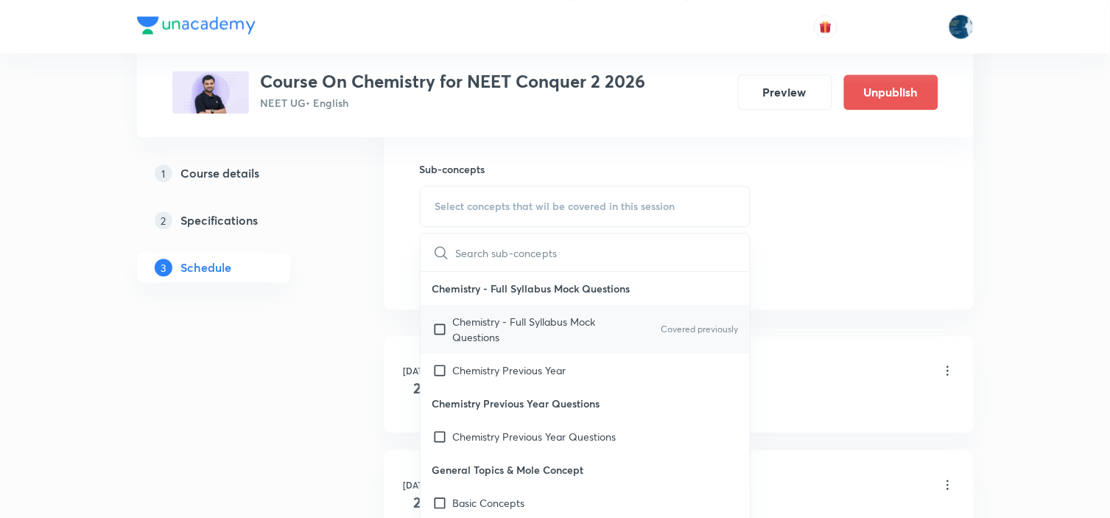
click at [708, 339] on div "Chemistry - Full Syllabus Mock Questions Covered previously" at bounding box center [585, 329] width 330 height 49
checkbox input "true"
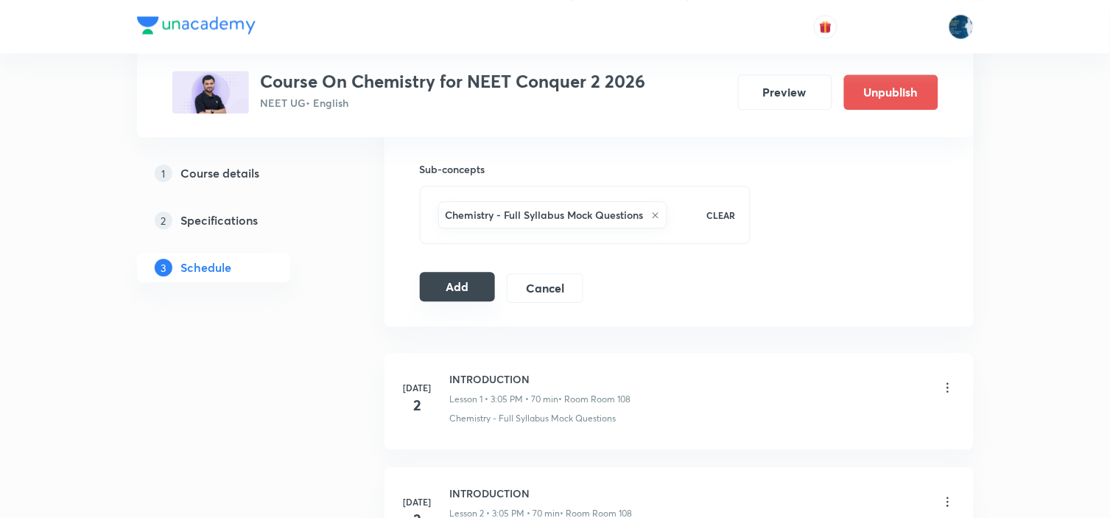
click at [484, 280] on button "Add" at bounding box center [458, 286] width 76 height 29
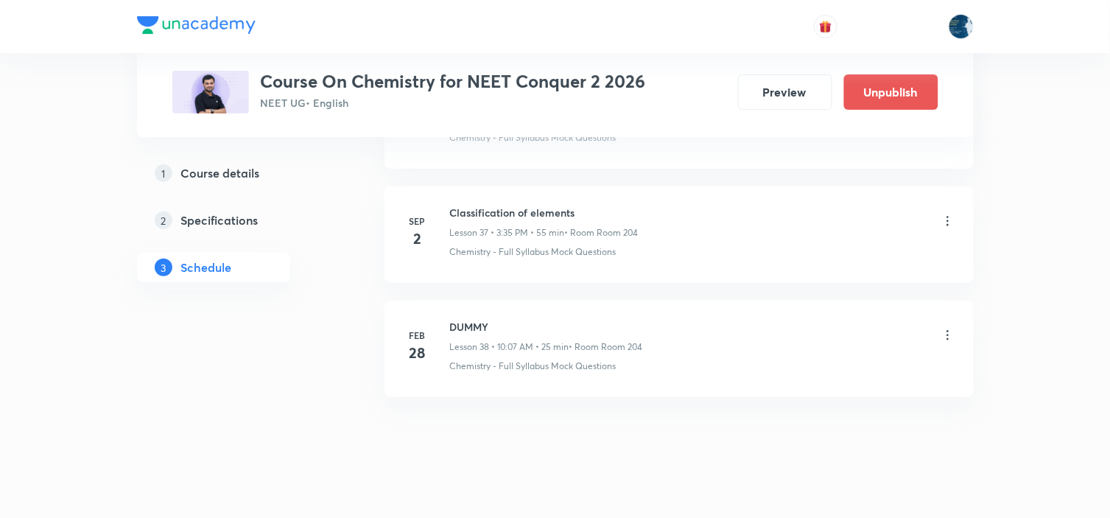
scroll to position [4326, 0]
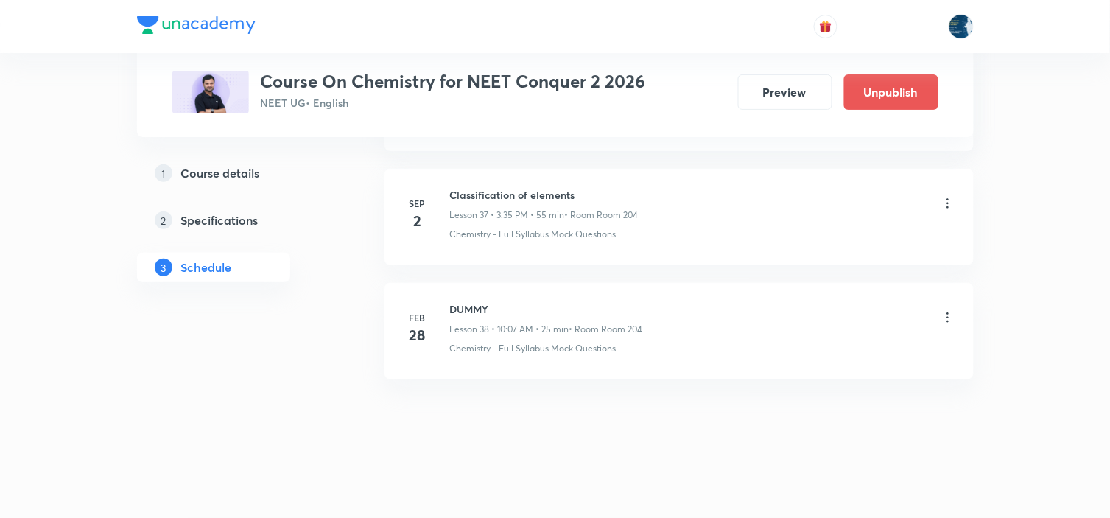
click at [946, 207] on icon at bounding box center [947, 203] width 2 height 10
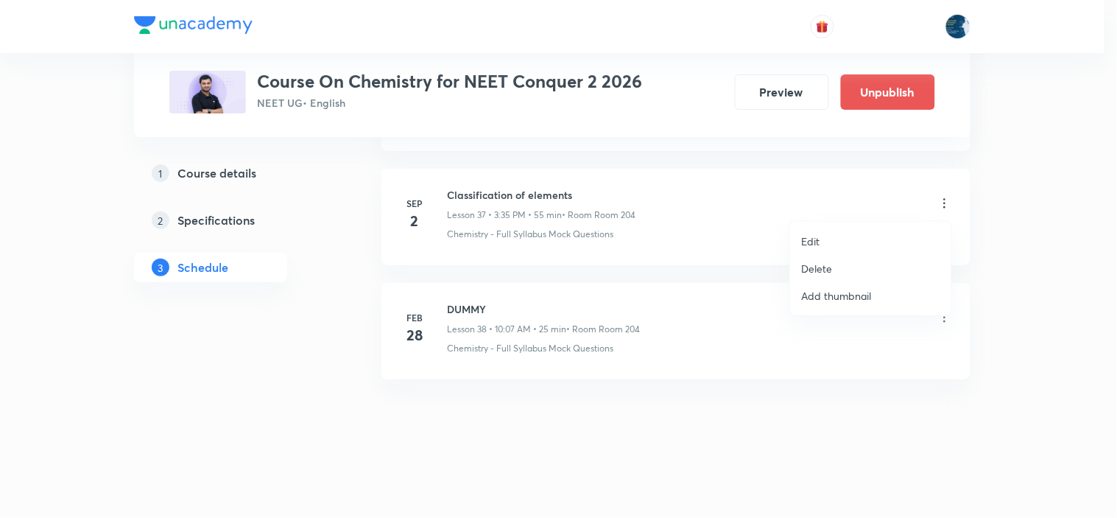
click at [812, 255] on li "Delete" at bounding box center [870, 268] width 161 height 27
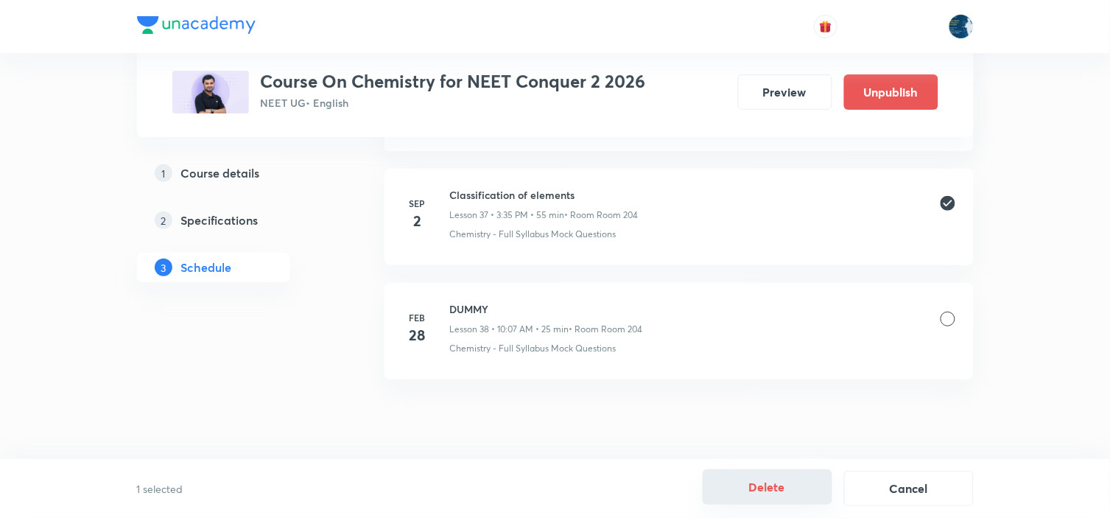
click at [734, 501] on button "Delete" at bounding box center [767, 486] width 130 height 35
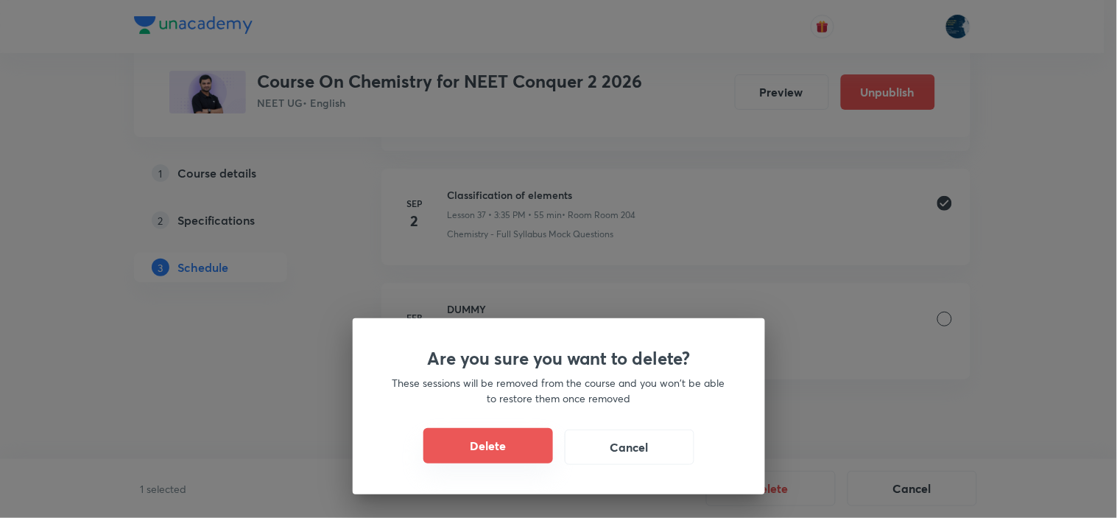
click at [450, 439] on button "Delete" at bounding box center [488, 445] width 130 height 35
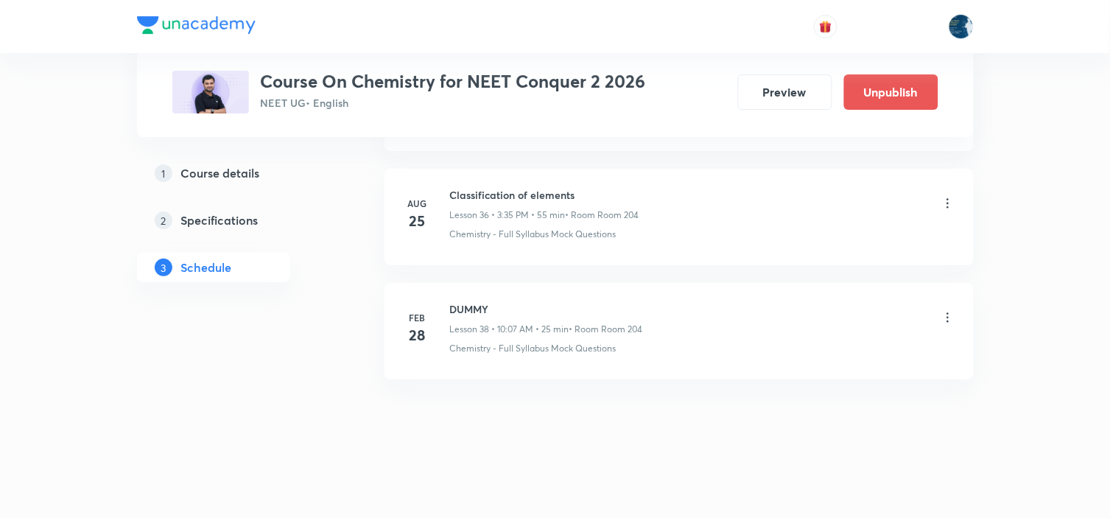
scroll to position [4213, 0]
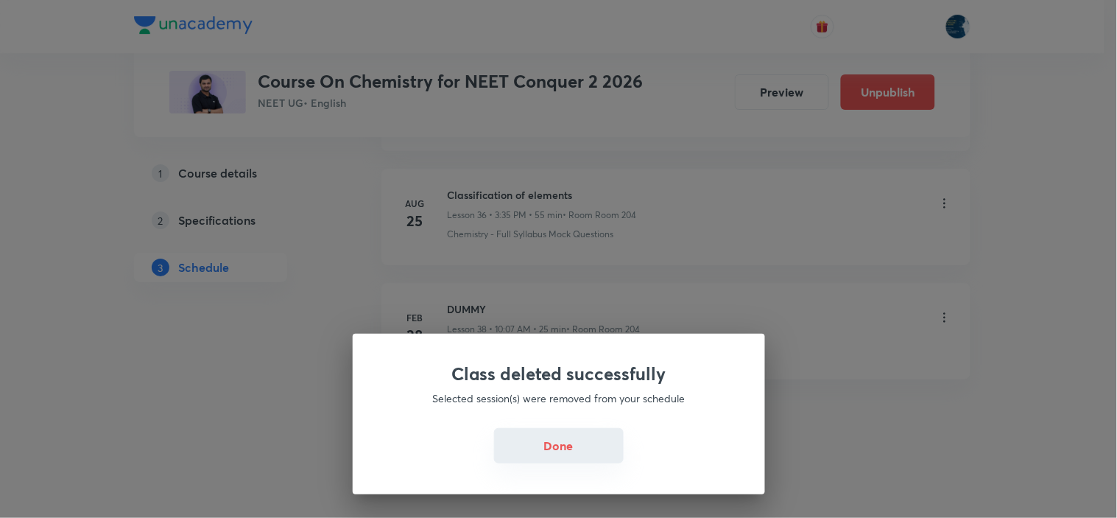
click at [557, 452] on button "Done" at bounding box center [559, 445] width 130 height 35
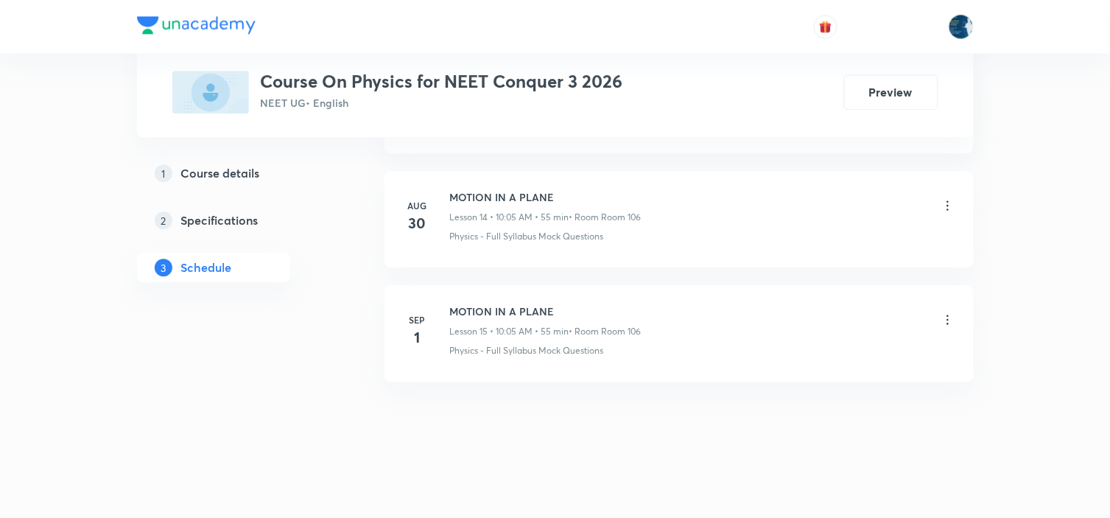
scroll to position [2376, 0]
click at [464, 314] on h6 "MOTION IN A PLANE" at bounding box center [545, 308] width 191 height 15
copy h6 "MOTION IN A PLANE"
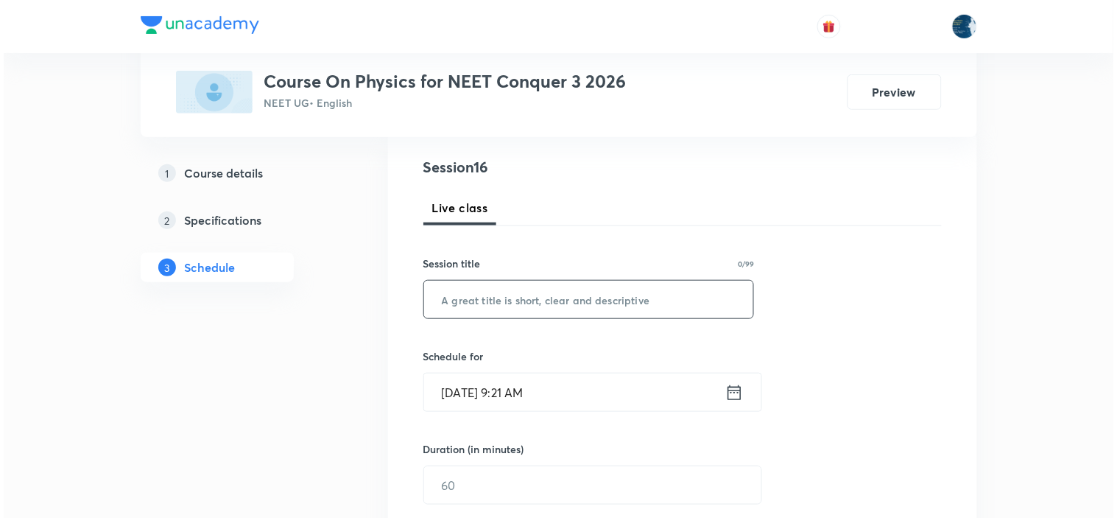
scroll to position [163, 0]
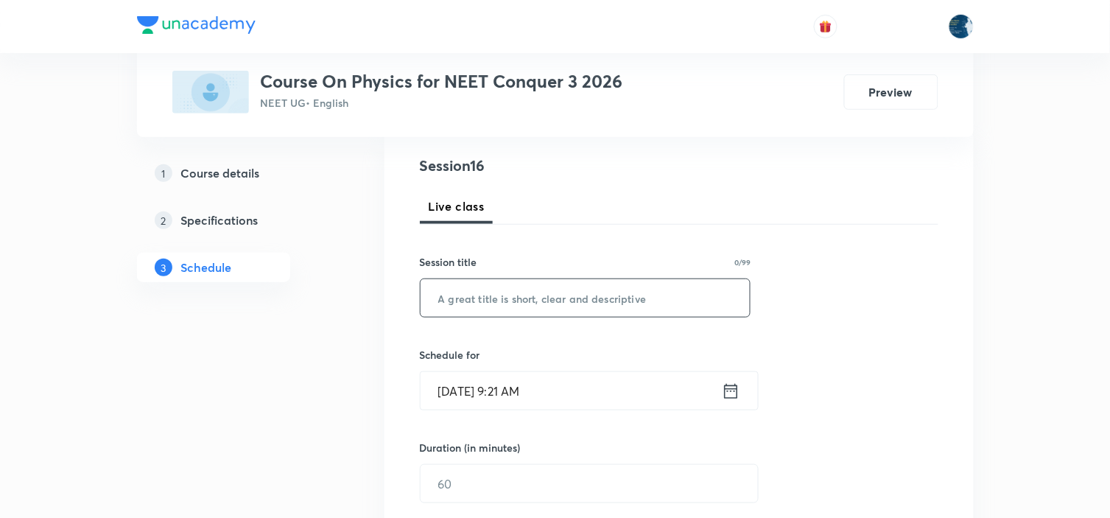
click at [495, 300] on input "text" at bounding box center [585, 298] width 330 height 38
paste input "MOTION IN A PLANE"
type input "MOTION IN A PLANE"
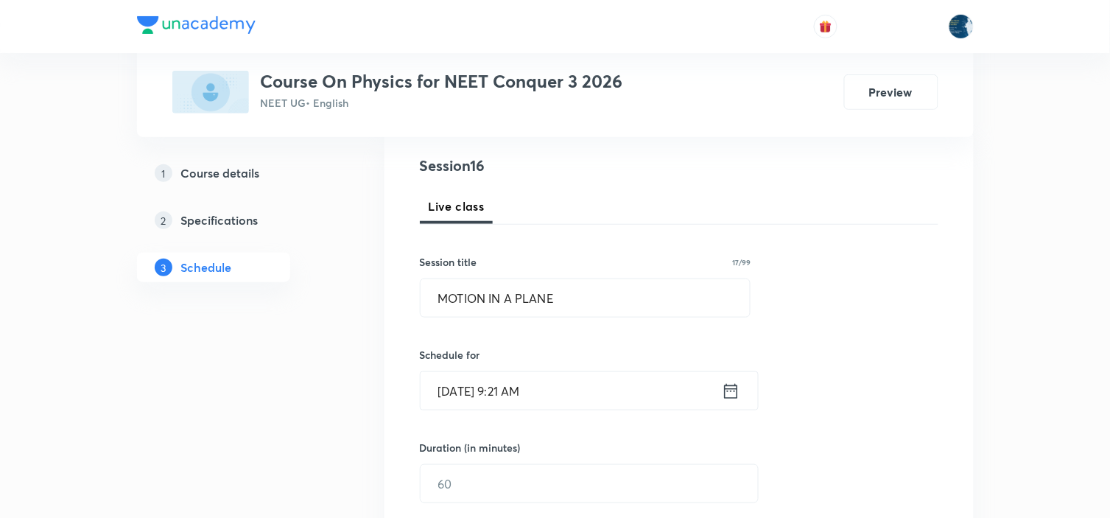
click at [731, 389] on icon at bounding box center [731, 391] width 18 height 21
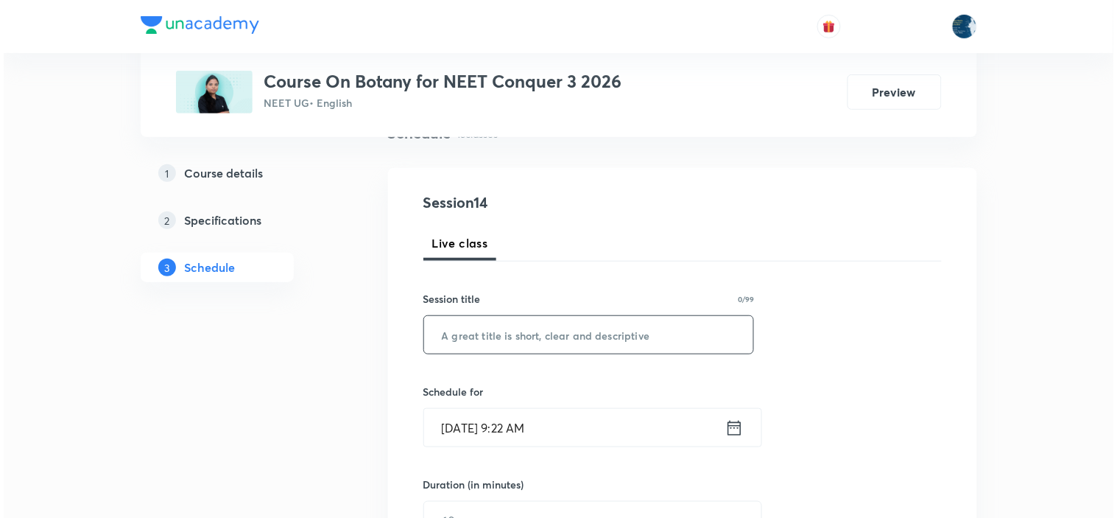
scroll to position [163, 0]
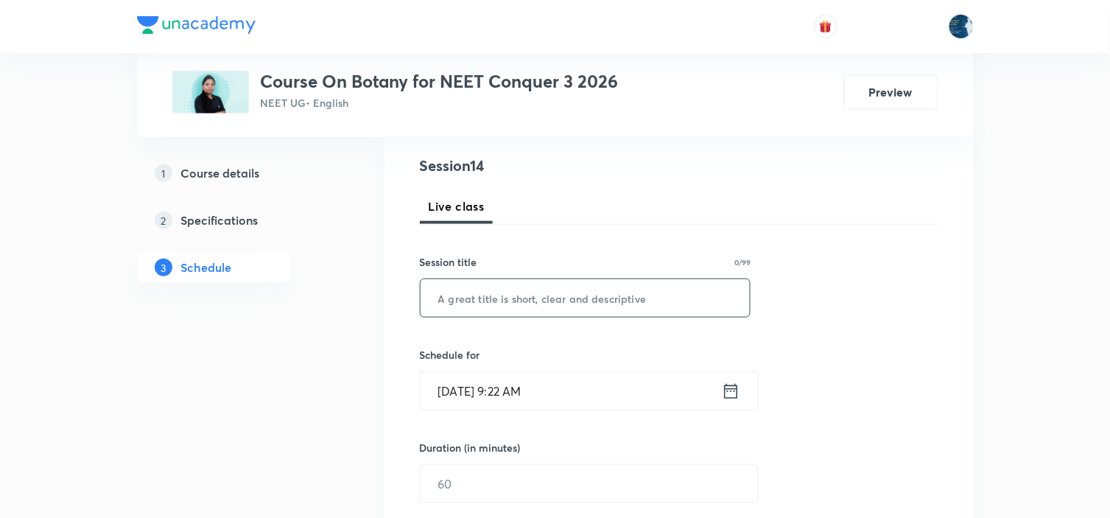
click at [594, 300] on input "text" at bounding box center [585, 298] width 330 height 38
type input "Cell cycle"
click at [729, 395] on icon at bounding box center [731, 391] width 18 height 21
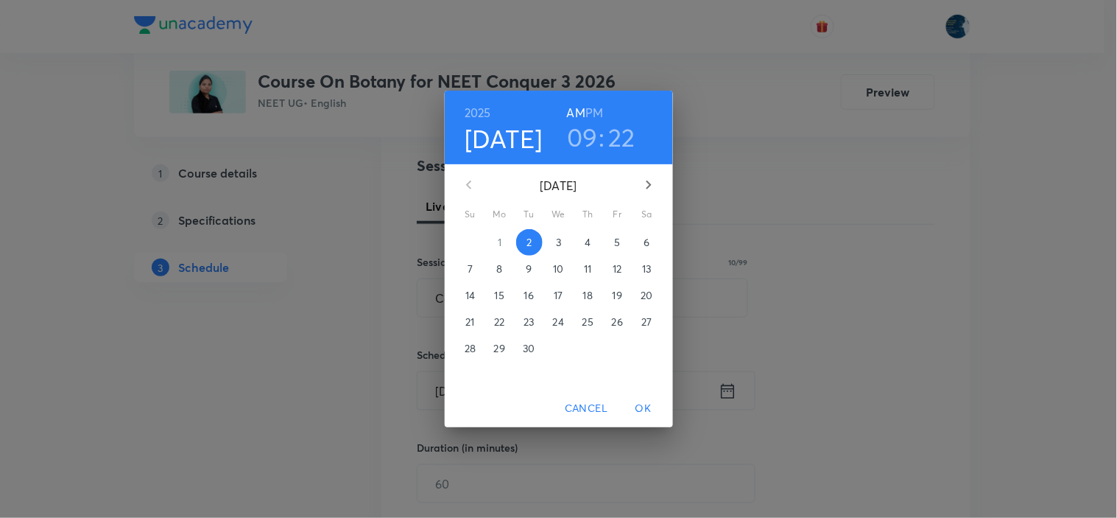
click at [588, 141] on h3 "09" at bounding box center [582, 136] width 31 height 31
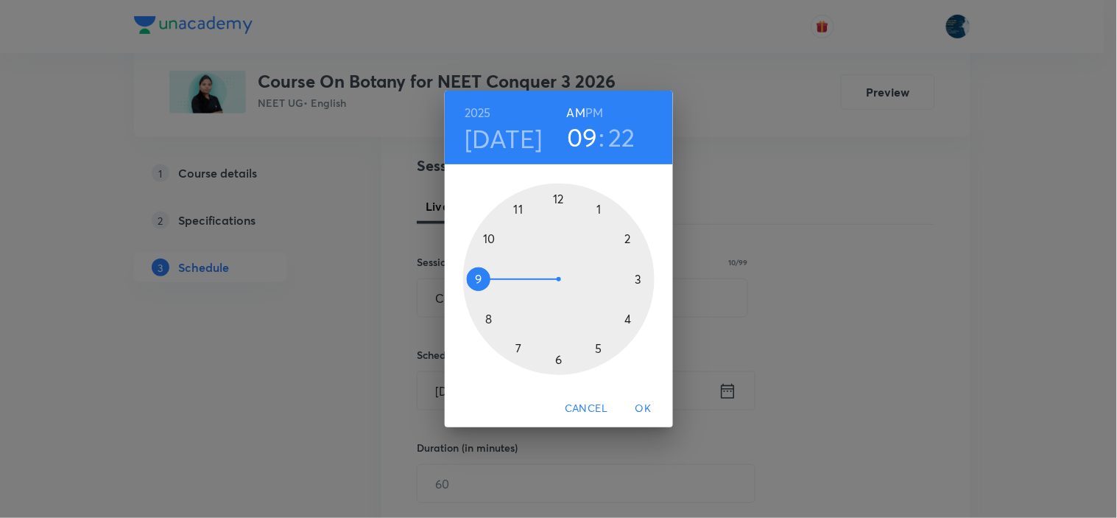
click at [521, 208] on div at bounding box center [558, 278] width 191 height 191
click at [642, 276] on div at bounding box center [558, 278] width 191 height 191
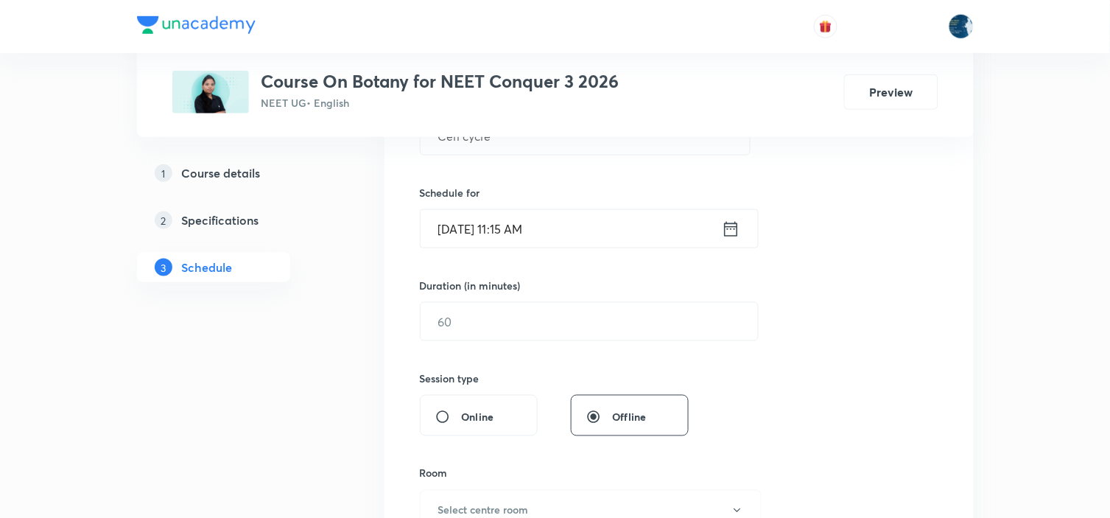
scroll to position [327, 0]
click at [599, 311] on input "text" at bounding box center [588, 320] width 337 height 38
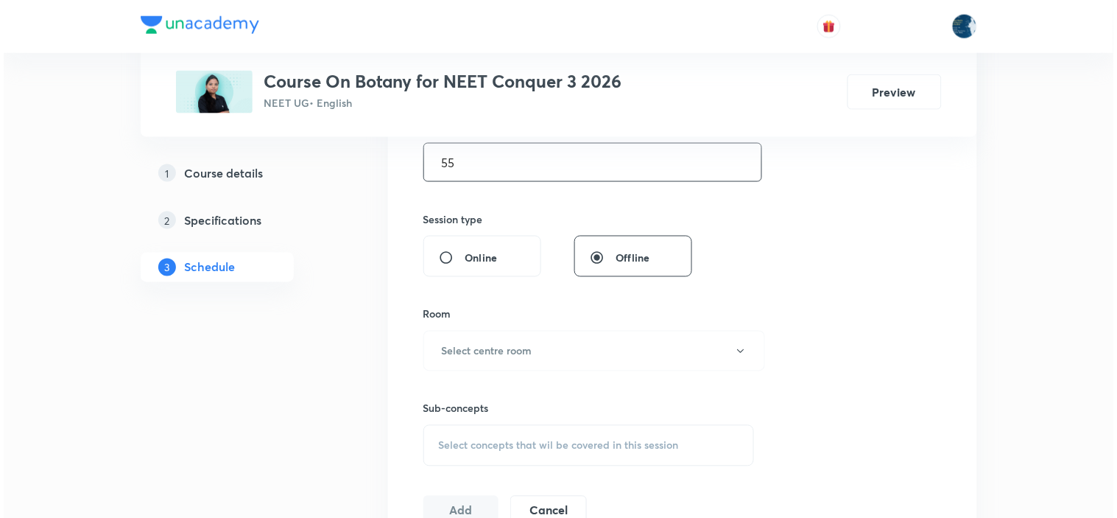
scroll to position [490, 0]
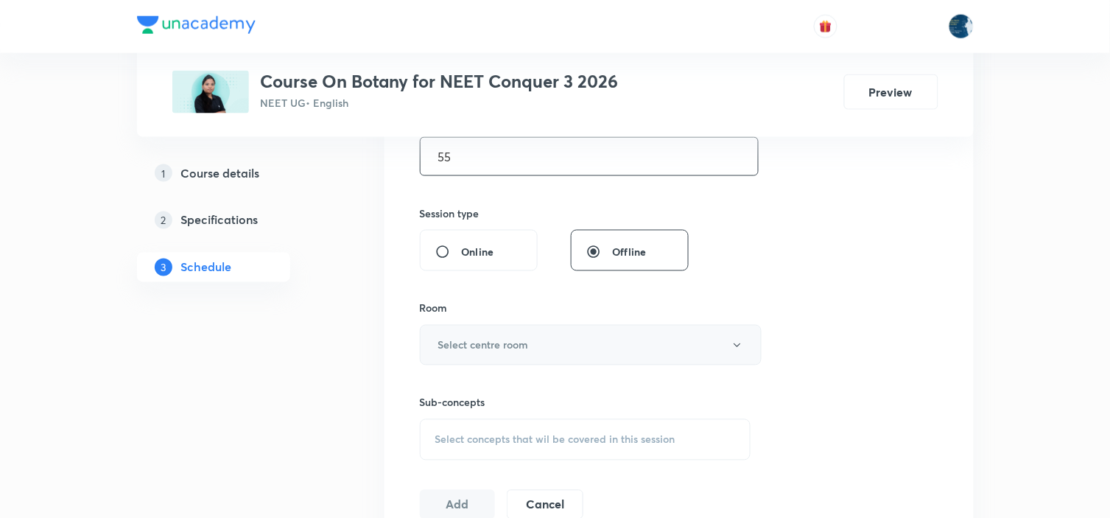
type input "55"
click at [612, 343] on button "Select centre room" at bounding box center [591, 345] width 342 height 40
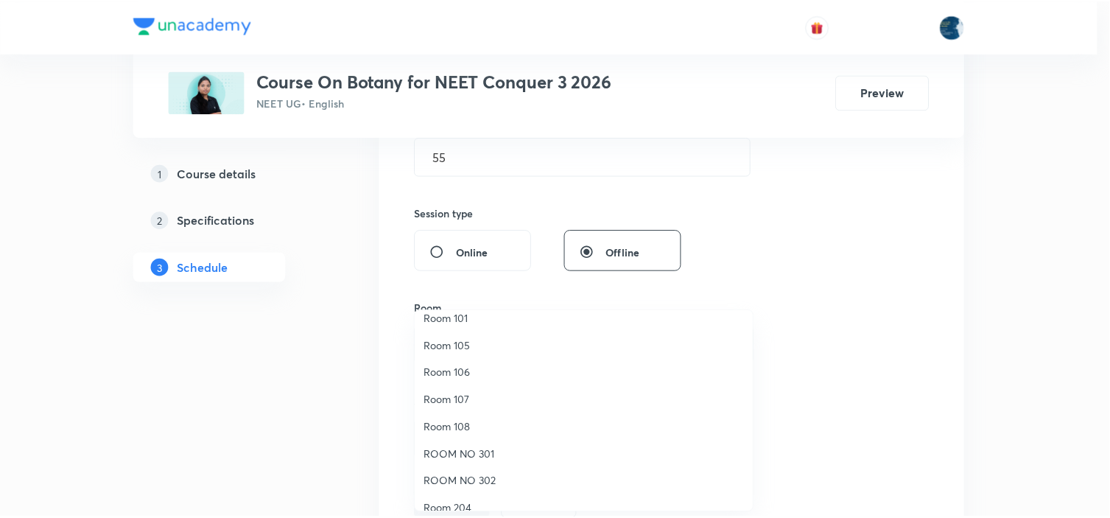
scroll to position [0, 0]
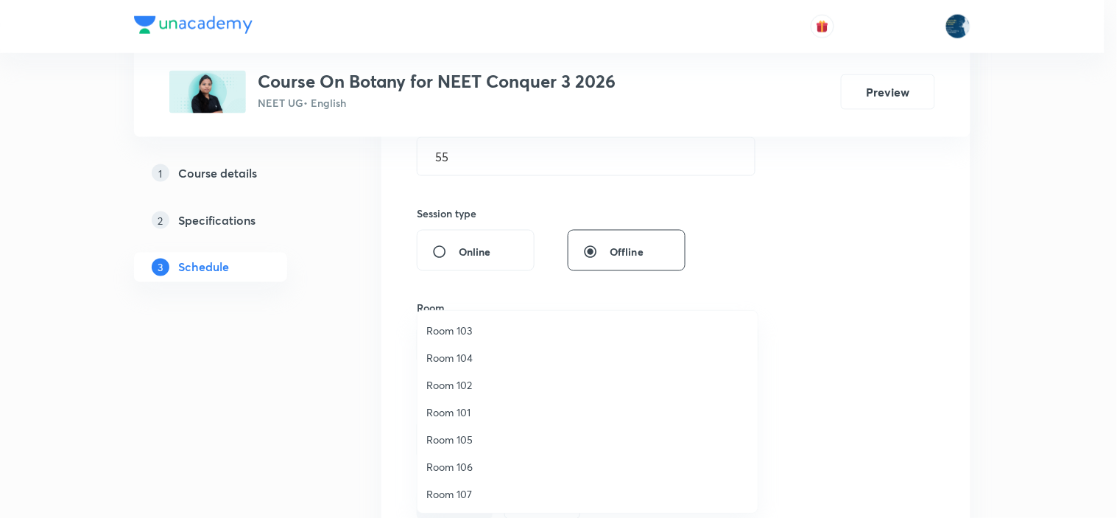
click at [476, 459] on span "Room 106" at bounding box center [587, 466] width 322 height 15
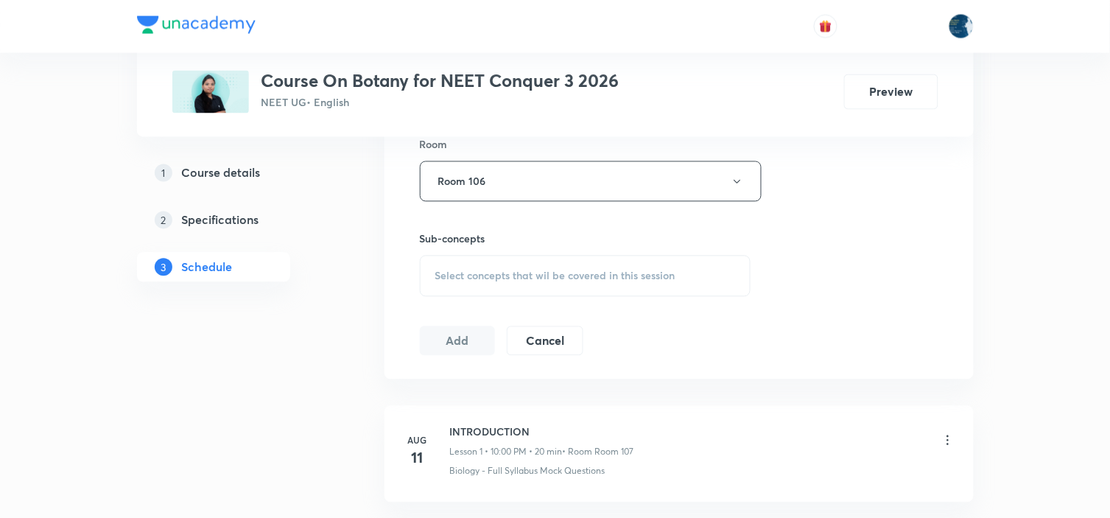
click at [637, 270] on span "Select concepts that wil be covered in this session" at bounding box center [555, 276] width 240 height 12
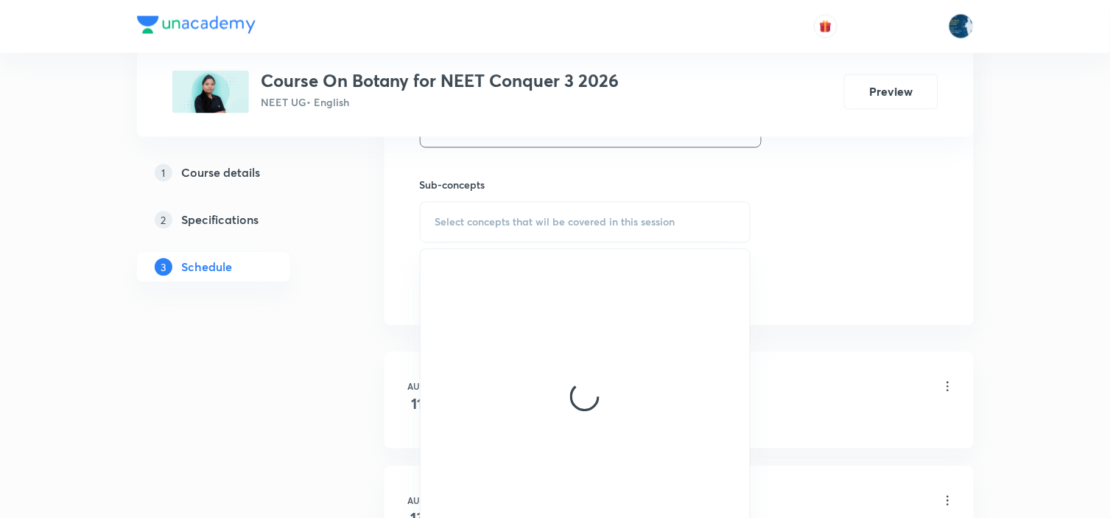
scroll to position [736, 0]
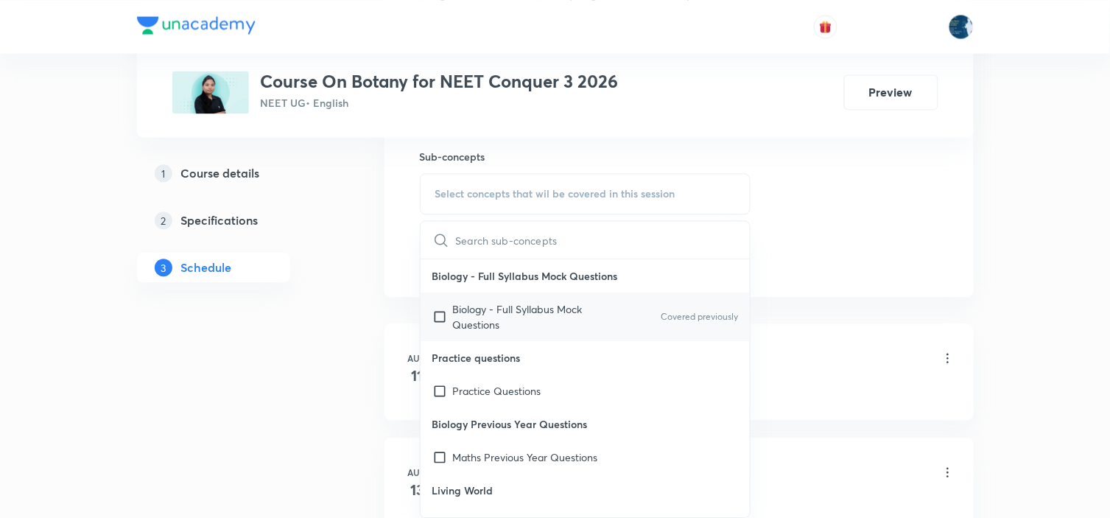
click at [697, 300] on div "Biology - Full Syllabus Mock Questions Covered previously" at bounding box center [585, 316] width 330 height 49
checkbox input "true"
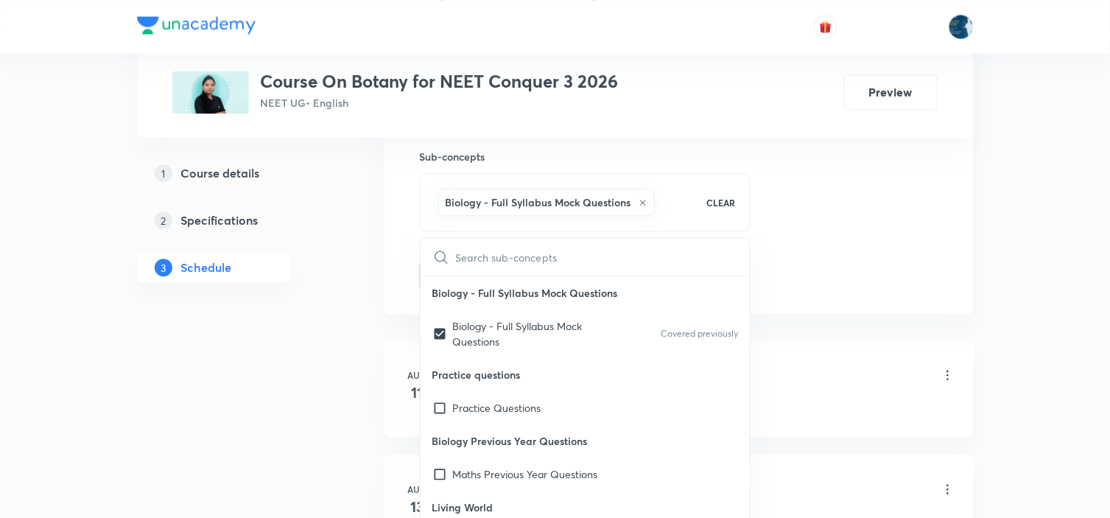
drag, startPoint x: 785, startPoint y: 234, endPoint x: 755, endPoint y: 224, distance: 31.9
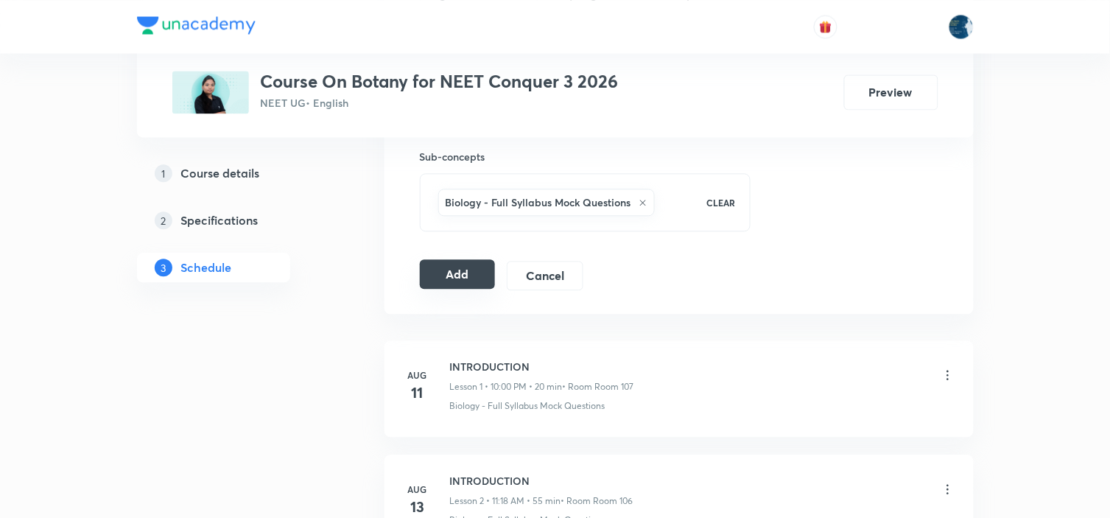
click at [455, 270] on button "Add" at bounding box center [458, 273] width 76 height 29
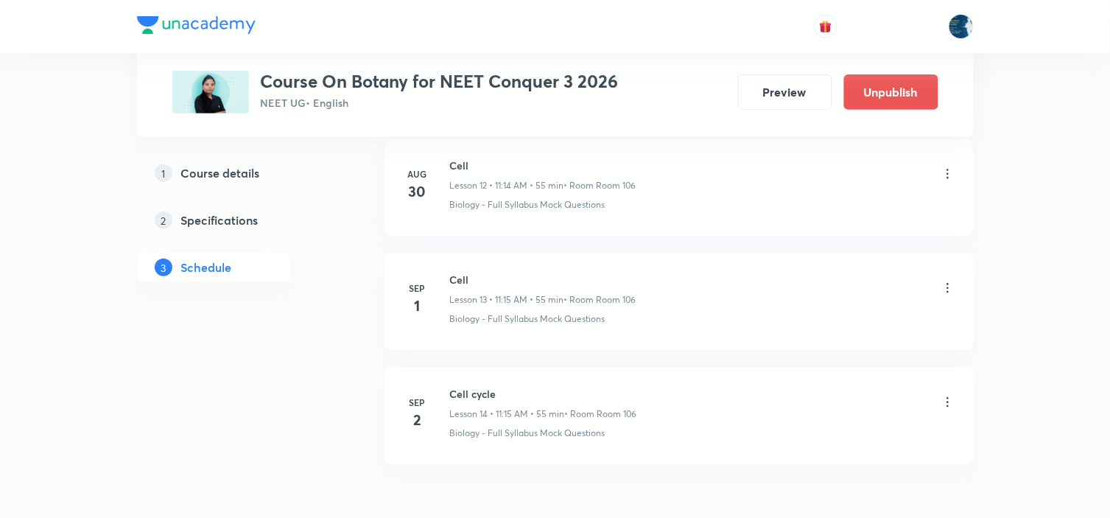
scroll to position [1585, 0]
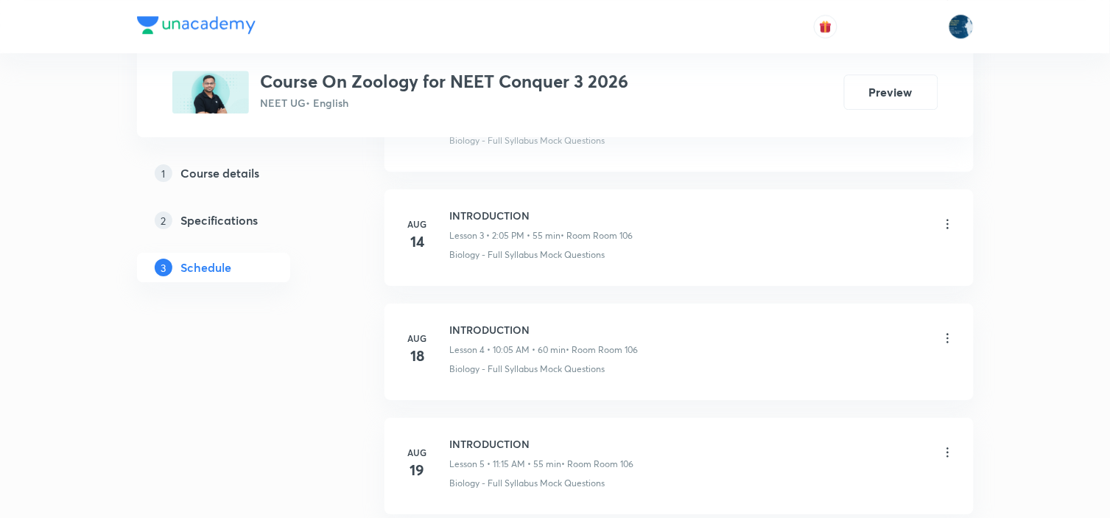
scroll to position [2148, 0]
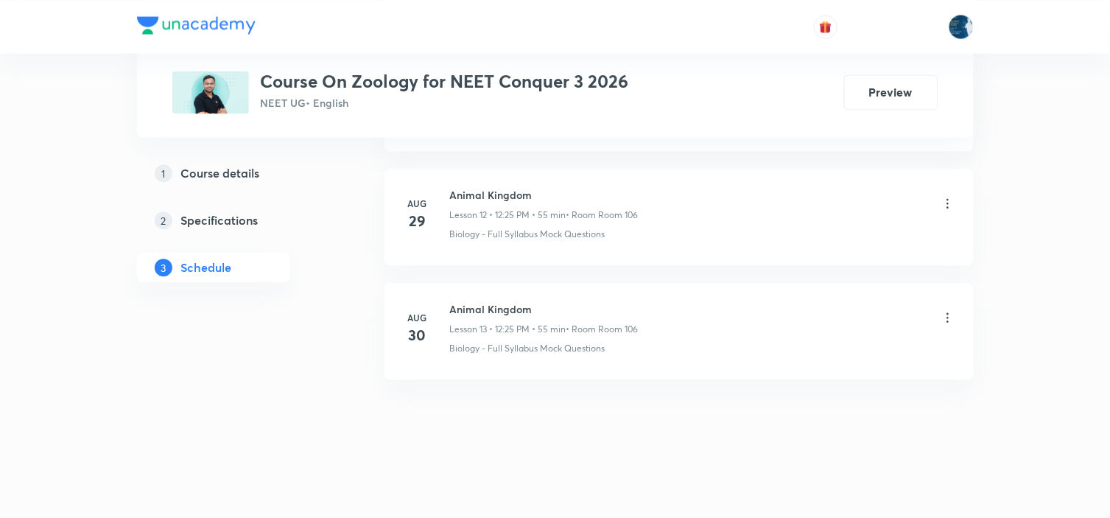
click at [470, 313] on h6 "Animal Kingdom" at bounding box center [544, 308] width 188 height 15
copy h6 "Animal Kingdom"
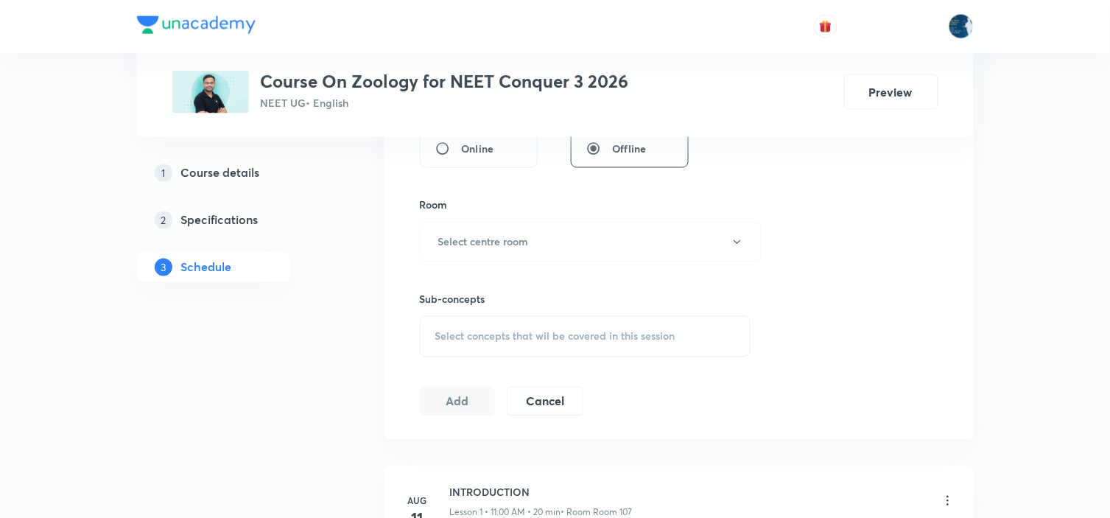
scroll to position [103, 0]
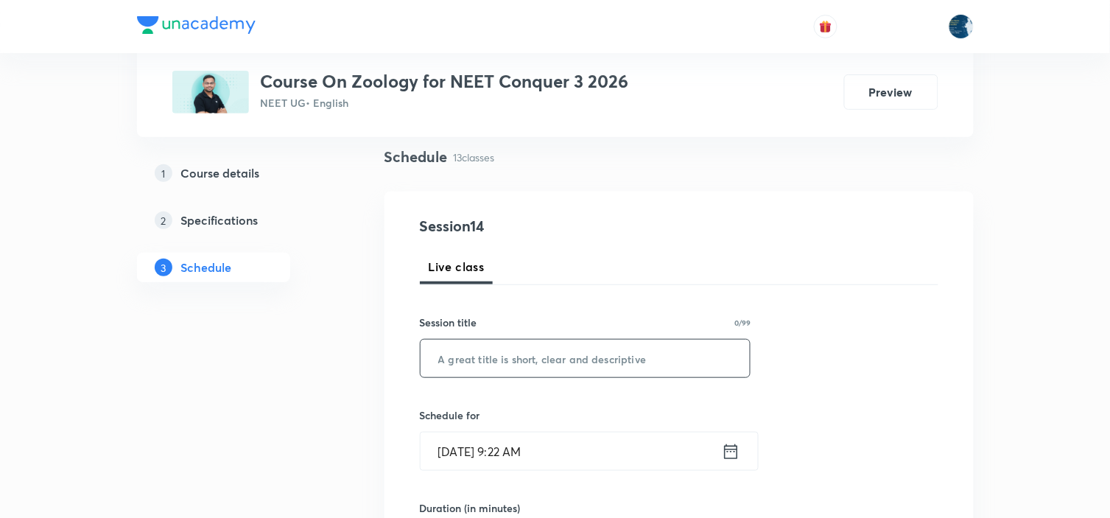
click at [538, 350] on input "text" at bounding box center [585, 358] width 330 height 38
paste input "Animal Kingdom"
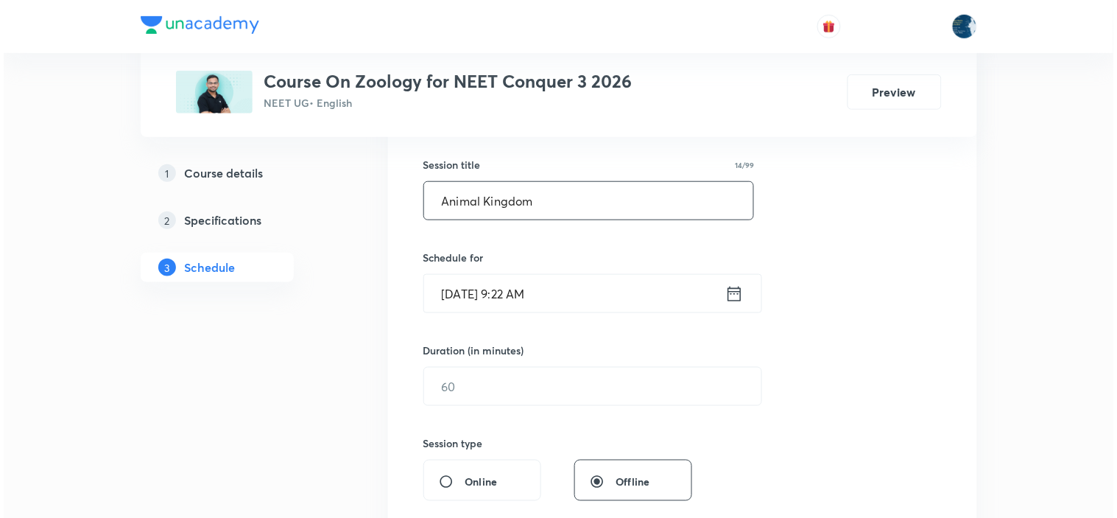
scroll to position [267, 0]
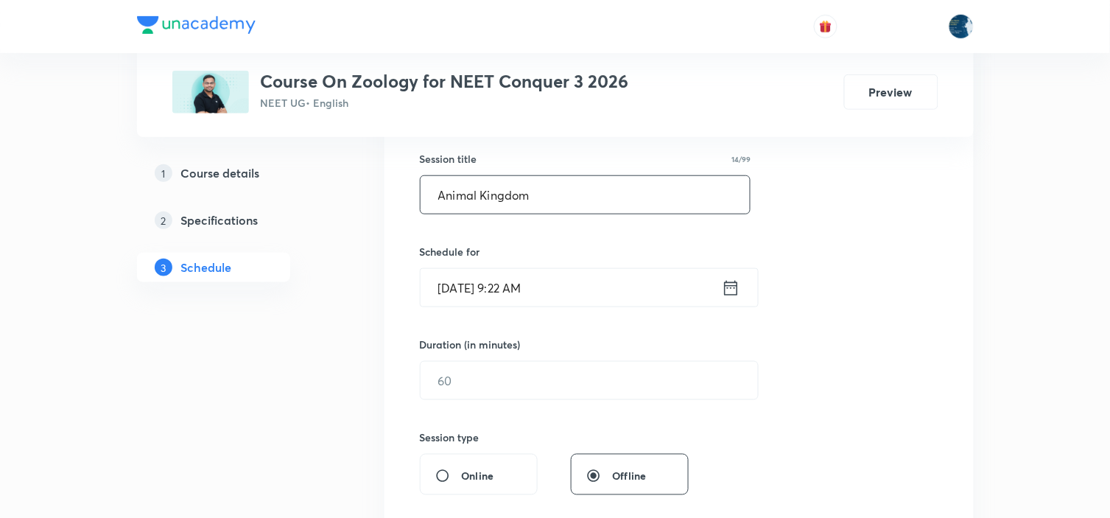
type input "Animal Kingdom"
click at [727, 290] on icon at bounding box center [731, 288] width 18 height 21
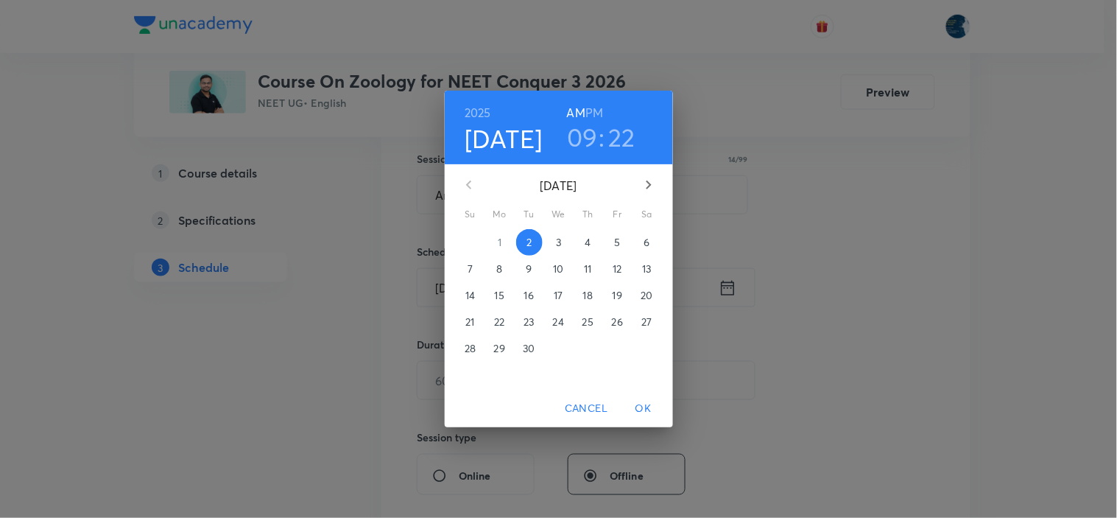
click at [583, 130] on h3 "09" at bounding box center [582, 136] width 31 height 31
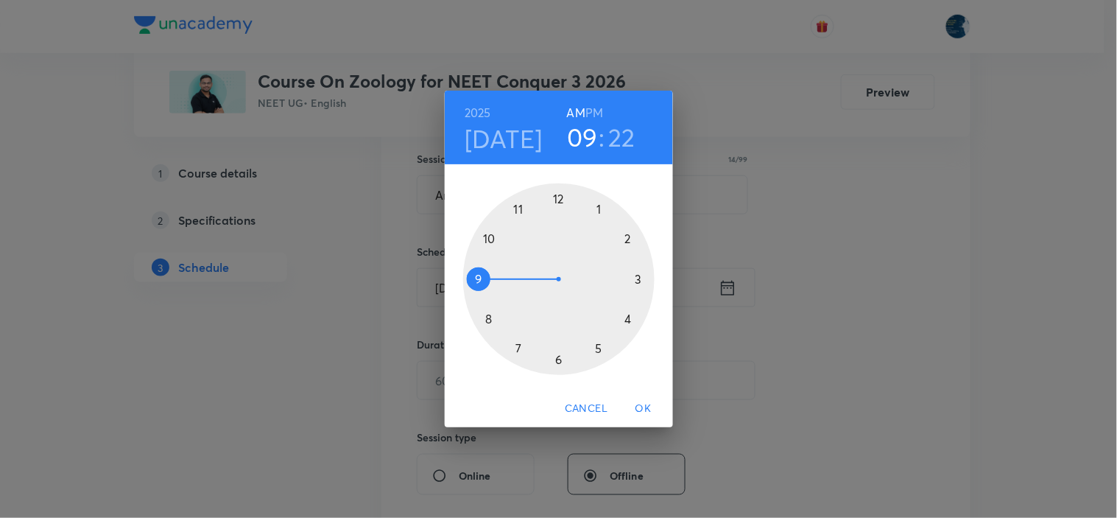
click at [592, 99] on div "[DATE] 09 : 22 AM PM" at bounding box center [559, 128] width 228 height 74
click at [592, 113] on h6 "PM" at bounding box center [594, 112] width 18 height 21
click at [588, 131] on h3 "09" at bounding box center [582, 136] width 31 height 31
click at [557, 201] on div at bounding box center [558, 278] width 191 height 191
click at [596, 348] on div at bounding box center [558, 278] width 191 height 191
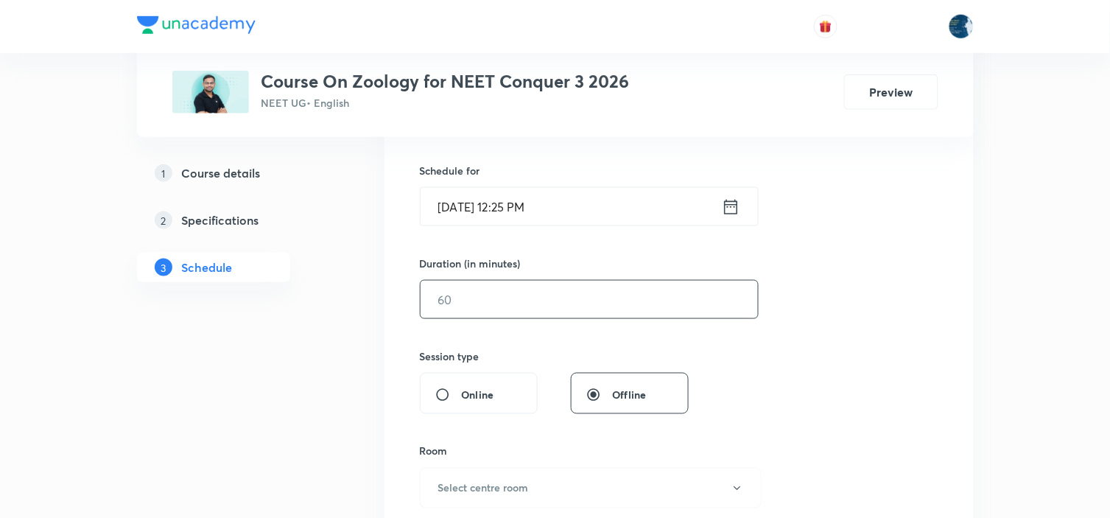
scroll to position [348, 0]
click at [573, 296] on input "text" at bounding box center [588, 299] width 337 height 38
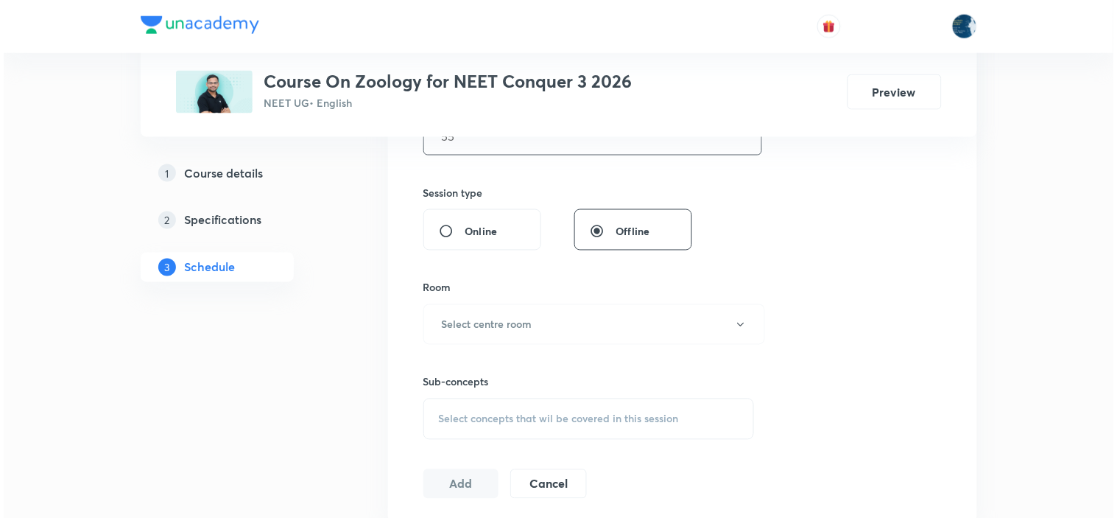
scroll to position [512, 0]
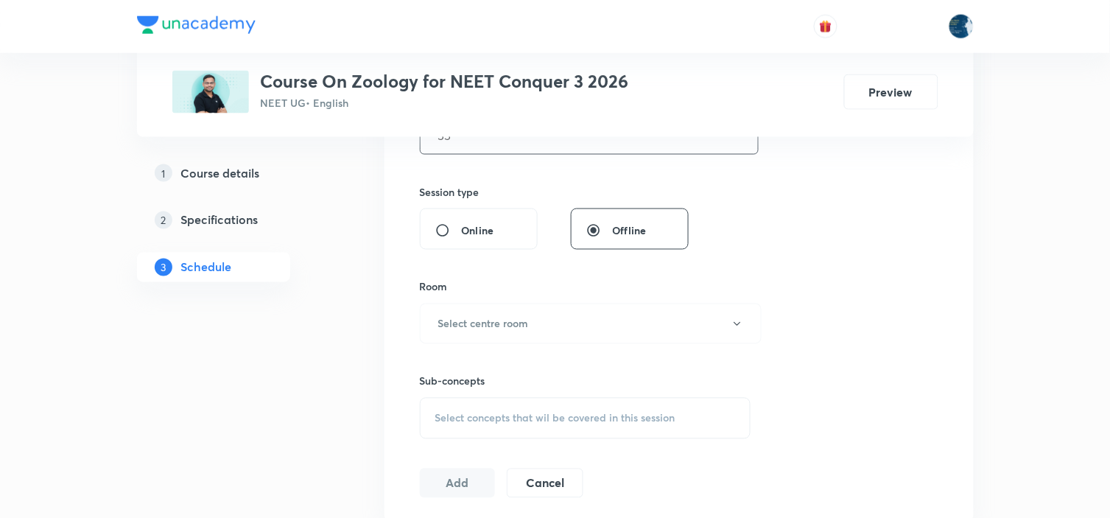
type input "55"
click at [589, 306] on button "Select centre room" at bounding box center [591, 323] width 342 height 40
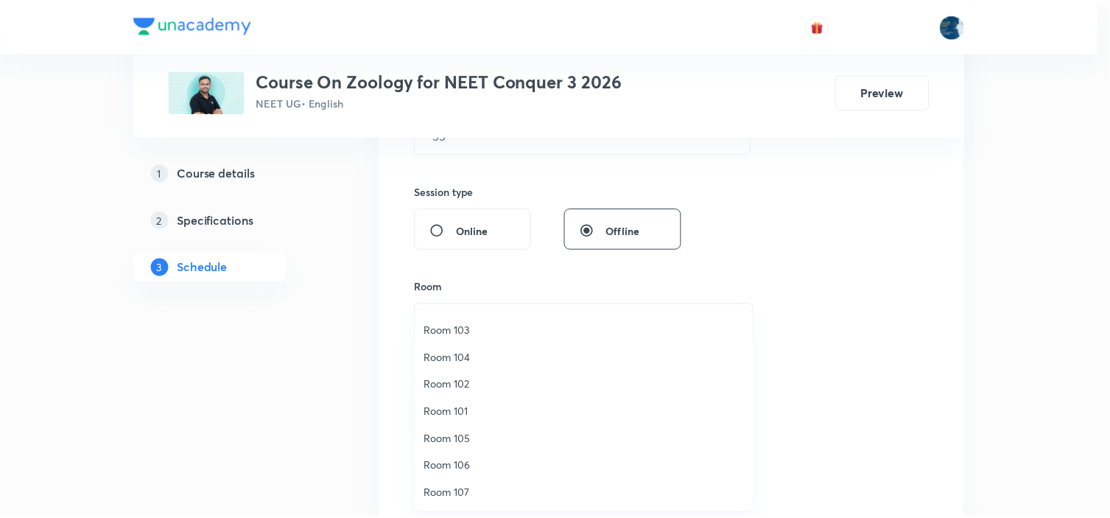
scroll to position [82, 0]
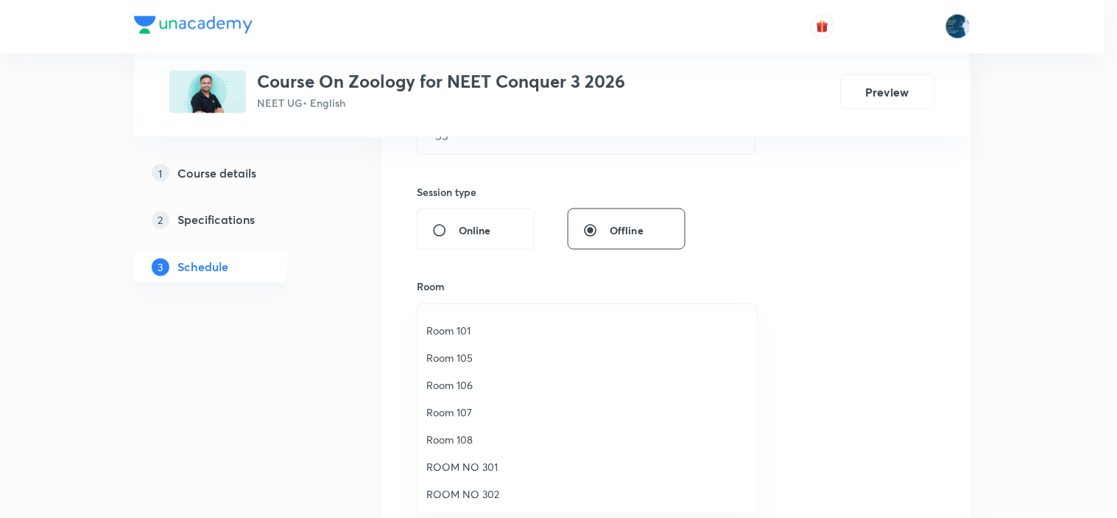
click at [474, 387] on span "Room 106" at bounding box center [587, 384] width 322 height 15
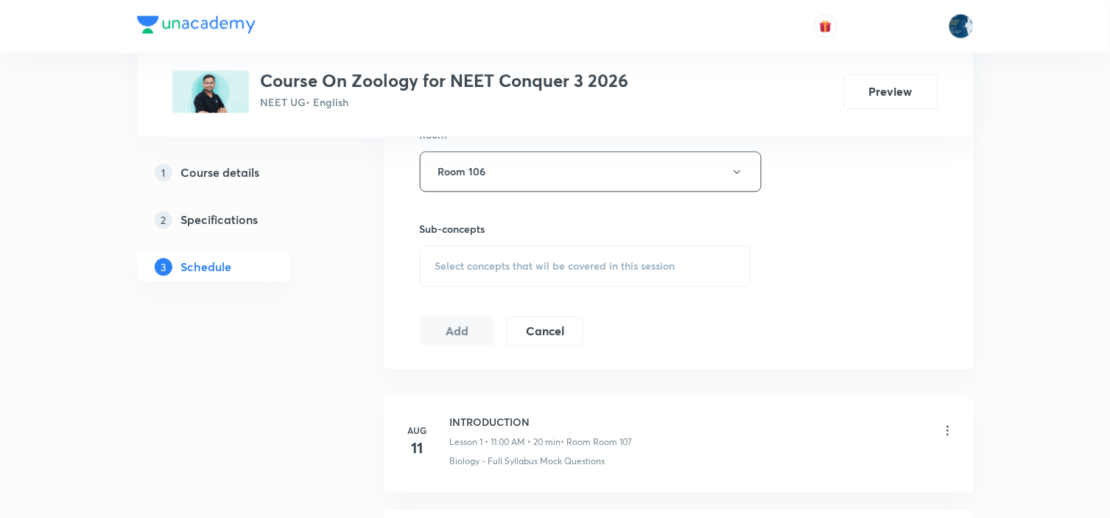
scroll to position [675, 0]
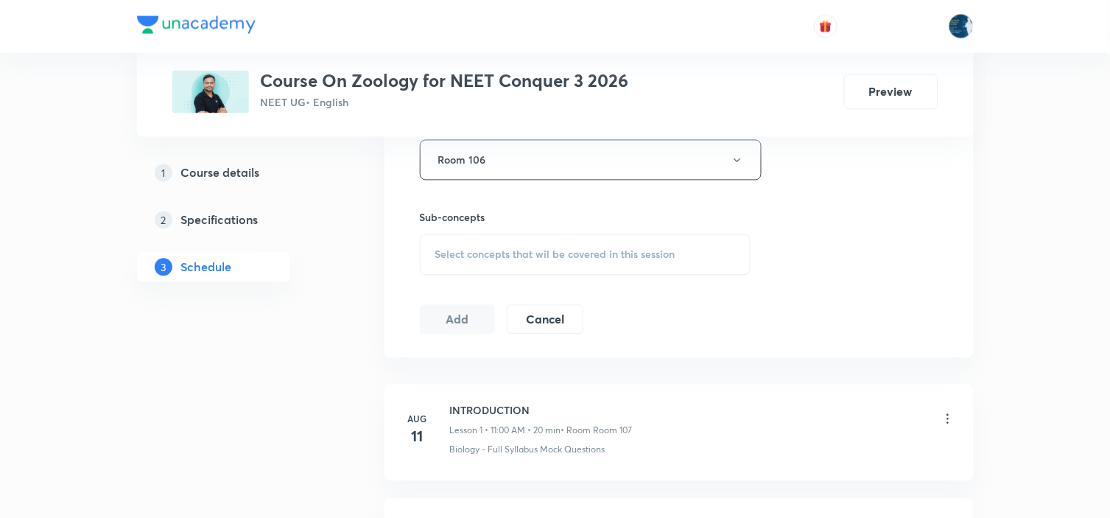
click at [608, 261] on div "Select concepts that wil be covered in this session" at bounding box center [585, 254] width 331 height 41
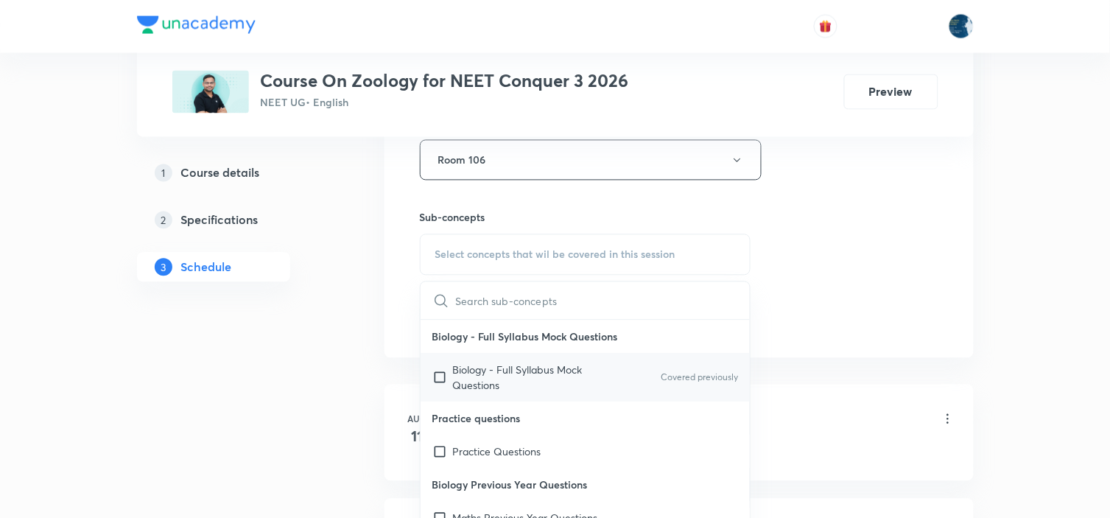
click at [701, 364] on div "Biology - Full Syllabus Mock Questions Covered previously" at bounding box center [585, 377] width 330 height 49
checkbox input "true"
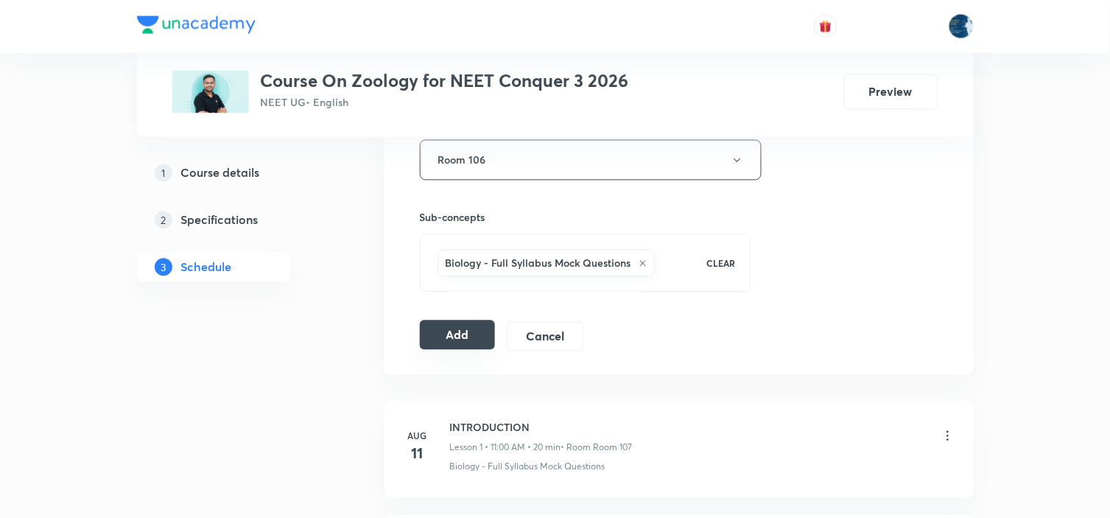
click at [474, 329] on button "Add" at bounding box center [458, 334] width 76 height 29
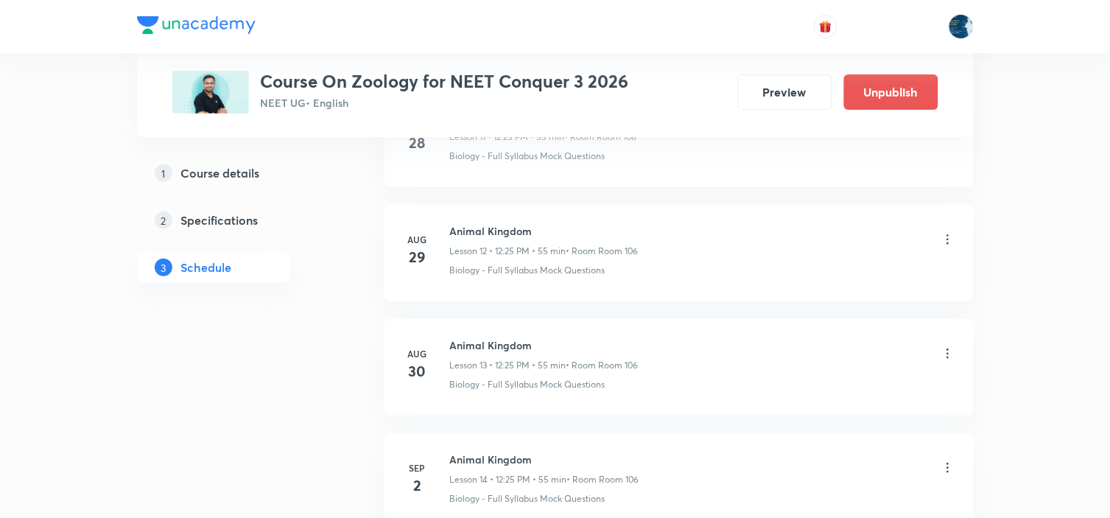
scroll to position [1585, 0]
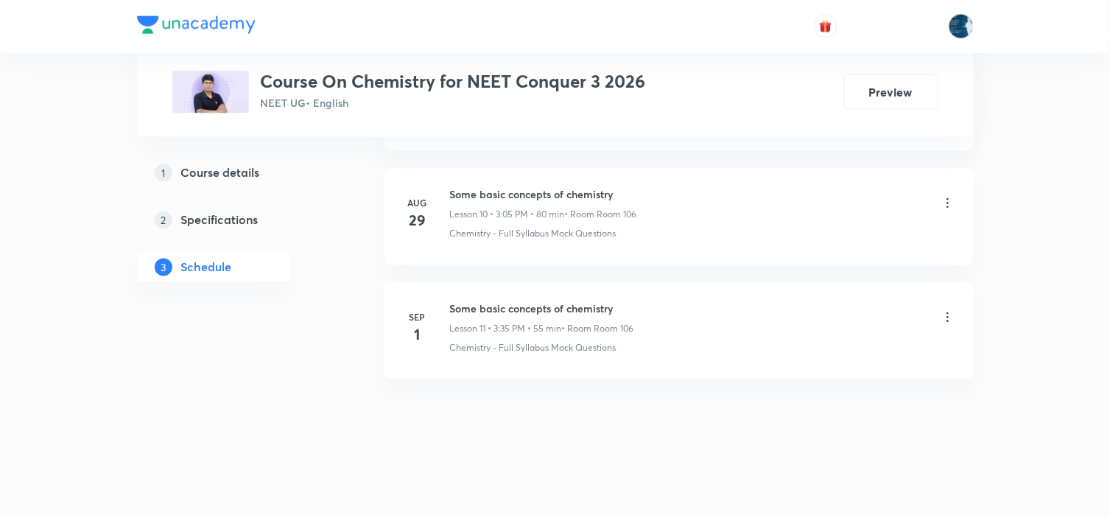
click at [465, 304] on h6 "Some basic concepts of chemistry" at bounding box center [542, 308] width 184 height 15
copy h6 "Some basic concepts of chemistry"
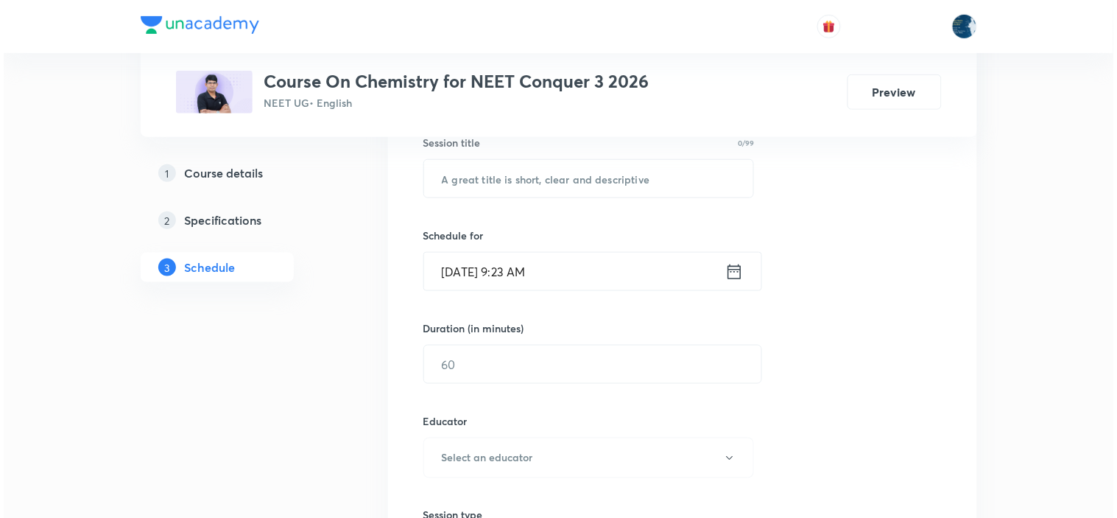
scroll to position [214, 0]
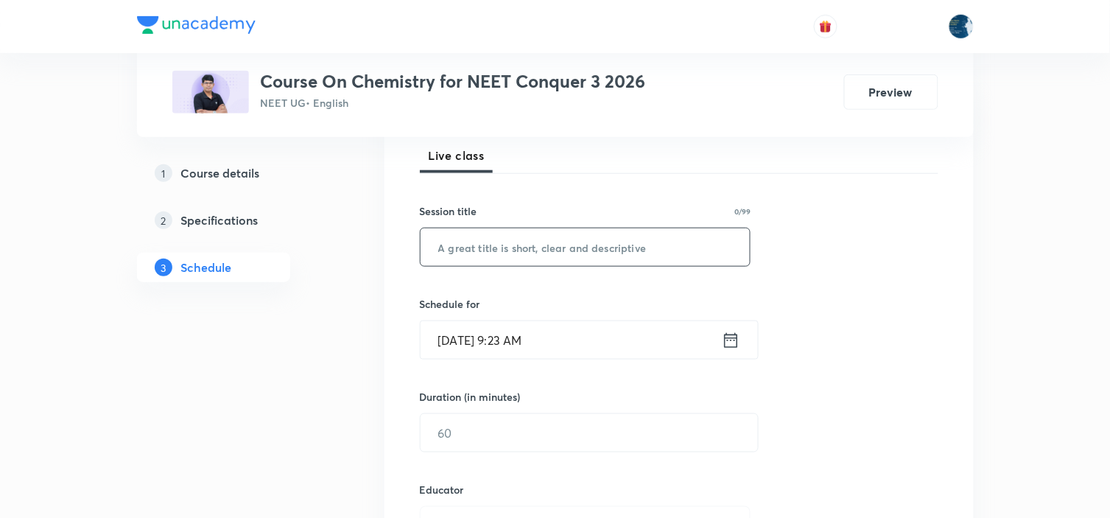
click at [510, 259] on input "text" at bounding box center [585, 247] width 330 height 38
paste input "Some basic concepts of chemistry"
type input "Some basic concepts of chemistry"
click at [735, 343] on icon at bounding box center [731, 340] width 18 height 21
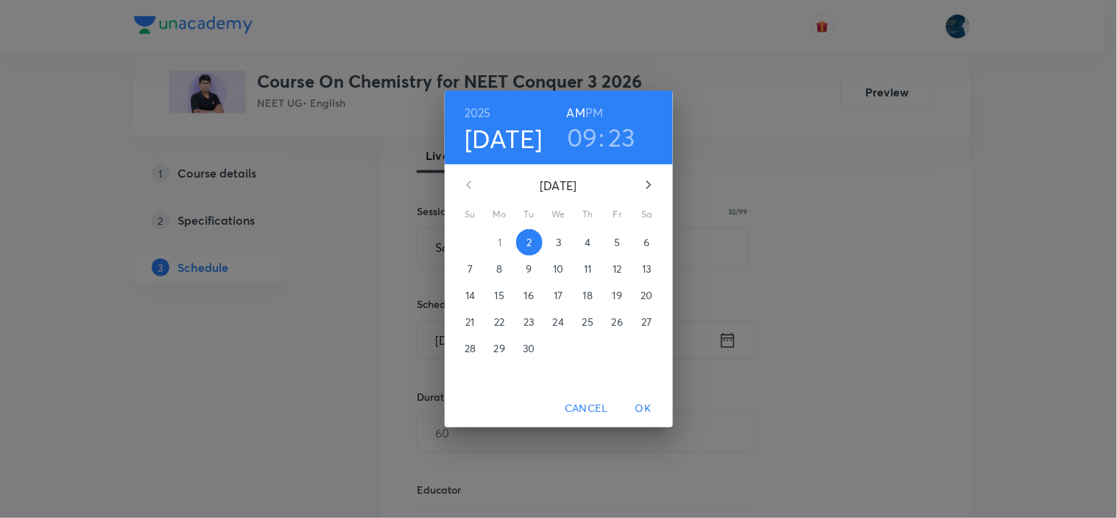
click at [595, 114] on h6 "PM" at bounding box center [594, 112] width 18 height 21
click at [591, 127] on h3 "09" at bounding box center [582, 136] width 31 height 31
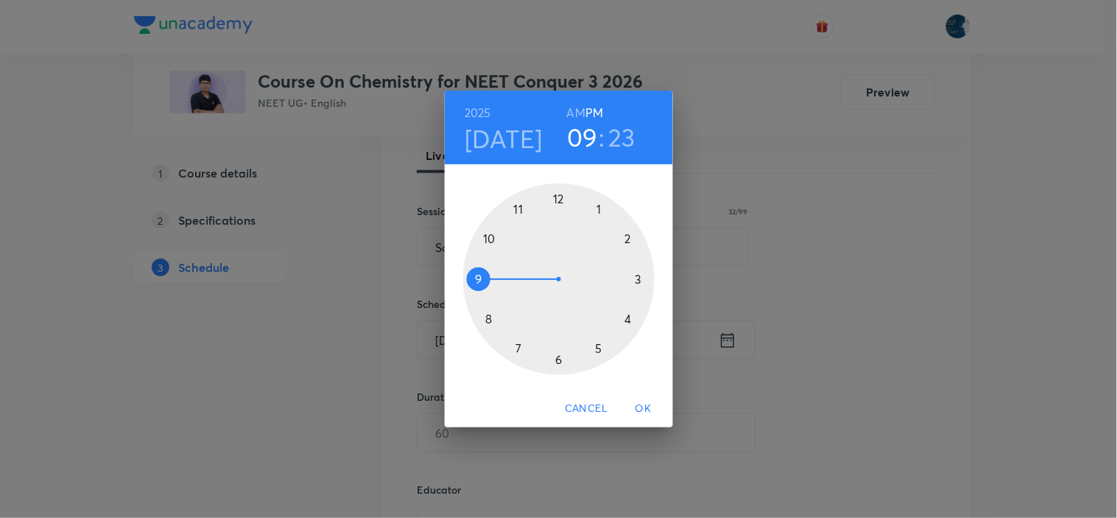
click at [638, 278] on div at bounding box center [558, 278] width 191 height 191
click at [519, 348] on div at bounding box center [558, 278] width 191 height 191
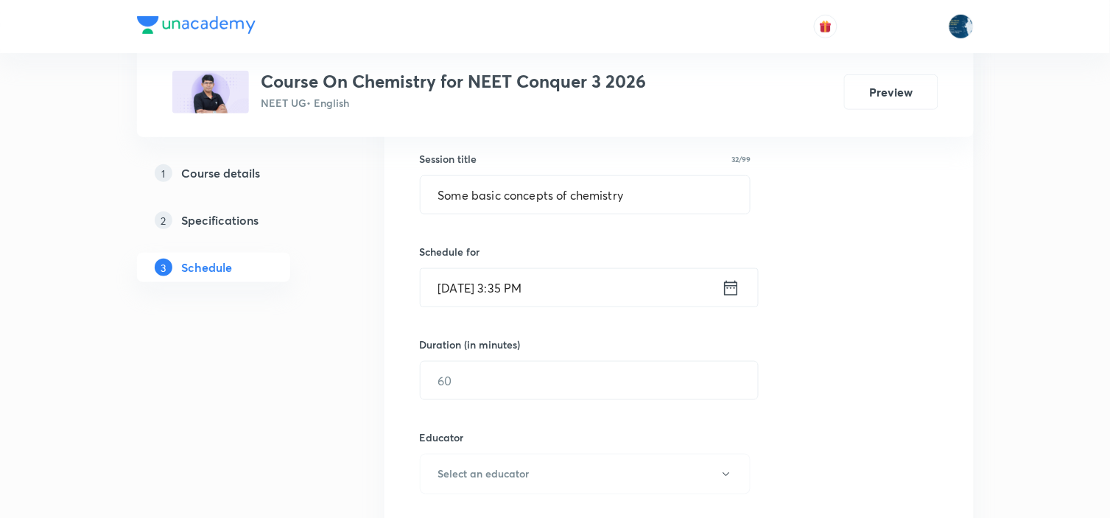
scroll to position [296, 0]
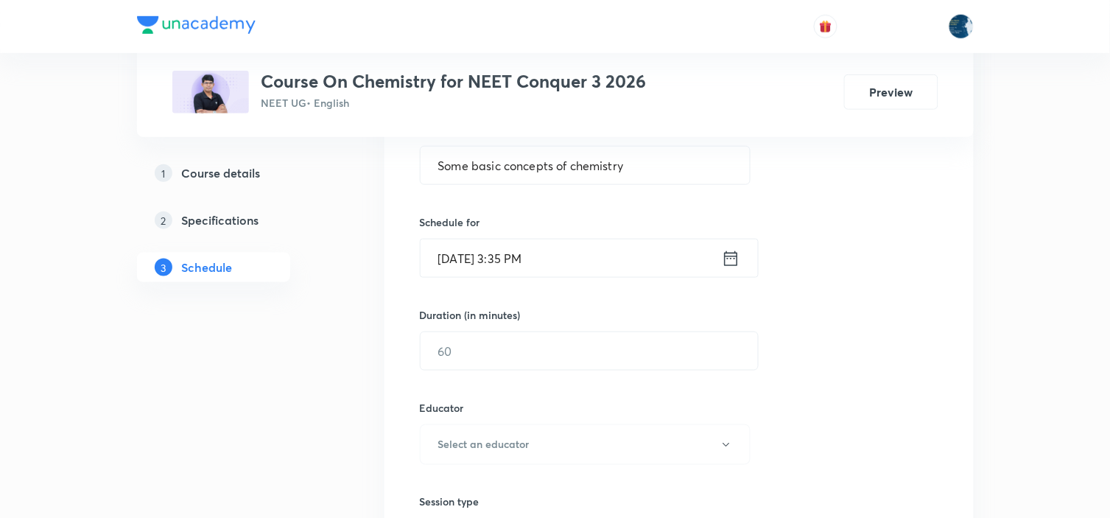
click at [520, 339] on input "text" at bounding box center [588, 351] width 337 height 38
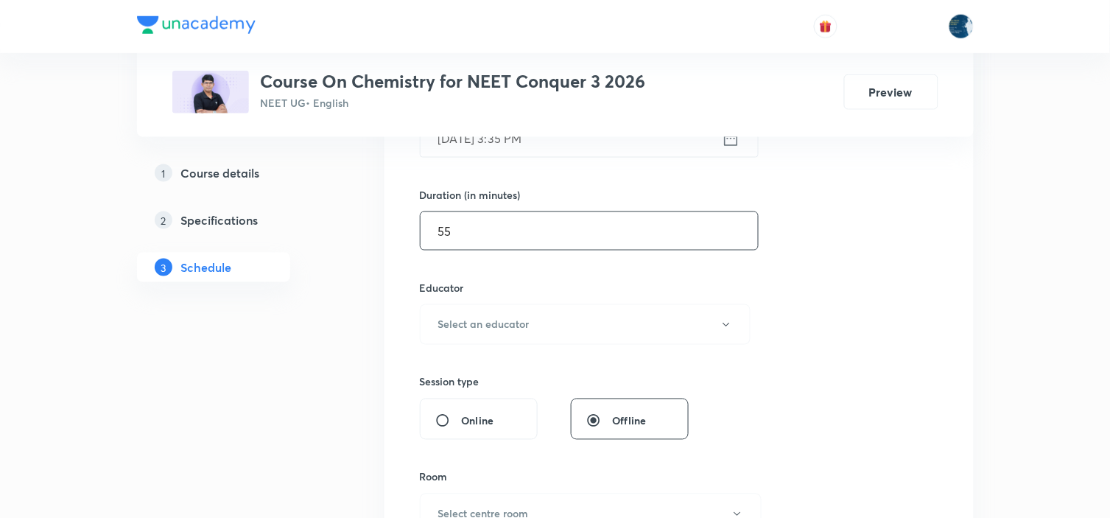
scroll to position [459, 0]
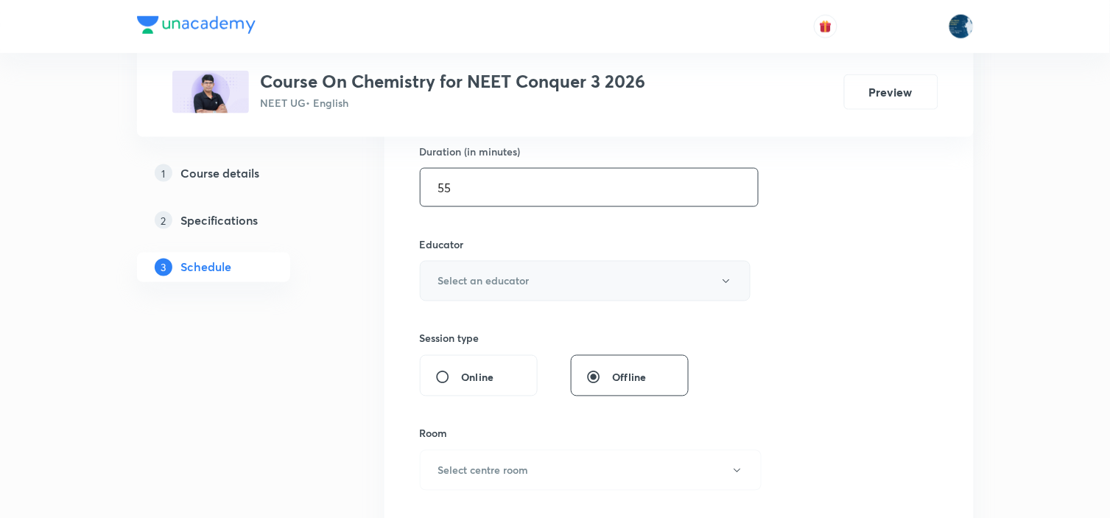
type input "55"
click at [526, 292] on button "Select an educator" at bounding box center [585, 281] width 331 height 40
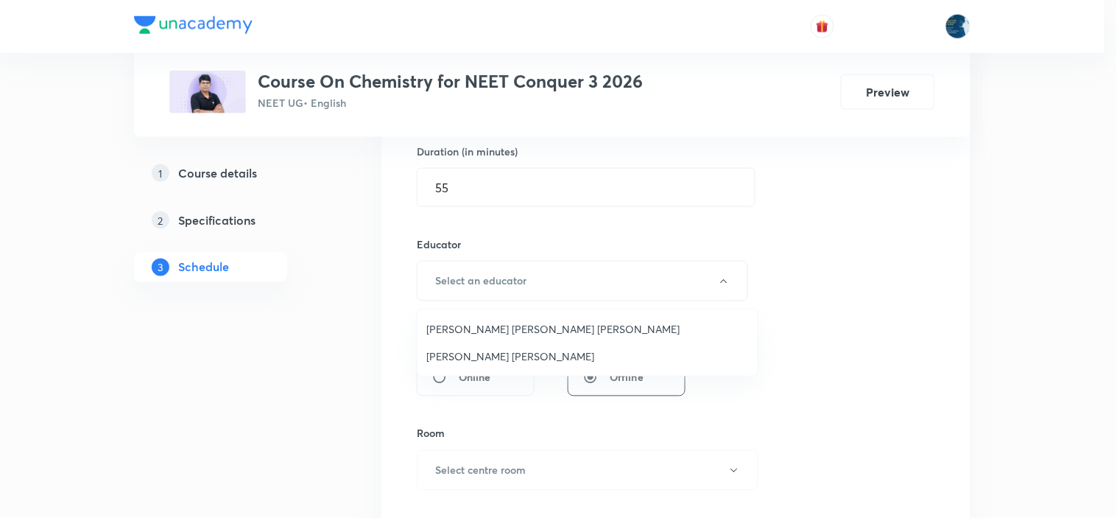
click at [515, 322] on span "[PERSON_NAME] [PERSON_NAME] [PERSON_NAME]" at bounding box center [587, 328] width 322 height 15
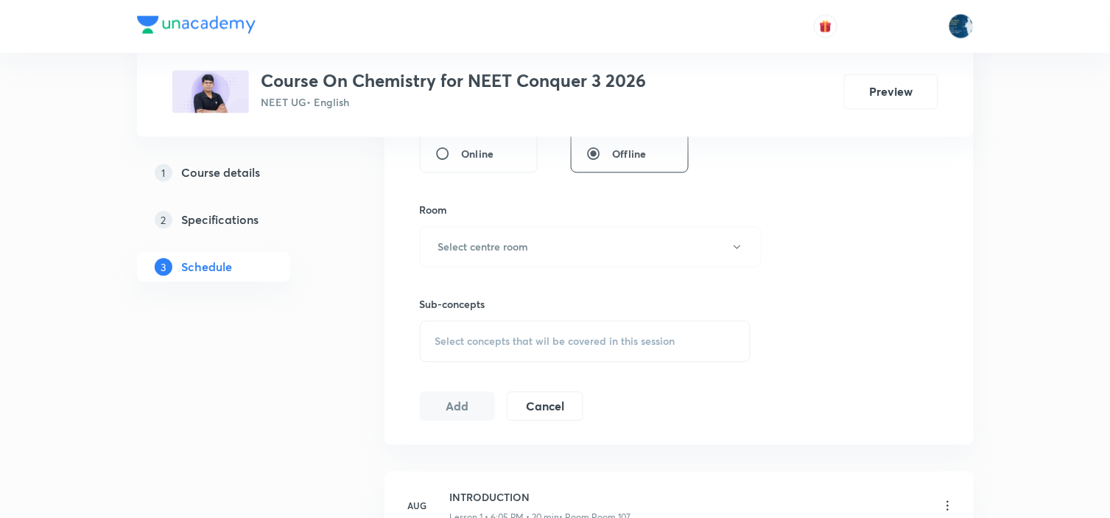
scroll to position [705, 0]
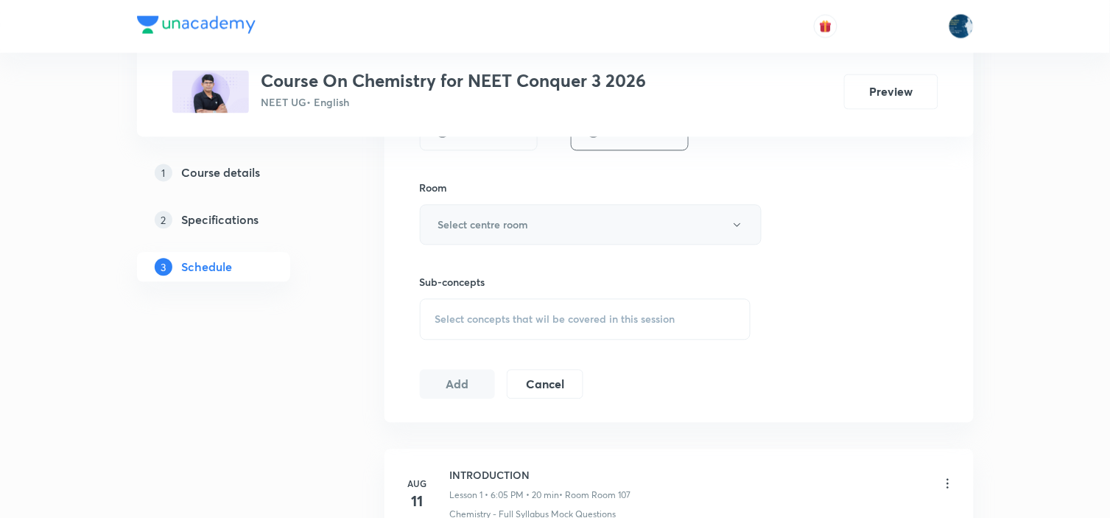
click at [520, 236] on button "Select centre room" at bounding box center [591, 225] width 342 height 40
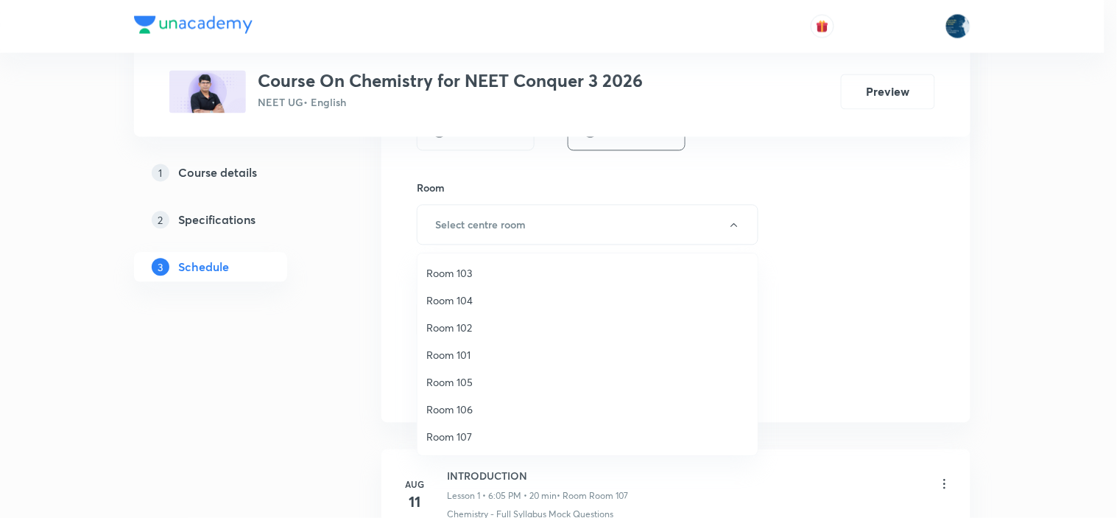
click at [461, 405] on span "Room 106" at bounding box center [587, 408] width 322 height 15
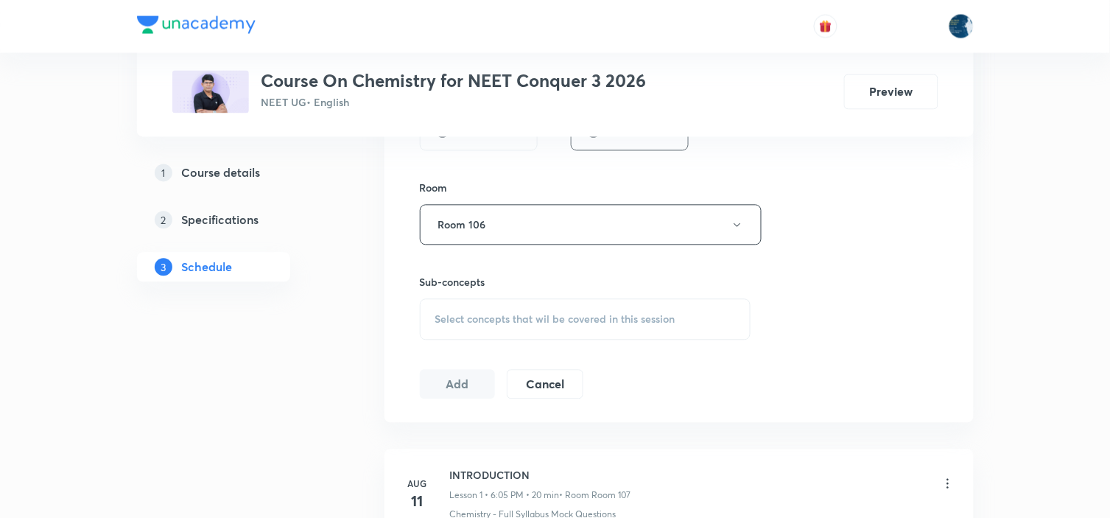
scroll to position [786, 0]
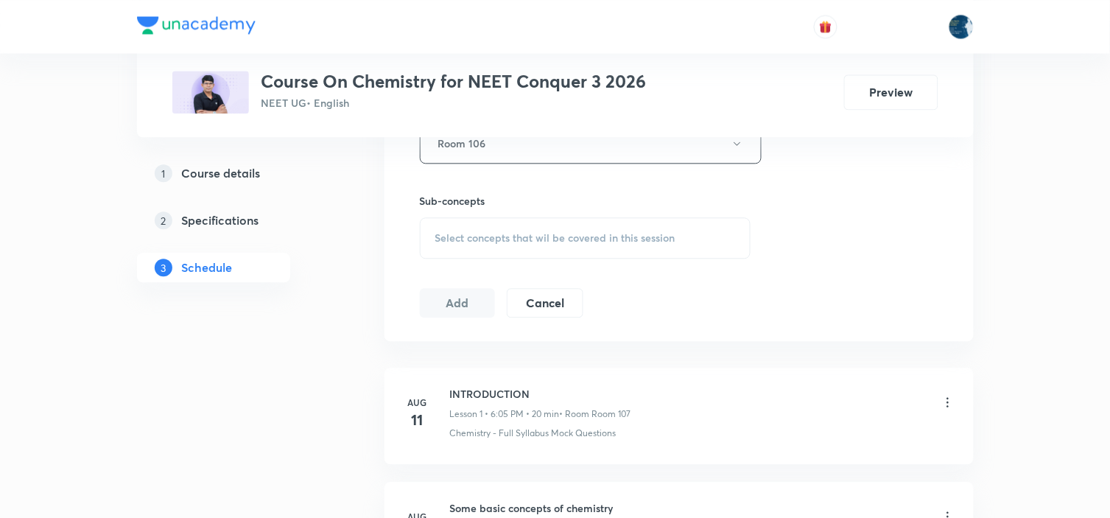
click at [512, 234] on span "Select concepts that wil be covered in this session" at bounding box center [555, 238] width 240 height 12
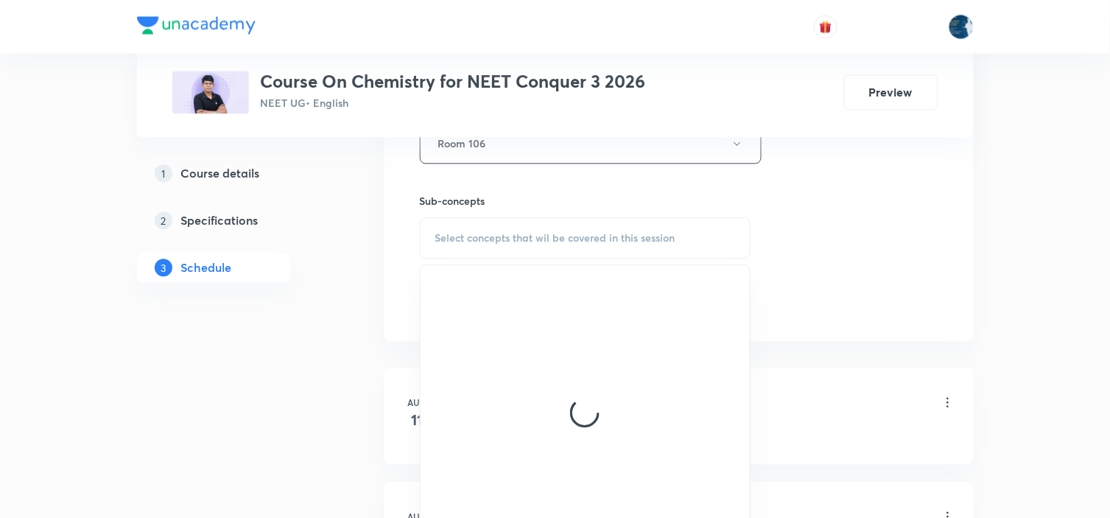
scroll to position [869, 0]
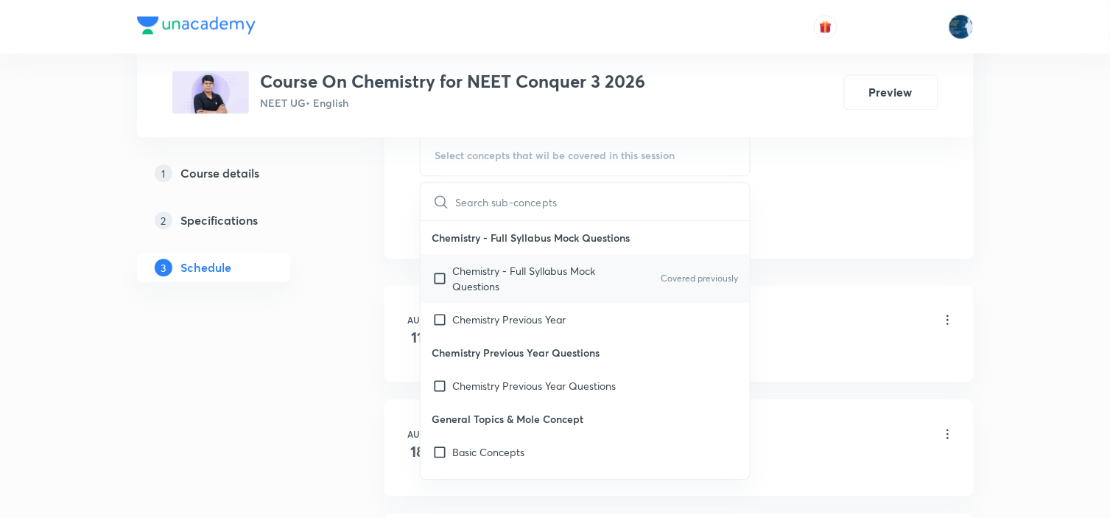
click at [681, 276] on p "Covered previously" at bounding box center [698, 278] width 77 height 13
checkbox input "true"
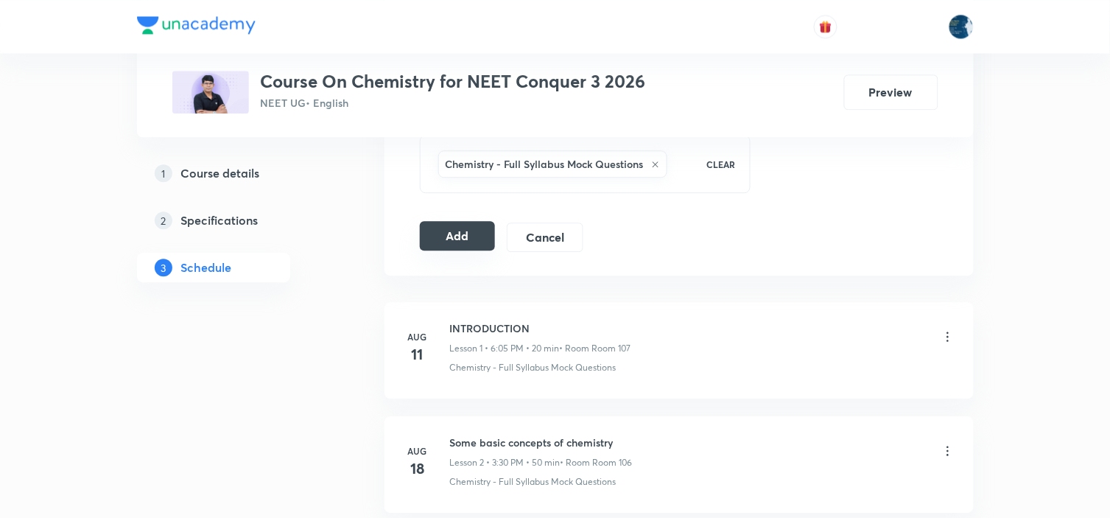
click at [445, 250] on button "Add" at bounding box center [458, 235] width 76 height 29
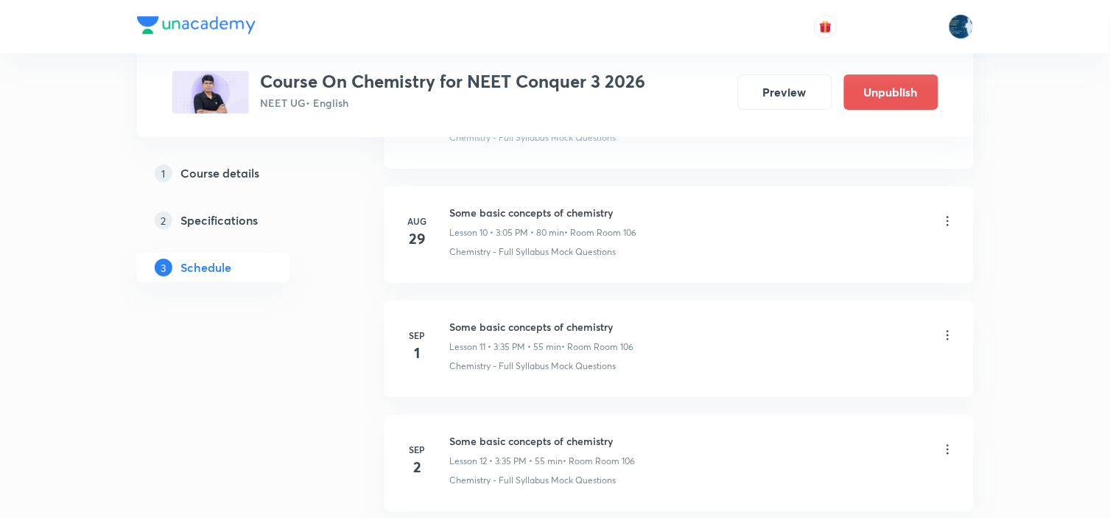
scroll to position [1356, 0]
